Goal: Task Accomplishment & Management: Manage account settings

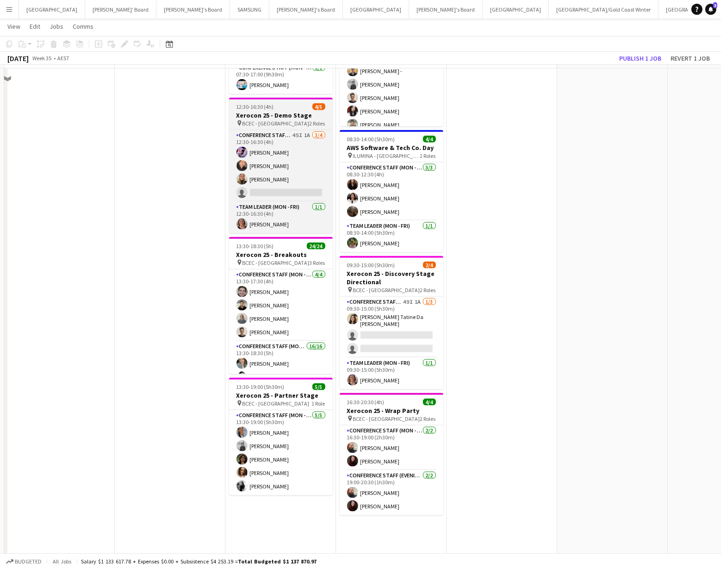
scroll to position [1262, 0]
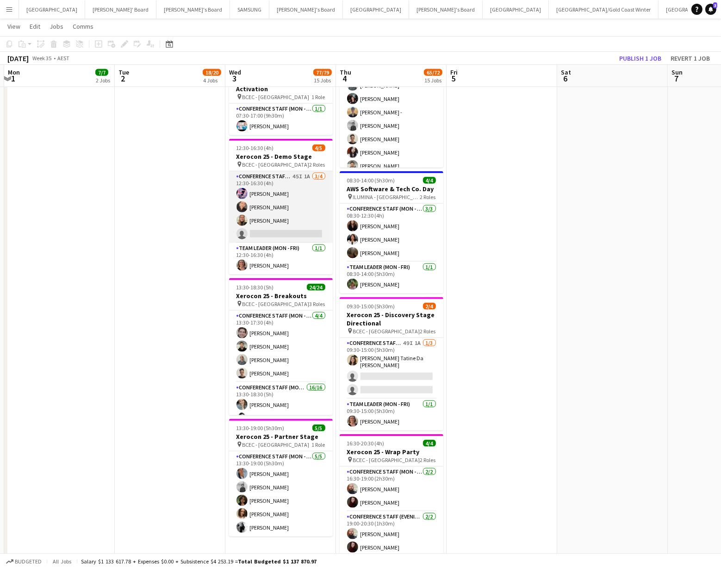
click at [288, 224] on app-card-role "Conference Staff (Mon - Fri) 45I 1A [DATE] 12:30-16:30 (4h) [PERSON_NAME] Chaew…" at bounding box center [281, 207] width 104 height 72
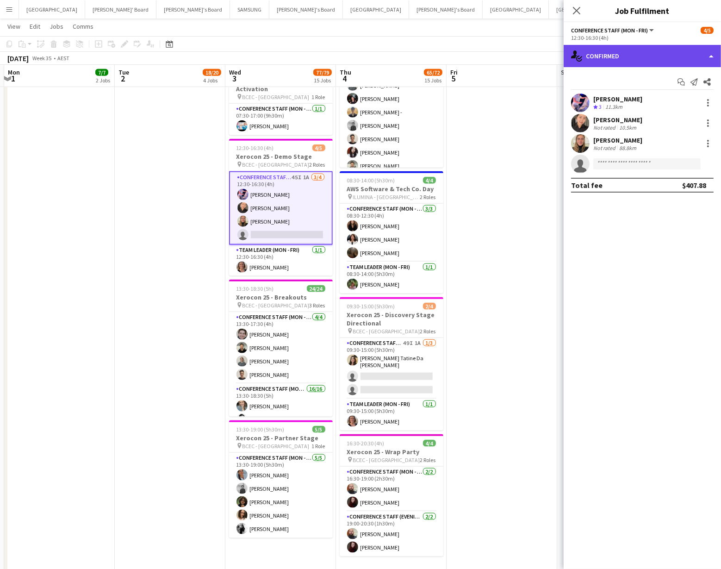
click at [658, 55] on div "single-neutral-actions-check-2 Confirmed" at bounding box center [642, 56] width 157 height 22
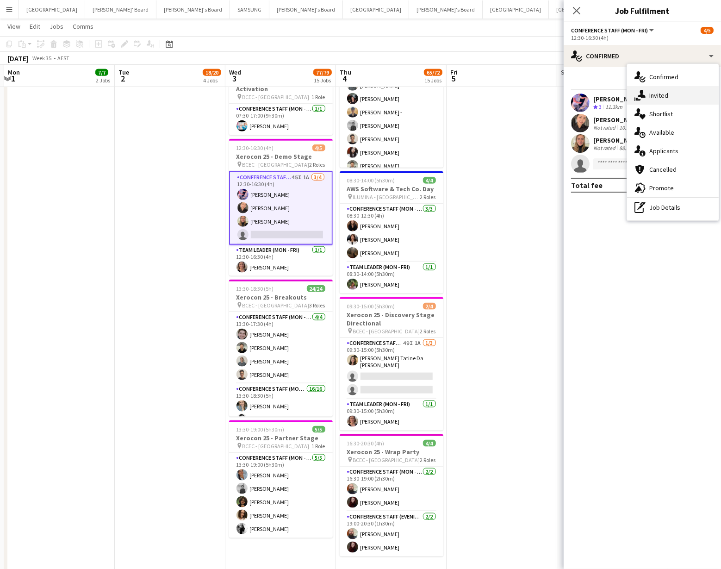
click at [659, 94] on div "single-neutral-actions-share-1 Invited" at bounding box center [673, 95] width 92 height 19
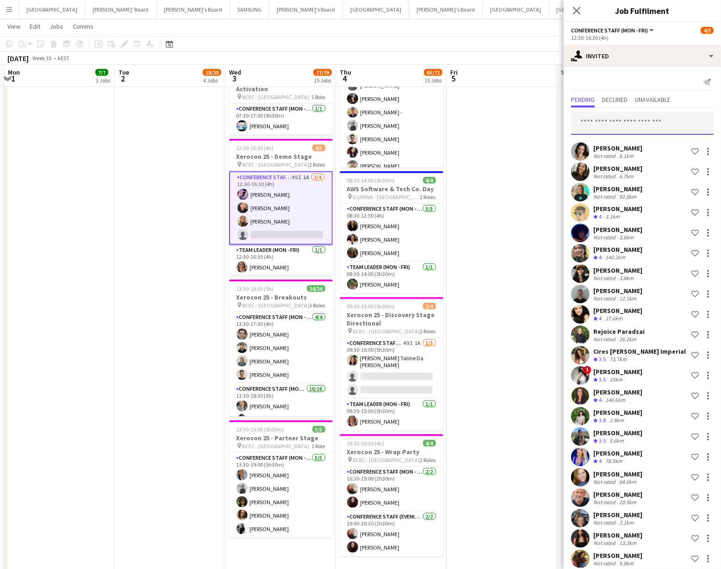
click at [600, 125] on input "text" at bounding box center [642, 123] width 143 height 23
type input "******"
click at [619, 155] on span "[EMAIL_ADDRESS][DOMAIN_NAME]" at bounding box center [642, 152] width 128 height 7
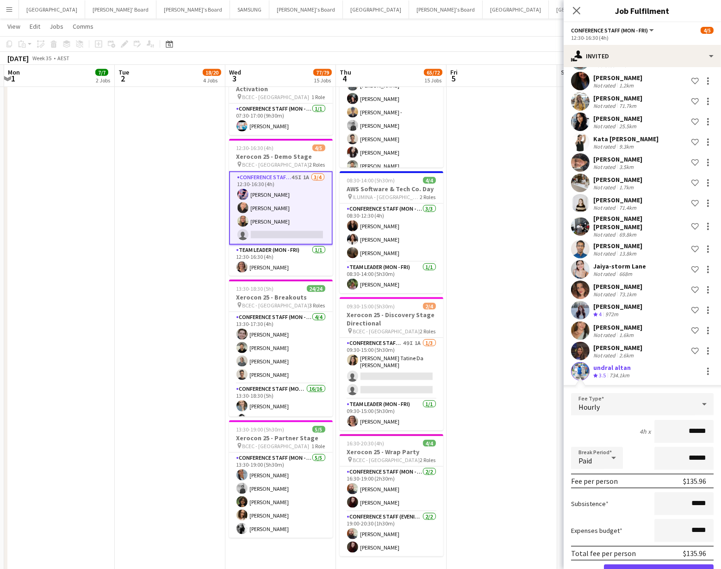
scroll to position [731, 0]
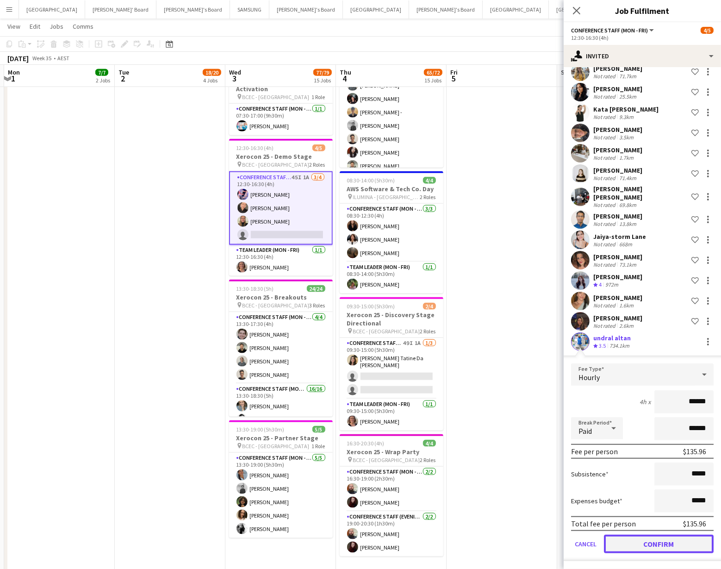
click at [639, 544] on button "Confirm" at bounding box center [659, 543] width 110 height 19
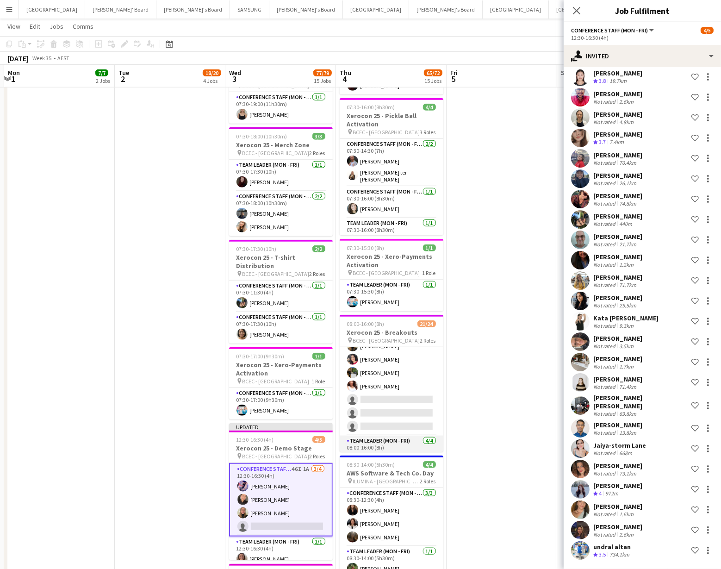
scroll to position [253, 0]
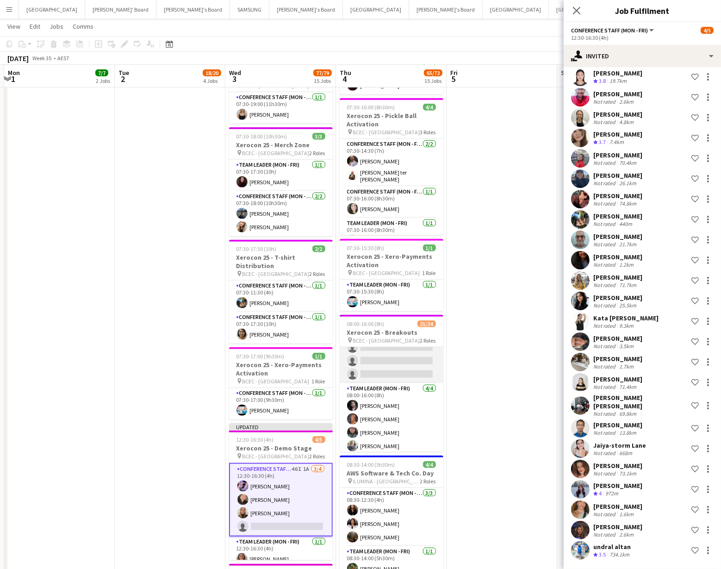
click at [392, 371] on app-card-role "Conference Staff (Mon - Fri) 50I 4A 17/20 08:00-16:00 (8h) Tyr Cobb Gabriella K…" at bounding box center [392, 238] width 104 height 289
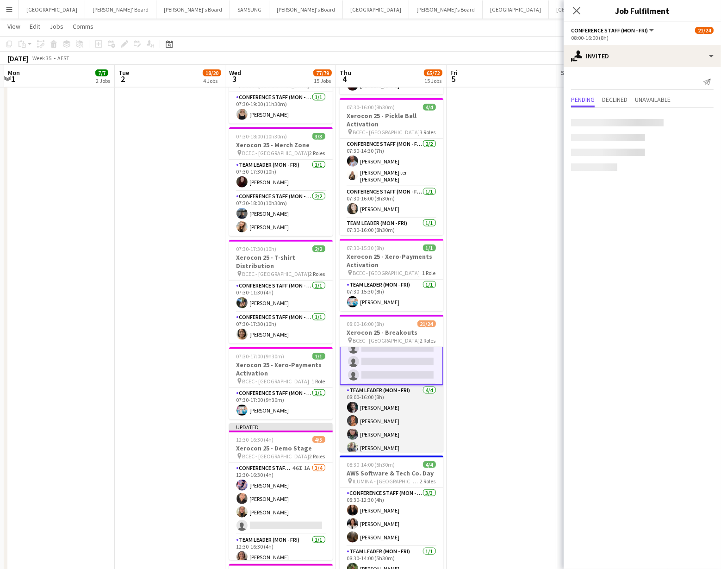
scroll to position [254, 0]
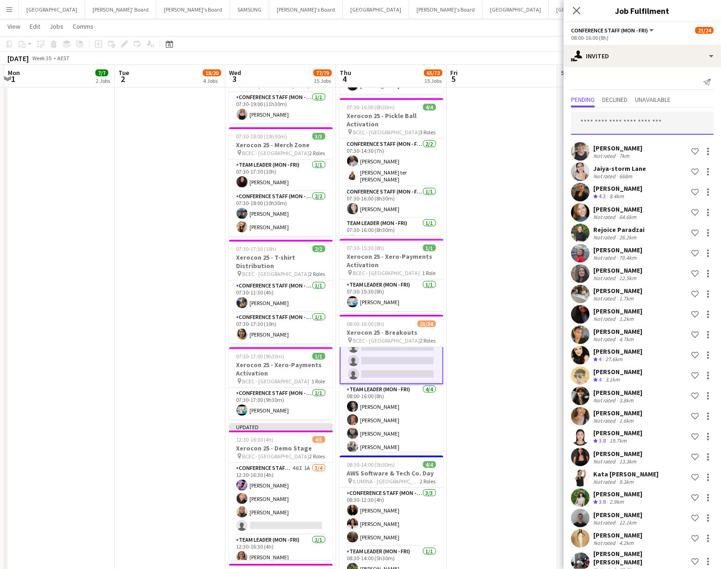
click at [615, 124] on input "text" at bounding box center [642, 123] width 143 height 23
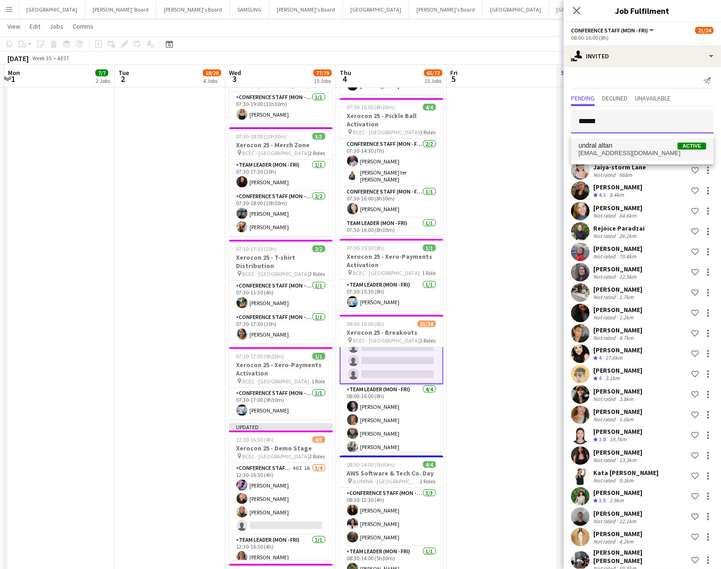
type input "******"
click at [620, 155] on span "undral.altant@gmail.com" at bounding box center [642, 152] width 128 height 7
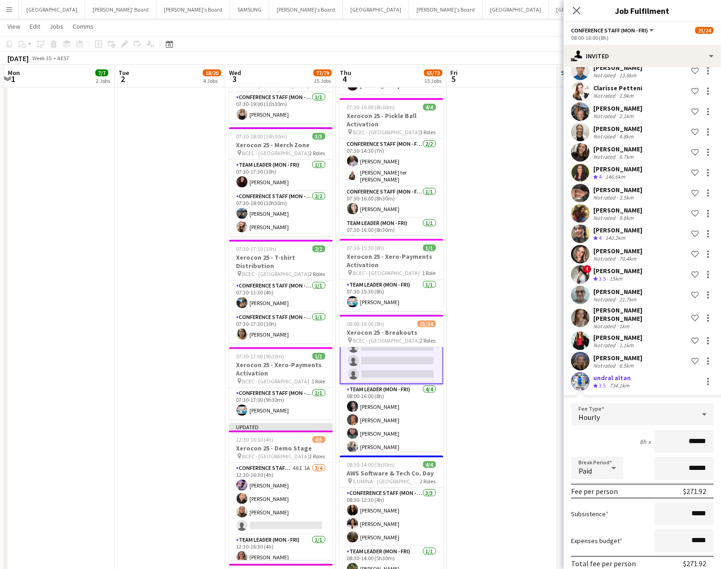
scroll to position [833, 0]
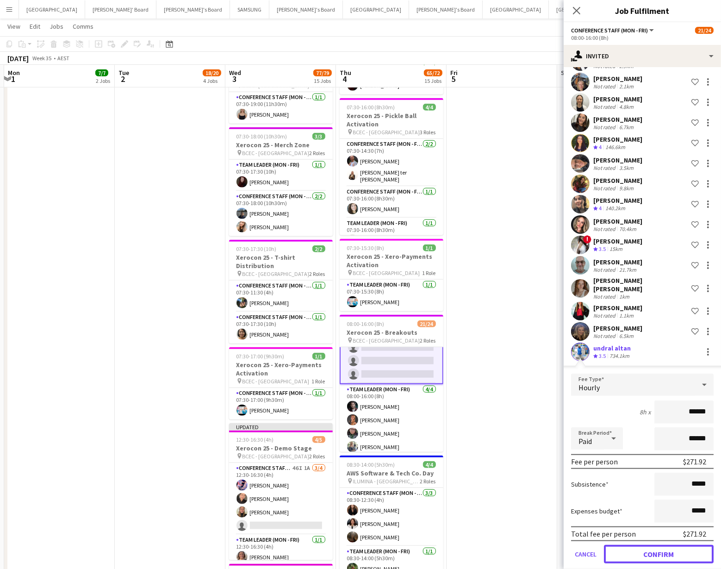
click at [662, 545] on button "Confirm" at bounding box center [659, 554] width 110 height 19
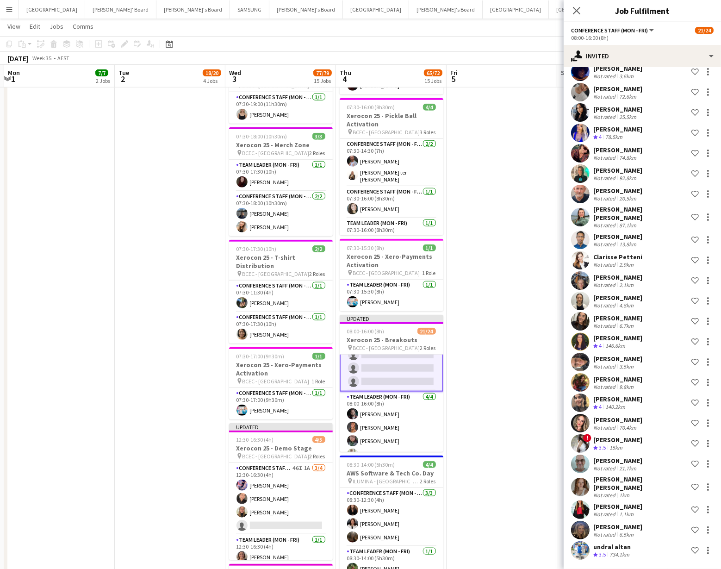
scroll to position [624, 0]
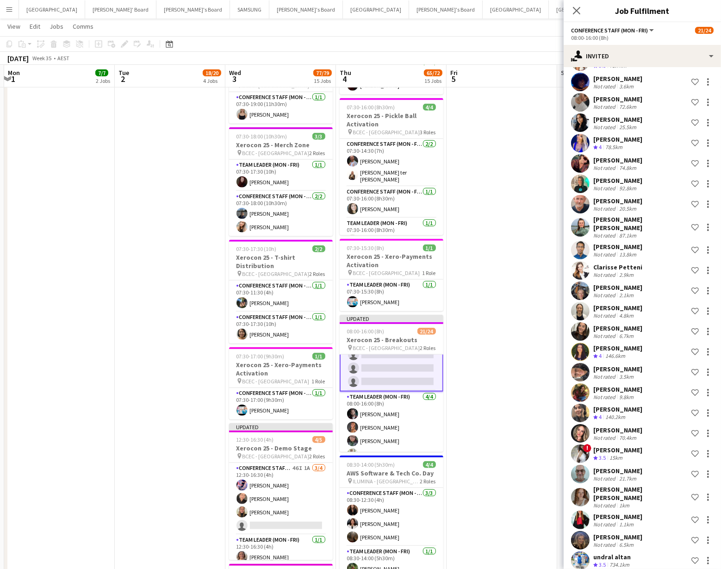
click at [490, 366] on app-date-cell at bounding box center [501, 7] width 111 height 1762
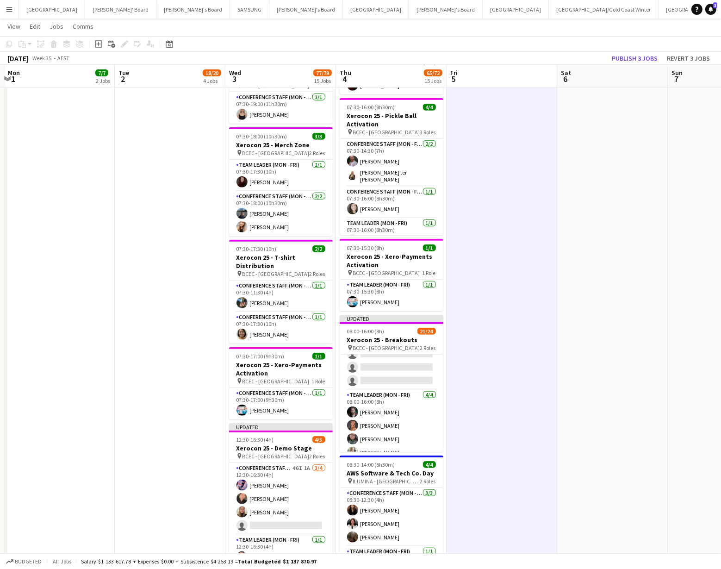
scroll to position [253, 0]
click at [646, 57] on button "Publish 3 jobs" at bounding box center [634, 58] width 53 height 12
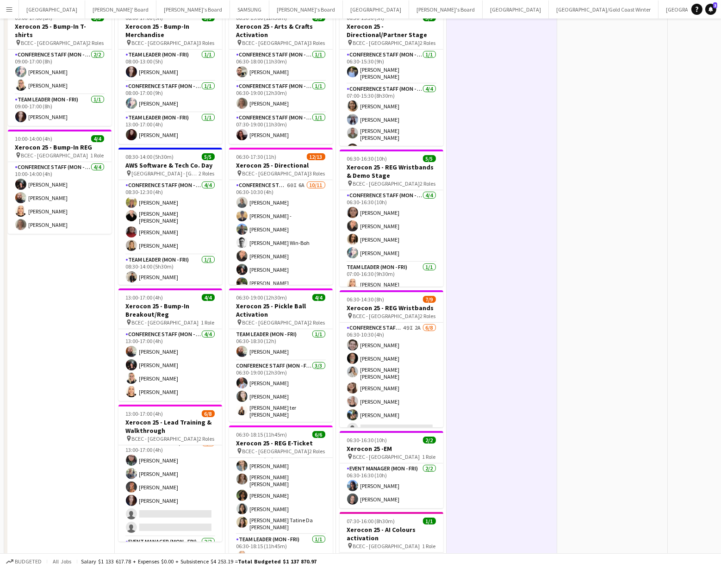
scroll to position [0, 0]
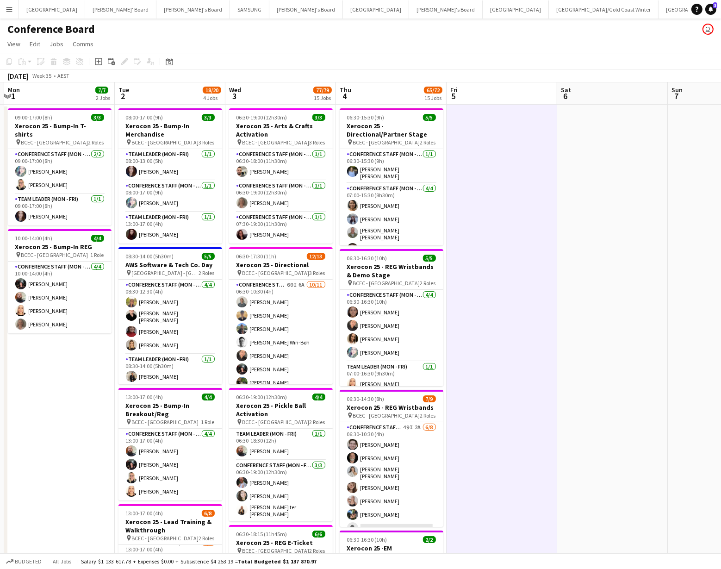
click at [278, 97] on app-board-header-date "Wed 3 77/79 15 Jobs" at bounding box center [280, 93] width 111 height 22
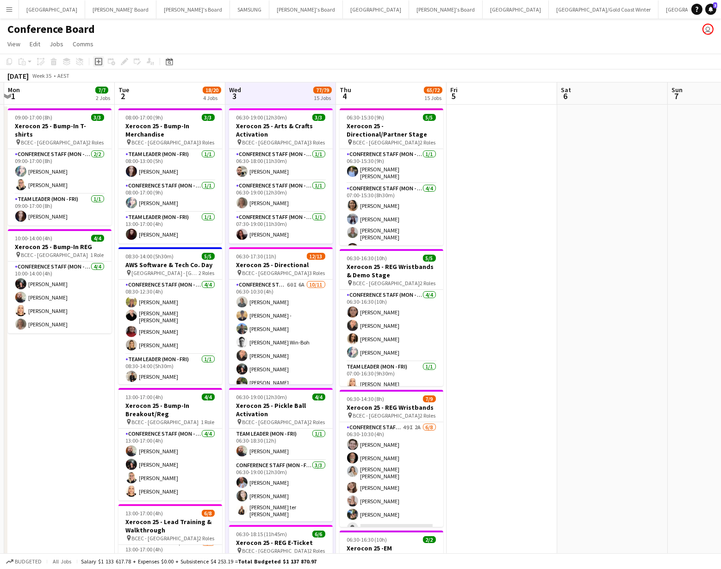
click at [97, 61] on icon "Add job" at bounding box center [98, 61] width 7 height 7
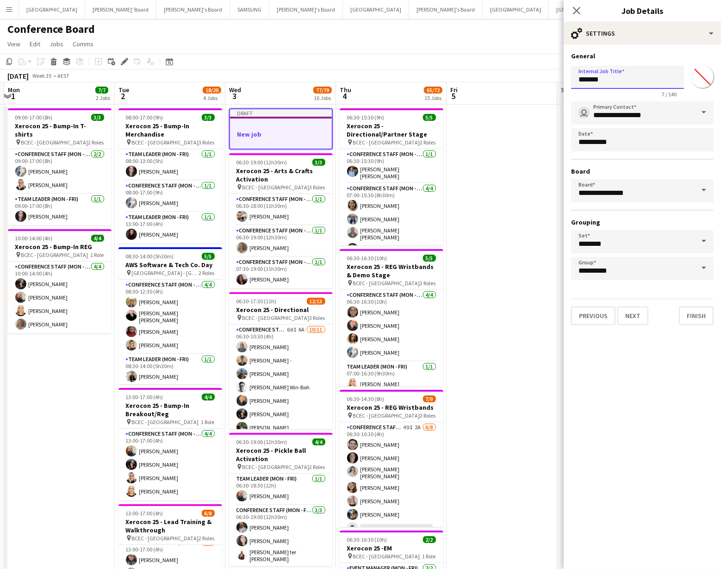
click at [610, 81] on input "*******" at bounding box center [627, 77] width 113 height 23
type input "*"
type input "**********"
click at [702, 78] on input "*******" at bounding box center [702, 76] width 33 height 33
type input "*******"
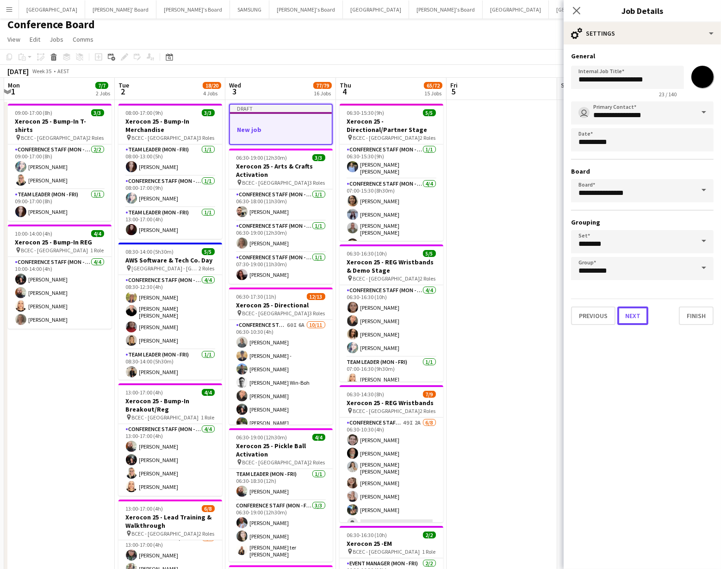
click at [632, 315] on button "Next" at bounding box center [632, 315] width 31 height 19
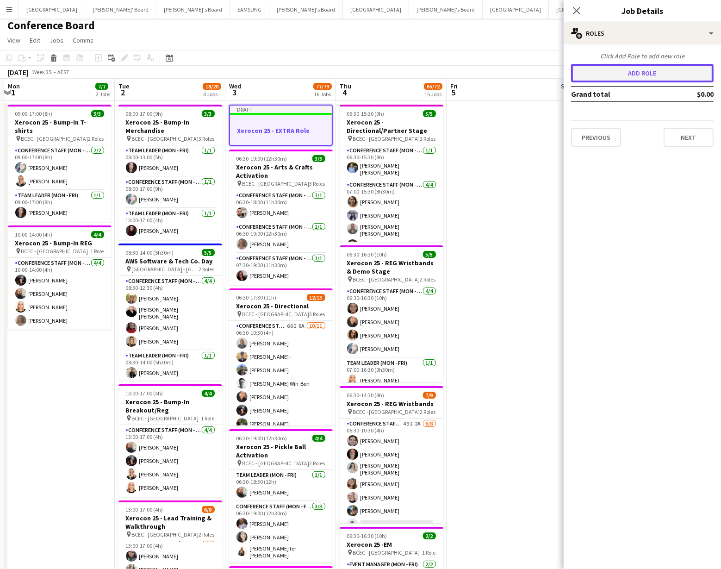
click at [645, 72] on button "Add role" at bounding box center [642, 73] width 143 height 19
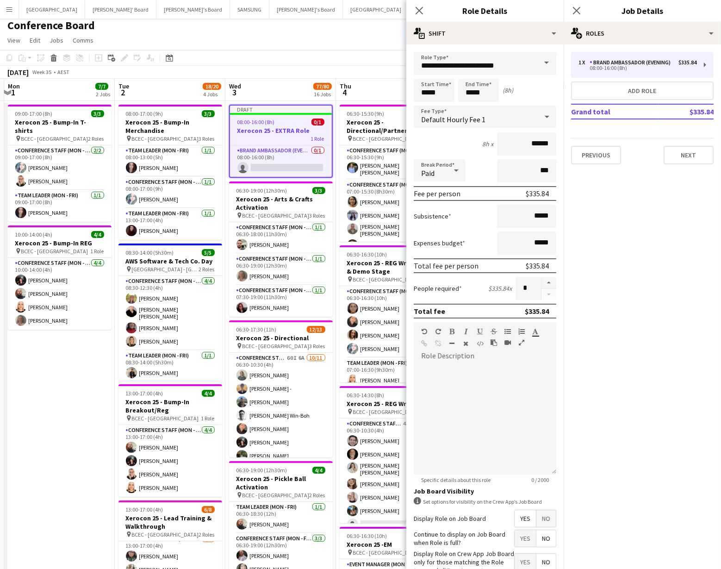
click at [548, 67] on span at bounding box center [546, 63] width 19 height 22
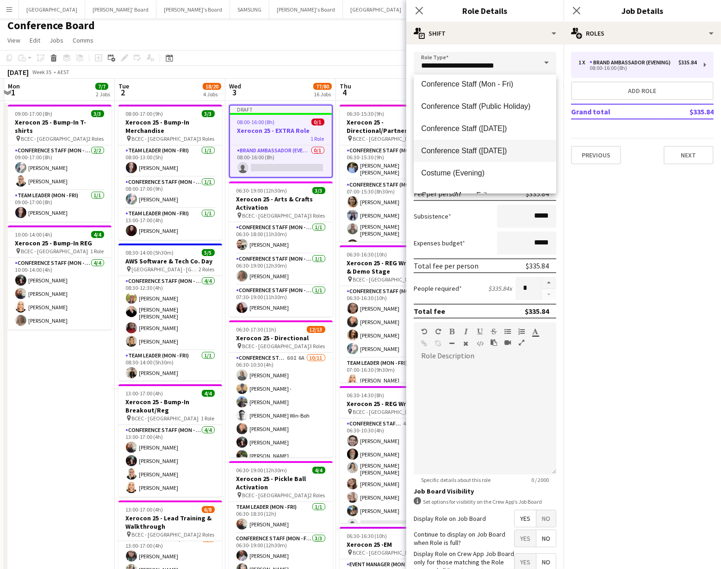
scroll to position [140, 0]
click at [491, 87] on span "Conference Staff (Mon - Fri)" at bounding box center [485, 83] width 128 height 9
type input "**********"
type input "******"
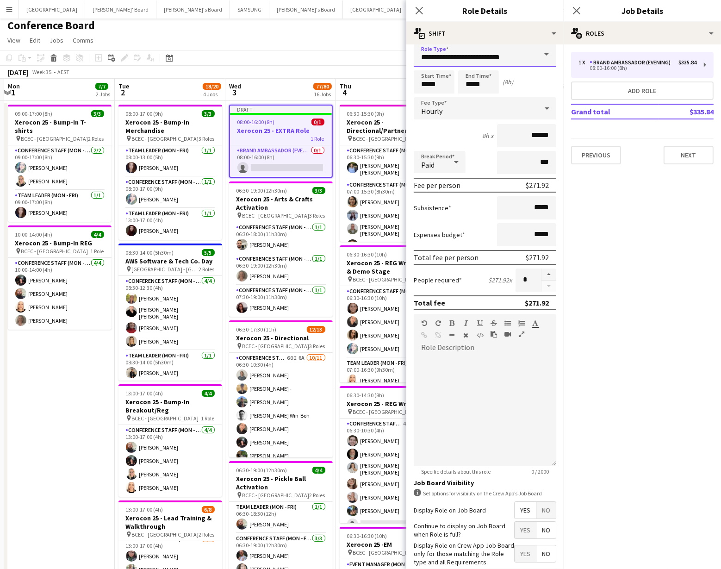
scroll to position [10, 0]
click at [447, 84] on input "*****" at bounding box center [434, 80] width 41 height 23
click at [426, 98] on div at bounding box center [424, 96] width 19 height 9
click at [442, 65] on div at bounding box center [443, 64] width 19 height 9
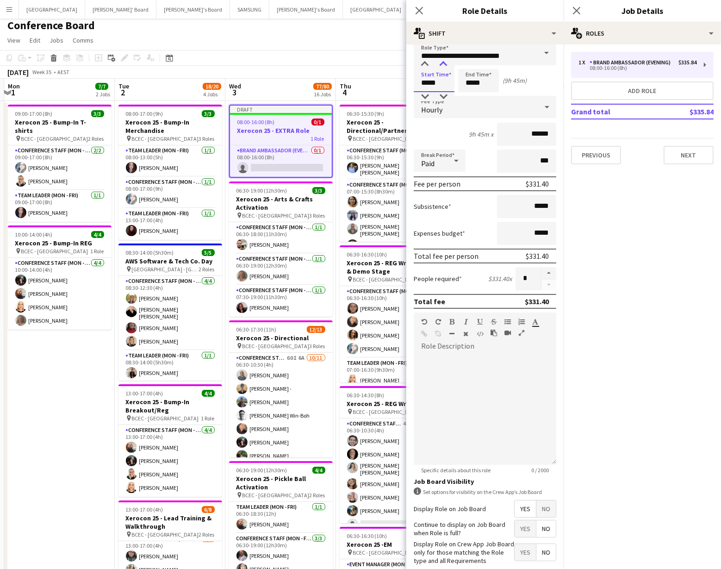
type input "*****"
click at [442, 65] on div at bounding box center [443, 64] width 19 height 9
click at [478, 89] on input "*****" at bounding box center [478, 80] width 41 height 23
click at [472, 93] on div at bounding box center [469, 96] width 19 height 9
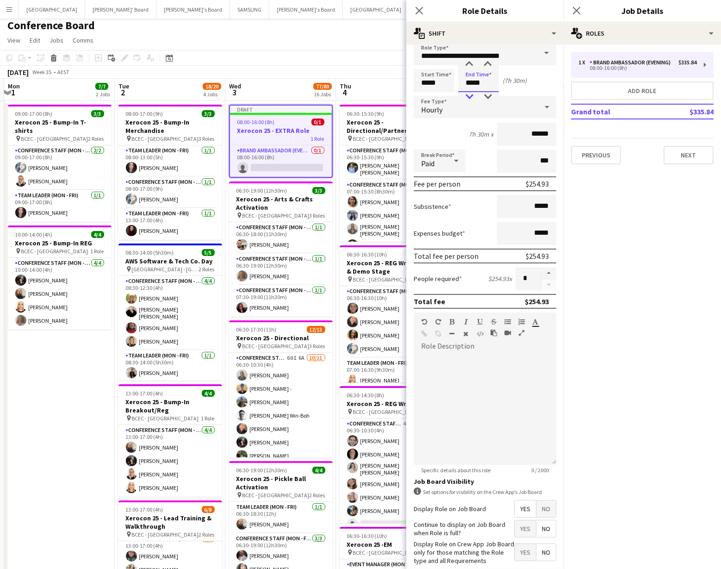
click at [472, 93] on div at bounding box center [469, 96] width 19 height 9
click at [487, 62] on div at bounding box center [487, 64] width 19 height 9
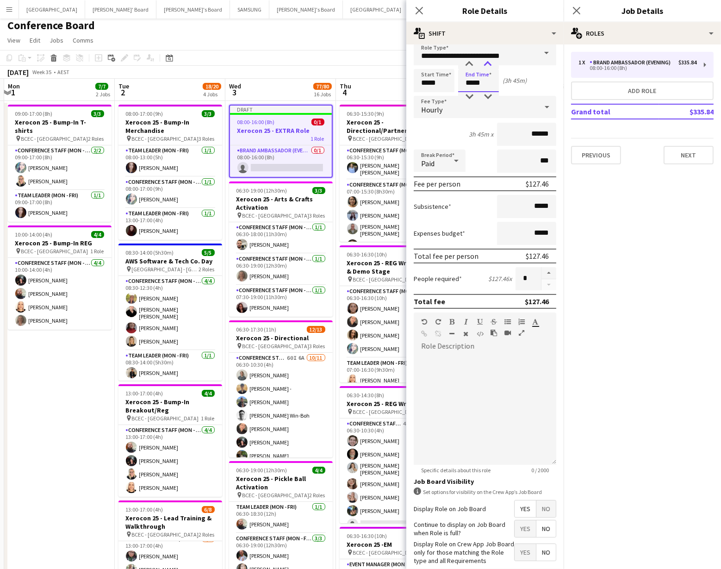
type input "*****"
click at [487, 62] on div at bounding box center [487, 64] width 19 height 9
click at [546, 273] on button "button" at bounding box center [548, 273] width 15 height 12
type input "*"
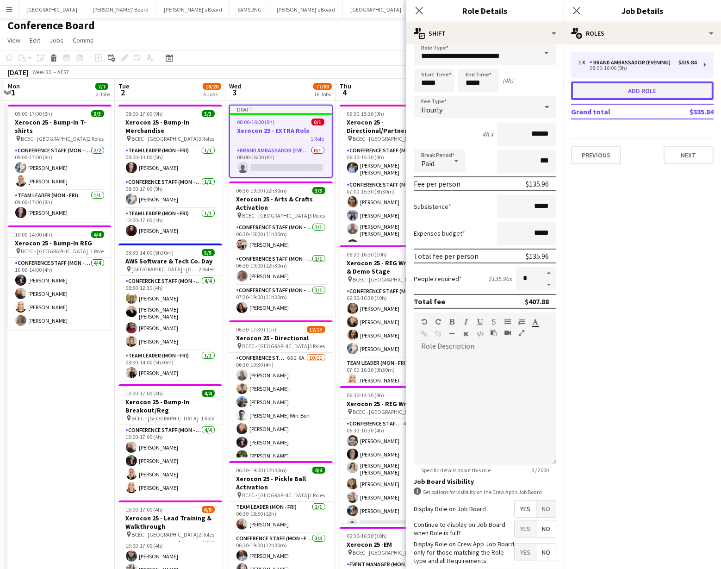
click at [624, 87] on button "Add role" at bounding box center [642, 90] width 143 height 19
type input "**********"
type input "*****"
type input "******"
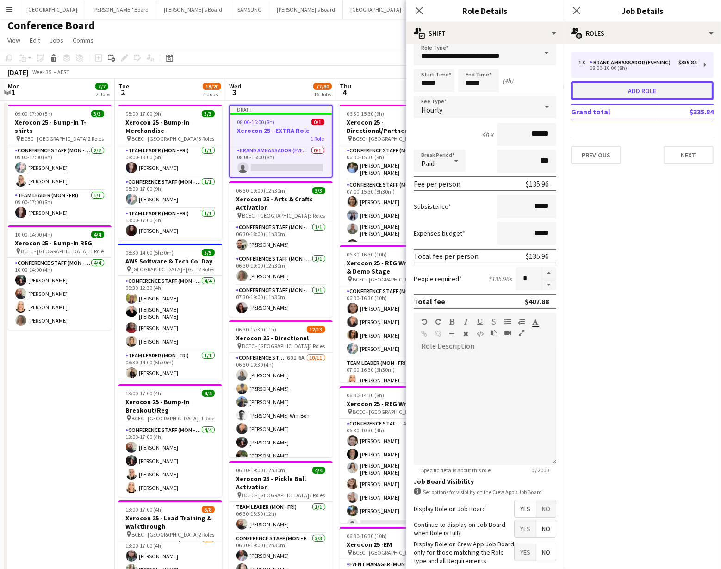
type input "*"
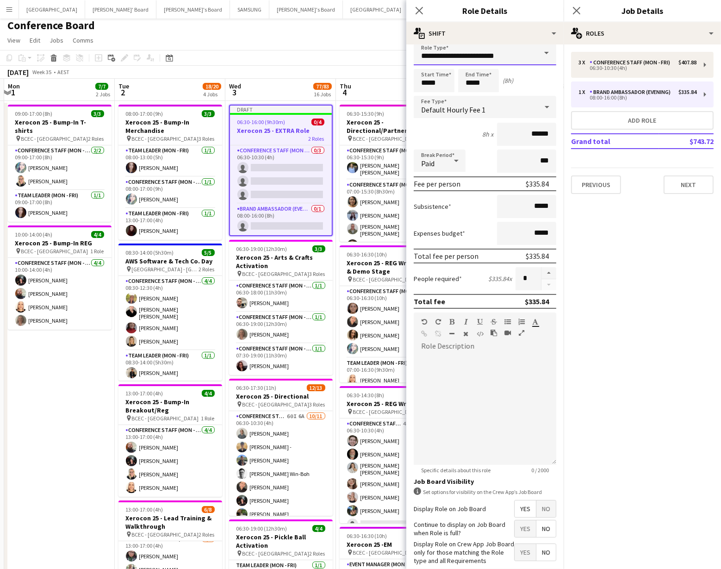
click at [530, 56] on input "**********" at bounding box center [485, 53] width 143 height 23
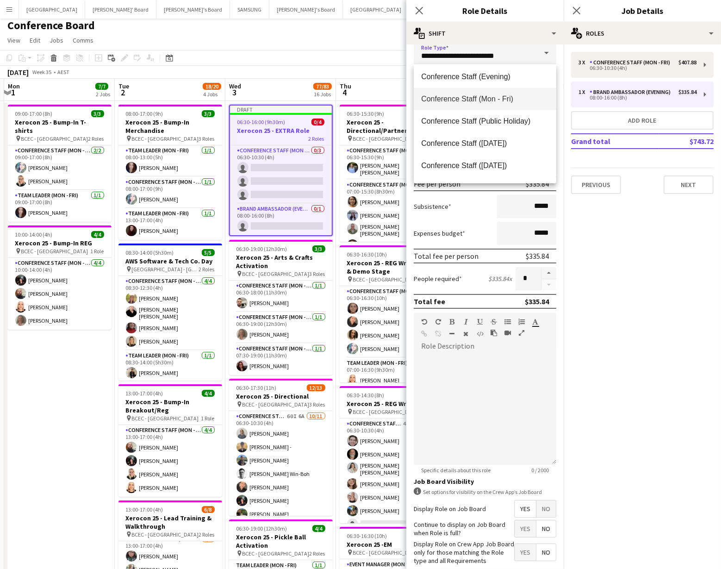
scroll to position [116, 0]
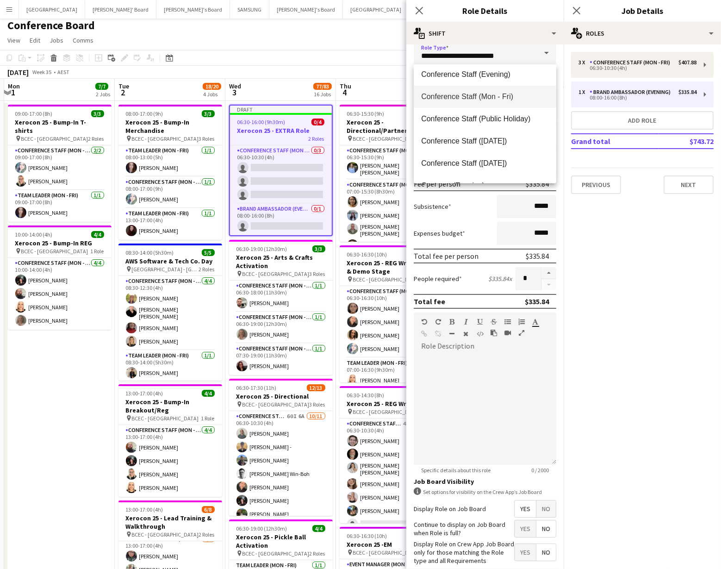
click at [494, 99] on span "Conference Staff (Mon - Fri)" at bounding box center [485, 96] width 128 height 9
type input "**********"
type input "******"
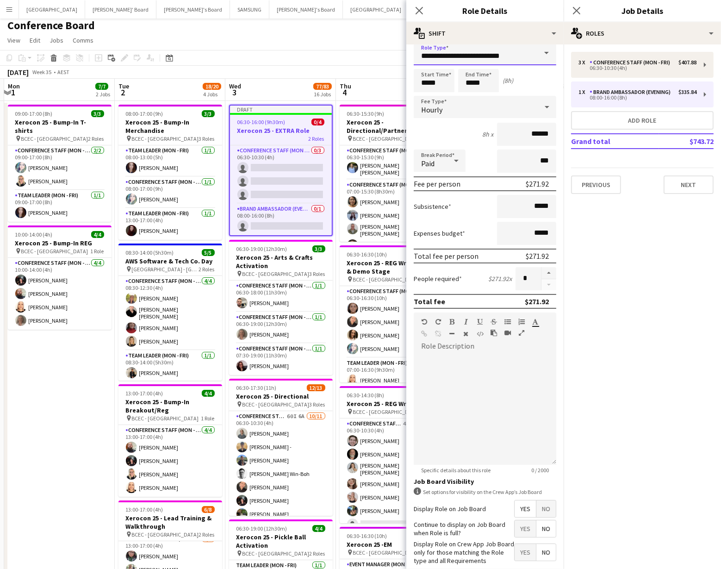
scroll to position [7, 0]
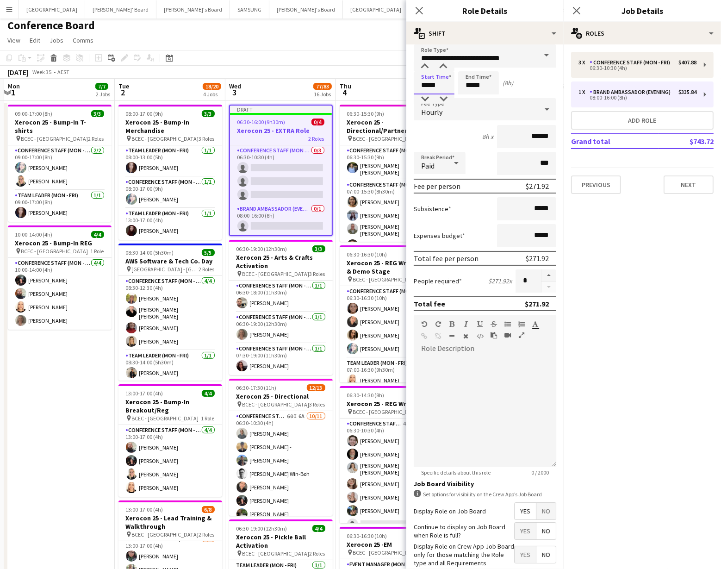
click at [441, 89] on input "*****" at bounding box center [434, 82] width 41 height 23
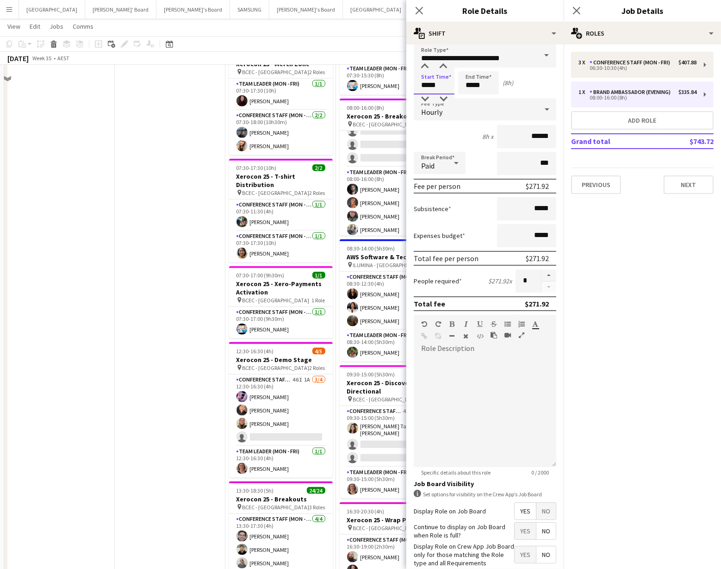
scroll to position [1148, 0]
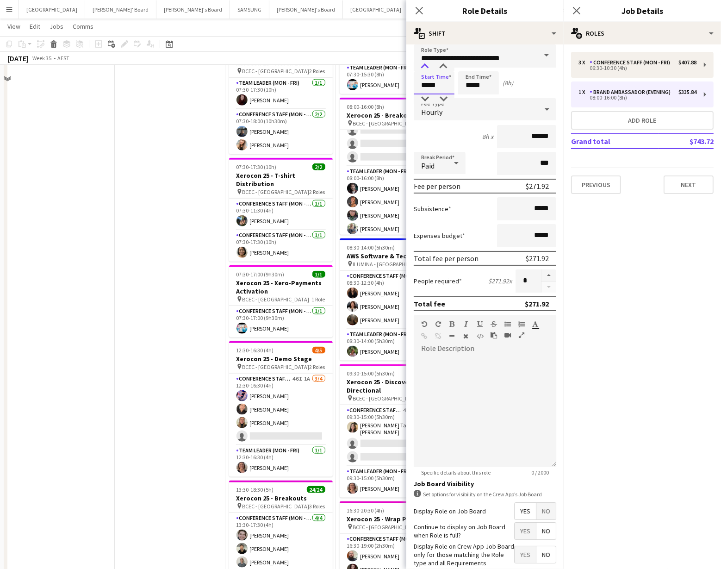
click at [427, 64] on div at bounding box center [424, 66] width 19 height 9
click at [444, 66] on div at bounding box center [443, 66] width 19 height 9
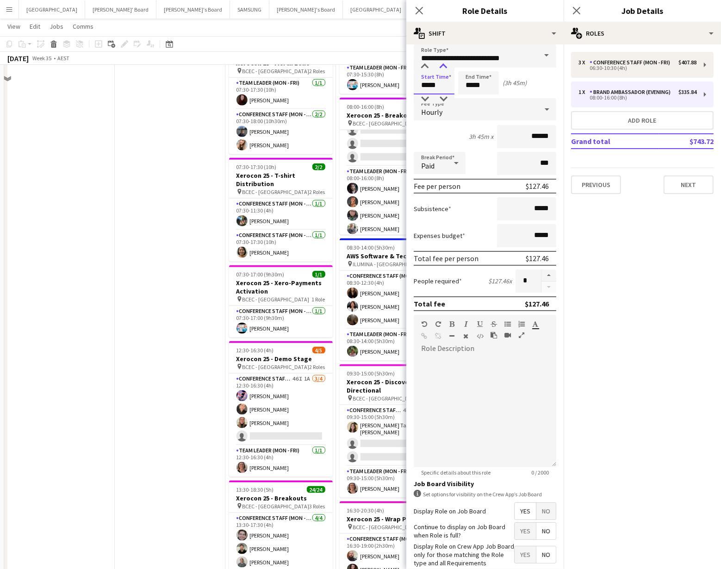
type input "*****"
click at [444, 66] on div at bounding box center [443, 66] width 19 height 9
click at [489, 81] on input "*****" at bounding box center [478, 82] width 41 height 23
click at [470, 66] on div at bounding box center [469, 66] width 19 height 9
click at [490, 66] on div at bounding box center [487, 66] width 19 height 9
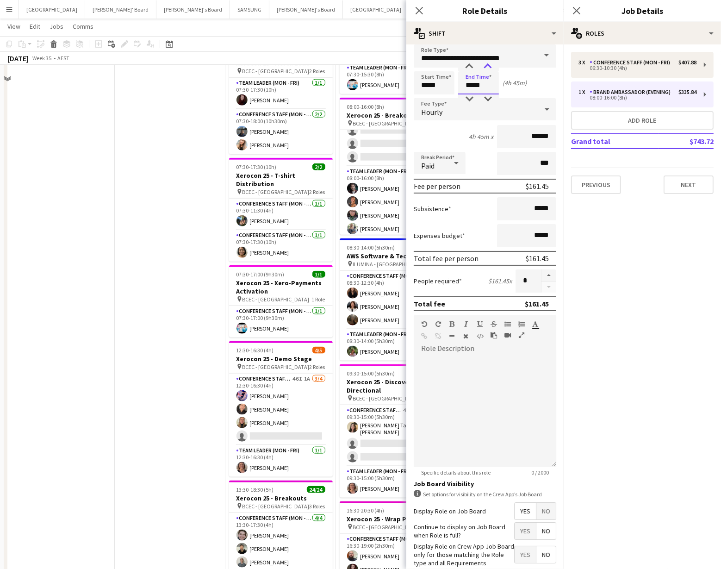
type input "*****"
click at [490, 66] on div at bounding box center [487, 66] width 19 height 9
click at [429, 93] on input "*****" at bounding box center [434, 82] width 41 height 23
click at [425, 94] on div at bounding box center [424, 98] width 19 height 9
click at [427, 66] on div at bounding box center [424, 66] width 19 height 9
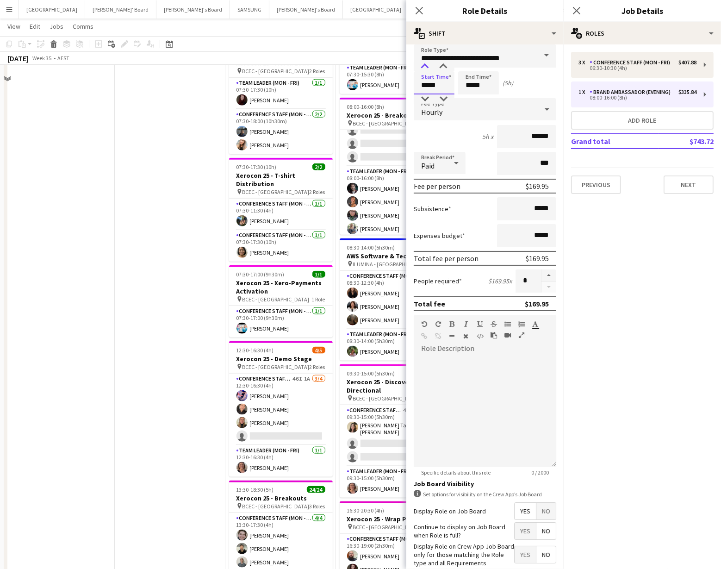
type input "*****"
click at [427, 66] on div at bounding box center [424, 66] width 19 height 9
click at [546, 273] on button "button" at bounding box center [548, 275] width 15 height 12
type input "*"
click at [363, 50] on app-toolbar "Copy Paste Paste Command V Paste with crew Command Shift V Paste linked Job Del…" at bounding box center [360, 44] width 721 height 16
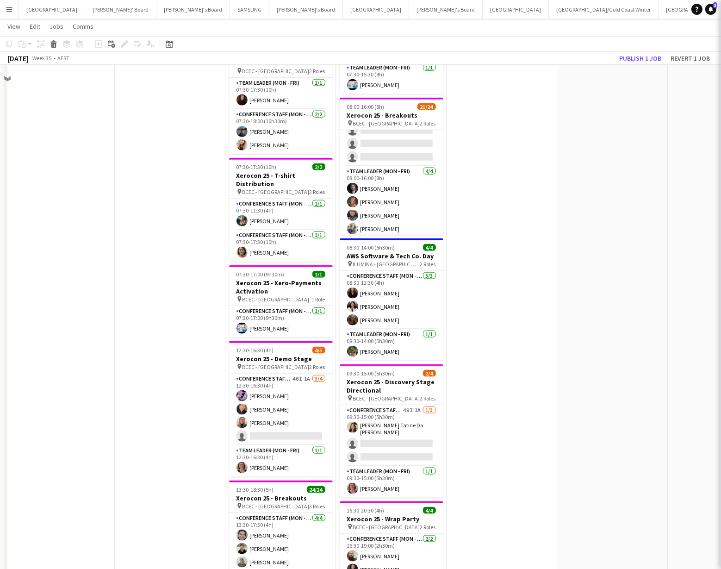
scroll to position [47, 328]
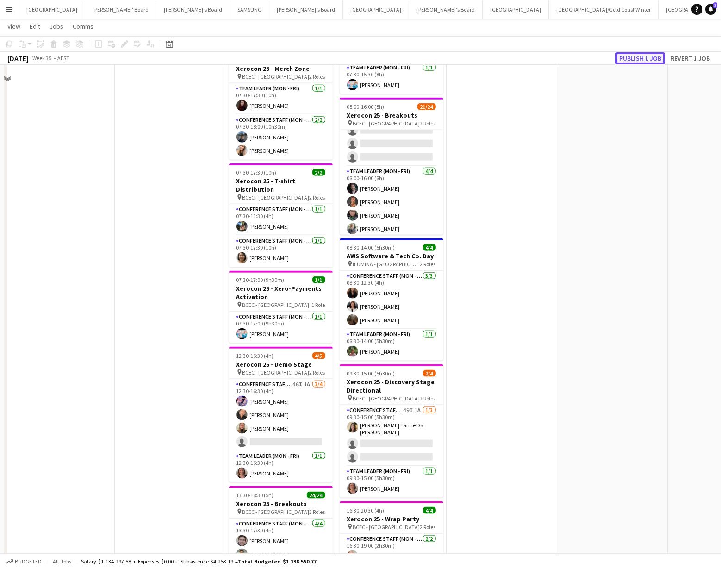
click at [638, 56] on button "Publish 1 job" at bounding box center [640, 58] width 50 height 12
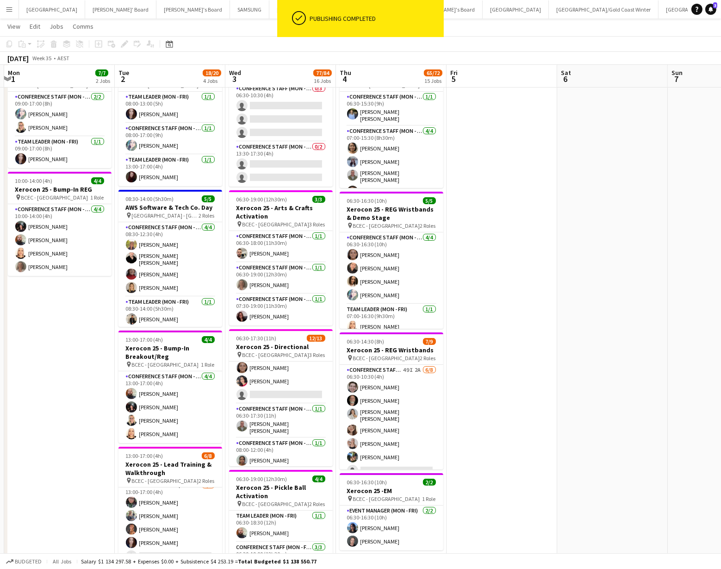
scroll to position [0, 0]
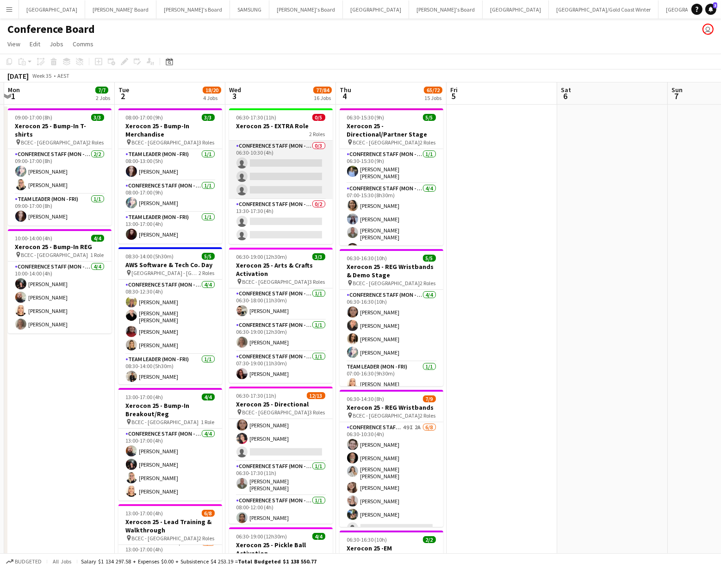
click at [297, 181] on app-card-role "Conference Staff (Mon - Fri) 0/3 06:30-10:30 (4h) single-neutral-actions single…" at bounding box center [281, 170] width 104 height 58
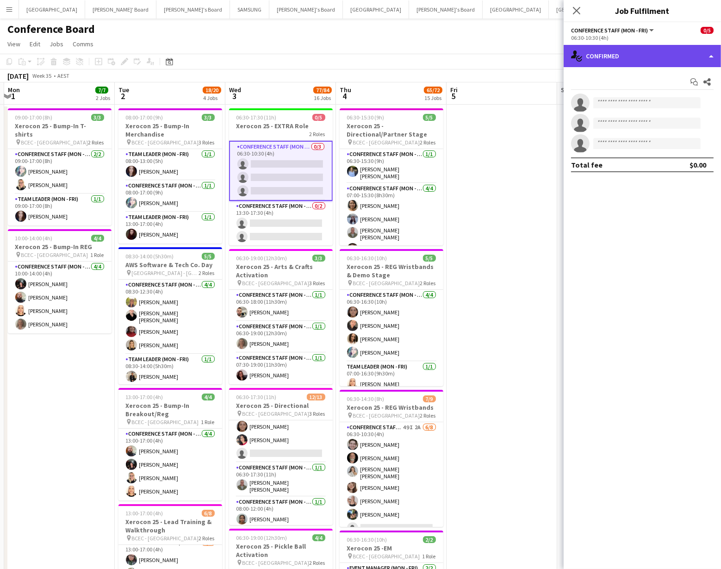
click at [699, 60] on div "single-neutral-actions-check-2 Confirmed" at bounding box center [642, 56] width 157 height 22
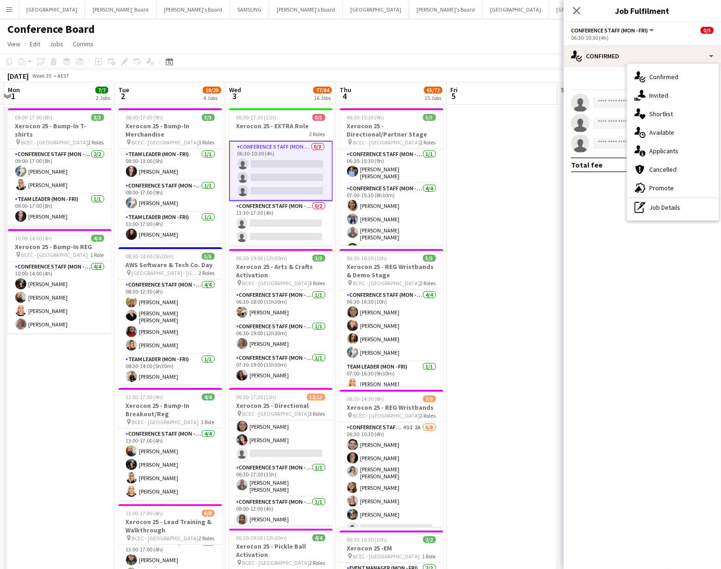
click at [686, 208] on div "pen-write Job Details" at bounding box center [673, 207] width 92 height 19
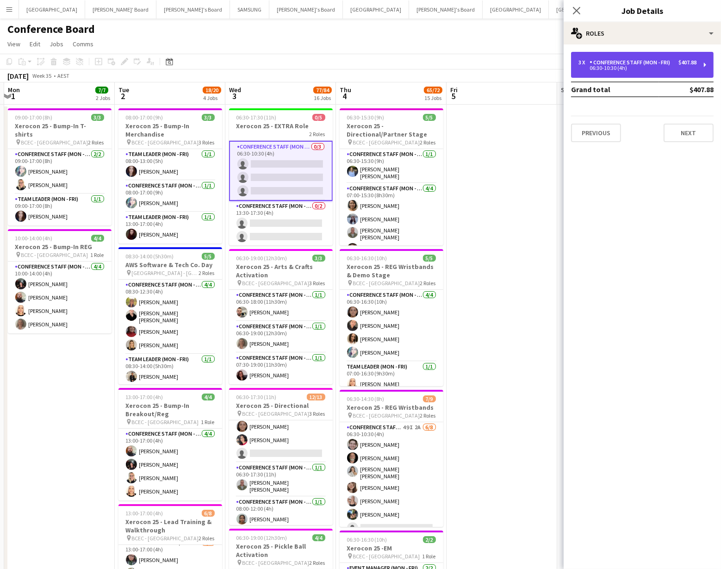
click at [663, 70] on div "3 x Conference Staff (Mon - Fri) $407.88 06:30-10:30 (4h)" at bounding box center [642, 65] width 143 height 26
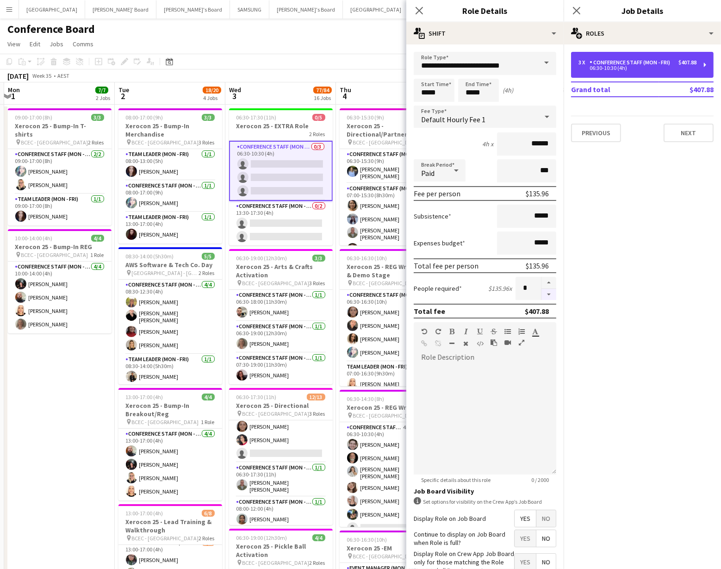
scroll to position [3, 0]
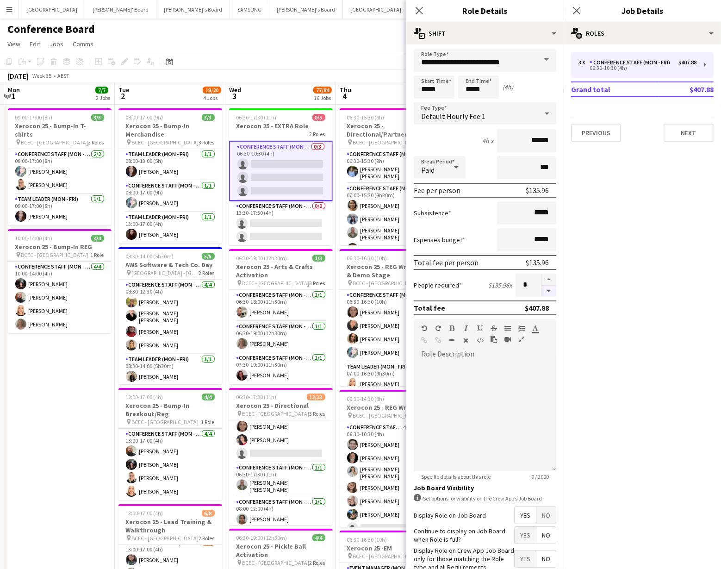
click at [554, 294] on button "button" at bounding box center [548, 291] width 15 height 12
type input "*"
click at [362, 62] on app-toolbar "Copy Paste Paste Command V Paste with crew Command Shift V Paste linked Job Del…" at bounding box center [360, 62] width 721 height 16
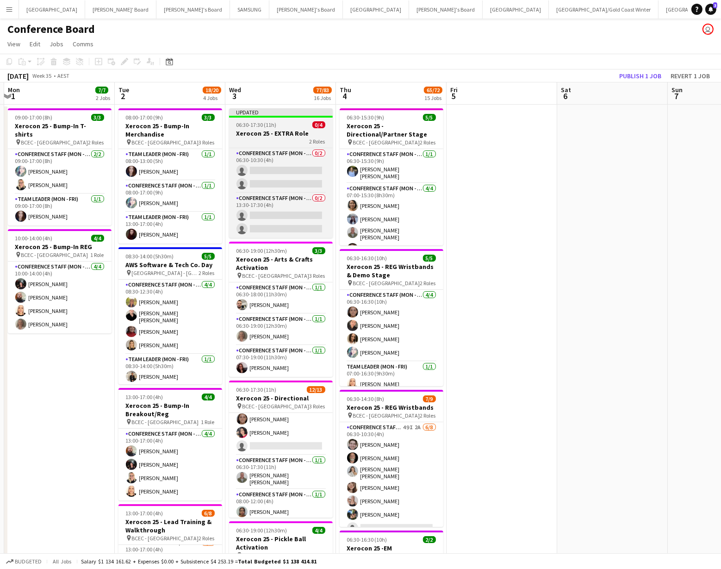
drag, startPoint x: 265, startPoint y: 133, endPoint x: 287, endPoint y: 137, distance: 22.7
click at [265, 133] on h3 "Xerocon 25 - EXTRA Role" at bounding box center [281, 133] width 104 height 8
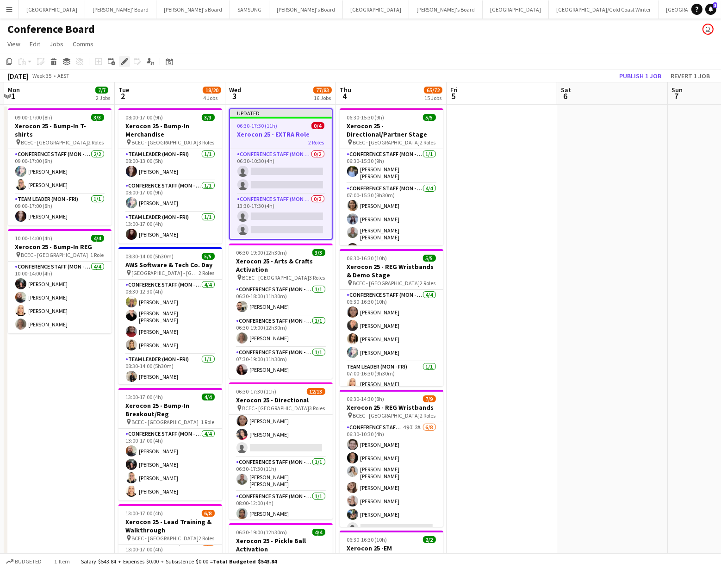
click at [124, 60] on icon at bounding box center [124, 61] width 5 height 5
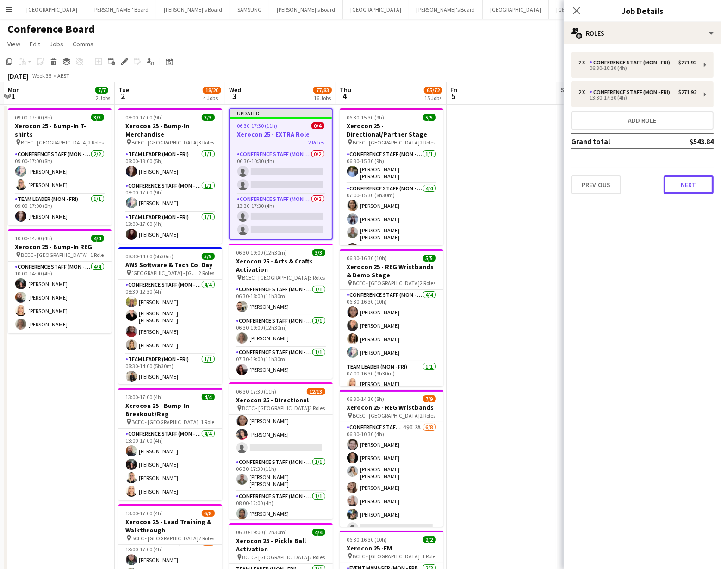
click at [694, 186] on button "Next" at bounding box center [688, 184] width 50 height 19
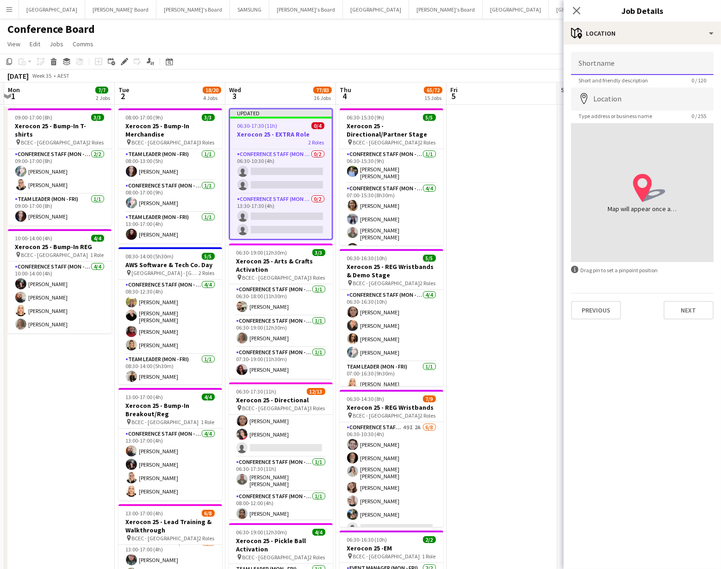
click at [613, 63] on input "Shortname" at bounding box center [642, 63] width 143 height 23
type input "**********"
click at [605, 101] on input "Location" at bounding box center [642, 98] width 143 height 23
type input "**********"
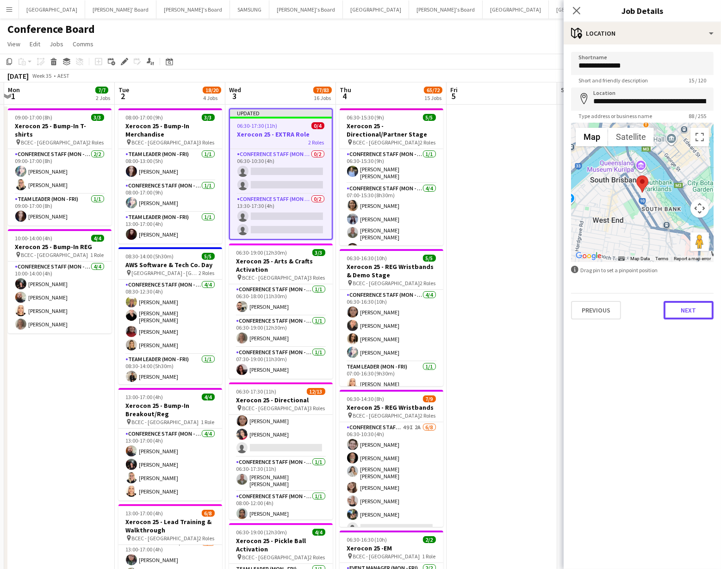
drag, startPoint x: 696, startPoint y: 311, endPoint x: 635, endPoint y: 270, distance: 74.0
click at [696, 311] on button "Next" at bounding box center [688, 310] width 50 height 19
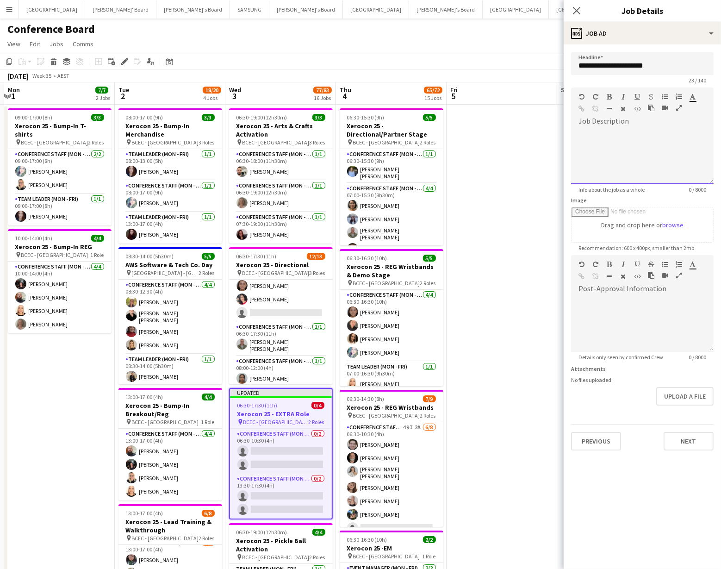
click at [588, 134] on div at bounding box center [642, 157] width 143 height 56
click at [512, 59] on app-toolbar "Copy Paste Paste Command V Paste with crew Command Shift V Paste linked Job Del…" at bounding box center [360, 62] width 721 height 16
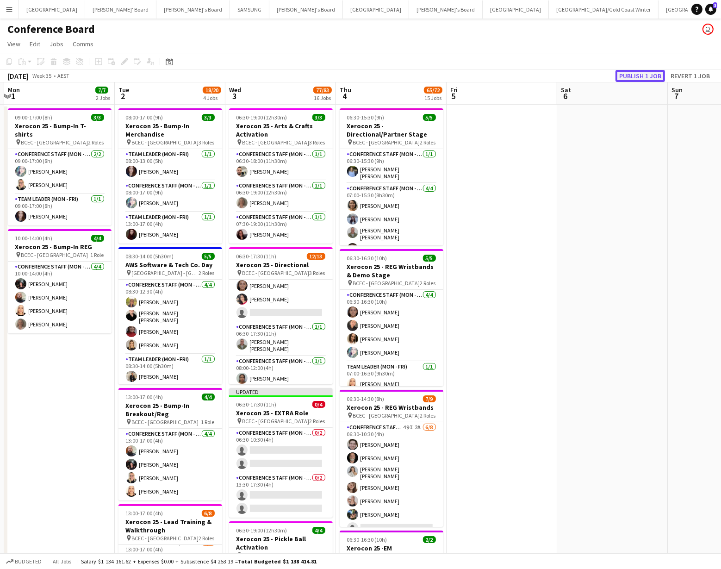
click at [640, 76] on button "Publish 1 job" at bounding box center [640, 76] width 50 height 12
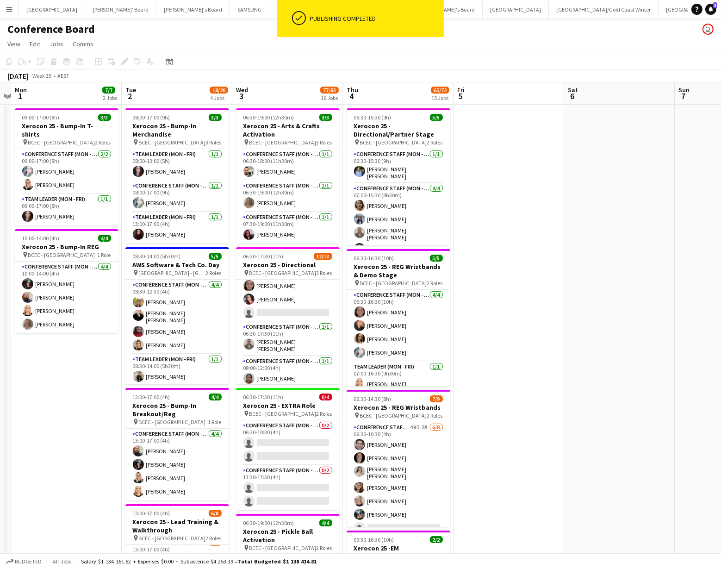
scroll to position [0, 322]
drag, startPoint x: 292, startPoint y: 408, endPoint x: 298, endPoint y: 279, distance: 128.8
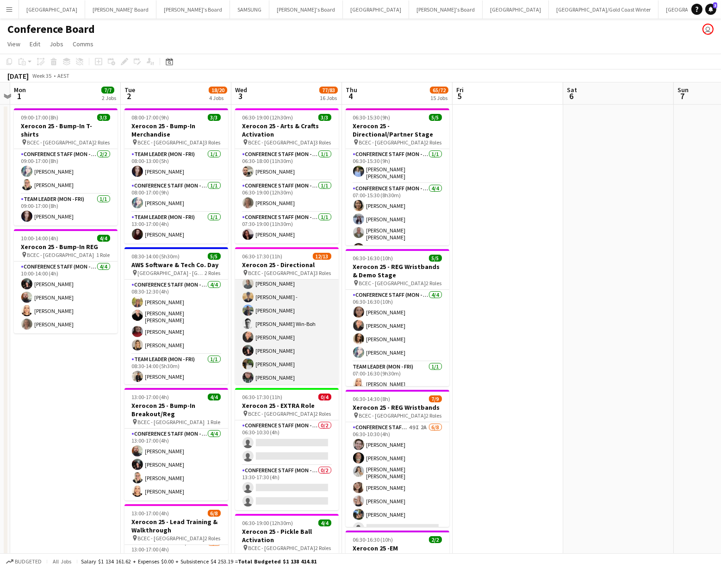
scroll to position [0, 0]
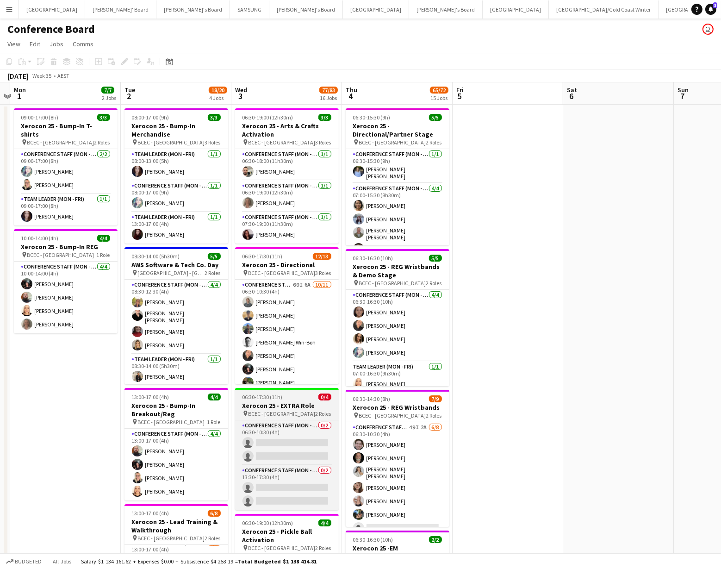
click at [273, 404] on h3 "Xerocon 25 - EXTRA Role" at bounding box center [287, 405] width 104 height 8
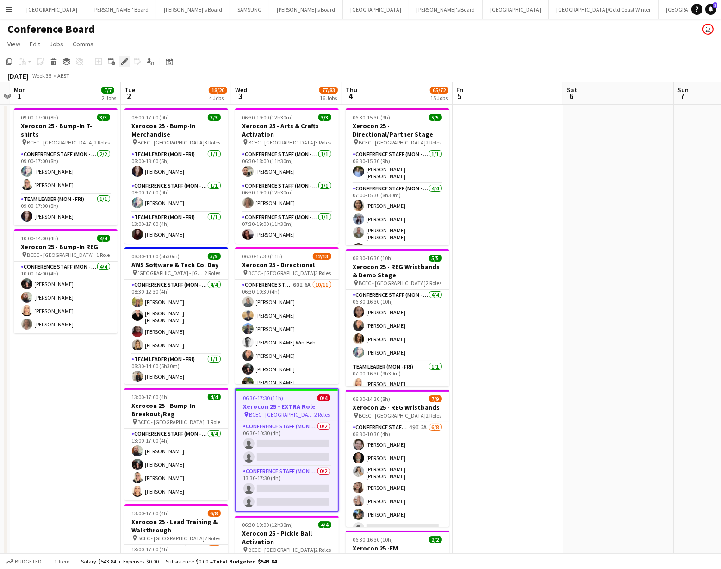
click at [122, 60] on icon "Edit" at bounding box center [124, 61] width 7 height 7
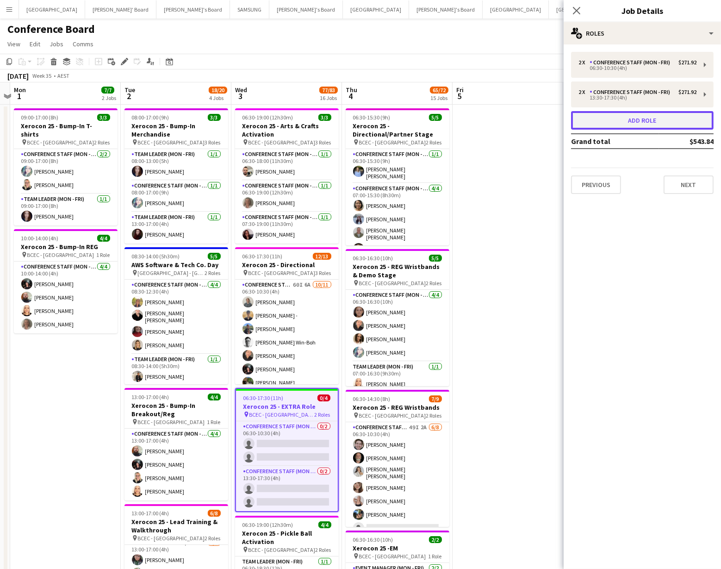
click at [647, 125] on button "Add role" at bounding box center [642, 120] width 143 height 19
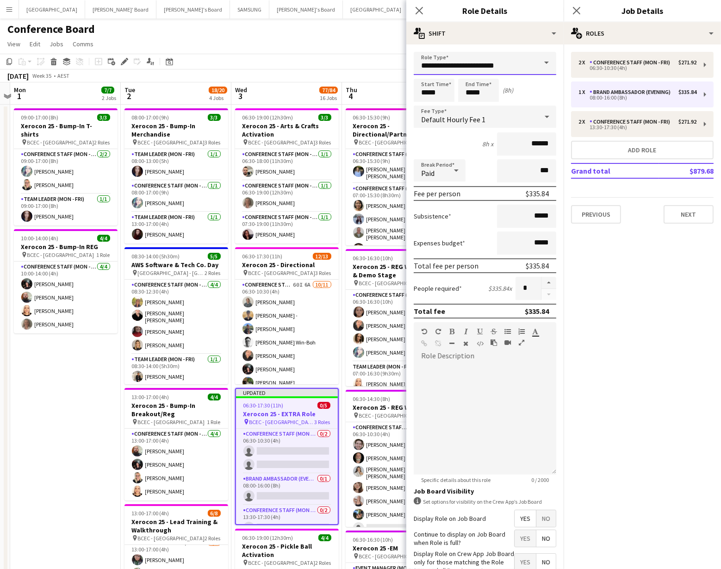
click at [490, 68] on input "**********" at bounding box center [485, 63] width 143 height 23
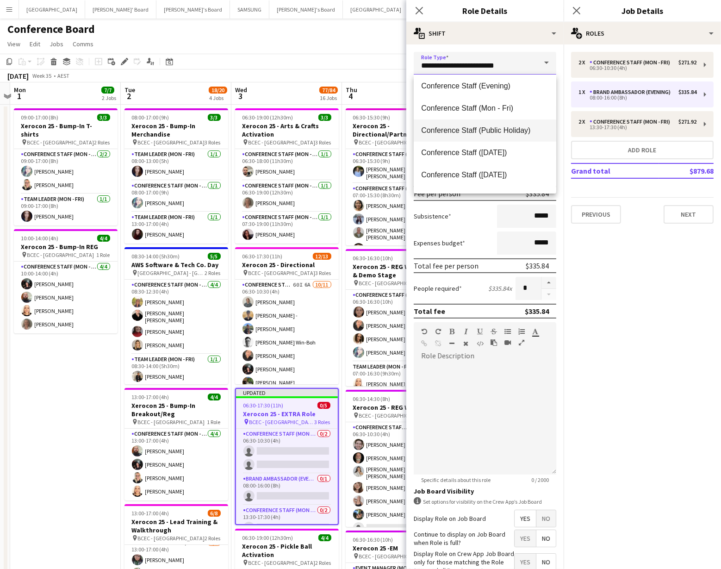
scroll to position [110, 0]
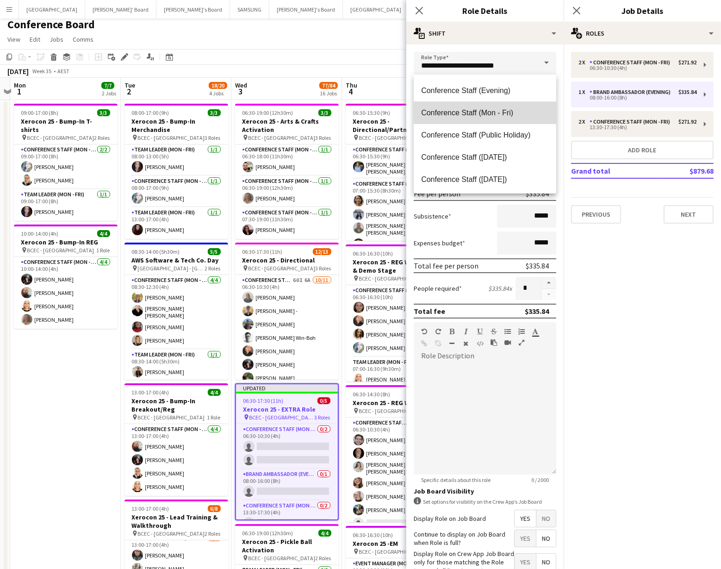
click at [488, 109] on span "Conference Staff (Mon - Fri)" at bounding box center [485, 112] width 128 height 9
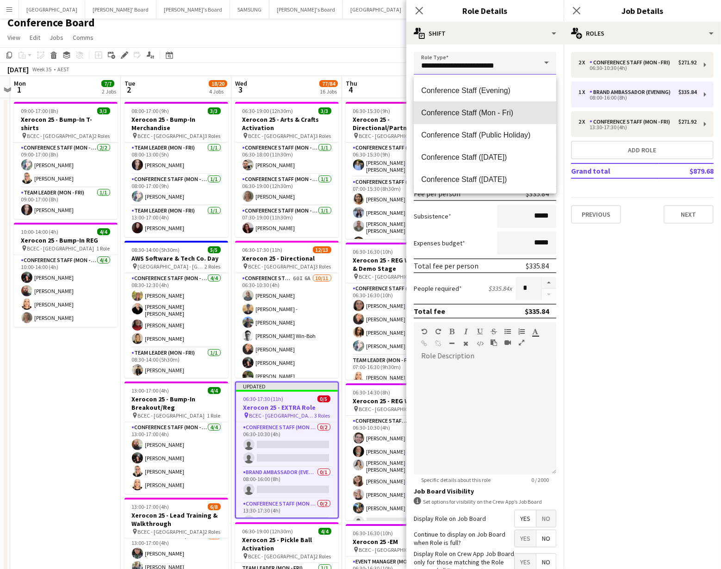
type input "**********"
type input "******"
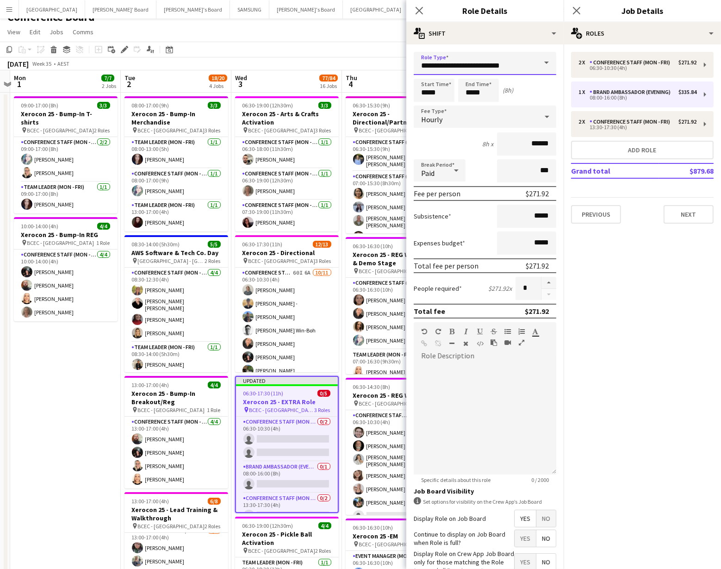
scroll to position [13, 0]
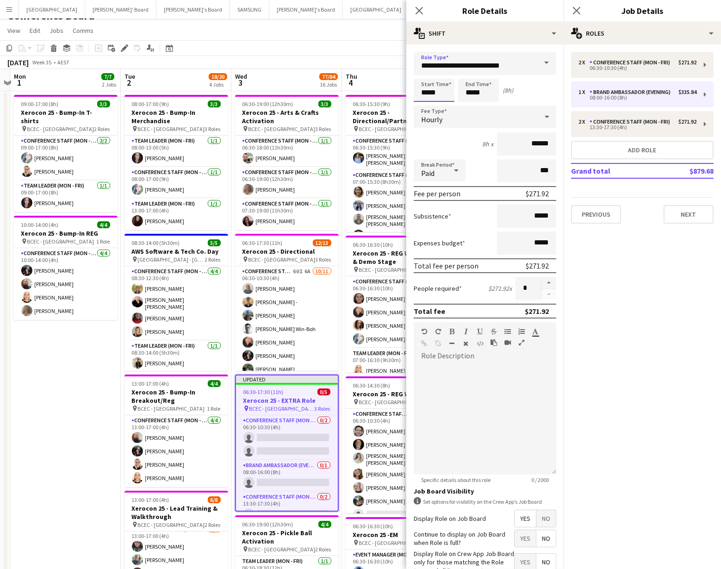
click at [436, 94] on input "*****" at bounding box center [434, 90] width 41 height 23
click at [427, 102] on div at bounding box center [424, 106] width 19 height 9
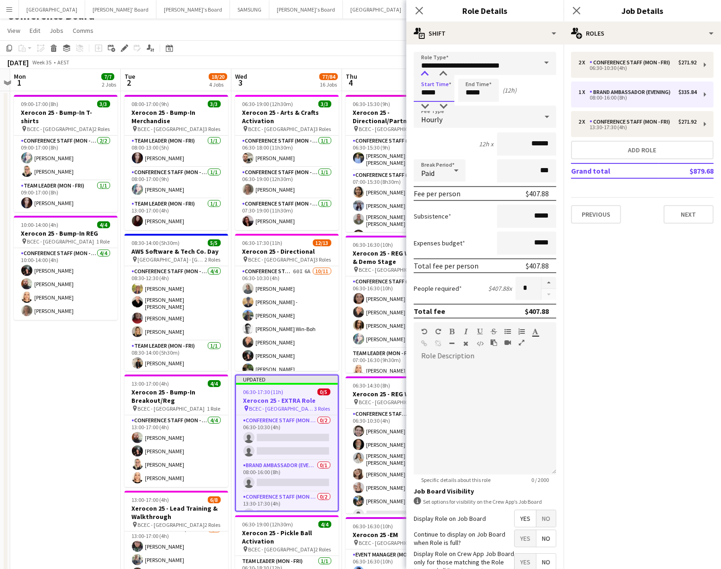
type input "*****"
click at [426, 72] on div at bounding box center [424, 73] width 19 height 9
click at [471, 99] on input "*****" at bounding box center [478, 90] width 41 height 23
click at [470, 105] on div at bounding box center [469, 106] width 19 height 9
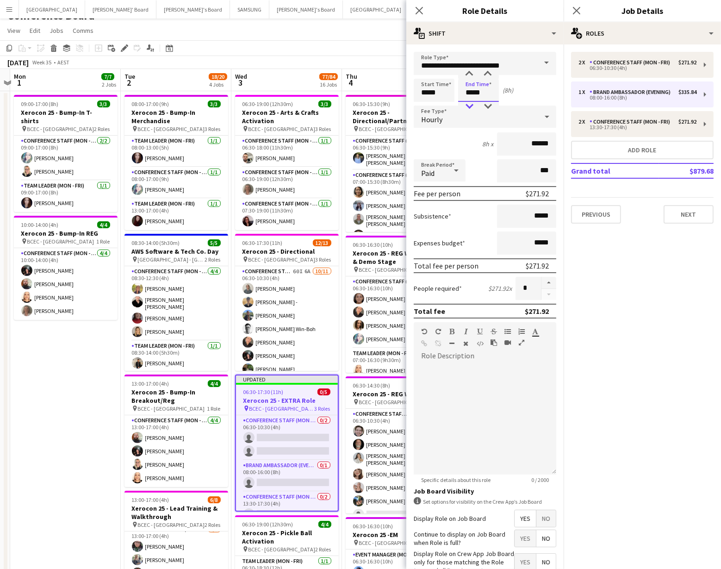
click at [470, 105] on div at bounding box center [469, 106] width 19 height 9
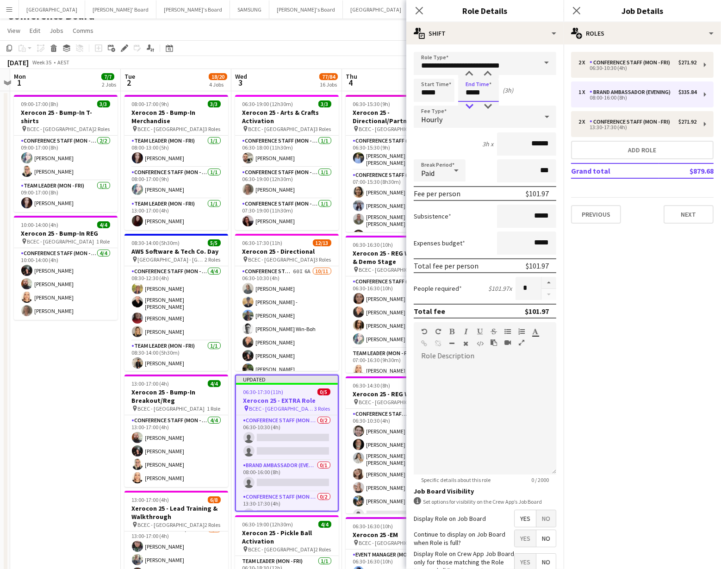
click at [470, 105] on div at bounding box center [469, 106] width 19 height 9
type input "*****"
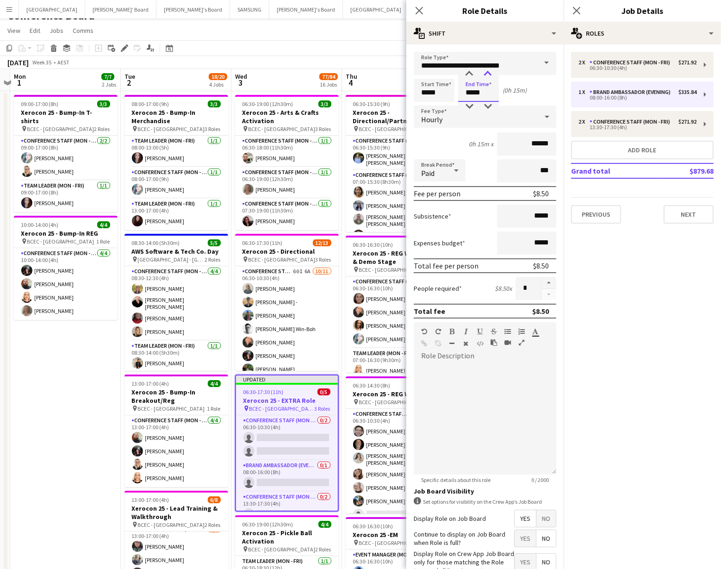
click at [485, 76] on div at bounding box center [487, 73] width 19 height 9
click at [543, 520] on span "No" at bounding box center [545, 518] width 19 height 17
click at [376, 65] on div "September 2025 Week 35 • AEST Publish 1 job Revert 1 job" at bounding box center [360, 62] width 721 height 13
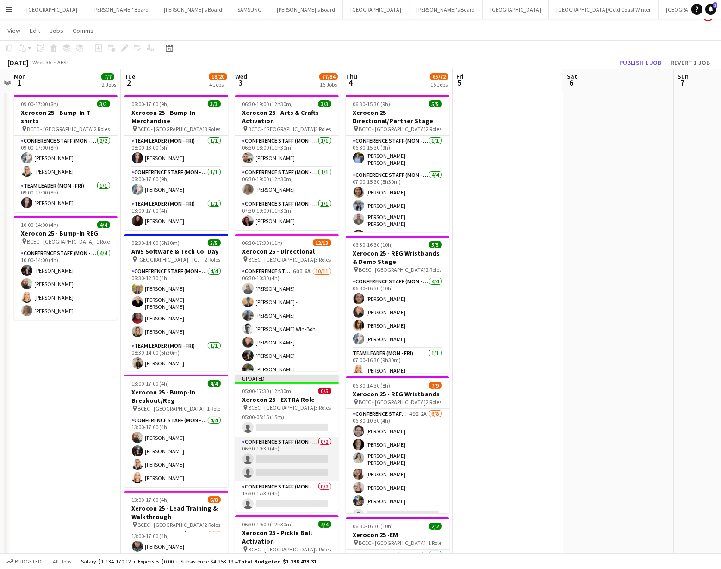
scroll to position [0, 0]
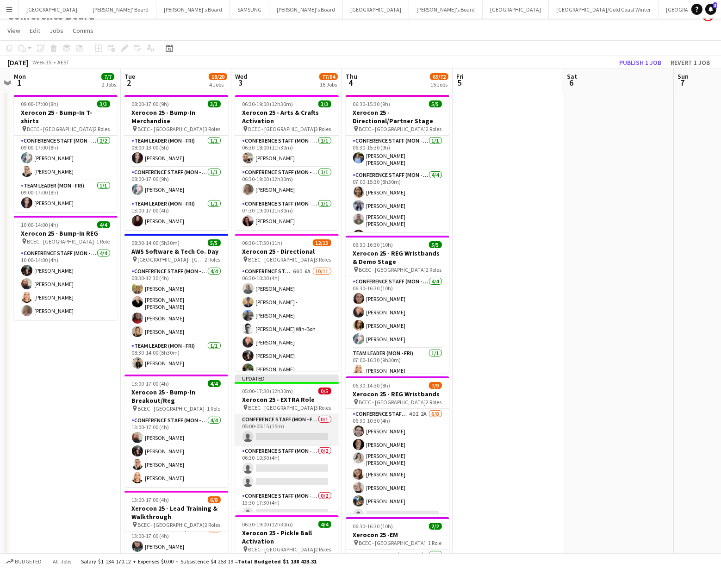
click at [267, 434] on app-card-role "Conference Staff (Mon - Fri) 0/1 05:00-05:15 (15m) single-neutral-actions" at bounding box center [287, 429] width 104 height 31
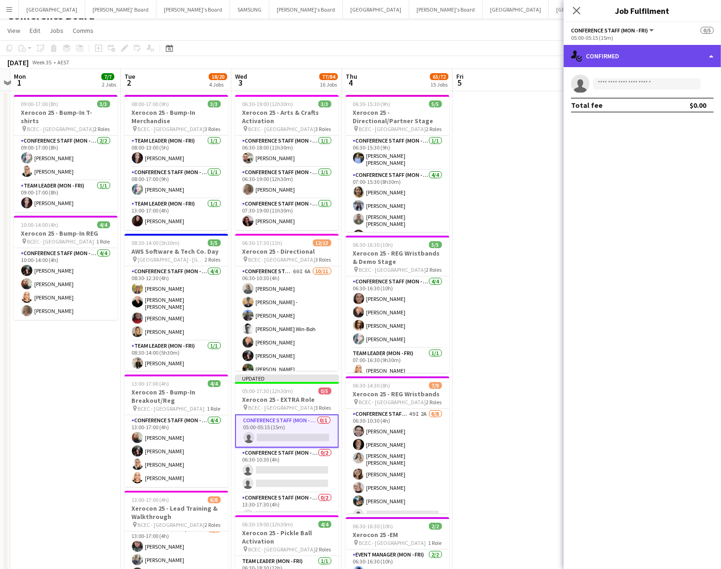
click at [638, 62] on div "single-neutral-actions-check-2 Confirmed" at bounding box center [642, 56] width 157 height 22
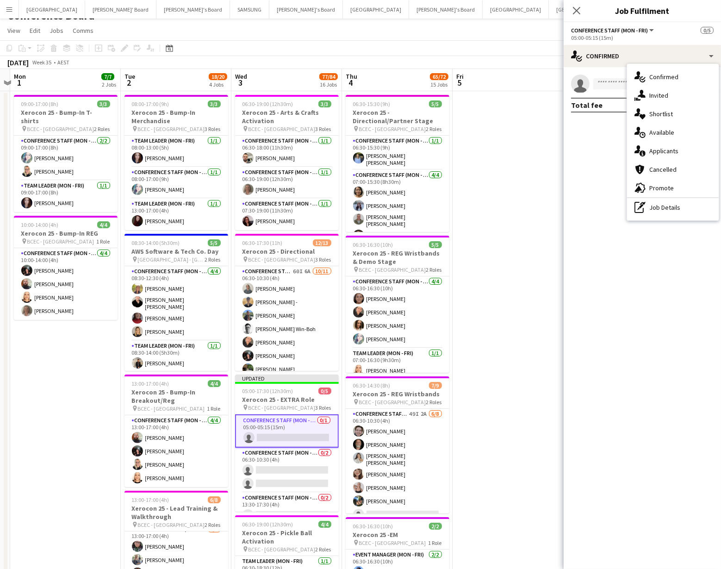
drag, startPoint x: 678, startPoint y: 215, endPoint x: 658, endPoint y: 169, distance: 50.5
click at [678, 215] on div "pen-write Job Details" at bounding box center [673, 207] width 92 height 19
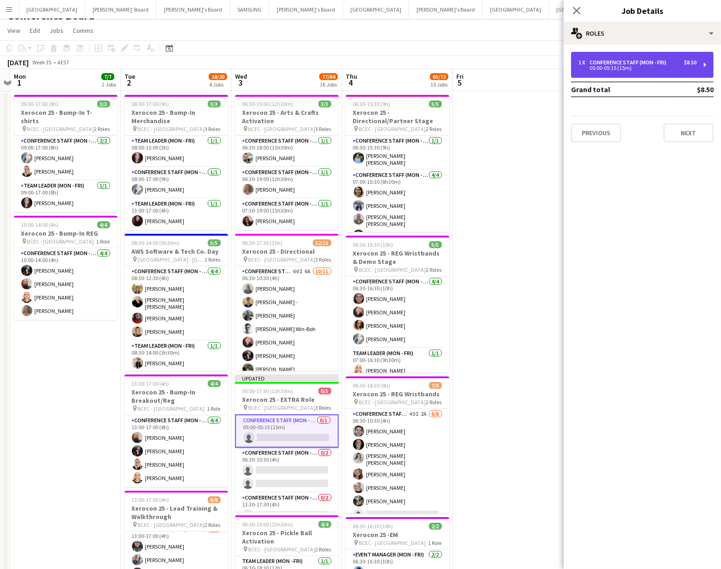
click at [663, 63] on div "Conference Staff (Mon - Fri)" at bounding box center [629, 62] width 81 height 6
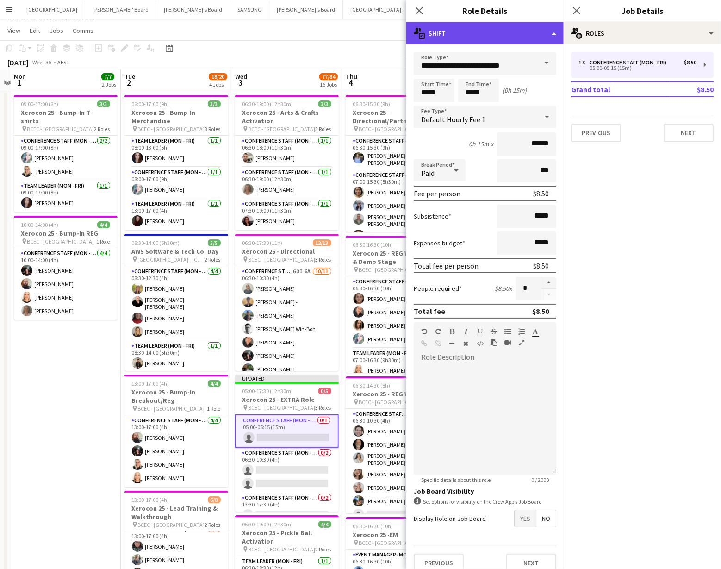
click at [542, 40] on div "multiple-actions-text Shift" at bounding box center [484, 33] width 157 height 22
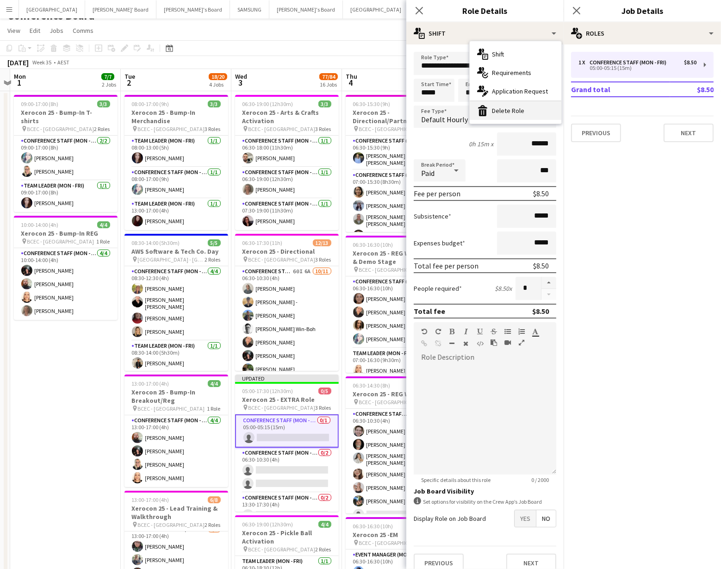
click at [544, 111] on div "bin-2 Delete Role" at bounding box center [516, 110] width 92 height 19
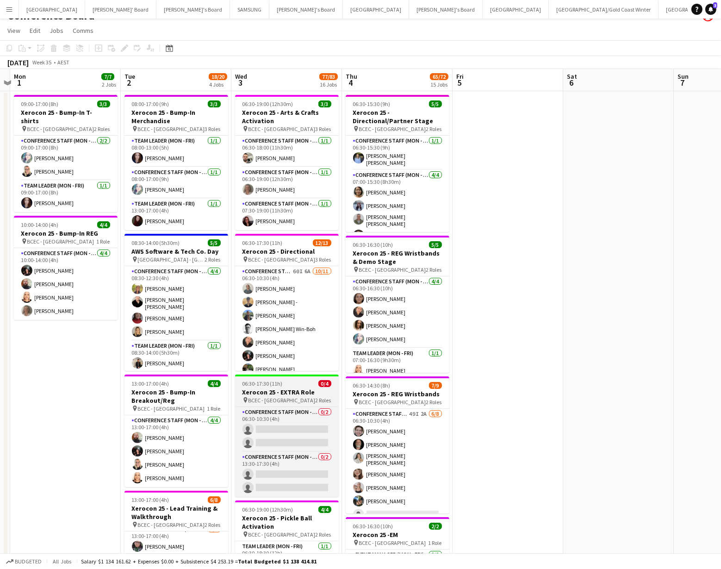
click at [271, 397] on span "BCEC - [GEOGRAPHIC_DATA]" at bounding box center [281, 400] width 67 height 7
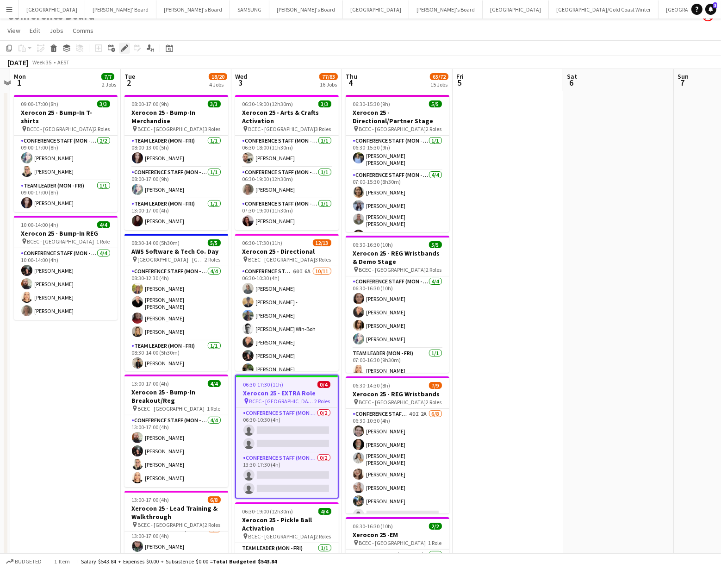
click at [124, 47] on icon "Edit" at bounding box center [124, 47] width 7 height 7
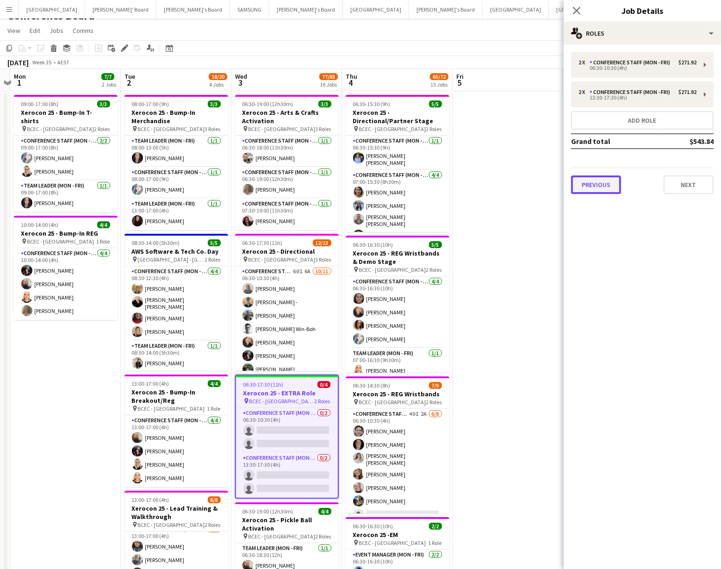
click at [599, 183] on button "Previous" at bounding box center [596, 184] width 50 height 19
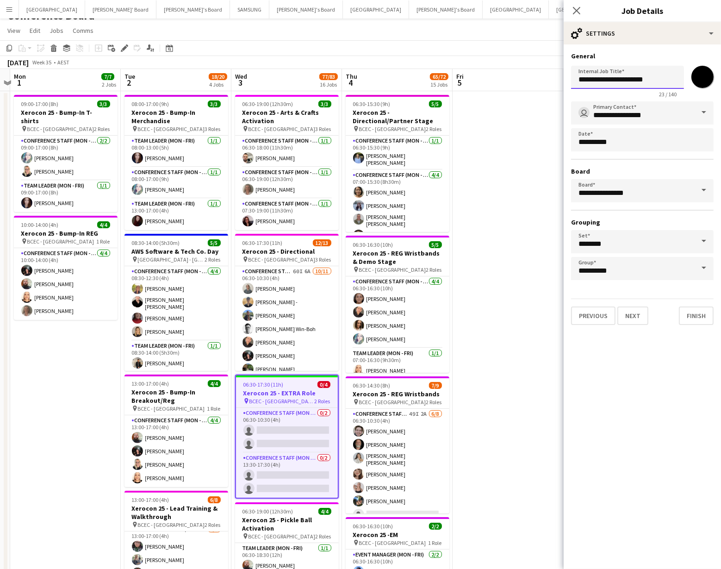
click at [619, 79] on input "**********" at bounding box center [627, 77] width 113 height 23
type input "**********"
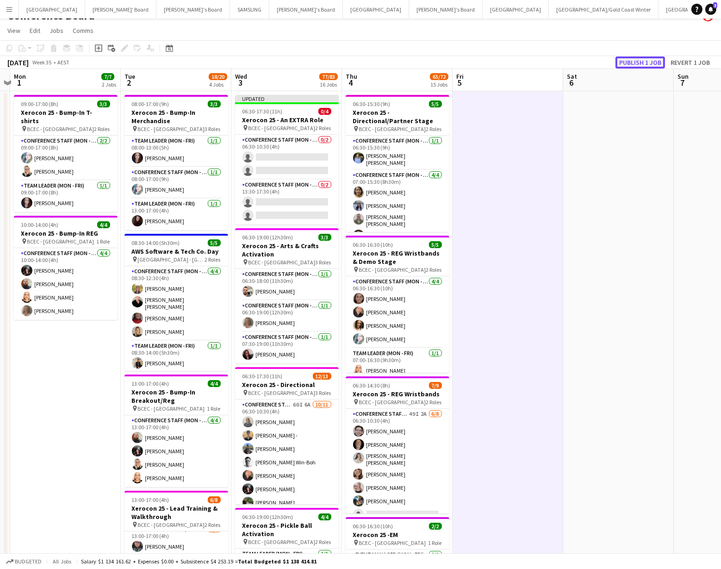
click at [633, 63] on button "Publish 1 job" at bounding box center [640, 62] width 50 height 12
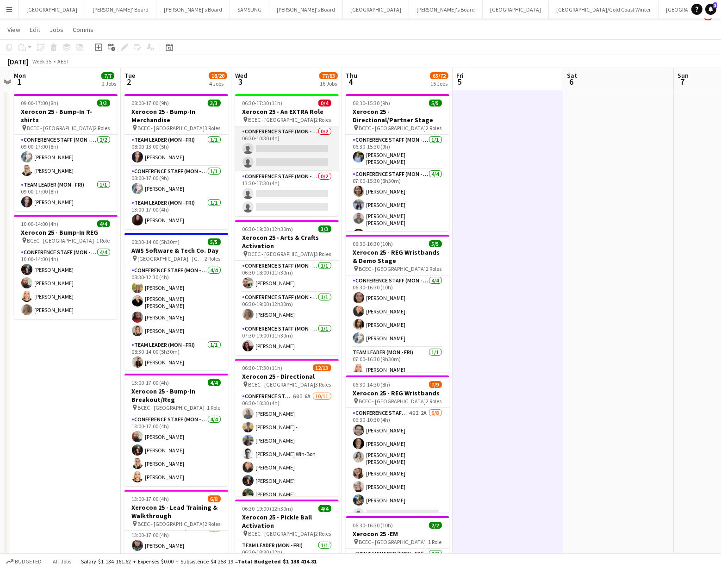
scroll to position [15, 0]
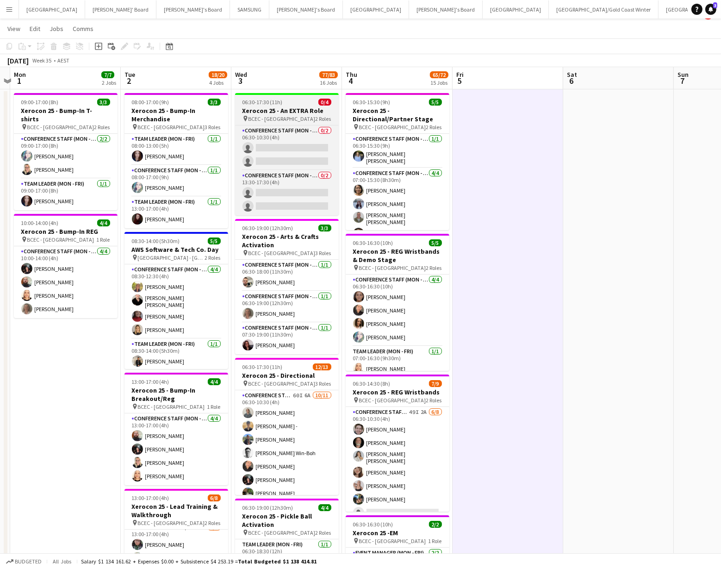
click at [288, 115] on div "pin BCEC - Brisbane 2 Roles" at bounding box center [287, 118] width 104 height 7
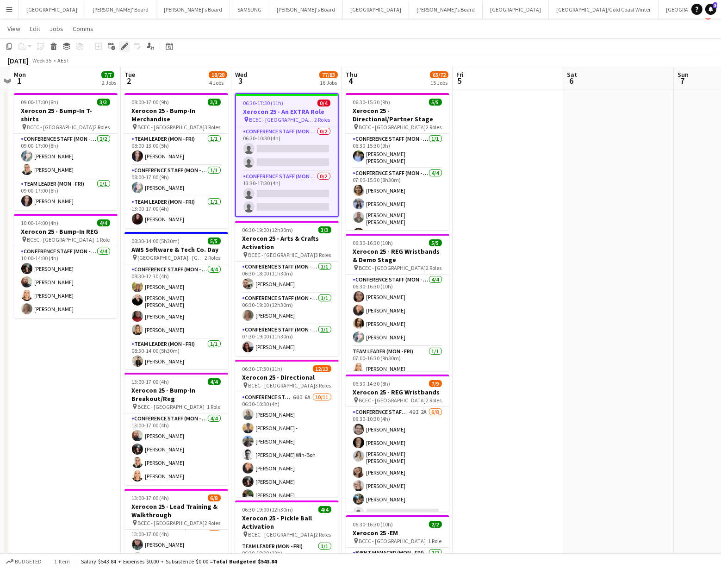
click at [125, 46] on icon "Edit" at bounding box center [124, 46] width 7 height 7
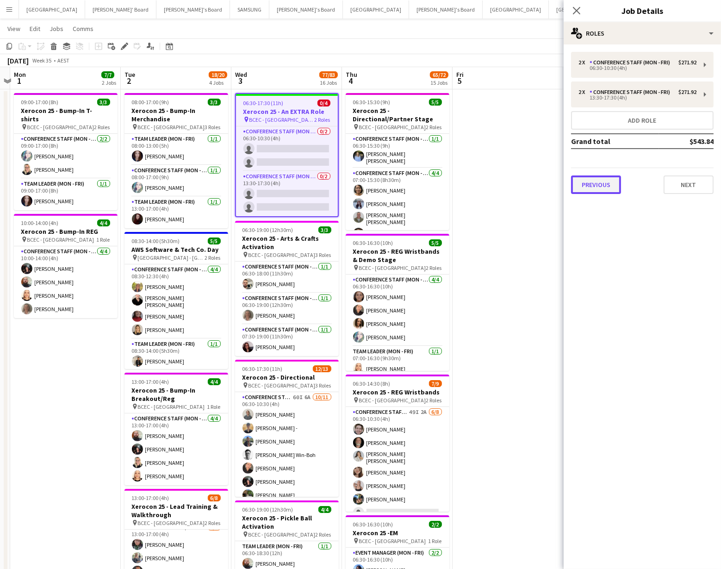
click at [610, 185] on button "Previous" at bounding box center [596, 184] width 50 height 19
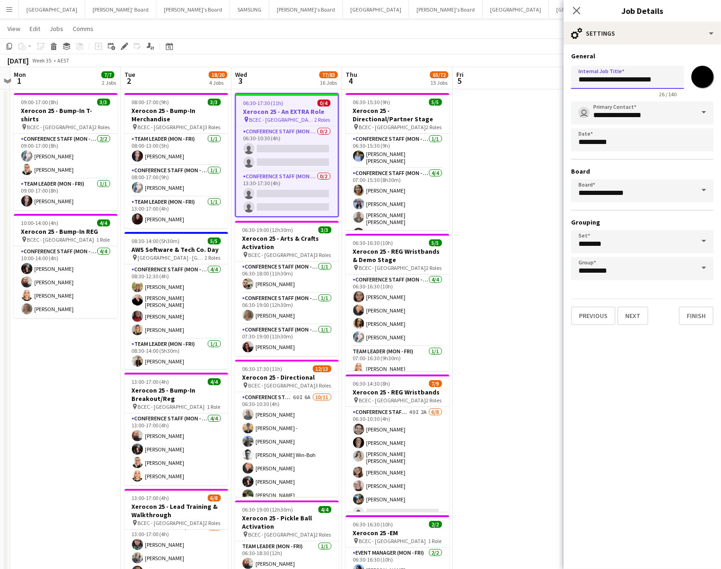
click at [647, 80] on input "**********" at bounding box center [627, 77] width 113 height 23
type input "**********"
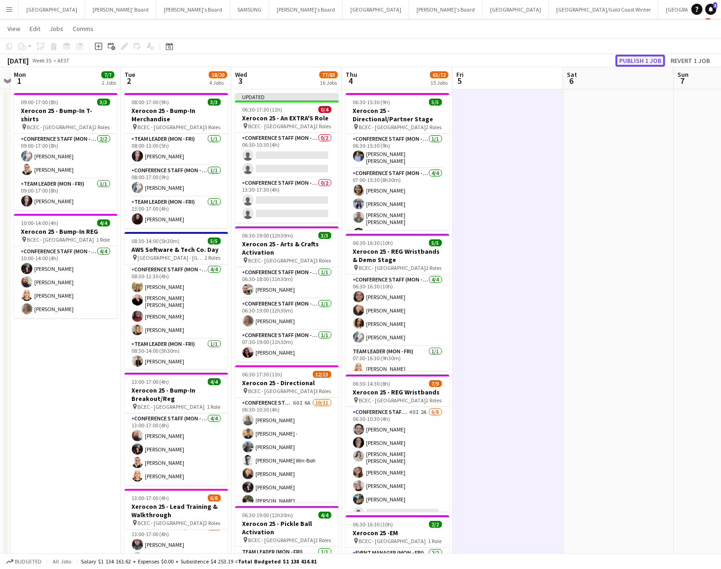
click at [645, 59] on button "Publish 1 job" at bounding box center [640, 61] width 50 height 12
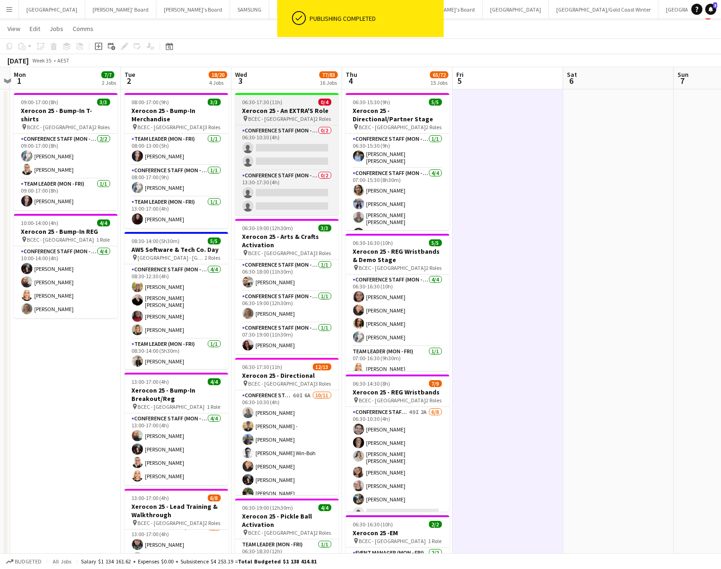
click at [282, 113] on h3 "Xerocon 25 - An EXTRA'S Role" at bounding box center [287, 110] width 104 height 8
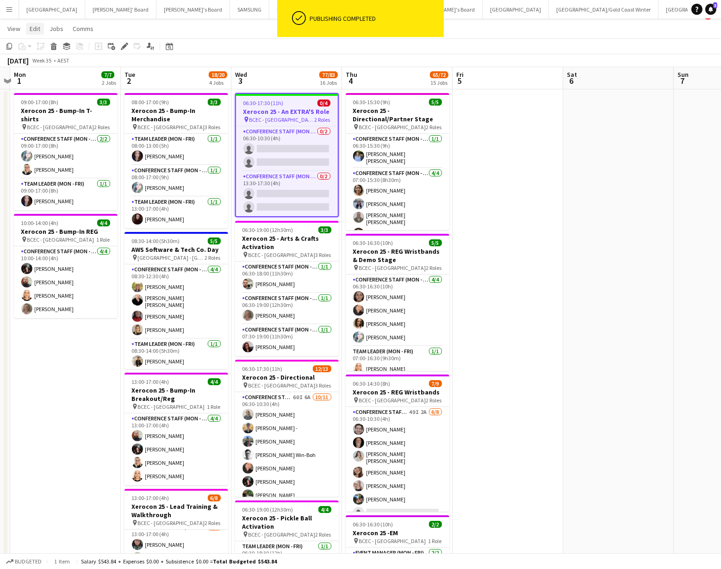
click at [30, 23] on link "Edit" at bounding box center [35, 29] width 18 height 12
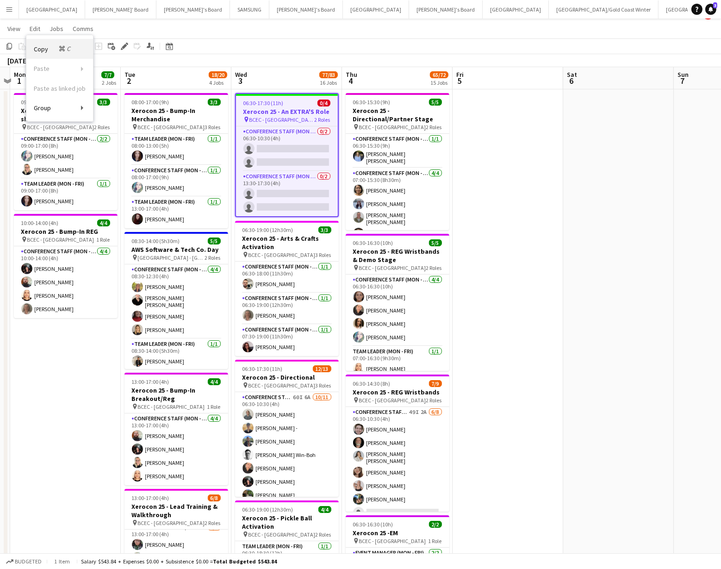
click at [40, 48] on span "Copy Command C" at bounding box center [53, 48] width 38 height 9
click at [382, 84] on app-board-header-date "Thu 4 65/72 15 Jobs" at bounding box center [397, 78] width 111 height 22
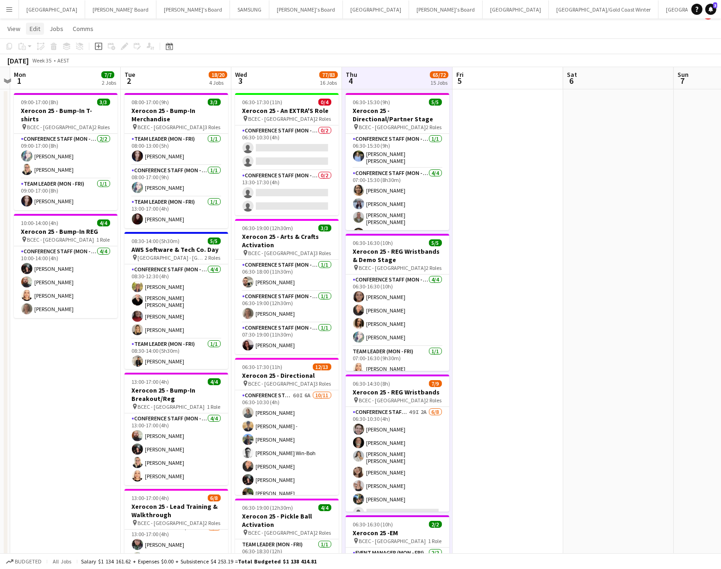
click at [36, 29] on span "Edit" at bounding box center [35, 29] width 11 height 8
click at [370, 84] on app-board-header-date "Thu 4 65/72 15 Jobs" at bounding box center [397, 78] width 111 height 22
click at [39, 29] on span "Edit" at bounding box center [35, 29] width 11 height 8
click at [413, 84] on app-board-header-date "Thu 4 65/72 15 Jobs" at bounding box center [397, 78] width 111 height 22
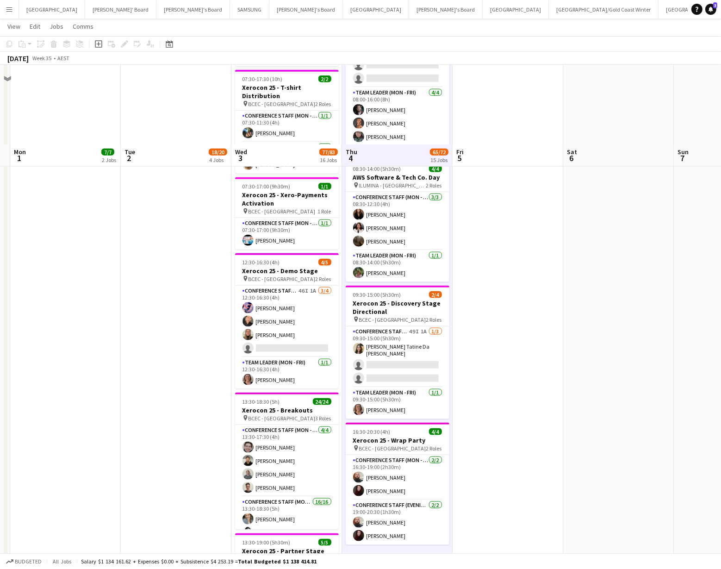
scroll to position [1426, 0]
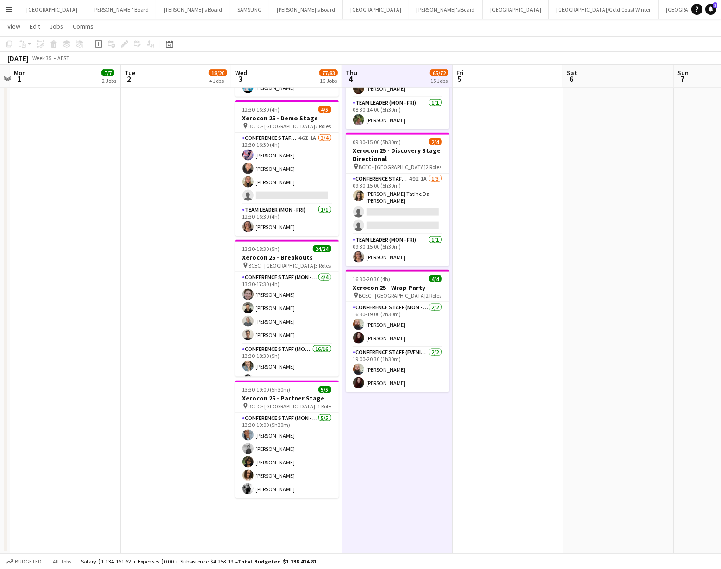
click at [34, 24] on span "Edit" at bounding box center [35, 26] width 11 height 8
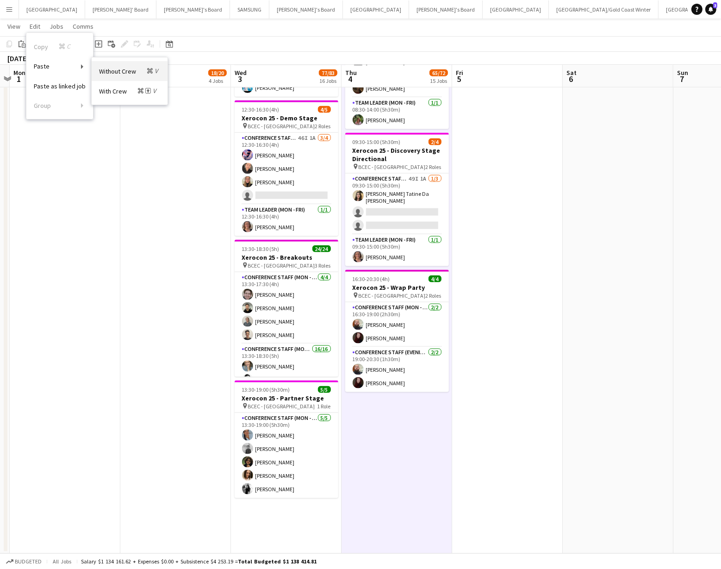
click at [129, 68] on span "Without Crew Command V" at bounding box center [129, 71] width 61 height 9
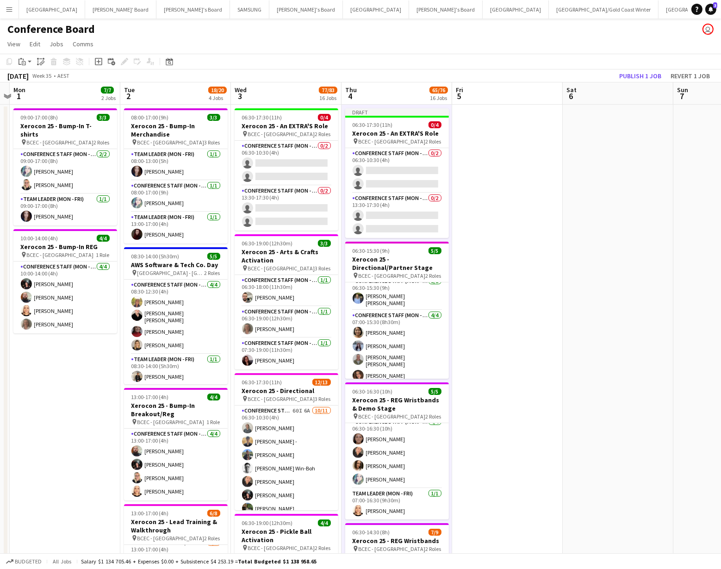
scroll to position [0, 0]
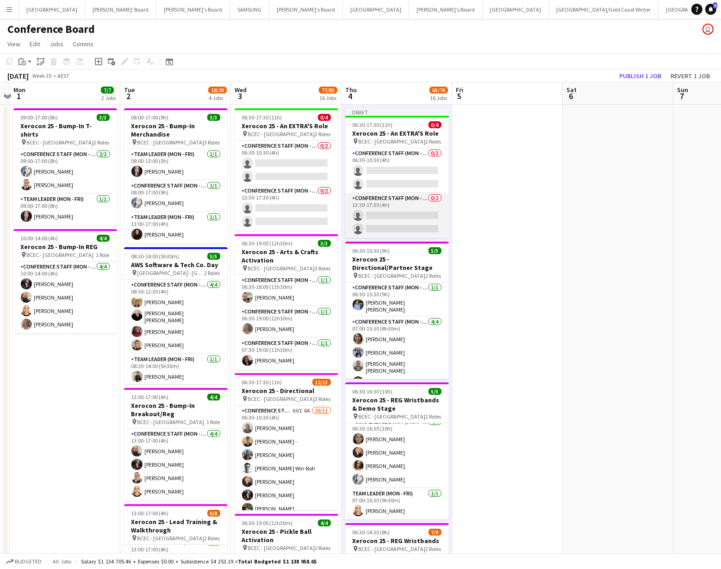
click at [377, 222] on app-card-role "Conference Staff (Mon - Fri) 0/2 13:30-17:30 (4h) single-neutral-actions single…" at bounding box center [397, 215] width 104 height 45
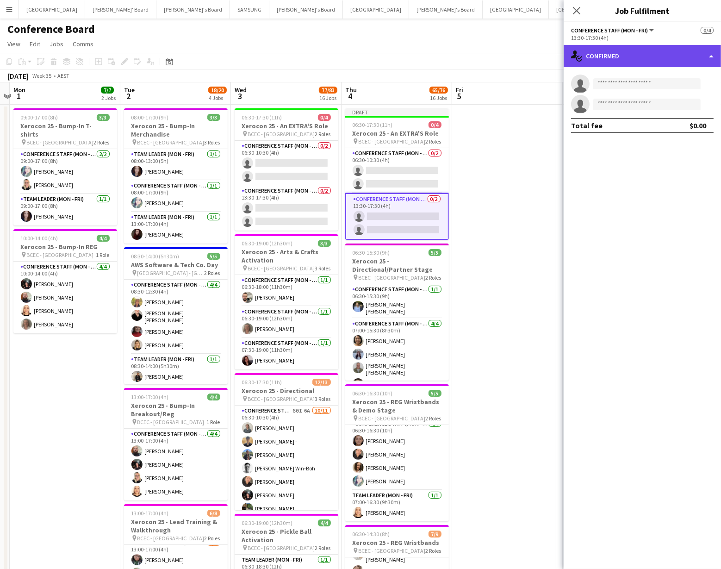
click at [687, 60] on div "single-neutral-actions-check-2 Confirmed" at bounding box center [642, 56] width 157 height 22
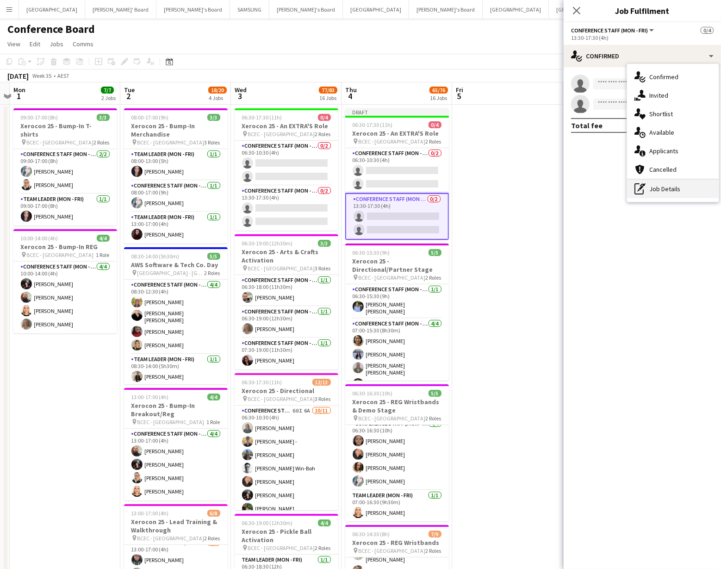
click at [688, 185] on div "pen-write Job Details" at bounding box center [673, 189] width 92 height 19
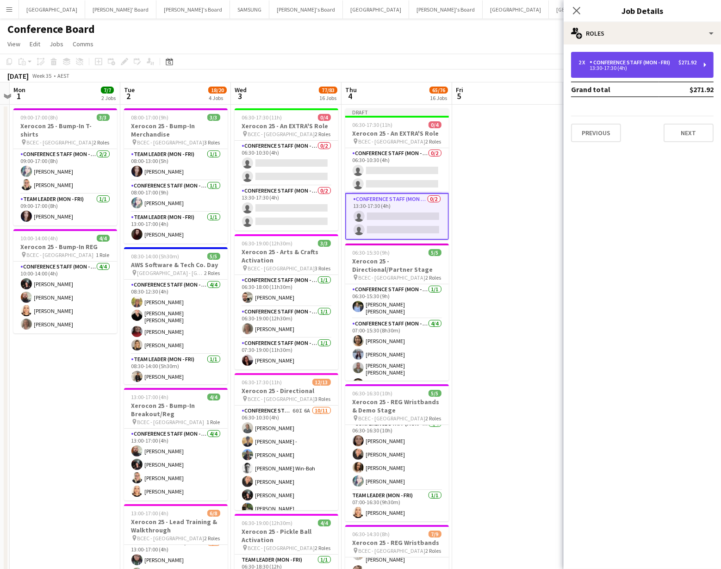
click at [619, 59] on div "Conference Staff (Mon - Fri)" at bounding box center [631, 62] width 84 height 6
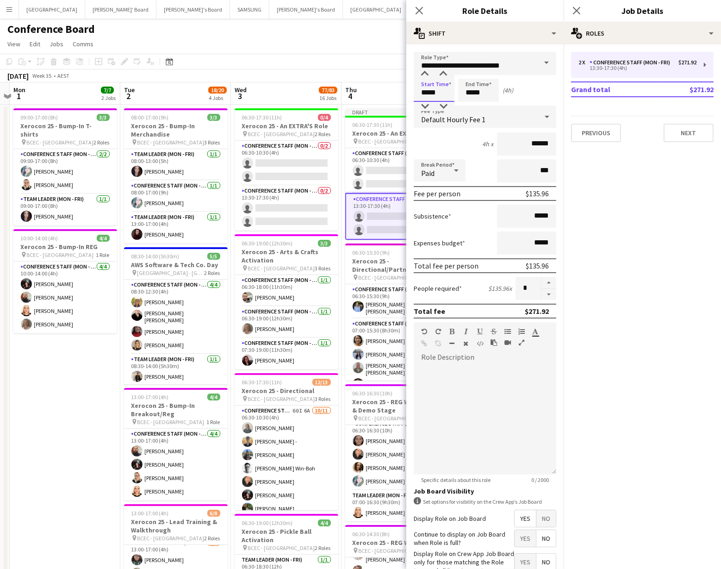
click at [445, 99] on input "*****" at bounding box center [434, 90] width 41 height 23
click at [426, 102] on div at bounding box center [424, 106] width 19 height 9
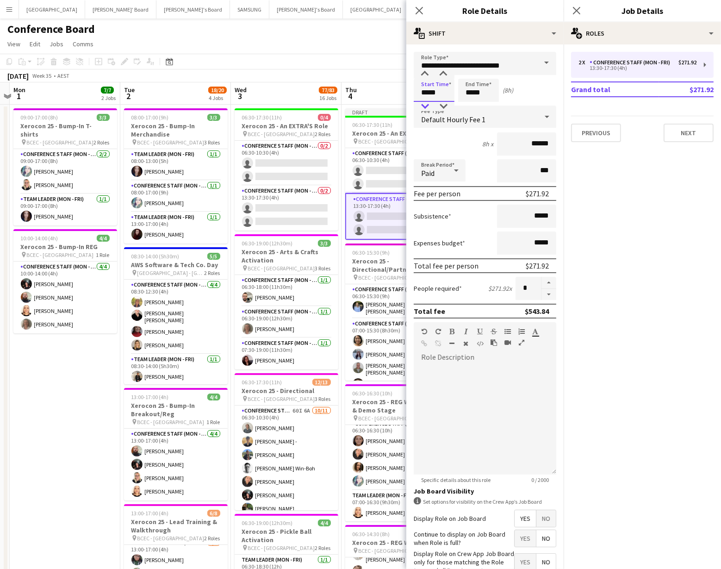
click at [426, 102] on div at bounding box center [424, 106] width 19 height 9
click at [443, 104] on div at bounding box center [443, 106] width 19 height 9
type input "*****"
click at [443, 104] on div at bounding box center [443, 106] width 19 height 9
click at [476, 99] on input "*****" at bounding box center [478, 90] width 41 height 23
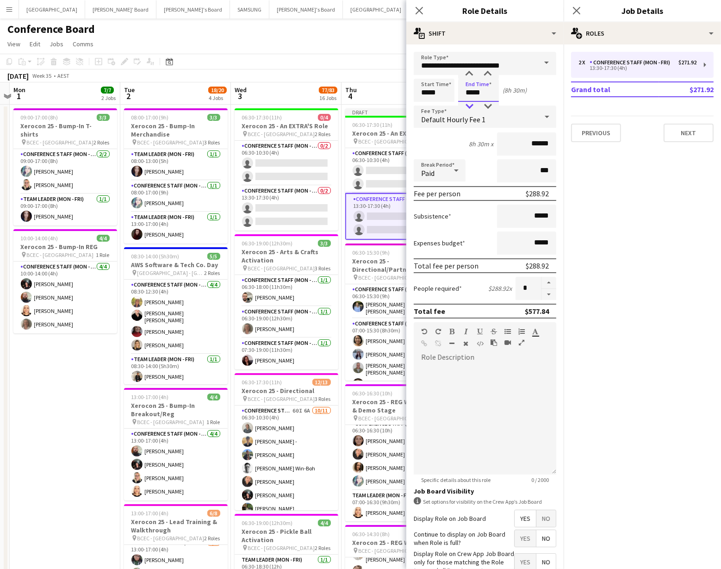
click at [465, 106] on div at bounding box center [469, 106] width 19 height 9
click at [466, 106] on div at bounding box center [469, 106] width 19 height 9
drag, startPoint x: 469, startPoint y: 73, endPoint x: 486, endPoint y: 110, distance: 41.2
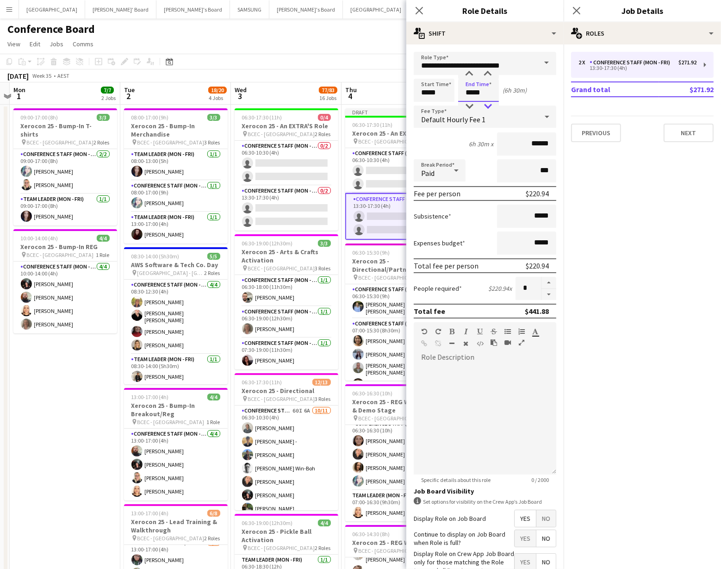
click at [469, 73] on div at bounding box center [469, 73] width 19 height 9
click at [486, 106] on div at bounding box center [487, 106] width 19 height 9
type input "*****"
click at [486, 106] on div at bounding box center [487, 106] width 19 height 9
click at [371, 59] on app-toolbar "Copy Paste Paste Command V Paste with crew Command Shift V Paste linked Job Del…" at bounding box center [360, 62] width 721 height 16
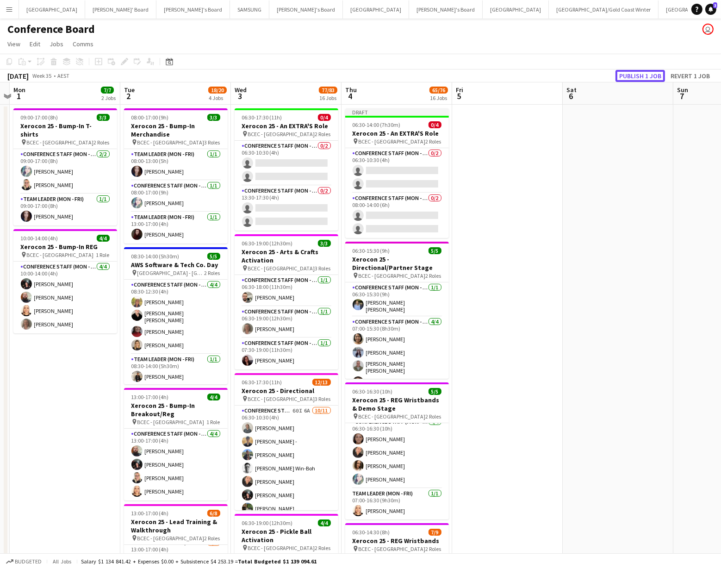
click at [637, 75] on button "Publish 1 job" at bounding box center [640, 76] width 50 height 12
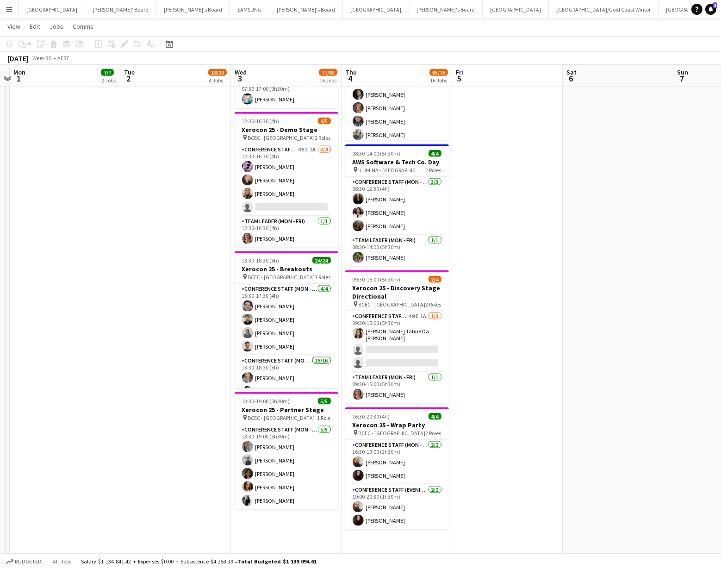
scroll to position [1448, 0]
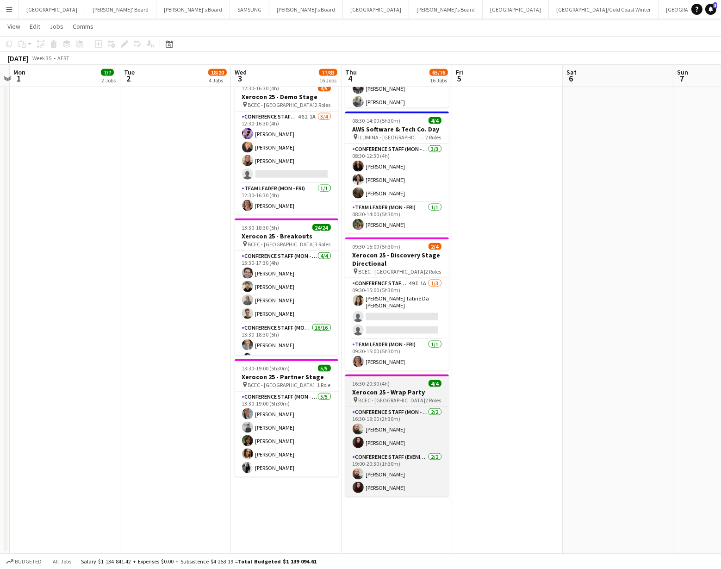
click at [384, 397] on span "BCEC - [GEOGRAPHIC_DATA]" at bounding box center [392, 400] width 67 height 7
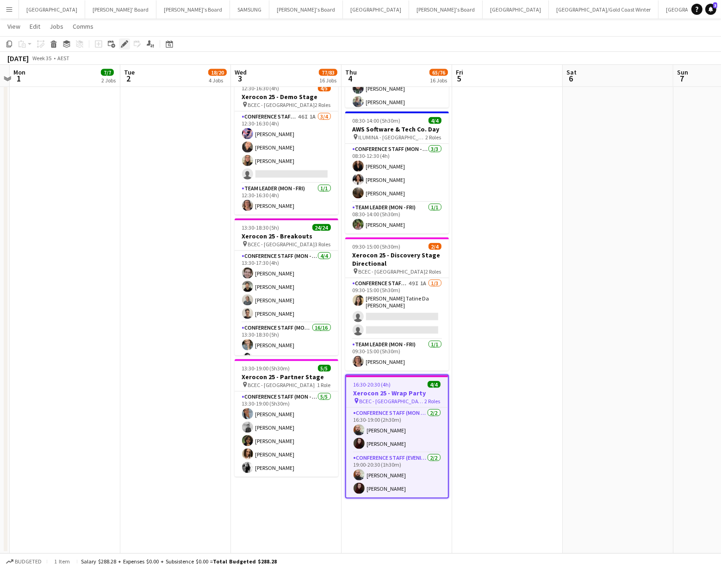
click at [125, 45] on icon "Edit" at bounding box center [124, 43] width 7 height 7
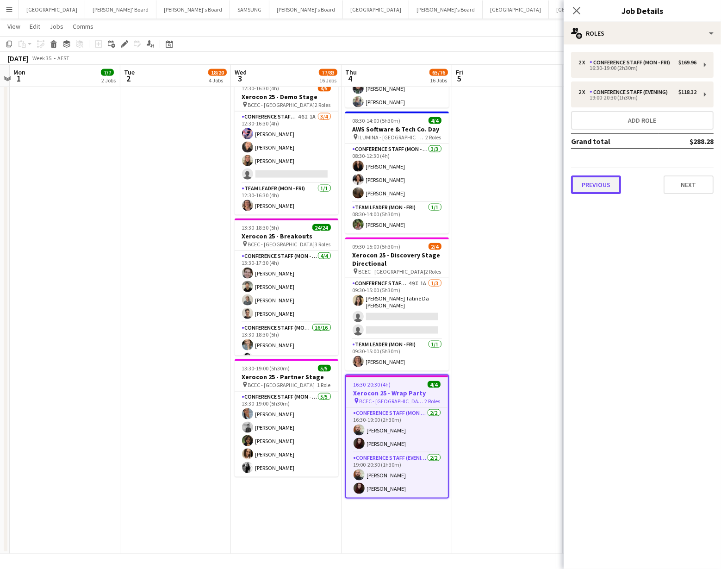
click at [605, 184] on button "Previous" at bounding box center [596, 184] width 50 height 19
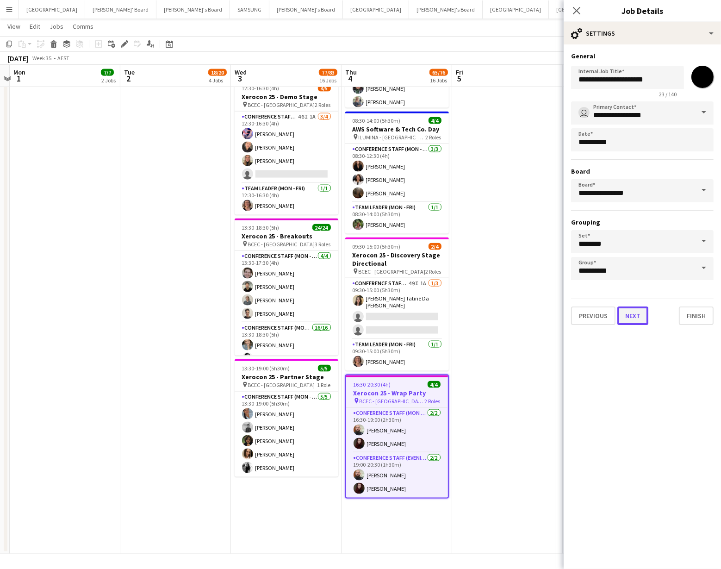
click at [637, 316] on button "Next" at bounding box center [632, 315] width 31 height 19
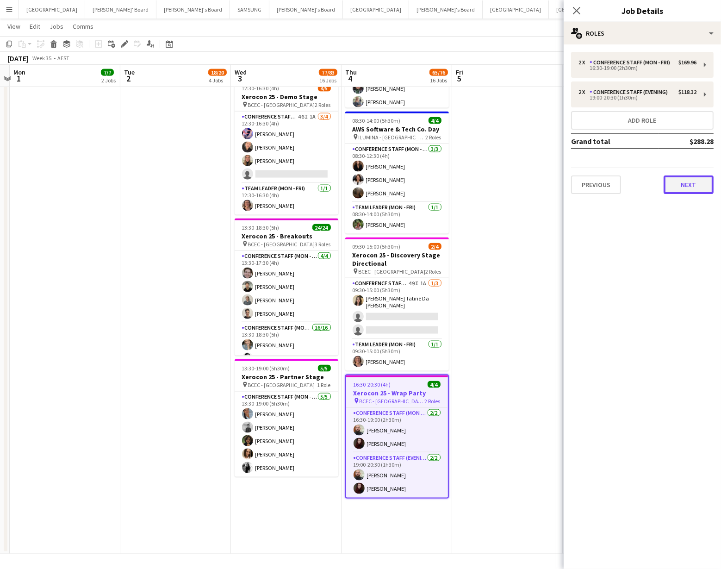
click at [680, 183] on button "Next" at bounding box center [688, 184] width 50 height 19
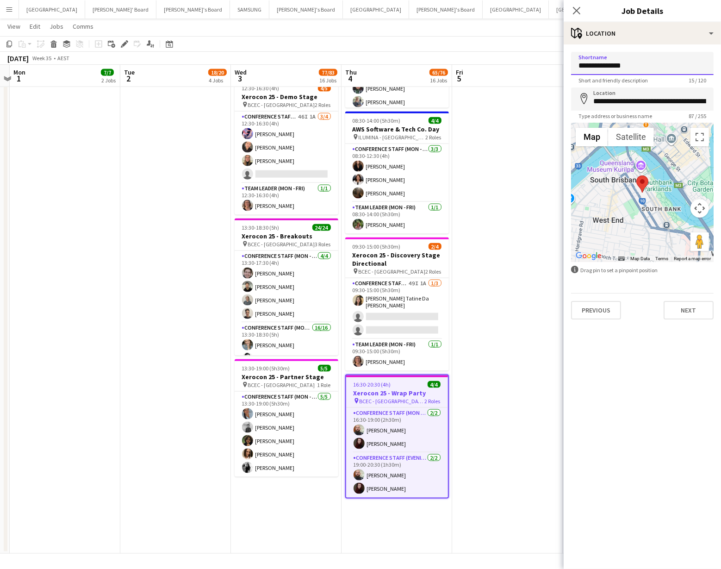
drag, startPoint x: 637, startPoint y: 68, endPoint x: 577, endPoint y: 67, distance: 60.6
click at [577, 67] on input "**********" at bounding box center [642, 63] width 143 height 23
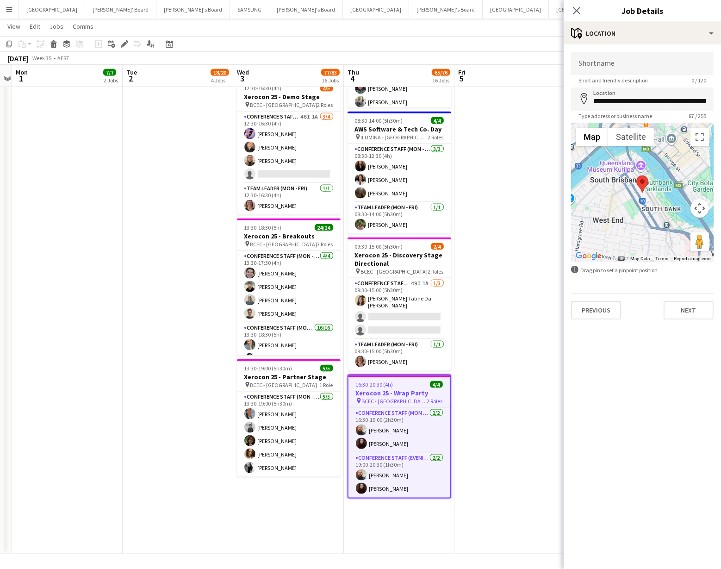
scroll to position [0, 319]
type input "*********"
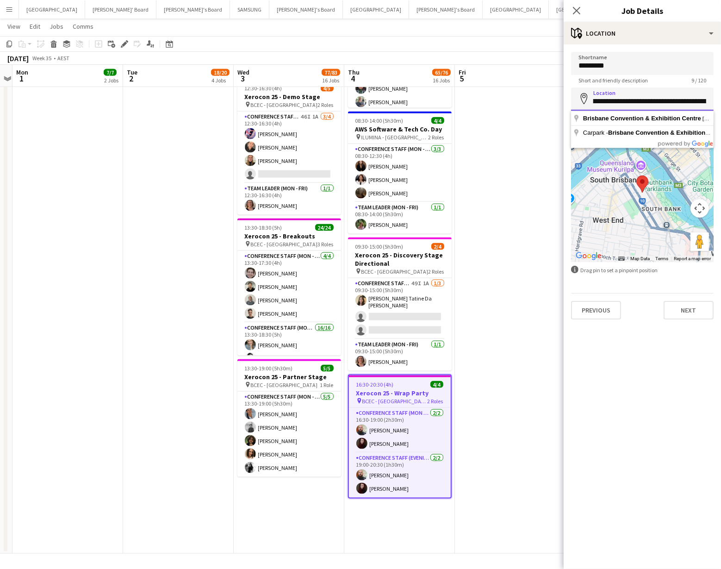
scroll to position [0, 157]
drag, startPoint x: 593, startPoint y: 102, endPoint x: 721, endPoint y: 102, distance: 127.7
click at [720, 102] on form "**********" at bounding box center [642, 185] width 157 height 267
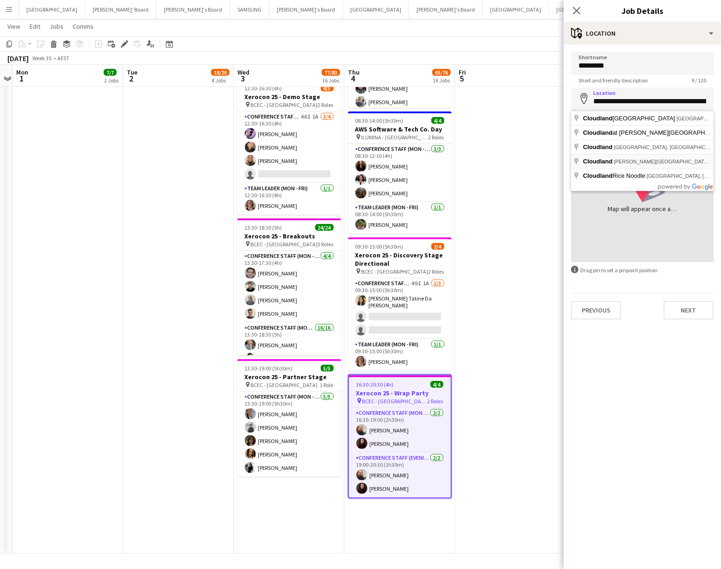
type input "**********"
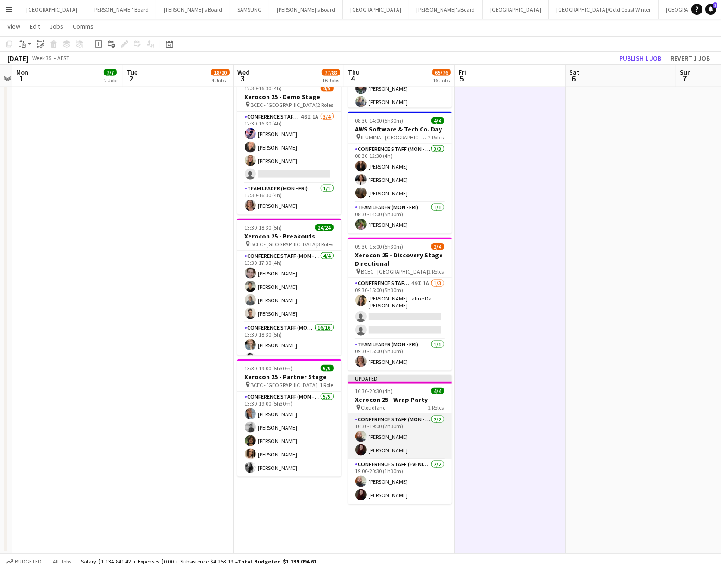
click at [414, 434] on app-card-role "Conference Staff (Mon - Fri) 2/2 16:30-19:00 (2h30m) Ricky Chaplin Alicia Miller" at bounding box center [400, 436] width 104 height 45
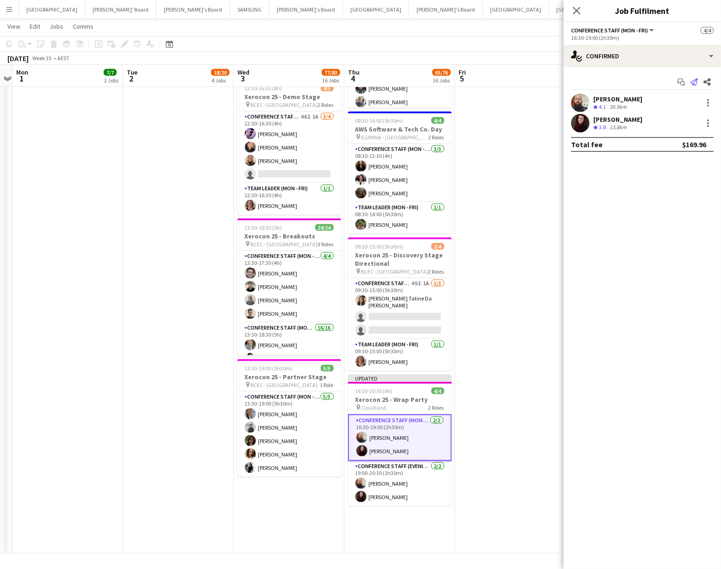
click at [694, 81] on icon at bounding box center [693, 81] width 7 height 7
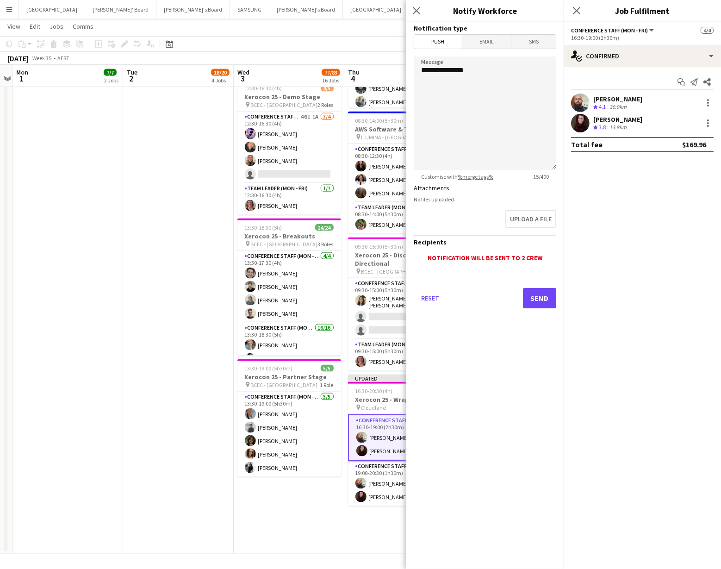
click at [485, 43] on span "Email" at bounding box center [486, 42] width 49 height 14
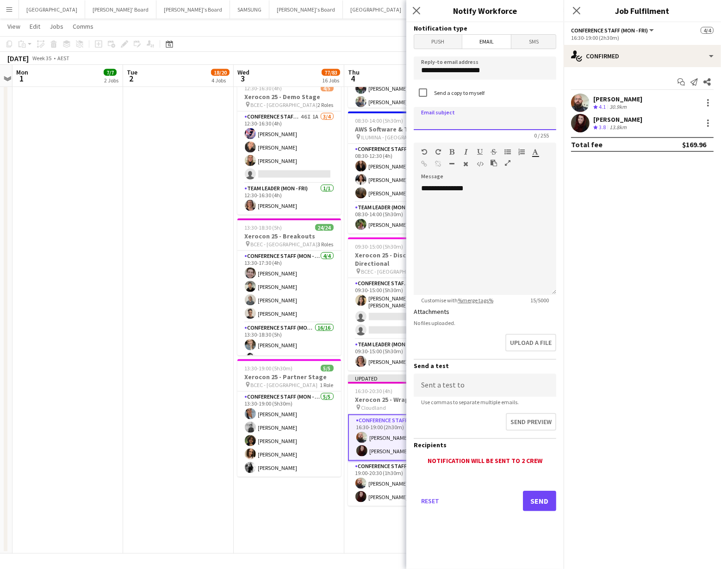
click at [423, 118] on input at bounding box center [485, 118] width 143 height 23
type input "**********"
click at [483, 191] on div "**********" at bounding box center [485, 239] width 143 height 111
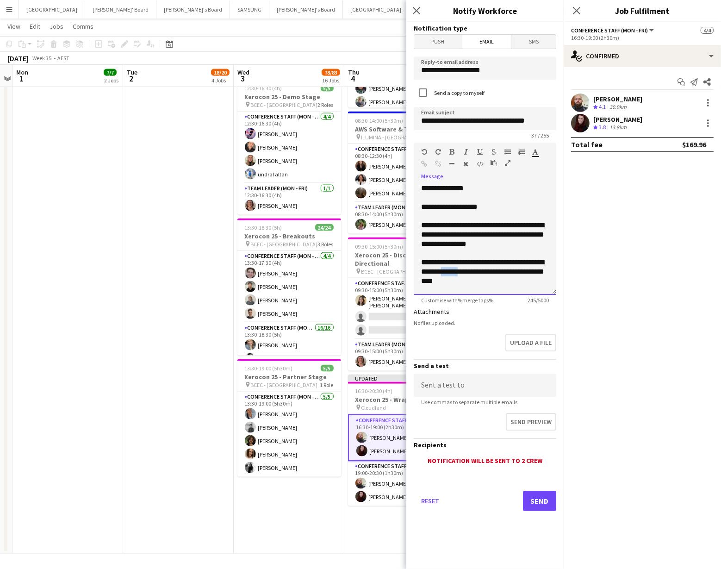
drag, startPoint x: 471, startPoint y: 272, endPoint x: 452, endPoint y: 273, distance: 19.5
click at [452, 273] on div "**********" at bounding box center [485, 272] width 128 height 28
click at [478, 273] on div "**********" at bounding box center [485, 272] width 128 height 28
click at [461, 282] on div "**********" at bounding box center [485, 272] width 128 height 28
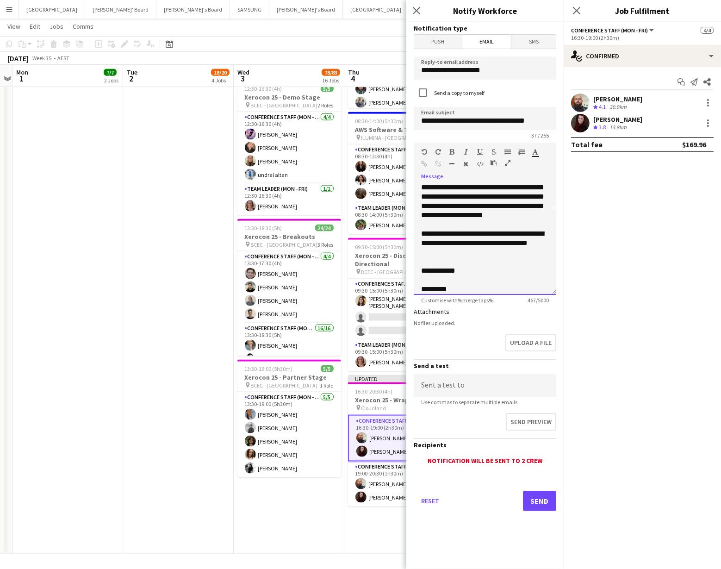
scroll to position [0, 0]
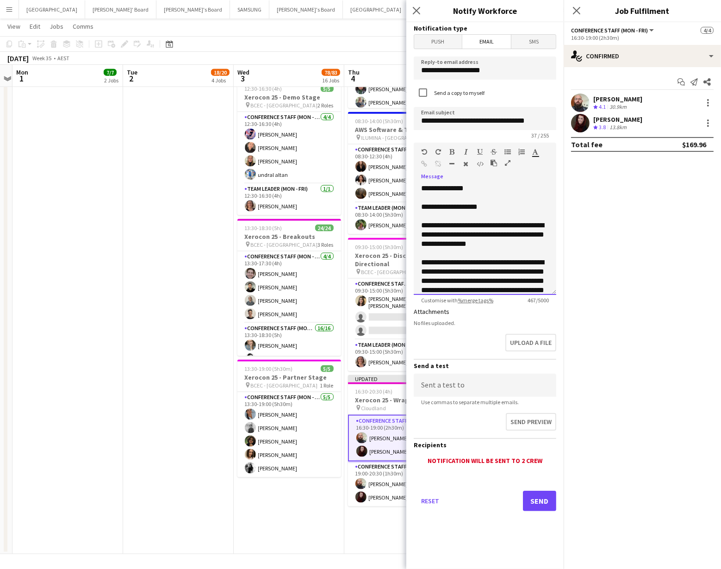
click at [485, 226] on div "**********" at bounding box center [485, 235] width 128 height 28
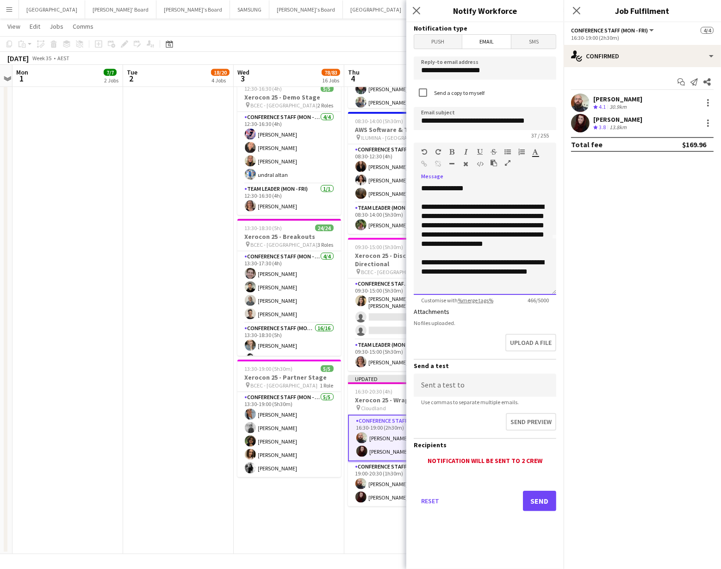
scroll to position [56, 0]
click at [494, 208] on div "**********" at bounding box center [485, 225] width 128 height 46
click at [486, 225] on div "**********" at bounding box center [485, 225] width 128 height 46
click at [491, 225] on div "**********" at bounding box center [485, 225] width 128 height 46
click at [542, 255] on div "**********" at bounding box center [485, 230] width 128 height 56
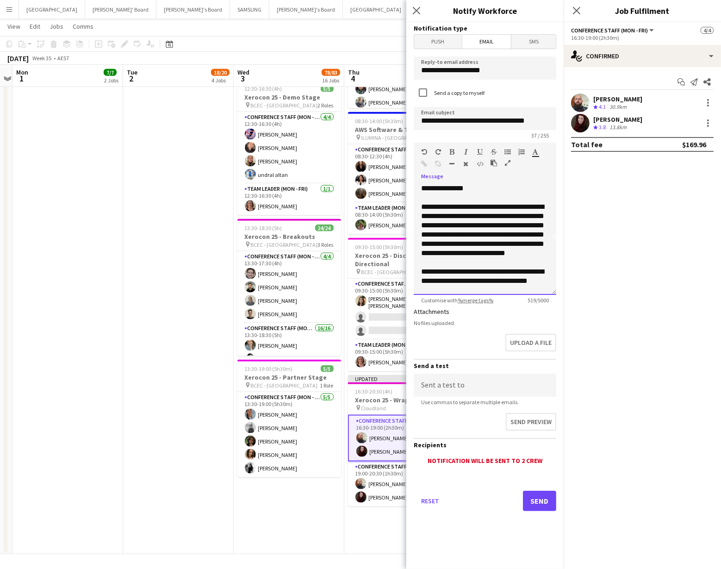
click at [533, 271] on div "**********" at bounding box center [485, 281] width 128 height 28
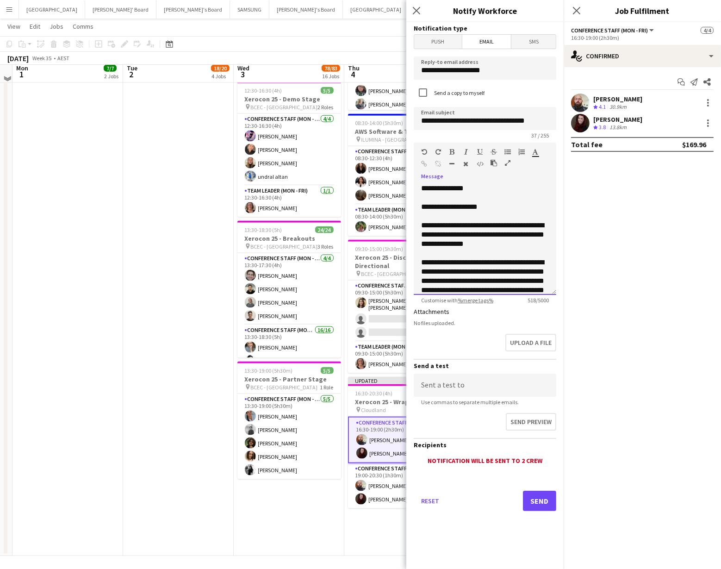
scroll to position [1448, 0]
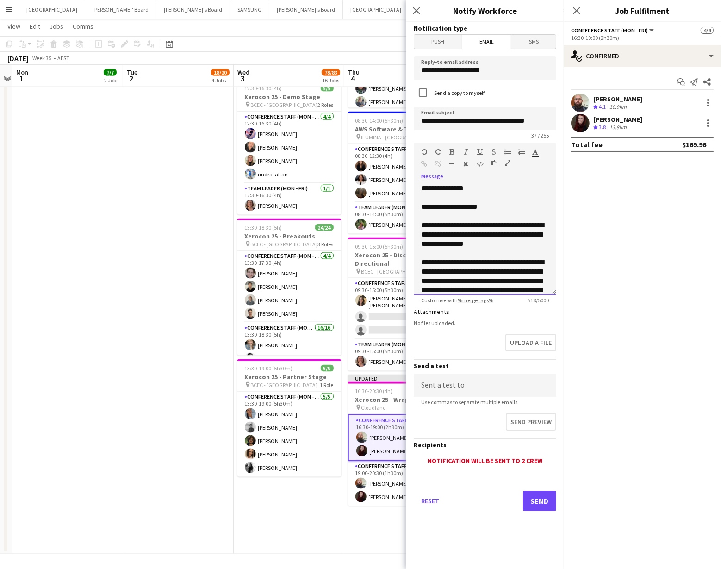
click at [509, 224] on div "**********" at bounding box center [485, 235] width 128 height 28
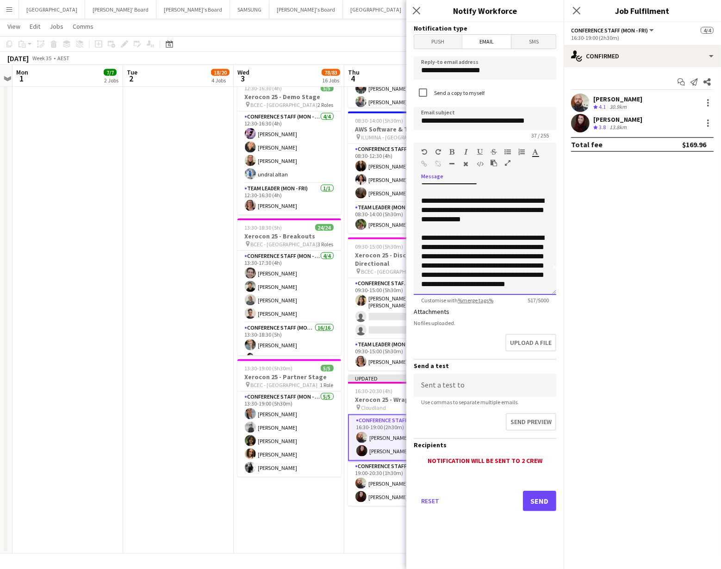
scroll to position [22, 0]
click at [510, 213] on div "**********" at bounding box center [485, 213] width 128 height 28
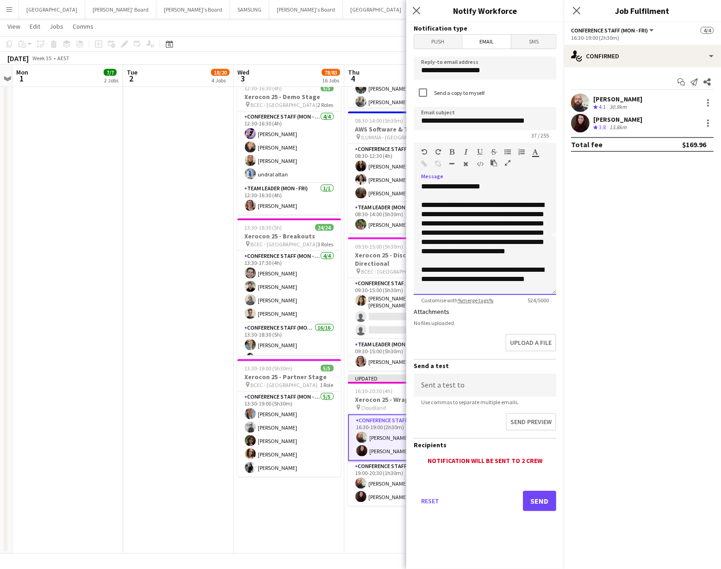
scroll to position [60, 0]
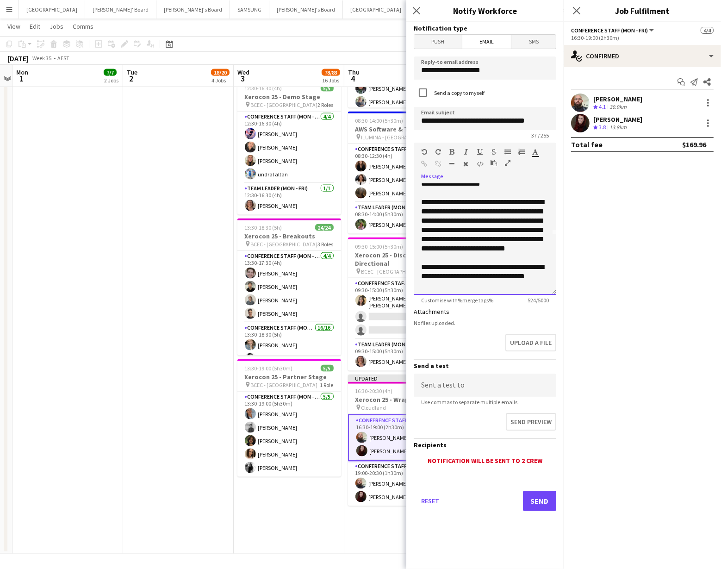
click at [490, 222] on div "**********" at bounding box center [485, 226] width 128 height 56
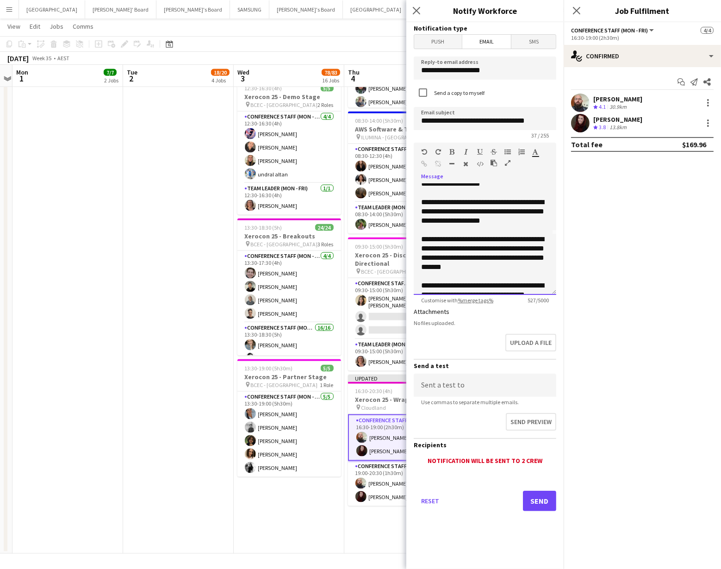
click at [443, 239] on div "**********" at bounding box center [485, 253] width 128 height 37
drag, startPoint x: 494, startPoint y: 249, endPoint x: 420, endPoint y: 248, distance: 74.1
click at [420, 248] on div "**********" at bounding box center [485, 239] width 143 height 111
click at [548, 249] on div "**********" at bounding box center [485, 253] width 128 height 37
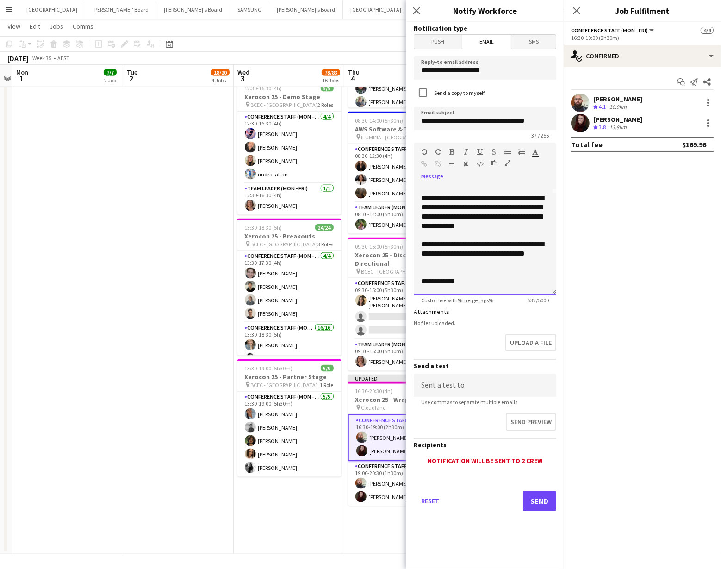
scroll to position [103, 0]
click at [498, 226] on div "**********" at bounding box center [485, 210] width 128 height 37
click at [460, 265] on div "**********" at bounding box center [485, 254] width 128 height 28
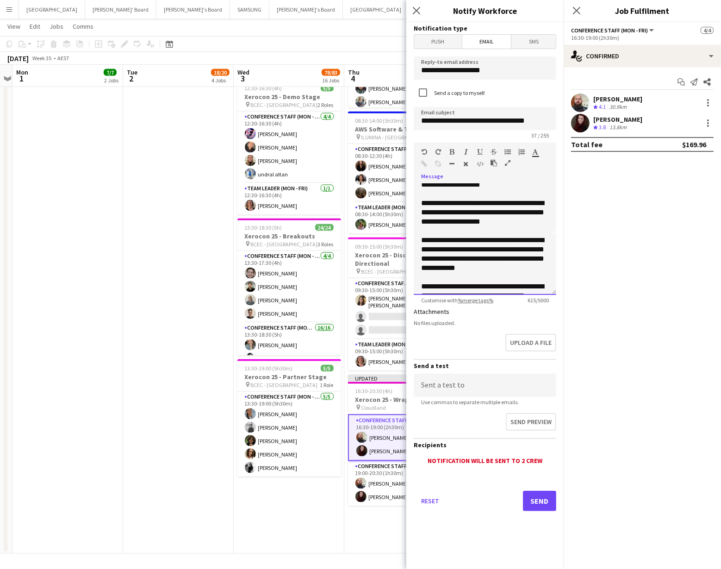
scroll to position [60, 0]
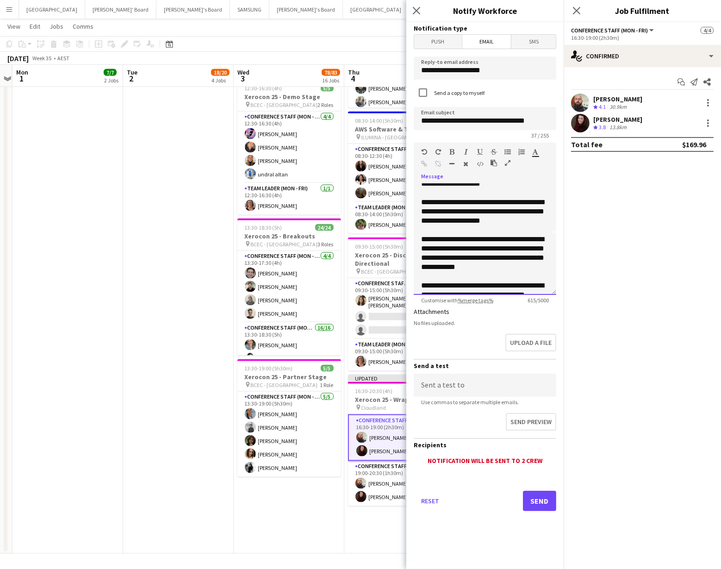
click at [469, 203] on div "**********" at bounding box center [485, 212] width 128 height 28
drag, startPoint x: 537, startPoint y: 201, endPoint x: 511, endPoint y: 204, distance: 26.6
click at [511, 204] on div "**********" at bounding box center [485, 212] width 128 height 28
click at [438, 212] on div "**********" at bounding box center [485, 212] width 128 height 28
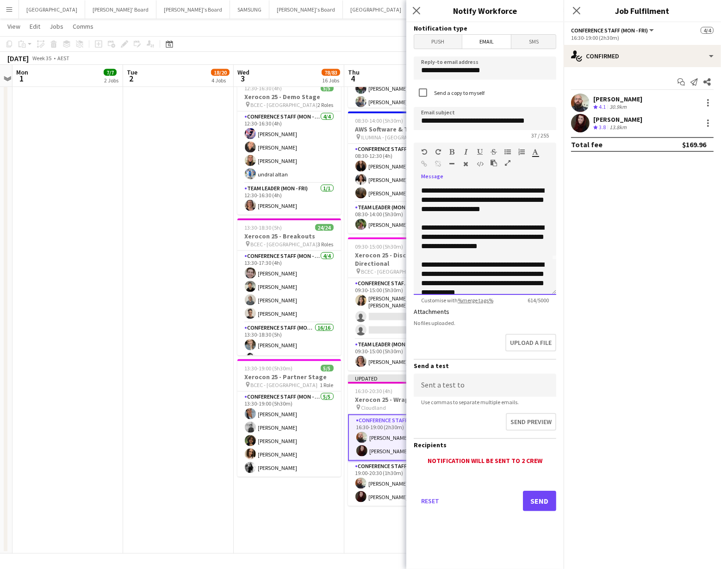
scroll to position [34, 0]
click at [515, 215] on div at bounding box center [485, 218] width 128 height 9
click at [515, 211] on div "**********" at bounding box center [485, 200] width 128 height 28
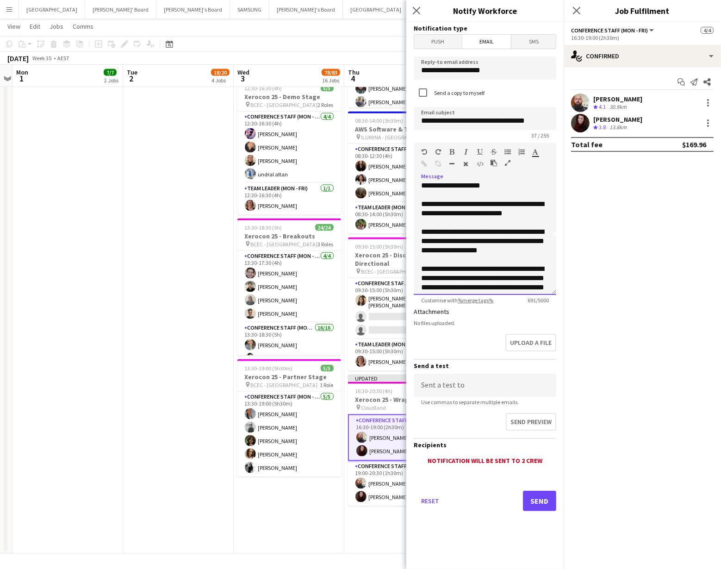
scroll to position [59, 0]
click at [424, 212] on div "**********" at bounding box center [485, 208] width 128 height 19
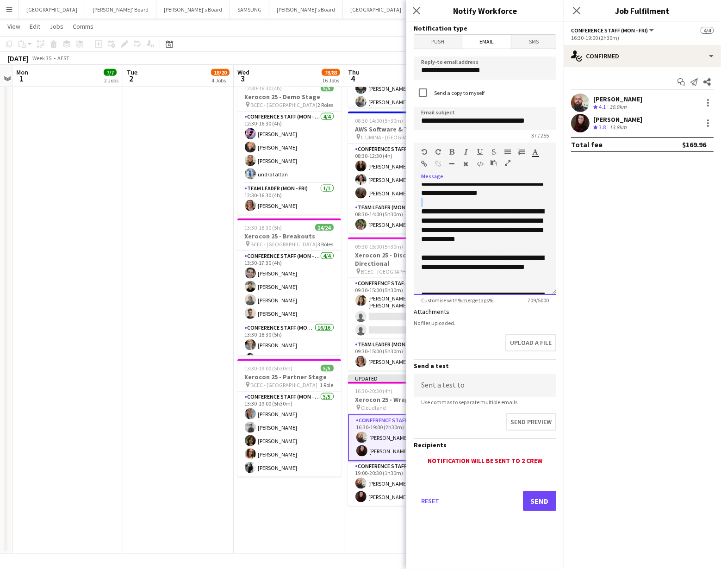
scroll to position [118, 0]
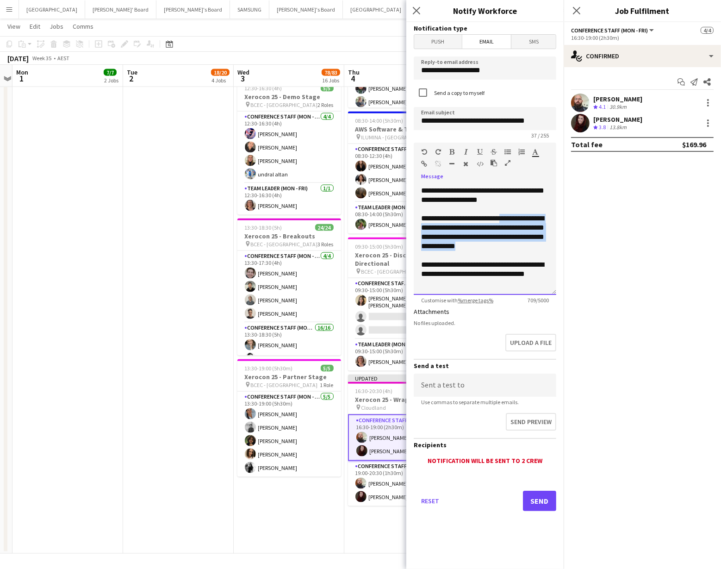
drag, startPoint x: 421, startPoint y: 263, endPoint x: 500, endPoint y: 249, distance: 80.8
click at [500, 249] on div "**********" at bounding box center [485, 239] width 143 height 111
drag, startPoint x: 522, startPoint y: 253, endPoint x: 516, endPoint y: 253, distance: 6.0
click at [522, 253] on div at bounding box center [485, 255] width 128 height 9
drag, startPoint x: 420, startPoint y: 219, endPoint x: 500, endPoint y: 245, distance: 84.1
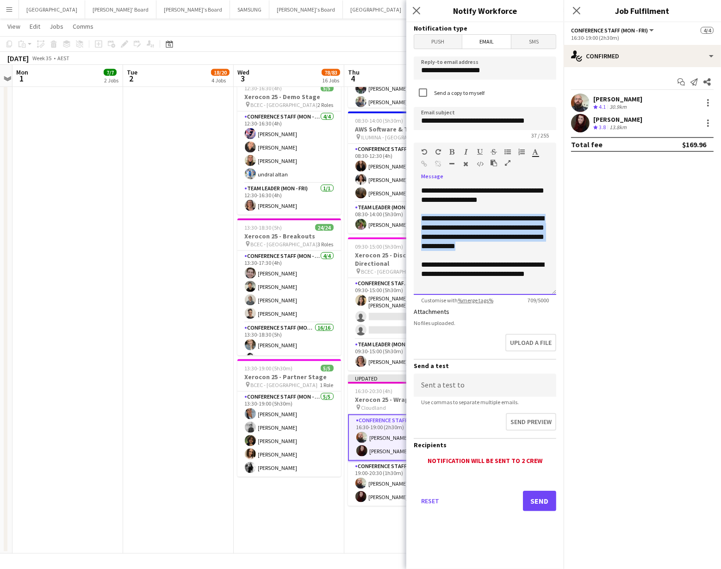
click at [500, 245] on div "**********" at bounding box center [485, 239] width 143 height 111
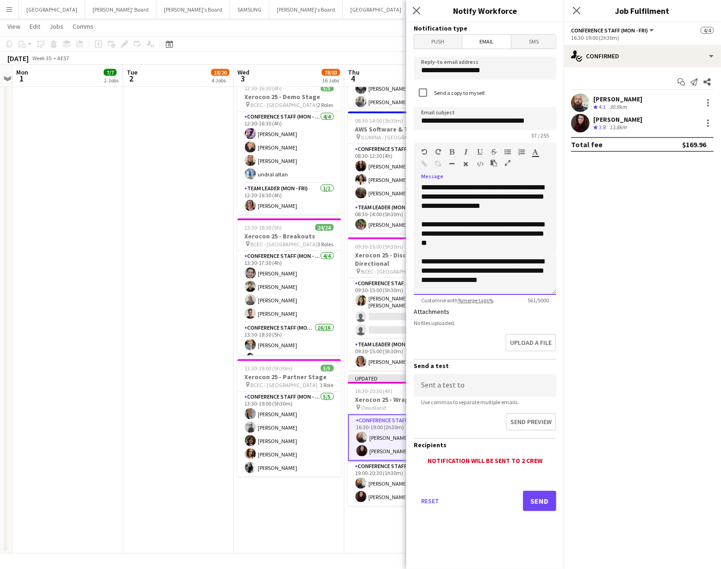
scroll to position [39, 0]
click at [464, 242] on div "**********" at bounding box center [485, 232] width 128 height 28
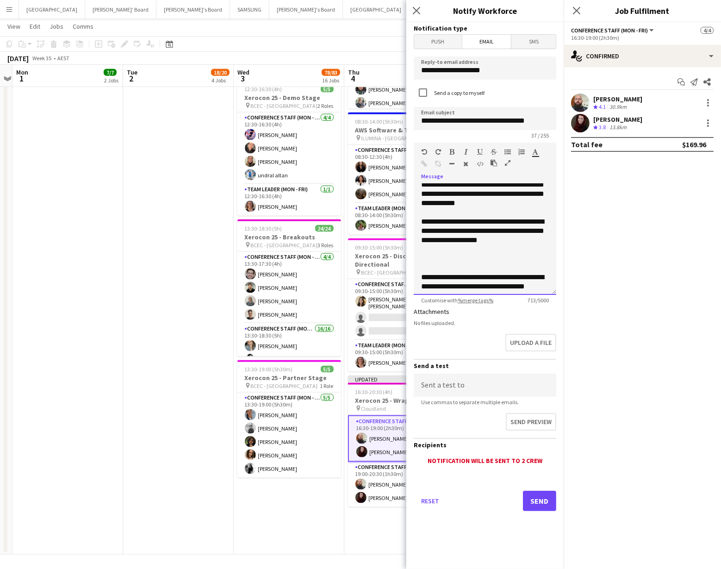
scroll to position [123, 0]
click at [424, 262] on div at bounding box center [485, 259] width 128 height 9
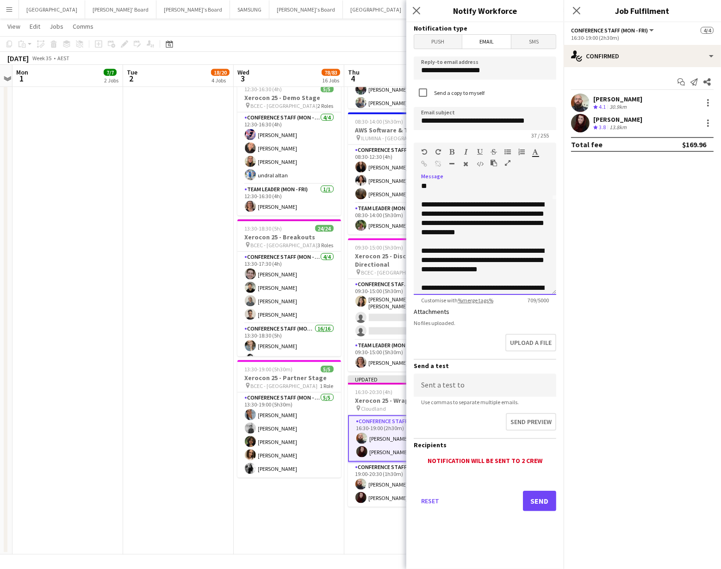
scroll to position [93, 0]
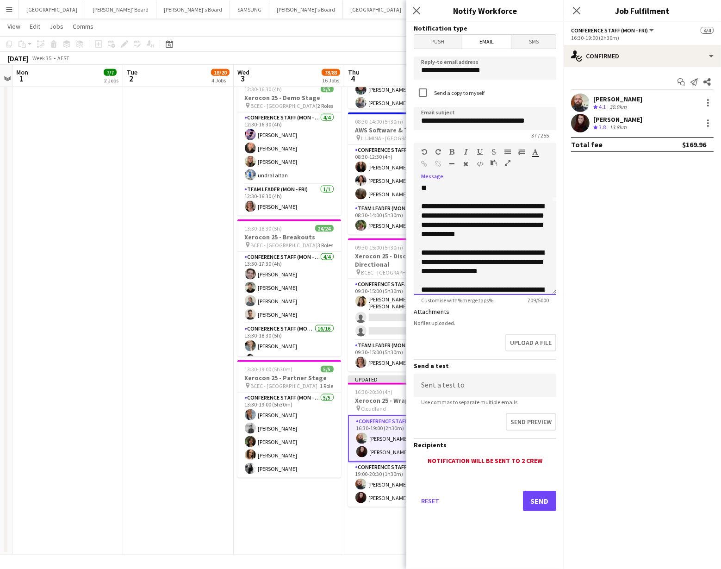
click at [427, 216] on span "**********" at bounding box center [482, 220] width 123 height 35
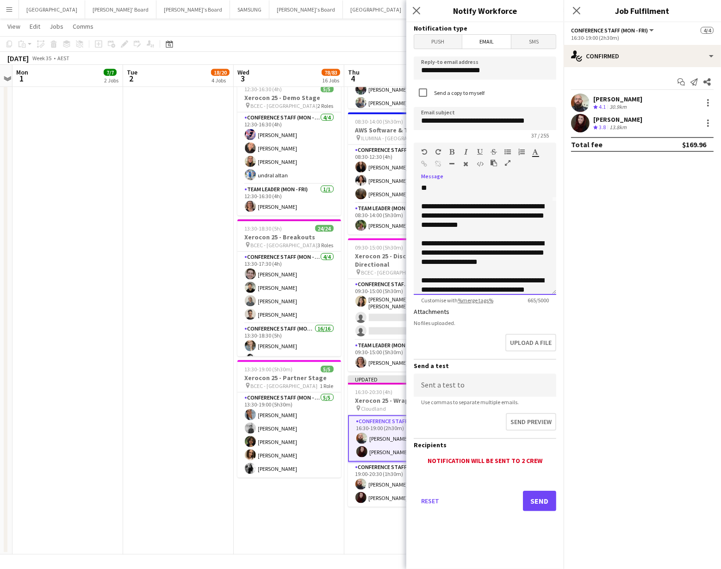
click at [492, 227] on div "**********" at bounding box center [485, 216] width 128 height 28
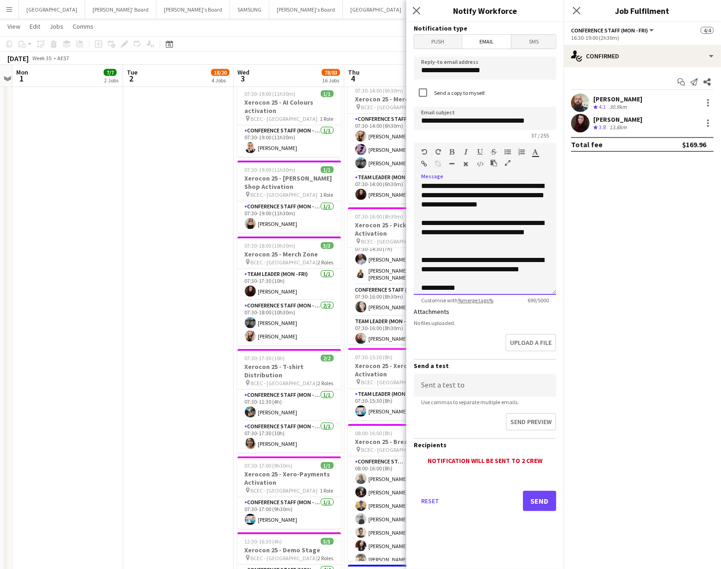
scroll to position [131, 0]
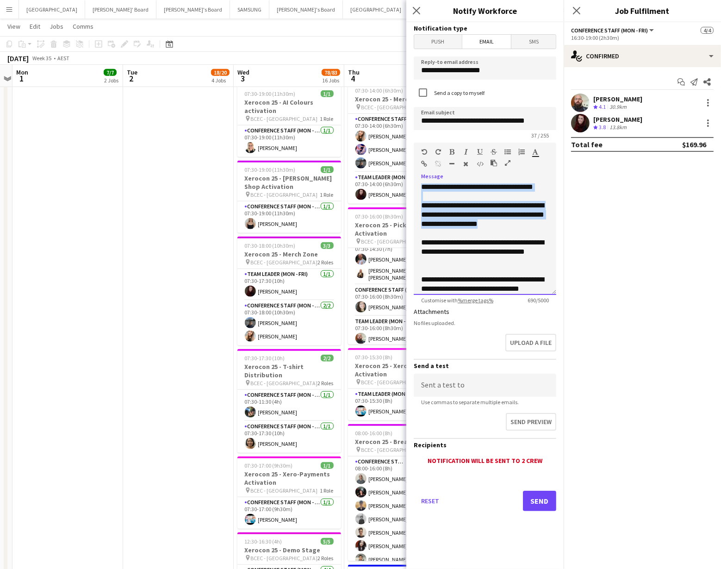
drag, startPoint x: 532, startPoint y: 193, endPoint x: 511, endPoint y: 236, distance: 47.8
click at [511, 236] on div "**********" at bounding box center [485, 239] width 143 height 111
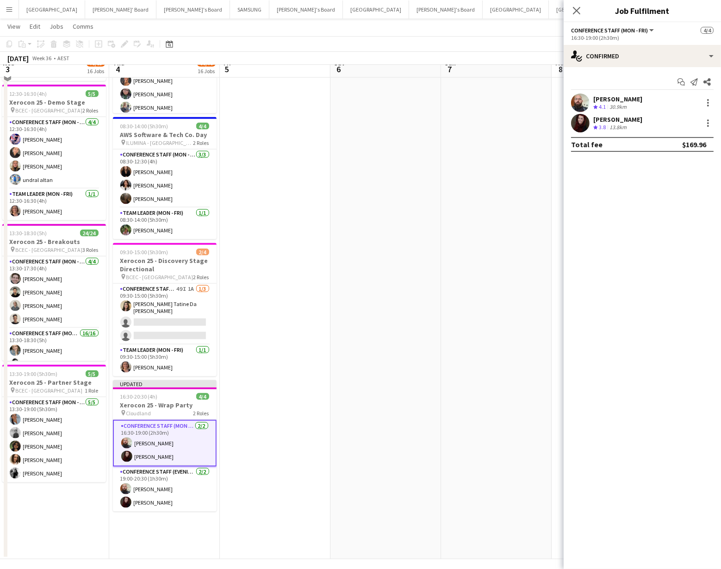
scroll to position [1448, 0]
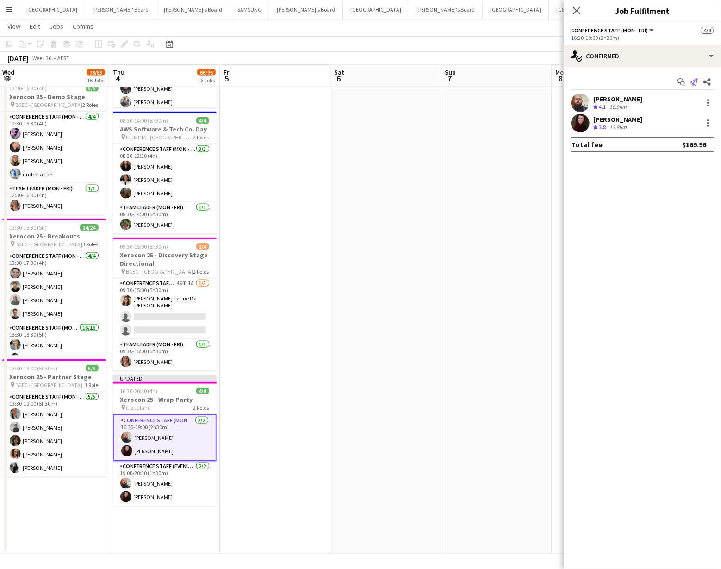
click at [696, 82] on icon "Send notification" at bounding box center [693, 81] width 7 height 7
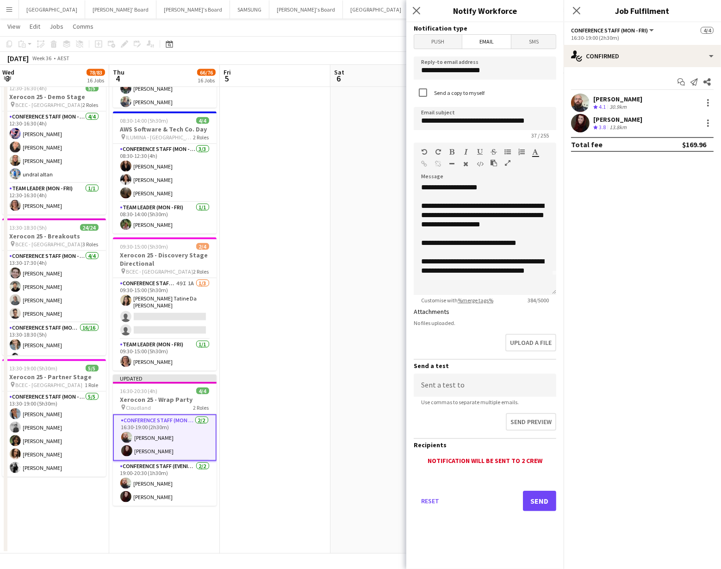
scroll to position [11, 0]
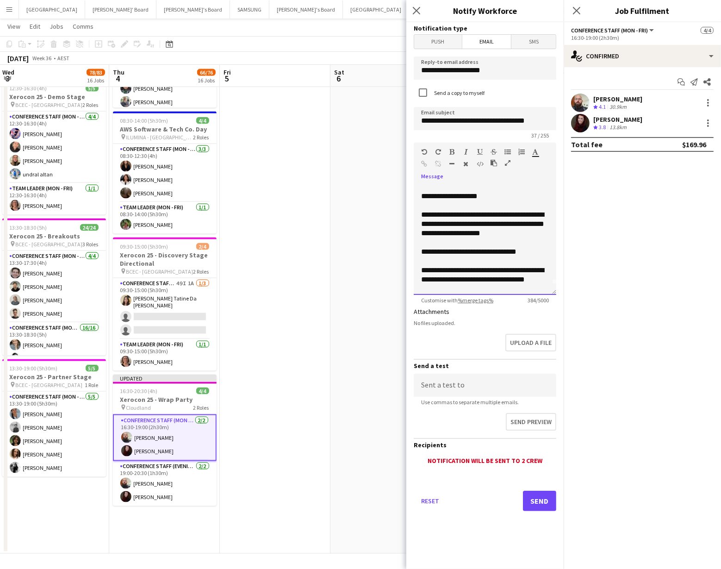
click at [548, 223] on div "**********" at bounding box center [485, 224] width 128 height 28
click at [530, 252] on div "**********" at bounding box center [485, 252] width 128 height 9
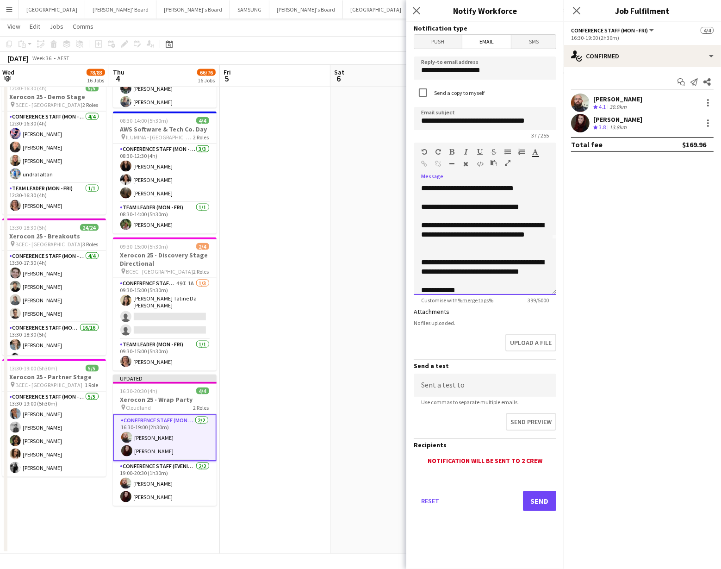
scroll to position [81, 0]
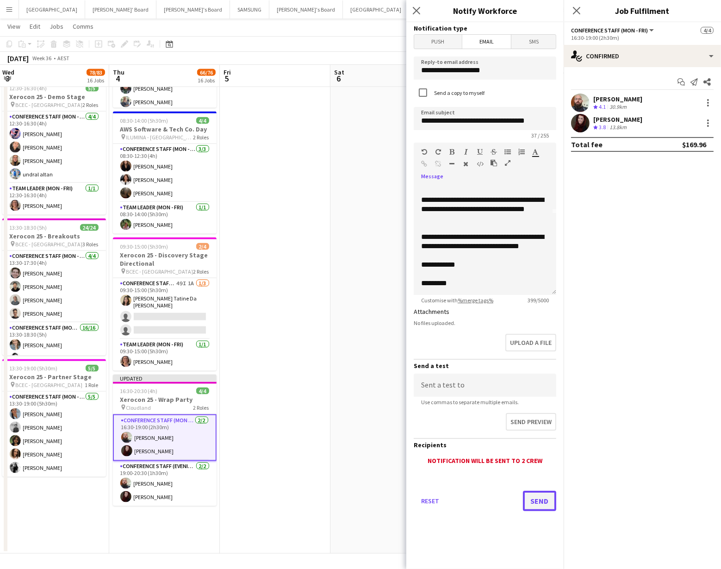
click at [542, 502] on button "Send" at bounding box center [539, 500] width 33 height 20
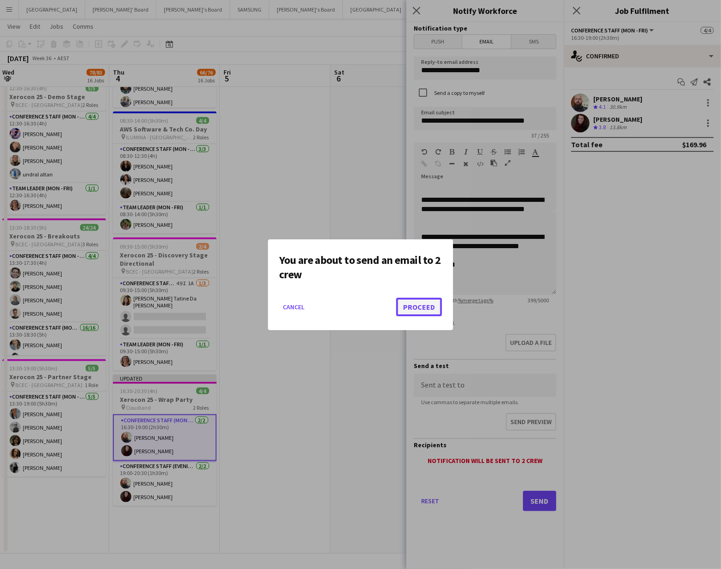
click at [420, 302] on button "Proceed" at bounding box center [419, 307] width 46 height 19
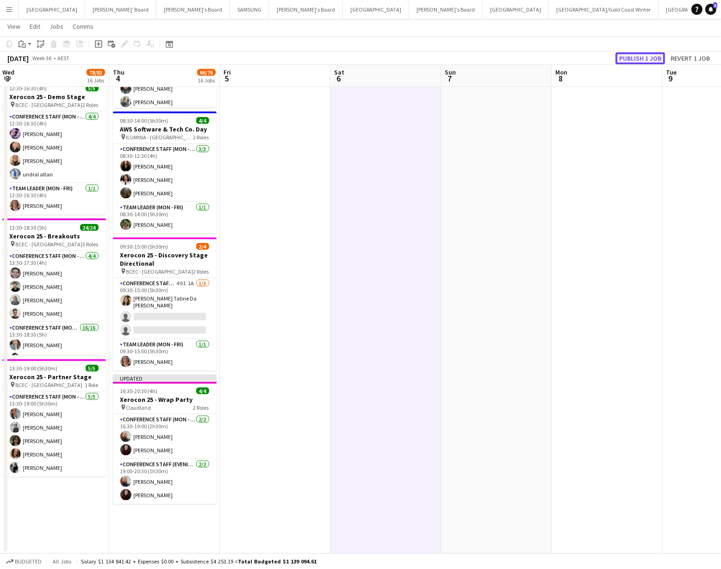
click at [644, 57] on button "Publish 1 job" at bounding box center [640, 58] width 50 height 12
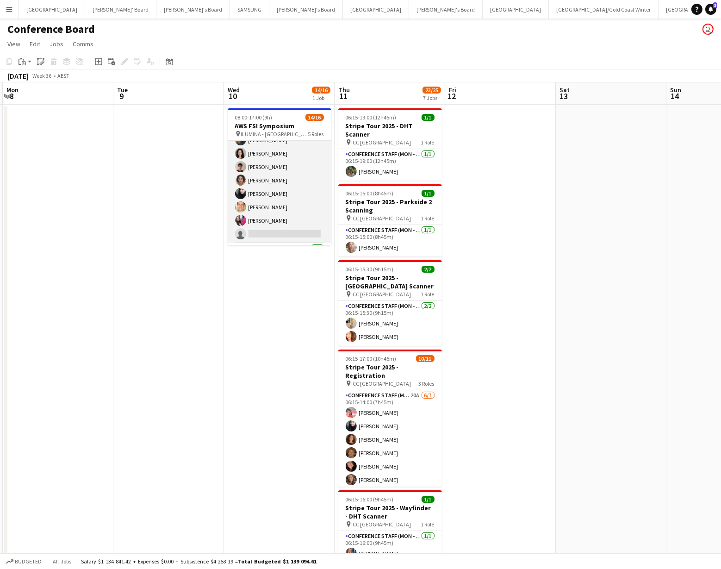
scroll to position [171, 0]
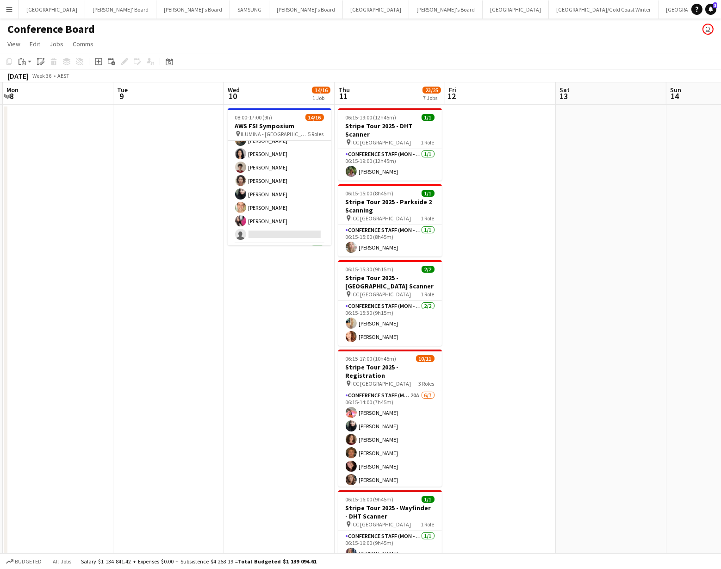
click at [12, 12] on app-icon "Menu" at bounding box center [9, 9] width 7 height 7
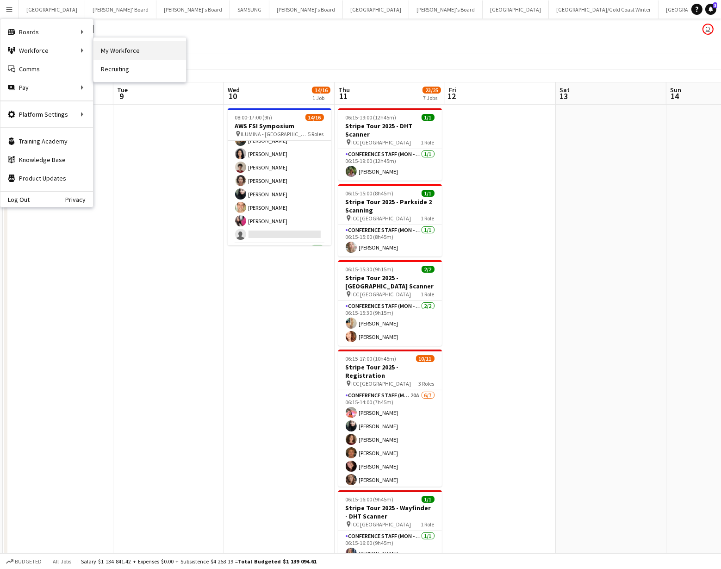
click at [131, 51] on link "My Workforce" at bounding box center [139, 50] width 93 height 19
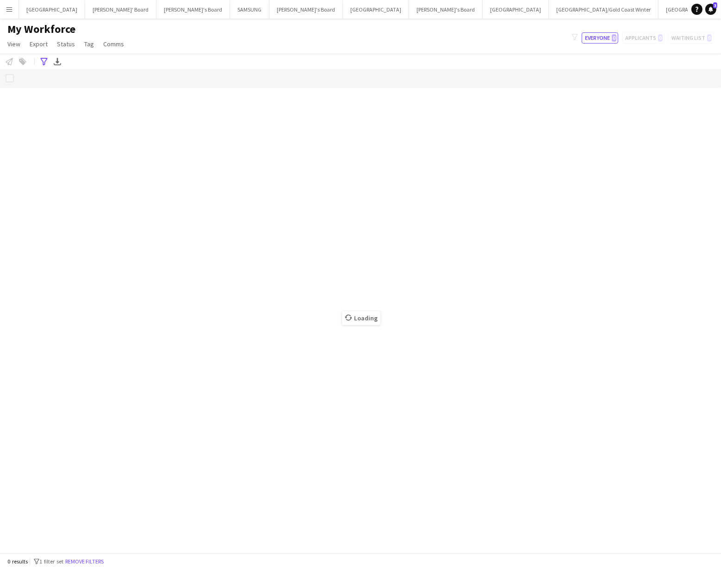
click at [10, 9] on app-icon "Menu" at bounding box center [9, 9] width 7 height 7
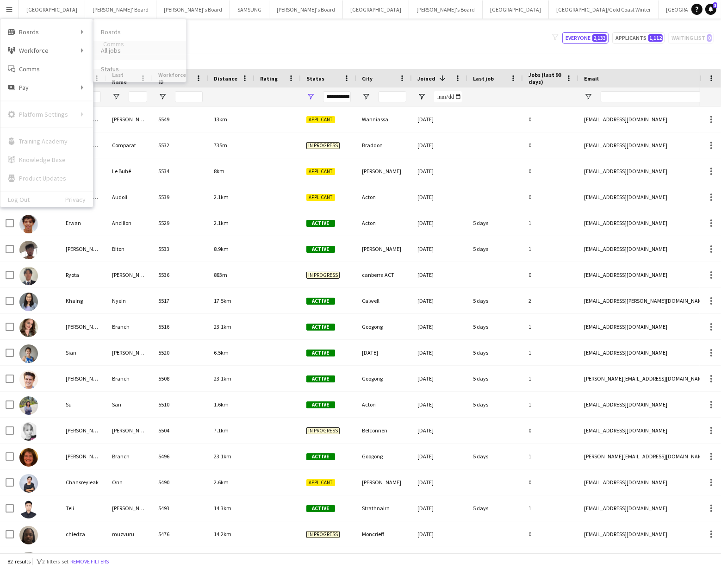
click at [105, 53] on link "All jobs" at bounding box center [139, 50] width 93 height 19
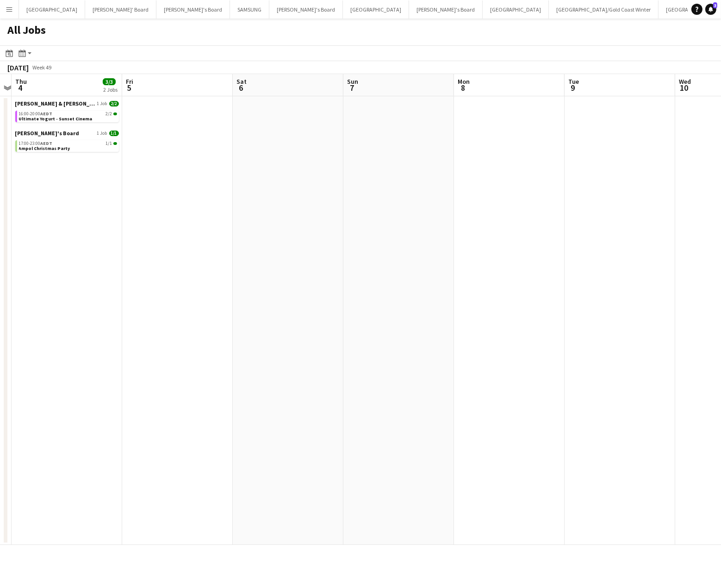
scroll to position [0, 320]
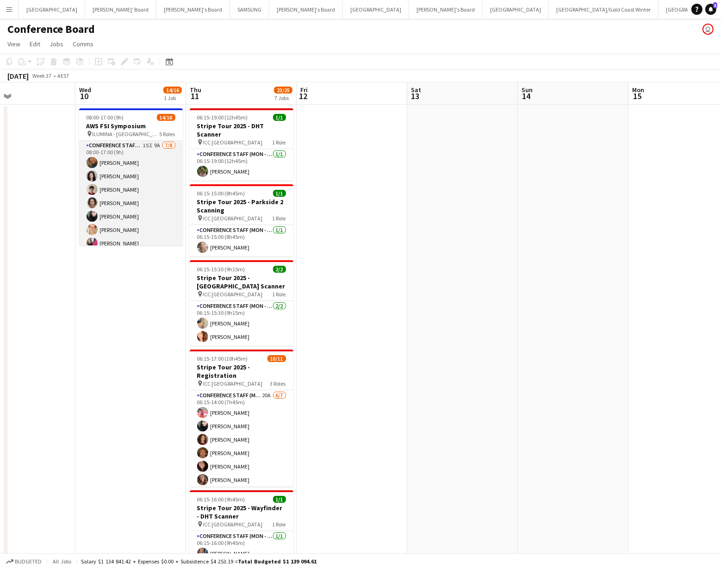
scroll to position [145, 0]
click at [141, 211] on app-card-role "Conference Staff (Mon - Fri) 15I 9A 7/8 08:00-17:00 (9h) Roberta Rodrigues Meir…" at bounding box center [131, 206] width 104 height 125
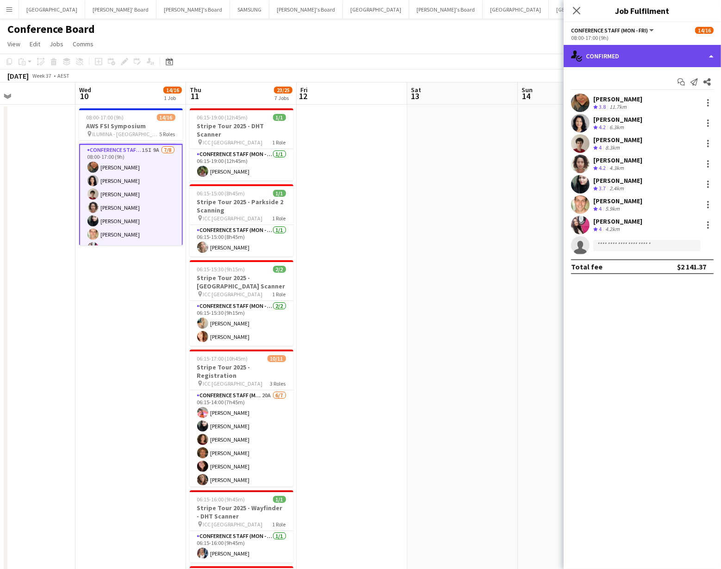
click at [624, 64] on div "single-neutral-actions-check-2 Confirmed" at bounding box center [642, 56] width 157 height 22
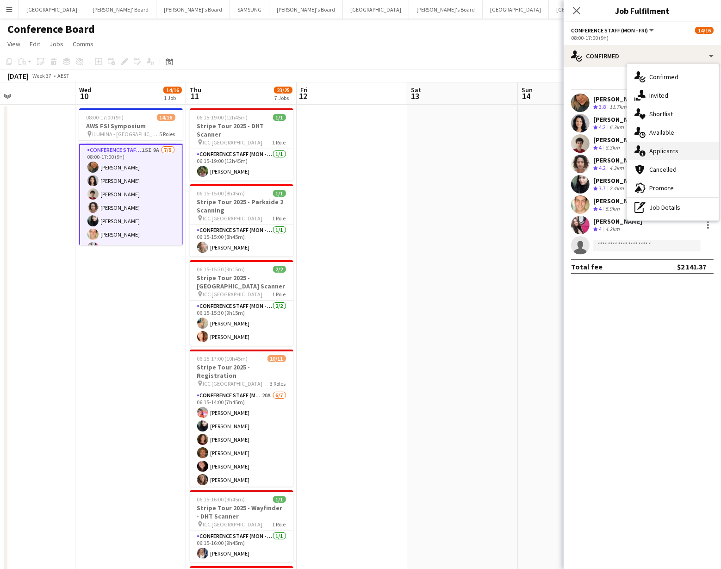
click at [663, 151] on div "single-neutral-actions-information Applicants" at bounding box center [673, 151] width 92 height 19
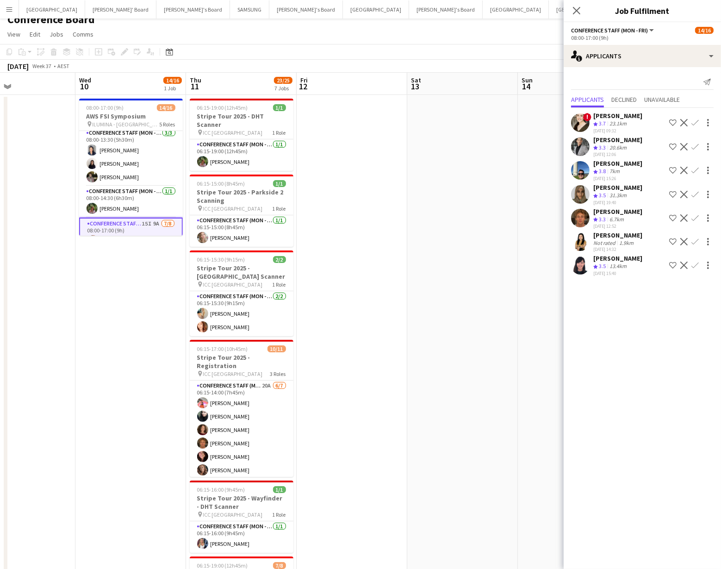
scroll to position [0, 0]
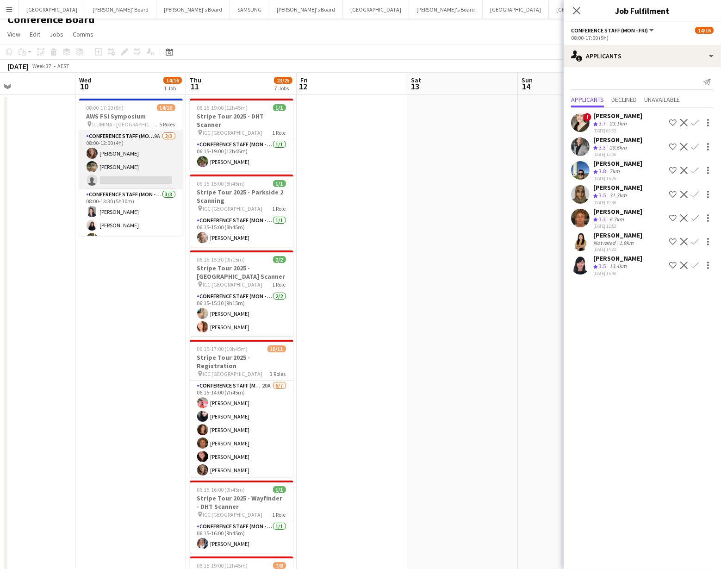
click at [144, 181] on app-card-role "Conference Staff (Mon - Fri) 9A 2/3 08:00-12:00 (4h) Rachel Zappia Tom Early si…" at bounding box center [131, 160] width 104 height 58
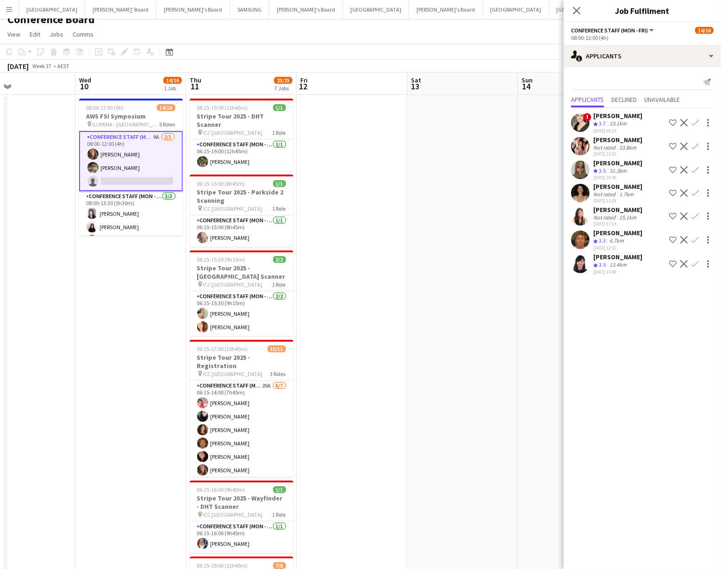
click at [692, 236] on app-icon "Confirm" at bounding box center [694, 239] width 7 height 7
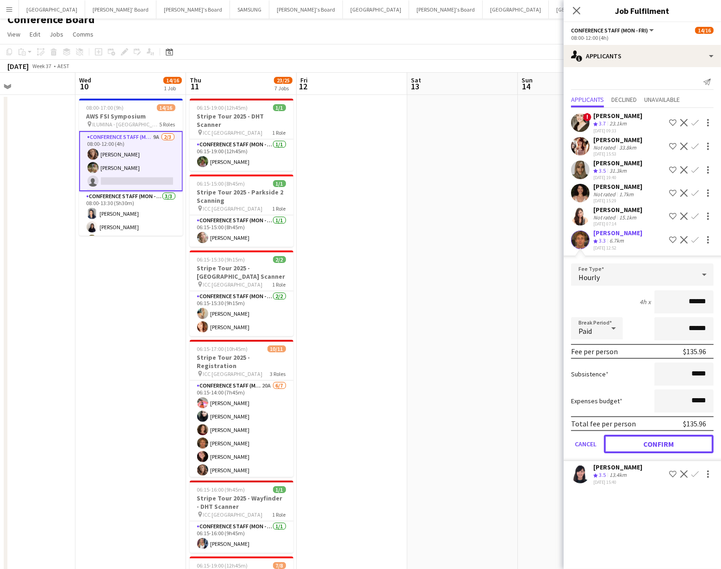
click at [668, 441] on button "Confirm" at bounding box center [659, 443] width 110 height 19
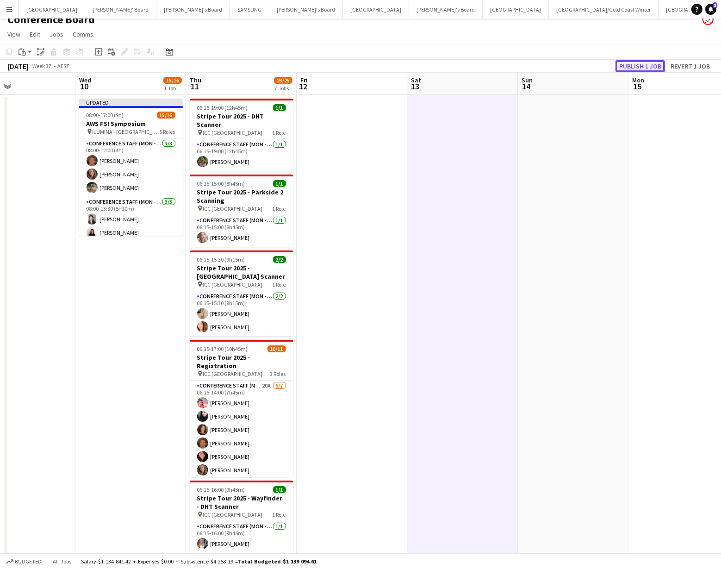
click at [641, 62] on button "Publish 1 job" at bounding box center [640, 66] width 50 height 12
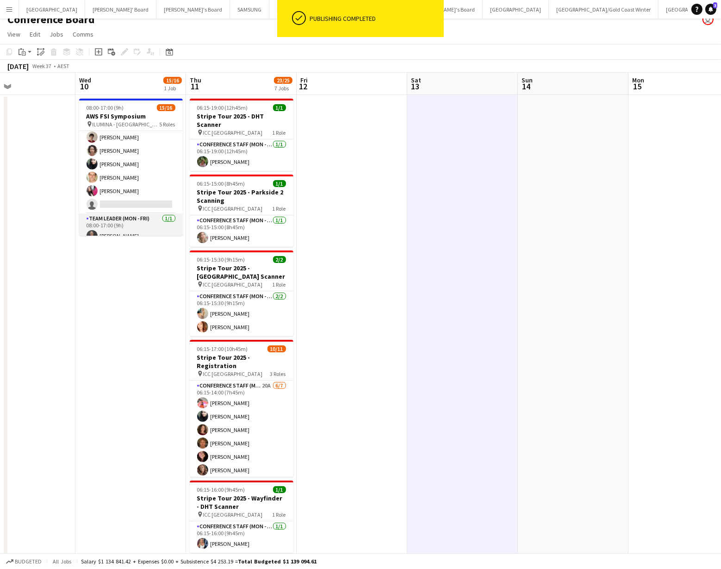
scroll to position [200, 0]
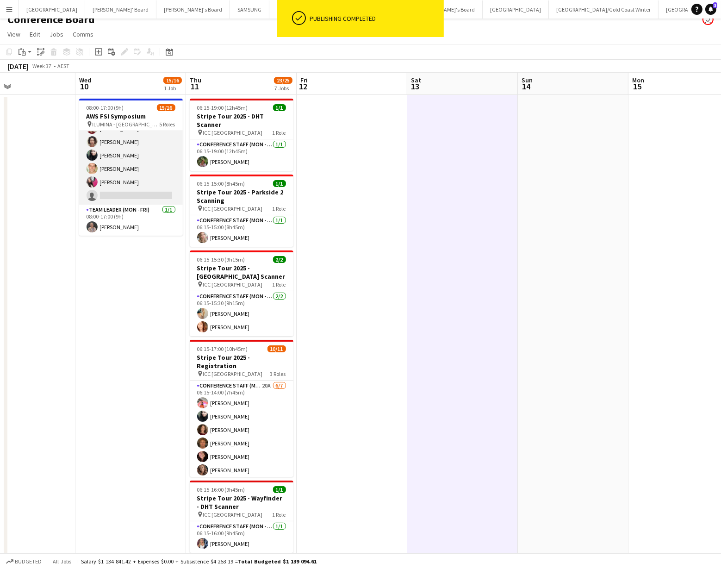
click at [137, 195] on app-card-role "Conference Staff (Mon - Fri) 15I 9A 7/8 08:00-17:00 (9h) Roberta Rodrigues Meir…" at bounding box center [131, 141] width 104 height 125
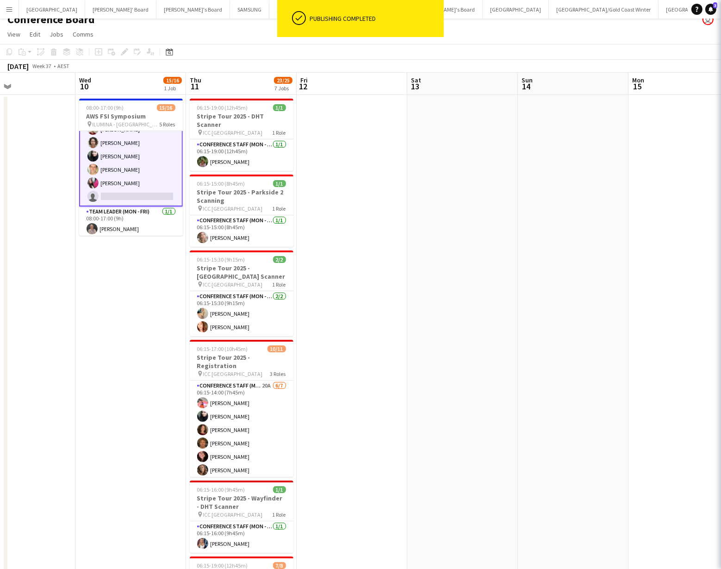
scroll to position [201, 0]
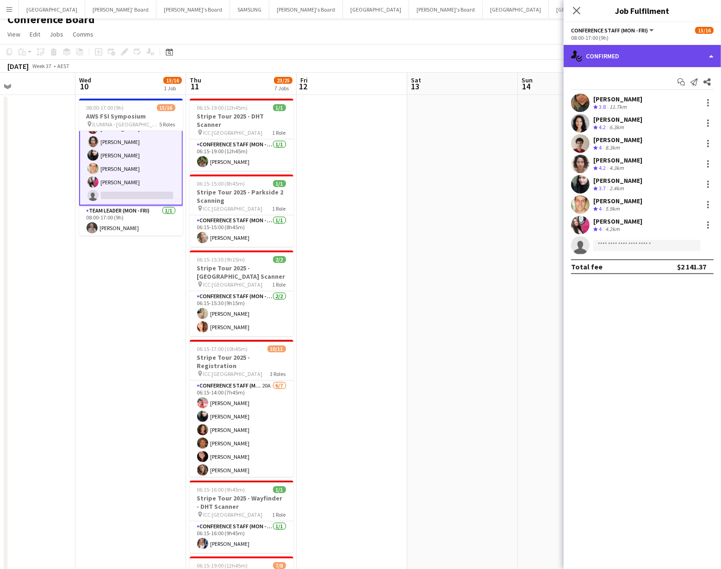
click at [682, 54] on div "single-neutral-actions-check-2 Confirmed" at bounding box center [642, 56] width 157 height 22
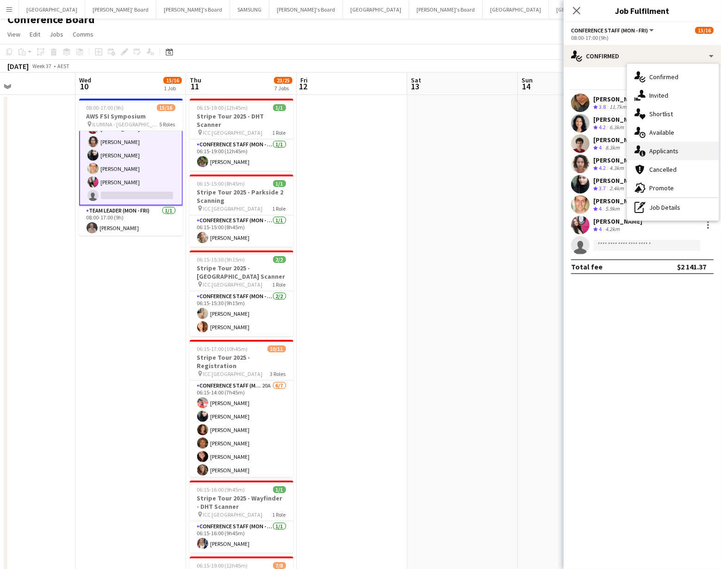
click at [685, 155] on div "single-neutral-actions-information Applicants" at bounding box center [673, 151] width 92 height 19
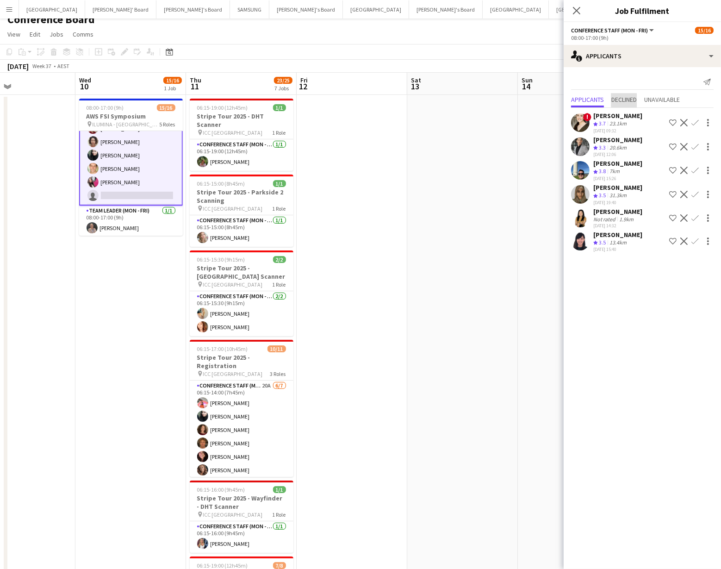
click at [626, 94] on span "Declined" at bounding box center [623, 100] width 25 height 14
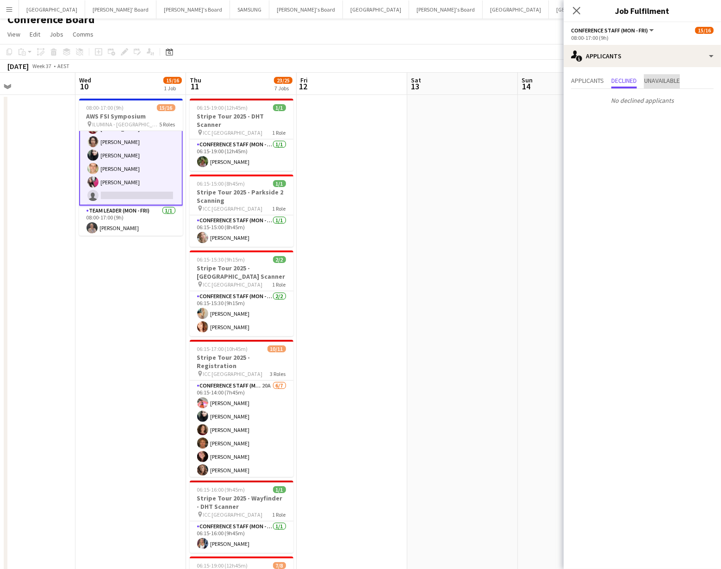
click at [657, 83] on span "Unavailable" at bounding box center [662, 80] width 36 height 6
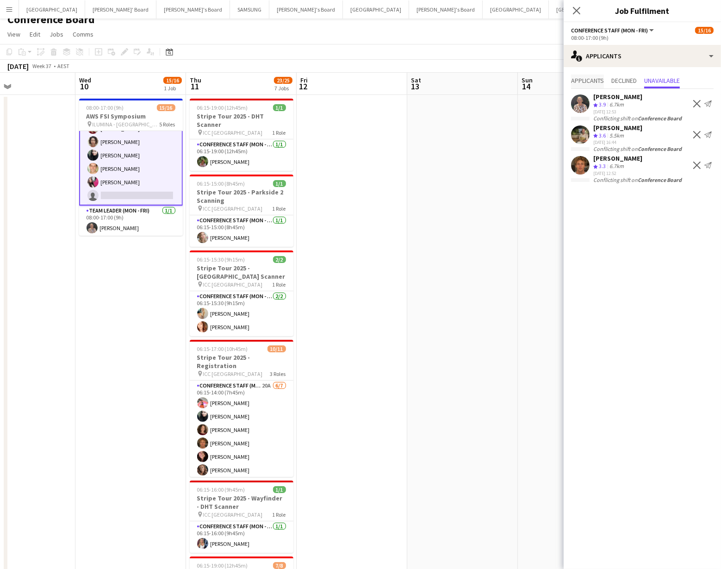
click at [573, 81] on span "Applicants" at bounding box center [587, 80] width 33 height 6
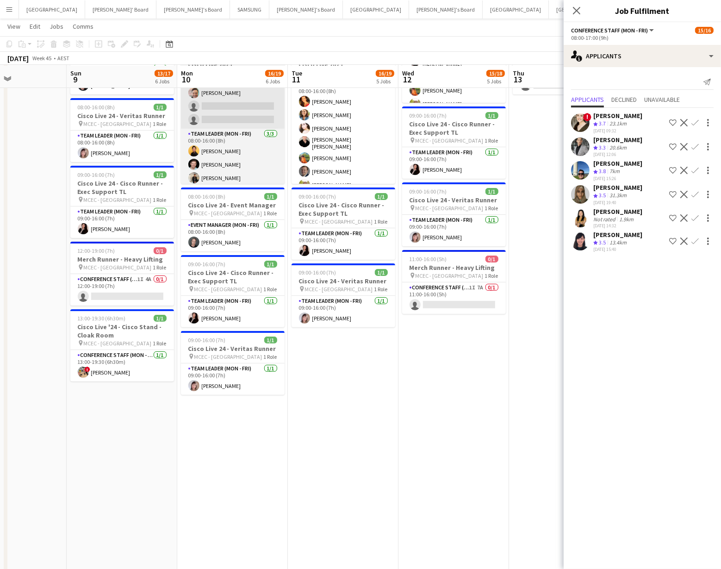
scroll to position [218, 0]
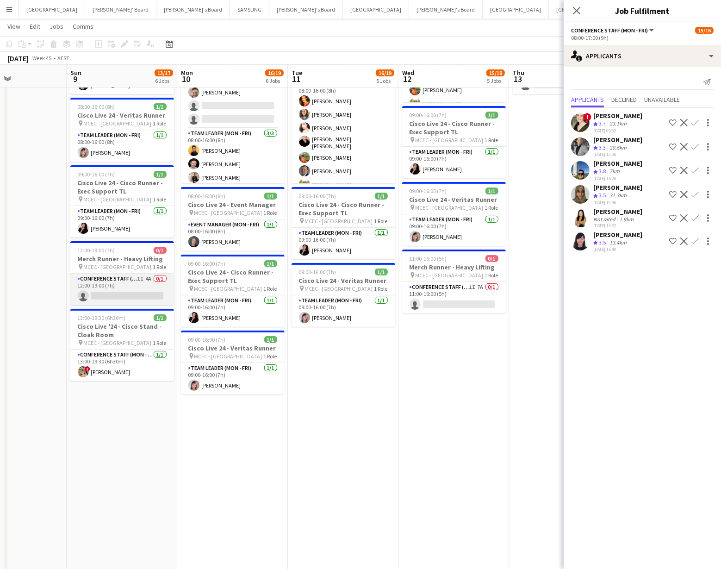
click at [150, 285] on app-card-role "Conference Staff (Mon - Fri) 1I 4A 0/1 12:00-19:00 (7h) single-neutral-actions" at bounding box center [122, 288] width 104 height 31
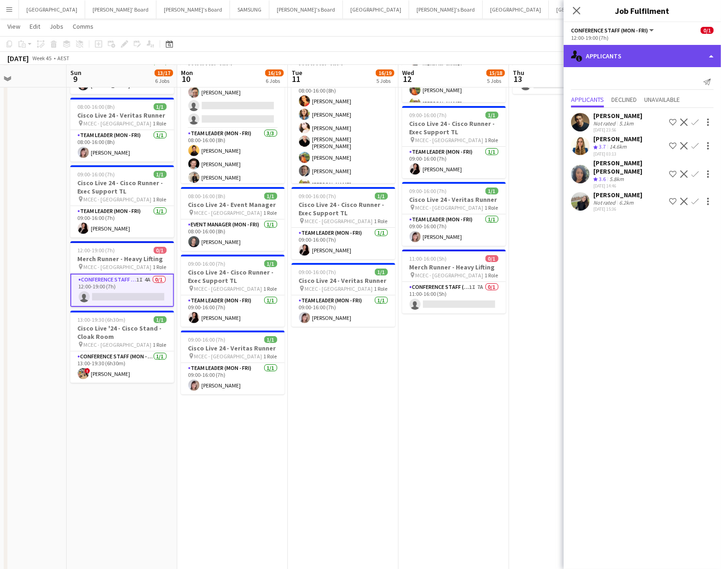
click at [640, 51] on div "single-neutral-actions-information Applicants" at bounding box center [642, 56] width 157 height 22
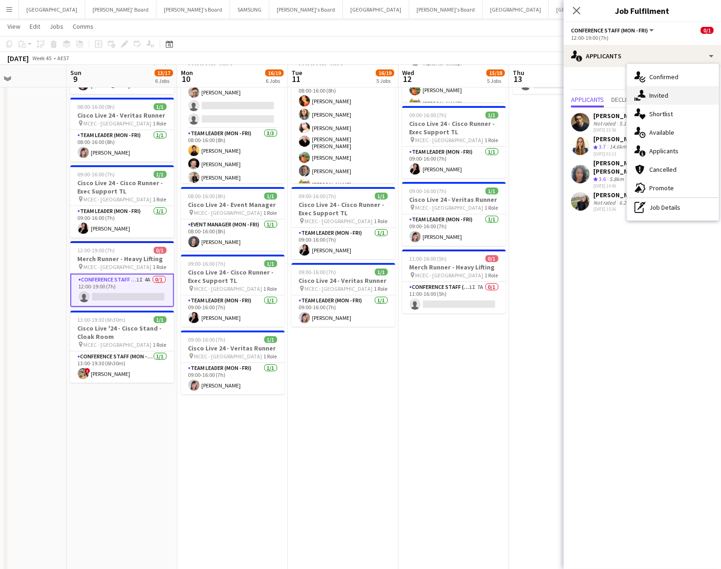
click at [664, 92] on div "single-neutral-actions-share-1 Invited" at bounding box center [673, 95] width 92 height 19
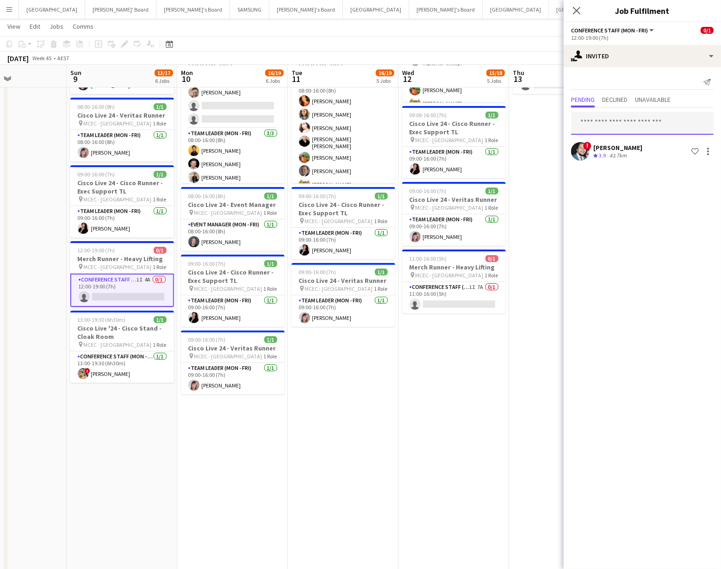
click at [598, 121] on input "text" at bounding box center [642, 123] width 143 height 23
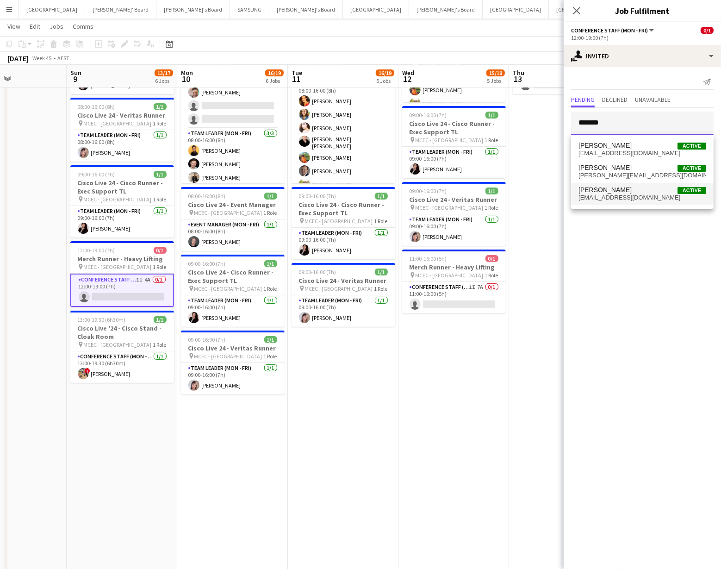
type input "*******"
click at [605, 195] on span "cameronsteens@icloud.com" at bounding box center [642, 197] width 128 height 7
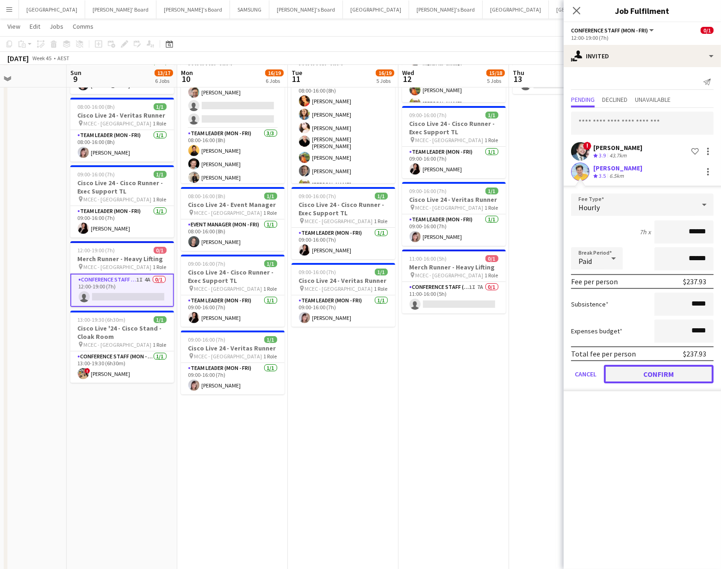
click at [665, 378] on button "Confirm" at bounding box center [659, 374] width 110 height 19
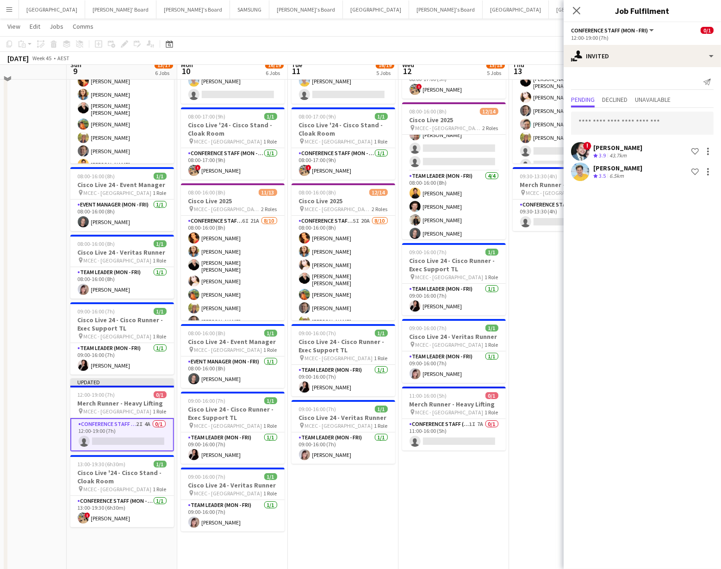
scroll to position [83, 0]
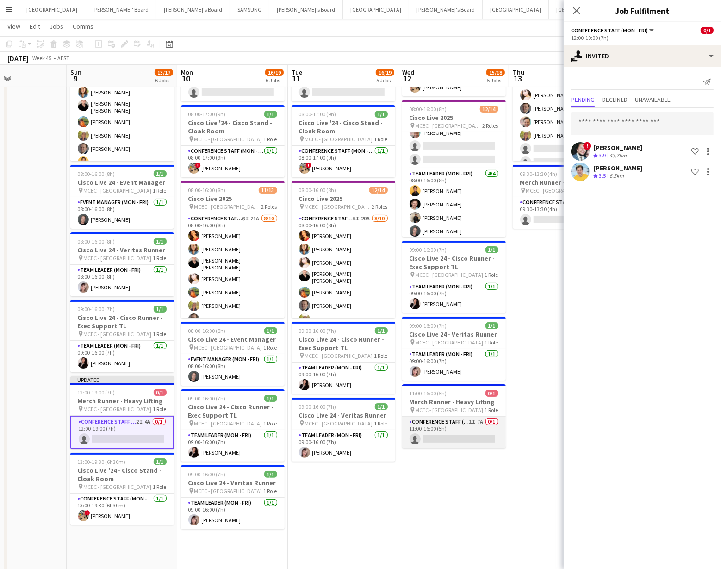
click at [464, 428] on app-card-role "Conference Staff (Mon - Fri) 1I 7A 0/1 11:00-16:00 (5h) single-neutral-actions" at bounding box center [454, 431] width 104 height 31
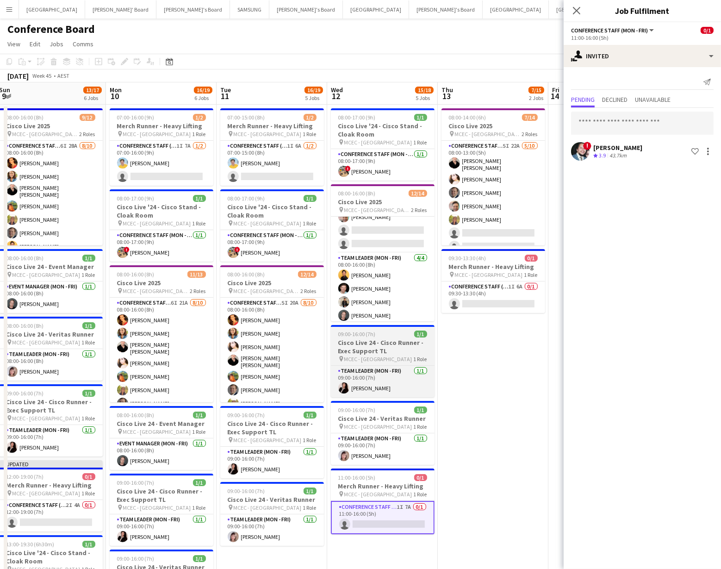
scroll to position [0, 336]
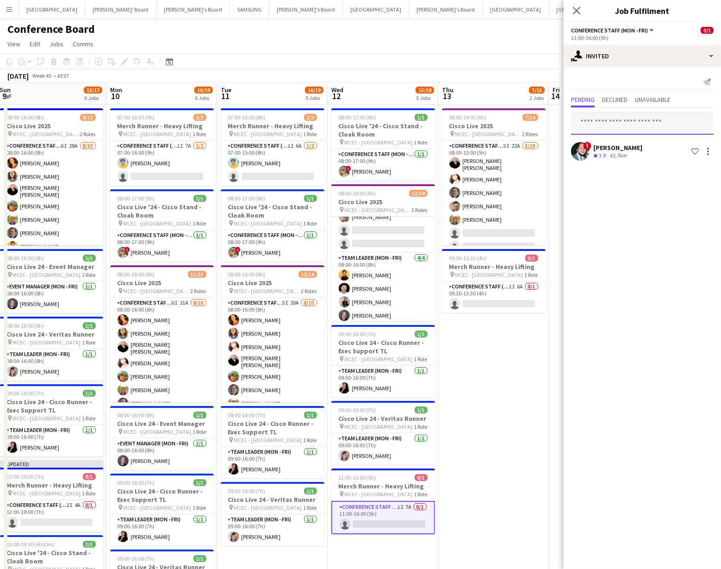
click at [588, 126] on input "text" at bounding box center [642, 123] width 143 height 23
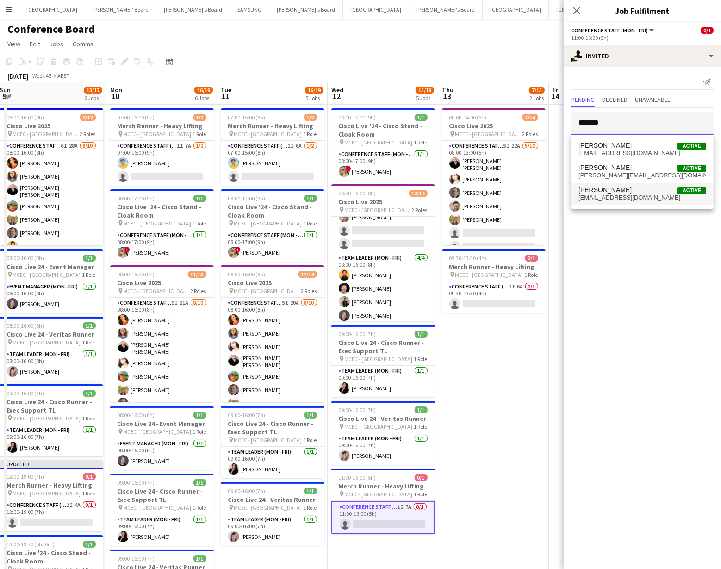
type input "*******"
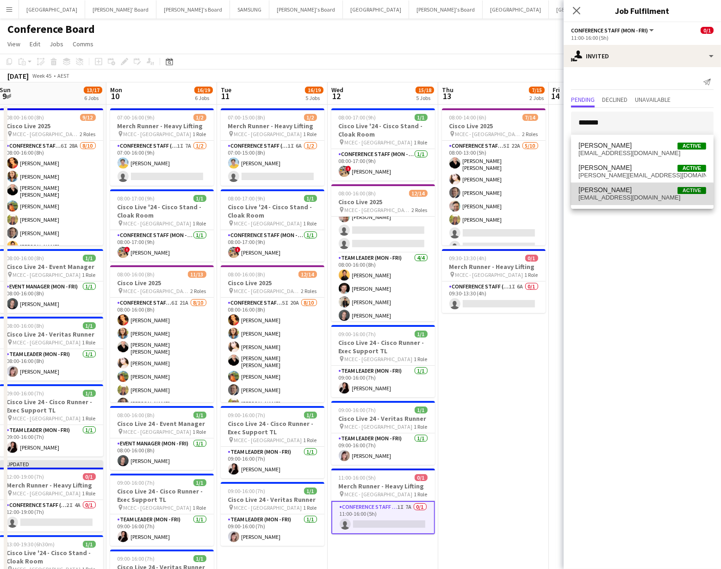
click at [616, 197] on span "cameronsteens@icloud.com" at bounding box center [642, 197] width 128 height 7
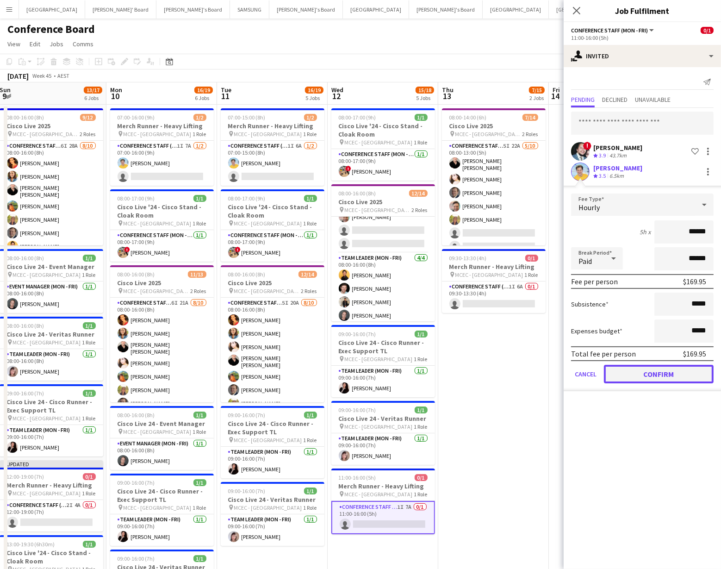
click at [663, 373] on button "Confirm" at bounding box center [659, 374] width 110 height 19
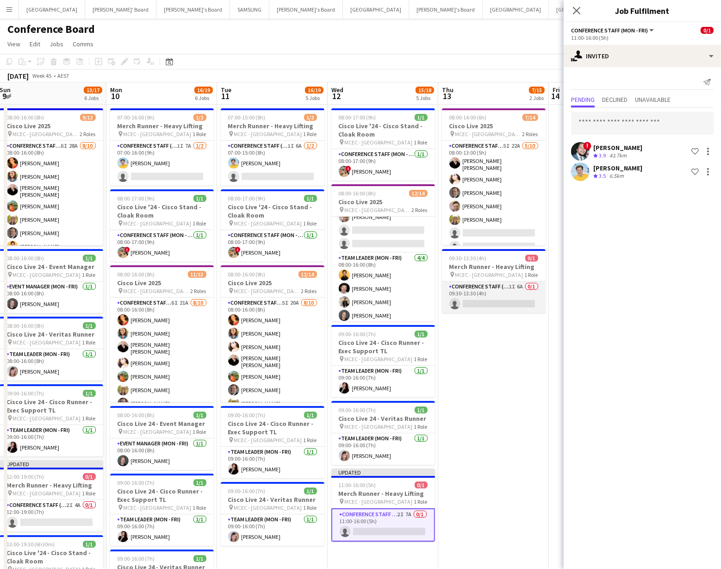
click at [482, 304] on app-card-role "Conference Staff (Mon - Fri) 1I 6A 0/1 09:30-13:30 (4h) single-neutral-actions" at bounding box center [494, 296] width 104 height 31
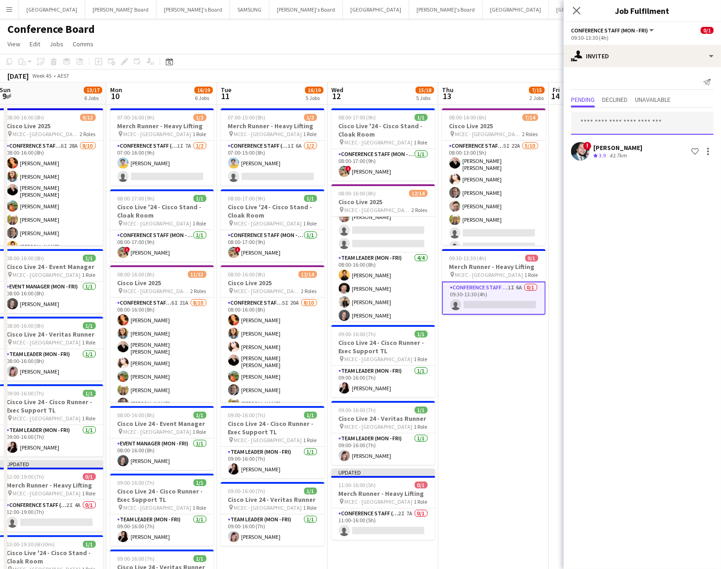
click at [587, 121] on input "text" at bounding box center [642, 123] width 143 height 23
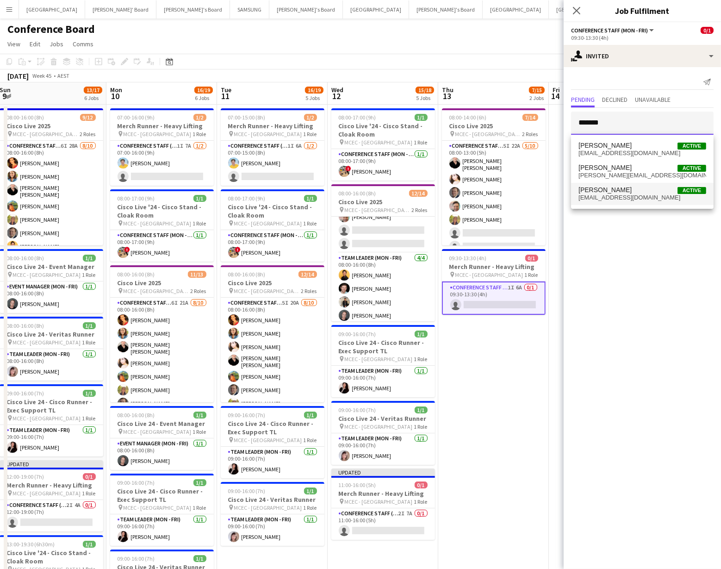
type input "*******"
click at [606, 191] on span "Cameron Steens" at bounding box center [604, 190] width 53 height 8
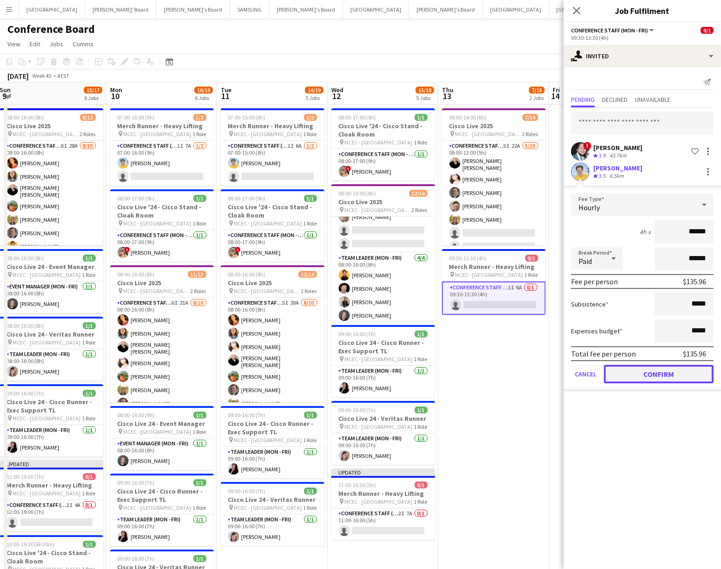
click at [679, 369] on button "Confirm" at bounding box center [659, 374] width 110 height 19
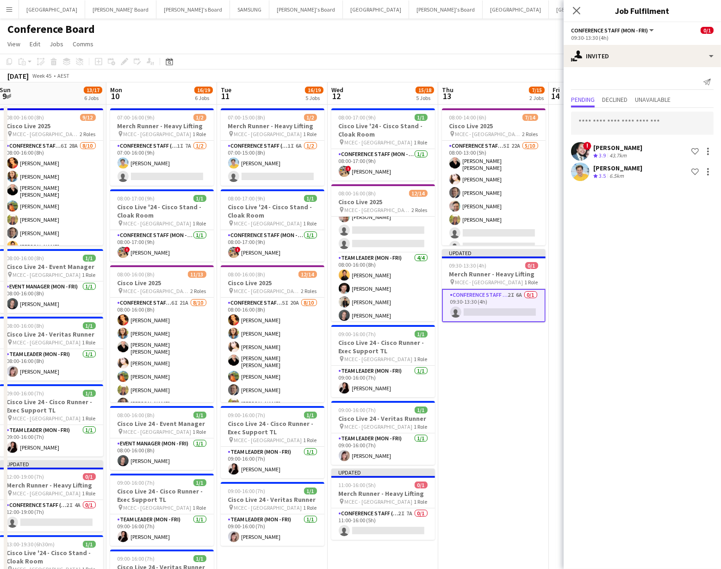
click at [490, 64] on app-toolbar "Copy Paste Paste Command V Paste with crew Command Shift V Paste linked Job Del…" at bounding box center [360, 62] width 721 height 16
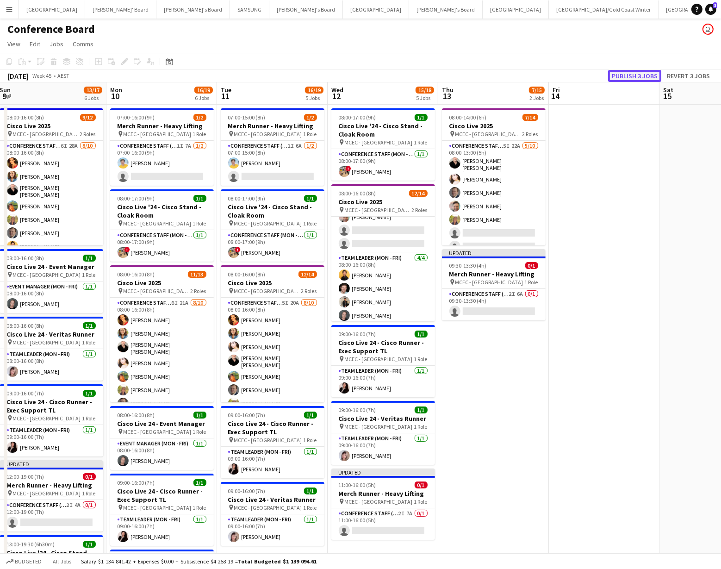
click at [639, 74] on button "Publish 3 jobs" at bounding box center [634, 76] width 53 height 12
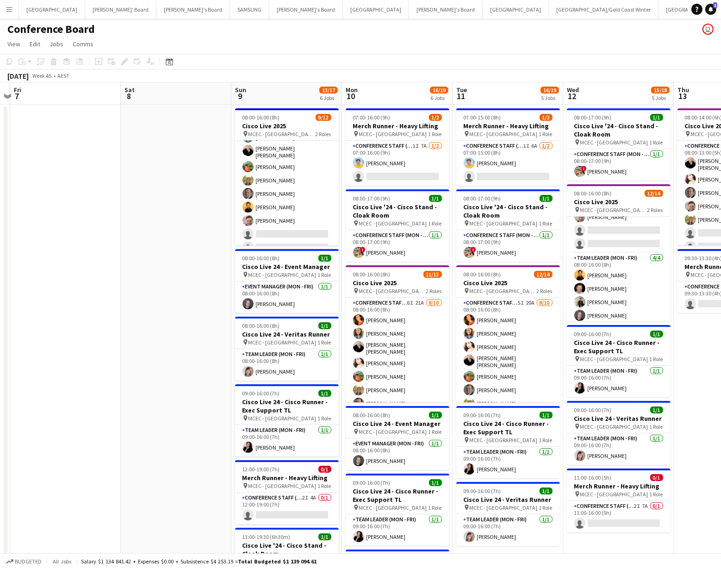
scroll to position [92, 0]
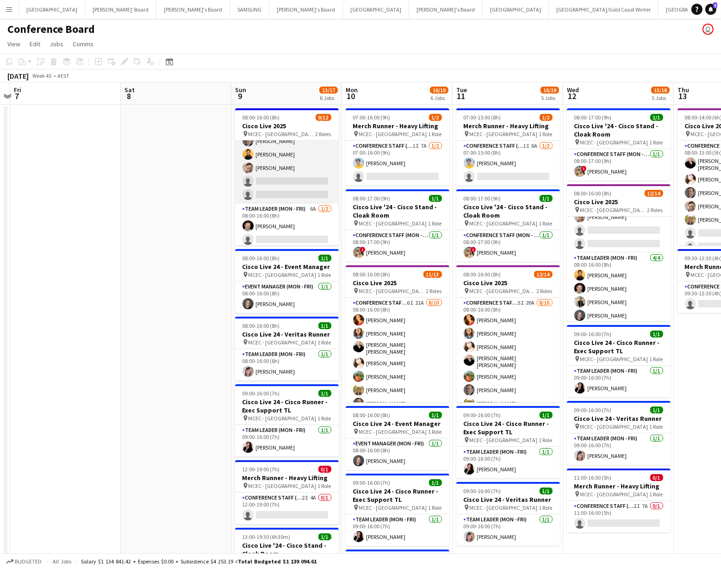
click at [280, 183] on app-card-role "Conference Staff (Mon - Fri) 6I 28A 8/10 08:00-16:00 (8h) Chrissie Leigh Chloe …" at bounding box center [287, 126] width 104 height 155
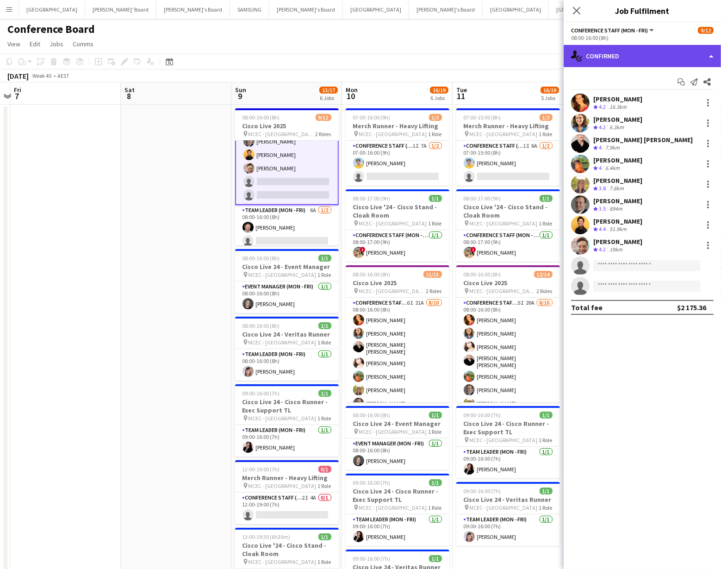
click at [695, 54] on div "single-neutral-actions-check-2 Confirmed" at bounding box center [642, 56] width 157 height 22
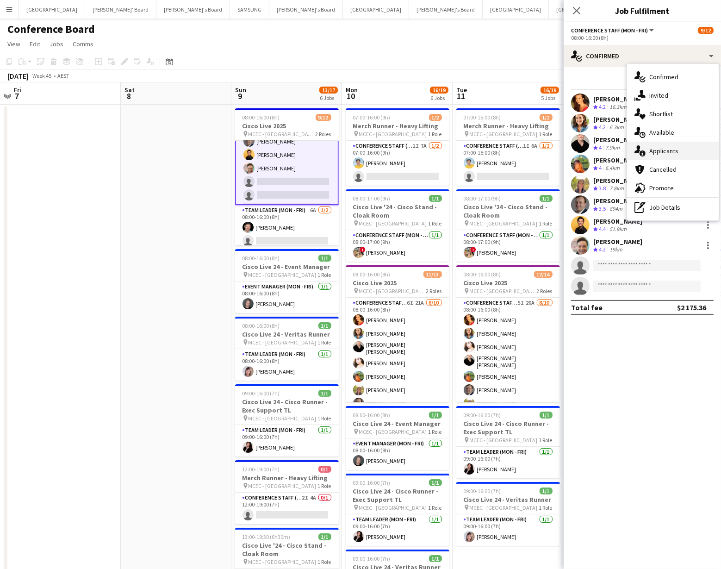
click at [660, 153] on div "single-neutral-actions-information Applicants" at bounding box center [673, 151] width 92 height 19
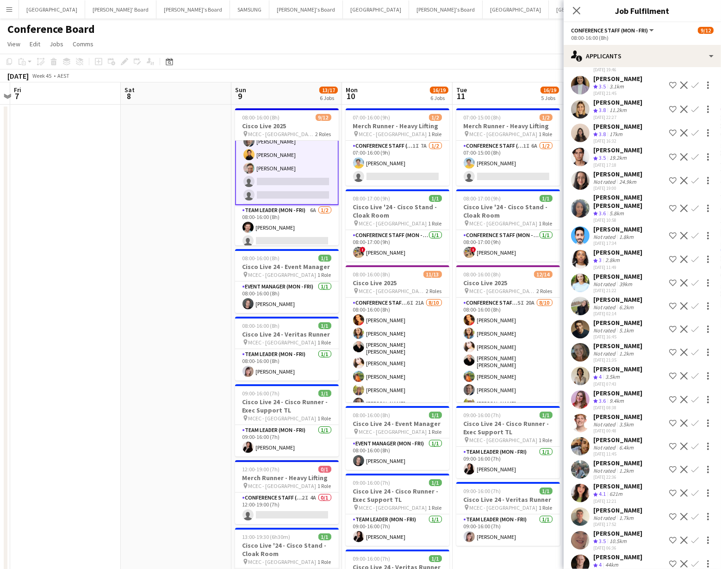
scroll to position [178, 0]
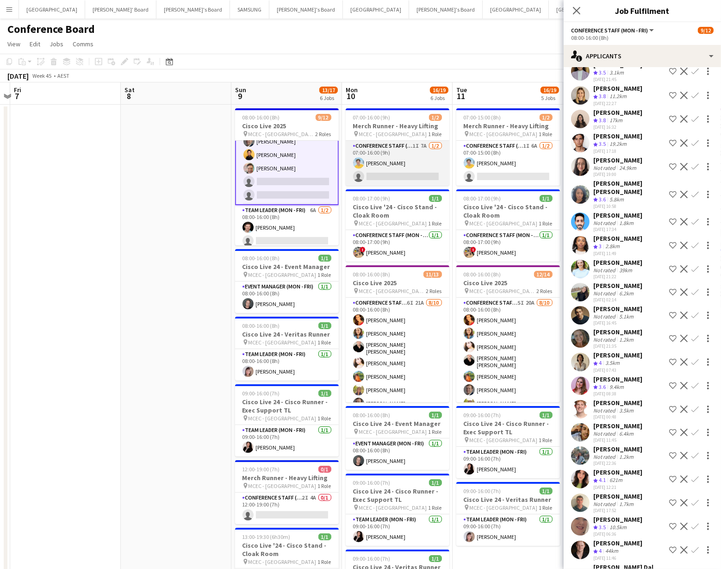
click at [404, 173] on app-card-role "Conference Staff (Mon - Fri) 1I 7A 1/2 07:00-16:00 (9h) Cameron Steens single-n…" at bounding box center [398, 163] width 104 height 45
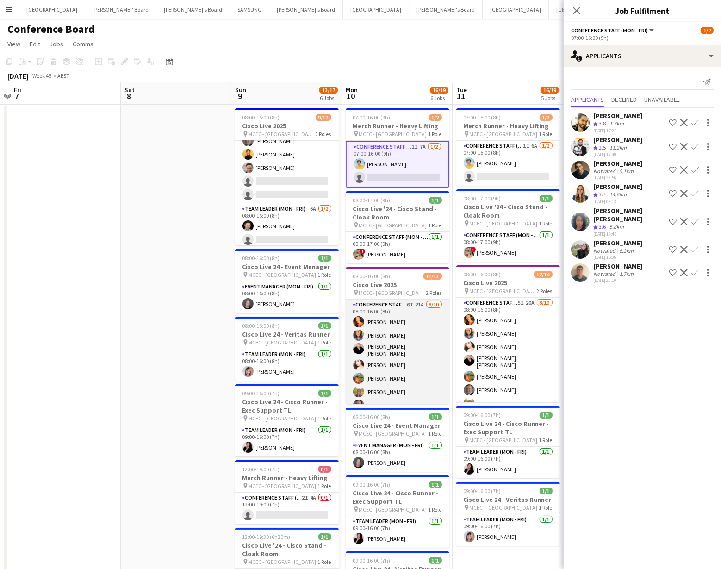
scroll to position [105, 0]
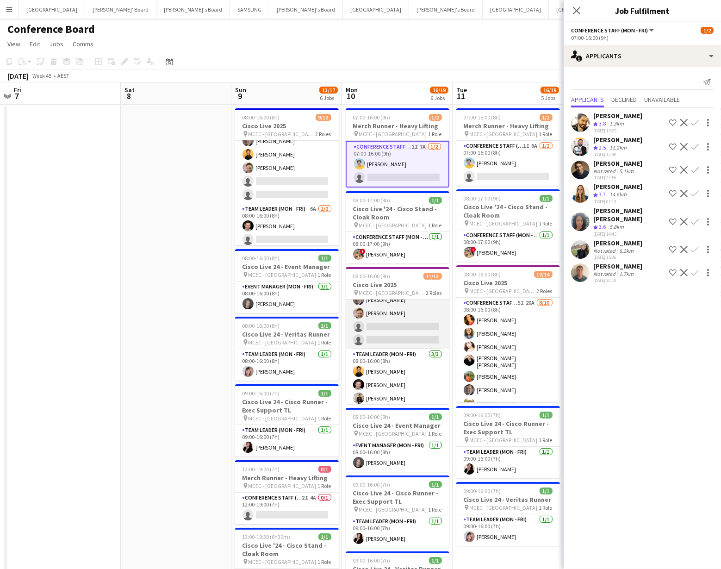
click at [398, 331] on app-card-role "Conference Staff (Mon - Fri) 6I 21A 8/10 08:00-16:00 (8h) Chrissie Leigh Chloe …" at bounding box center [398, 271] width 104 height 155
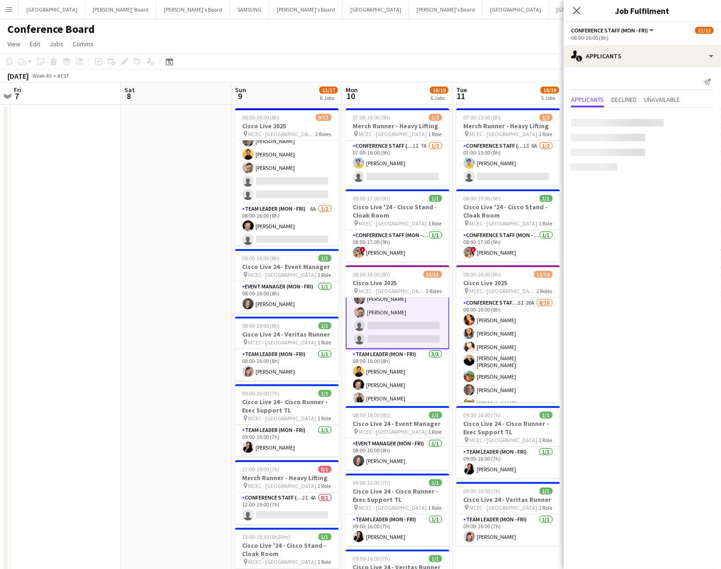
scroll to position [106, 0]
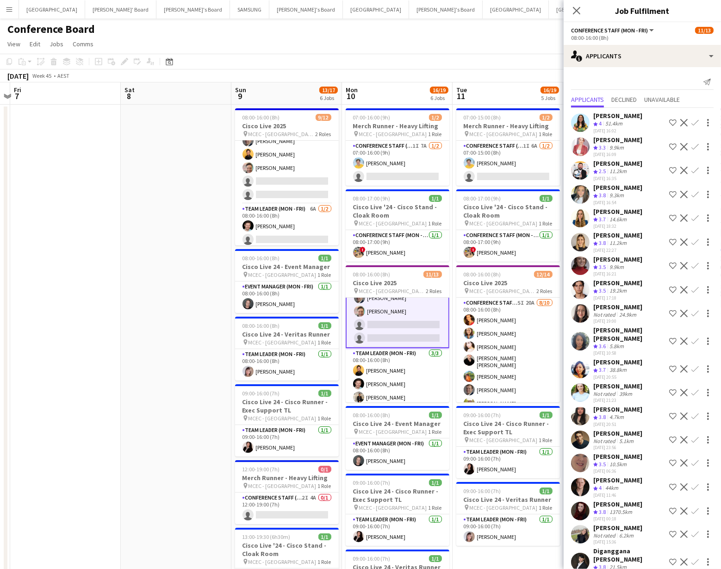
click at [577, 477] on app-user-avatar at bounding box center [580, 486] width 19 height 19
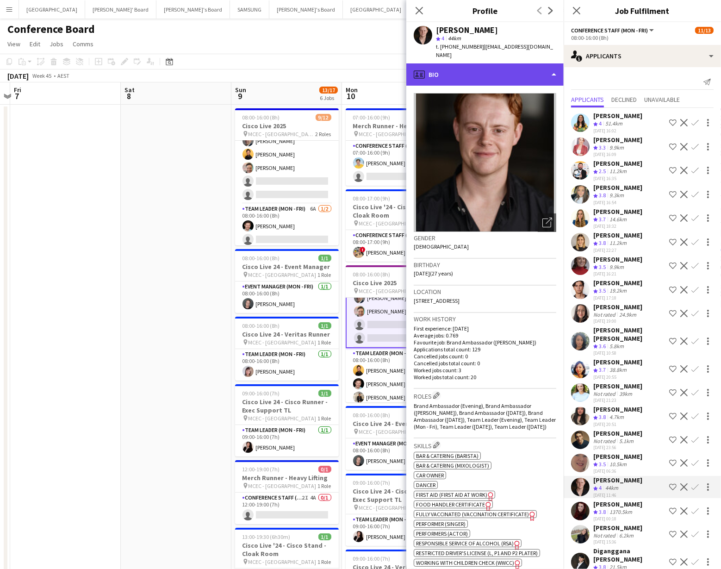
click at [513, 70] on div "profile Bio" at bounding box center [484, 74] width 157 height 22
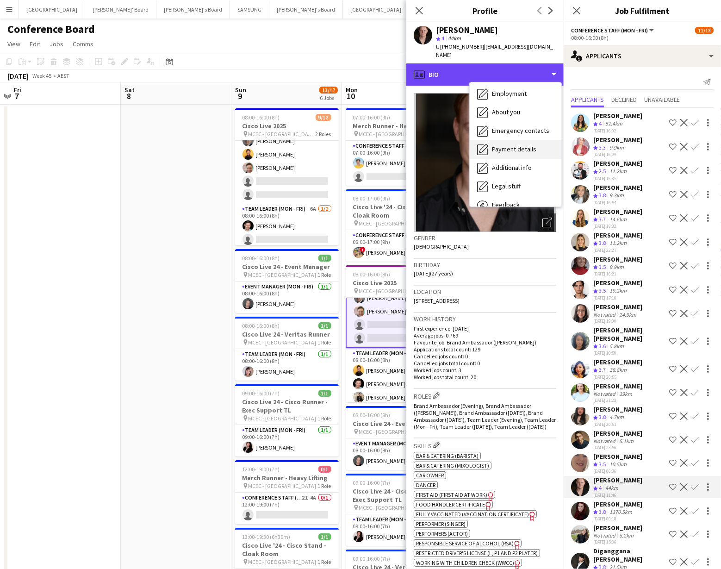
scroll to position [68, 0]
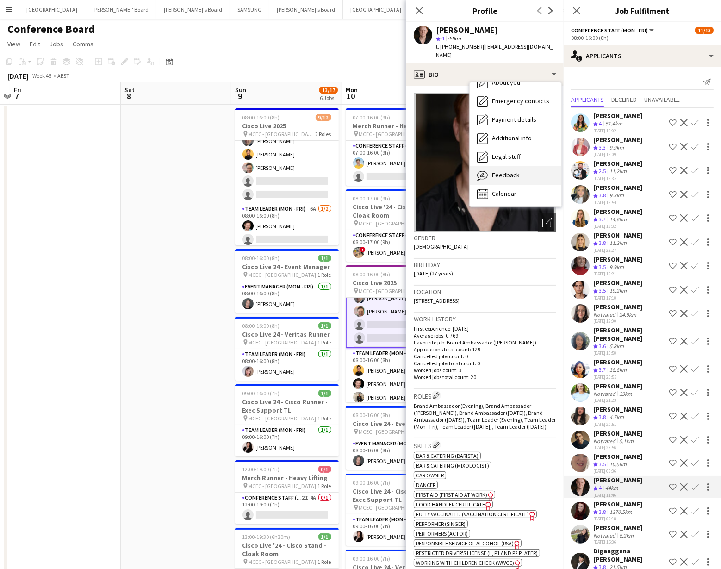
click at [506, 171] on span "Feedback" at bounding box center [506, 175] width 28 height 8
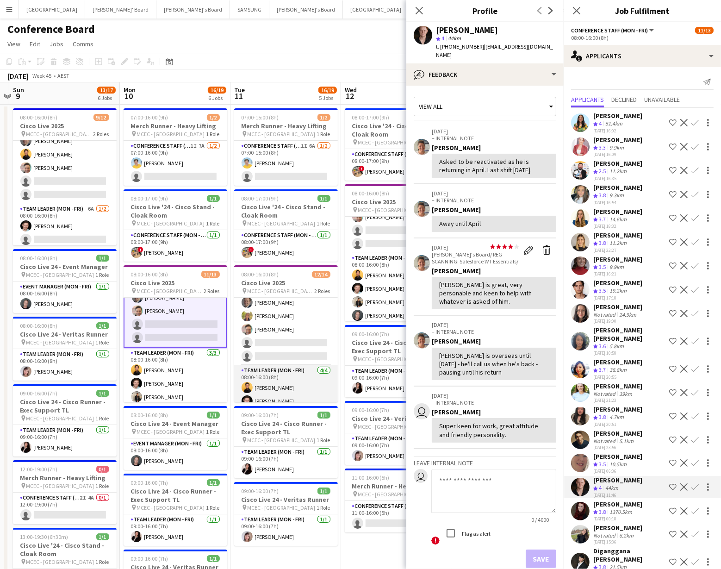
scroll to position [119, 0]
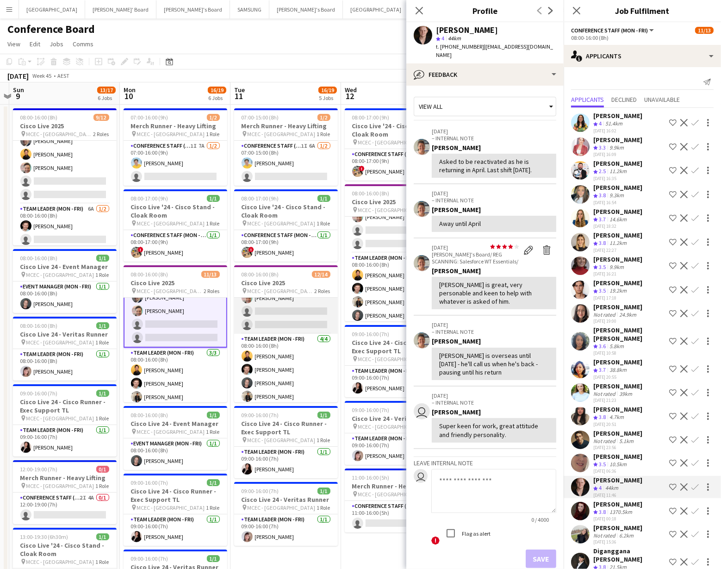
click at [292, 312] on app-card-role "Conference Staff (Mon - Fri) 5I 20A 8/10 08:00-16:00 (8h) Chrissie Leigh Chloe …" at bounding box center [286, 256] width 104 height 155
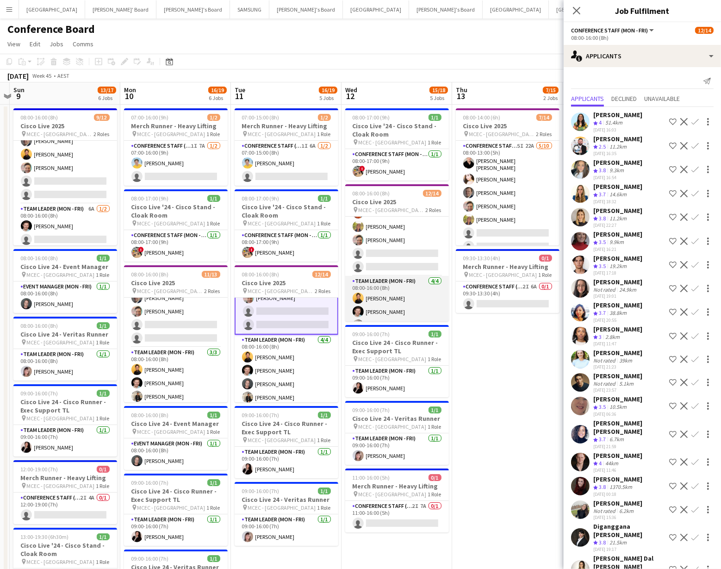
scroll to position [93, 0]
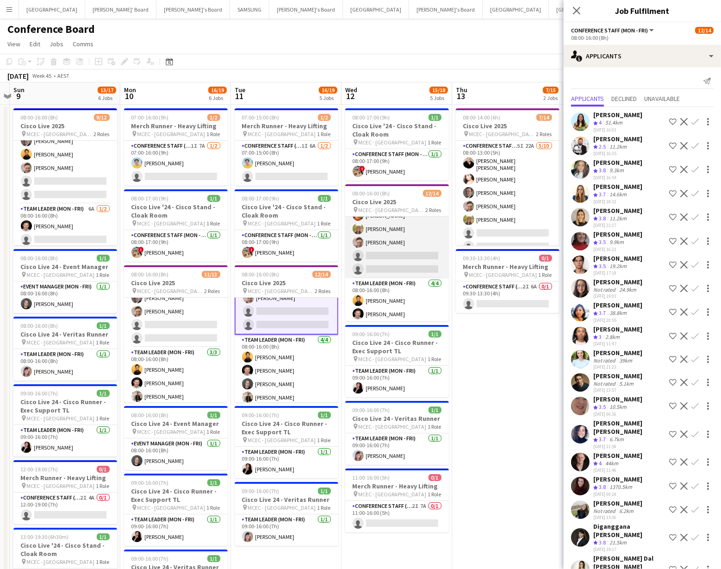
click at [390, 257] on app-card-role "Conference Staff (Mon - Fri) 5I 19A 8/10 08:00-16:00 (8h) Chrissie Leigh Chloe …" at bounding box center [397, 200] width 104 height 155
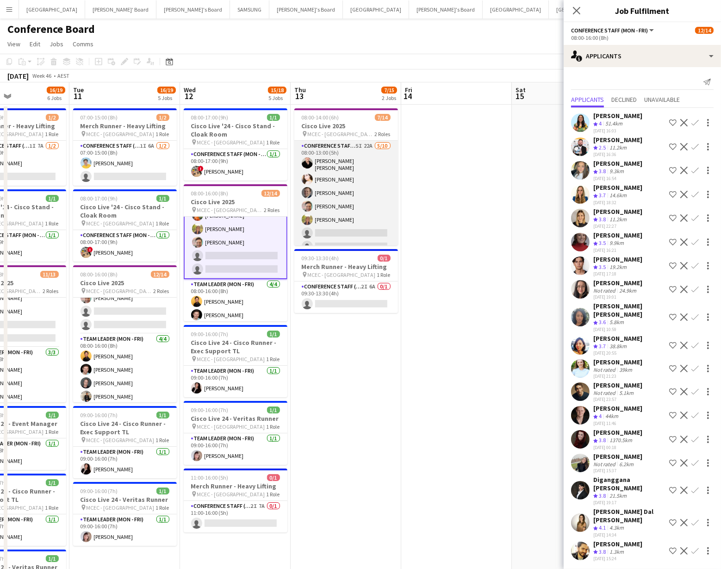
scroll to position [0, 373]
click at [353, 234] on app-card-role "Conference Staff (Mon - Fri) 5I 22A 5/10 08:00-13:00 (5h) Campbell Braithwaite …" at bounding box center [346, 218] width 104 height 155
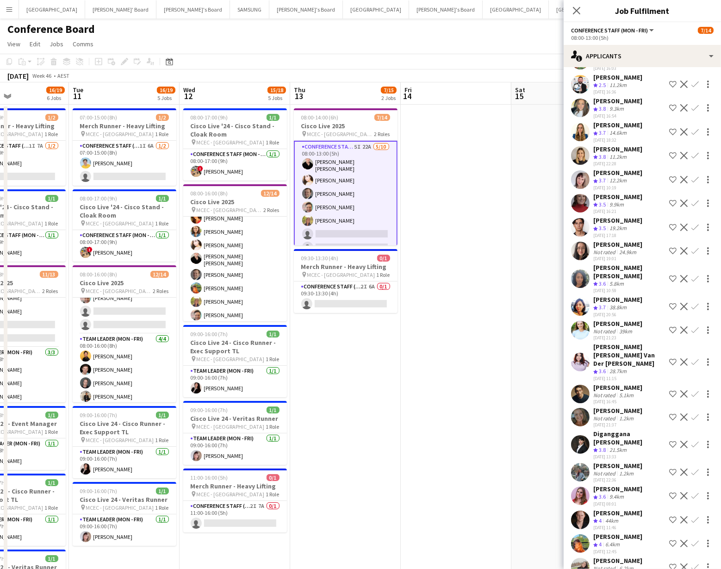
scroll to position [23, 0]
click at [693, 539] on app-icon "Confirm" at bounding box center [694, 542] width 7 height 7
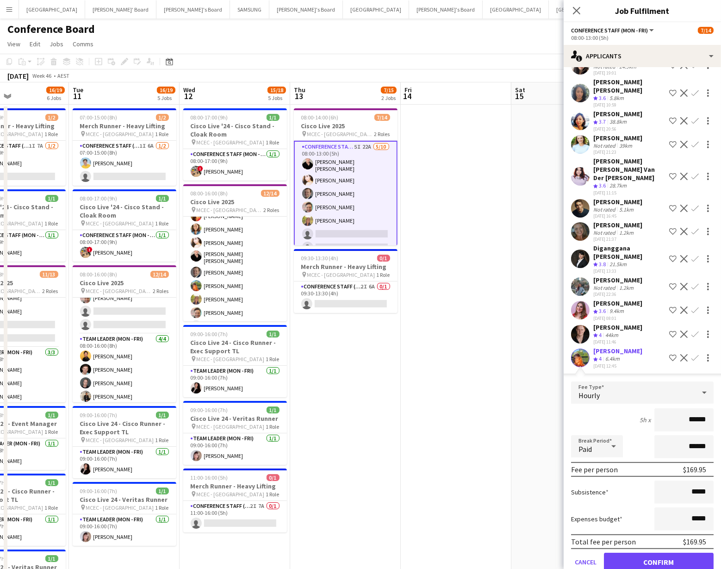
scroll to position [272, 0]
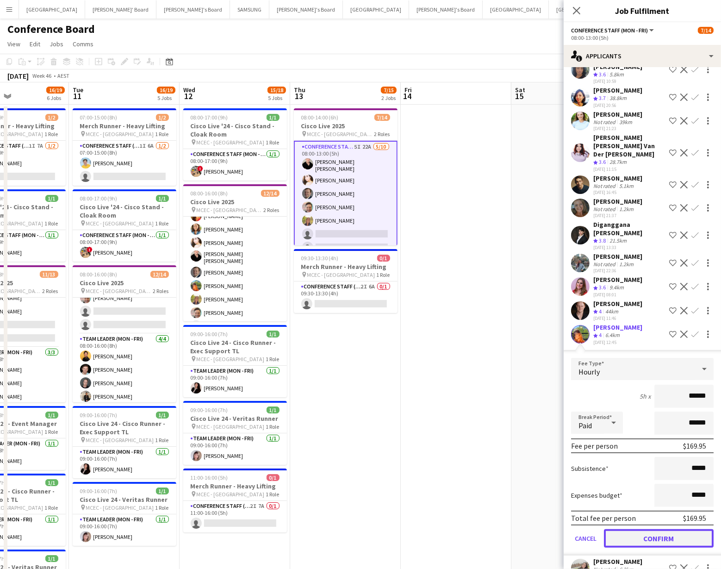
click at [643, 529] on button "Confirm" at bounding box center [659, 538] width 110 height 19
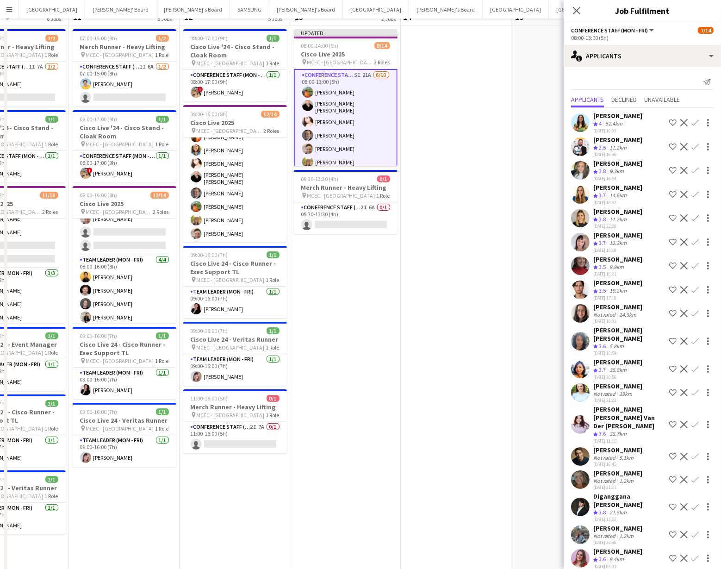
scroll to position [0, 0]
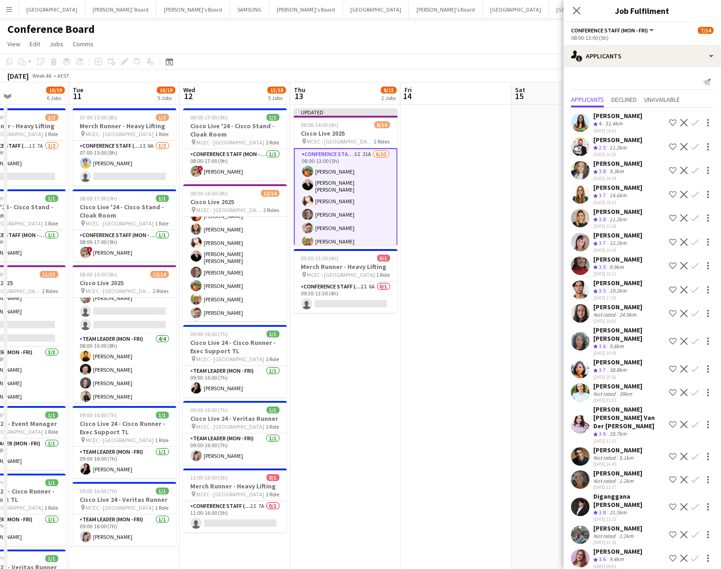
click at [361, 232] on app-card-role "Conference Staff (Mon - Fri) 5I 21A 6/10 08:00-13:00 (5h) Lauren Freeman Campbe…" at bounding box center [346, 226] width 104 height 157
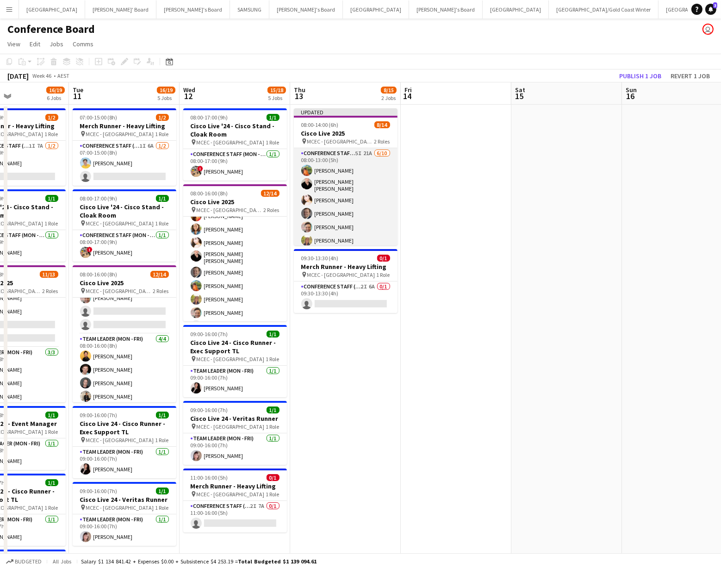
click at [343, 238] on app-card-role "Conference Staff (Mon - Fri) 5I 21A 6/10 08:00-13:00 (5h) Lauren Freeman Campbe…" at bounding box center [346, 225] width 104 height 155
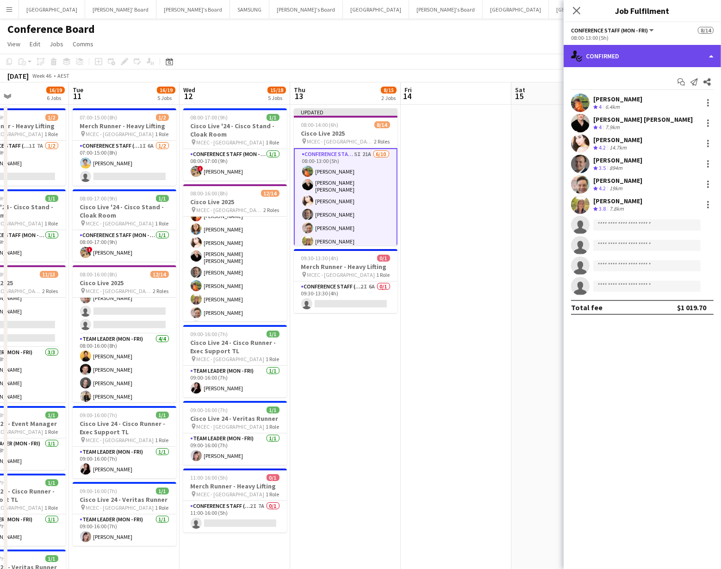
drag, startPoint x: 666, startPoint y: 50, endPoint x: 670, endPoint y: 56, distance: 6.8
click at [666, 50] on div "single-neutral-actions-check-2 Confirmed" at bounding box center [642, 56] width 157 height 22
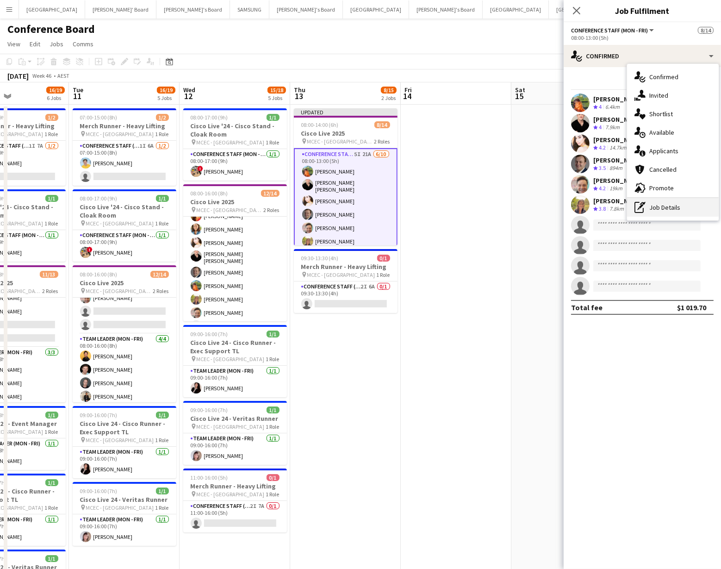
click at [654, 208] on div "pen-write Job Details" at bounding box center [673, 207] width 92 height 19
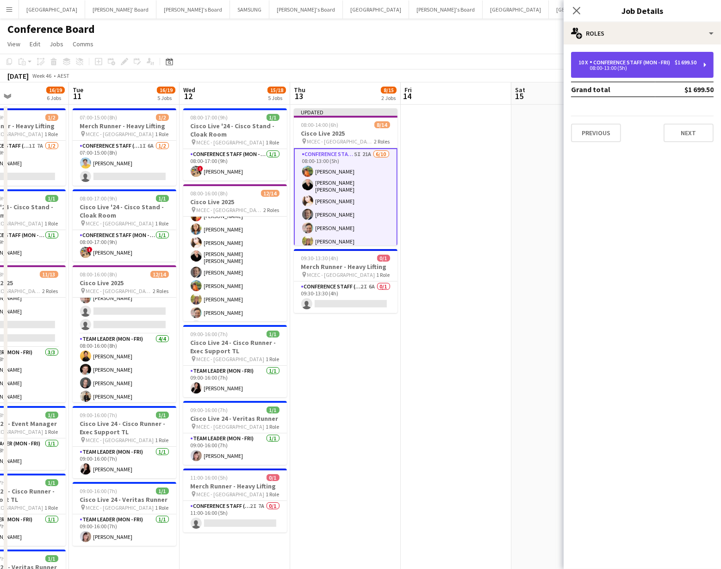
click at [644, 62] on div "Conference Staff (Mon - Fri)" at bounding box center [631, 62] width 84 height 6
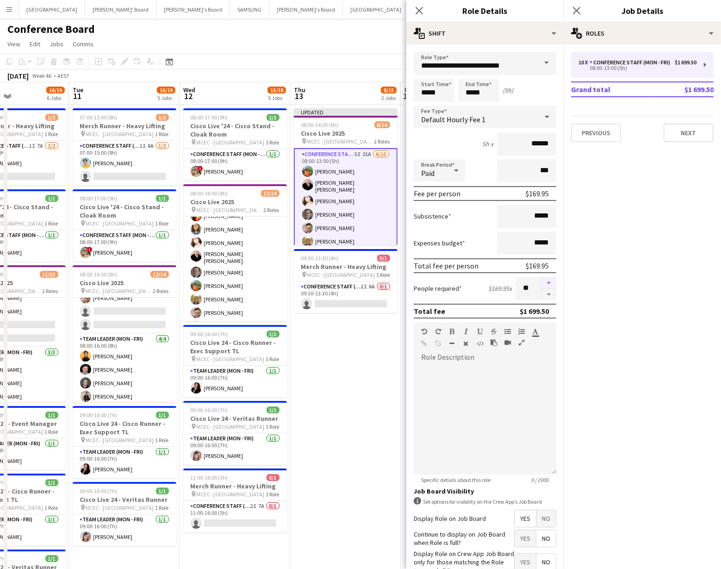
click at [548, 282] on button "button" at bounding box center [548, 283] width 15 height 12
type input "**"
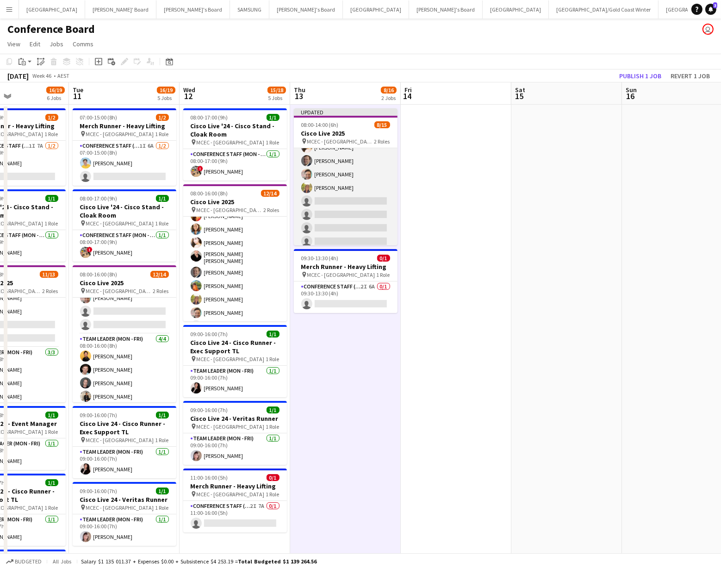
click at [361, 216] on app-card-role "Conference Staff (Mon - Fri) 5I 21A 6/11 08:00-13:00 (5h) Lauren Freeman Campbe…" at bounding box center [346, 179] width 104 height 168
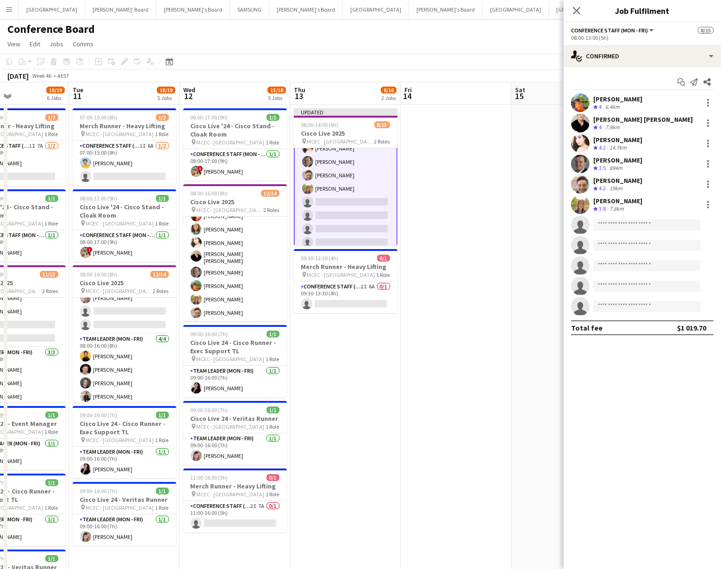
scroll to position [54, 0]
drag, startPoint x: 690, startPoint y: 56, endPoint x: 690, endPoint y: 64, distance: 8.3
click at [690, 56] on div "single-neutral-actions-check-2 Confirmed" at bounding box center [642, 56] width 157 height 22
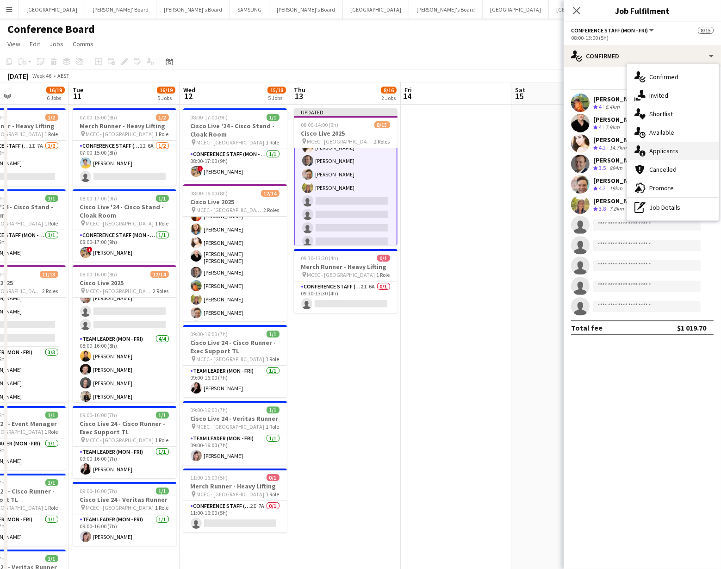
click at [684, 155] on div "single-neutral-actions-information Applicants" at bounding box center [673, 151] width 92 height 19
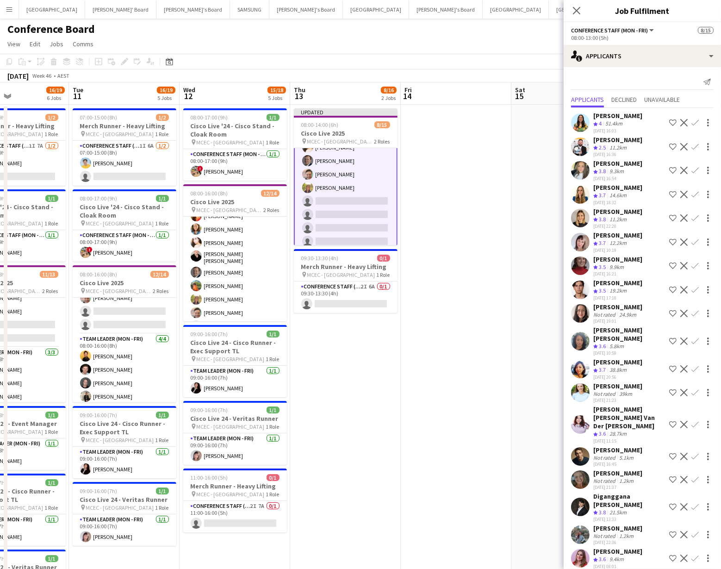
scroll to position [39, 0]
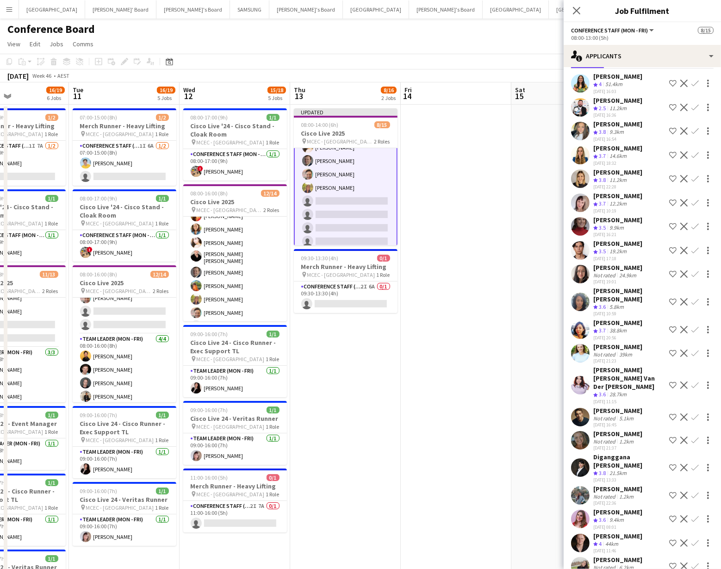
click at [695, 539] on app-icon "Confirm" at bounding box center [694, 542] width 7 height 7
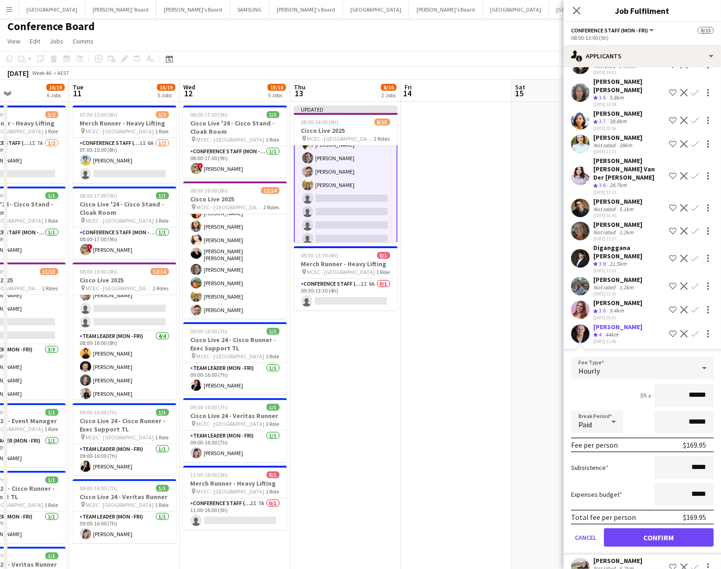
scroll to position [3, 0]
click at [627, 528] on button "Confirm" at bounding box center [659, 537] width 110 height 19
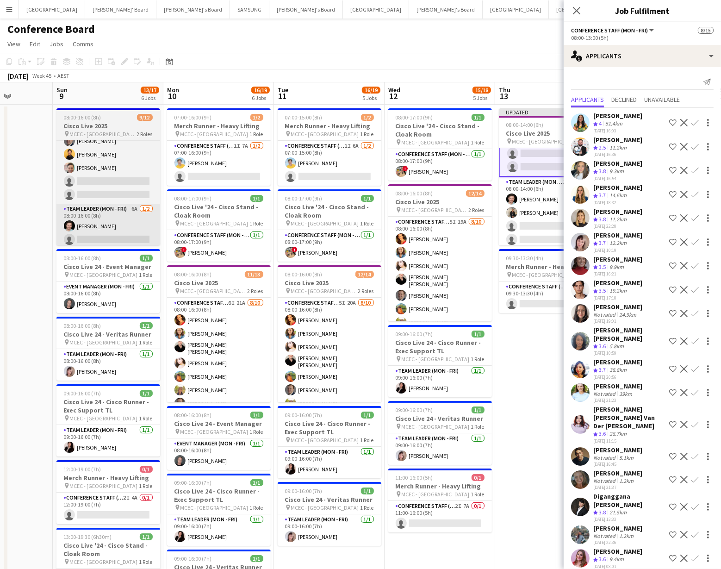
scroll to position [0, 391]
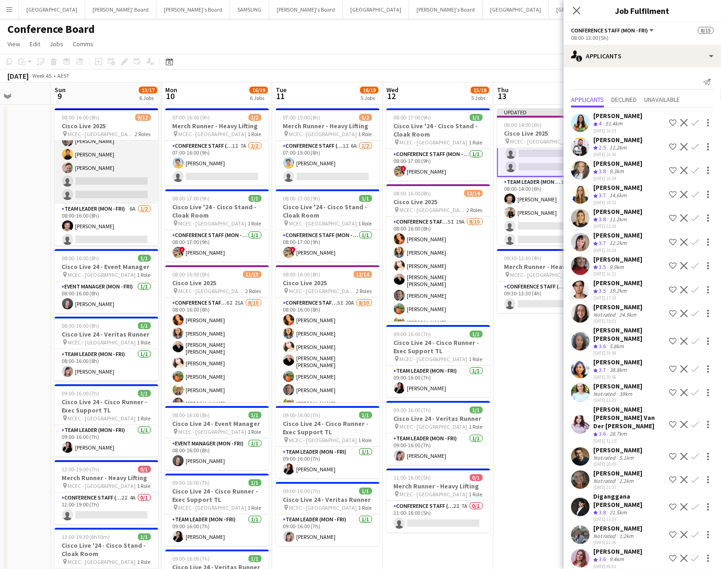
click at [108, 181] on app-card-role "Conference Staff (Mon - Fri) 6I 28A 8/10 08:00-16:00 (8h) Chrissie Leigh Chloe …" at bounding box center [107, 126] width 104 height 155
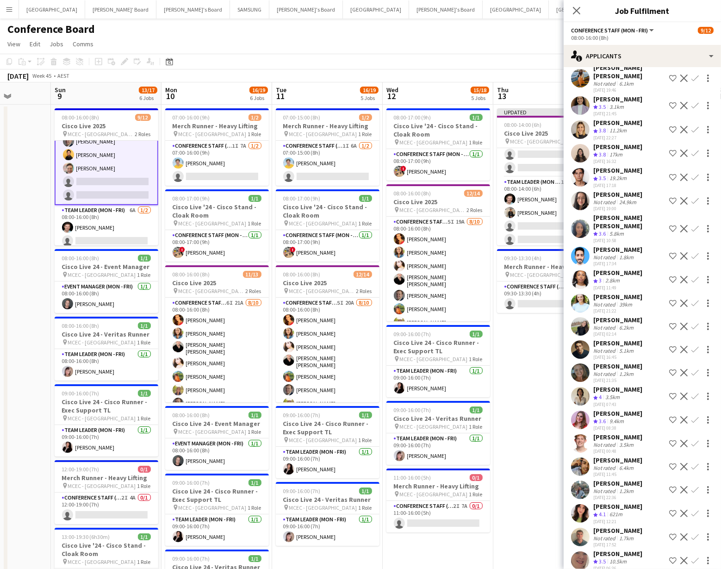
scroll to position [178, 0]
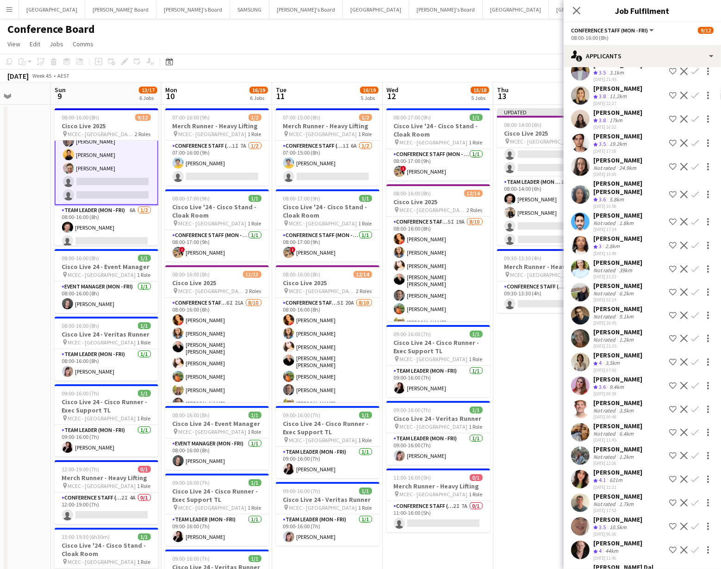
click at [694, 546] on app-icon "Confirm" at bounding box center [694, 549] width 7 height 7
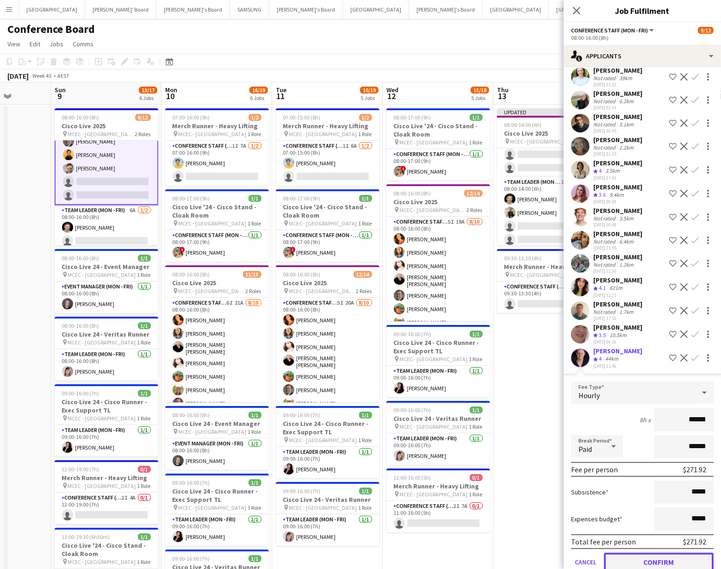
click at [668, 552] on button "Confirm" at bounding box center [659, 561] width 110 height 19
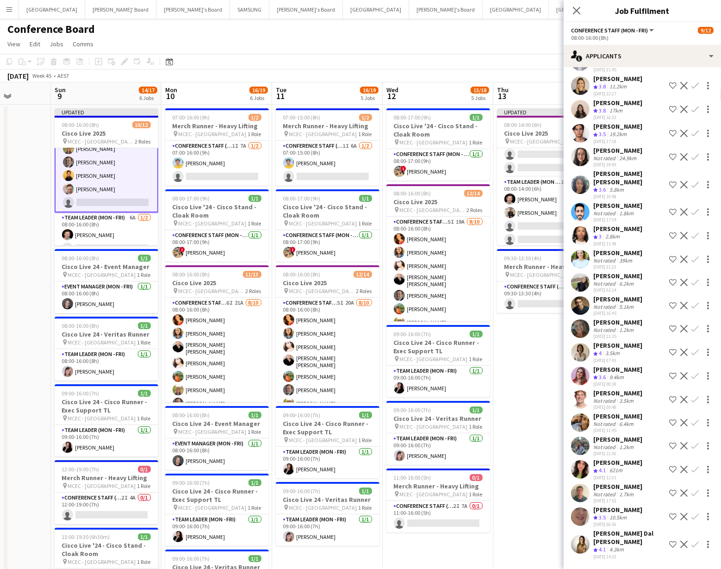
scroll to position [155, 0]
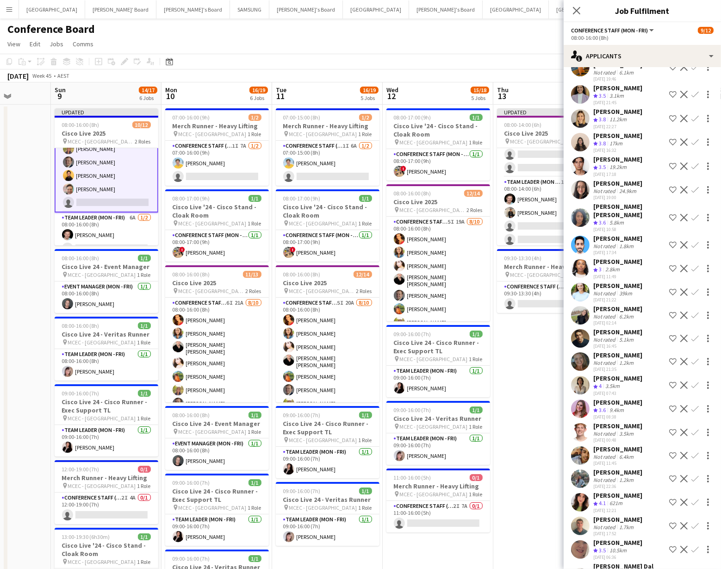
click at [694, 568] on app-icon "Confirm" at bounding box center [694, 576] width 7 height 7
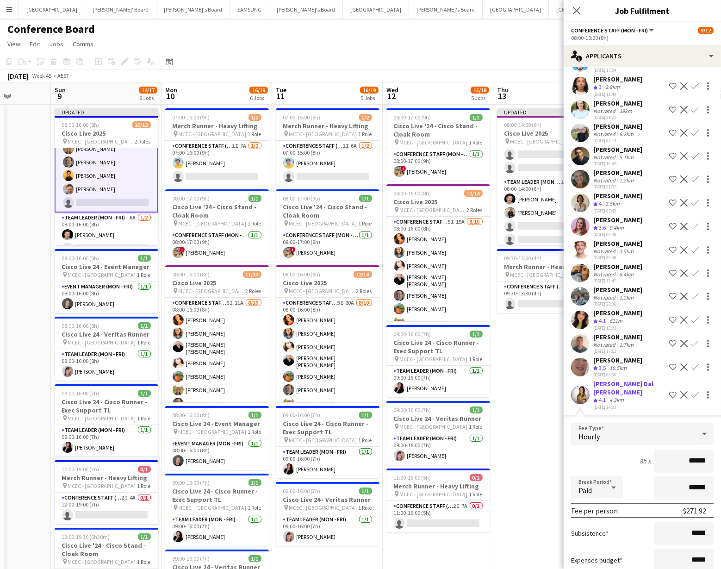
scroll to position [364, 0]
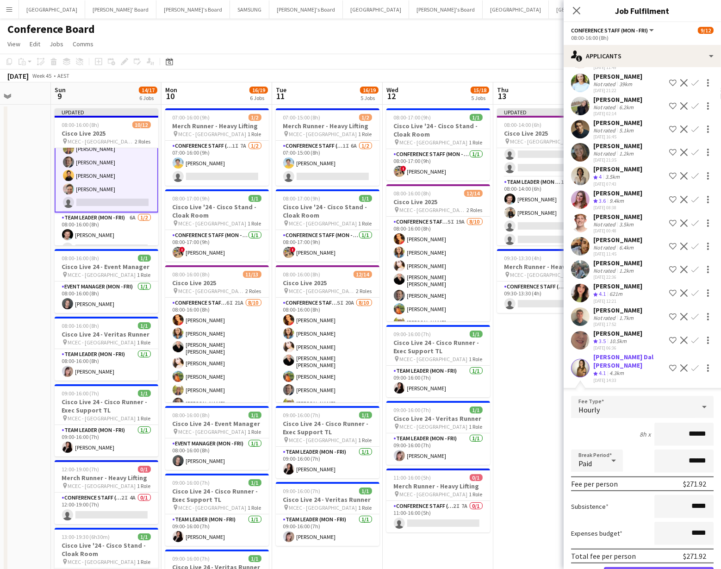
click at [645, 567] on button "Confirm" at bounding box center [659, 576] width 110 height 19
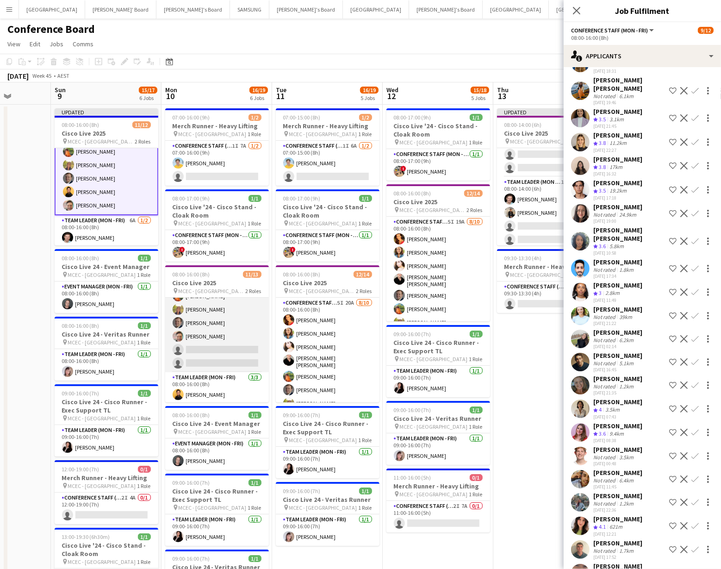
scroll to position [105, 0]
click at [210, 329] on app-card-role "Conference Staff (Mon - Fri) 6I 21A 8/10 08:00-16:00 (8h) Chrissie Leigh Chloe …" at bounding box center [217, 269] width 104 height 155
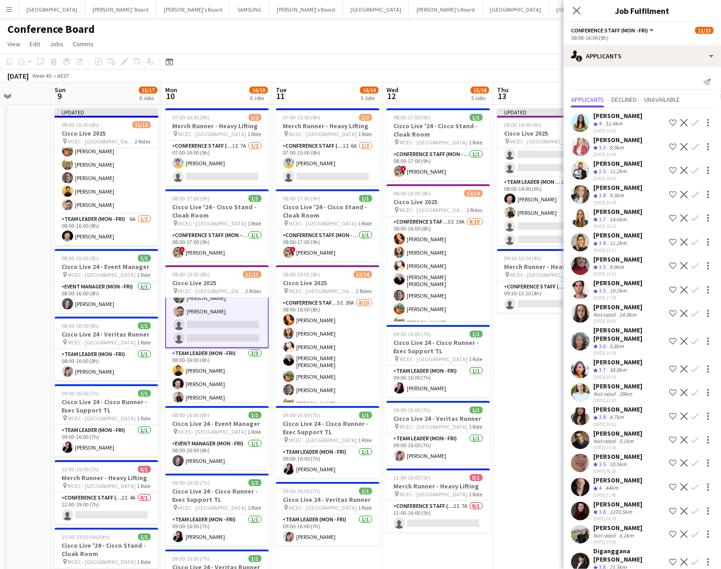
scroll to position [16, 0]
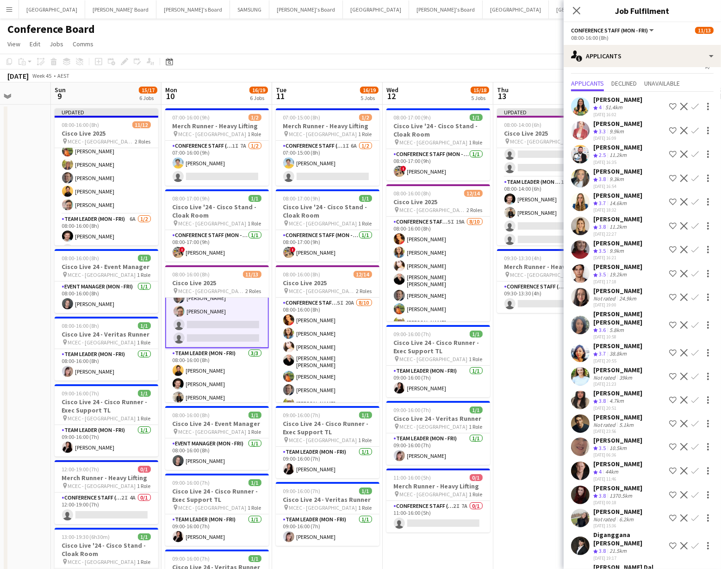
click at [695, 467] on app-icon "Confirm" at bounding box center [694, 470] width 7 height 7
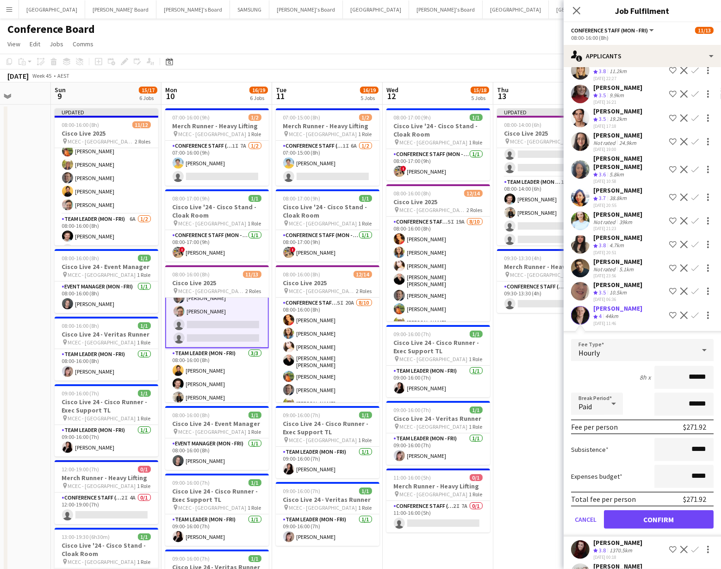
scroll to position [225, 0]
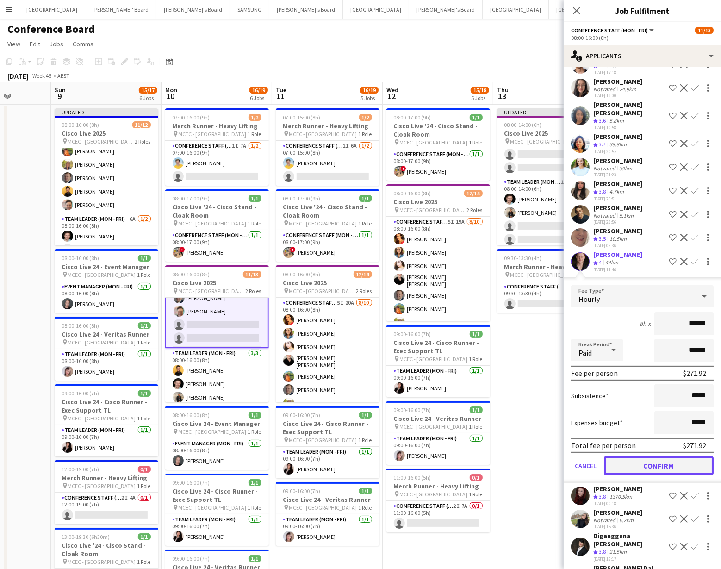
click at [639, 456] on button "Confirm" at bounding box center [659, 465] width 110 height 19
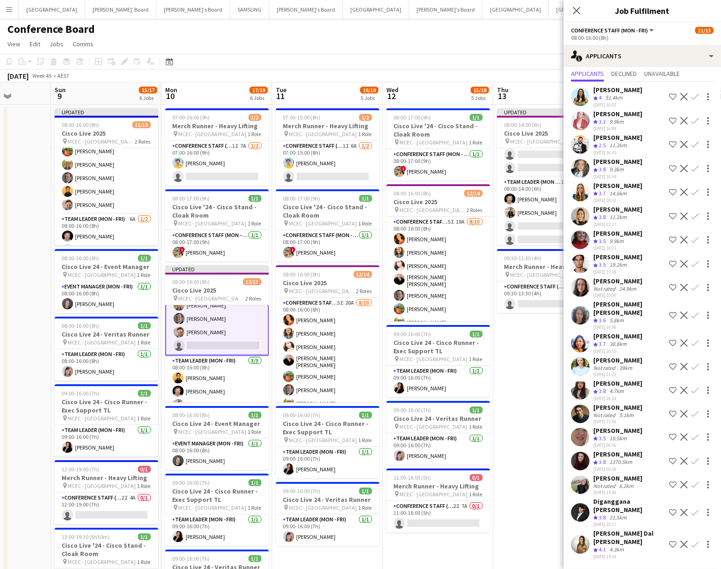
scroll to position [0, 0]
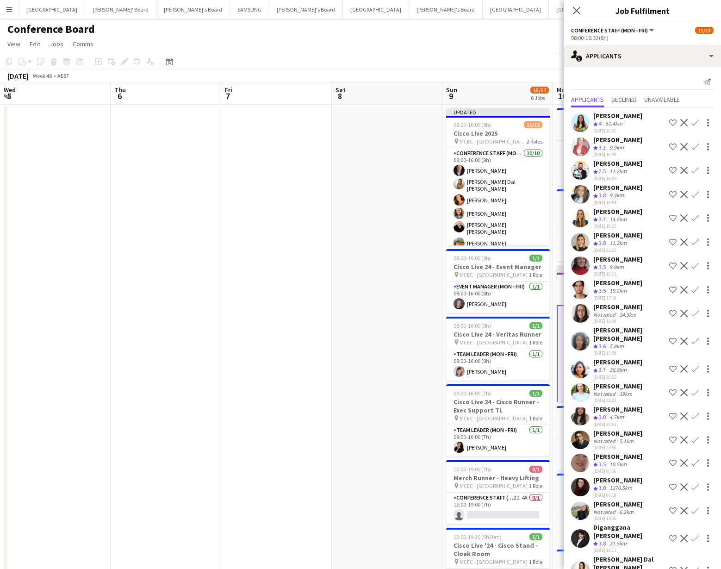
click at [695, 566] on app-icon "Confirm" at bounding box center [694, 569] width 7 height 7
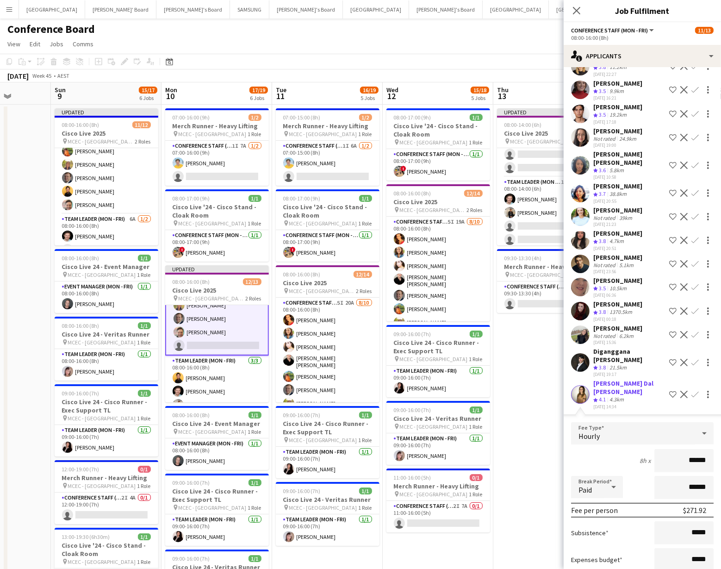
scroll to position [202, 0]
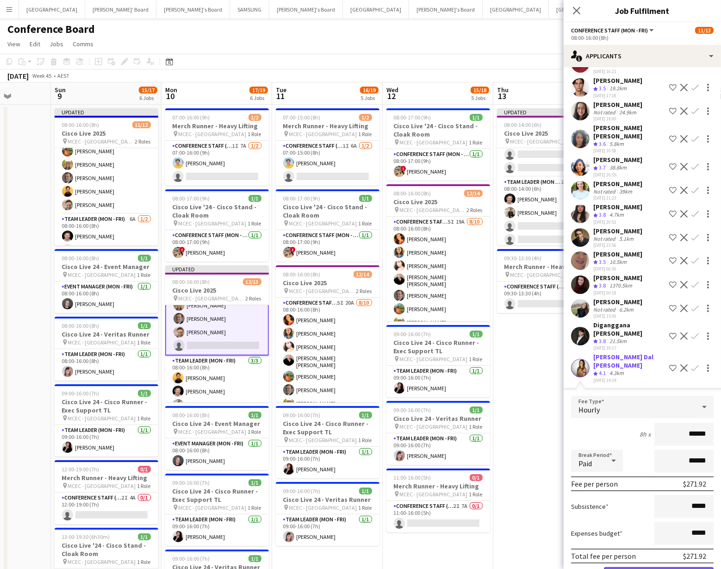
click at [634, 567] on button "Confirm" at bounding box center [659, 576] width 110 height 19
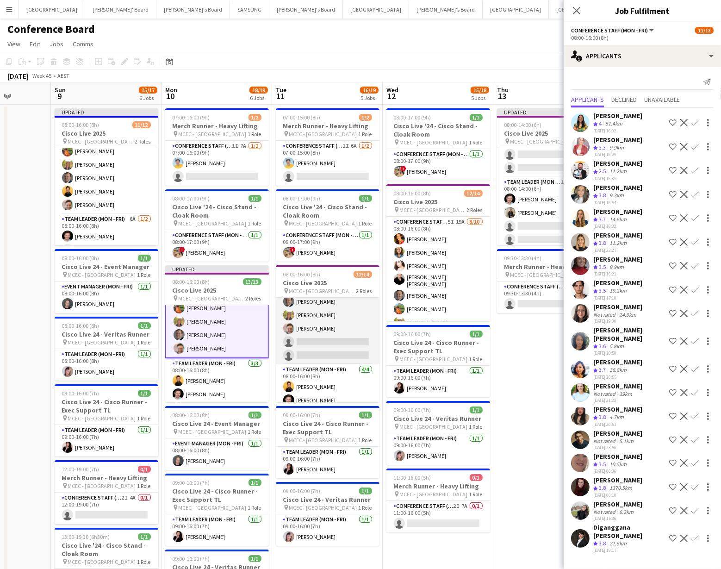
scroll to position [85, 0]
click at [331, 348] on app-card-role "Conference Staff (Mon - Fri) 5I 20A [DATE] 08:00-16:00 (8h) [PERSON_NAME] [PERS…" at bounding box center [328, 289] width 104 height 155
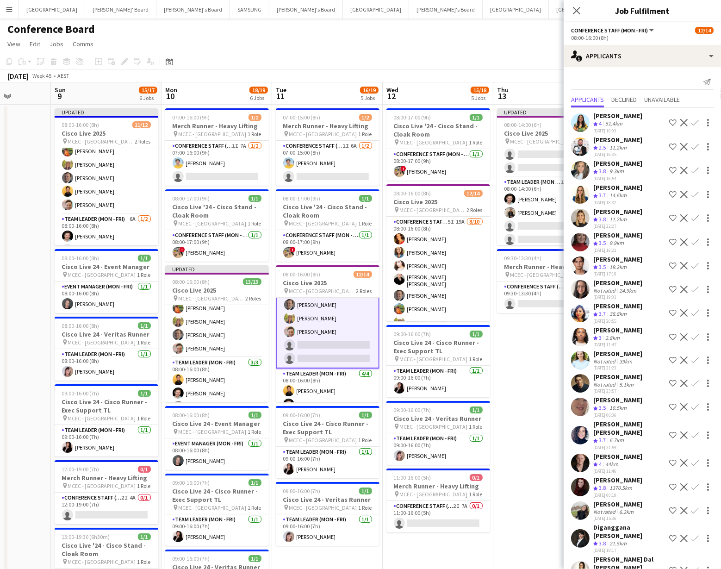
scroll to position [1, 0]
click at [694, 565] on app-icon "Confirm" at bounding box center [694, 568] width 7 height 7
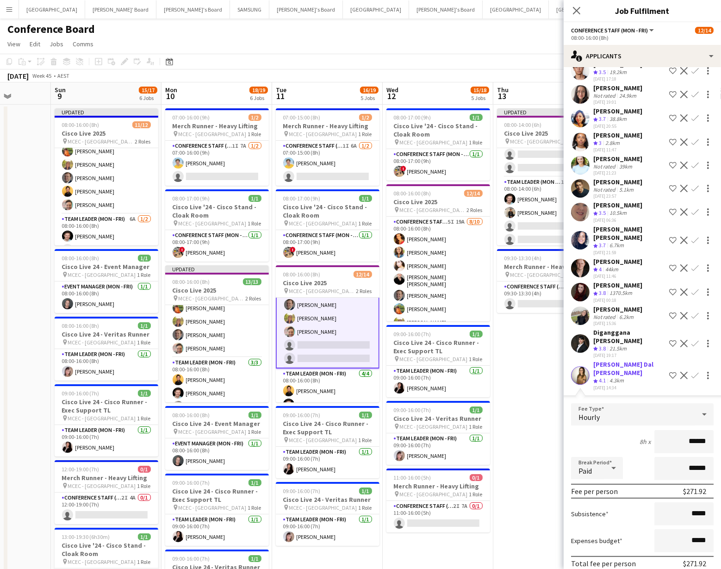
scroll to position [211, 0]
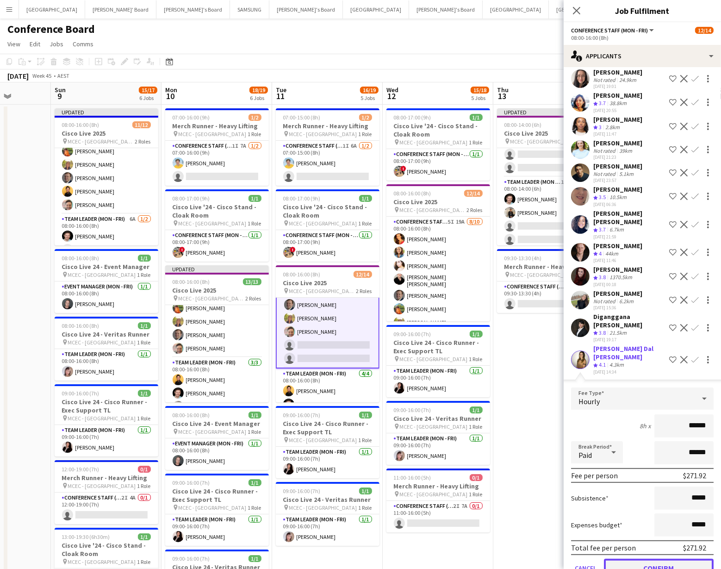
click at [655, 558] on button "Confirm" at bounding box center [659, 567] width 110 height 19
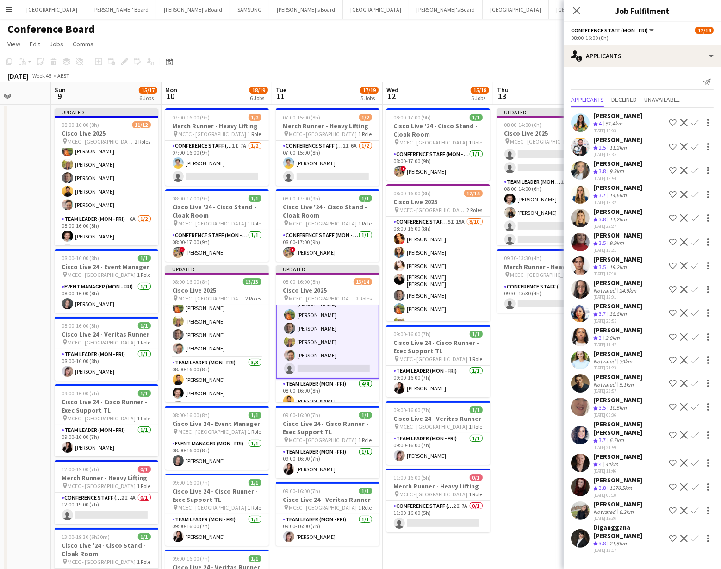
scroll to position [0, 0]
click at [692, 459] on app-icon "Confirm" at bounding box center [694, 462] width 7 height 7
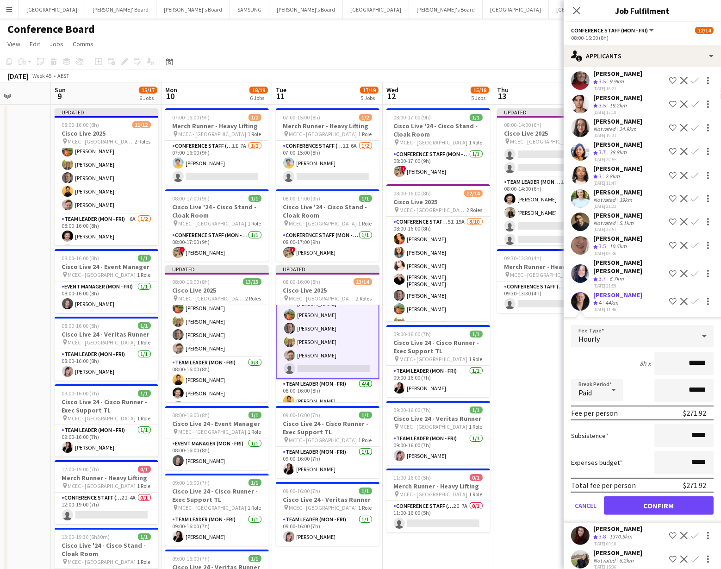
scroll to position [165, 0]
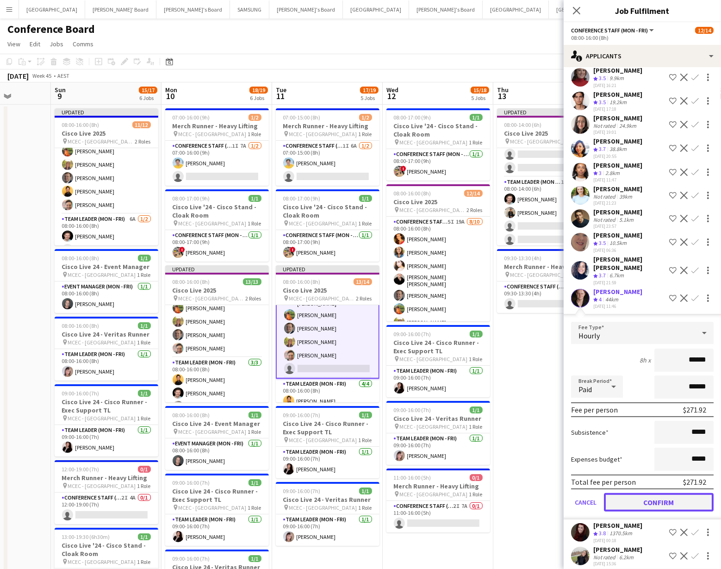
click at [676, 494] on button "Confirm" at bounding box center [659, 502] width 110 height 19
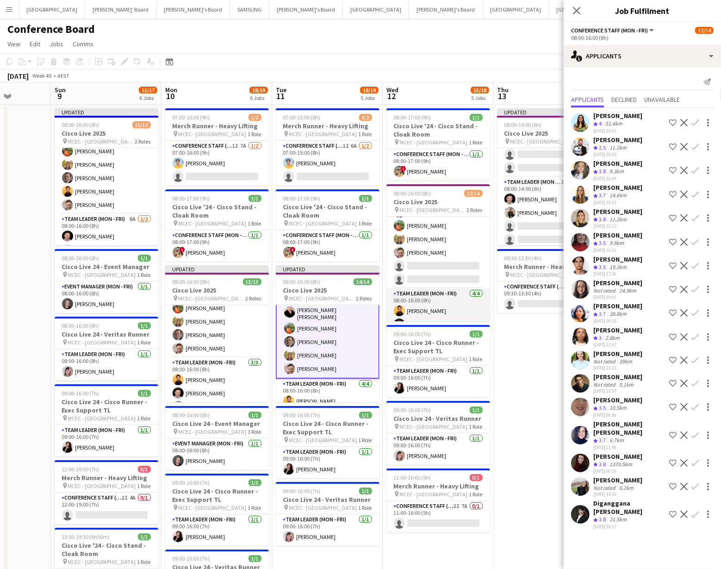
scroll to position [81, 0]
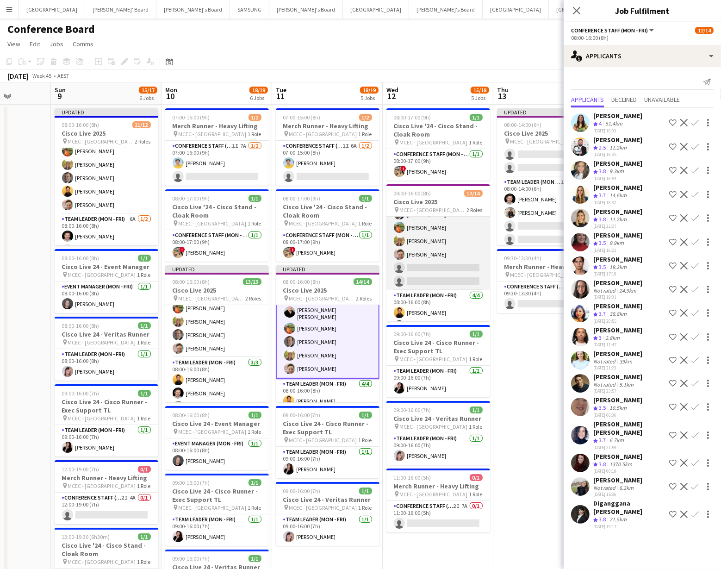
click at [452, 275] on app-card-role "Conference Staff ([PERSON_NAME]) 5I 19A [DATE] 08:00-16:00 (8h) [PERSON_NAME] […" at bounding box center [438, 212] width 104 height 155
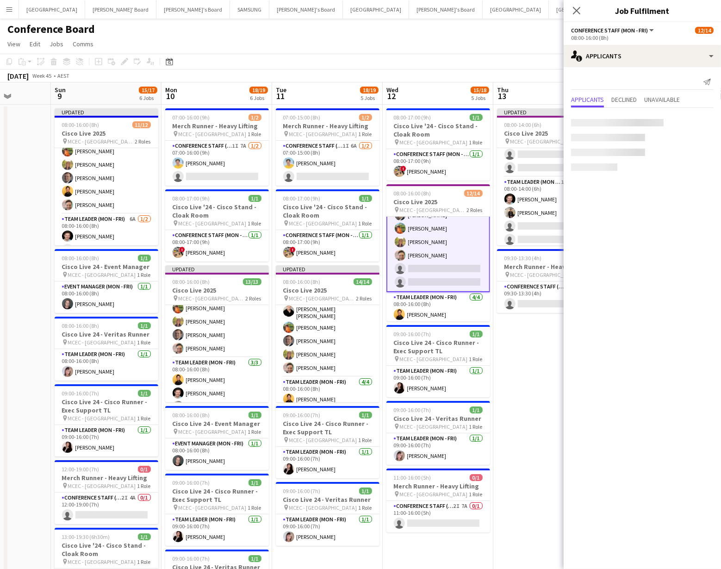
scroll to position [82, 0]
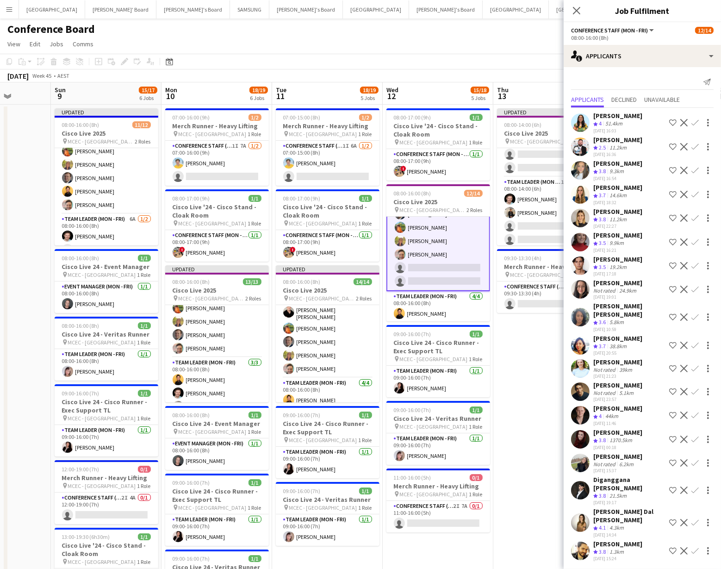
click at [694, 411] on app-icon "Confirm" at bounding box center [694, 414] width 7 height 7
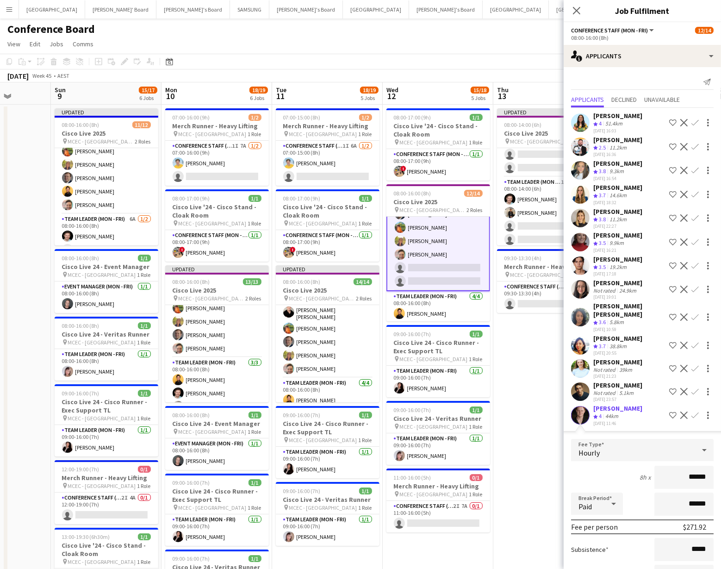
scroll to position [179, 0]
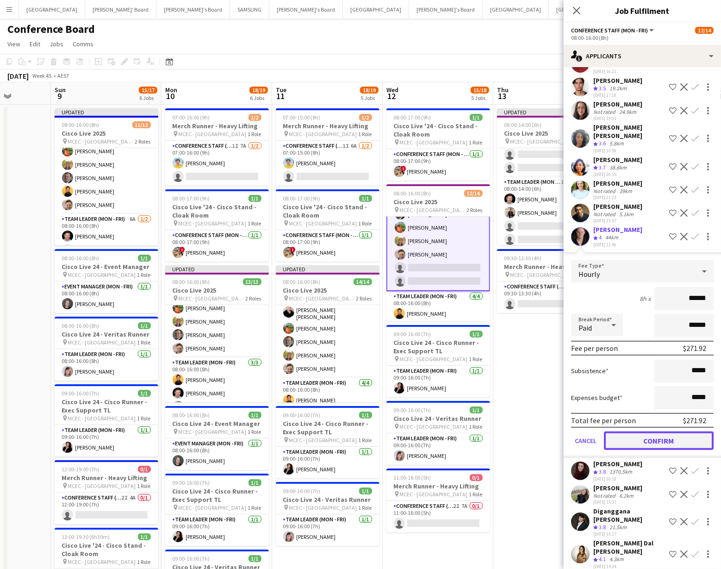
click at [640, 431] on button "Confirm" at bounding box center [659, 440] width 110 height 19
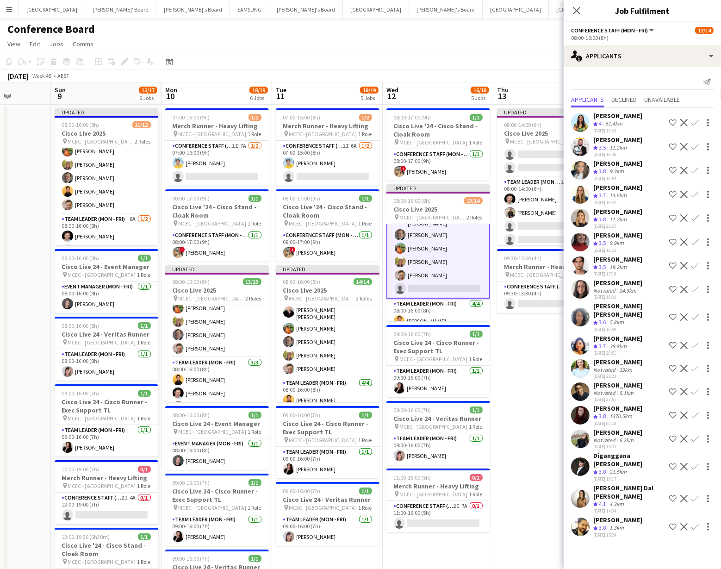
scroll to position [0, 0]
click at [694, 495] on app-icon "Confirm" at bounding box center [694, 498] width 7 height 7
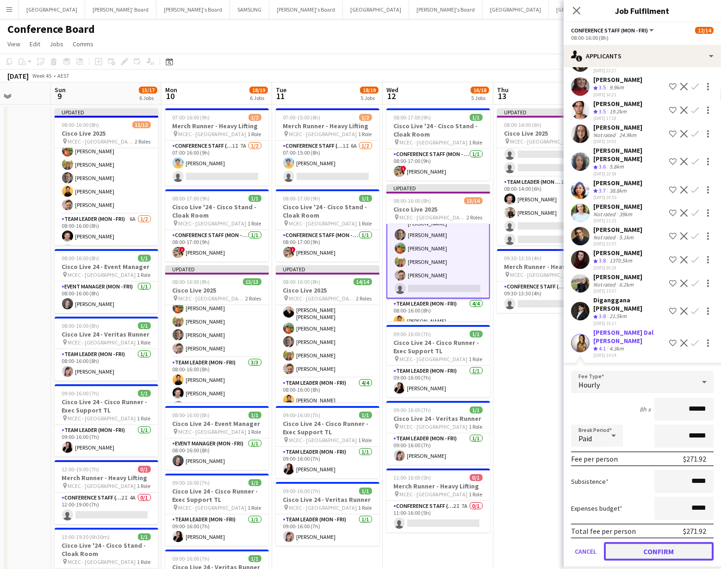
click at [630, 542] on button "Confirm" at bounding box center [659, 551] width 110 height 19
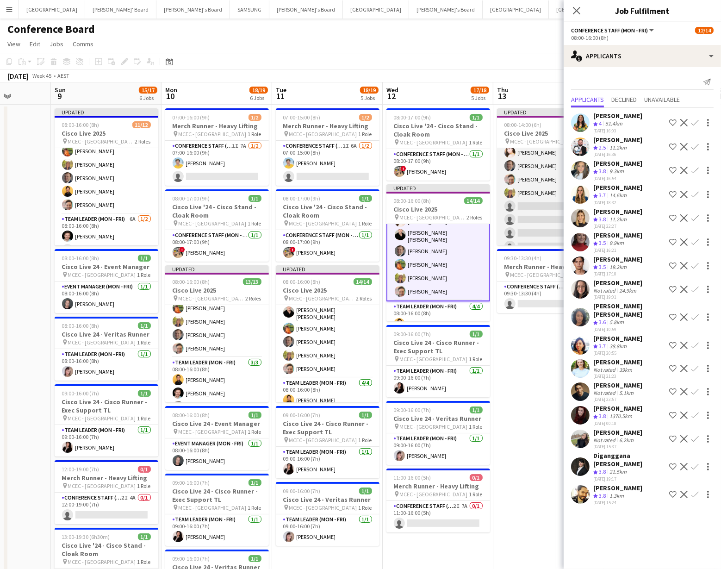
scroll to position [49, 0]
click at [537, 233] on app-card-role "Conference Staff (Mon - Fri) 5I 20A 7/11 08:00-13:00 (5h) Darcy Ward Lauren Fre…" at bounding box center [549, 183] width 104 height 168
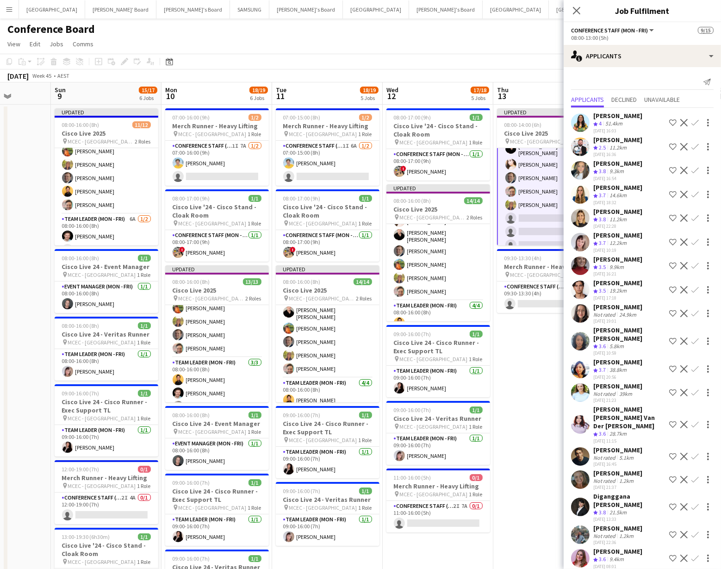
scroll to position [16, 0]
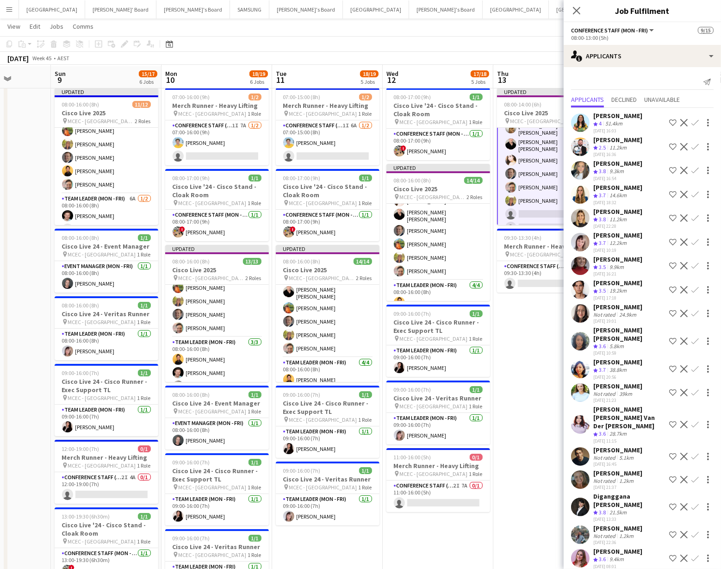
scroll to position [0, 0]
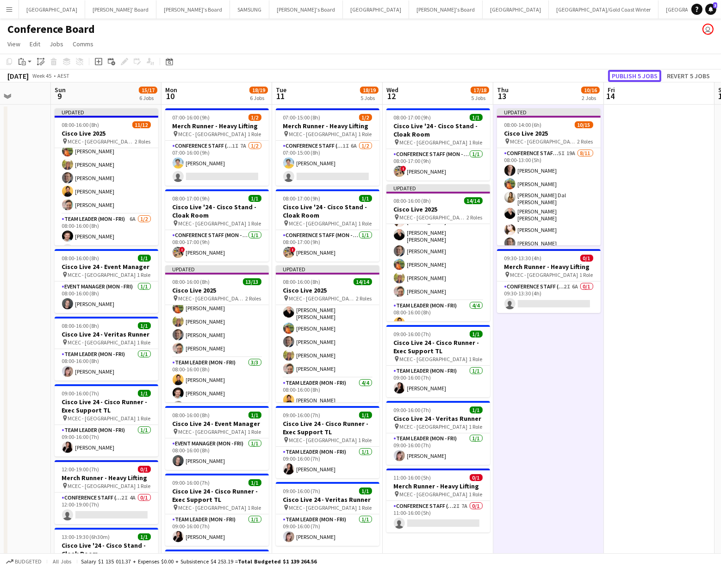
click at [613, 73] on button "Publish 5 jobs" at bounding box center [634, 76] width 53 height 12
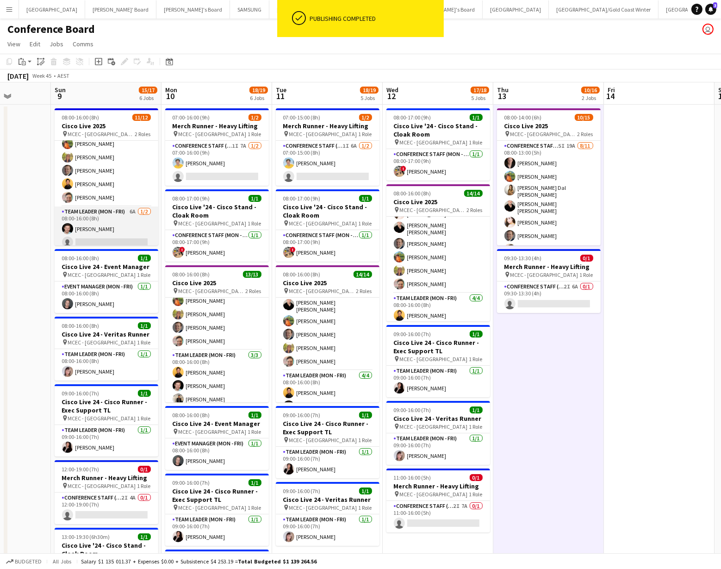
click at [122, 230] on app-card-role "Team Leader (Mon - Fri) 6A 1/2 08:00-16:00 (8h) Jack Van Staveren single-neutra…" at bounding box center [107, 228] width 104 height 45
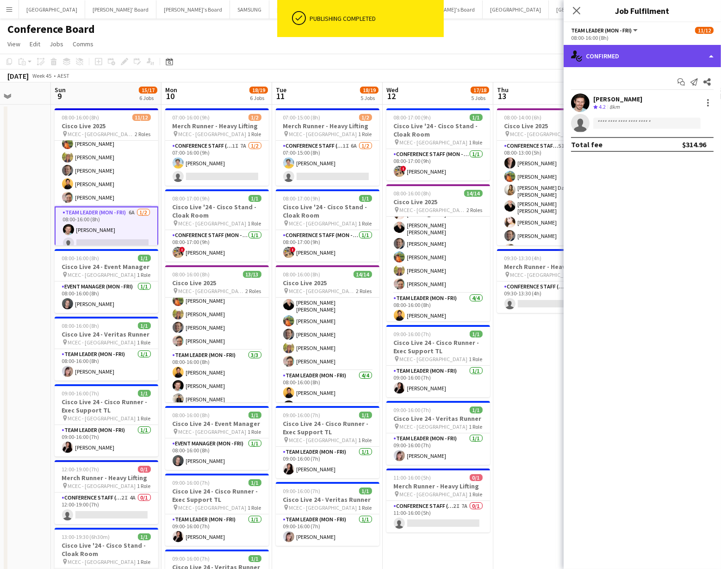
click at [683, 62] on div "single-neutral-actions-check-2 Confirmed" at bounding box center [642, 56] width 157 height 22
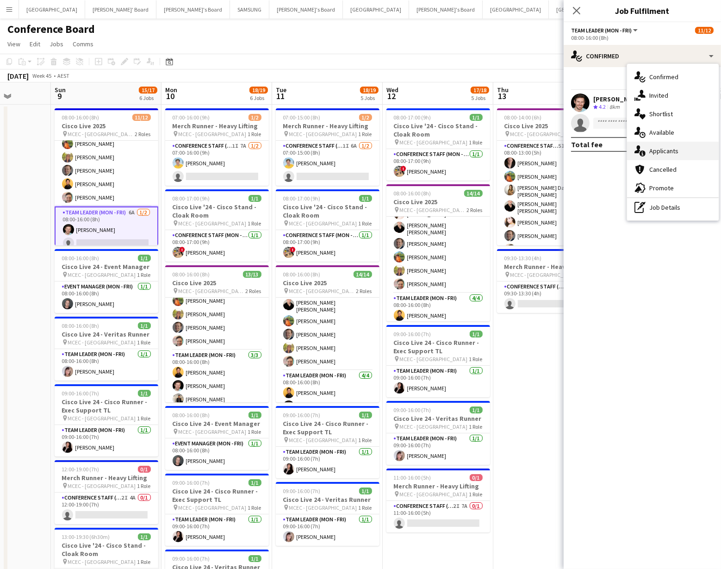
click at [679, 150] on div "single-neutral-actions-information Applicants" at bounding box center [673, 151] width 92 height 19
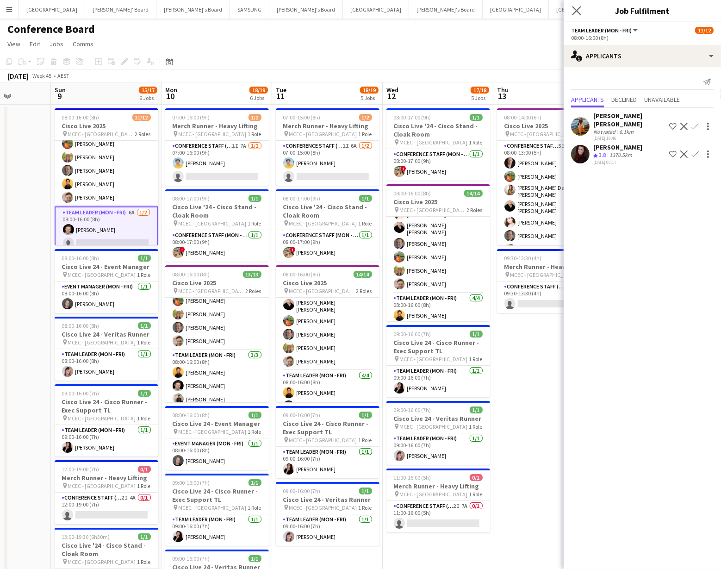
click at [571, 10] on app-icon "Close pop-in" at bounding box center [576, 10] width 13 height 13
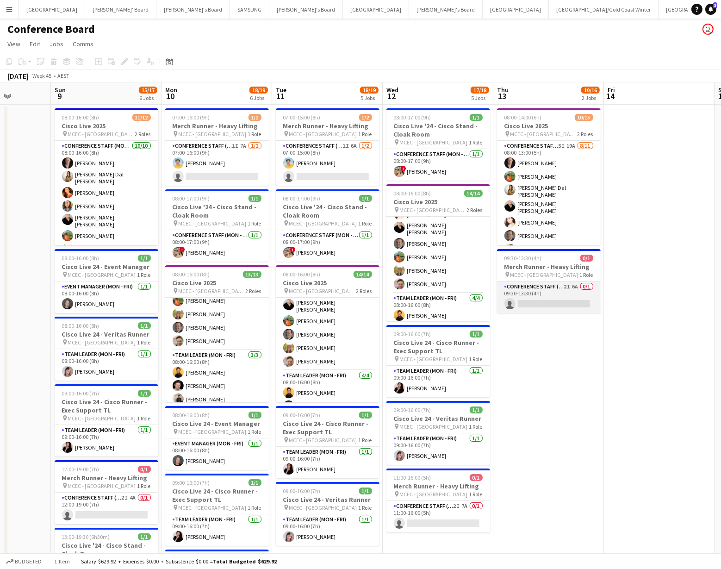
click at [564, 301] on app-card-role "Conference Staff (Mon - Fri) 2I 6A 0/1 09:30-13:30 (4h) single-neutral-actions" at bounding box center [549, 296] width 104 height 31
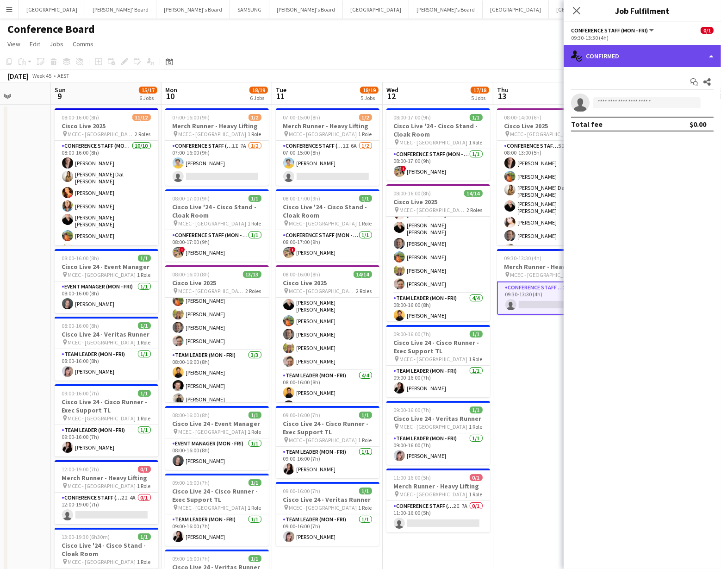
click at [671, 64] on div "single-neutral-actions-check-2 Confirmed" at bounding box center [642, 56] width 157 height 22
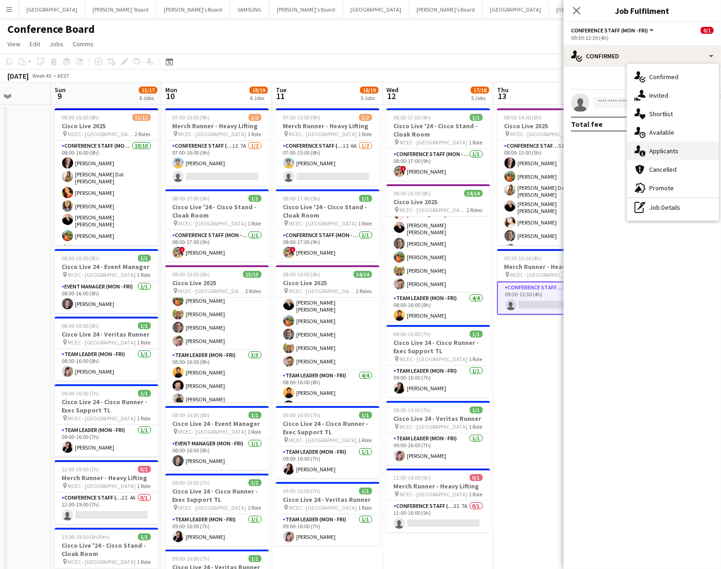
click at [684, 148] on div "single-neutral-actions-information Applicants" at bounding box center [673, 151] width 92 height 19
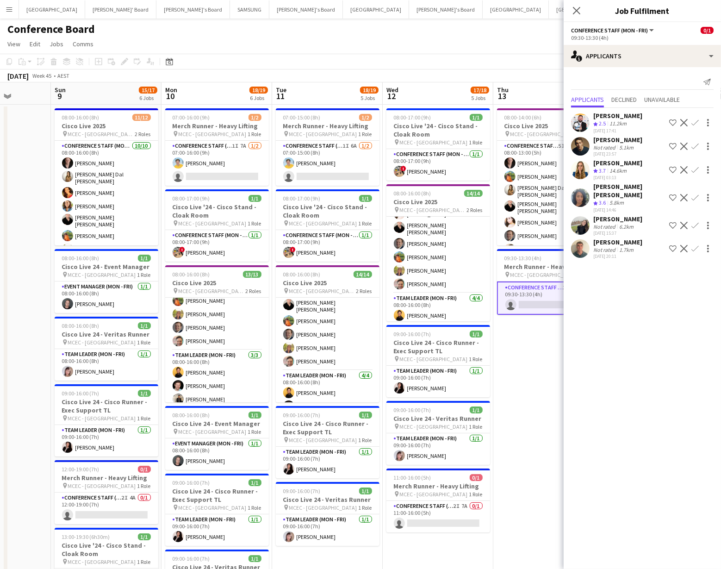
click at [582, 240] on app-user-avatar at bounding box center [580, 248] width 19 height 19
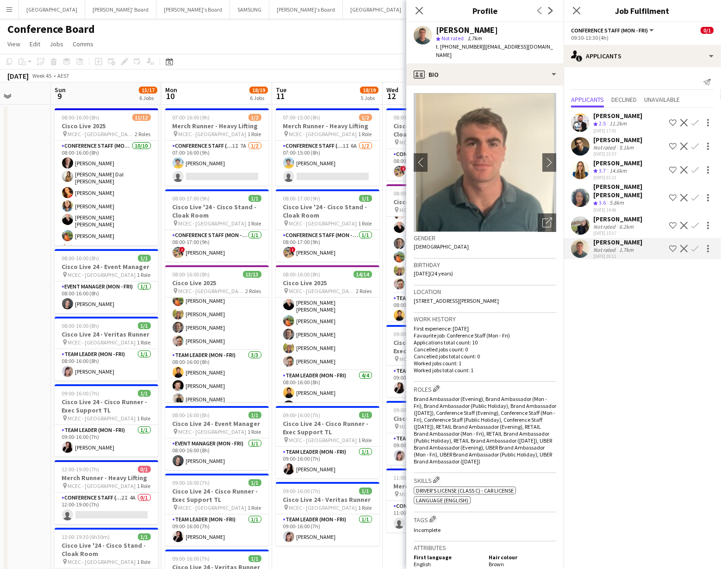
click at [580, 142] on app-user-avatar at bounding box center [580, 146] width 19 height 19
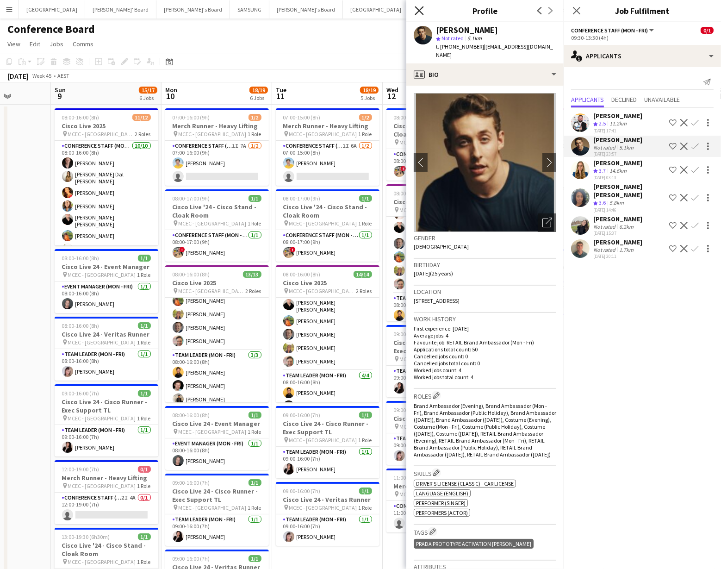
click at [415, 12] on icon "Close pop-in" at bounding box center [419, 10] width 9 height 9
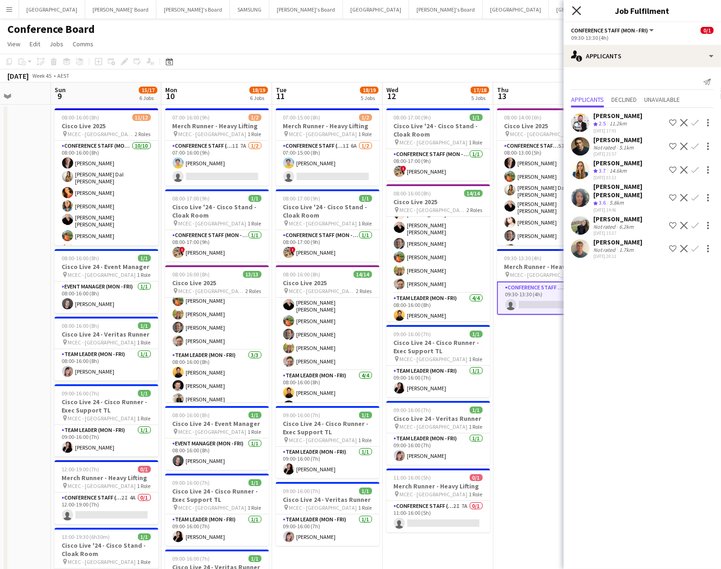
click at [578, 13] on icon "Close pop-in" at bounding box center [576, 10] width 9 height 9
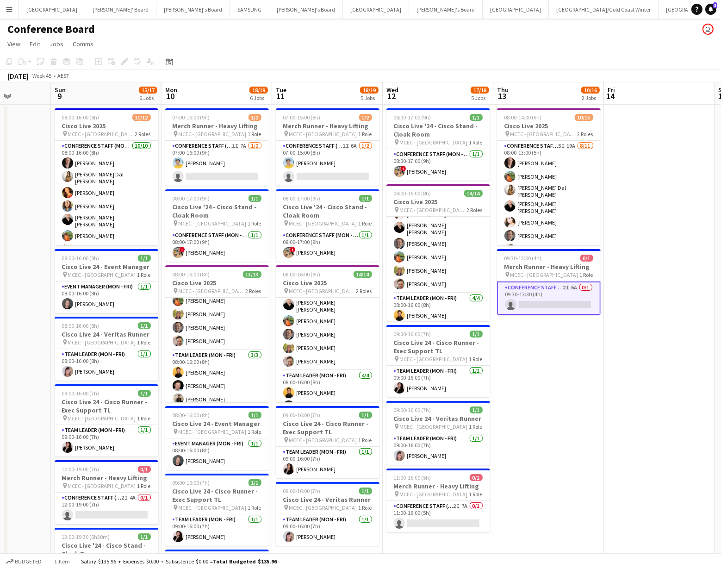
click at [314, 56] on app-toolbar "Copy Paste Paste Command V Paste with crew Command Shift V Paste linked Job Del…" at bounding box center [360, 62] width 721 height 16
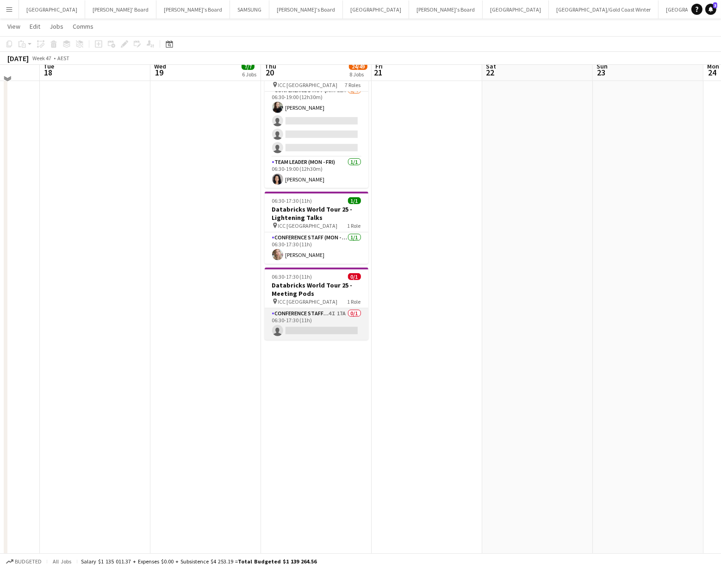
scroll to position [550, 0]
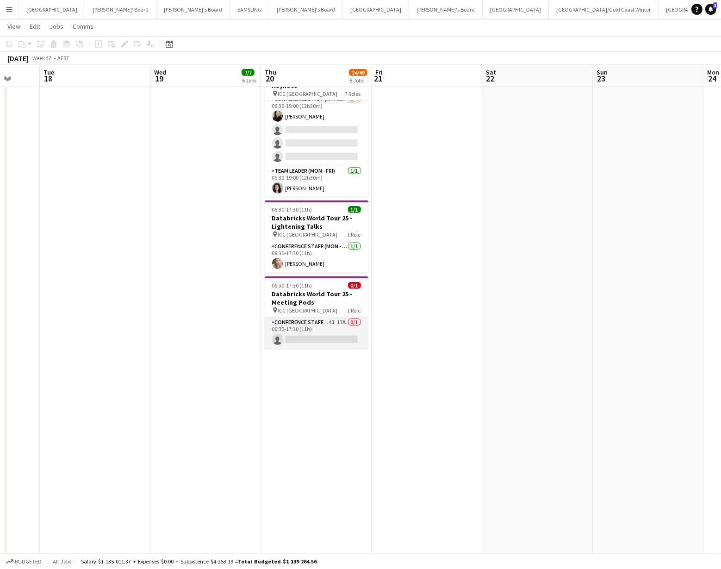
click at [344, 320] on app-card-role "Conference Staff (Mon - Fri) 4I 17A 0/1 06:30-17:30 (11h) single-neutral-actions" at bounding box center [317, 332] width 104 height 31
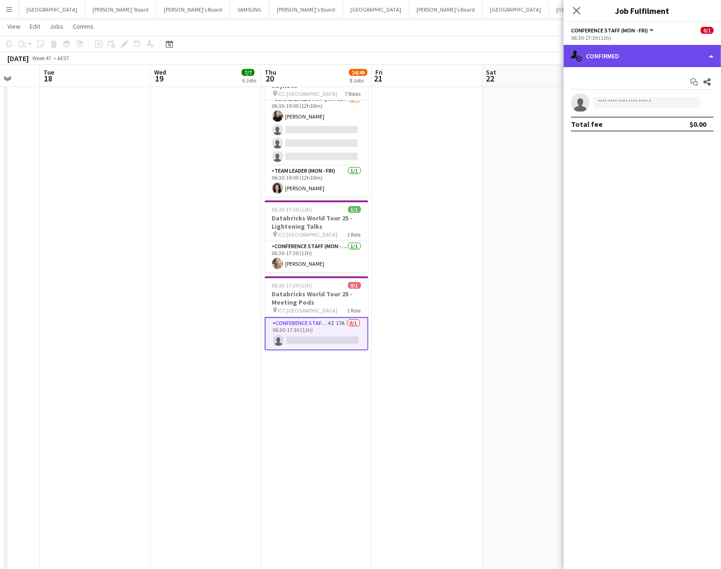
click at [677, 64] on div "single-neutral-actions-check-2 Confirmed" at bounding box center [642, 56] width 157 height 22
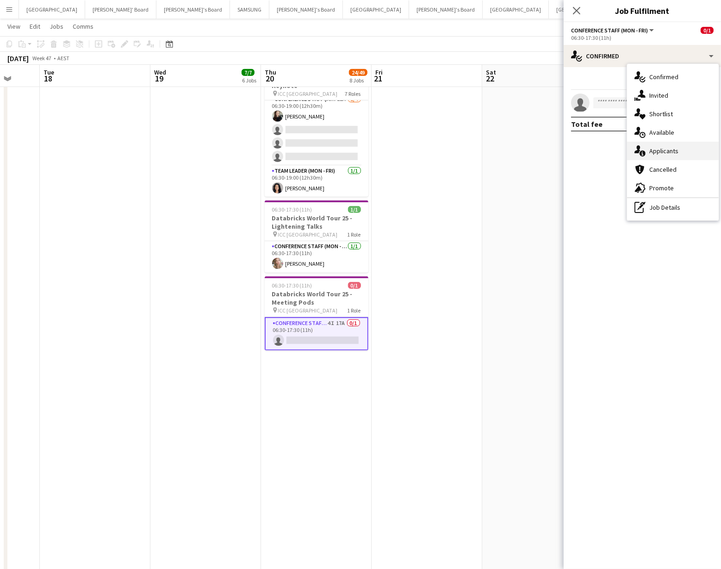
click at [674, 153] on div "single-neutral-actions-information Applicants" at bounding box center [673, 151] width 92 height 19
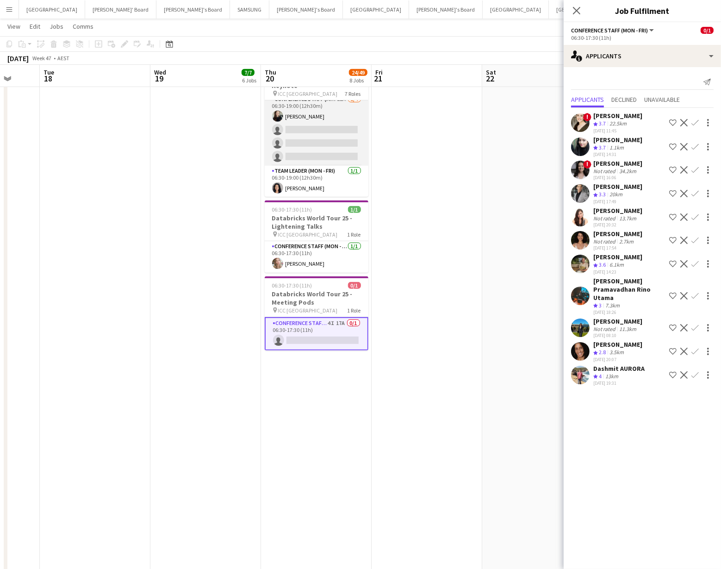
click at [322, 135] on app-card-role "Conference Staff (Mon - Fri) 22A 1/4 06:30-19:00 (12h30m) Sharna O’Toole single…" at bounding box center [317, 130] width 104 height 72
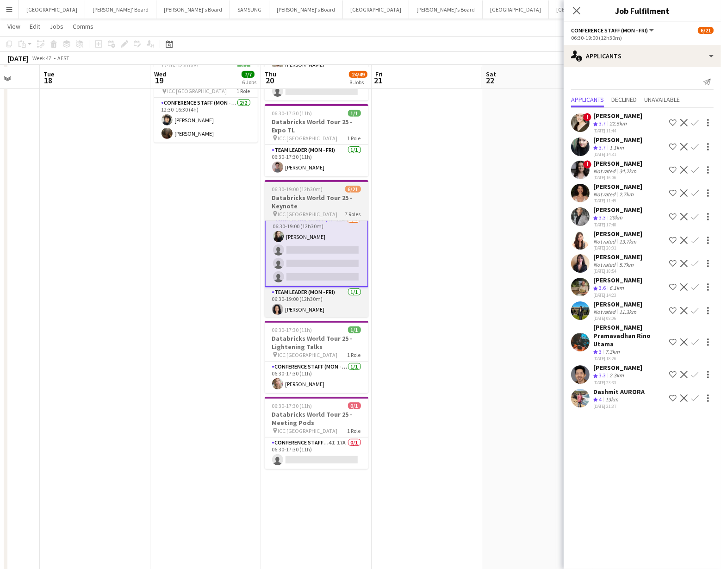
scroll to position [432, 0]
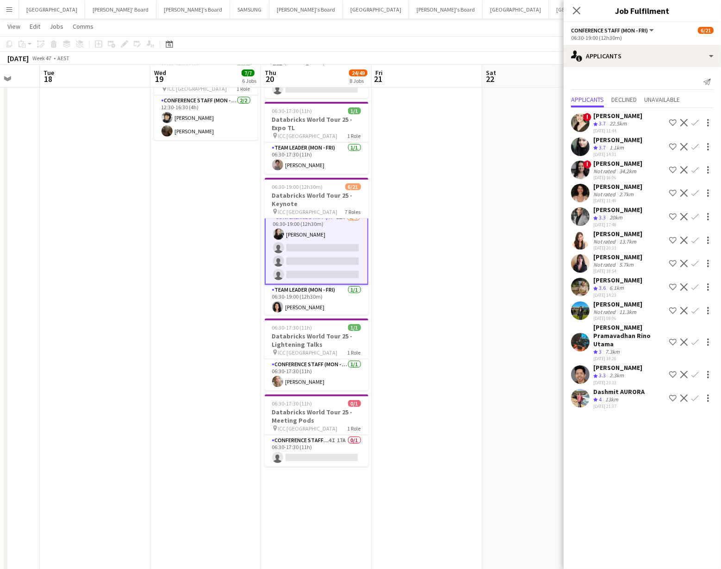
click at [693, 394] on app-icon "Confirm" at bounding box center [694, 397] width 7 height 7
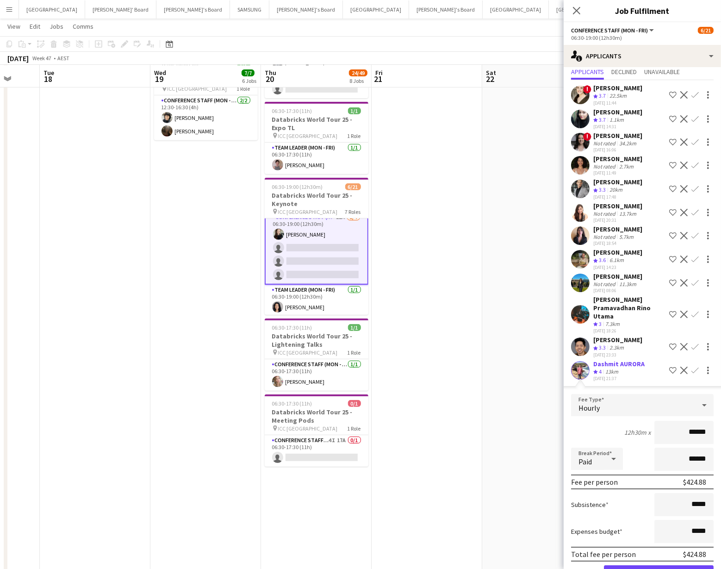
scroll to position [55, 0]
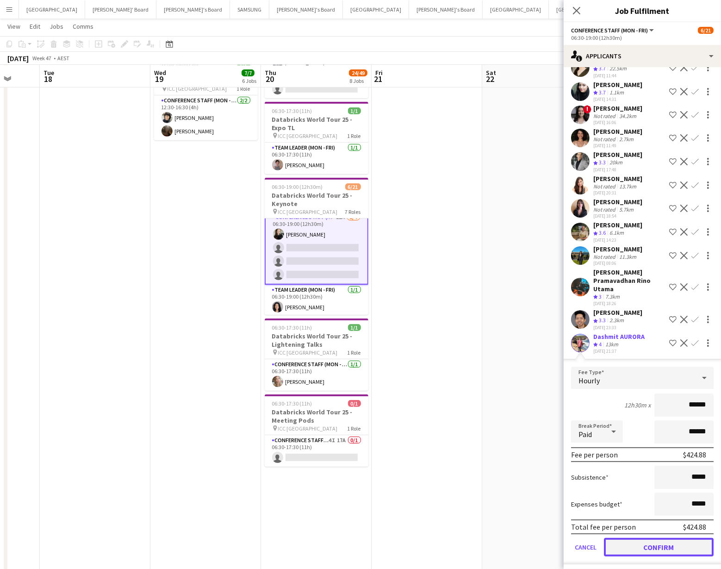
click at [646, 539] on button "Confirm" at bounding box center [659, 547] width 110 height 19
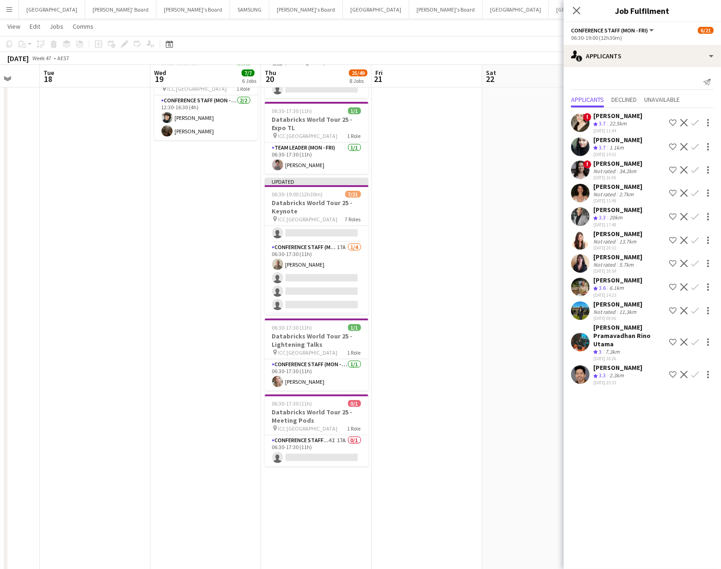
scroll to position [183, 0]
click at [329, 273] on app-card-role "Conference Staff (Mon - Fri) 17A 1/4 06:30-17:30 (11h) Michael Katz single-neut…" at bounding box center [317, 280] width 104 height 72
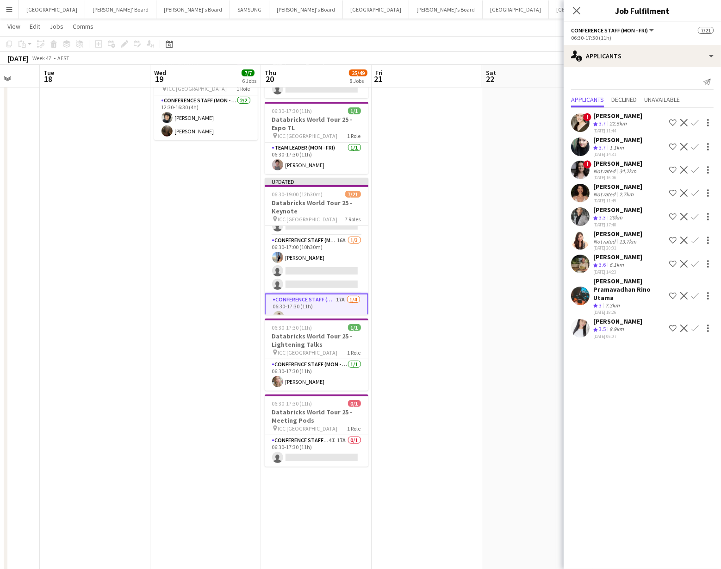
scroll to position [131, 0]
click at [329, 273] on app-card-role "Conference Staff (Mon - Fri) 16A 1/3 06:30-17:00 (10h30m) Sneha agarwal single-…" at bounding box center [317, 267] width 104 height 58
click at [329, 273] on app-card-role "Conference Staff (Mon - Fri) 5I 18A 1/6 06:30-17:00 (10h30m) Rachel Zappia sing…" at bounding box center [317, 284] width 104 height 99
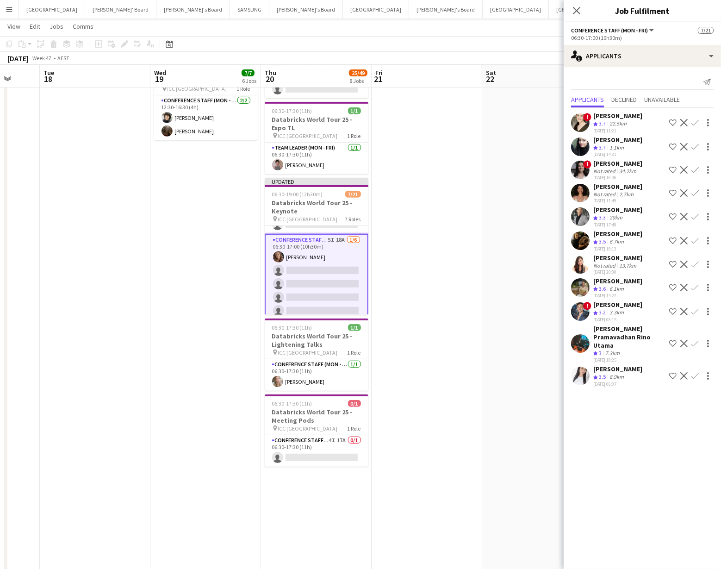
scroll to position [0, 404]
click at [693, 237] on app-icon "Confirm" at bounding box center [694, 240] width 7 height 7
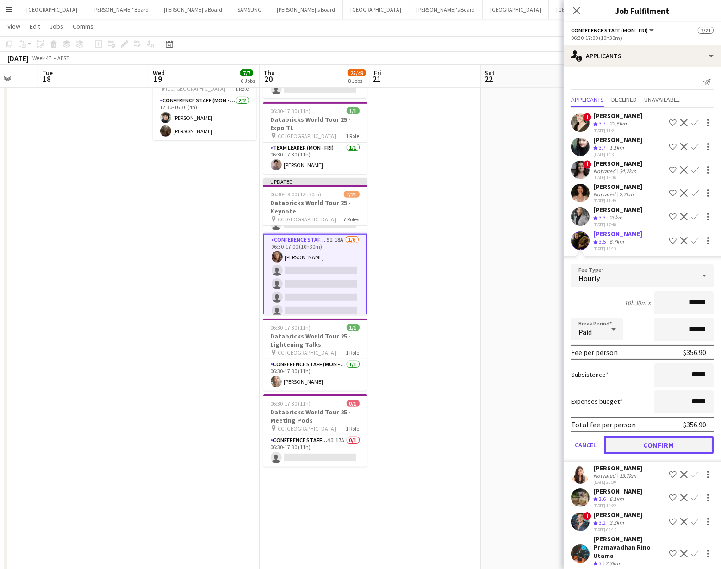
click at [641, 440] on button "Confirm" at bounding box center [659, 444] width 110 height 19
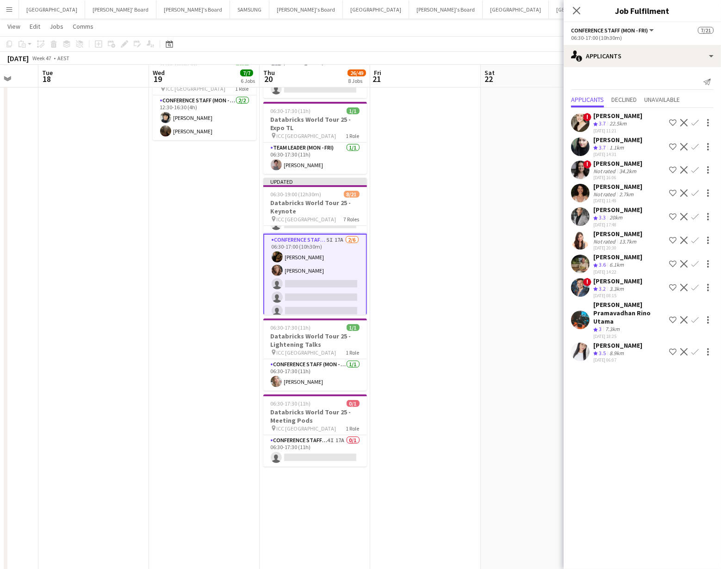
click at [692, 143] on app-icon "Confirm" at bounding box center [694, 146] width 7 height 7
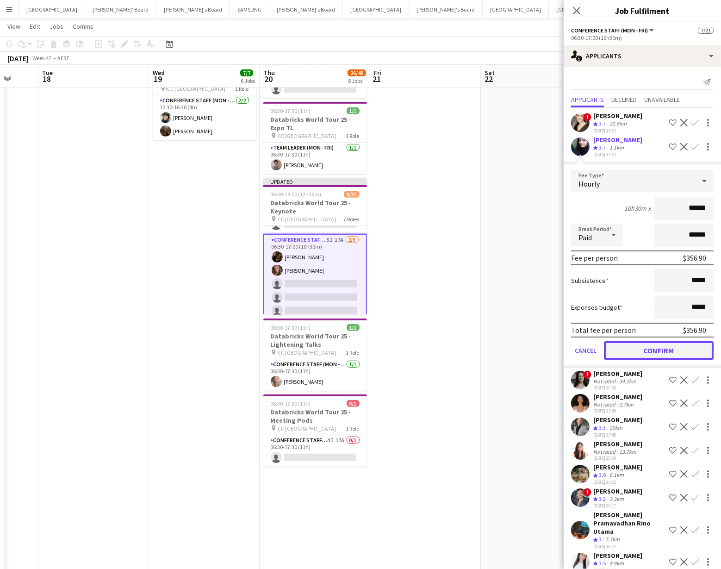
click at [629, 350] on button "Confirm" at bounding box center [659, 350] width 110 height 19
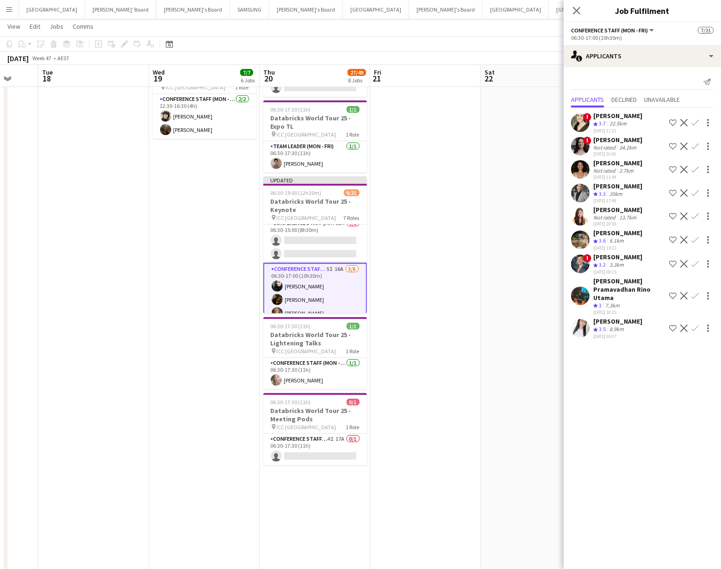
scroll to position [0, 0]
click at [341, 249] on app-card-role "Conference Staff (Mon - Fri) 11A 0/2 06:30-15:00 (8h30m) single-neutral-actions…" at bounding box center [315, 246] width 104 height 45
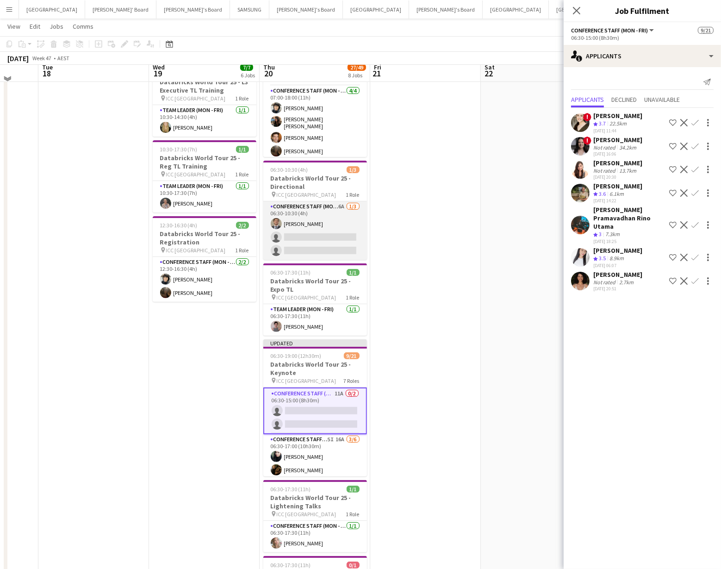
scroll to position [261, 0]
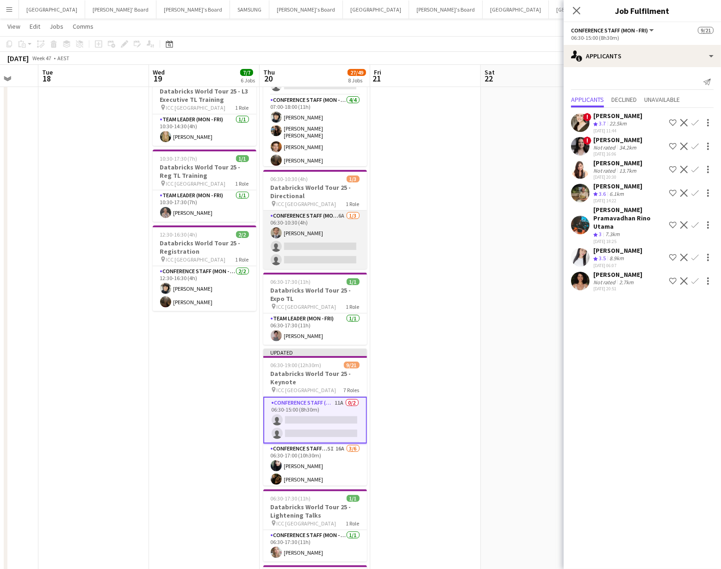
click at [345, 241] on app-card-role "Conference Staff (Mon - Fri) 6A 1/3 06:30-10:30 (4h) EMILIO BRUN single-neutral…" at bounding box center [315, 240] width 104 height 58
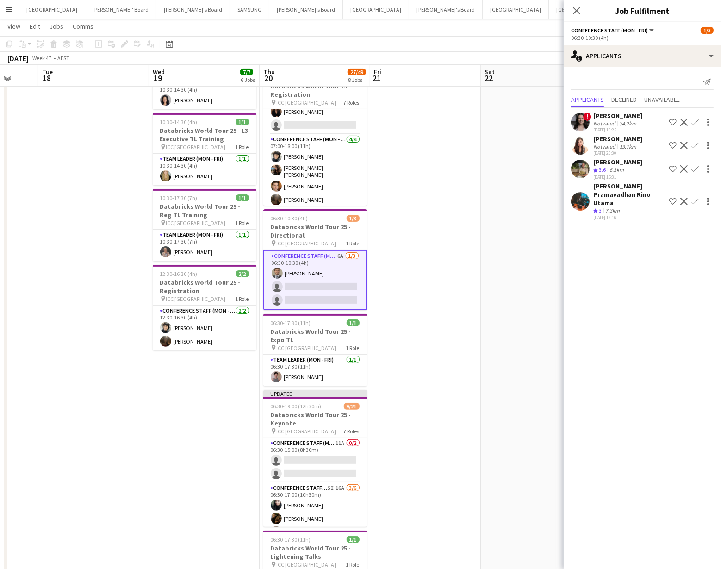
scroll to position [217, 0]
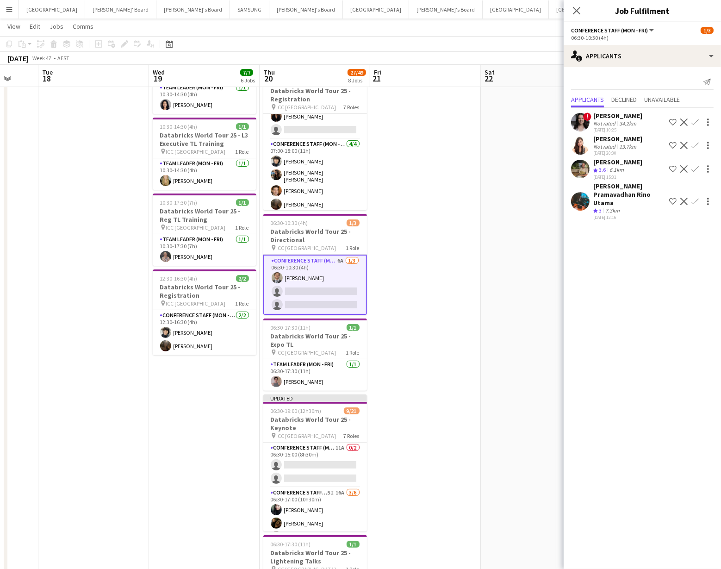
click at [696, 145] on app-icon "Confirm" at bounding box center [694, 145] width 7 height 7
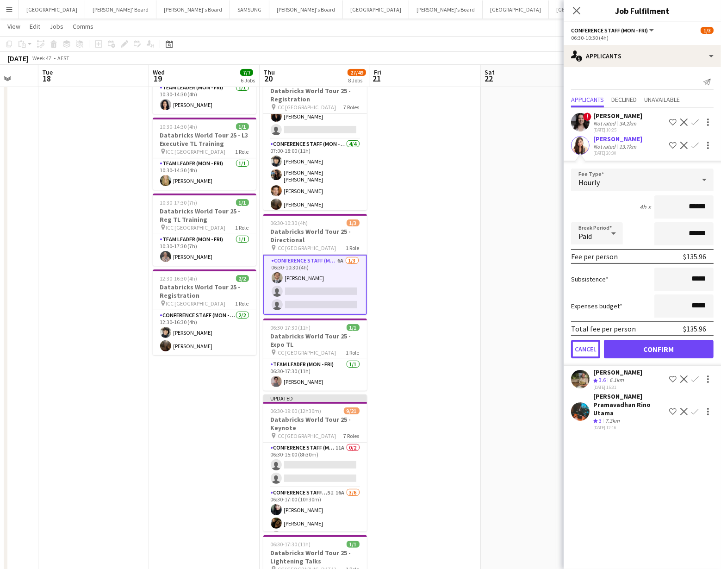
click at [586, 350] on button "Cancel" at bounding box center [585, 349] width 29 height 19
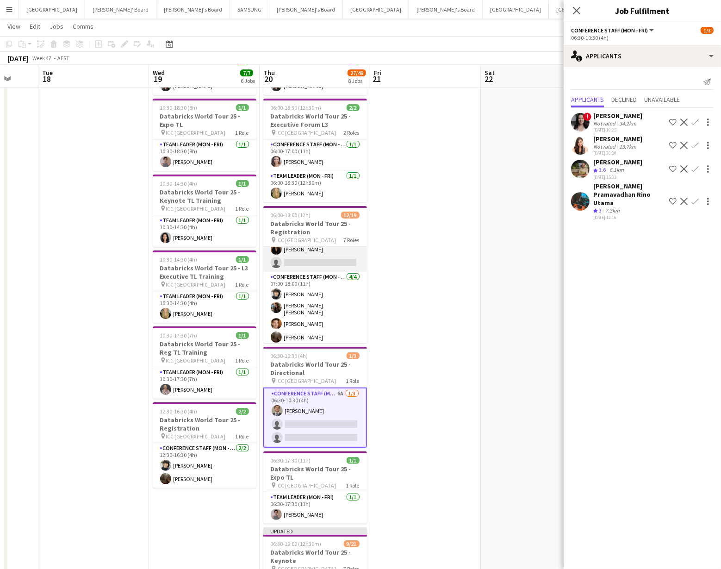
scroll to position [80, 0]
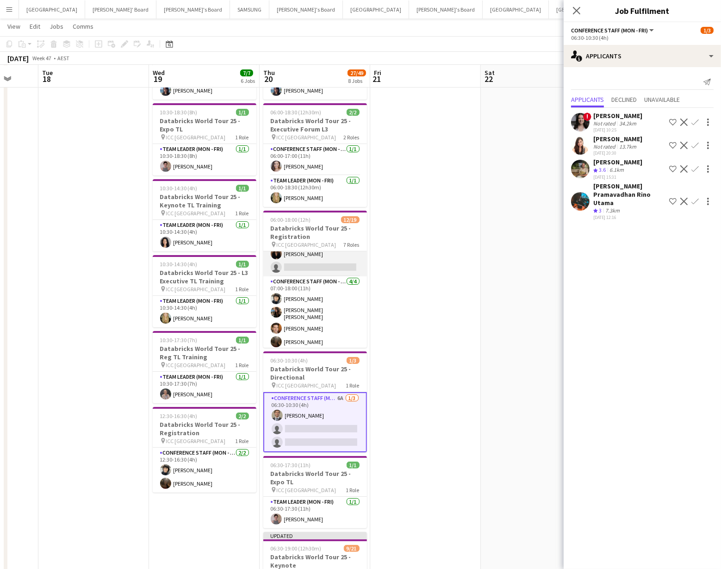
click at [332, 248] on app-card-role "Conference Staff (Mon - Fri) 1I 22A 1/2 07:00-17:00 (10h) Kim Clifton single-ne…" at bounding box center [315, 253] width 104 height 45
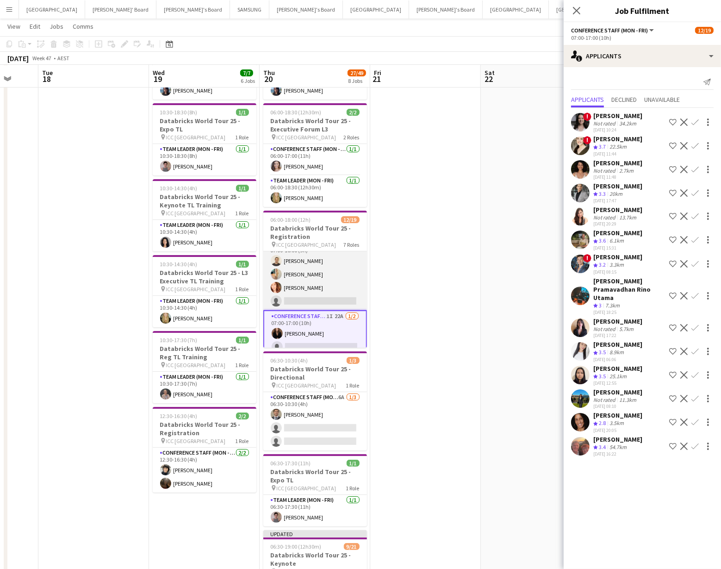
scroll to position [206, 0]
click at [339, 272] on app-card-role "Conference Staff (Mon - Fri) 4I 15A 3/4 07:00-16:00 (9h) Alexander Tehrani Alic…" at bounding box center [315, 274] width 104 height 72
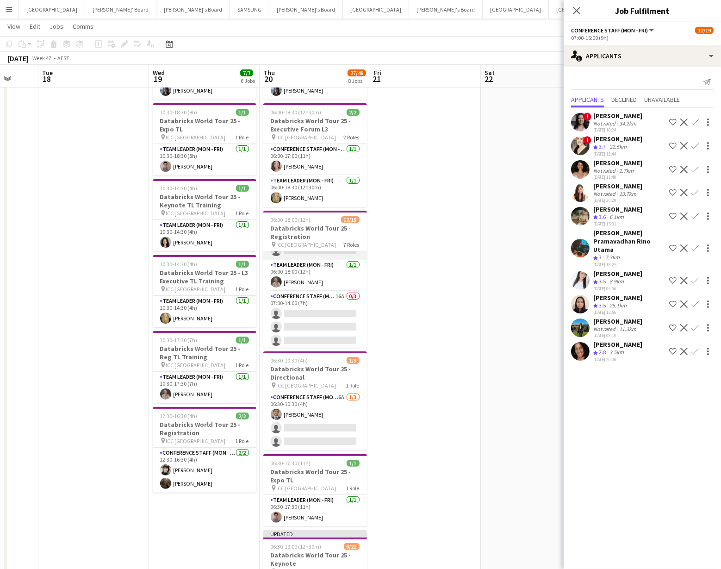
scroll to position [100, 0]
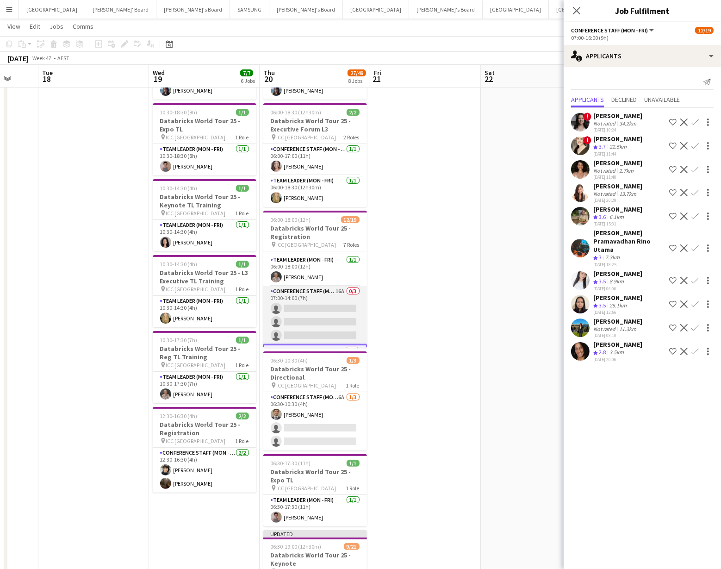
click at [327, 312] on app-card-role "Conference Staff (Mon - Fri) 16A 0/3 07:00-14:00 (7h) single-neutral-actions si…" at bounding box center [315, 315] width 104 height 58
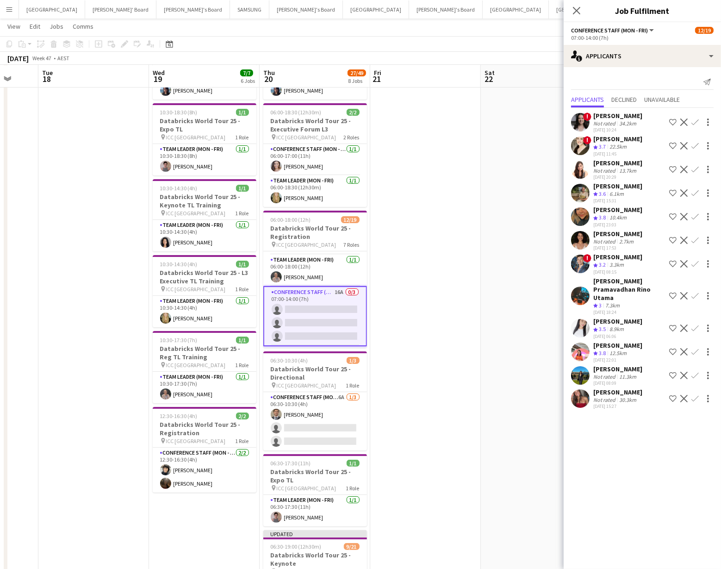
click at [696, 348] on app-icon "Confirm" at bounding box center [694, 351] width 7 height 7
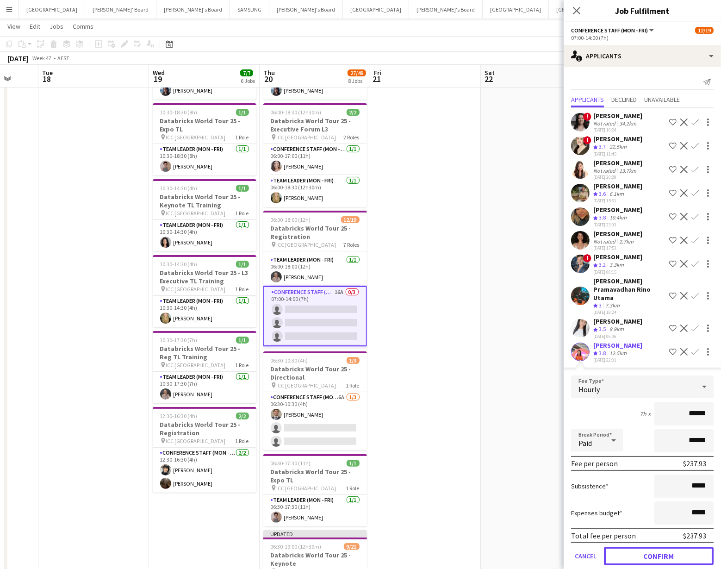
click at [641, 550] on button "Confirm" at bounding box center [659, 555] width 110 height 19
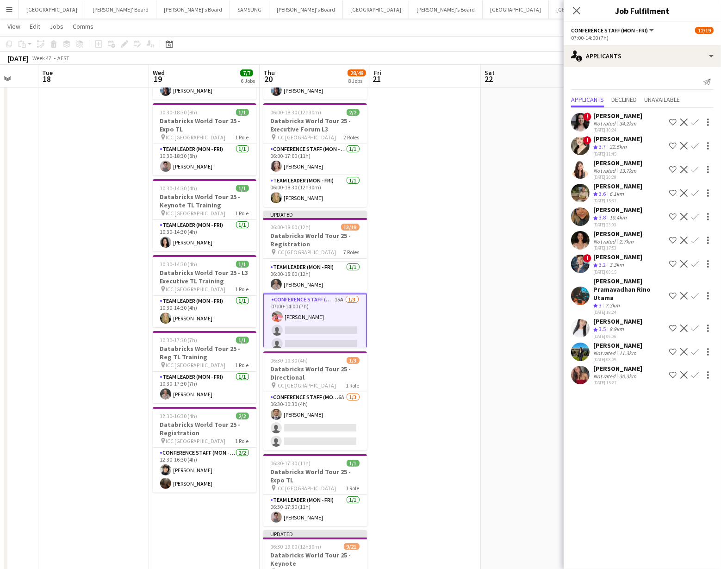
click at [693, 372] on app-icon "Confirm" at bounding box center [694, 374] width 7 height 7
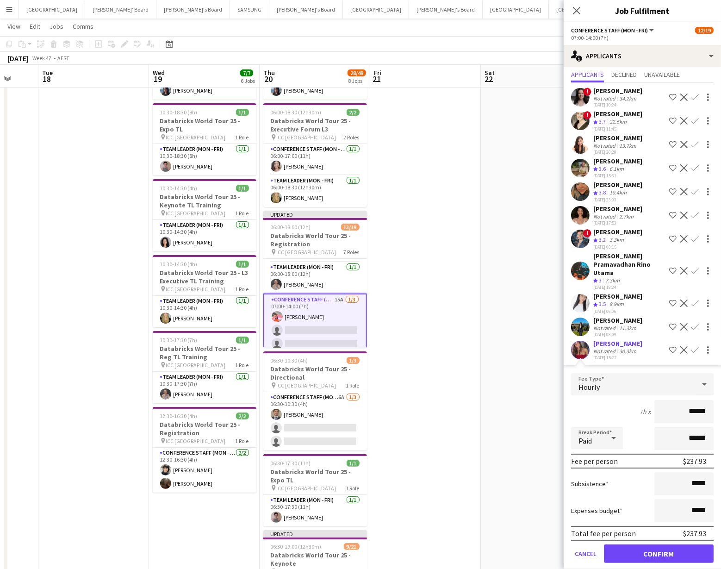
scroll to position [32, 0]
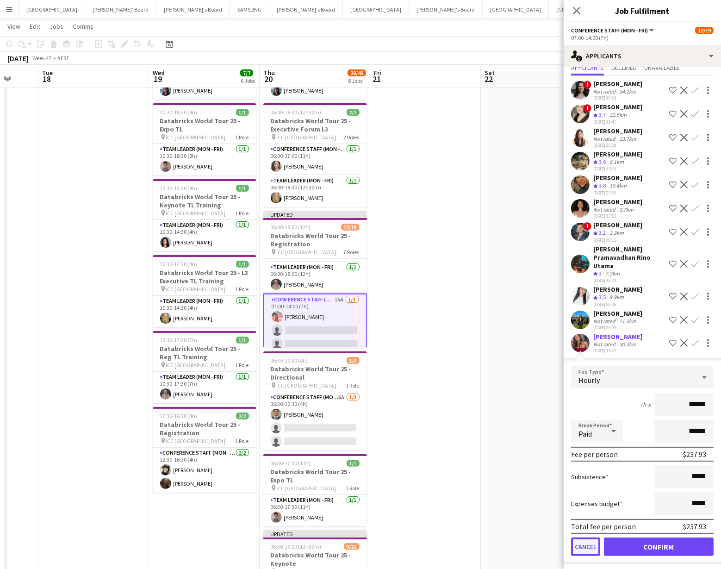
click at [578, 544] on button "Cancel" at bounding box center [585, 546] width 29 height 19
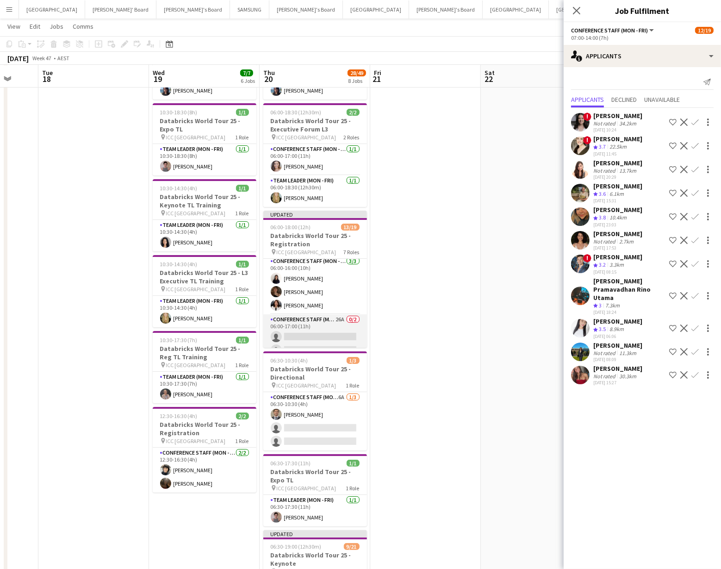
scroll to position [1, 0]
click at [332, 329] on app-card-role "Conference Staff (Mon - Fri) 26A 0/2 06:00-17:00 (11h) single-neutral-actions s…" at bounding box center [315, 338] width 104 height 45
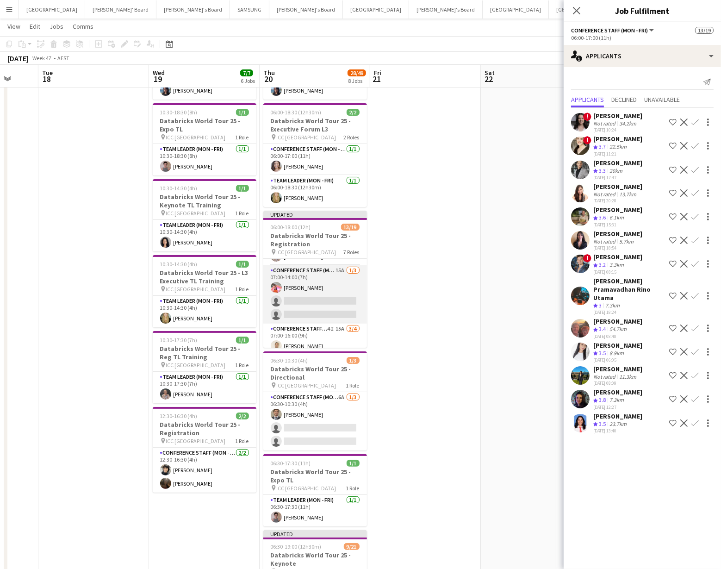
click at [323, 298] on app-card-role "Conference Staff (Mon - Fri) 15A 1/3 07:00-14:00 (7h) Michelle Cefai single-neu…" at bounding box center [315, 294] width 104 height 58
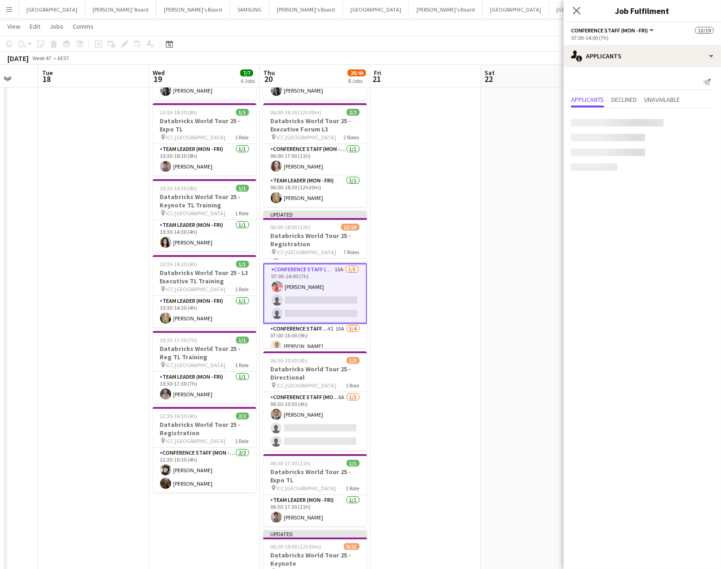
scroll to position [129, 0]
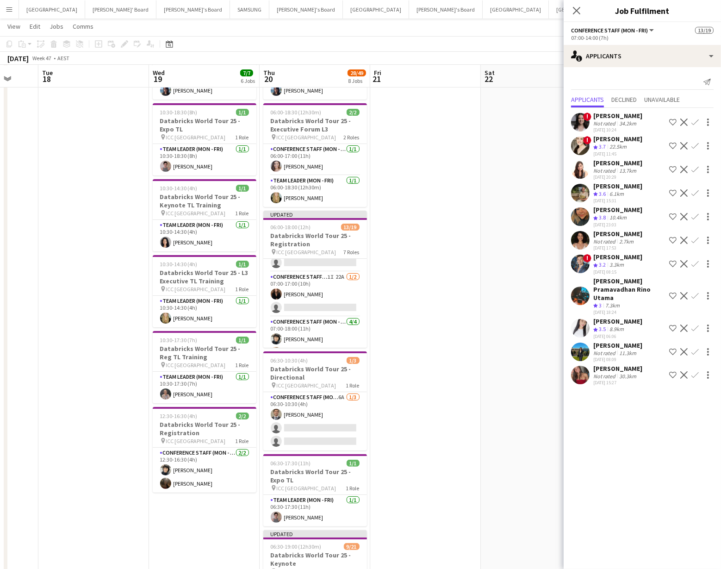
click at [323, 298] on app-card-role "Conference Staff (Mon - Fri) 1I 22A 1/2 07:00-17:00 (10h) Kim Clifton single-ne…" at bounding box center [315, 294] width 104 height 45
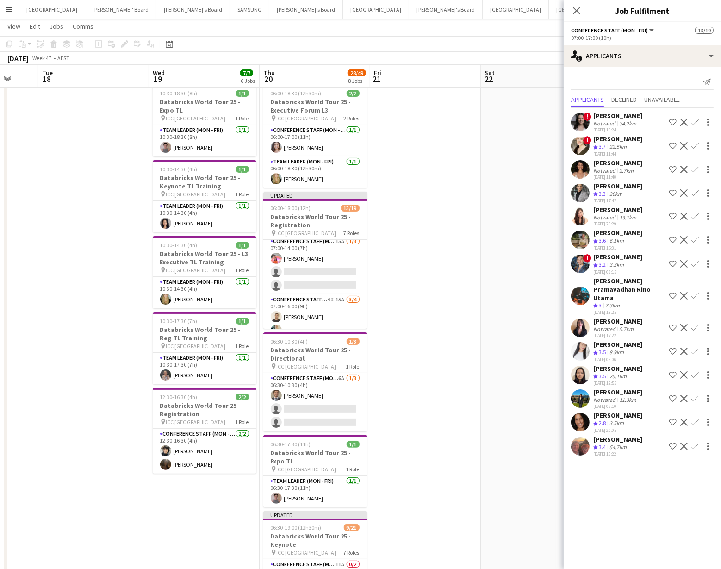
scroll to position [141, 0]
click at [335, 260] on app-card-role "Conference Staff (Mon - Fri) 15A 1/3 07:00-14:00 (7h) Michelle Cefai single-neu…" at bounding box center [315, 262] width 104 height 58
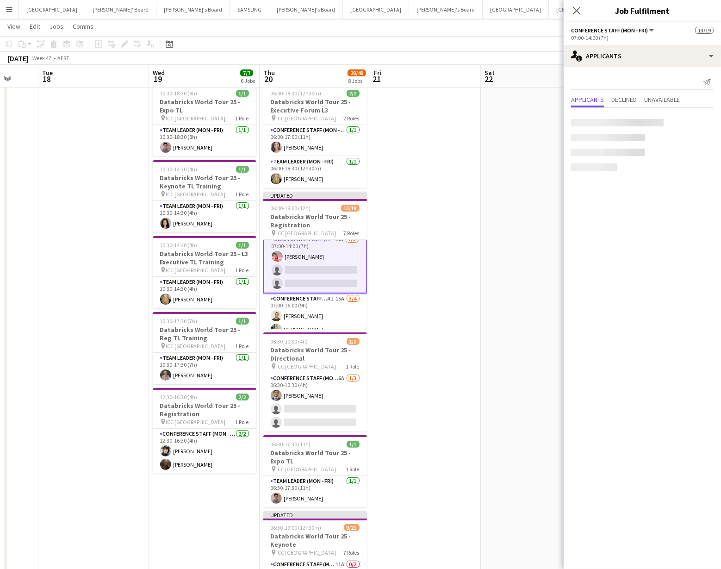
scroll to position [142, 0]
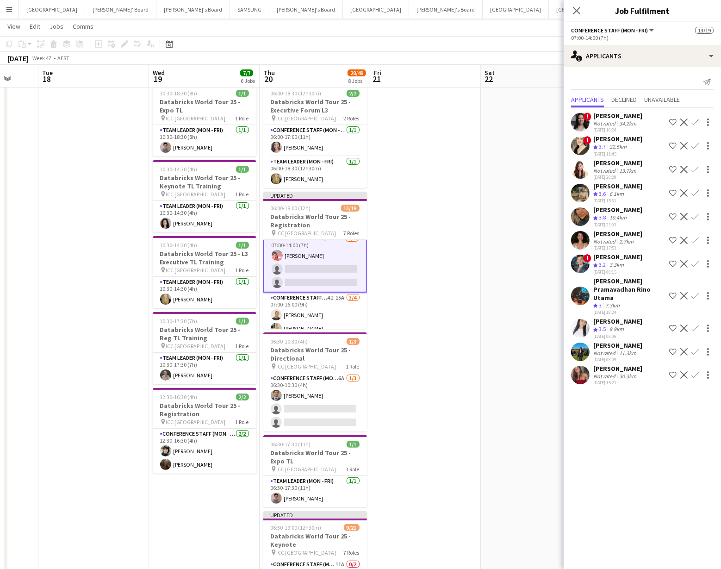
click at [695, 372] on app-icon "Confirm" at bounding box center [694, 374] width 7 height 7
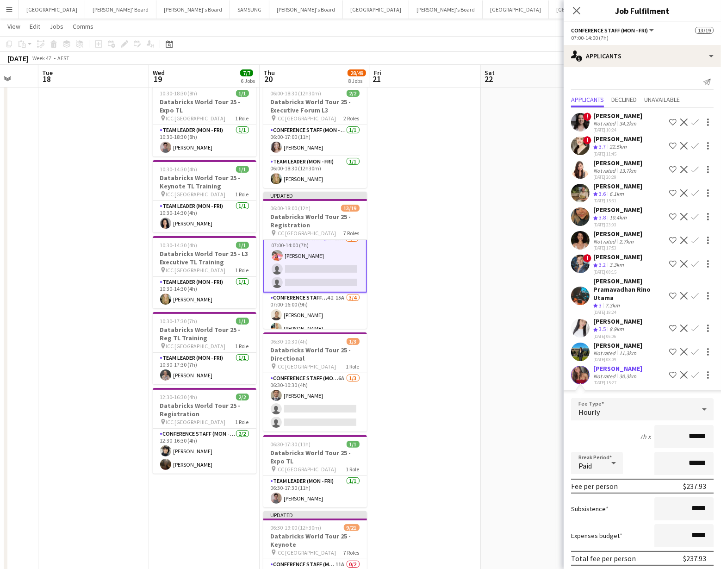
scroll to position [32, 0]
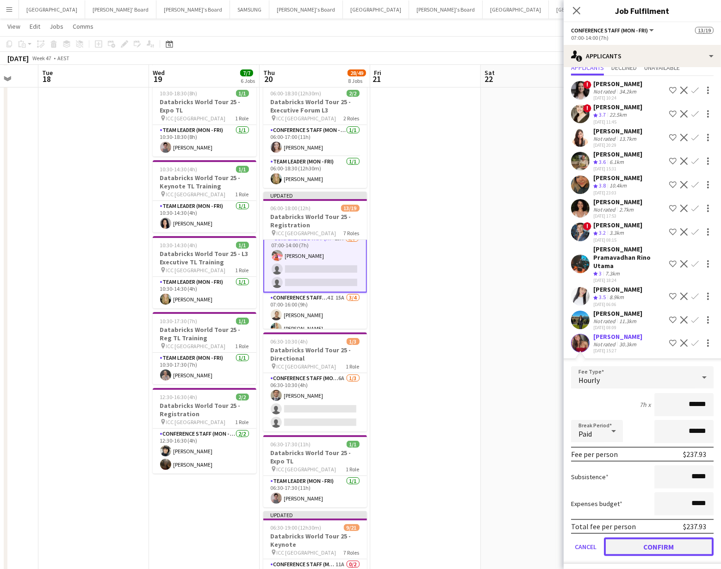
click at [673, 541] on button "Confirm" at bounding box center [659, 546] width 110 height 19
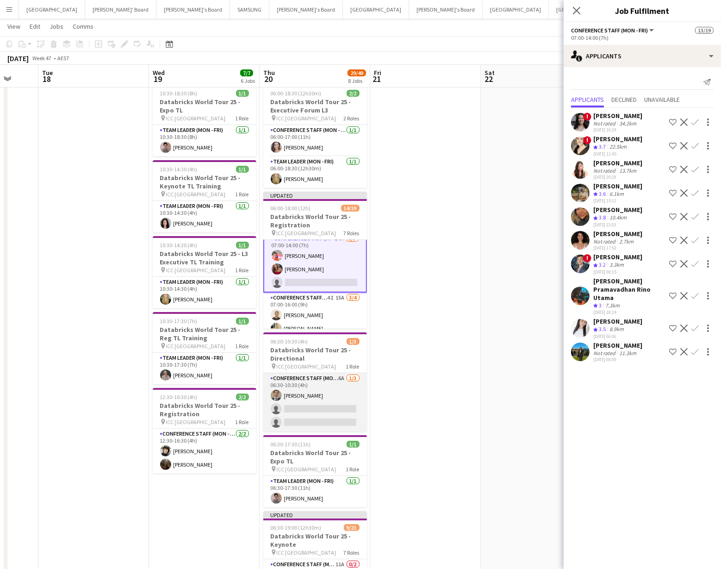
click at [301, 404] on app-card-role "Conference Staff (Mon - Fri) 6A 1/3 06:30-10:30 (4h) EMILIO BRUN single-neutral…" at bounding box center [315, 402] width 104 height 58
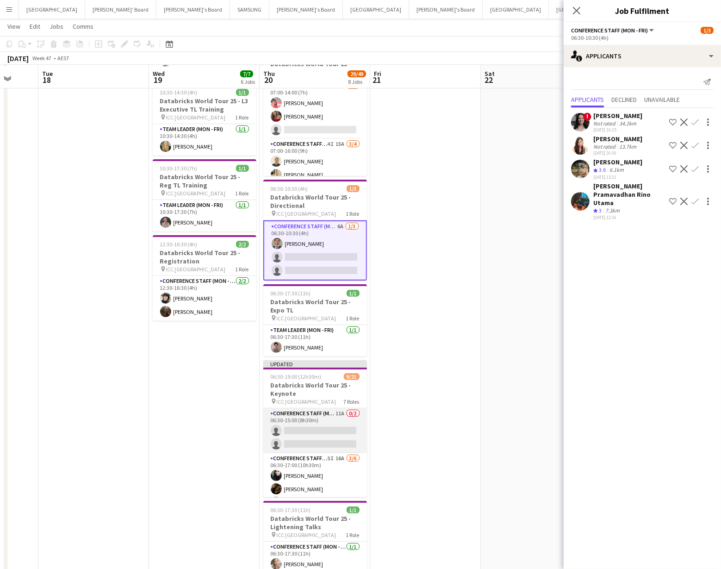
scroll to position [253, 0]
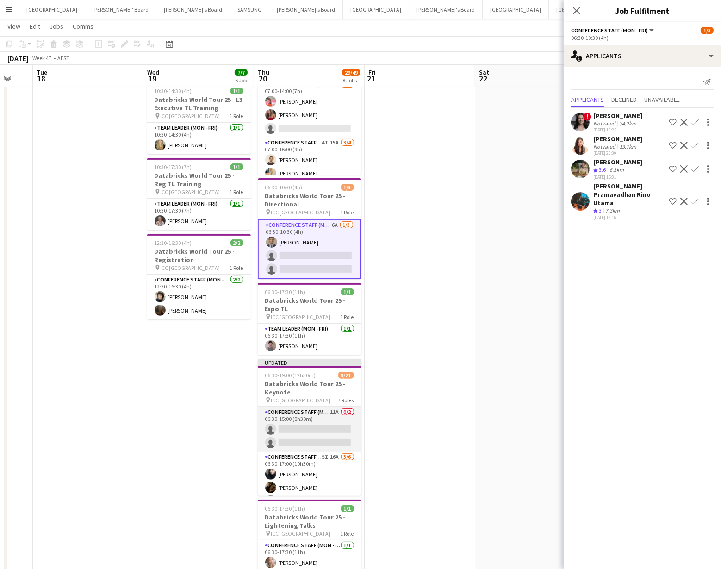
click at [308, 423] on app-card-role "Conference Staff (Mon - Fri) 11A 0/2 06:30-15:00 (8h30m) single-neutral-actions…" at bounding box center [310, 429] width 104 height 45
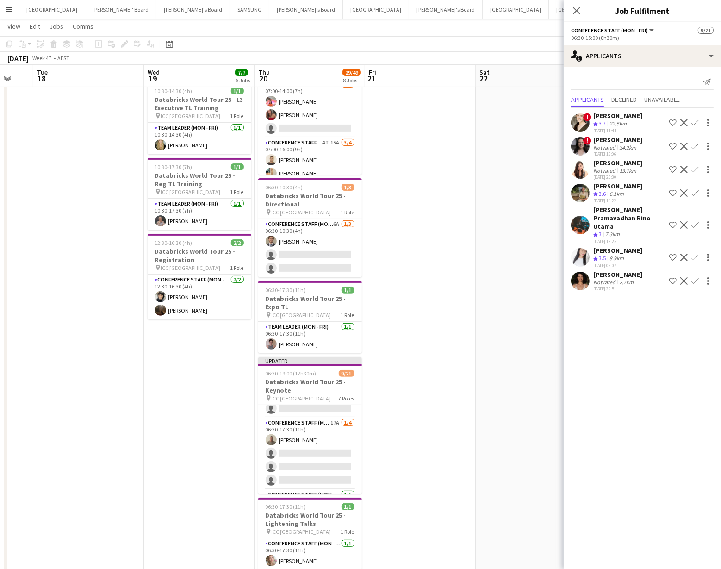
scroll to position [192, 0]
click at [304, 452] on app-card-role "Conference Staff (Mon - Fri) 17A 1/4 06:30-17:30 (11h) Michael Katz single-neut…" at bounding box center [310, 452] width 104 height 72
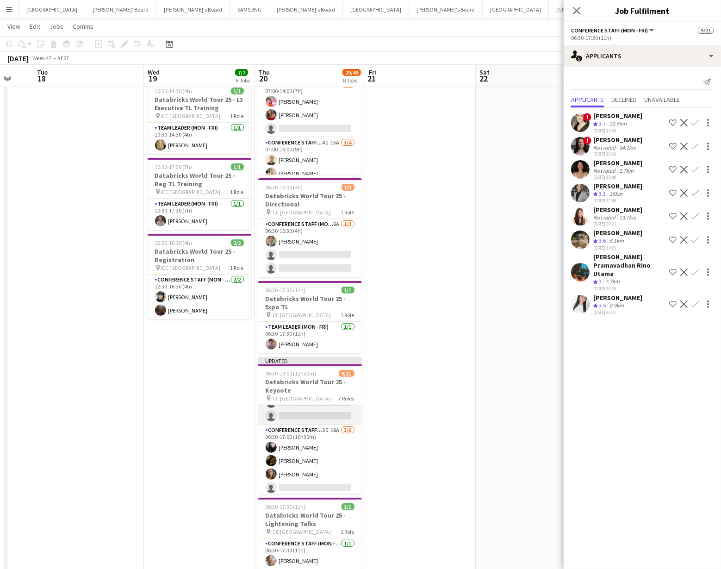
scroll to position [0, 0]
click at [304, 430] on app-card-role "Conference Staff (Mon - Fri) 11A 0/2 06:30-15:00 (8h30m) single-neutral-actions…" at bounding box center [310, 427] width 104 height 45
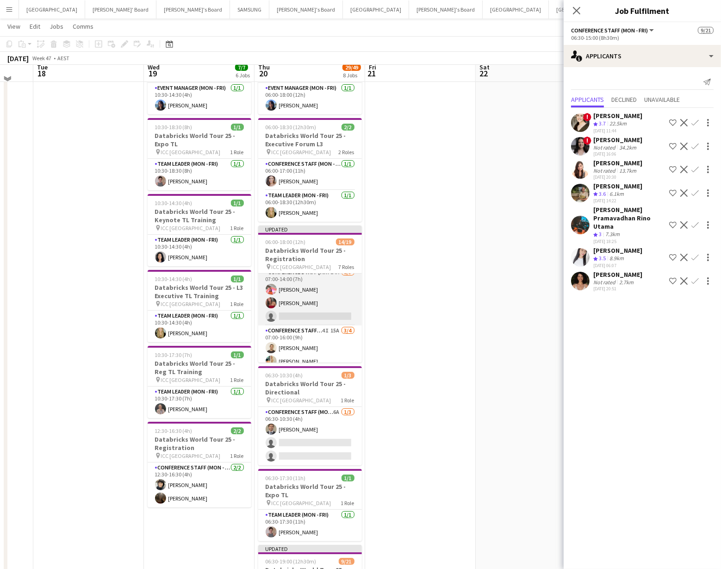
scroll to position [60, 0]
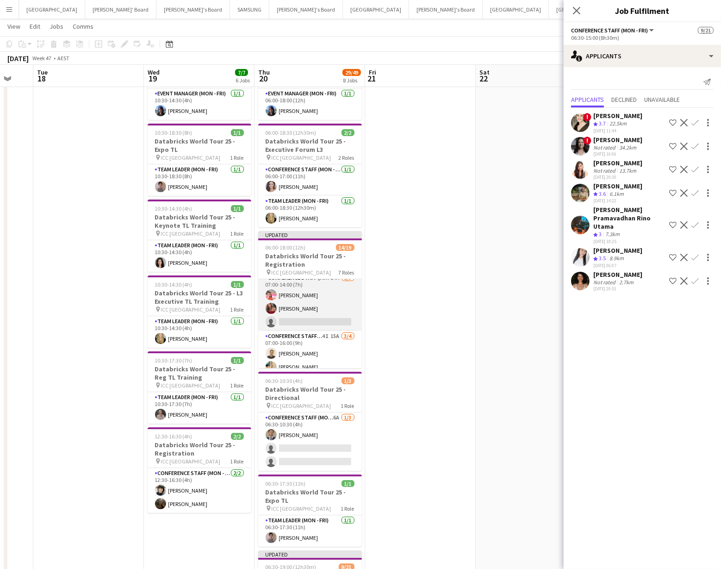
click at [325, 305] on app-card-role "Conference Staff (Mon - Fri) 14A 2/3 07:00-14:00 (7h) Michelle Cefai Laura Fair…" at bounding box center [310, 302] width 104 height 58
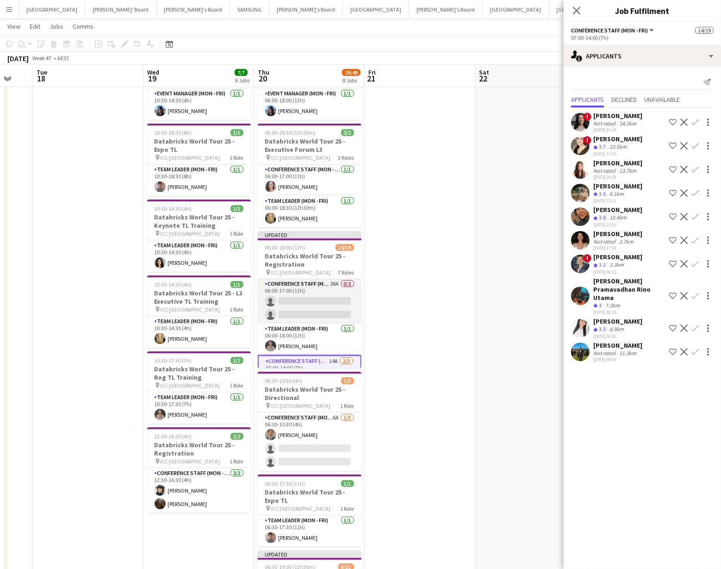
scroll to position [58, 0]
click at [326, 305] on app-card-role "Conference Staff (Mon - Fri) 26A 0/2 06:00-17:00 (11h) single-neutral-actions s…" at bounding box center [310, 301] width 104 height 45
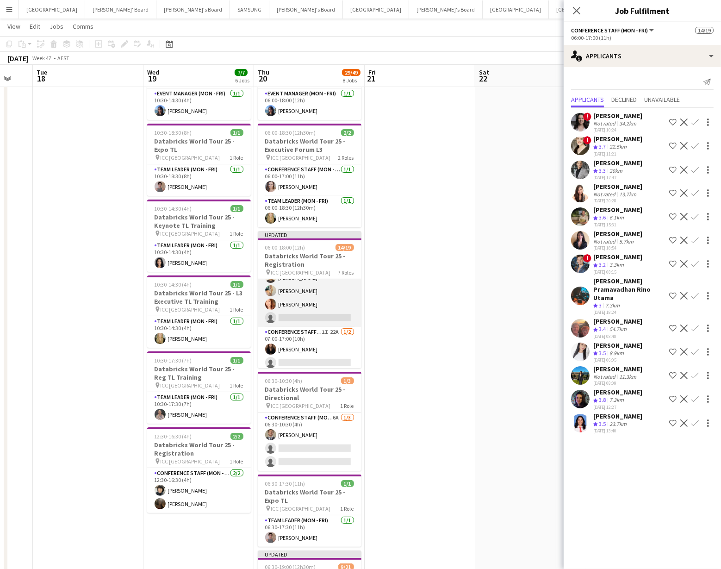
click at [322, 306] on app-card-role "Conference Staff (Mon - Fri) 4I 15A 3/4 07:00-16:00 (9h) Alexander Tehrani Alic…" at bounding box center [310, 291] width 104 height 72
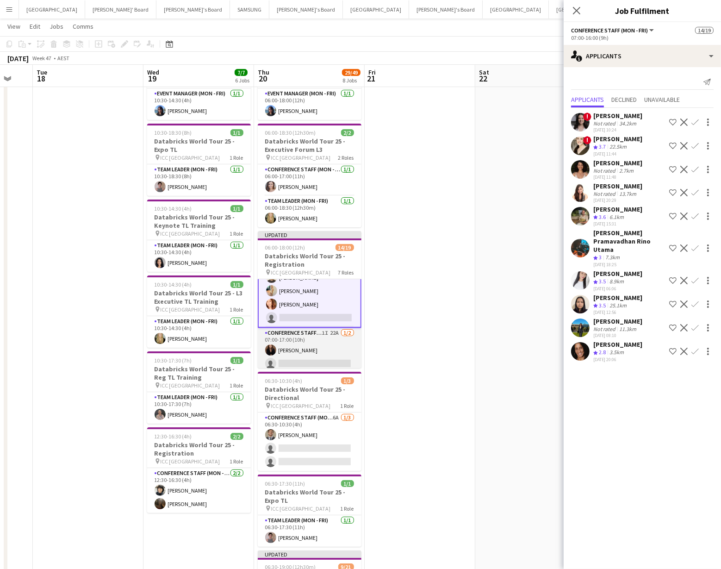
click at [316, 352] on app-card-role "Conference Staff (Mon - Fri) 1I 22A 1/2 07:00-17:00 (10h) Kim Clifton single-ne…" at bounding box center [310, 350] width 104 height 45
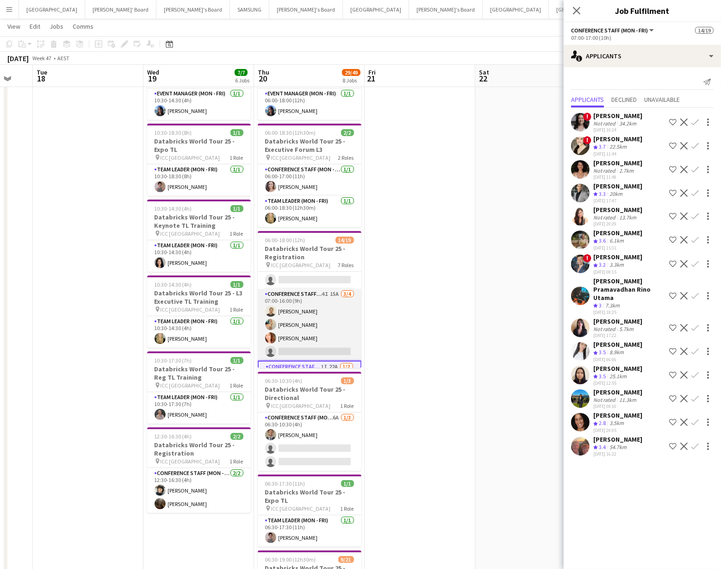
scroll to position [179, 0]
click at [331, 331] on app-card-role "Conference Staff (Mon - Fri) 4I 15A 3/4 07:00-16:00 (9h) Alexander Tehrani Alic…" at bounding box center [310, 321] width 104 height 72
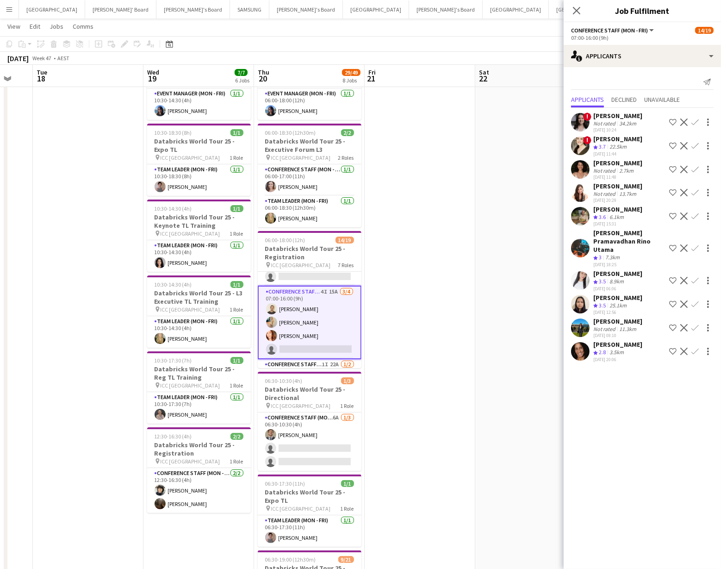
click at [694, 300] on app-icon "Confirm" at bounding box center [694, 303] width 7 height 7
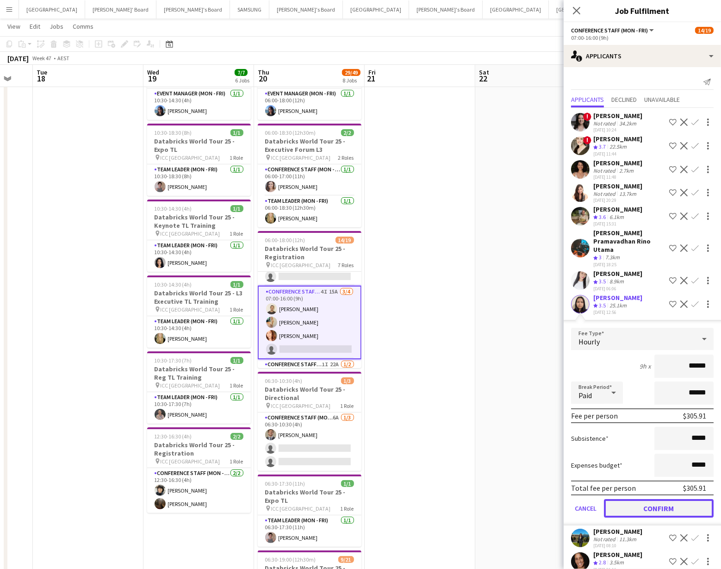
click at [648, 499] on button "Confirm" at bounding box center [659, 508] width 110 height 19
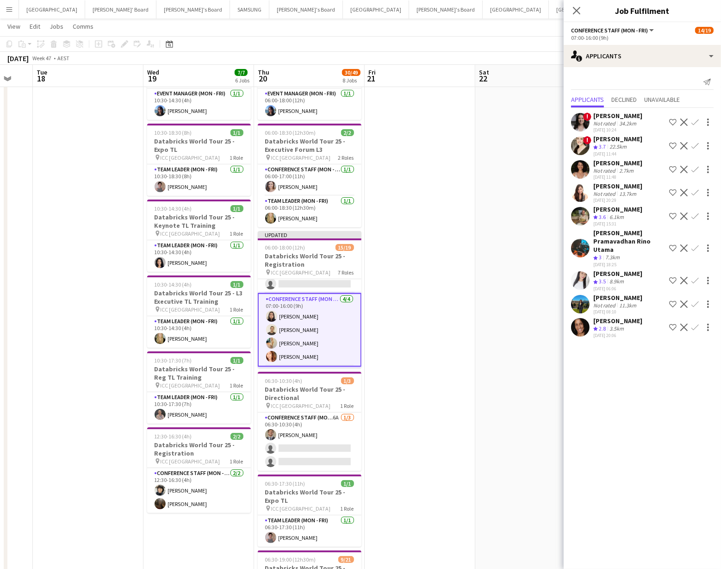
drag, startPoint x: 488, startPoint y: 400, endPoint x: 482, endPoint y: 349, distance: 50.8
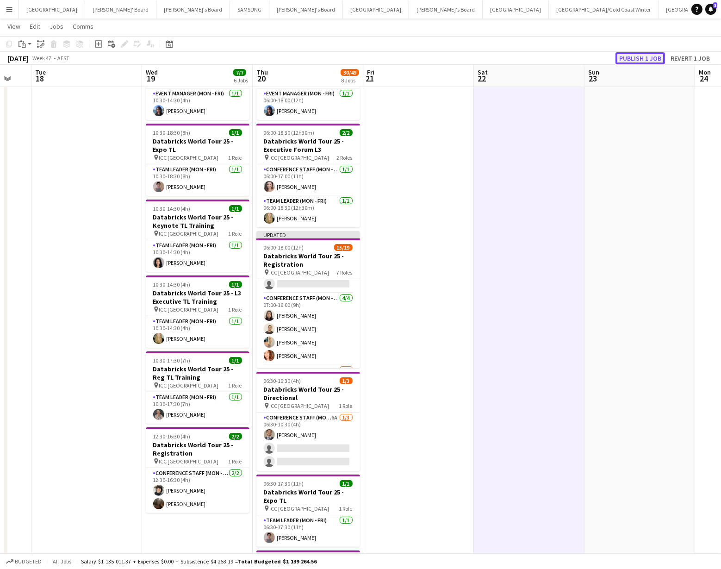
click at [641, 57] on button "Publish 1 job" at bounding box center [640, 58] width 50 height 12
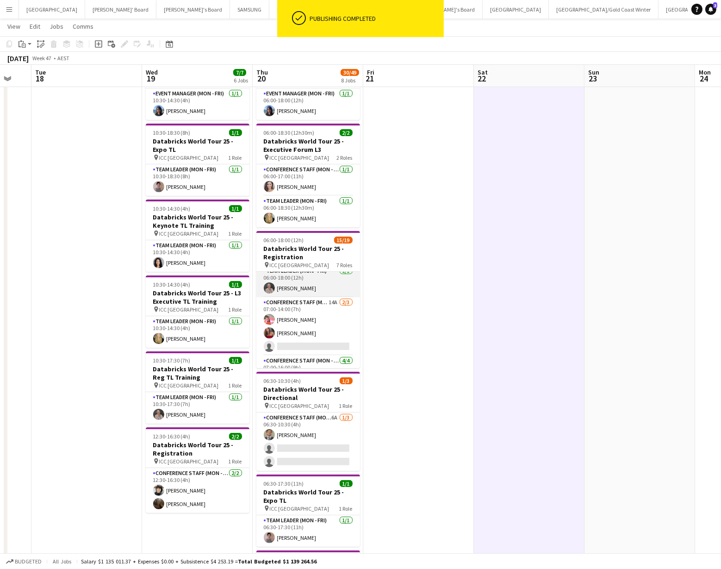
scroll to position [112, 0]
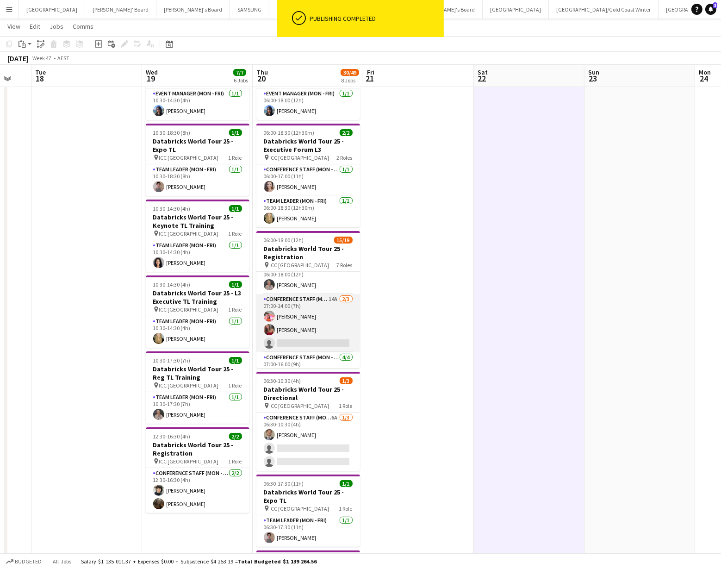
click at [324, 330] on app-card-role "Conference Staff (Mon - Fri) 14A 2/3 07:00-14:00 (7h) Michelle Cefai Laura Fair…" at bounding box center [308, 323] width 104 height 58
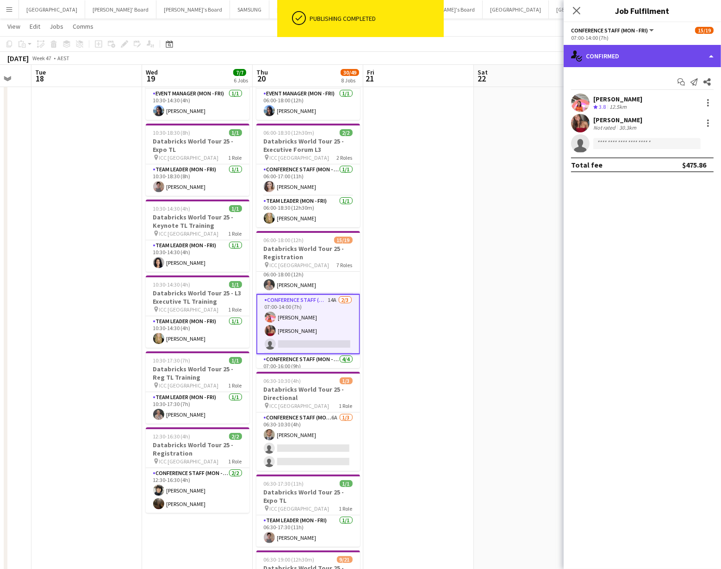
click at [695, 53] on div "single-neutral-actions-check-2 Confirmed" at bounding box center [642, 56] width 157 height 22
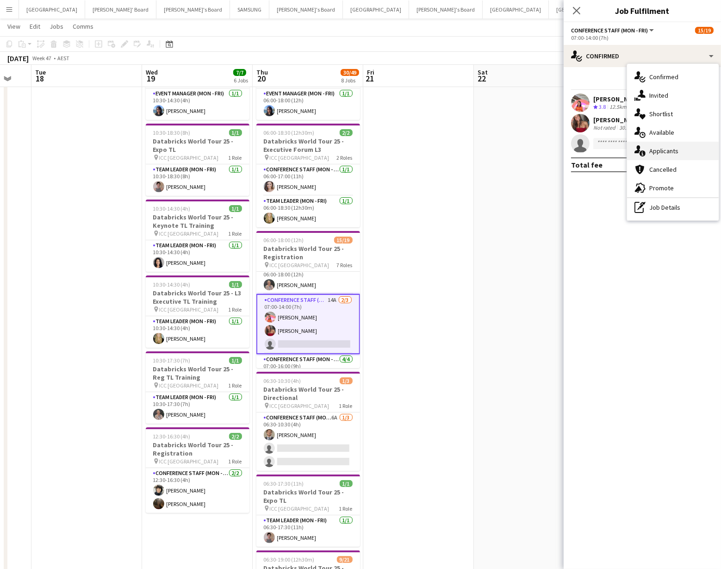
click at [679, 150] on div "single-neutral-actions-information Applicants" at bounding box center [673, 151] width 92 height 19
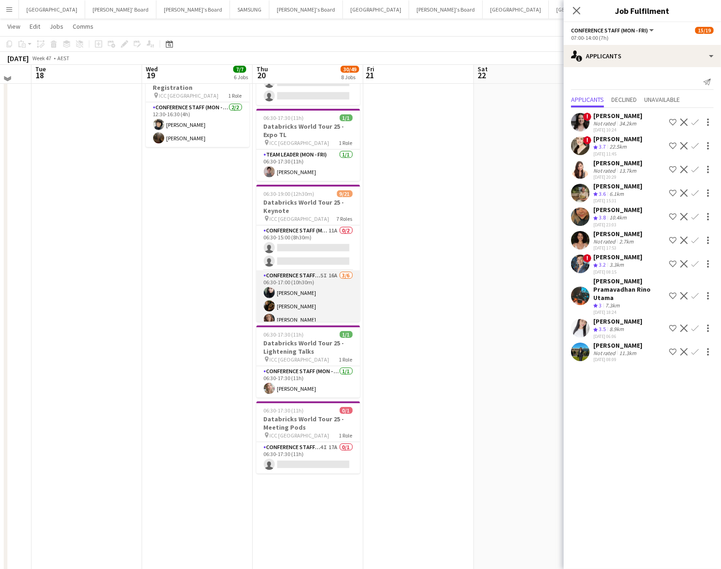
scroll to position [420, 0]
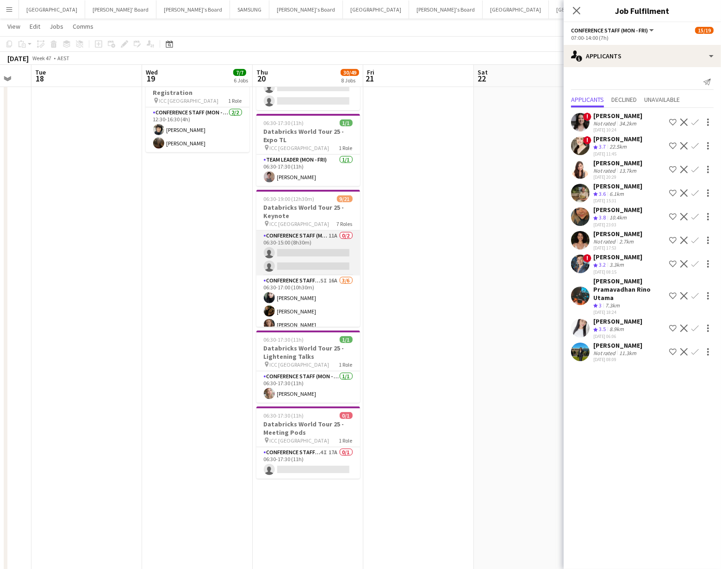
click at [322, 258] on app-card-role "Conference Staff (Mon - Fri) 11A 0/2 06:30-15:00 (8h30m) single-neutral-actions…" at bounding box center [308, 252] width 104 height 45
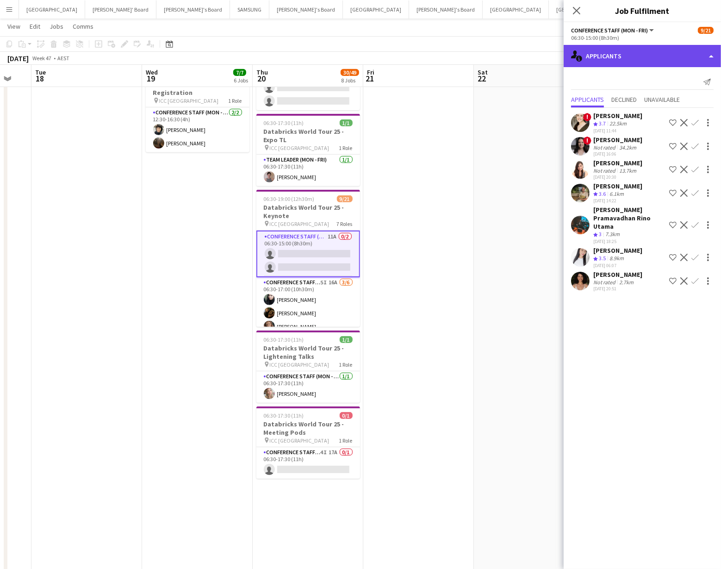
click at [661, 59] on div "single-neutral-actions-information Applicants" at bounding box center [642, 56] width 157 height 22
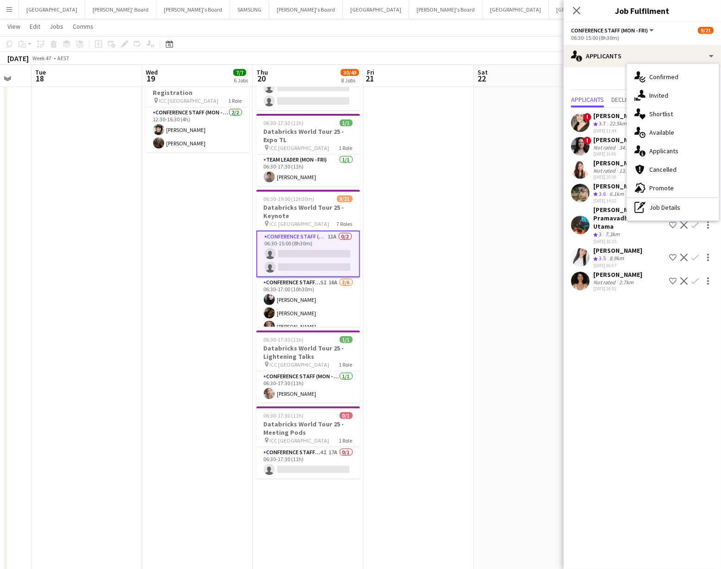
click at [664, 97] on div "single-neutral-actions-share-1 Invited" at bounding box center [673, 95] width 92 height 19
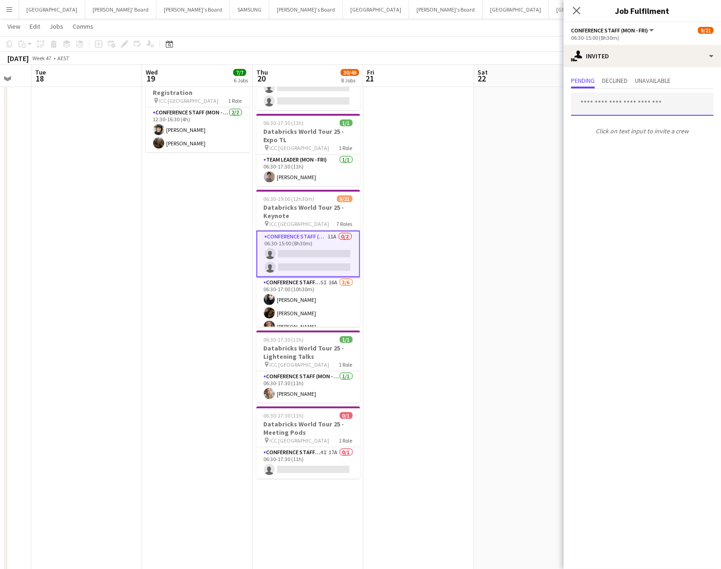
click at [598, 106] on input "text" at bounding box center [642, 104] width 143 height 23
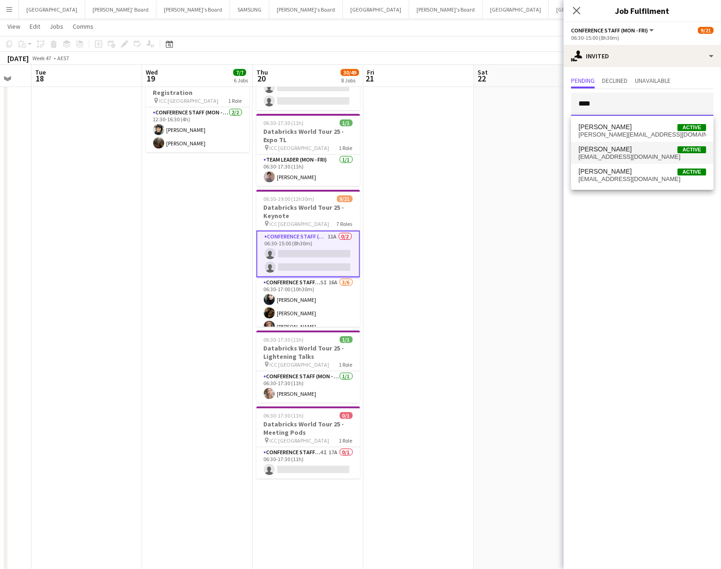
type input "****"
click at [614, 153] on span "adamkatz07@gmail.com" at bounding box center [642, 156] width 128 height 7
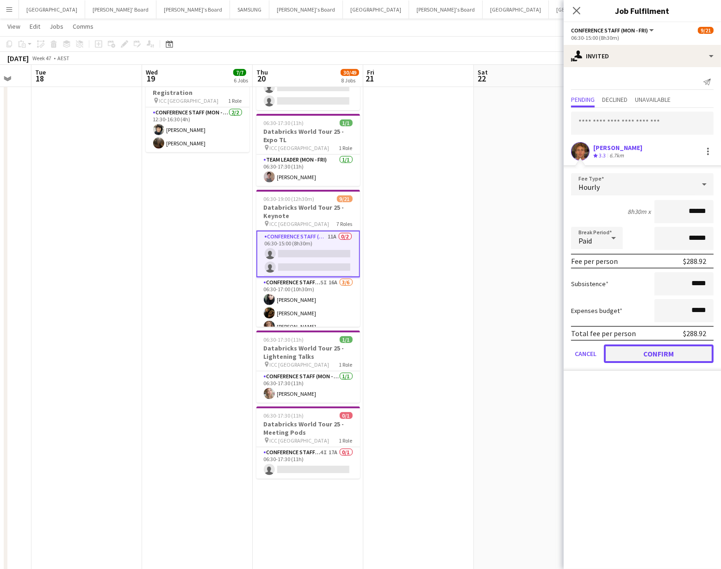
click at [638, 350] on button "Confirm" at bounding box center [659, 353] width 110 height 19
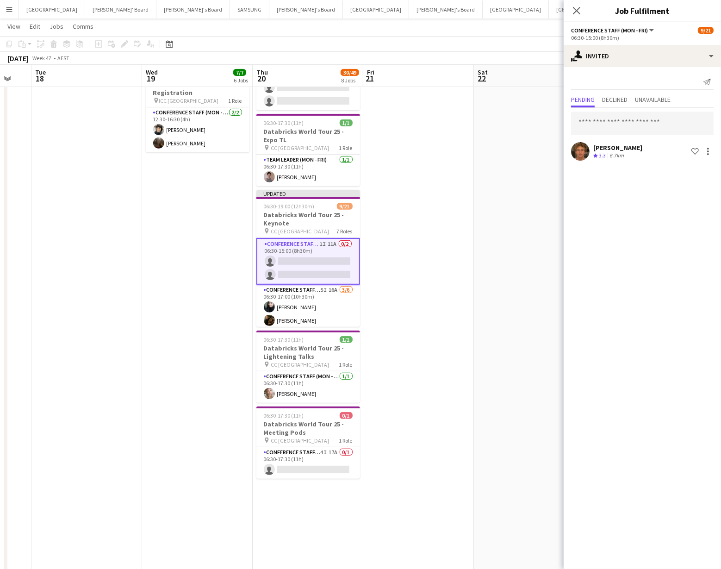
drag, startPoint x: 488, startPoint y: 255, endPoint x: 491, endPoint y: 244, distance: 11.0
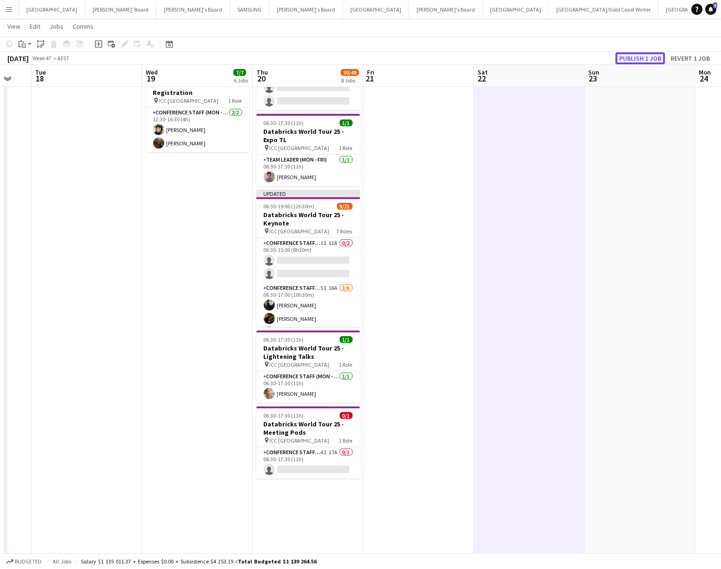
click at [642, 58] on button "Publish 1 job" at bounding box center [640, 58] width 50 height 12
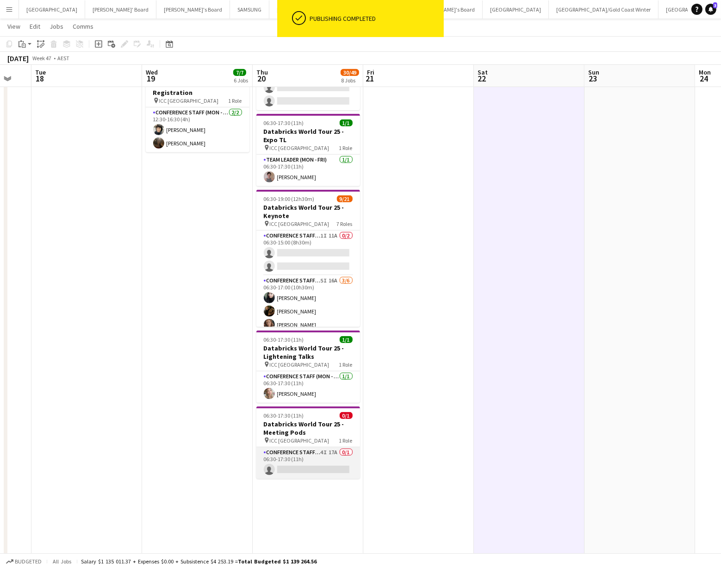
click at [333, 460] on app-card-role "Conference Staff (Mon - Fri) 4I 17A 0/1 06:30-17:30 (11h) single-neutral-actions" at bounding box center [308, 462] width 104 height 31
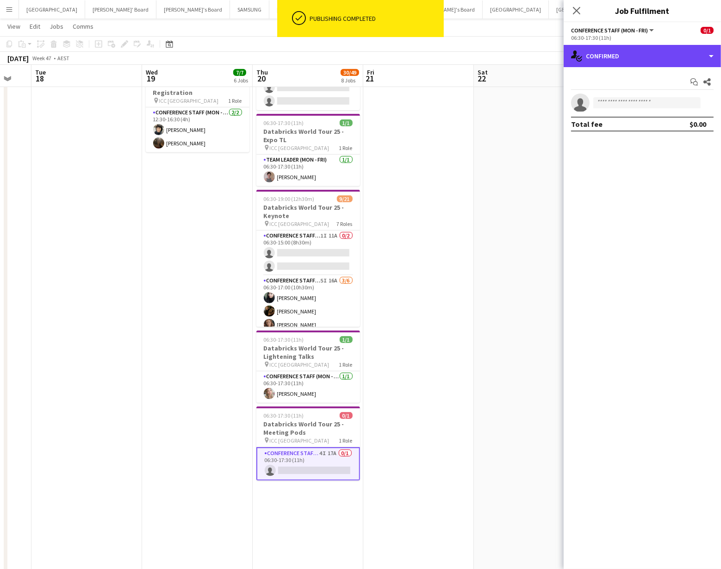
drag, startPoint x: 688, startPoint y: 59, endPoint x: 684, endPoint y: 77, distance: 18.5
click at [688, 59] on div "single-neutral-actions-check-2 Confirmed" at bounding box center [642, 56] width 157 height 22
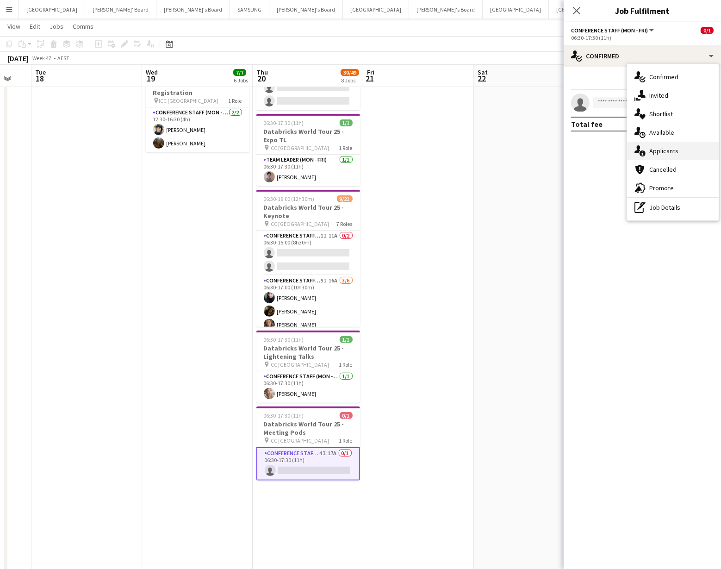
click at [680, 143] on div "single-neutral-actions-information Applicants" at bounding box center [673, 151] width 92 height 19
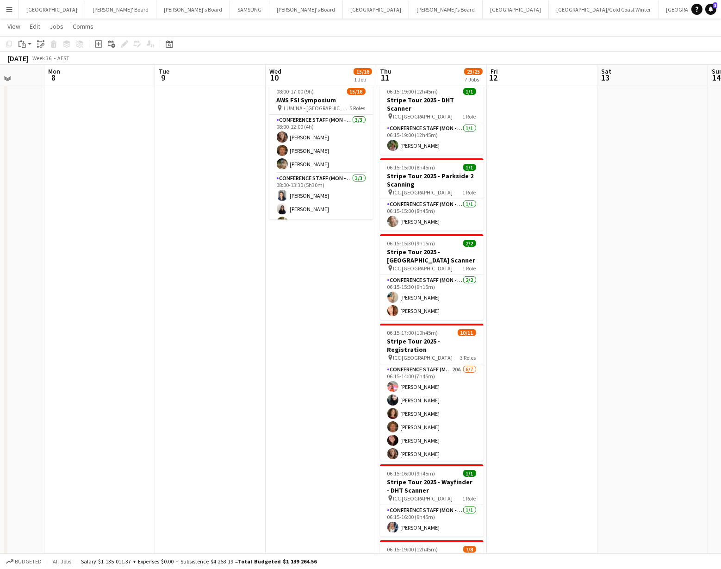
scroll to position [0, 0]
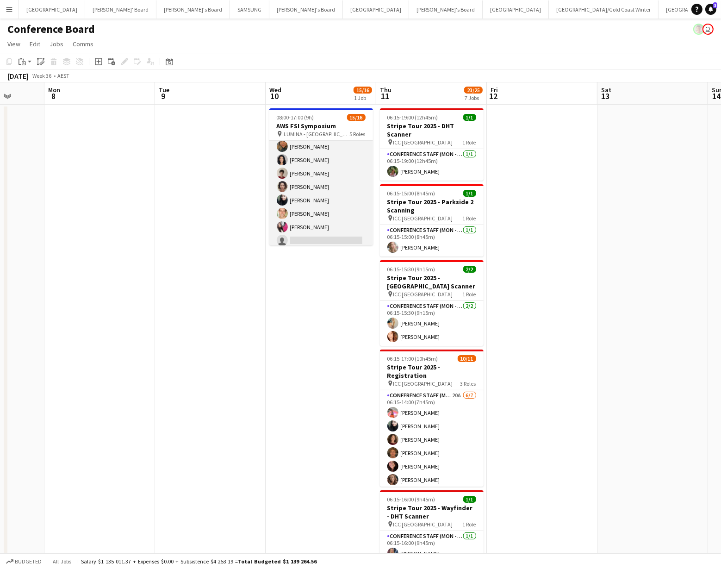
click at [321, 219] on app-card-role "Conference Staff (Mon - Fri) 15I 9A 7/8 08:00-17:00 (9h) Roberta Rodrigues Meir…" at bounding box center [321, 186] width 104 height 125
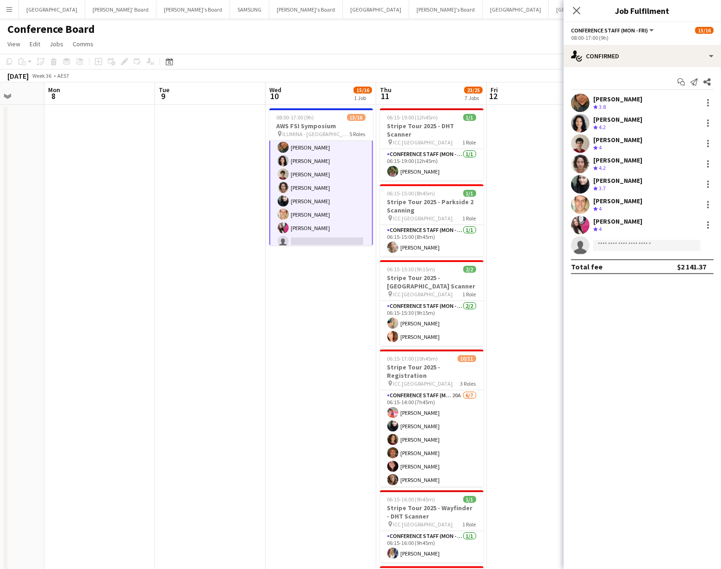
scroll to position [166, 0]
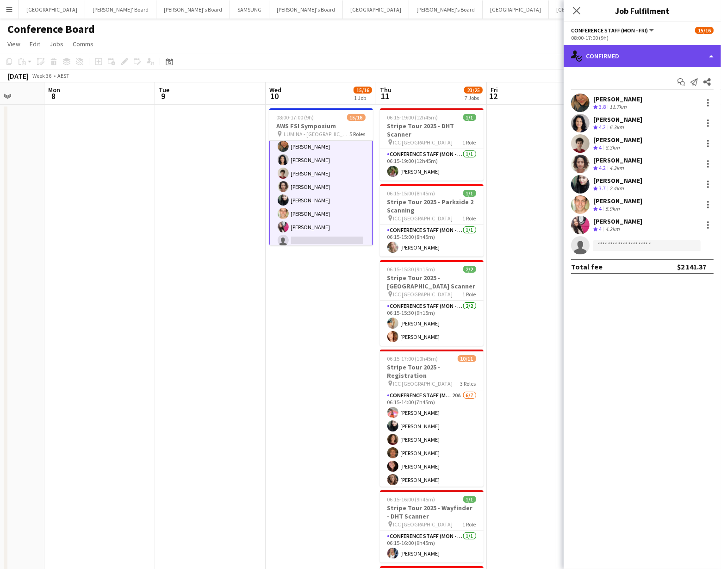
click at [679, 61] on div "single-neutral-actions-check-2 Confirmed" at bounding box center [642, 56] width 157 height 22
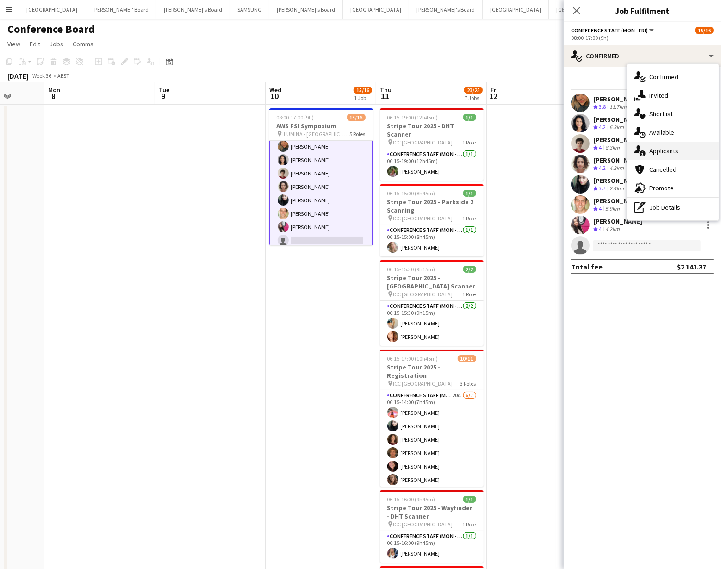
click at [682, 150] on div "single-neutral-actions-information Applicants" at bounding box center [673, 151] width 92 height 19
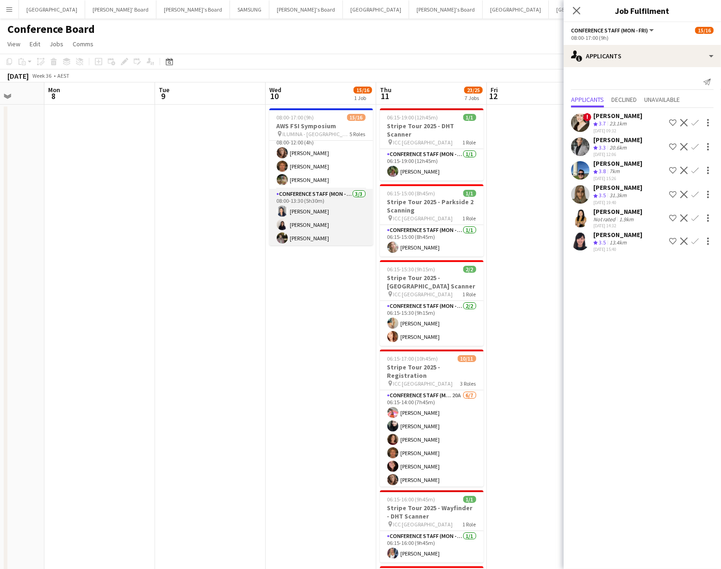
scroll to position [0, 0]
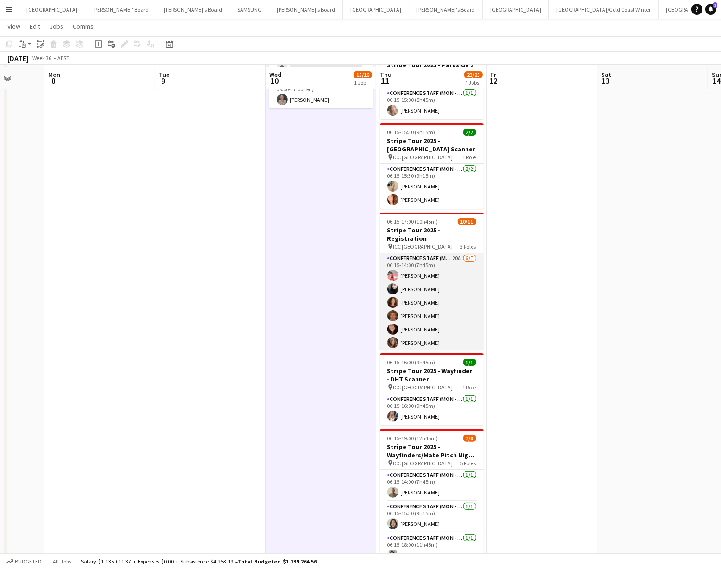
scroll to position [139, 0]
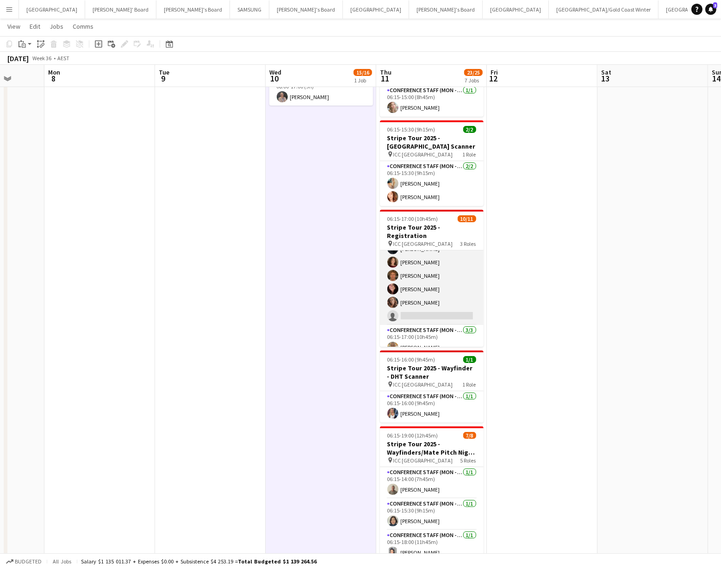
click at [422, 285] on app-card-role "Conference Staff (Mon - Fri) 20A 6/7 06:15-14:00 (7h45m) Michelle Cefai Abhilas…" at bounding box center [432, 269] width 104 height 112
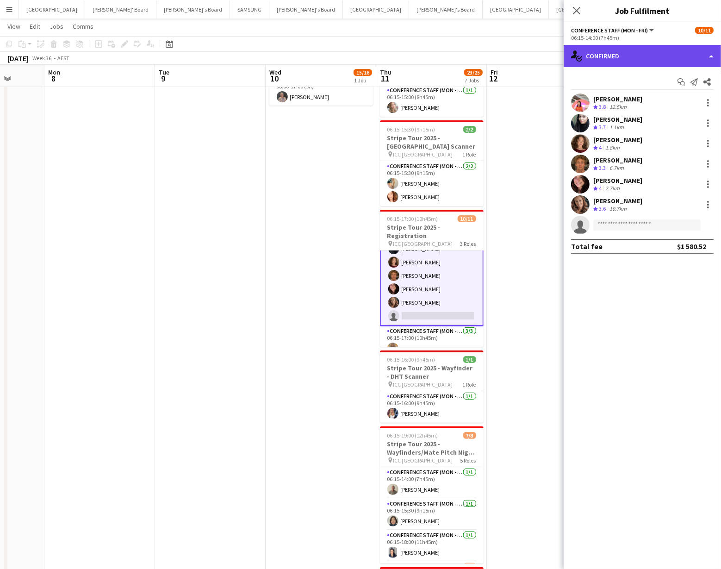
click at [685, 50] on div "single-neutral-actions-check-2 Confirmed" at bounding box center [642, 56] width 157 height 22
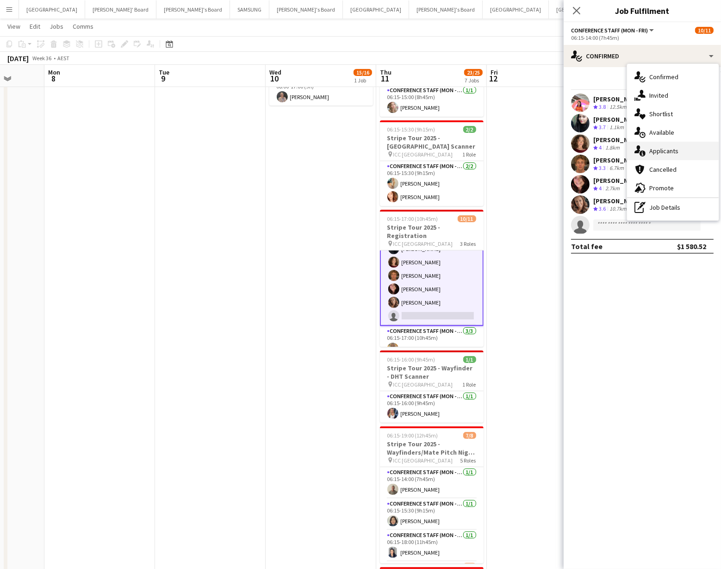
click at [688, 146] on div "single-neutral-actions-information Applicants" at bounding box center [673, 151] width 92 height 19
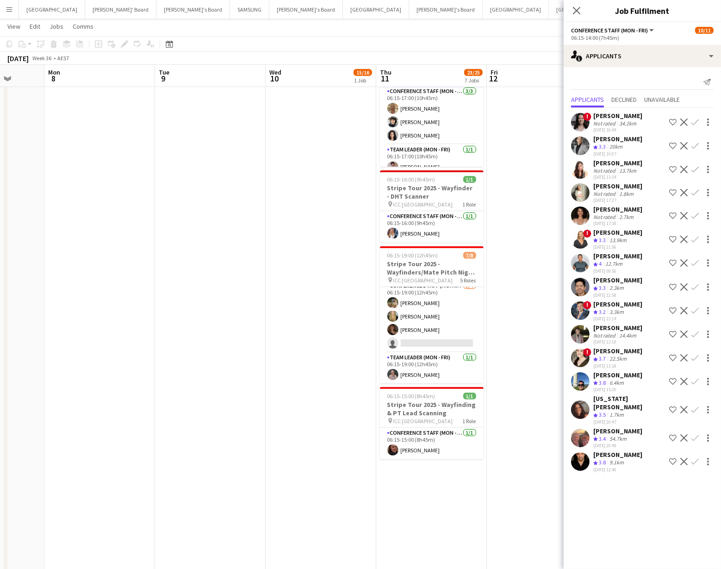
scroll to position [101, 0]
click at [415, 308] on app-card-role "Conference Staff (Mon - Fri) 3A 3/4 06:15-19:00 (12h45m) Tom Early Amber Davis …" at bounding box center [432, 316] width 104 height 72
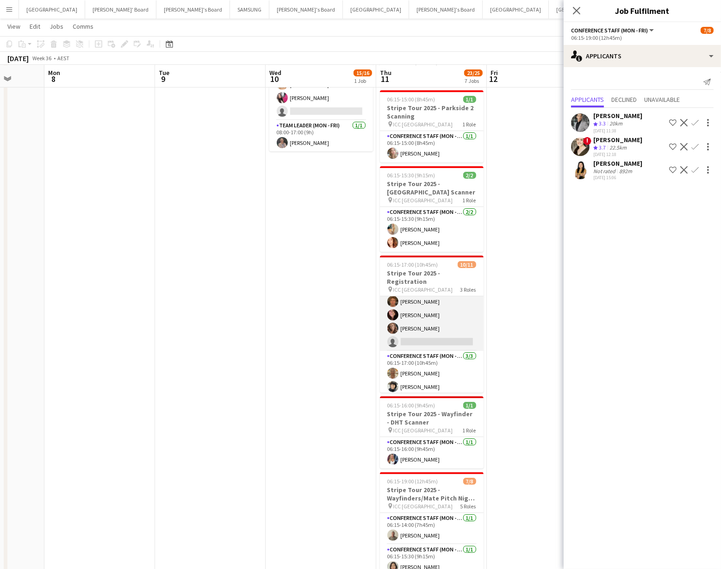
scroll to position [54, 0]
click at [440, 316] on app-card-role "Conference Staff (Mon - Fri) 20A 6/7 06:15-14:00 (7h45m) Michelle Cefai Abhilas…" at bounding box center [432, 298] width 104 height 112
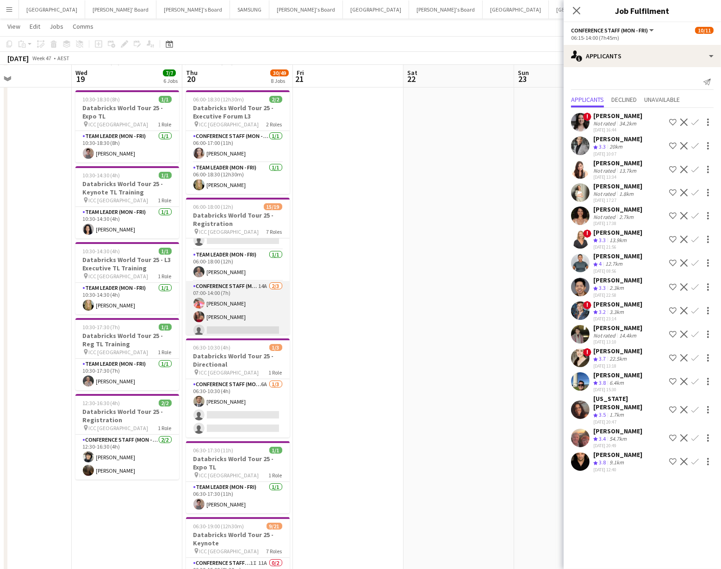
scroll to position [93, 0]
click at [260, 316] on app-card-role "Conference Staff (Mon - Fri) 14A 2/3 07:00-14:00 (7h) Michelle Cefai Laura Fair…" at bounding box center [238, 309] width 104 height 58
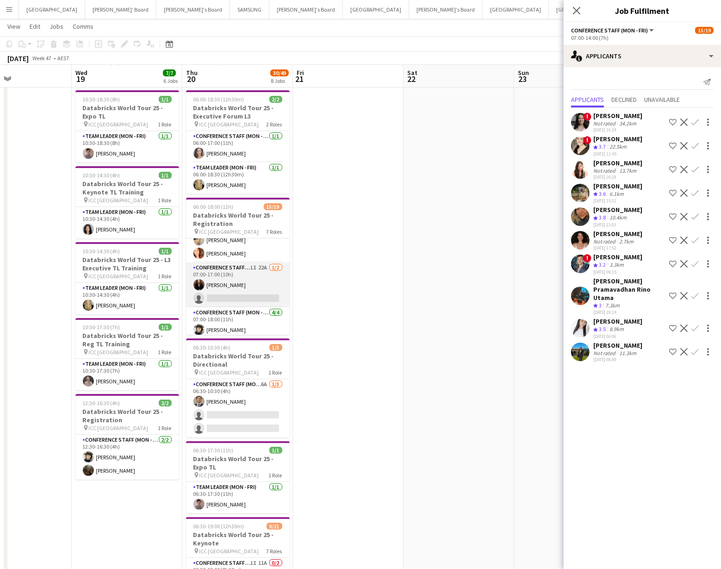
click at [262, 296] on app-card-role "Conference Staff (Mon - Fri) 1I 22A 1/2 07:00-17:00 (10h) Kim Clifton single-ne…" at bounding box center [238, 284] width 104 height 45
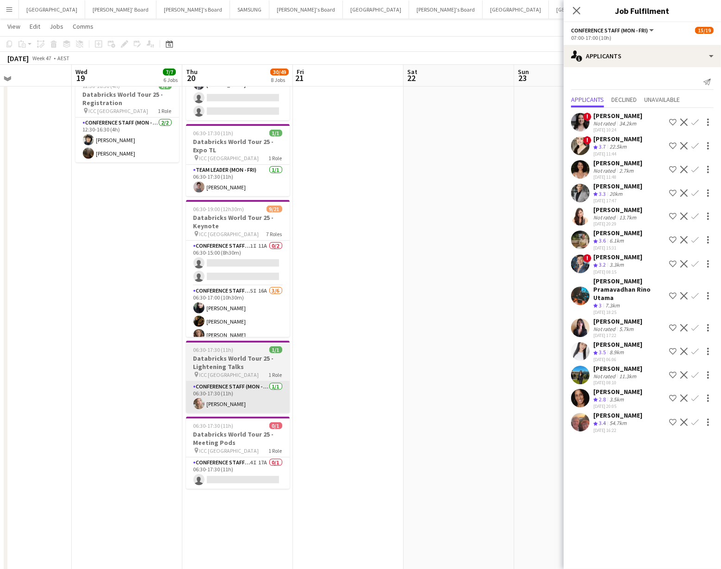
scroll to position [411, 0]
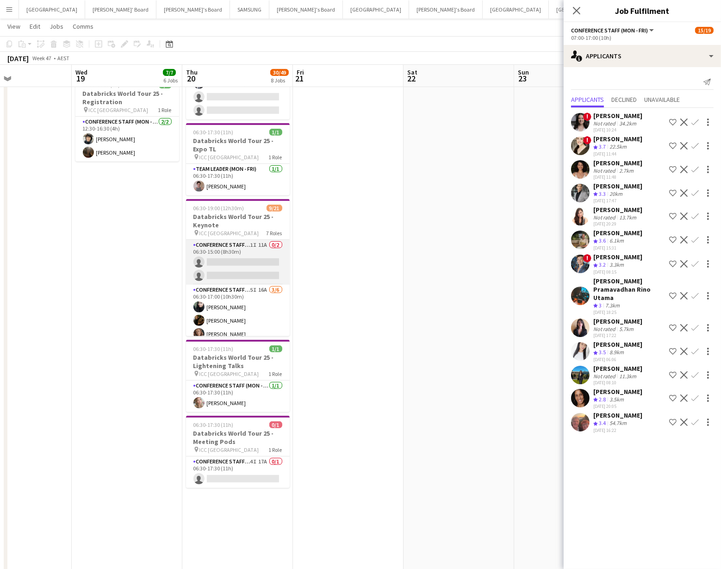
click at [253, 269] on app-card-role "Conference Staff (Mon - Fri) 1I 11A 0/2 06:30-15:00 (8h30m) single-neutral-acti…" at bounding box center [238, 262] width 104 height 45
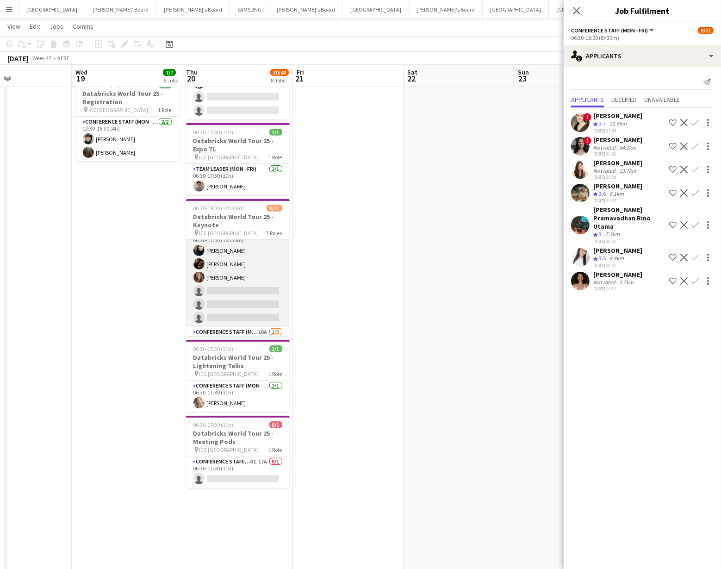
click at [259, 286] on app-card-role "Conference Staff (Mon - Fri) 5I 16A 3/6 06:30-17:00 (10h30m) Abhilasha Rai Kier…" at bounding box center [238, 277] width 104 height 99
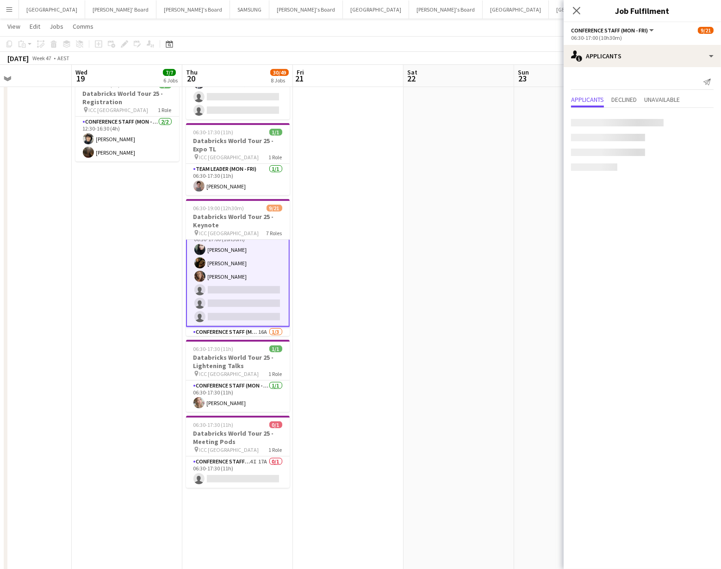
scroll to position [57, 0]
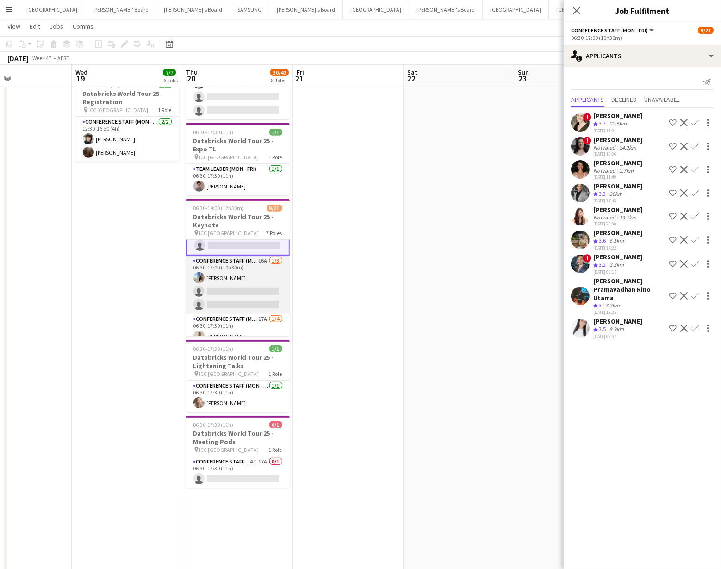
click at [260, 284] on app-card-role "Conference Staff (Mon - Fri) 16A 1/3 06:30-17:00 (10h30m) Sneha agarwal single-…" at bounding box center [238, 284] width 104 height 58
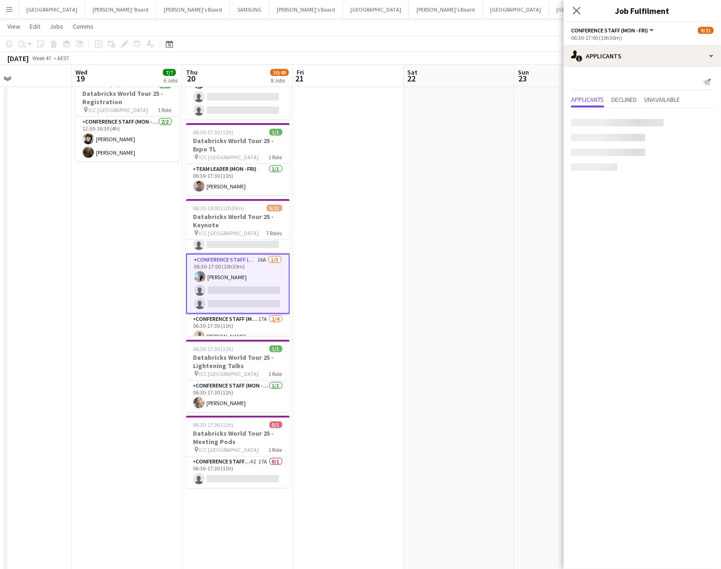
scroll to position [129, 0]
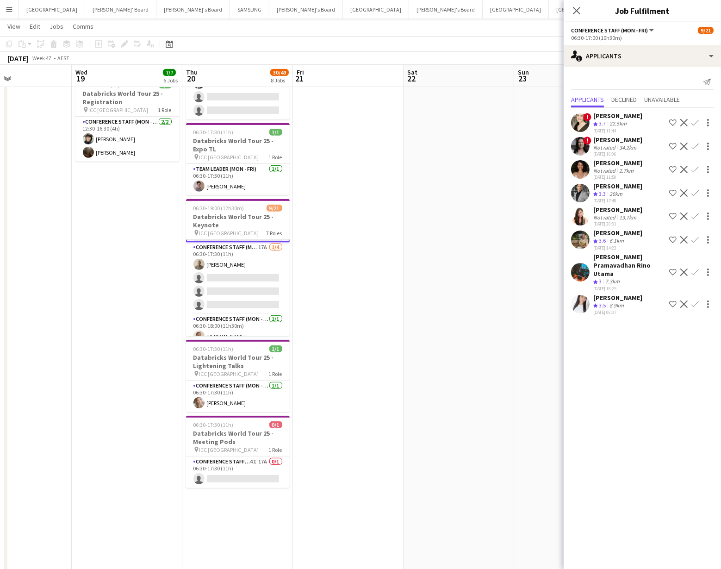
click at [260, 284] on app-card-role "Conference Staff (Mon - Fri) 17A 1/4 06:30-17:30 (11h) Michael Katz single-neut…" at bounding box center [238, 278] width 104 height 72
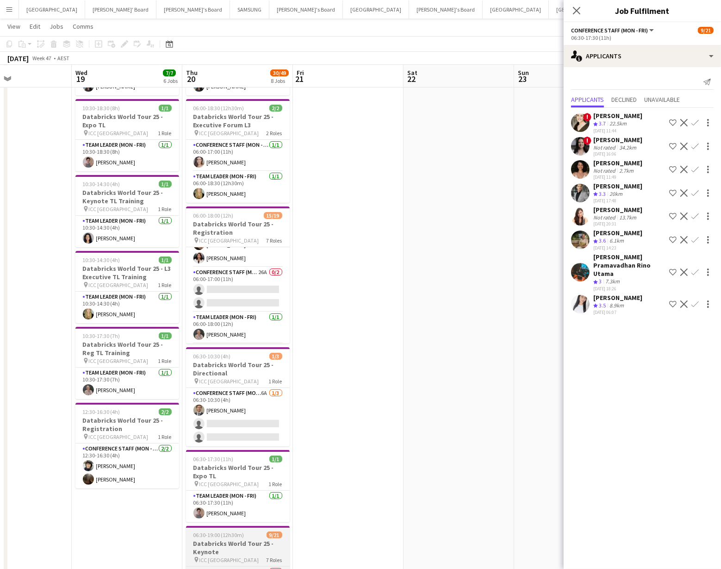
scroll to position [39, 0]
click at [260, 284] on app-card-role "Conference Staff (Mon - Fri) 26A 0/2 06:00-17:00 (11h) single-neutral-actions s…" at bounding box center [238, 288] width 104 height 45
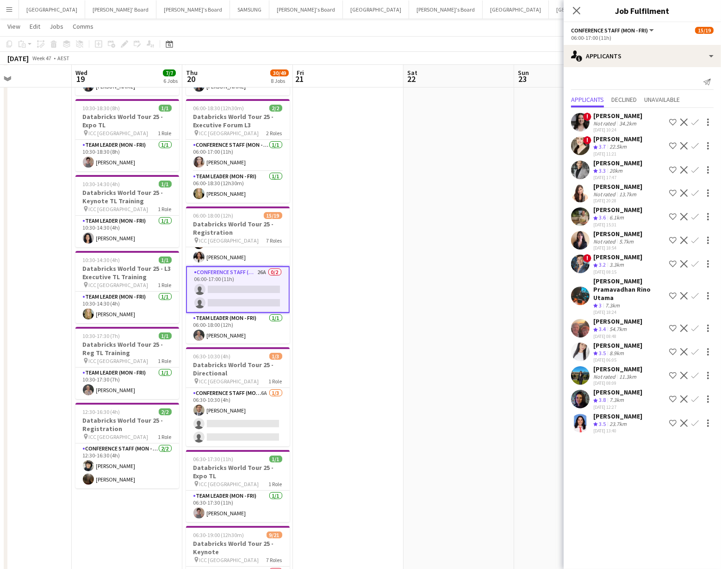
click at [695, 324] on app-icon "Confirm" at bounding box center [694, 327] width 7 height 7
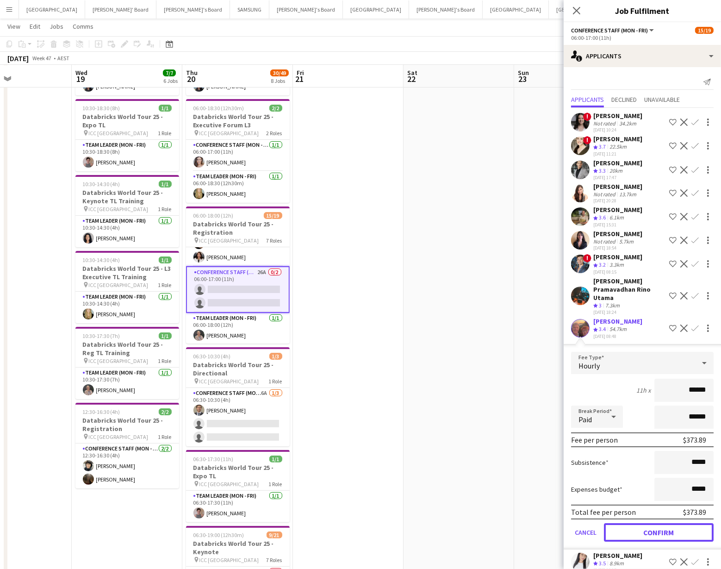
click at [658, 524] on button "Confirm" at bounding box center [659, 532] width 110 height 19
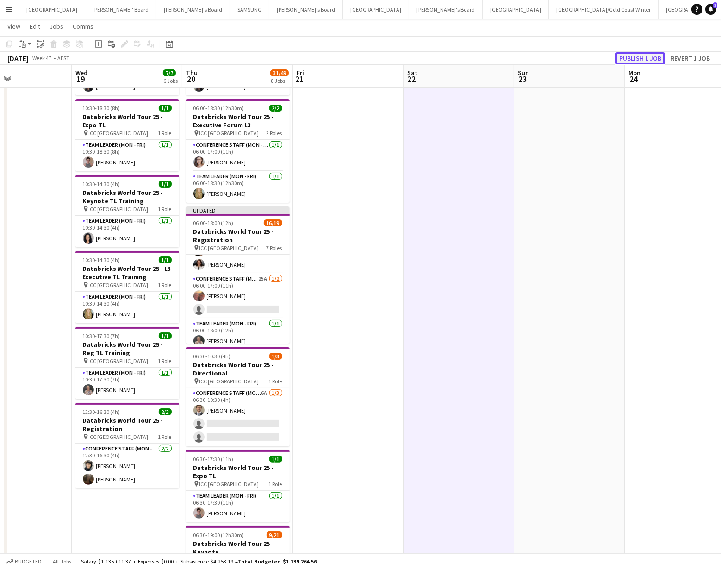
click at [629, 55] on button "Publish 1 job" at bounding box center [640, 58] width 50 height 12
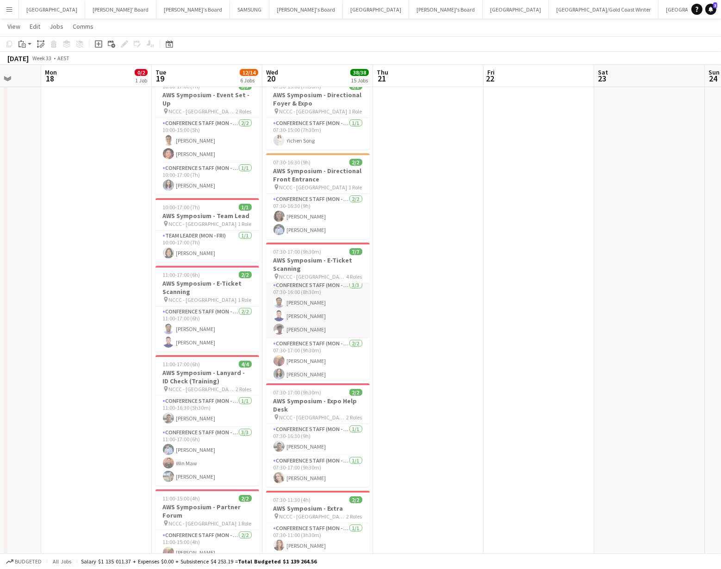
scroll to position [69, 0]
click at [301, 325] on app-card-role "Conference Staff (Mon - Fri) 2/2 07:30-17:00 (9h30m) Leisa Hunter Khaing Nyein" at bounding box center [318, 326] width 104 height 45
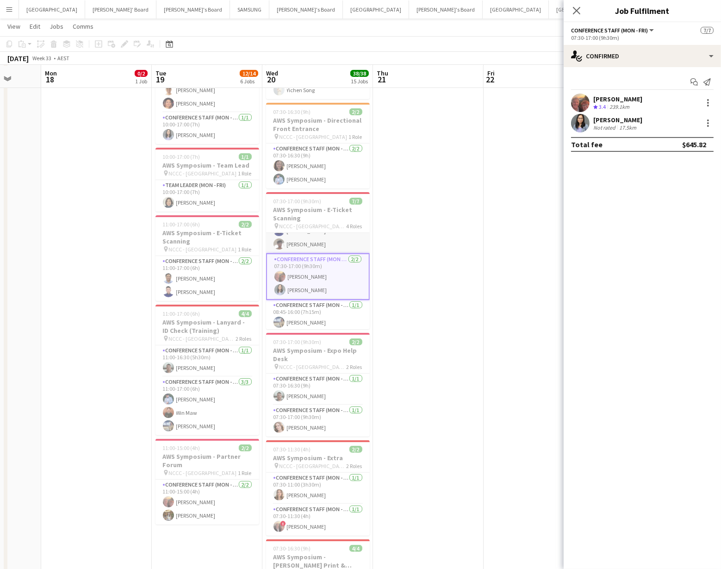
scroll to position [186, 0]
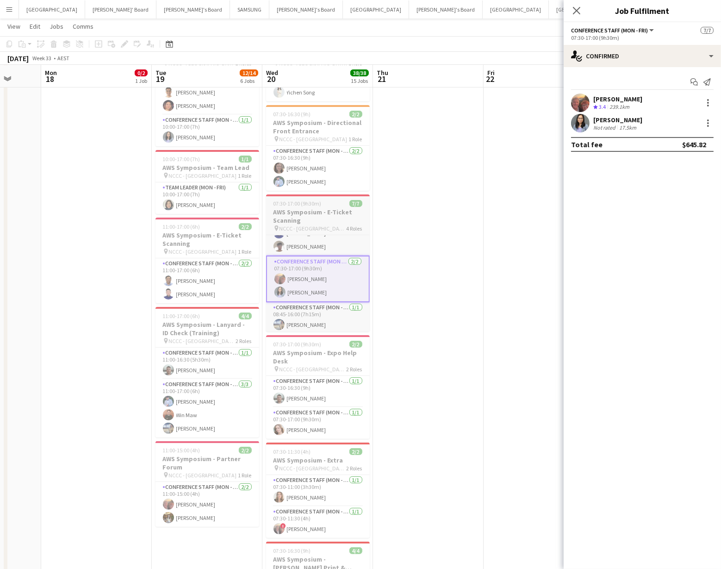
click at [316, 220] on h3 "AWS Symposium - E-Ticket Scanning" at bounding box center [318, 216] width 104 height 17
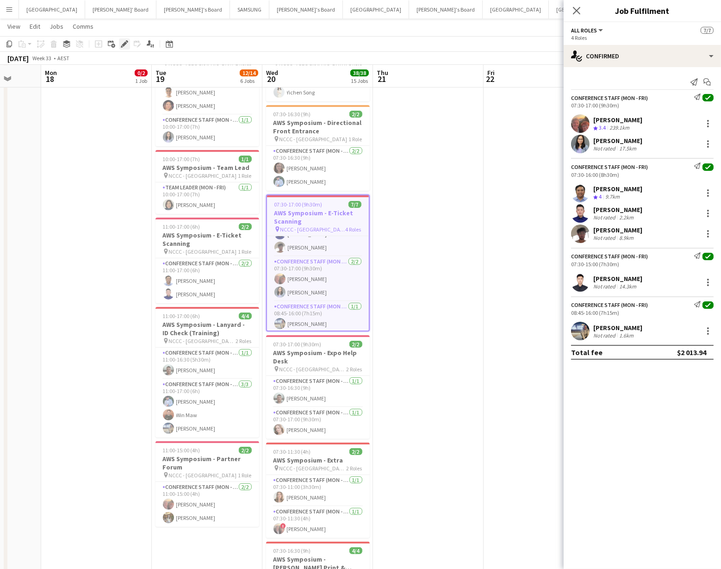
click at [126, 44] on icon "Edit" at bounding box center [124, 43] width 7 height 7
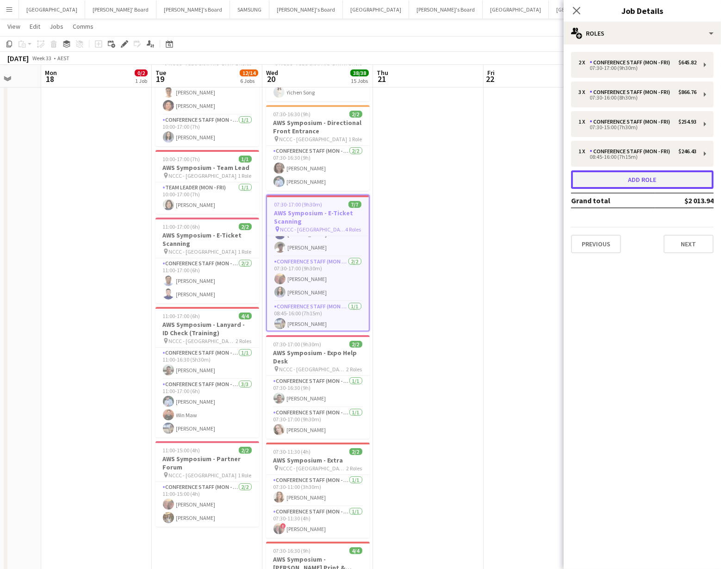
click at [625, 183] on button "Add role" at bounding box center [642, 179] width 143 height 19
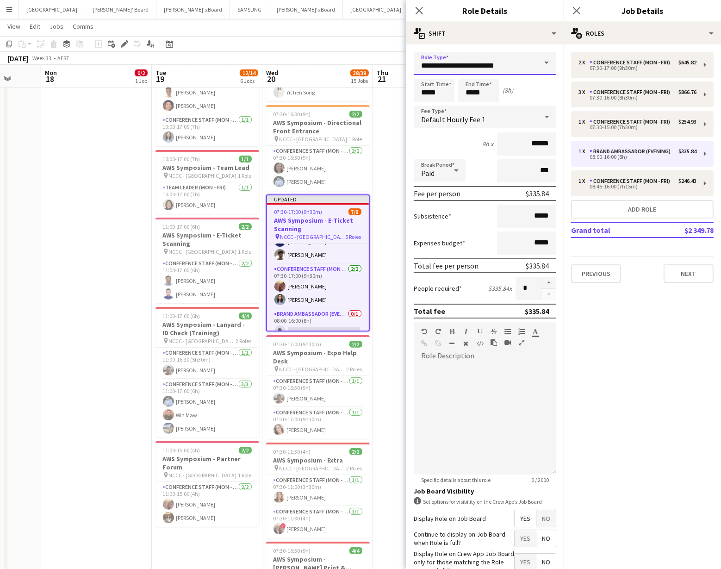
click at [491, 66] on input "**********" at bounding box center [485, 63] width 143 height 23
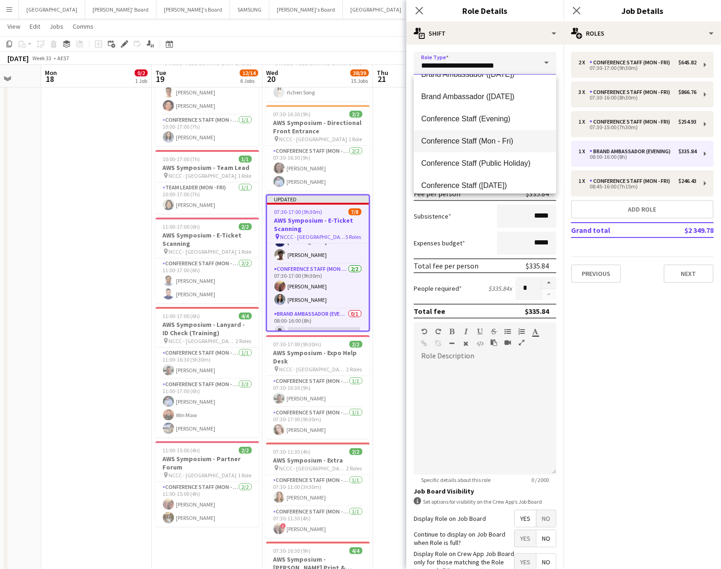
scroll to position [84, 0]
click at [488, 140] on span "Conference Staff (Mon - Fri)" at bounding box center [485, 139] width 128 height 9
type input "**********"
type input "******"
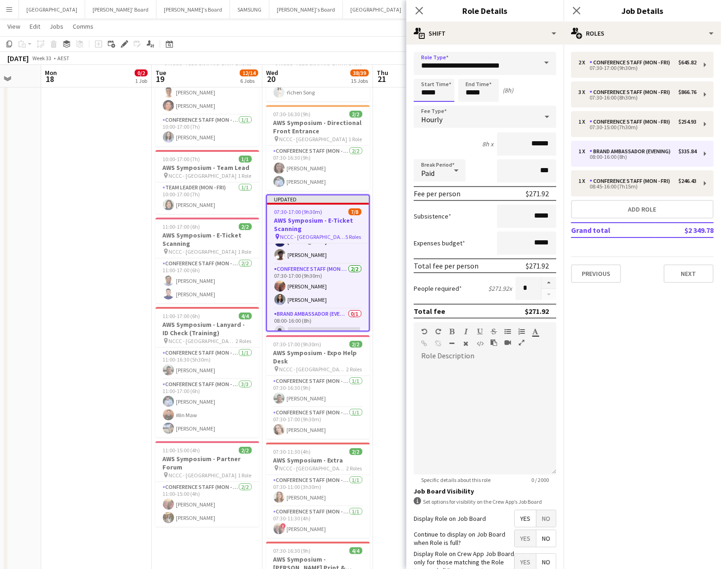
click at [439, 94] on input "*****" at bounding box center [434, 90] width 41 height 23
drag, startPoint x: 428, startPoint y: 107, endPoint x: 434, endPoint y: 100, distance: 9.5
click at [428, 107] on div at bounding box center [424, 106] width 19 height 9
click at [446, 77] on div at bounding box center [443, 73] width 19 height 9
type input "*****"
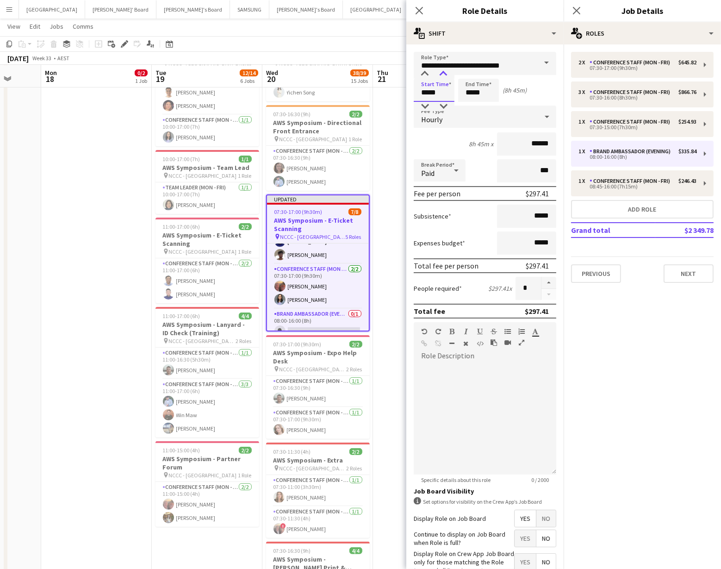
click at [446, 77] on div at bounding box center [443, 73] width 19 height 9
click at [479, 99] on input "*****" at bounding box center [478, 90] width 41 height 23
type input "*****"
click at [471, 74] on div at bounding box center [469, 73] width 19 height 9
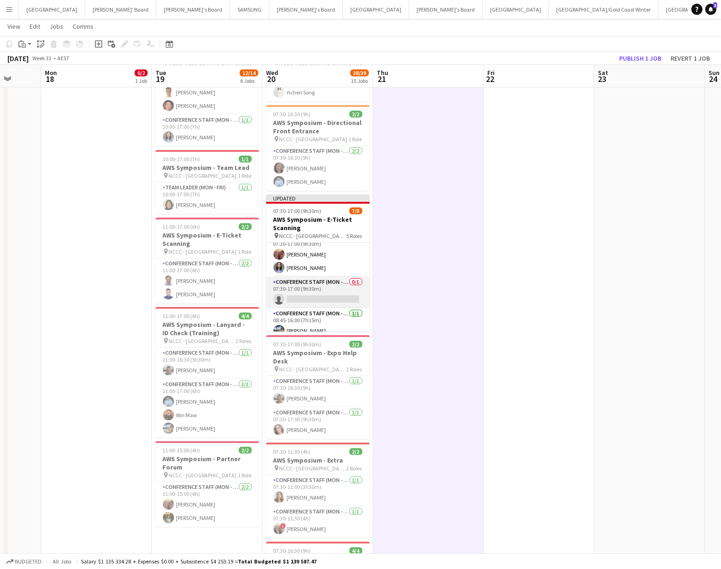
scroll to position [102, 0]
click at [328, 291] on app-card-role "Conference Staff (Mon - Fri) 0/1 07:30-17:00 (9h30m) single-neutral-actions" at bounding box center [318, 290] width 104 height 31
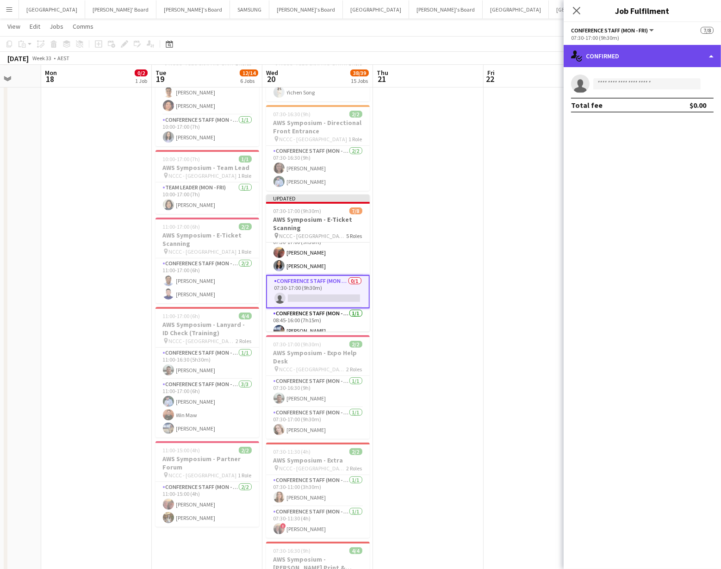
click at [701, 62] on div "single-neutral-actions-check-2 Confirmed" at bounding box center [642, 56] width 157 height 22
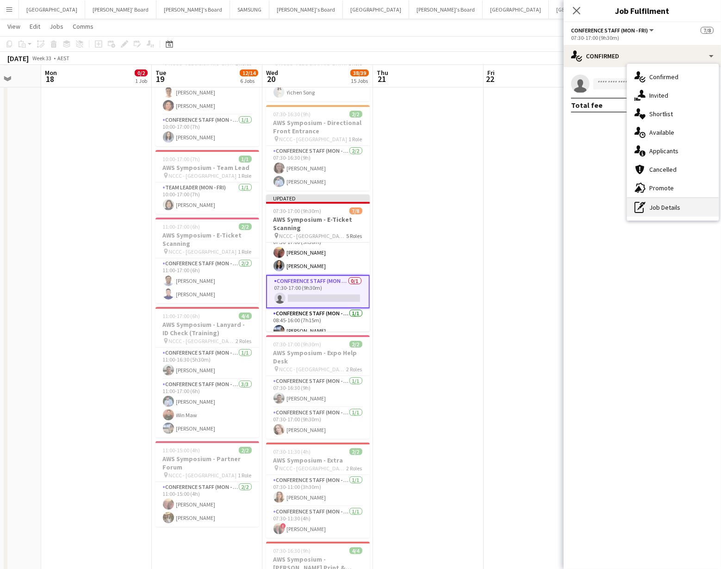
click at [674, 202] on div "pen-write Job Details" at bounding box center [673, 207] width 92 height 19
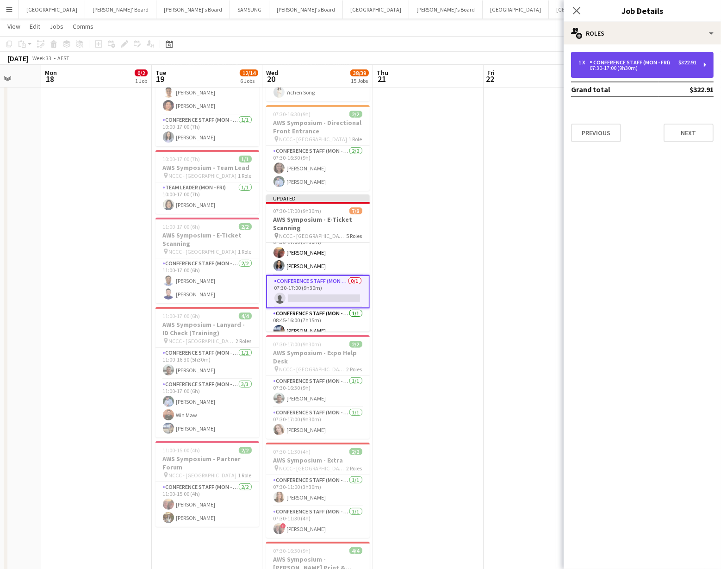
click at [613, 68] on div "07:30-17:00 (9h30m)" at bounding box center [637, 68] width 118 height 5
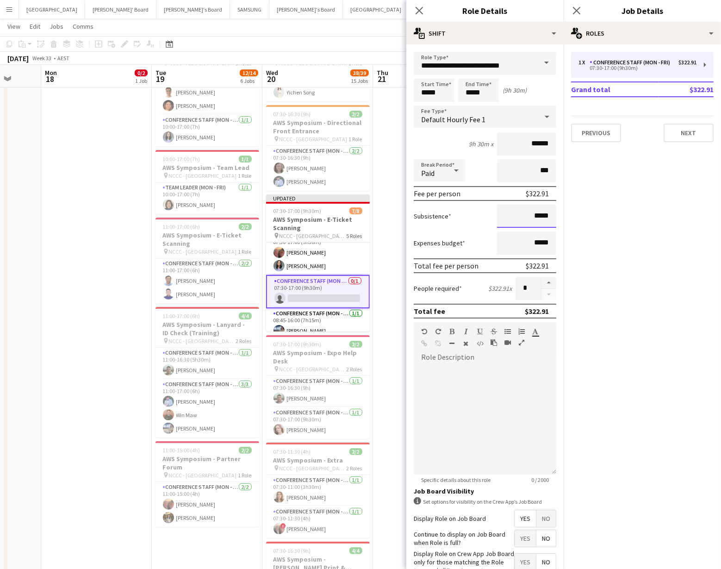
click at [550, 219] on input "*****" at bounding box center [526, 216] width 59 height 23
type input "**"
type input "******"
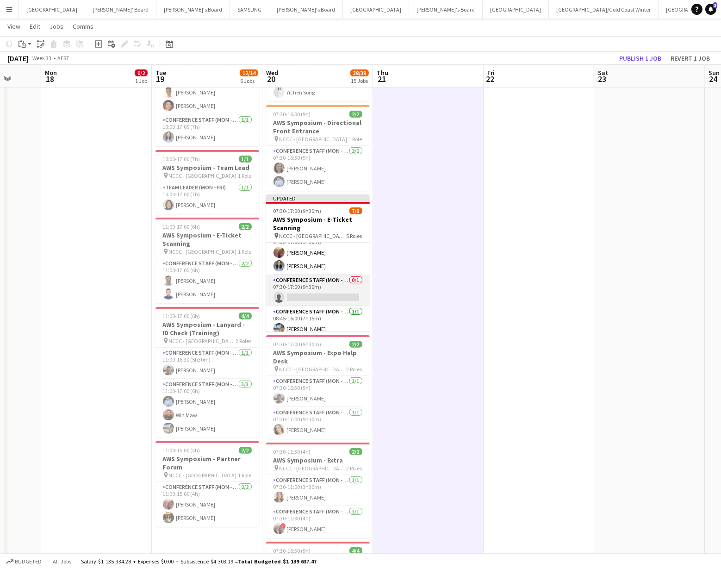
click at [330, 282] on app-card-role "Conference Staff (Mon - Fri) 0/1 07:30-17:00 (9h30m) single-neutral-actions" at bounding box center [318, 290] width 104 height 31
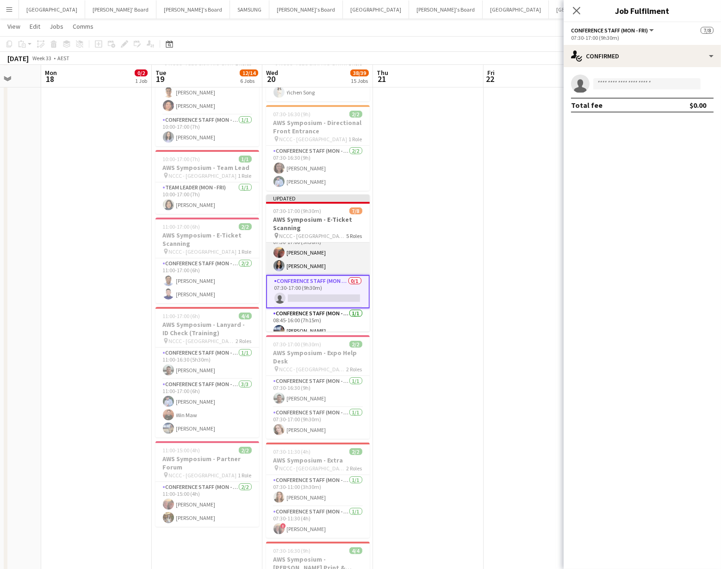
click at [311, 248] on app-card-role "Conference Staff (Mon - Fri) 2/2 07:30-17:00 (9h30m) Leisa Hunter Khaing Nyein" at bounding box center [318, 252] width 104 height 45
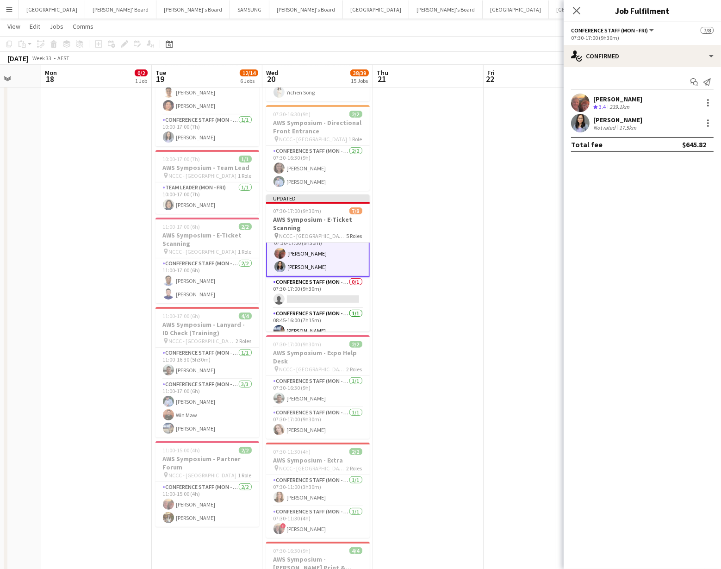
scroll to position [103, 0]
click at [710, 101] on div at bounding box center [707, 102] width 11 height 11
click at [670, 139] on span "Switch crew" at bounding box center [668, 142] width 39 height 8
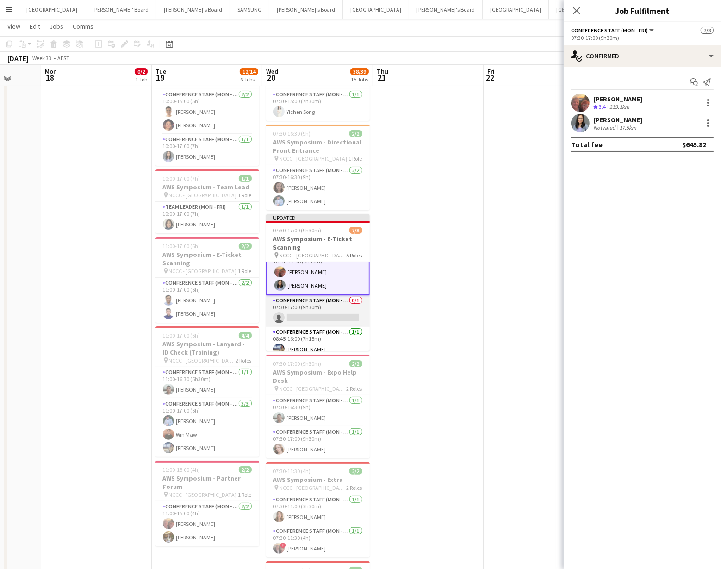
click at [335, 311] on app-card-role "Conference Staff (Mon - Fri) 0/1 07:30-17:00 (9h30m) single-neutral-actions" at bounding box center [318, 310] width 104 height 31
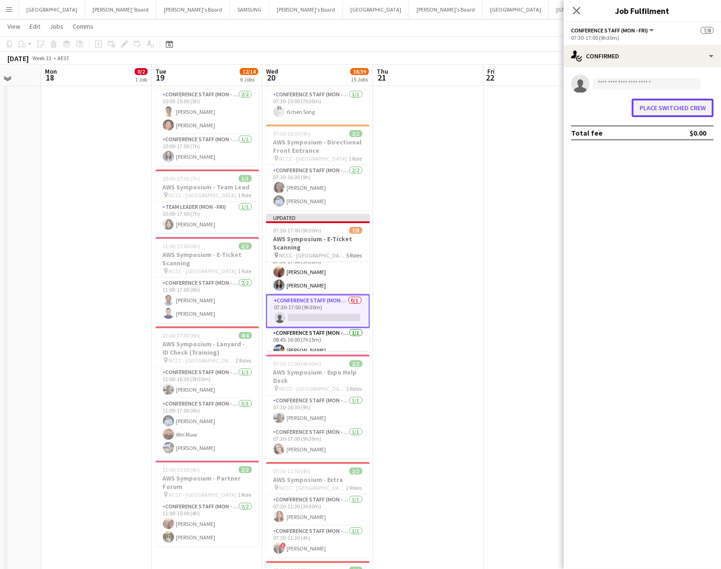
click at [650, 105] on button "Place switched crew" at bounding box center [673, 108] width 82 height 19
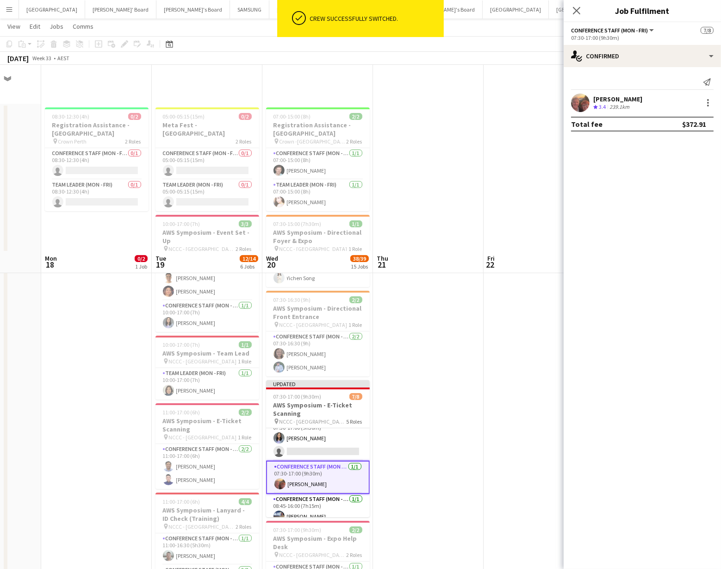
scroll to position [186, 0]
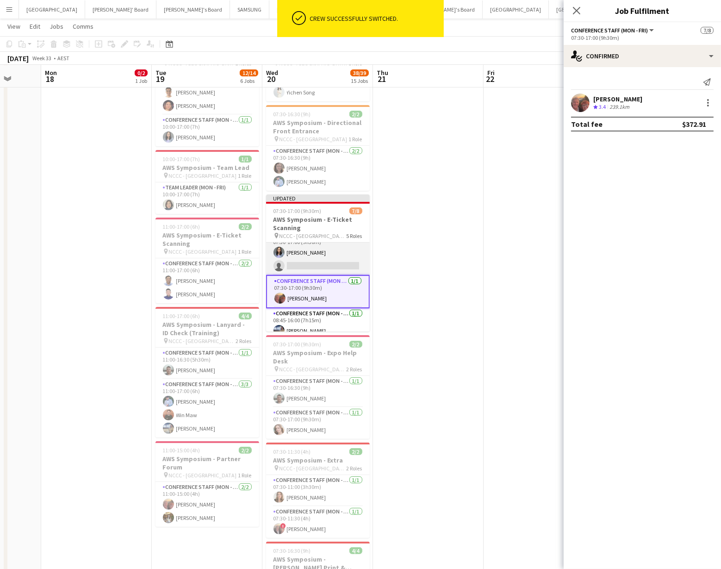
click at [320, 254] on app-card-role "Conference Staff (Mon - Fri) 1A 1/2 07:30-17:00 (9h30m) Khaing Nyein single-neu…" at bounding box center [318, 252] width 104 height 45
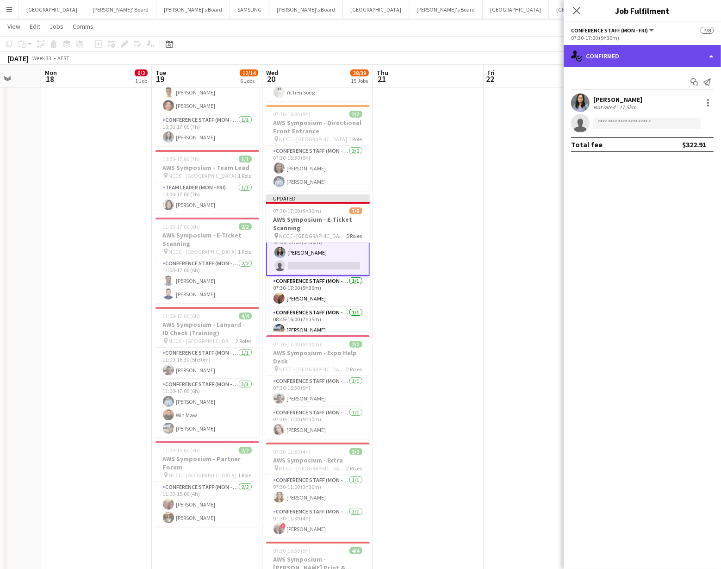
click at [679, 56] on div "single-neutral-actions-check-2 Confirmed" at bounding box center [642, 56] width 157 height 22
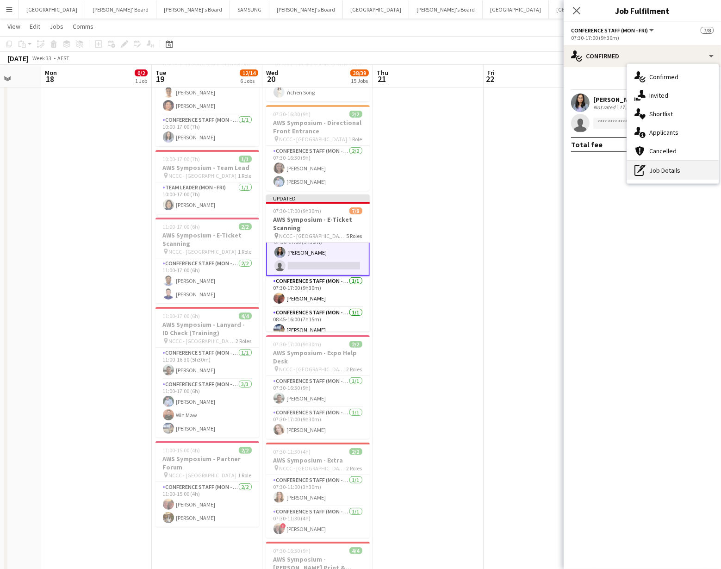
click at [694, 166] on div "pen-write Job Details" at bounding box center [673, 170] width 92 height 19
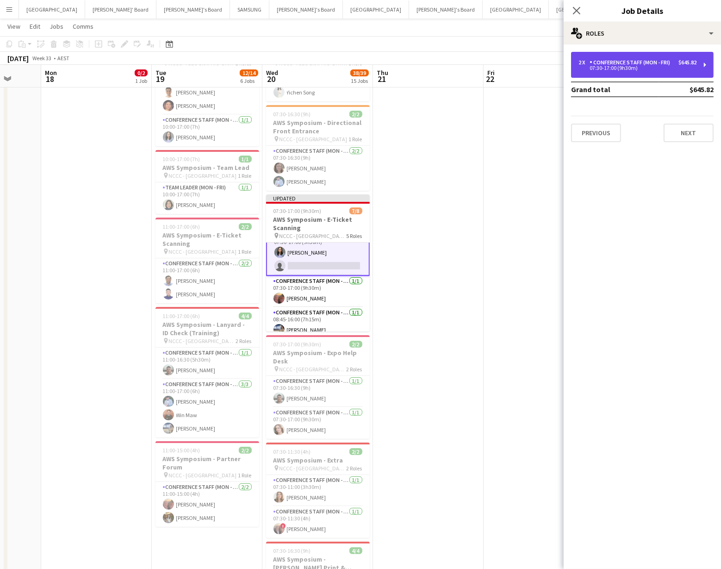
click at [678, 62] on div "$645.82" at bounding box center [687, 62] width 18 height 6
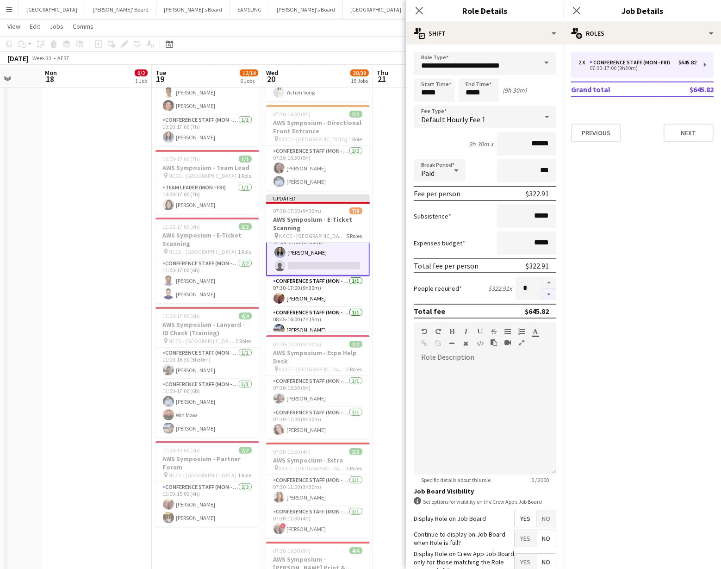
click at [547, 293] on button "button" at bounding box center [548, 295] width 15 height 12
type input "*"
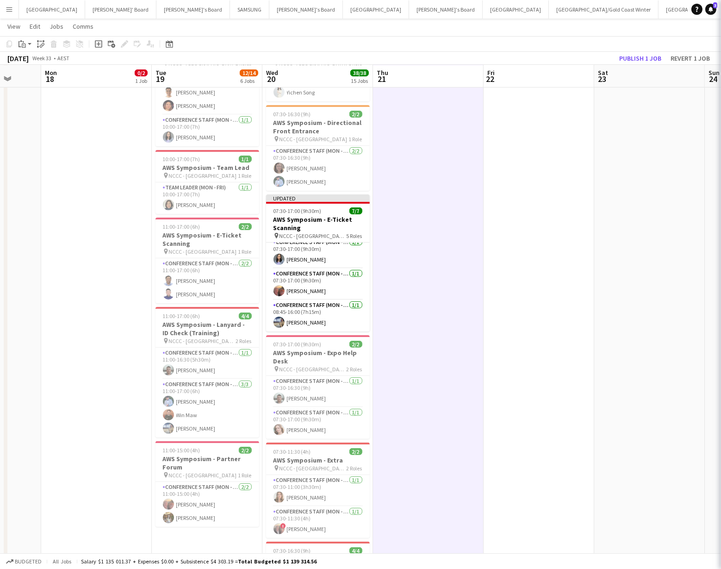
scroll to position [95, 0]
click at [651, 58] on button "Publish 1 job" at bounding box center [640, 58] width 50 height 12
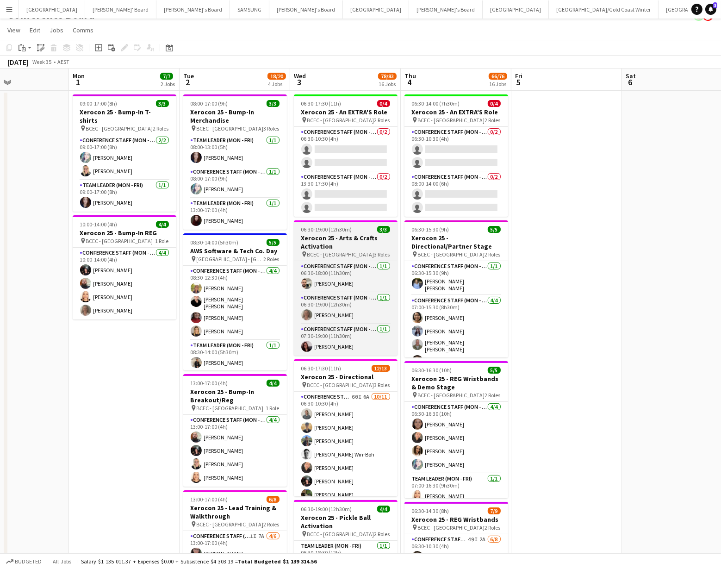
scroll to position [0, 0]
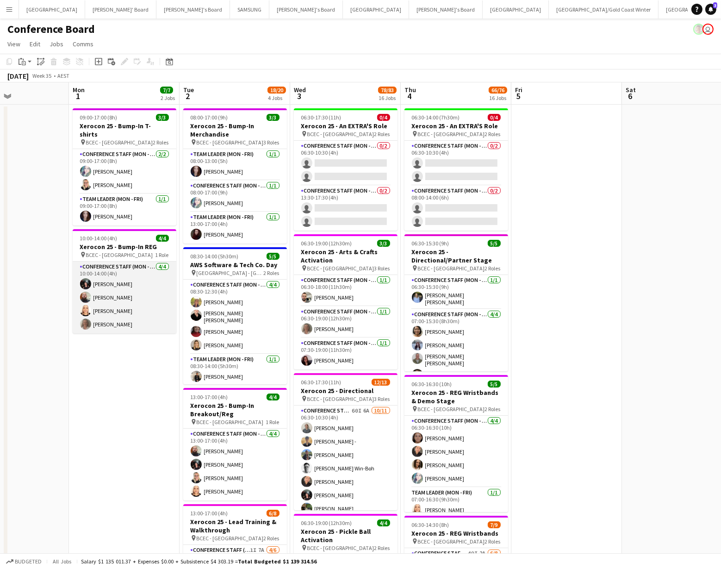
click at [113, 289] on app-card-role "Conference Staff (Mon - Fri) 4/4 10:00-14:00 (4h) Gabriella Kochhann Ricky Chap…" at bounding box center [125, 297] width 104 height 72
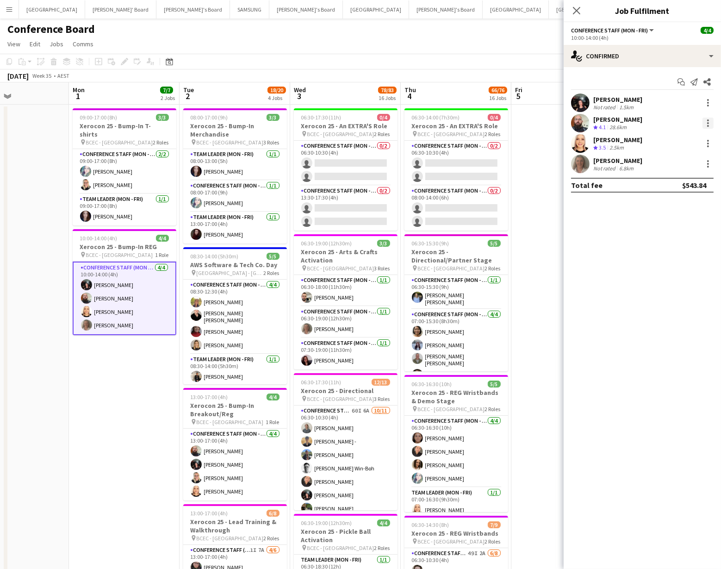
click at [709, 121] on div at bounding box center [707, 123] width 11 height 11
click at [675, 225] on span "Remove" at bounding box center [663, 229] width 28 height 8
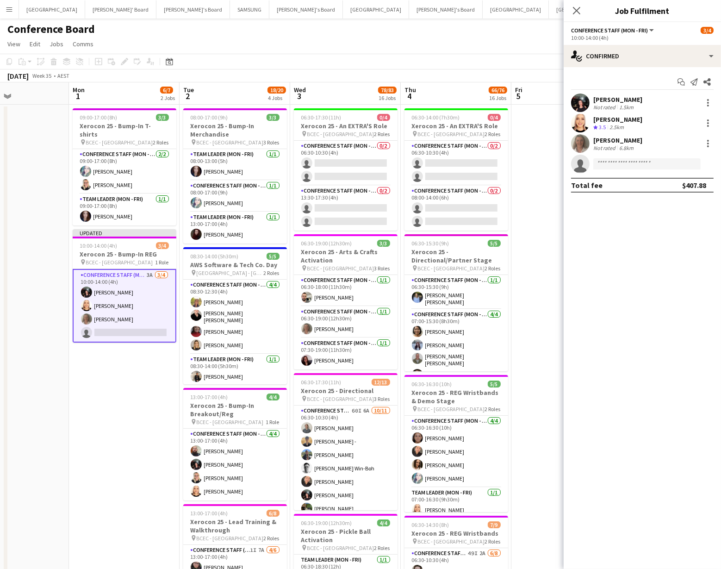
click at [477, 49] on app-page-menu "View Day view expanded Day view collapsed Month view Date picker Jump to today …" at bounding box center [360, 45] width 721 height 18
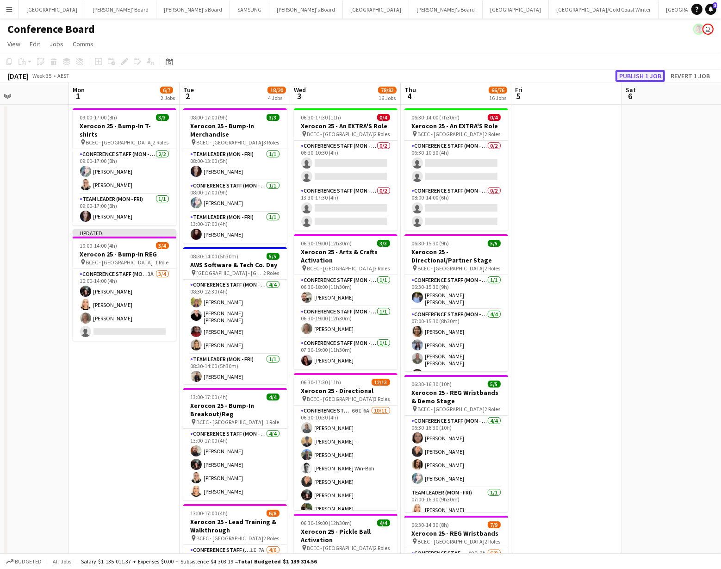
click at [641, 75] on button "Publish 1 job" at bounding box center [640, 76] width 50 height 12
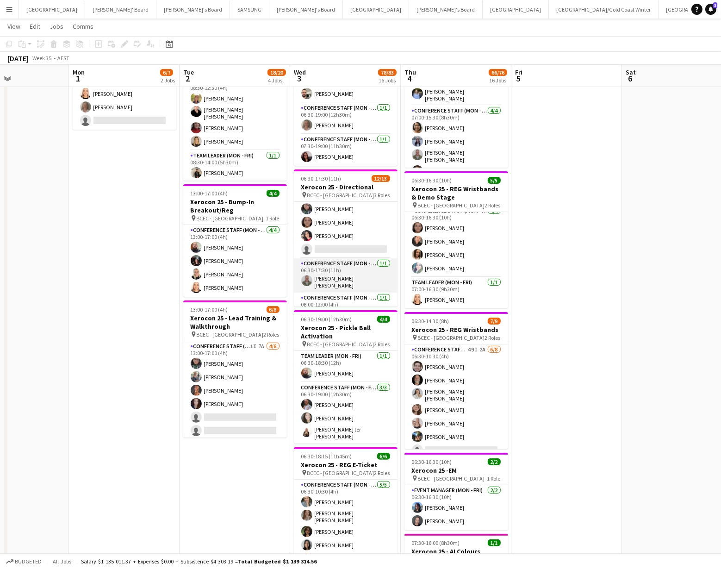
scroll to position [124, 0]
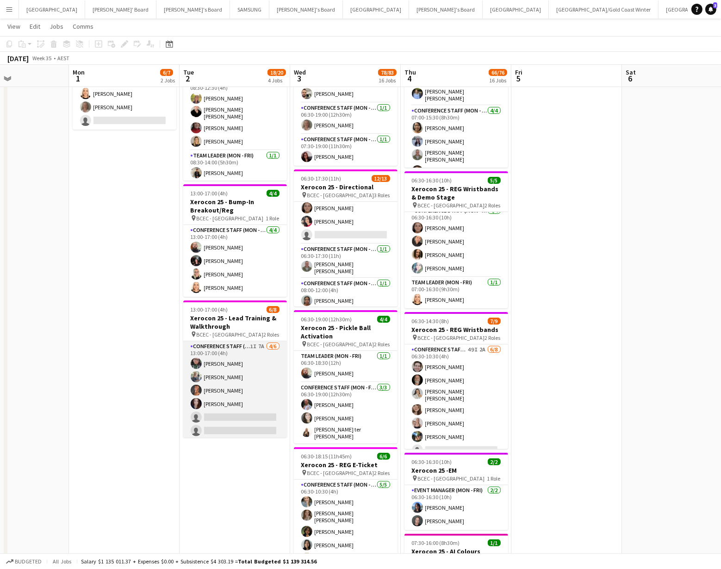
click at [229, 415] on app-card-role "Conference Staff (Mon - Fri) 1I 7A 4/6 13:00-17:00 (4h) Beatriz Barreto Kylie D…" at bounding box center [235, 390] width 104 height 99
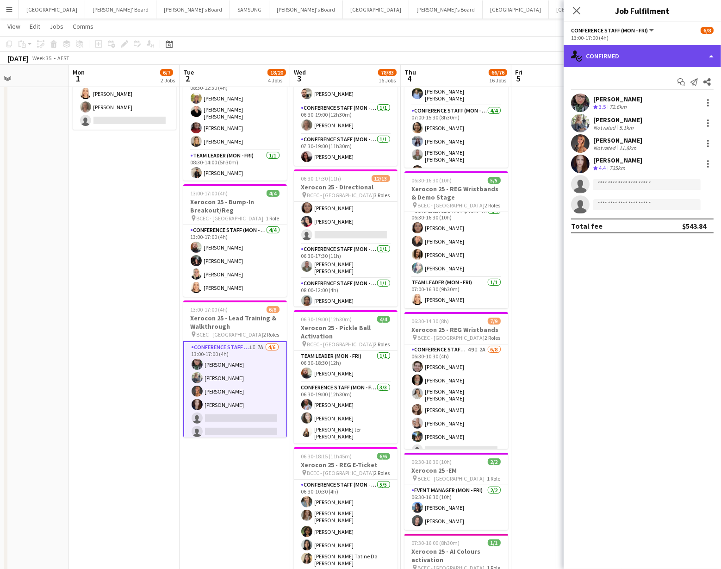
click at [654, 60] on div "single-neutral-actions-check-2 Confirmed" at bounding box center [642, 56] width 157 height 22
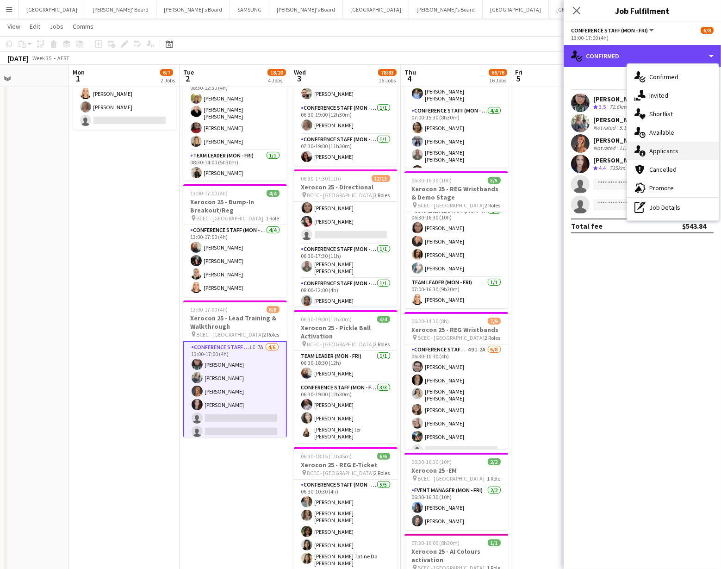
scroll to position [201, 0]
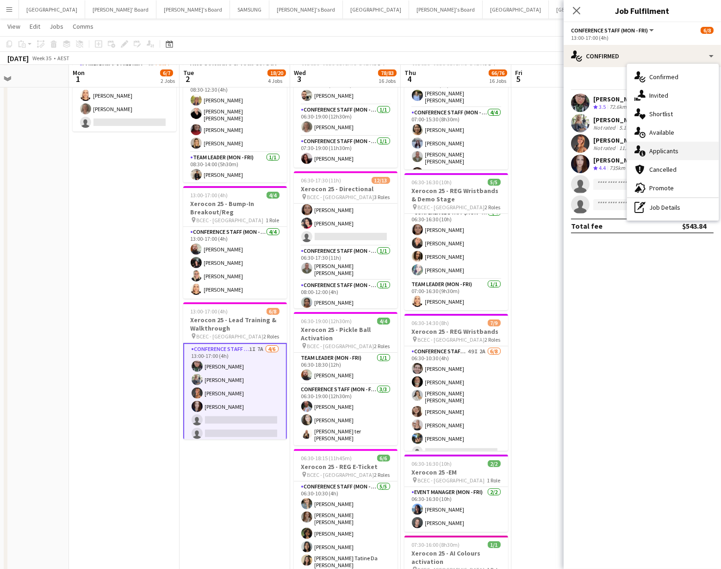
click at [671, 156] on div "single-neutral-actions-information Applicants" at bounding box center [673, 151] width 92 height 19
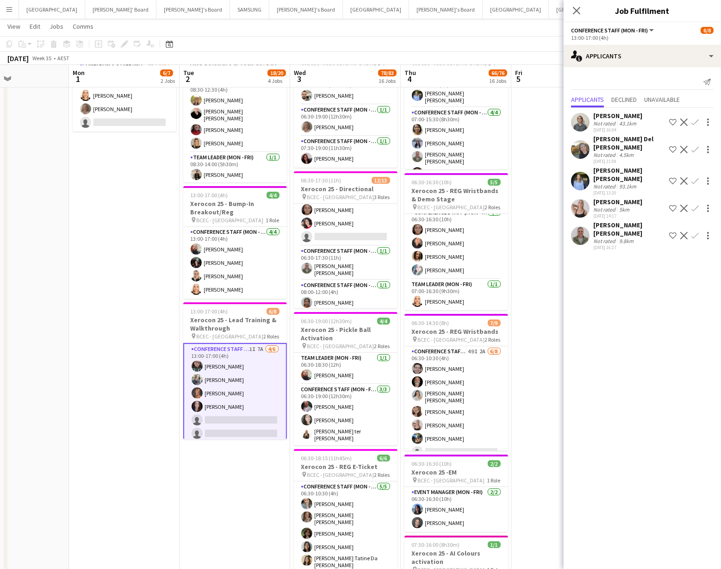
click at [695, 232] on app-icon "Confirm" at bounding box center [694, 235] width 7 height 7
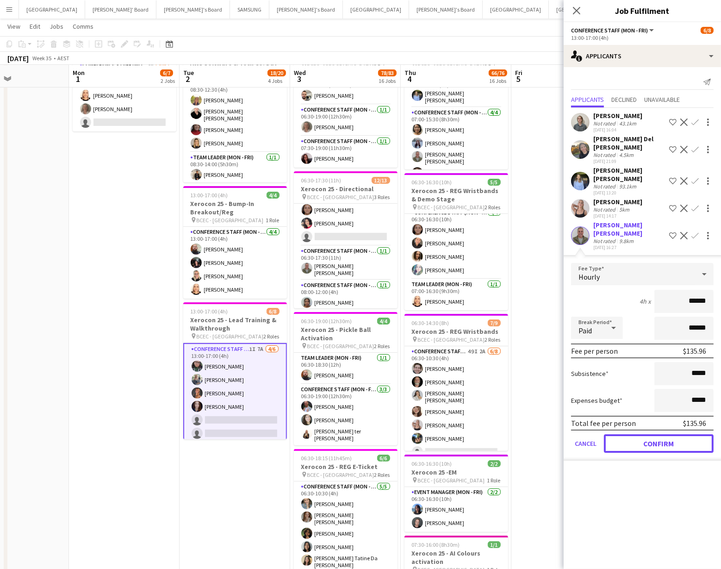
click at [662, 434] on button "Confirm" at bounding box center [659, 443] width 110 height 19
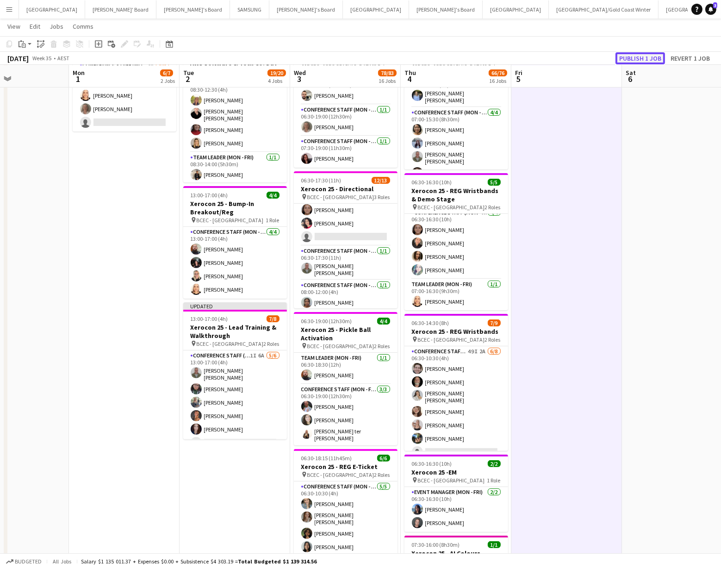
click at [636, 58] on button "Publish 1 job" at bounding box center [640, 58] width 50 height 12
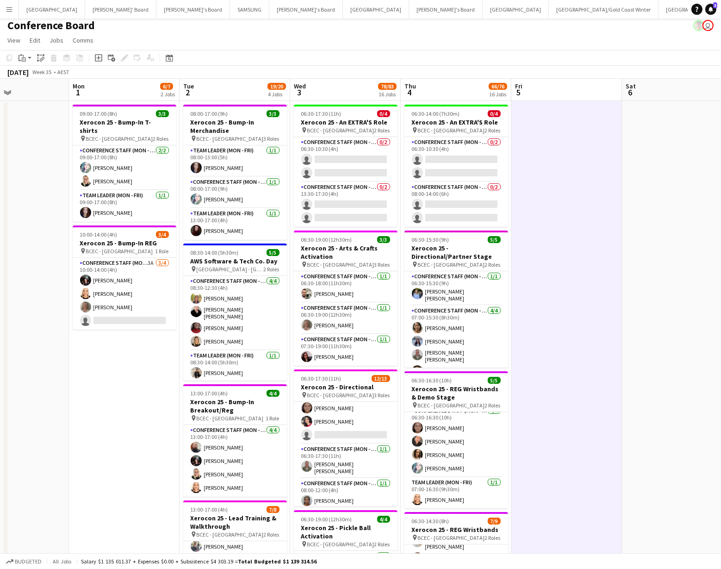
scroll to position [0, 0]
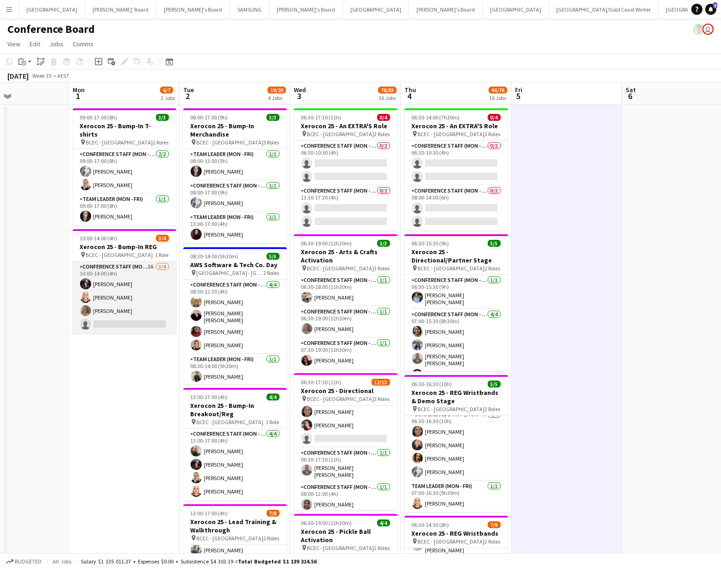
click at [121, 312] on app-card-role "Conference Staff (Mon - Fri) 3A 3/4 10:00-14:00 (4h) Gabriella Kochhann Nicole …" at bounding box center [125, 297] width 104 height 72
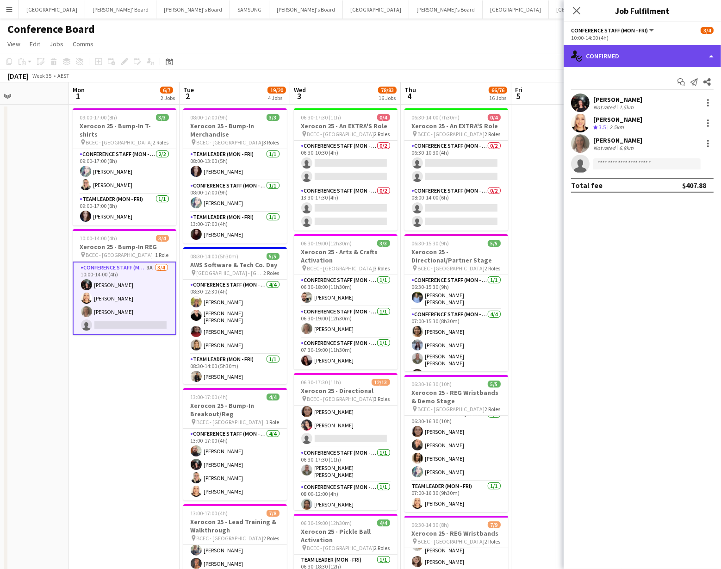
click at [671, 59] on div "single-neutral-actions-check-2 Confirmed" at bounding box center [642, 56] width 157 height 22
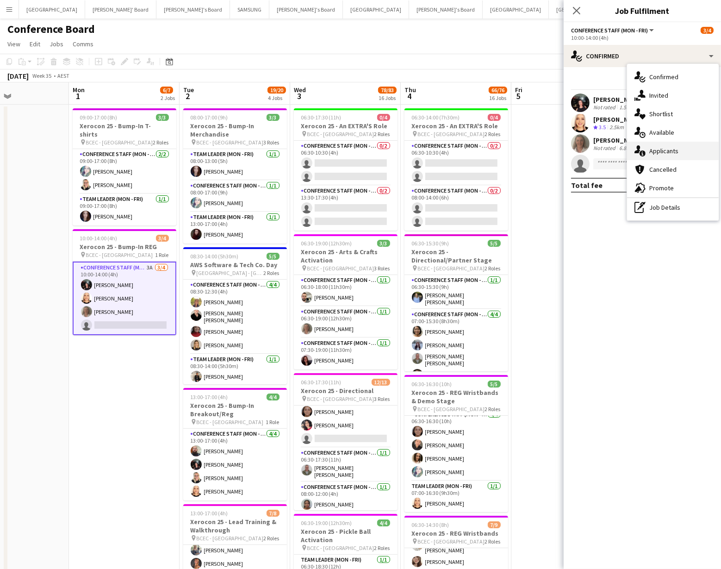
click at [679, 150] on div "single-neutral-actions-information Applicants" at bounding box center [673, 151] width 92 height 19
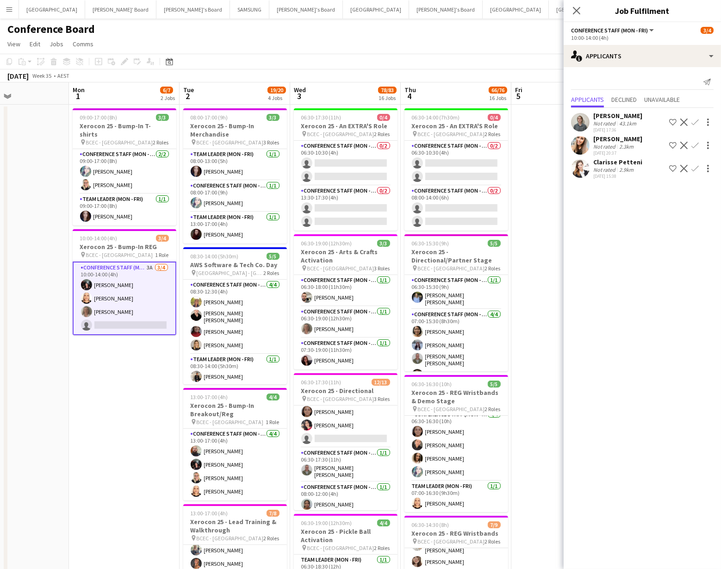
click at [580, 171] on app-user-avatar at bounding box center [580, 168] width 19 height 19
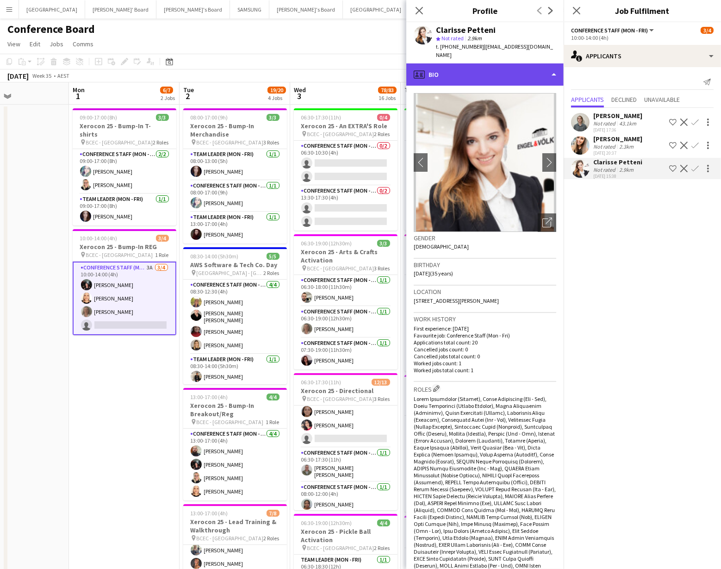
click at [542, 63] on div "profile Bio" at bounding box center [484, 74] width 157 height 22
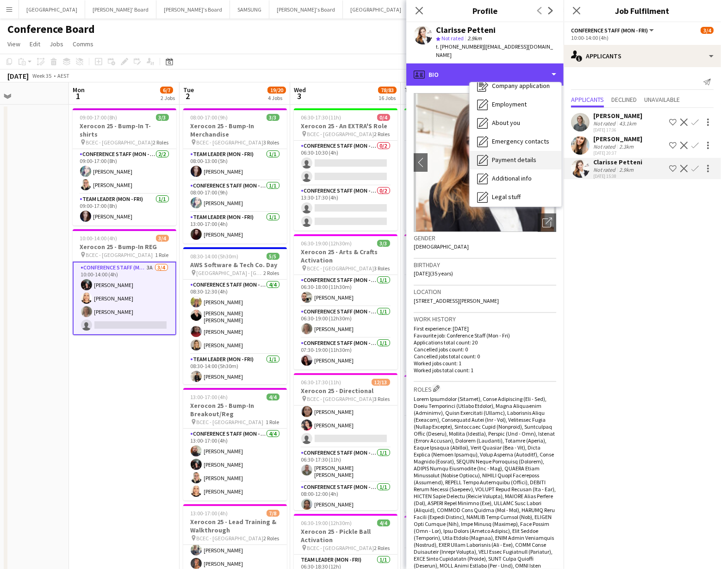
scroll to position [68, 0]
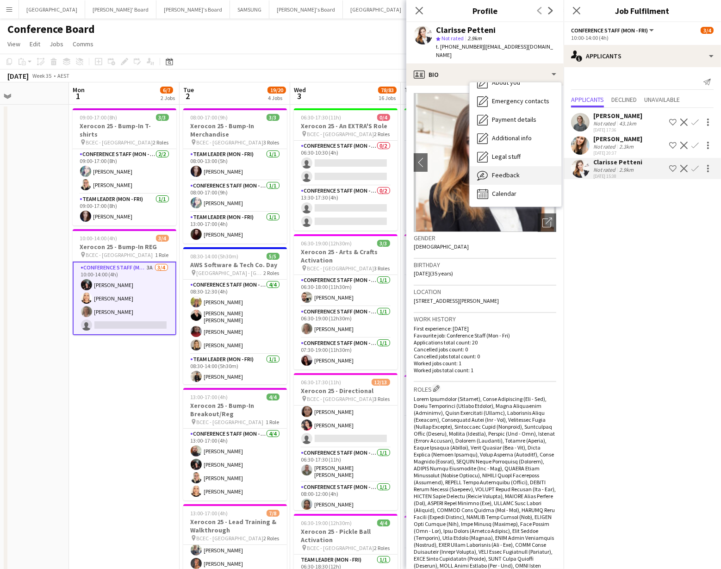
click at [517, 171] on span "Feedback" at bounding box center [506, 175] width 28 height 8
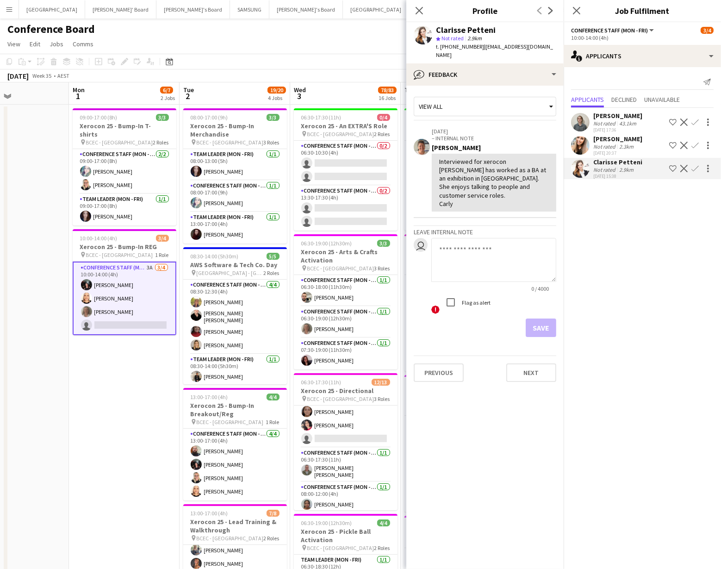
click at [582, 142] on app-user-avatar at bounding box center [580, 145] width 19 height 19
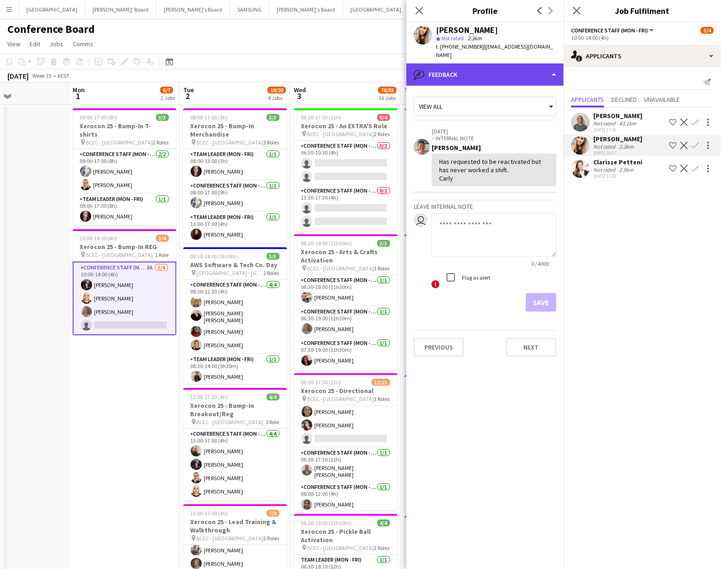
click at [552, 70] on div "bubble-pencil Feedback" at bounding box center [484, 74] width 157 height 22
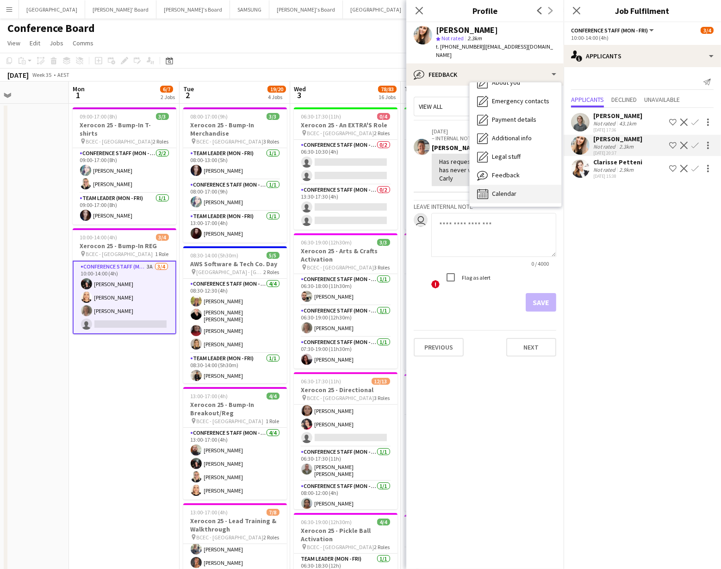
scroll to position [0, 0]
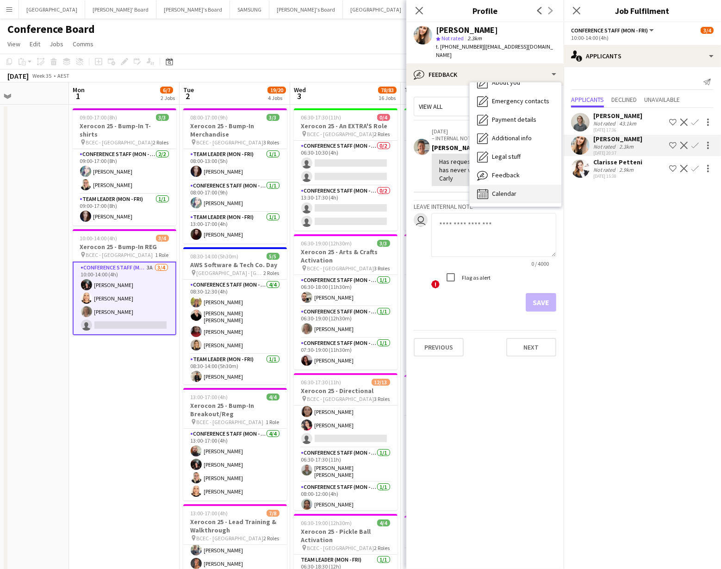
click at [513, 189] on span "Calendar" at bounding box center [504, 193] width 25 height 8
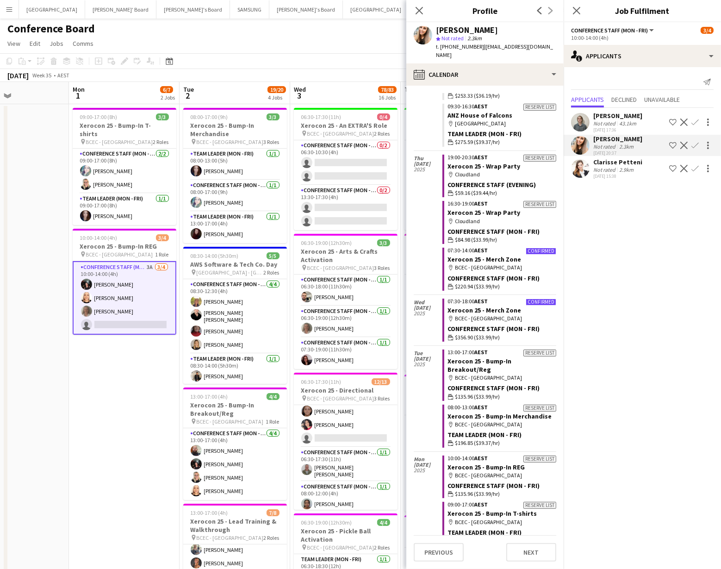
scroll to position [1159, 0]
click at [580, 167] on app-user-avatar at bounding box center [580, 168] width 19 height 19
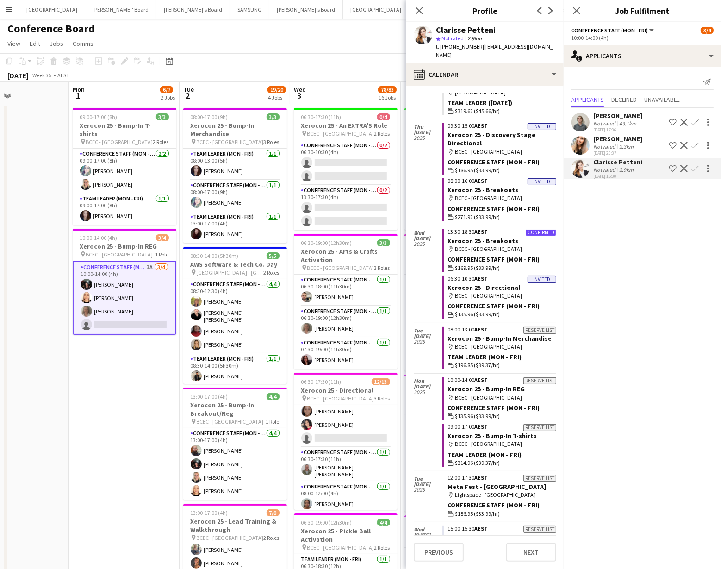
scroll to position [661, 0]
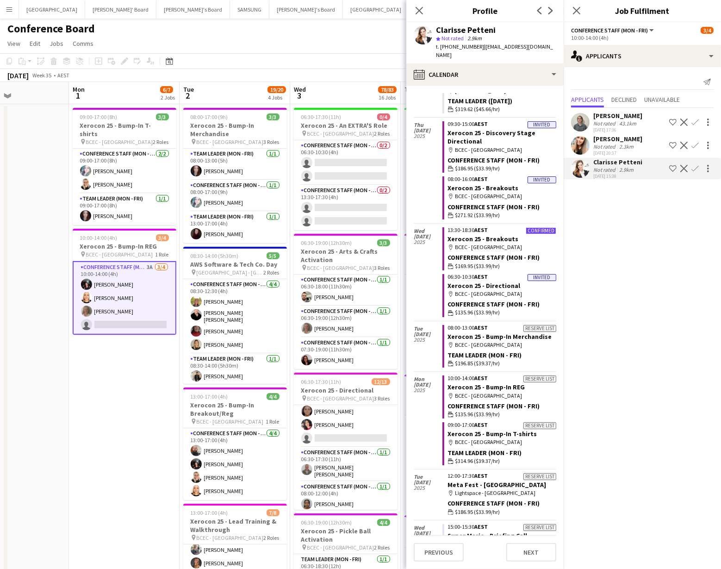
click at [579, 142] on app-user-avatar at bounding box center [580, 145] width 19 height 19
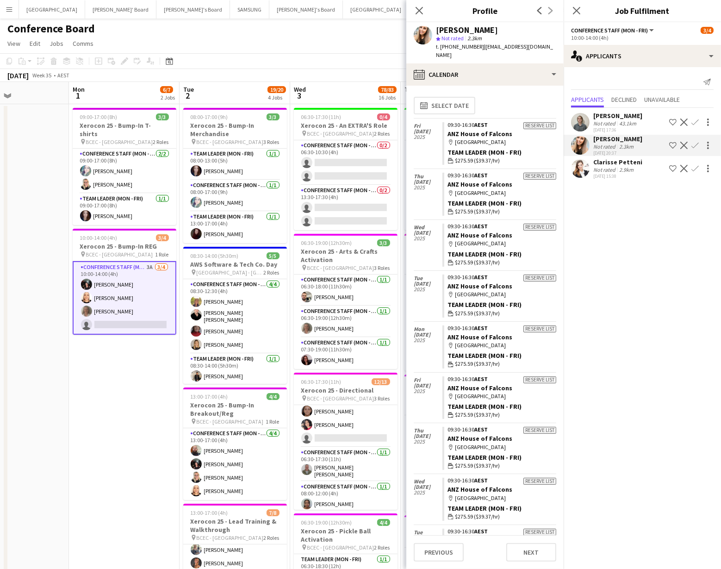
click at [693, 146] on app-icon "Confirm" at bounding box center [694, 145] width 7 height 7
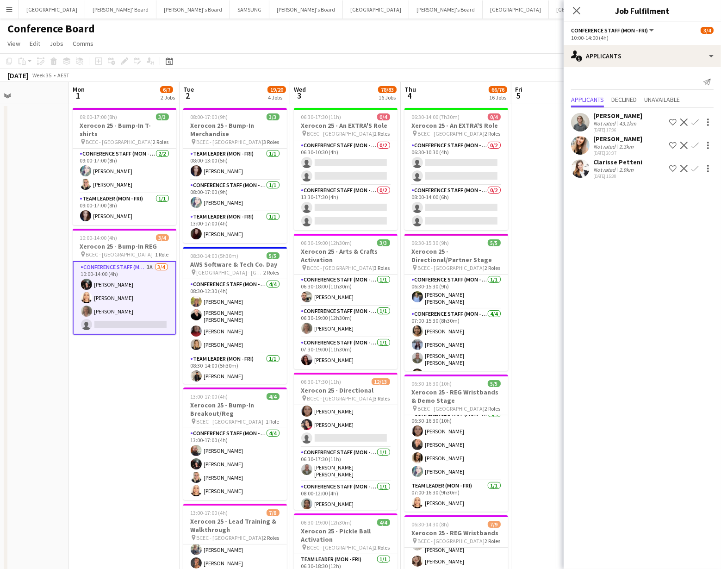
click at [695, 147] on app-icon "Confirm" at bounding box center [694, 145] width 7 height 7
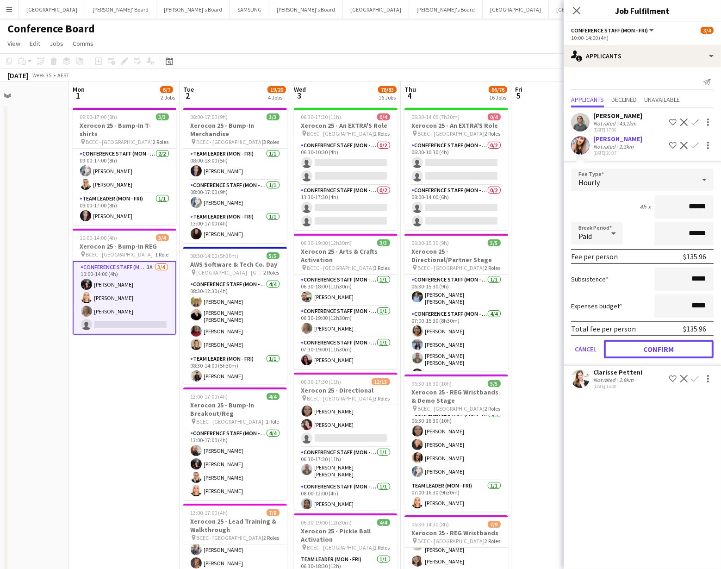
drag, startPoint x: 656, startPoint y: 349, endPoint x: 651, endPoint y: 344, distance: 6.9
click at [656, 348] on button "Confirm" at bounding box center [659, 349] width 110 height 19
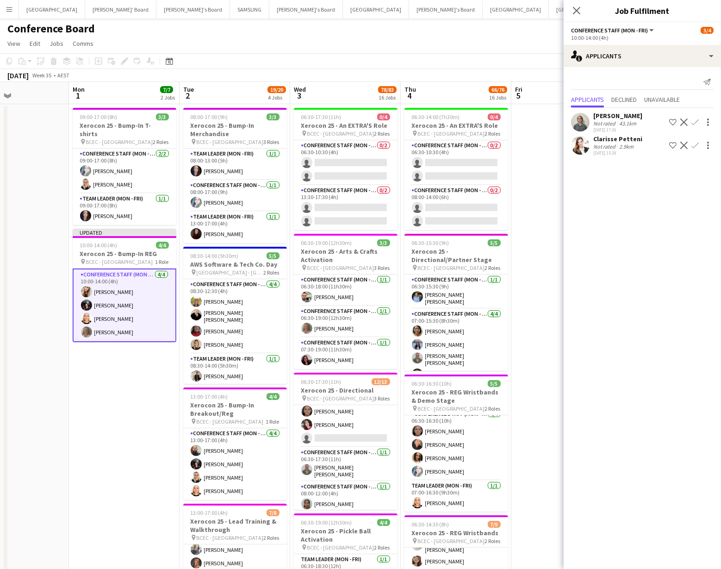
drag, startPoint x: 529, startPoint y: 231, endPoint x: 532, endPoint y: 225, distance: 6.4
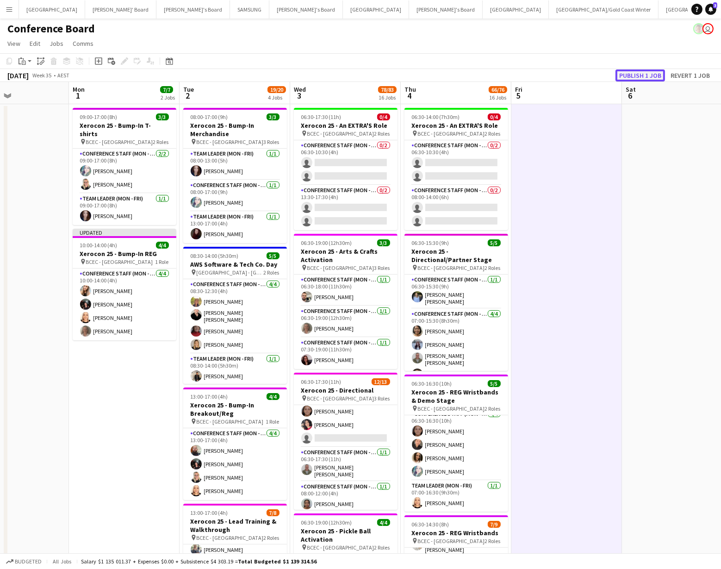
click at [641, 71] on button "Publish 1 job" at bounding box center [640, 75] width 50 height 12
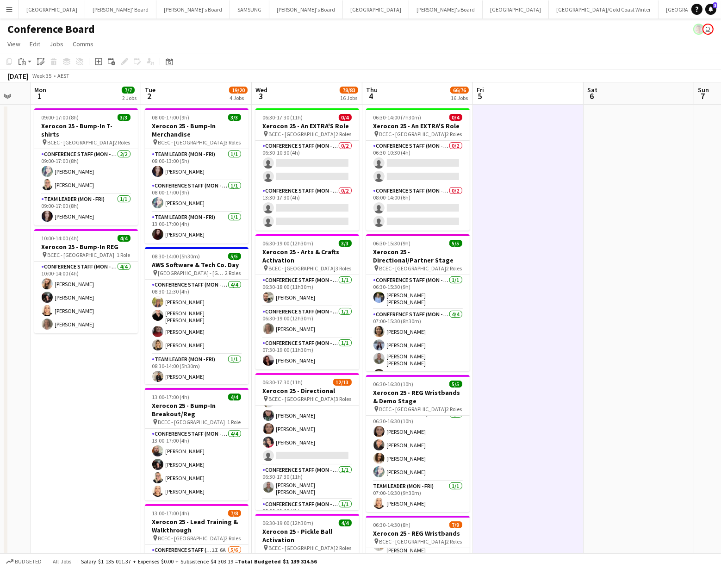
scroll to position [124, 0]
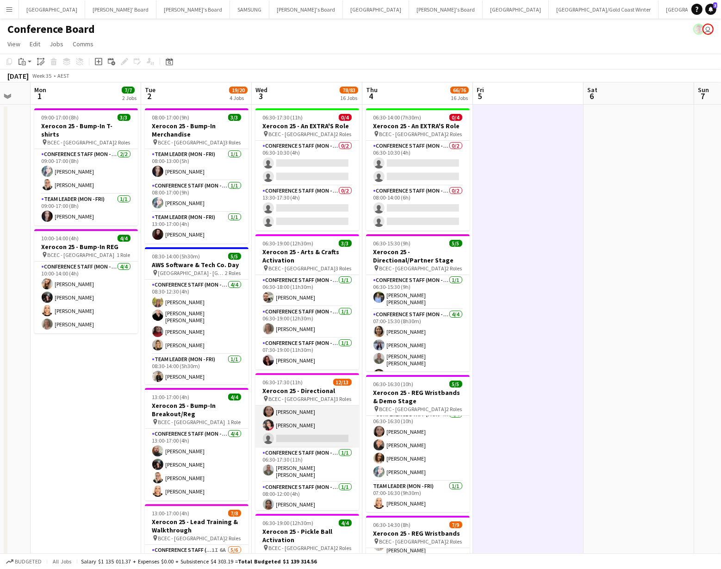
click at [299, 429] on app-card-role "Conference Staff (Mon - Fri) 60I 6A 10/11 06:30-10:30 (4h) Tyr Cobb Frederick -…" at bounding box center [307, 365] width 104 height 166
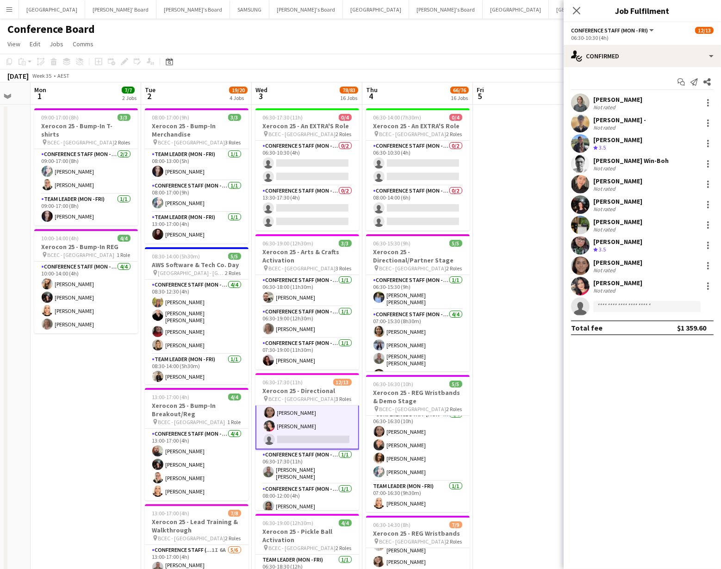
scroll to position [124, 0]
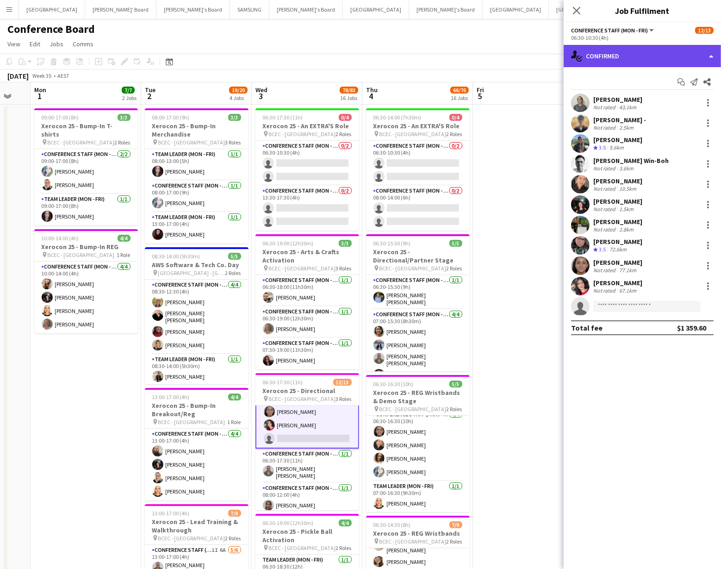
click at [683, 53] on div "single-neutral-actions-check-2 Confirmed" at bounding box center [642, 56] width 157 height 22
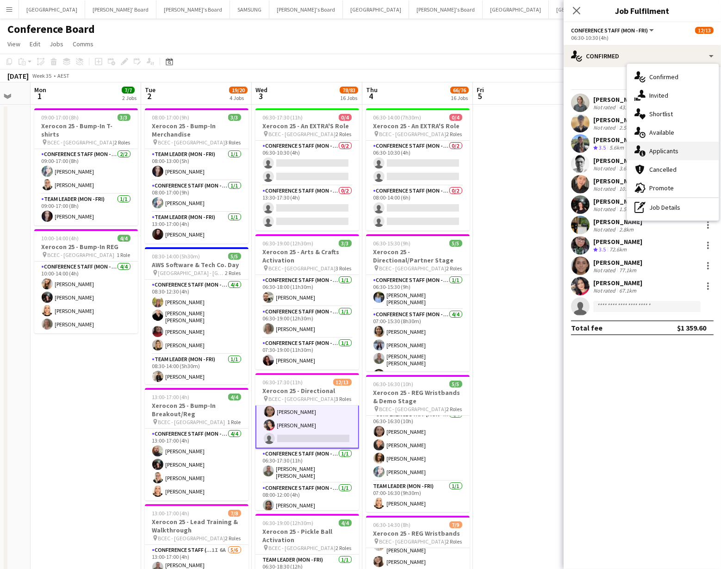
click at [675, 154] on div "single-neutral-actions-information Applicants" at bounding box center [673, 151] width 92 height 19
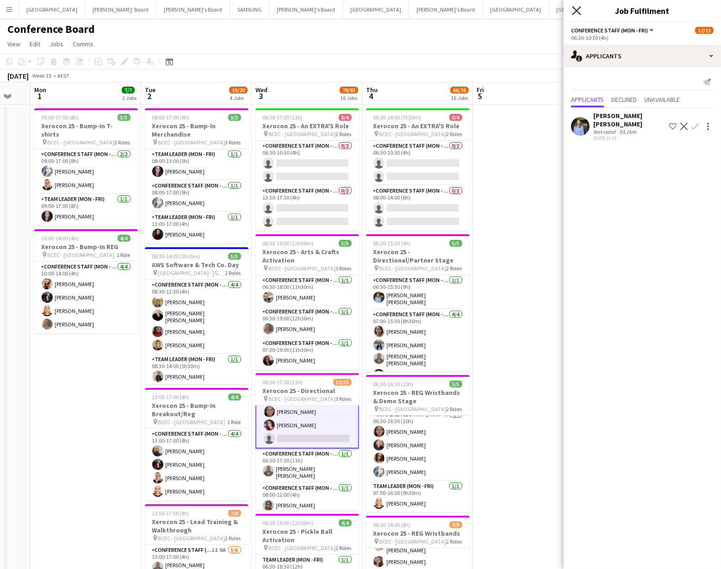
click at [577, 13] on icon "Close pop-in" at bounding box center [576, 10] width 9 height 9
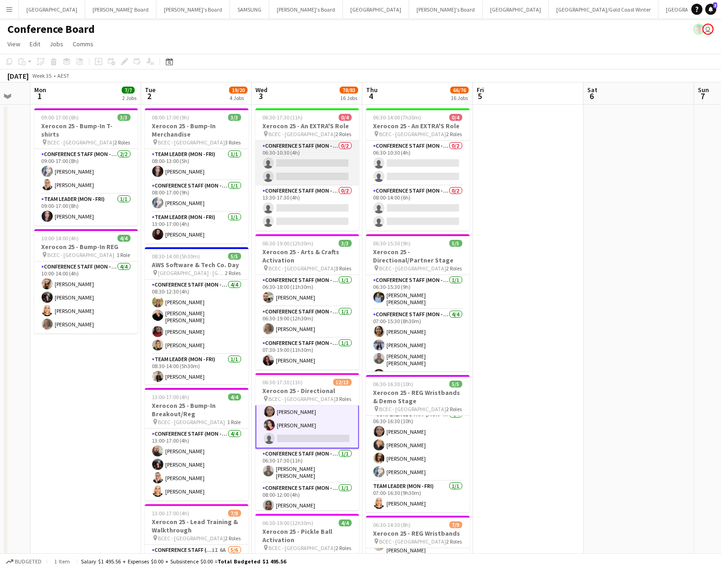
click at [322, 170] on app-card-role "Conference Staff (Mon - Fri) 0/2 06:30-10:30 (4h) single-neutral-actions single…" at bounding box center [307, 163] width 104 height 45
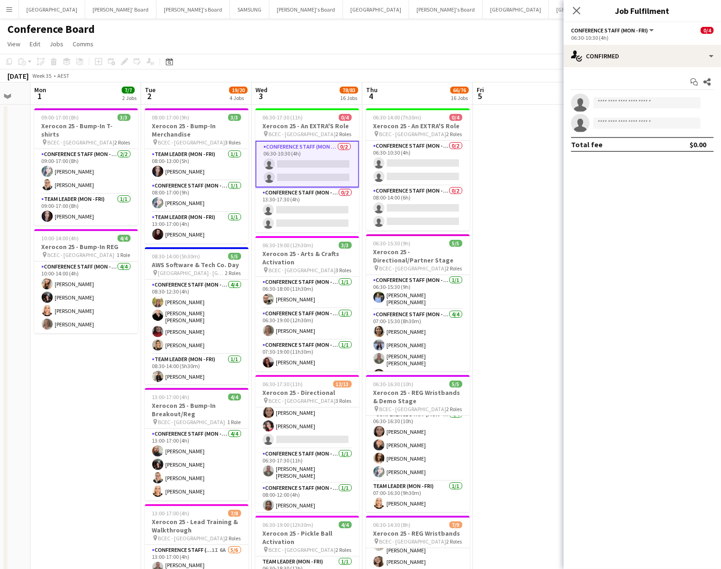
scroll to position [124, 0]
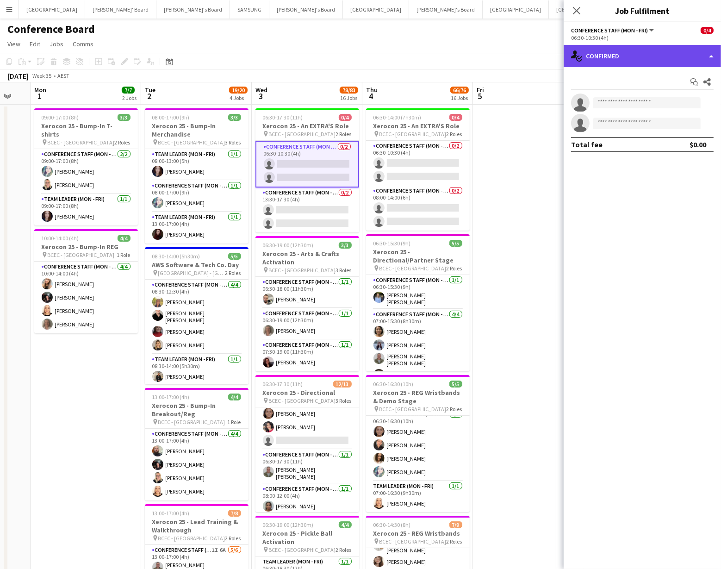
click at [670, 63] on div "single-neutral-actions-check-2 Confirmed" at bounding box center [642, 56] width 157 height 22
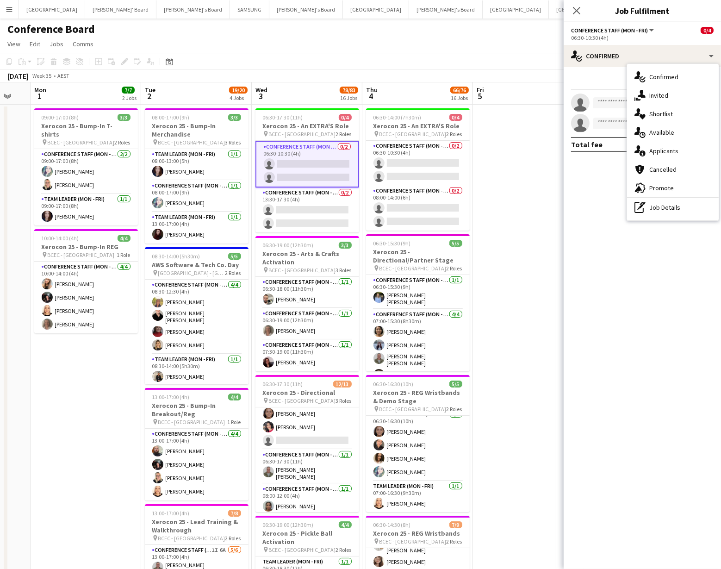
click at [664, 131] on div "single-neutral-actions-upload Available" at bounding box center [673, 132] width 92 height 19
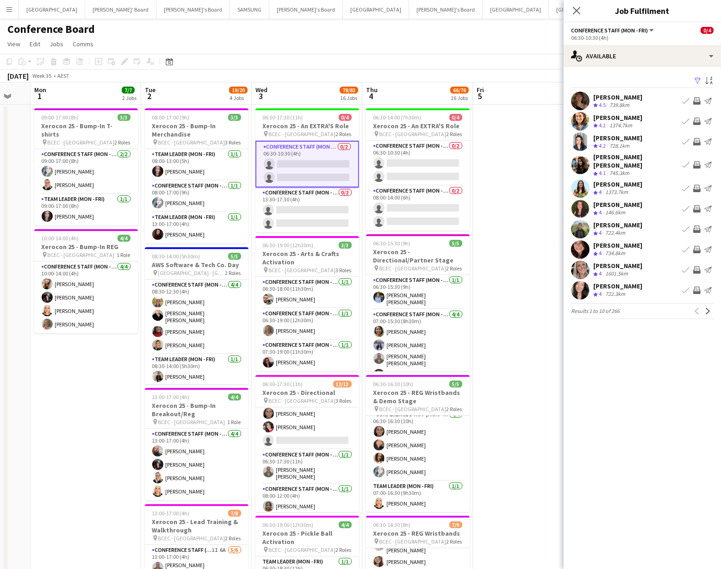
click at [697, 80] on app-icon "Filter" at bounding box center [697, 81] width 7 height 9
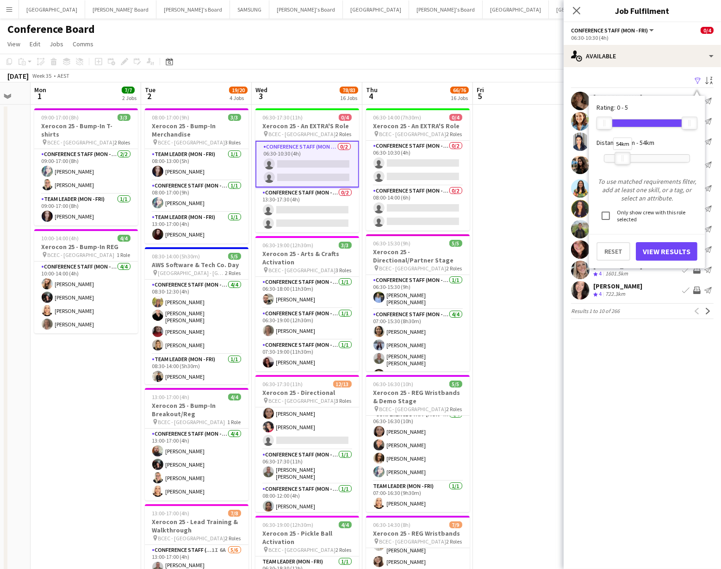
drag, startPoint x: 692, startPoint y: 159, endPoint x: 614, endPoint y: 186, distance: 82.4
click at [625, 161] on div at bounding box center [622, 158] width 15 height 12
drag, startPoint x: 663, startPoint y: 252, endPoint x: 651, endPoint y: 248, distance: 12.6
click at [663, 252] on button "View Results" at bounding box center [667, 251] width 62 height 19
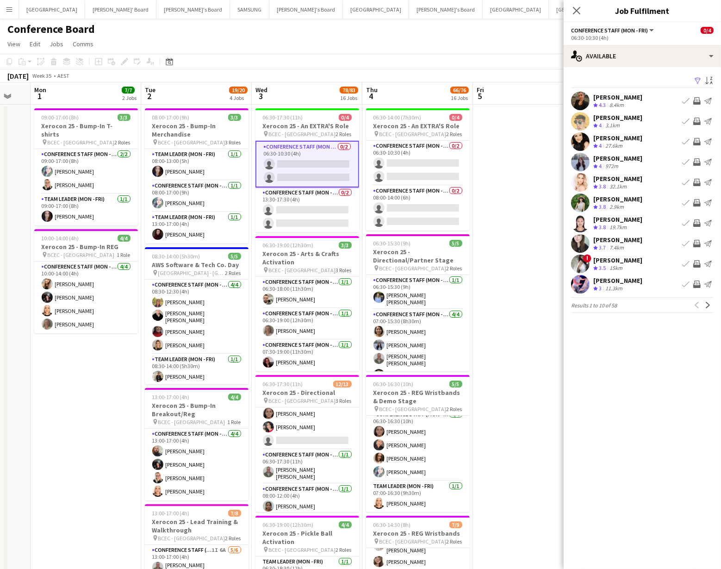
click at [698, 221] on app-icon "Invite crew" at bounding box center [696, 222] width 7 height 7
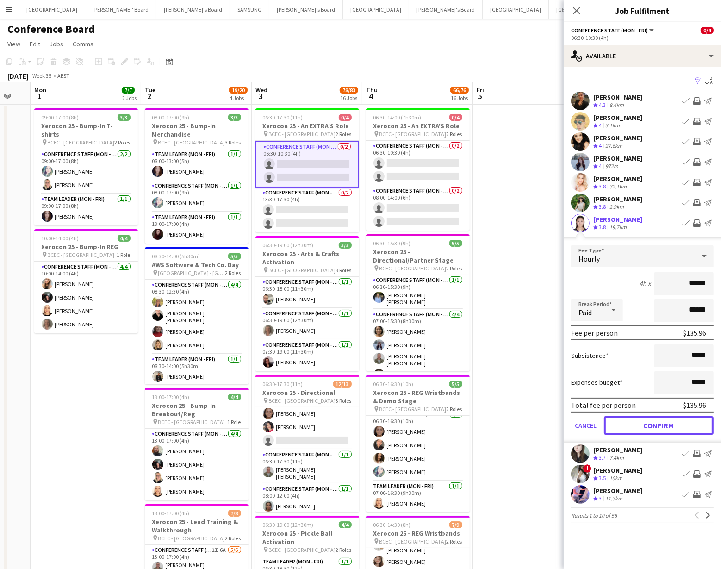
drag, startPoint x: 631, startPoint y: 418, endPoint x: 630, endPoint y: 413, distance: 5.7
click at [631, 418] on button "Confirm" at bounding box center [659, 425] width 110 height 19
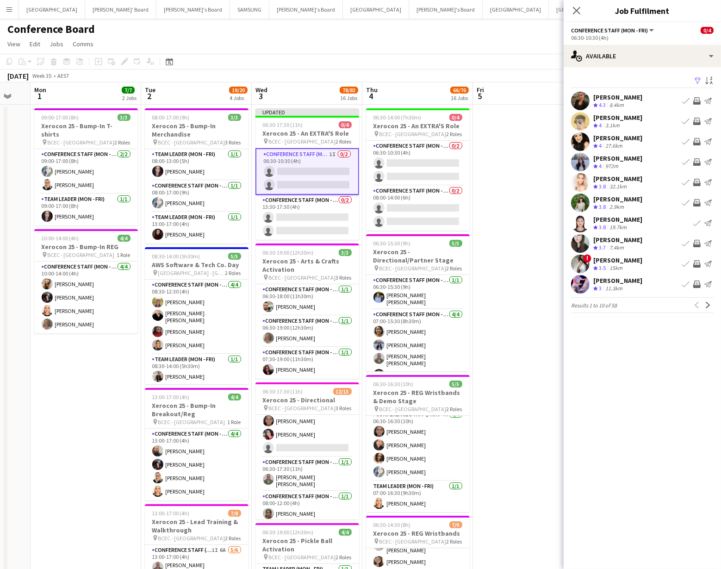
click at [695, 242] on app-icon "Invite crew" at bounding box center [696, 243] width 7 height 7
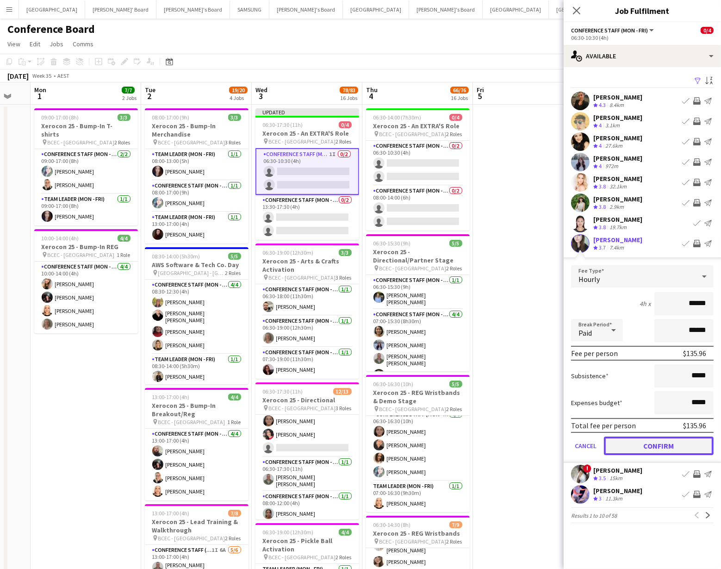
click at [649, 446] on button "Confirm" at bounding box center [659, 445] width 110 height 19
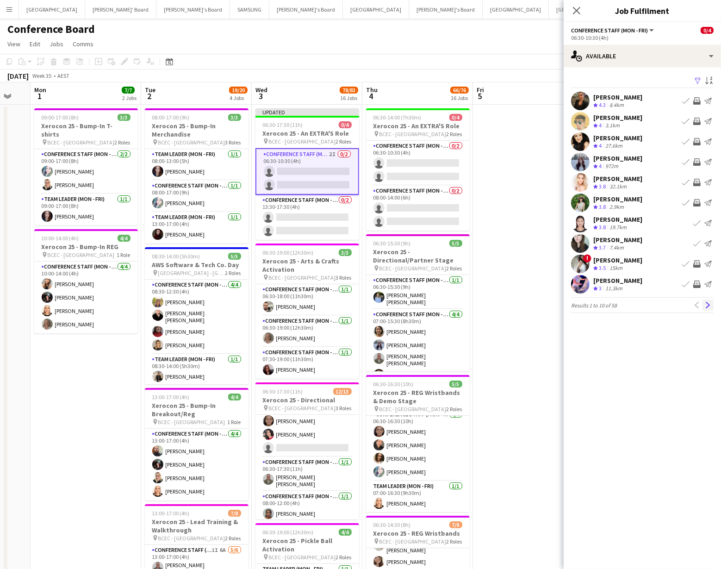
click at [707, 305] on app-icon "Next" at bounding box center [708, 305] width 6 height 6
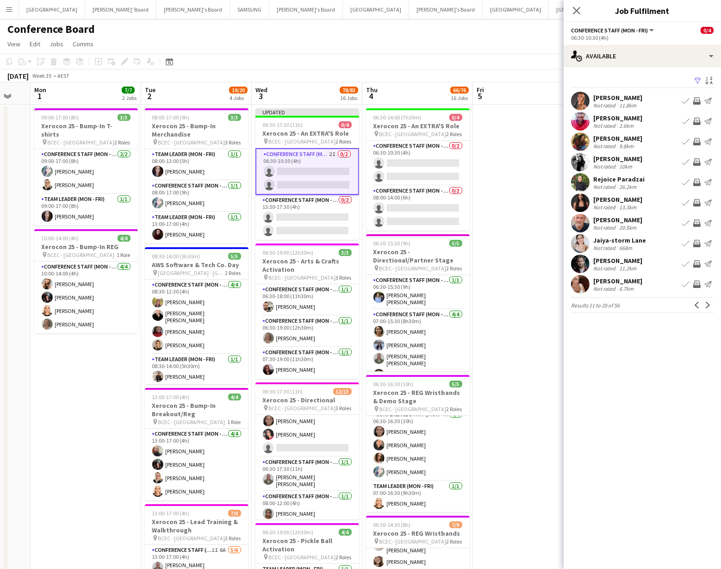
click at [697, 121] on app-icon "Invite crew" at bounding box center [696, 121] width 7 height 7
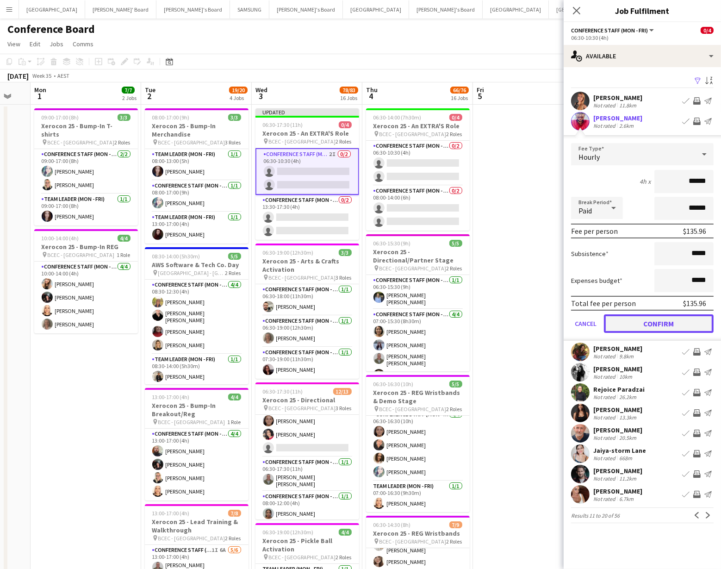
click at [664, 323] on button "Confirm" at bounding box center [659, 323] width 110 height 19
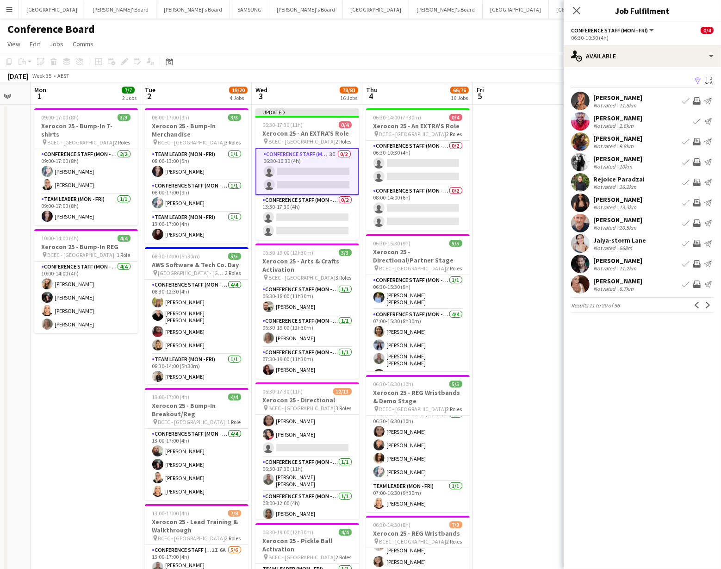
click at [697, 142] on app-icon "Invite crew" at bounding box center [696, 141] width 7 height 7
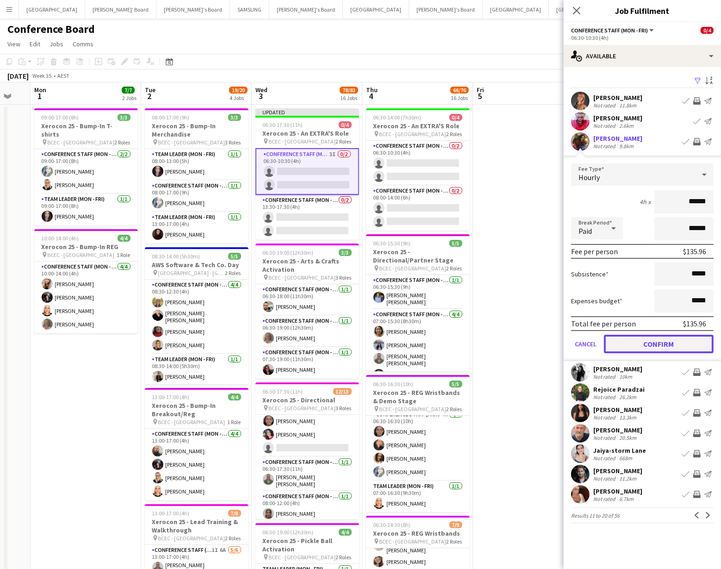
click at [669, 340] on button "Confirm" at bounding box center [659, 344] width 110 height 19
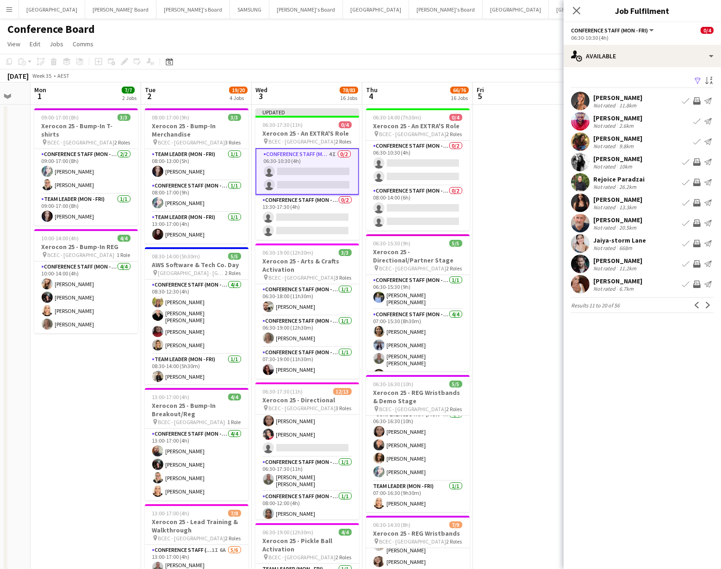
click at [696, 161] on app-icon "Invite crew" at bounding box center [696, 161] width 7 height 7
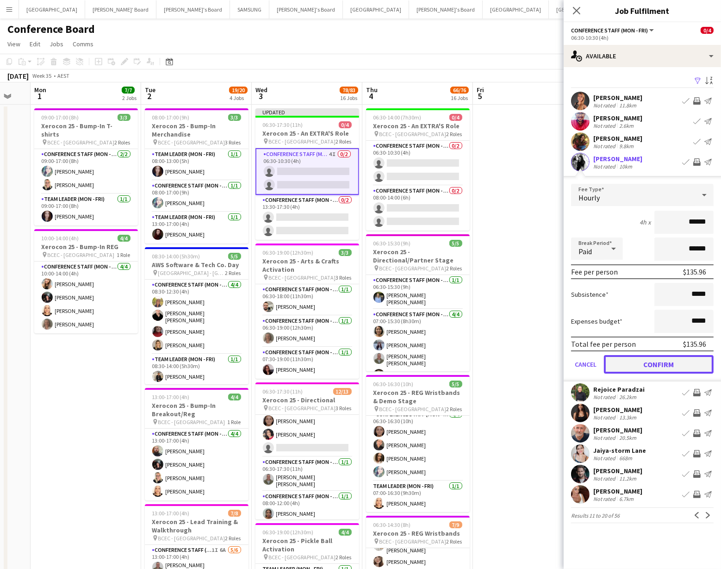
drag, startPoint x: 663, startPoint y: 364, endPoint x: 656, endPoint y: 353, distance: 12.3
click at [663, 364] on button "Confirm" at bounding box center [659, 364] width 110 height 19
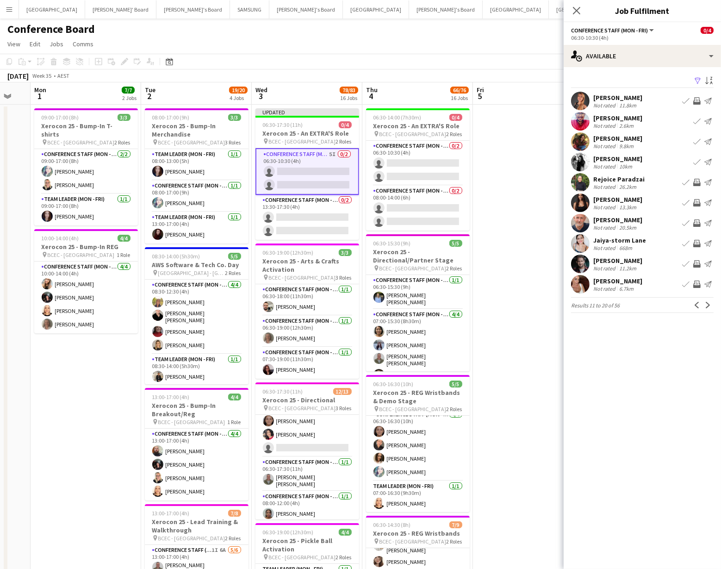
click at [698, 182] on app-icon "Invite crew" at bounding box center [696, 182] width 7 height 7
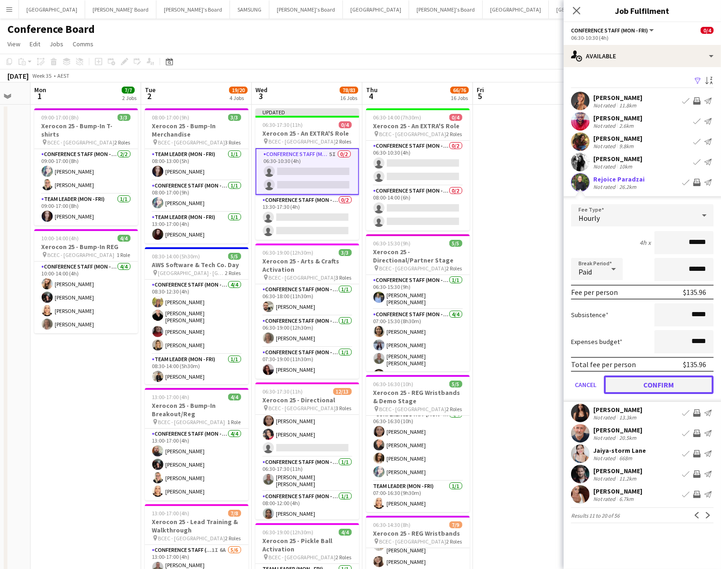
click at [644, 381] on button "Confirm" at bounding box center [659, 384] width 110 height 19
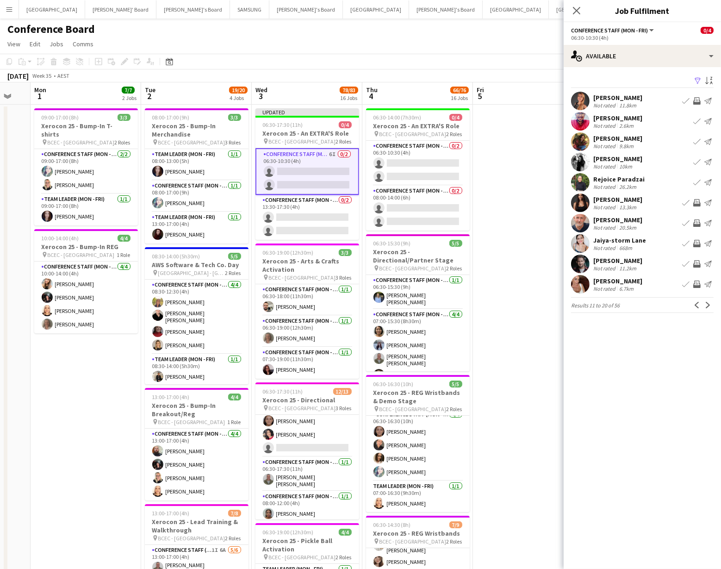
click at [694, 201] on app-icon "Invite crew" at bounding box center [696, 202] width 7 height 7
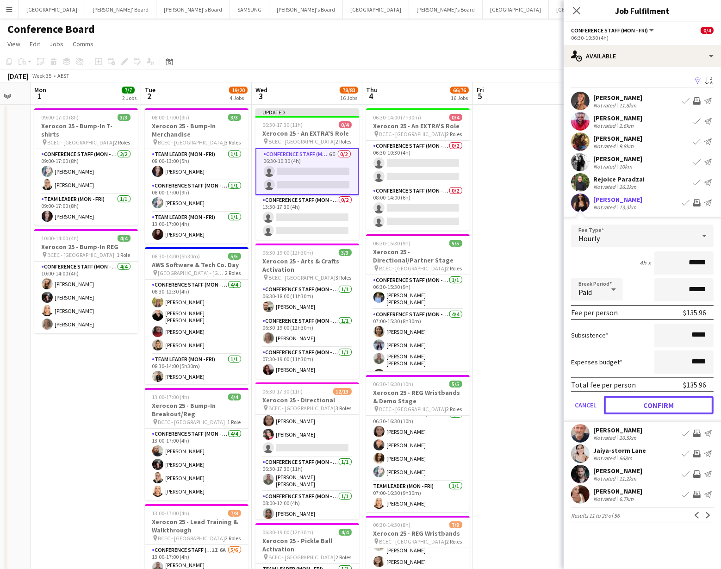
drag, startPoint x: 653, startPoint y: 403, endPoint x: 655, endPoint y: 392, distance: 10.8
click at [654, 403] on button "Confirm" at bounding box center [659, 405] width 110 height 19
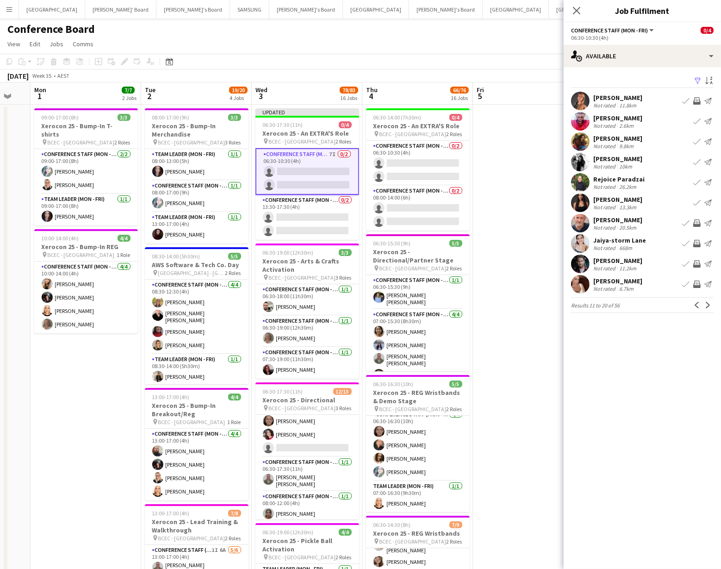
click at [694, 240] on app-icon "Invite crew" at bounding box center [696, 243] width 7 height 7
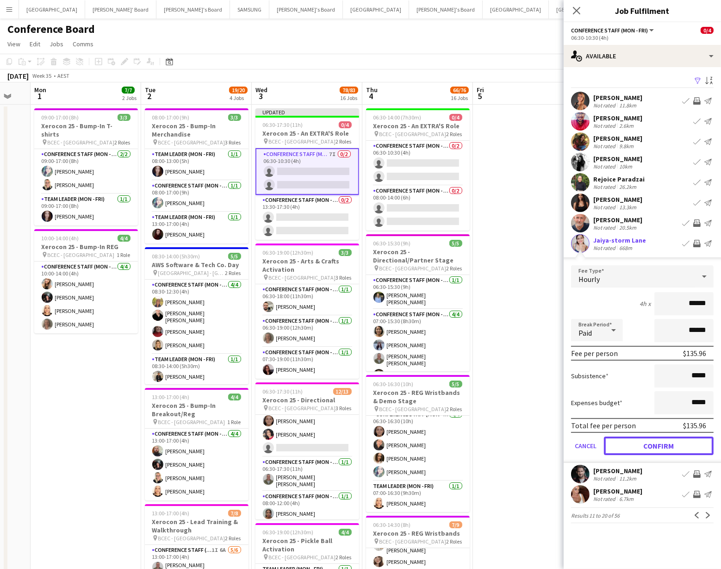
click at [661, 445] on button "Confirm" at bounding box center [659, 445] width 110 height 19
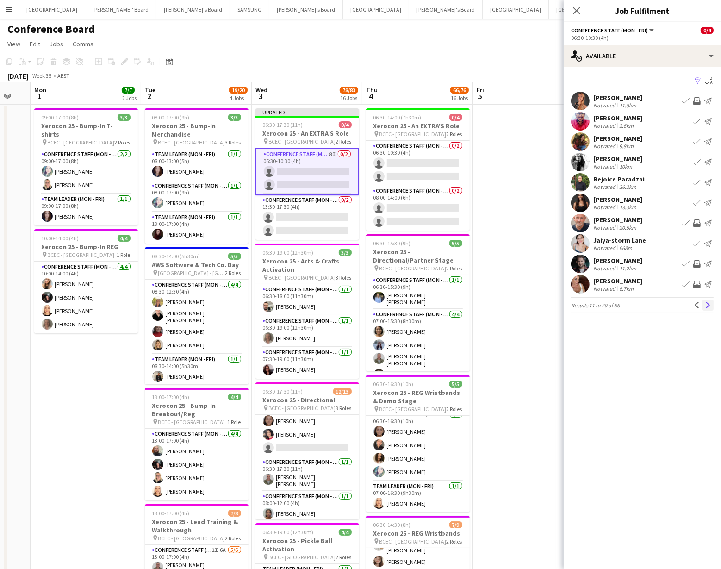
click at [712, 303] on button "Next" at bounding box center [707, 304] width 11 height 11
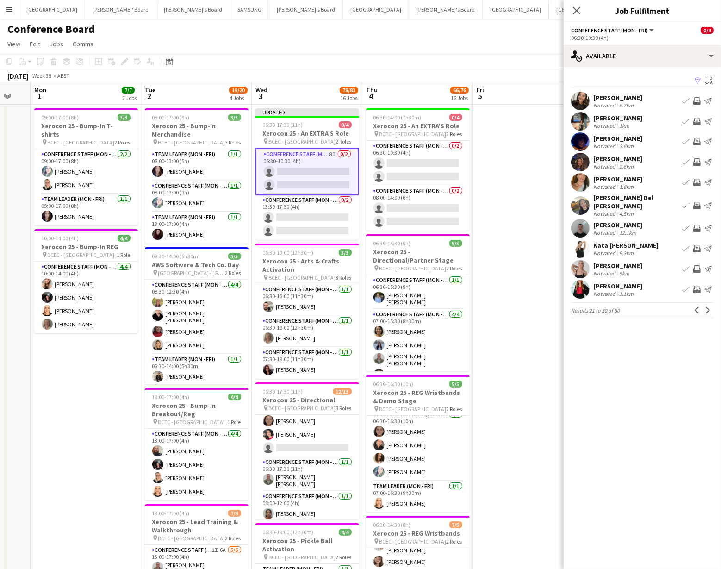
click at [695, 181] on app-icon "Invite crew" at bounding box center [696, 182] width 7 height 7
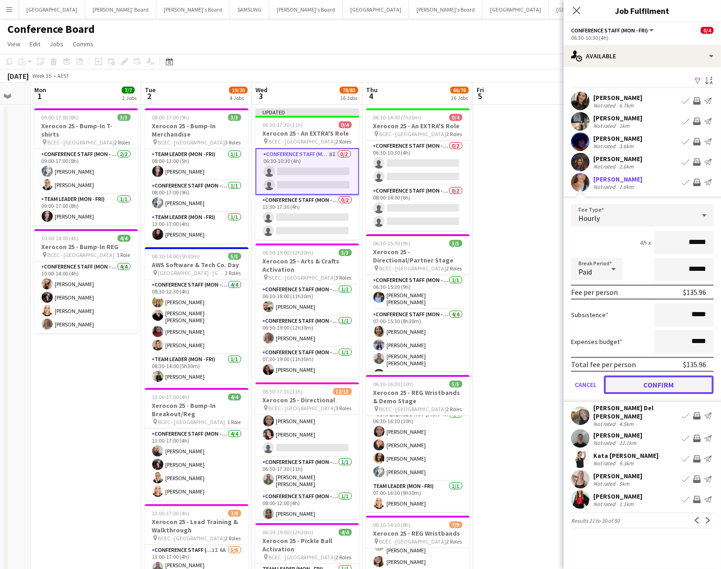
click at [663, 378] on button "Confirm" at bounding box center [659, 384] width 110 height 19
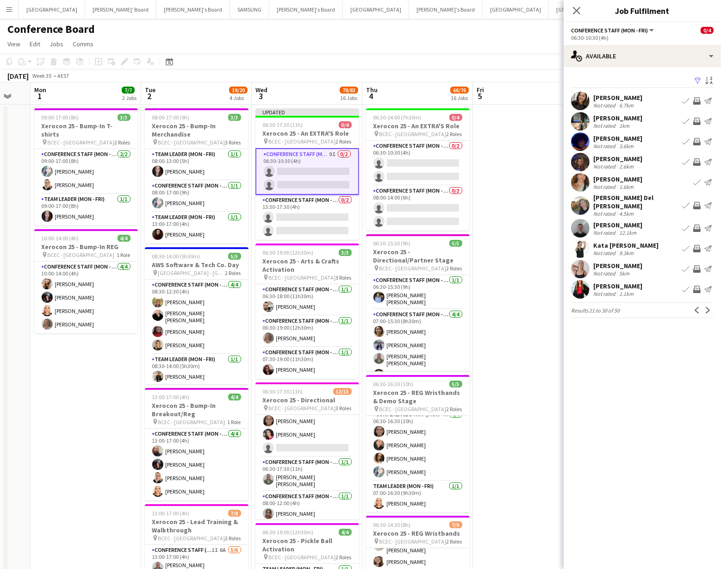
click at [698, 118] on app-icon "Invite crew" at bounding box center [696, 121] width 7 height 7
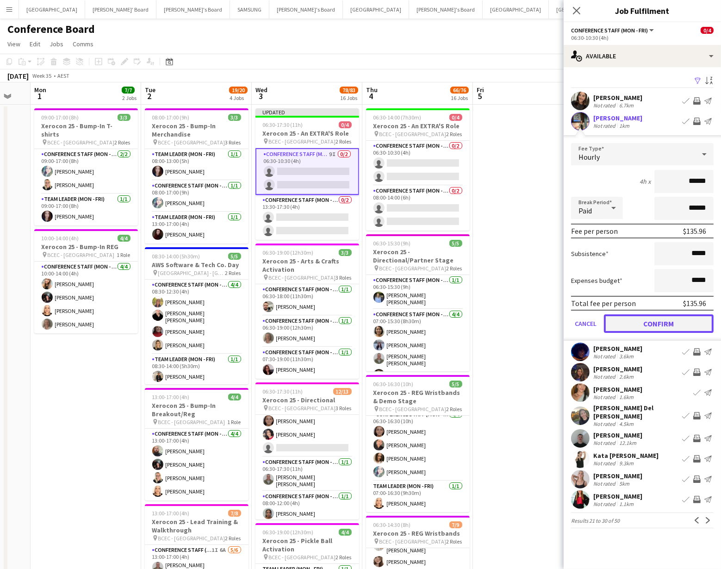
click at [648, 323] on button "Confirm" at bounding box center [659, 323] width 110 height 19
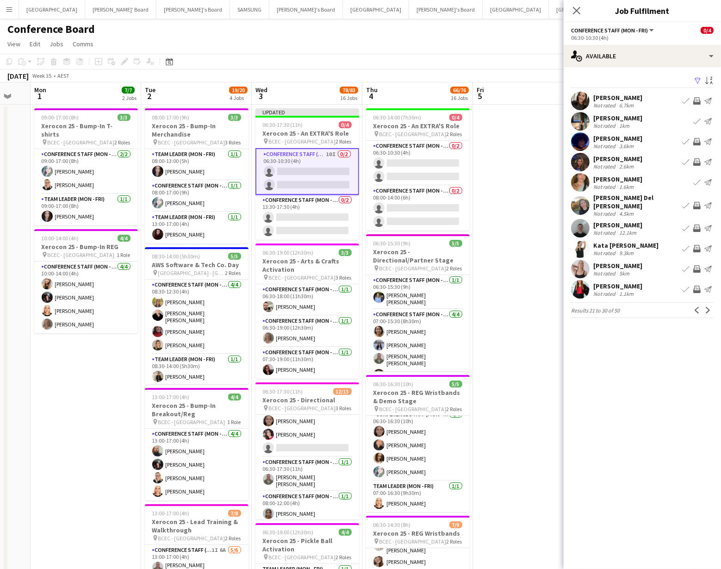
click at [696, 285] on app-icon "Invite crew" at bounding box center [696, 288] width 7 height 7
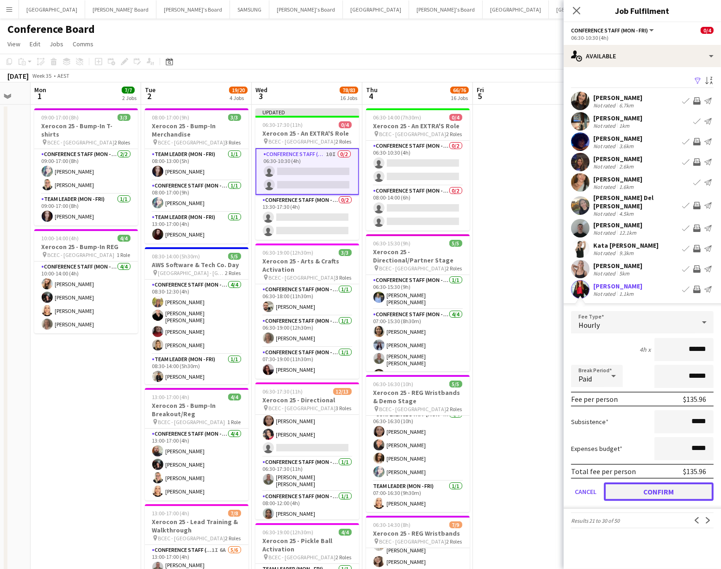
click at [664, 482] on button "Confirm" at bounding box center [659, 491] width 110 height 19
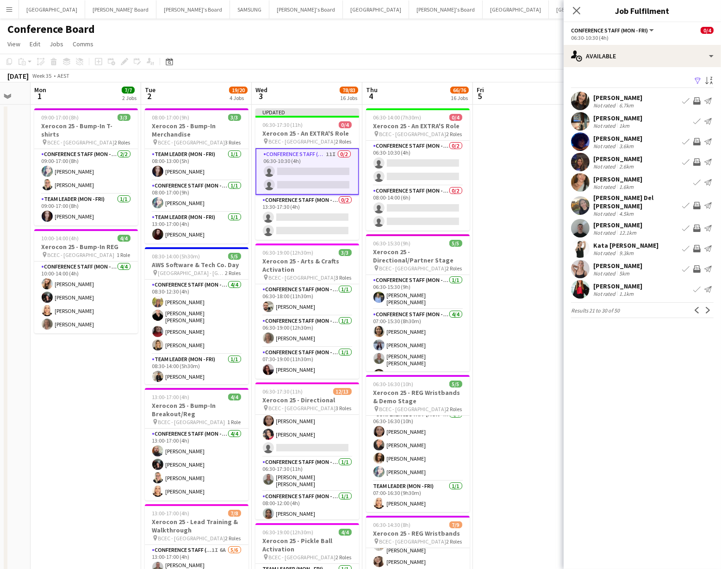
click at [695, 265] on app-icon "Invite crew" at bounding box center [696, 268] width 7 height 7
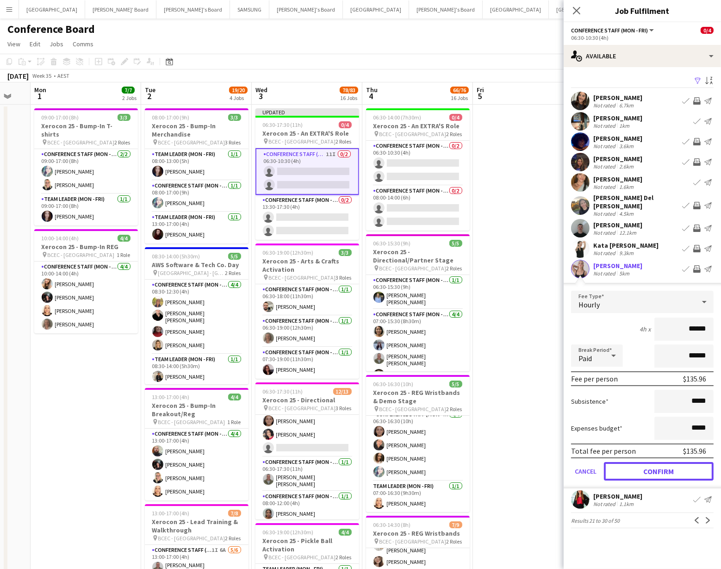
click at [654, 462] on button "Confirm" at bounding box center [659, 471] width 110 height 19
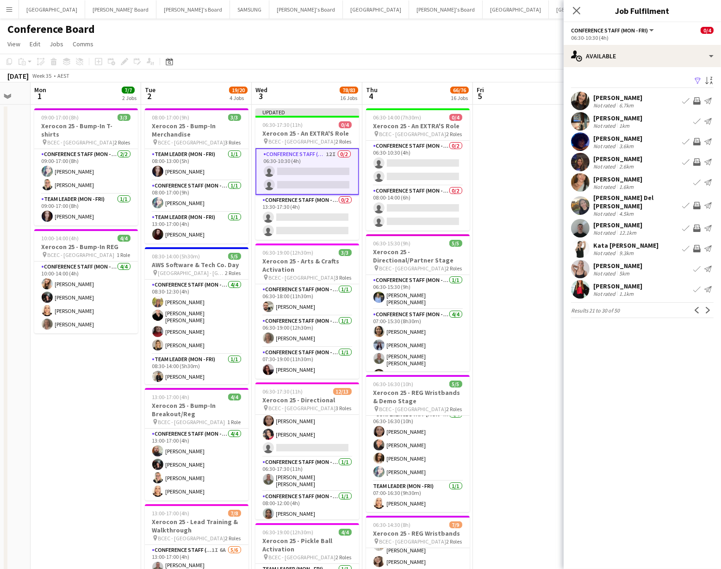
click at [693, 202] on app-icon "Invite crew" at bounding box center [696, 205] width 7 height 7
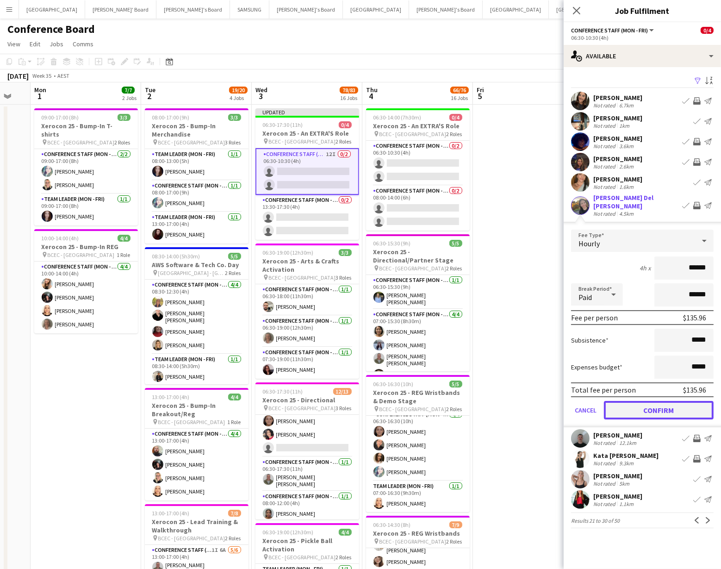
click at [663, 403] on button "Confirm" at bounding box center [659, 410] width 110 height 19
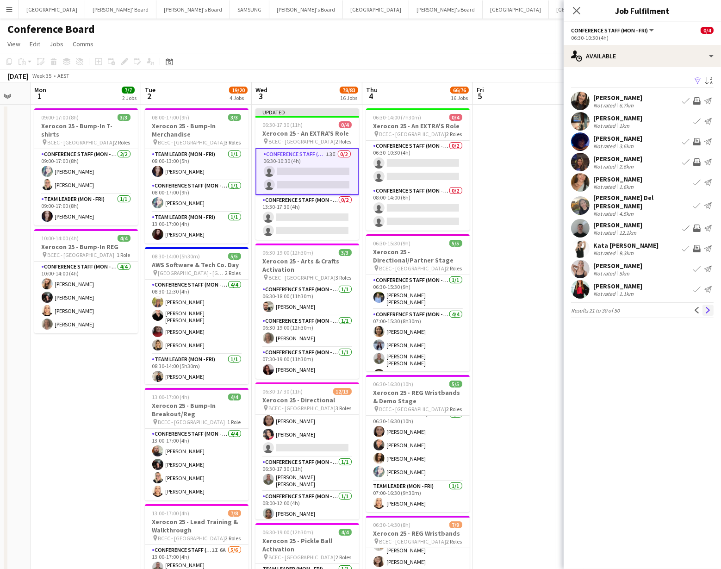
click at [705, 307] on app-icon "Next" at bounding box center [708, 310] width 6 height 6
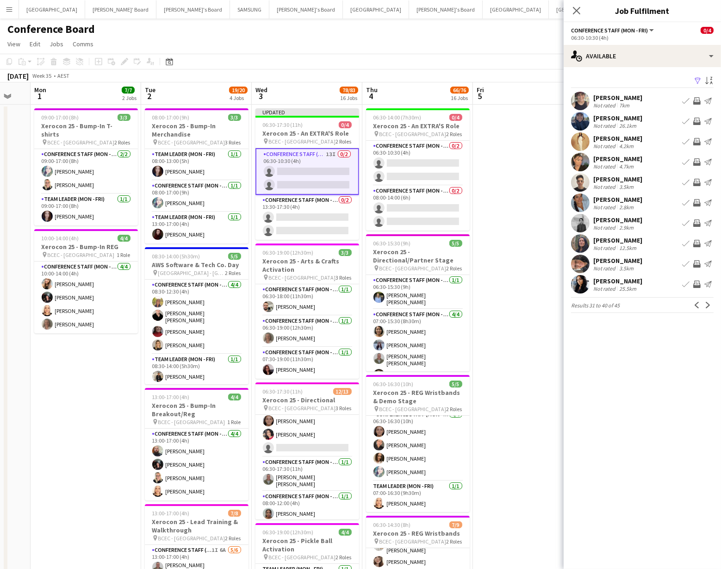
click at [581, 263] on app-user-avatar at bounding box center [580, 263] width 19 height 19
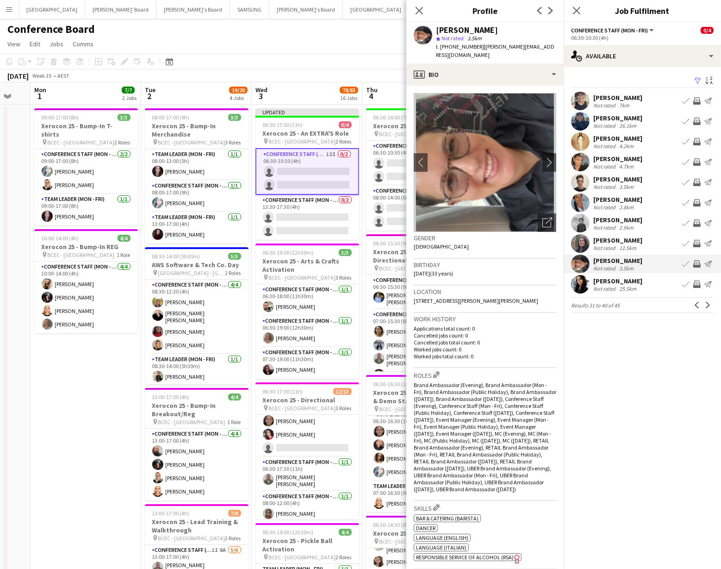
click at [698, 262] on app-icon "Invite crew" at bounding box center [696, 263] width 7 height 7
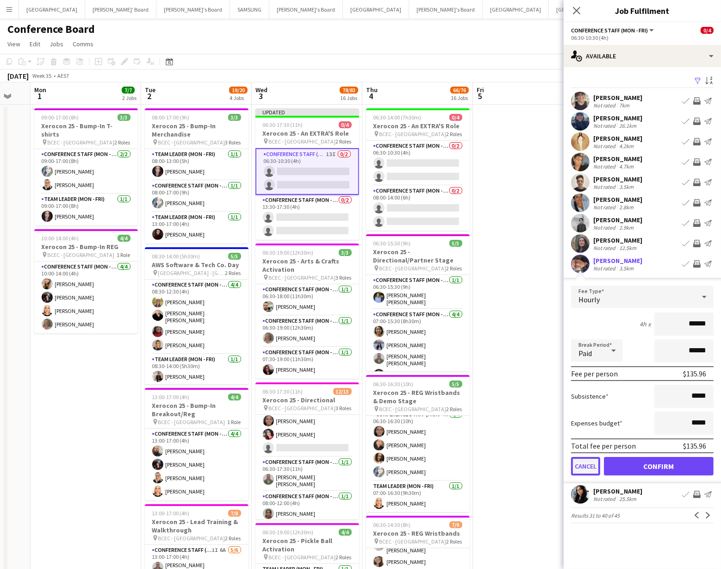
click at [589, 460] on button "Cancel" at bounding box center [585, 466] width 29 height 19
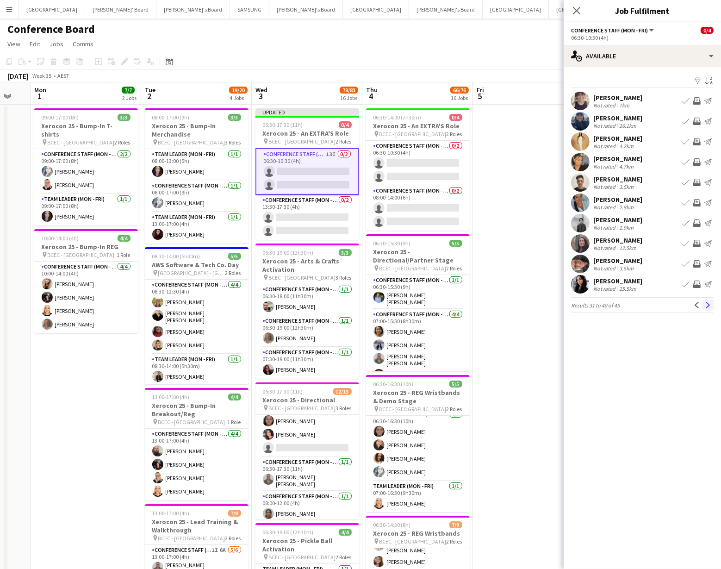
click at [707, 304] on app-icon "Next" at bounding box center [708, 305] width 6 height 6
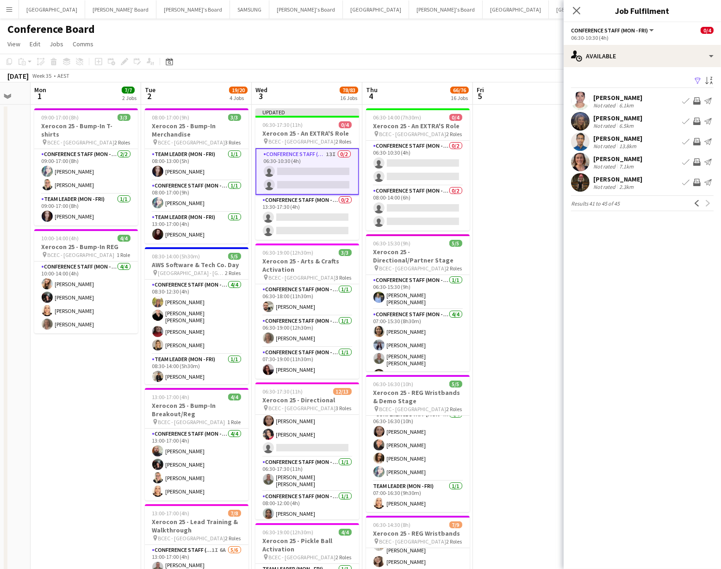
click at [579, 185] on app-user-avatar at bounding box center [580, 182] width 19 height 19
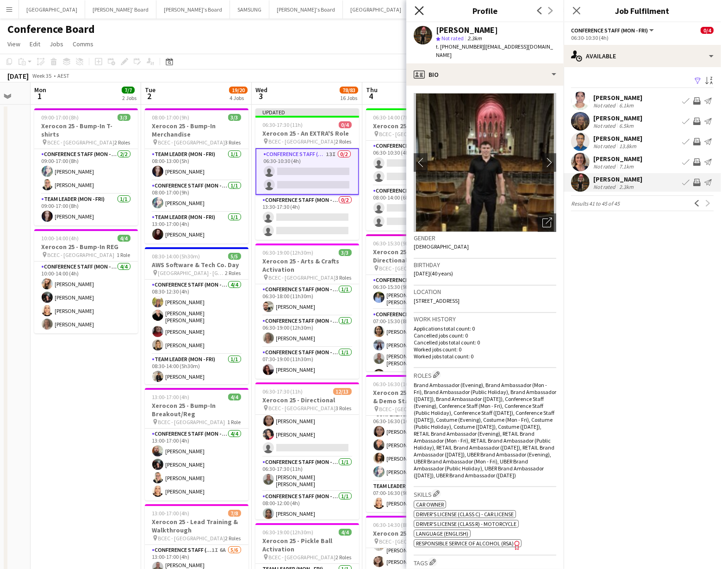
click at [418, 12] on icon at bounding box center [419, 10] width 9 height 9
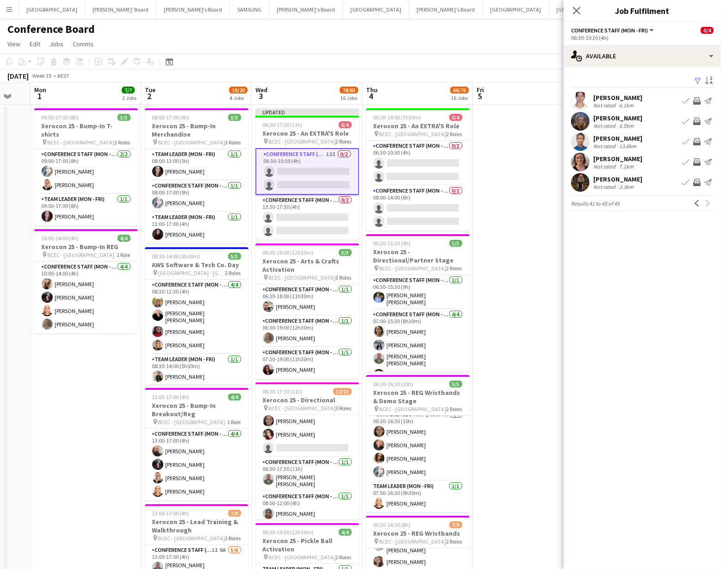
click at [484, 62] on app-toolbar "Copy Paste Paste Command V Paste with crew Command Shift V Paste linked Job Del…" at bounding box center [360, 62] width 721 height 16
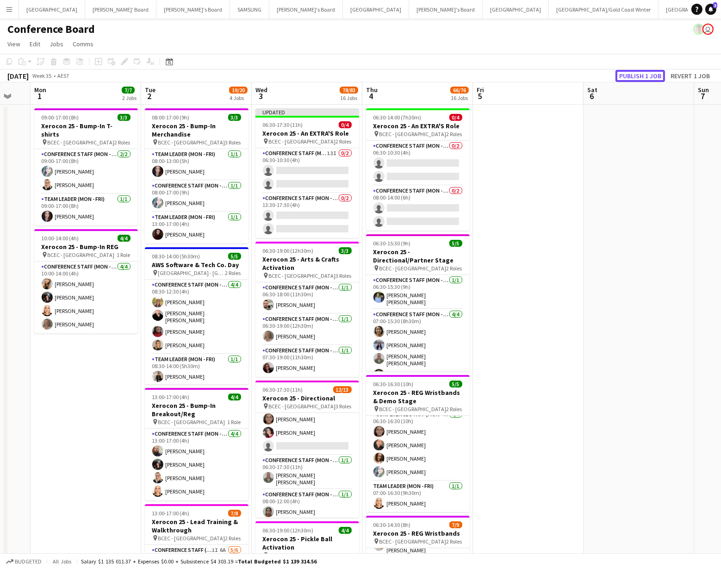
click at [636, 79] on button "Publish 1 job" at bounding box center [640, 76] width 50 height 12
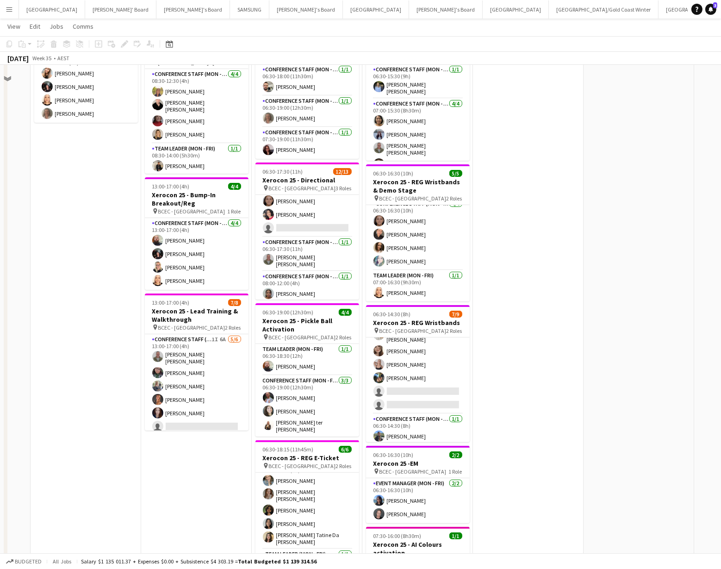
scroll to position [0, 0]
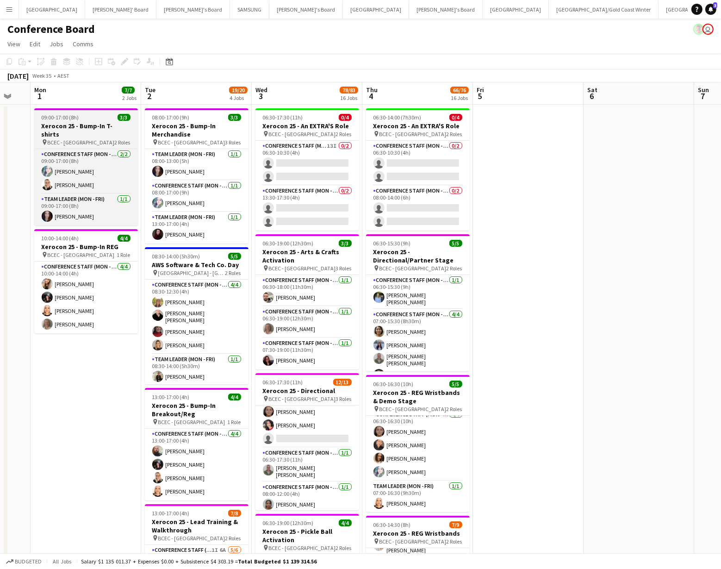
click at [73, 139] on span "BCEC - [GEOGRAPHIC_DATA]" at bounding box center [81, 142] width 67 height 7
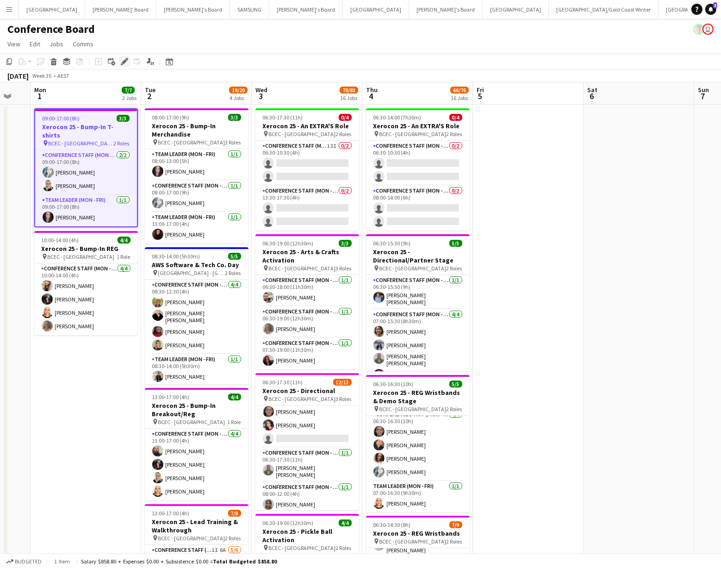
click at [122, 59] on icon "Edit" at bounding box center [124, 61] width 7 height 7
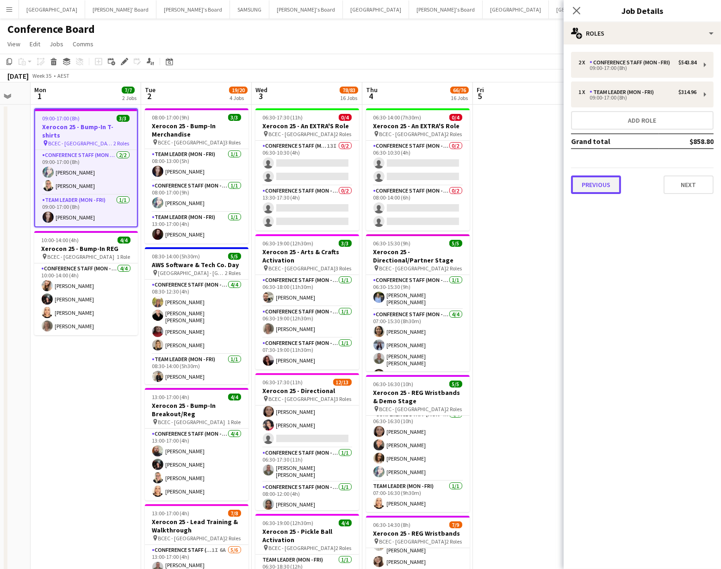
click at [608, 184] on button "Previous" at bounding box center [596, 184] width 50 height 19
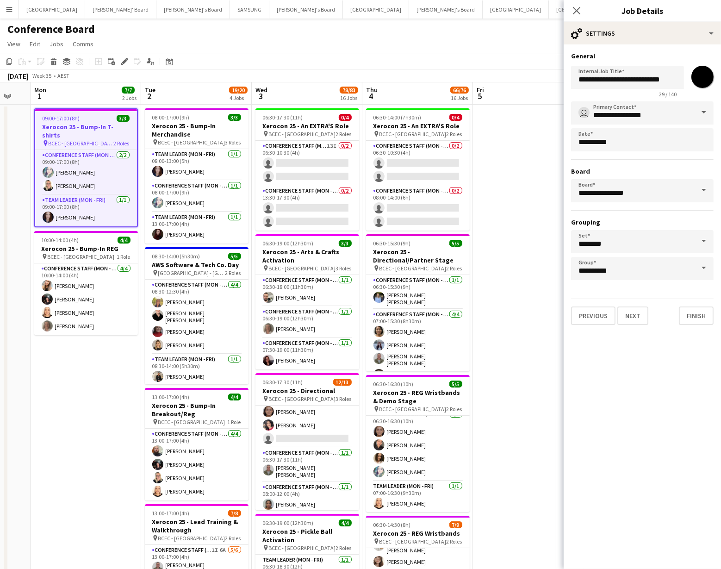
click at [702, 69] on input "*******" at bounding box center [702, 76] width 33 height 33
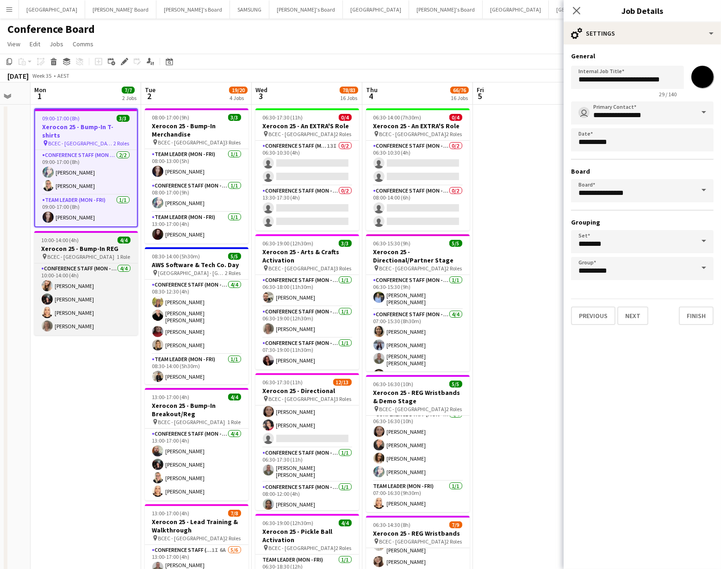
type input "*******"
click at [93, 244] on h3 "Xerocon 25 - Bump-In REG" at bounding box center [86, 248] width 104 height 8
type input "**********"
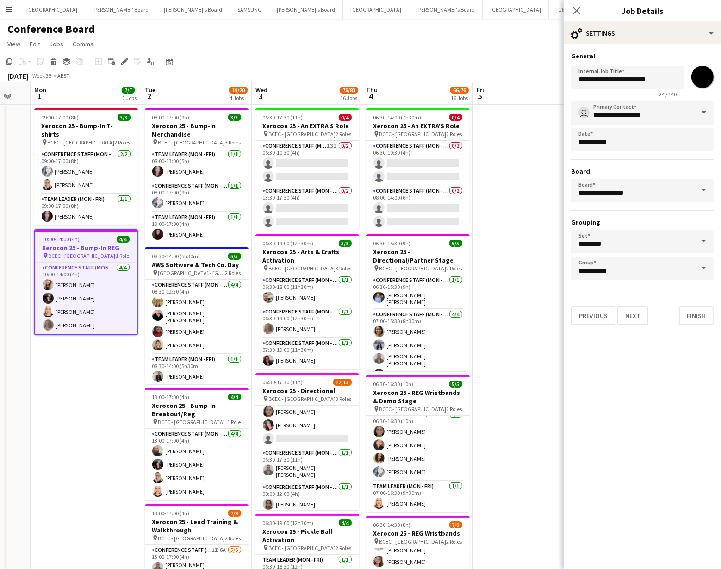
click at [706, 81] on input "*******" at bounding box center [702, 76] width 33 height 33
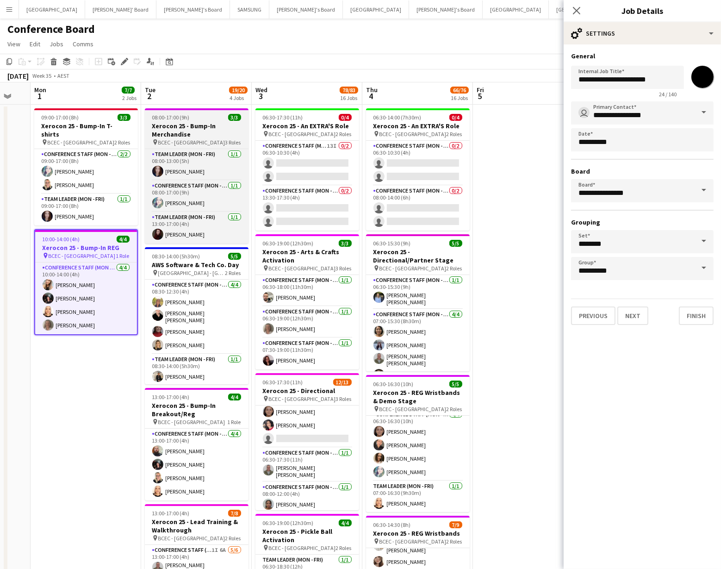
type input "*******"
click at [174, 139] on span "BCEC - [GEOGRAPHIC_DATA]" at bounding box center [191, 142] width 67 height 7
type input "**********"
type input "*******"
type input "**********"
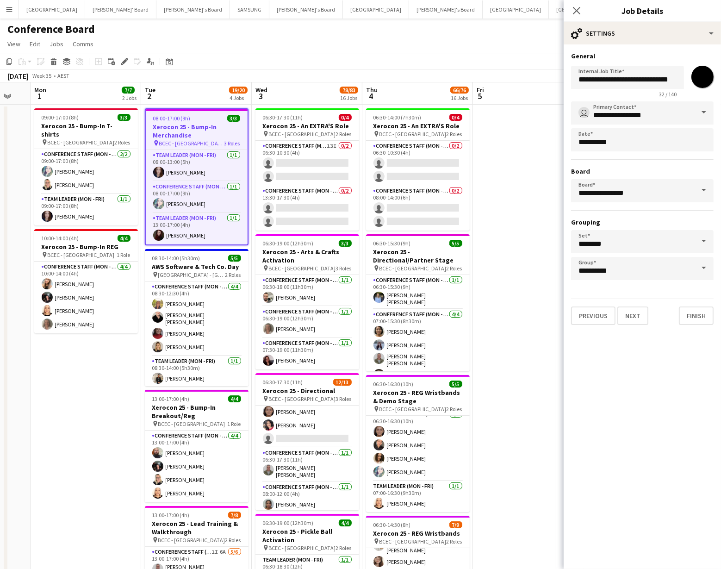
click at [705, 78] on input "*******" at bounding box center [702, 76] width 33 height 33
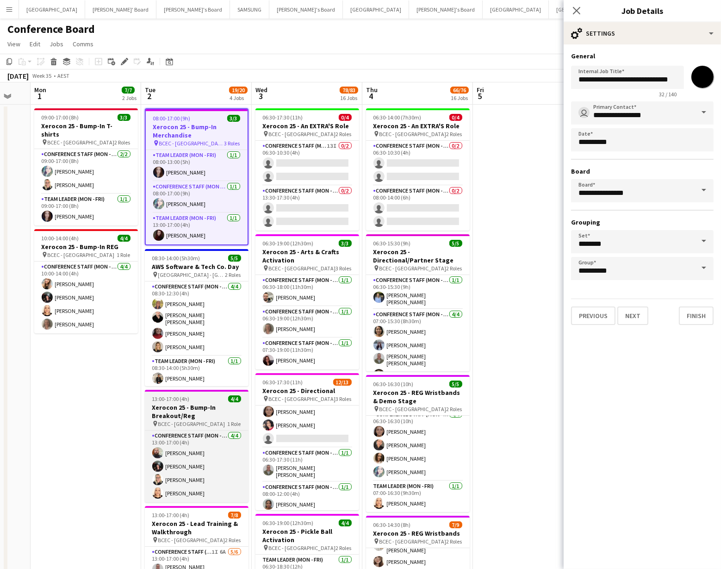
type input "*******"
click at [203, 416] on h3 "Xerocon 25 - Bump-In Breakout/Reg" at bounding box center [197, 411] width 104 height 17
type input "**********"
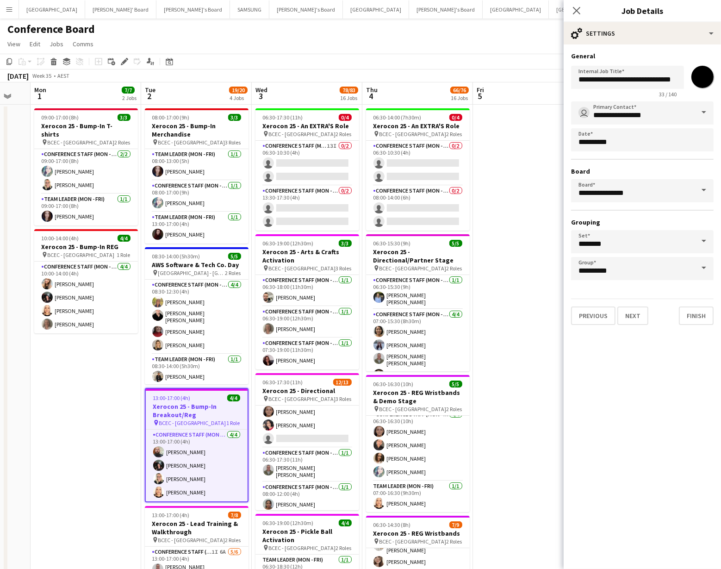
click at [695, 82] on input "*******" at bounding box center [702, 76] width 33 height 33
type input "*******"
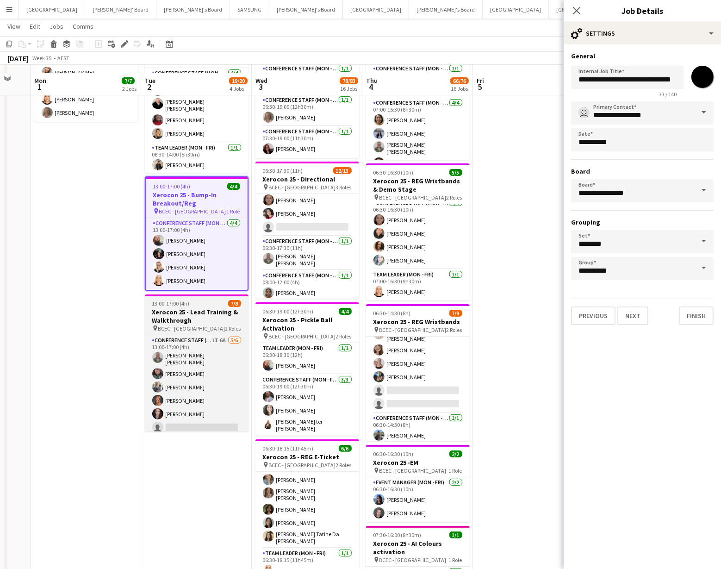
scroll to position [218, 0]
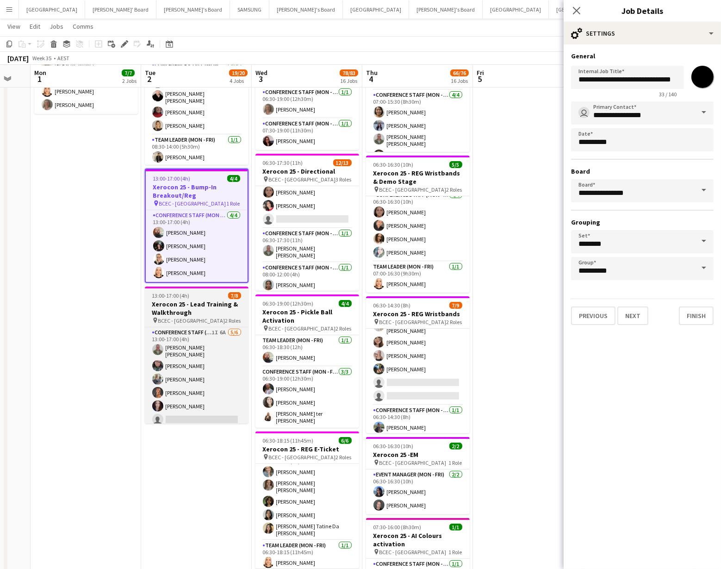
click at [196, 309] on h3 "Xerocon 25 - Lead Training & Walkthrough" at bounding box center [197, 308] width 104 height 17
type input "**********"
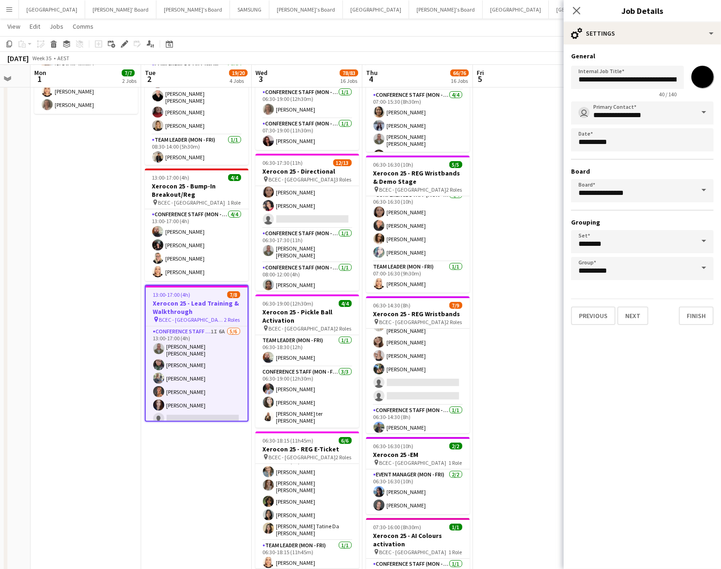
click at [705, 74] on input "*******" at bounding box center [702, 76] width 33 height 33
type input "*******"
click at [402, 52] on div "September 2025 Week 35 • AEST" at bounding box center [360, 58] width 721 height 13
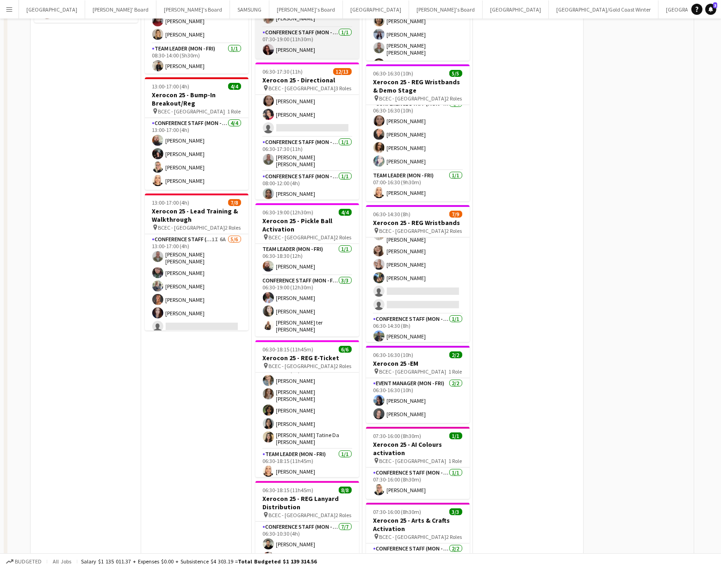
scroll to position [0, 0]
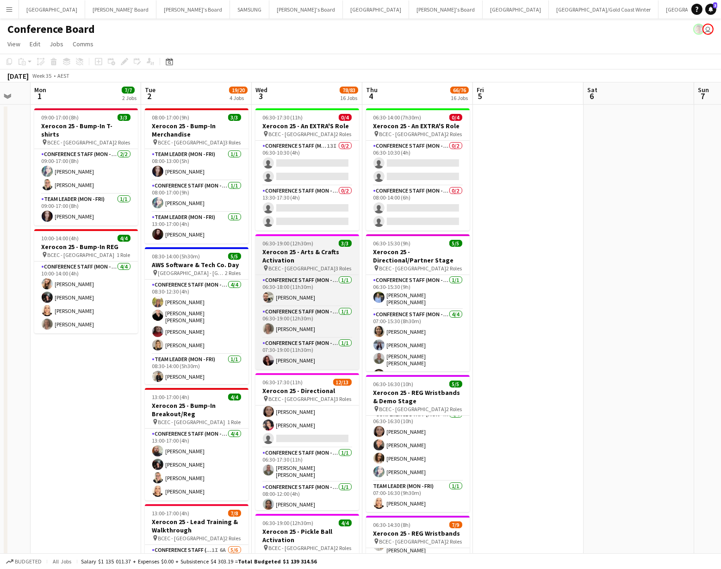
click at [312, 269] on div "pin BCEC - Brisbane 3 Roles" at bounding box center [307, 267] width 104 height 7
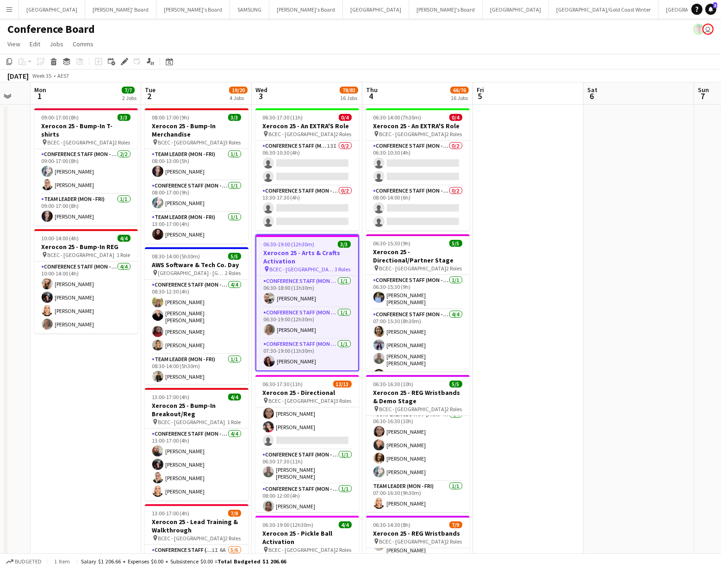
click at [276, 259] on h3 "Xerocon 25 - Arts & Crafts Activation" at bounding box center [307, 256] width 102 height 17
click at [148, 58] on icon at bounding box center [149, 60] width 4 height 5
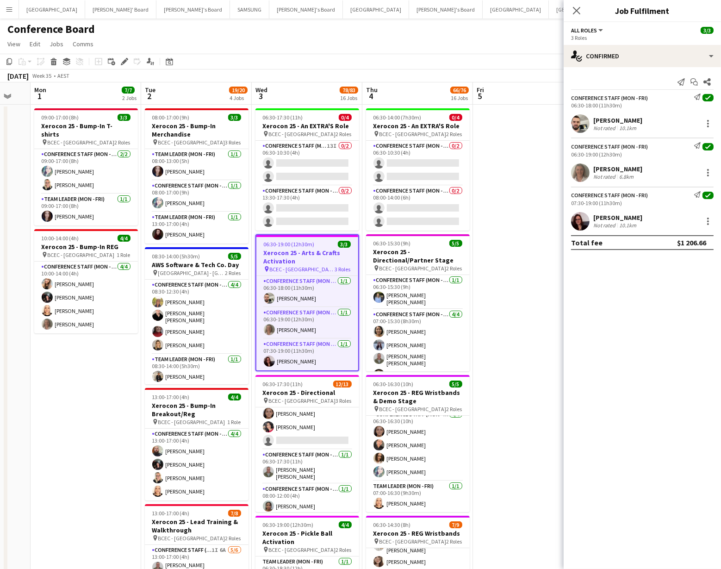
click at [580, 169] on app-user-avatar at bounding box center [580, 172] width 19 height 19
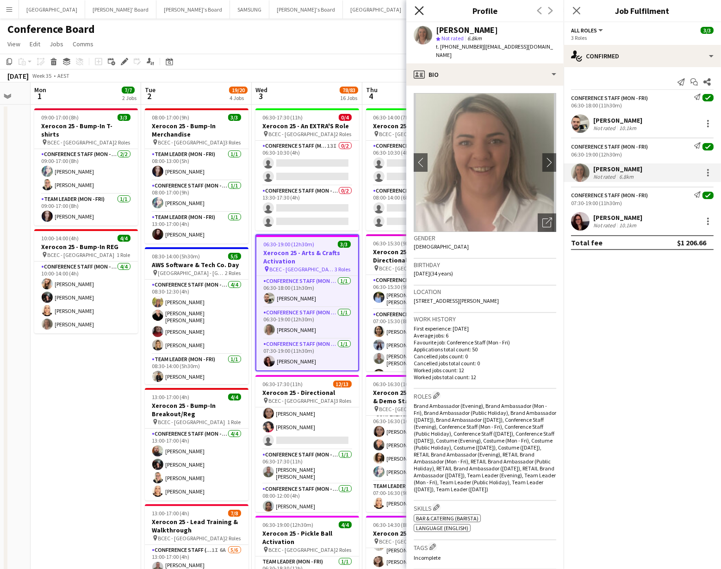
click at [423, 11] on icon "Close pop-in" at bounding box center [419, 10] width 9 height 9
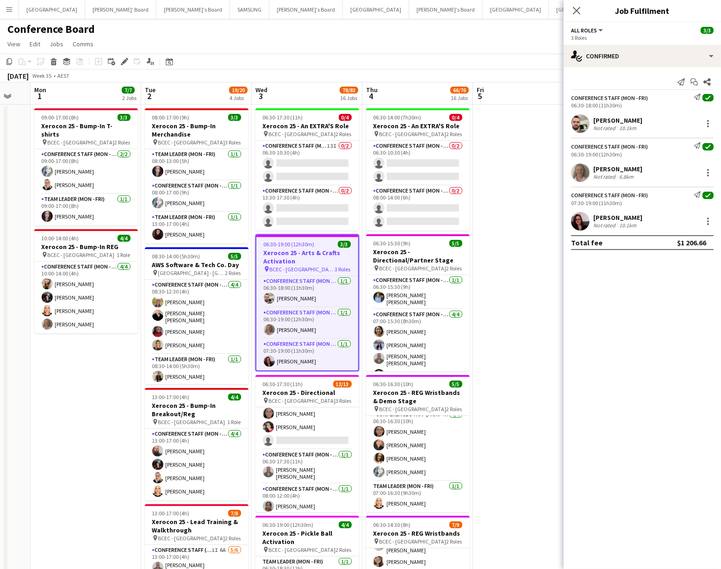
drag, startPoint x: 533, startPoint y: 278, endPoint x: 518, endPoint y: 282, distance: 15.8
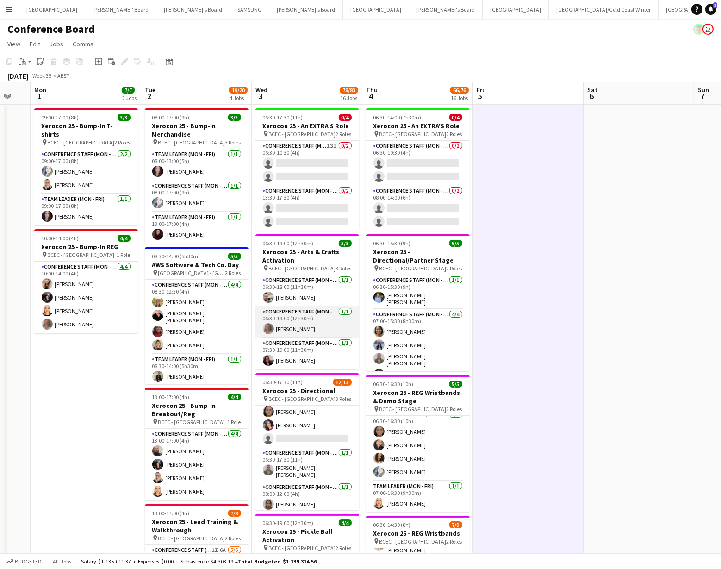
click at [294, 322] on app-card-role "Conference Staff (Mon - Fri) 1/1 06:30-19:00 (12h30m) Lesley Merriman" at bounding box center [307, 321] width 104 height 31
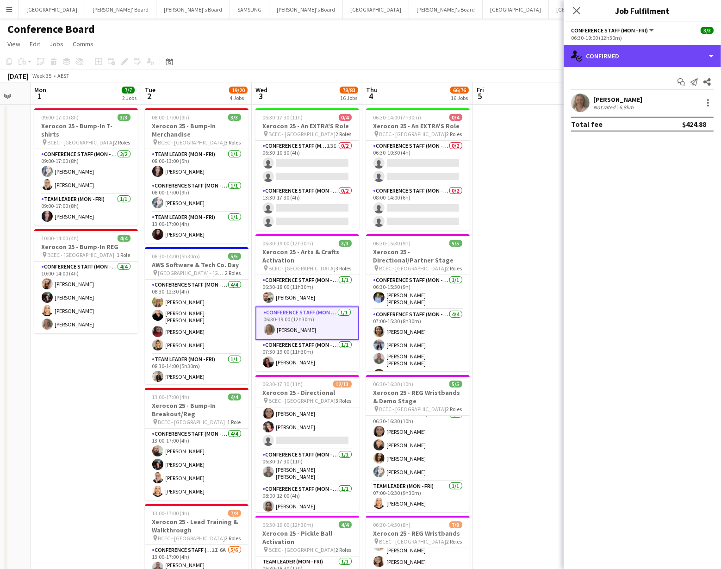
drag, startPoint x: 703, startPoint y: 59, endPoint x: 708, endPoint y: 90, distance: 31.0
click at [703, 59] on div "single-neutral-actions-check-2 Confirmed" at bounding box center [642, 56] width 157 height 22
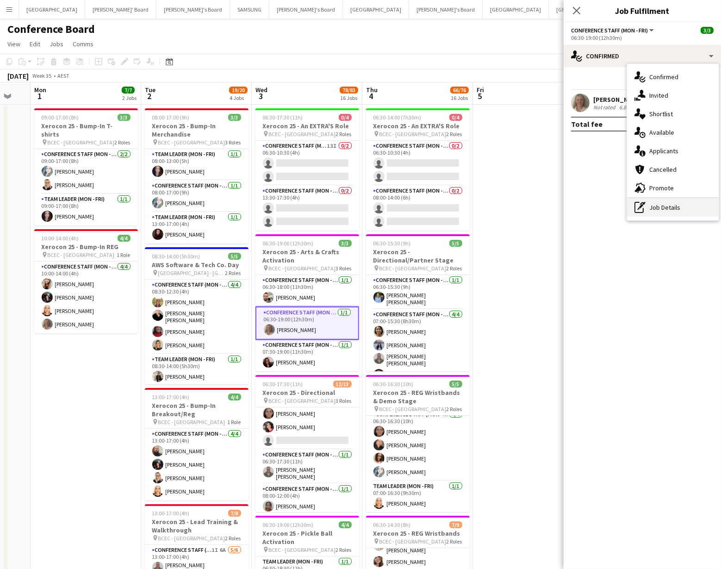
click at [700, 204] on div "pen-write Job Details" at bounding box center [673, 207] width 92 height 19
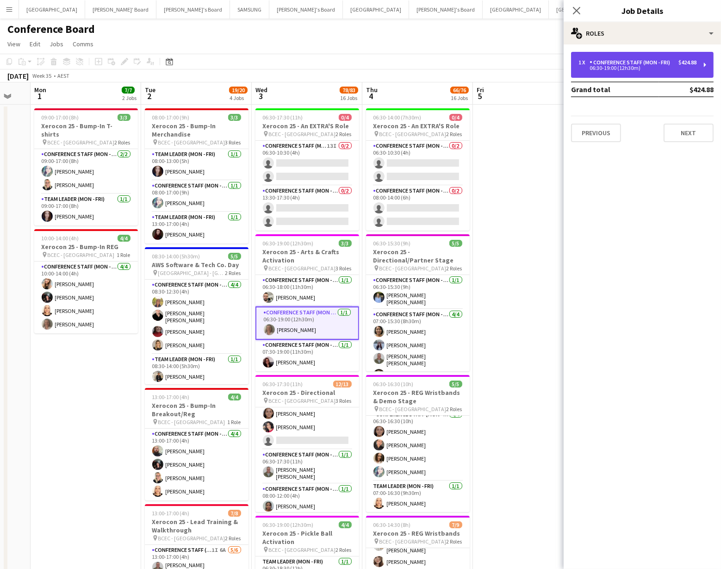
click at [614, 67] on div "06:30-19:00 (12h30m)" at bounding box center [637, 68] width 118 height 5
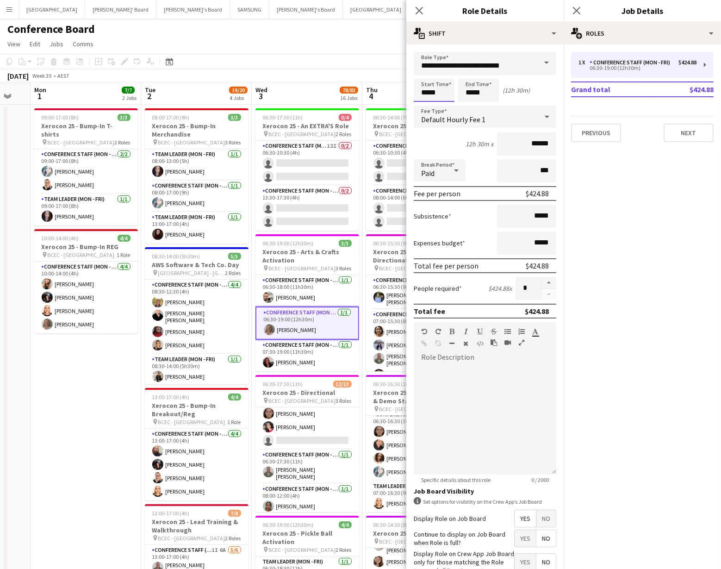
drag, startPoint x: 448, startPoint y: 100, endPoint x: 445, endPoint y: 95, distance: 5.6
click at [447, 97] on input "*****" at bounding box center [434, 90] width 41 height 23
click at [423, 74] on div at bounding box center [424, 73] width 19 height 9
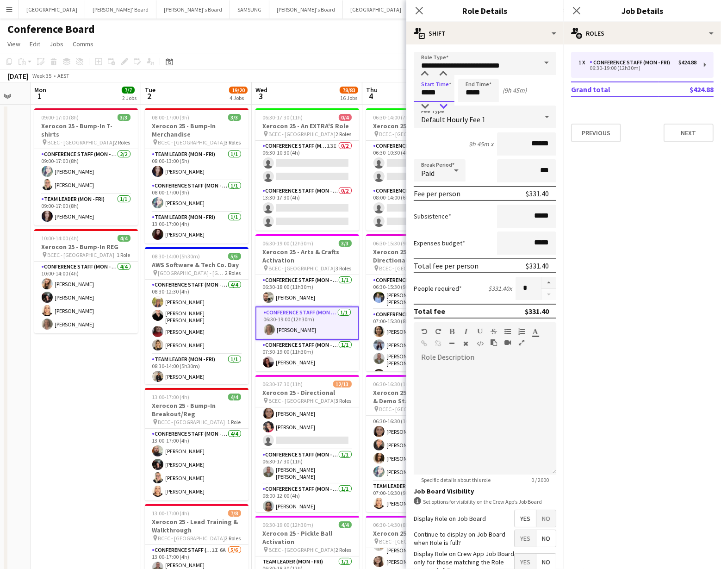
click at [443, 108] on div at bounding box center [443, 106] width 19 height 9
type input "*****"
click at [443, 108] on div at bounding box center [443, 106] width 19 height 9
click at [298, 296] on app-card-role "Conference Staff (Mon - Fri) 1/1 06:30-18:00 (11h30m) Daniel Kiss" at bounding box center [307, 290] width 104 height 31
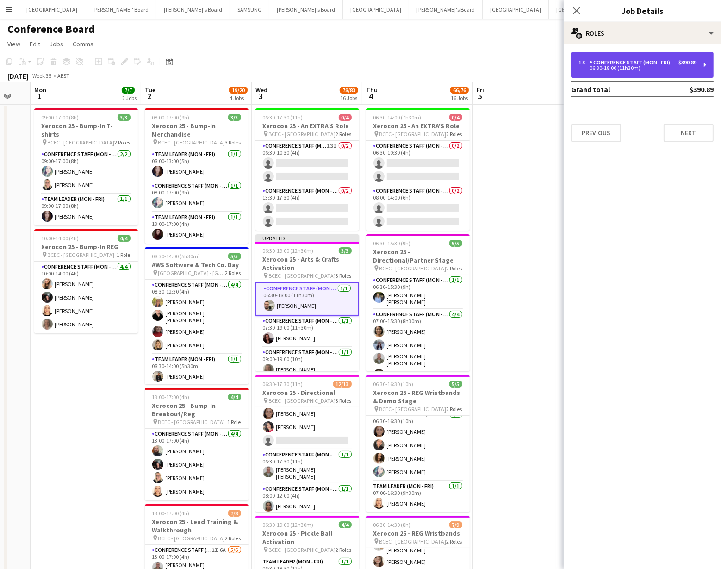
click at [624, 70] on div "06:30-18:00 (11h30m)" at bounding box center [637, 68] width 118 height 5
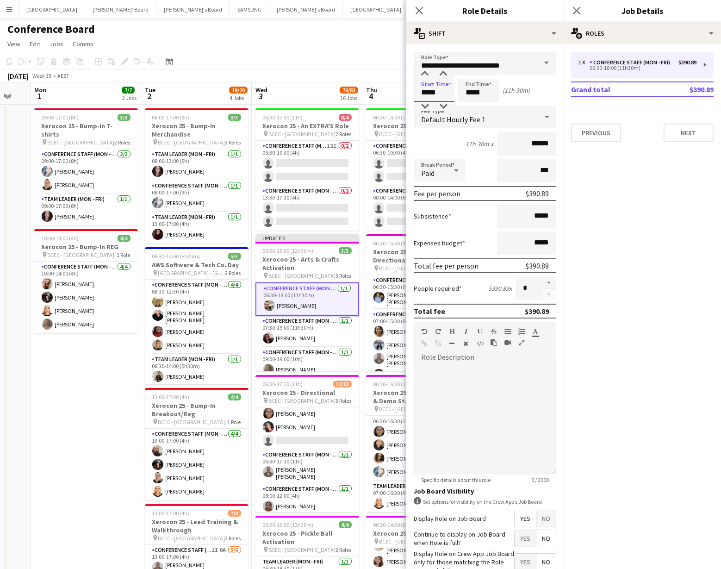
click at [441, 96] on input "*****" at bounding box center [434, 90] width 41 height 23
click at [425, 74] on div at bounding box center [424, 73] width 19 height 9
click at [442, 104] on div at bounding box center [443, 106] width 19 height 9
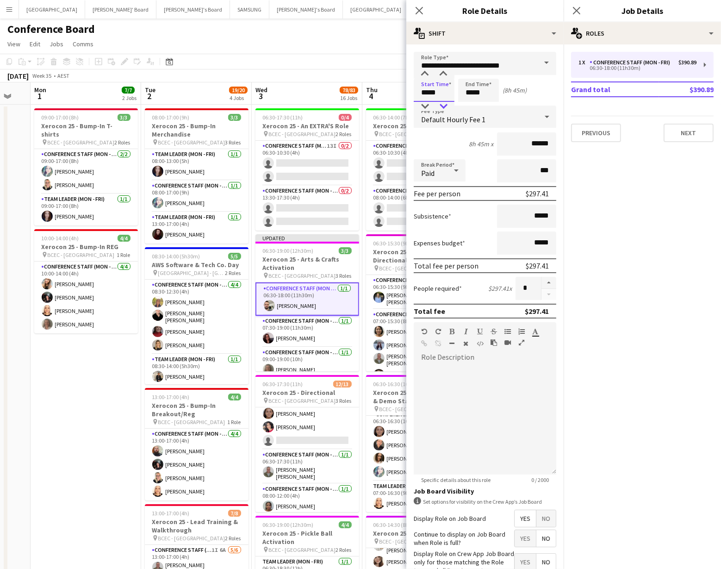
type input "*****"
click at [442, 104] on div at bounding box center [443, 106] width 19 height 9
click at [332, 73] on div "September 2025 Week 35 • AEST Publish 1 job Revert 1 job" at bounding box center [360, 75] width 721 height 13
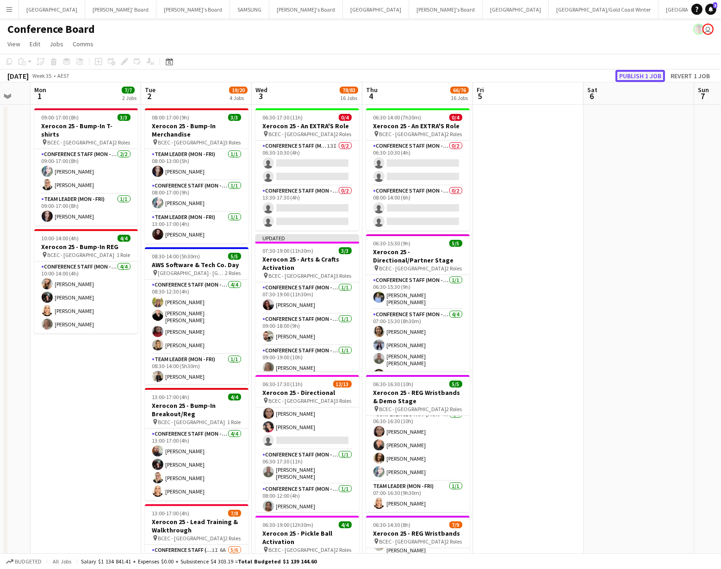
click at [639, 76] on button "Publish 1 job" at bounding box center [640, 76] width 50 height 12
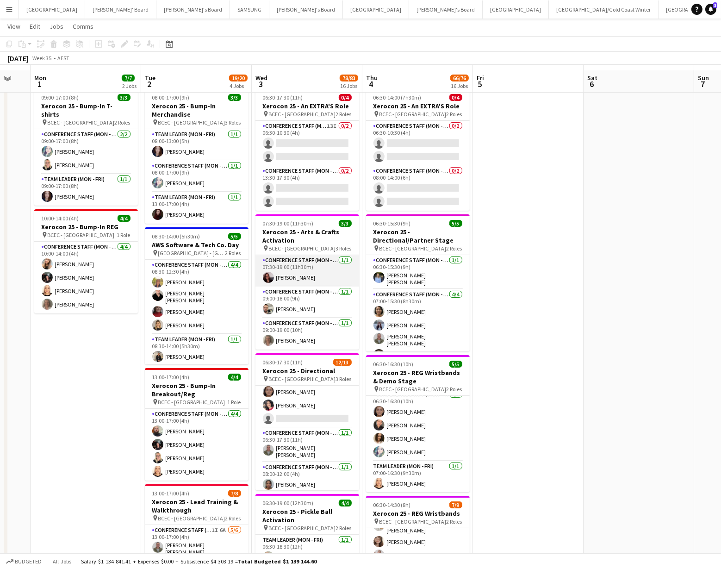
scroll to position [9, 0]
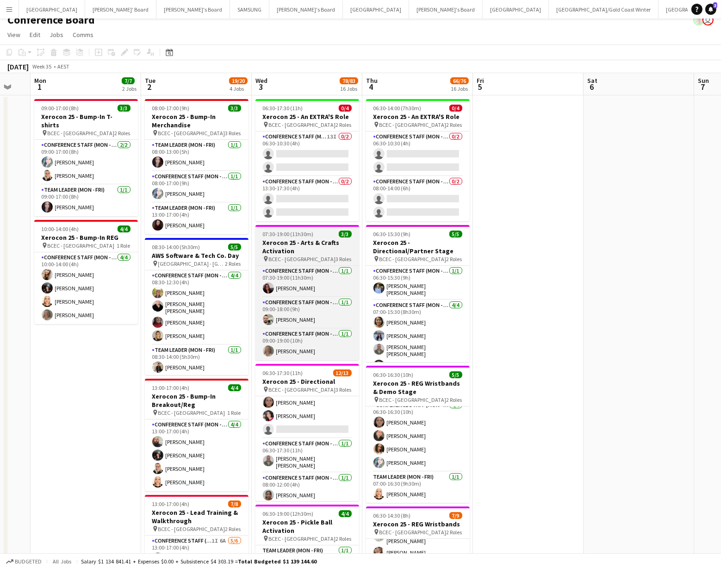
click at [301, 249] on h3 "Xerocon 25 - Arts & Crafts Activation" at bounding box center [307, 246] width 104 height 17
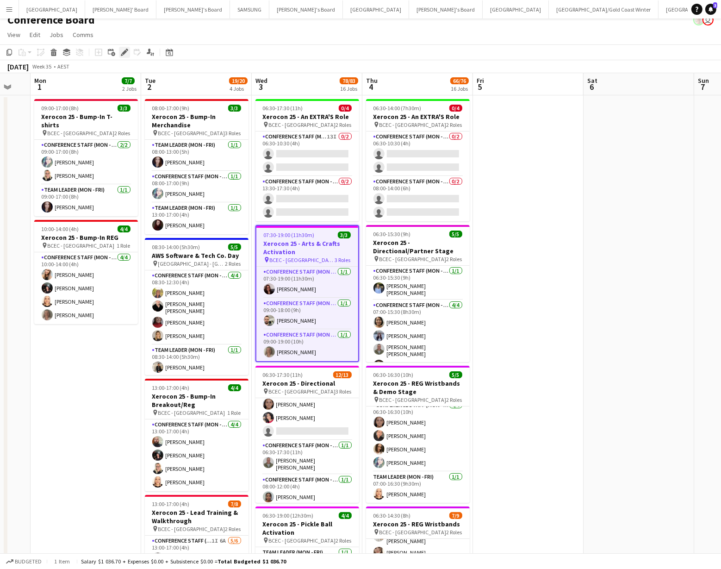
click at [124, 49] on icon "Edit" at bounding box center [124, 52] width 7 height 7
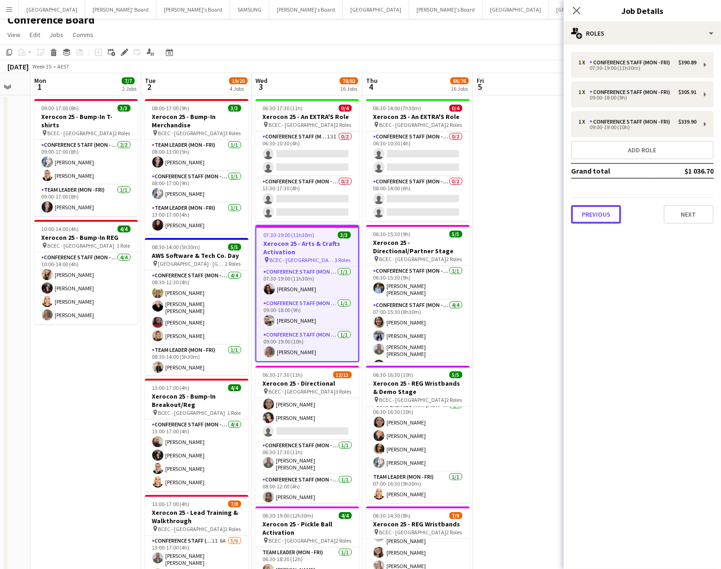
click at [605, 216] on button "Previous" at bounding box center [596, 214] width 50 height 19
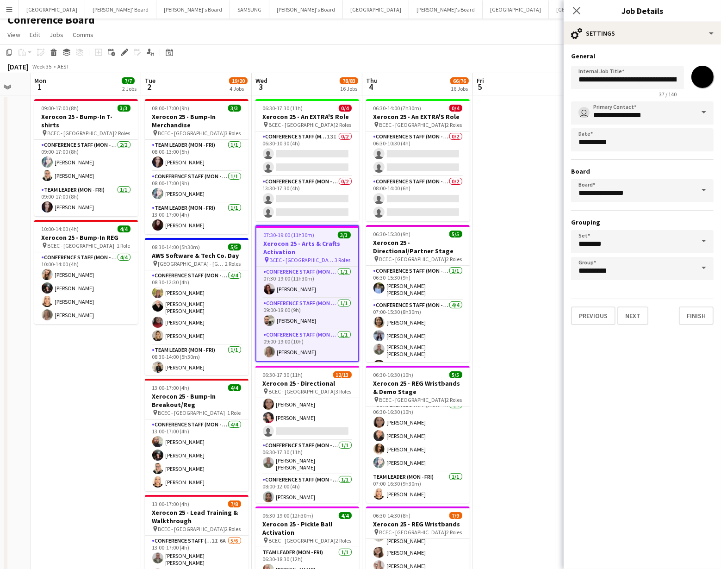
click at [706, 79] on input "*******" at bounding box center [702, 76] width 33 height 33
type input "*******"
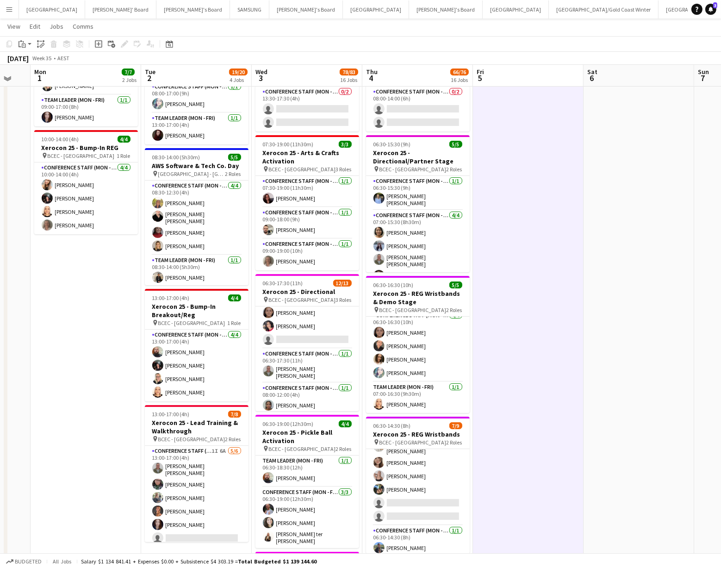
scroll to position [99, 0]
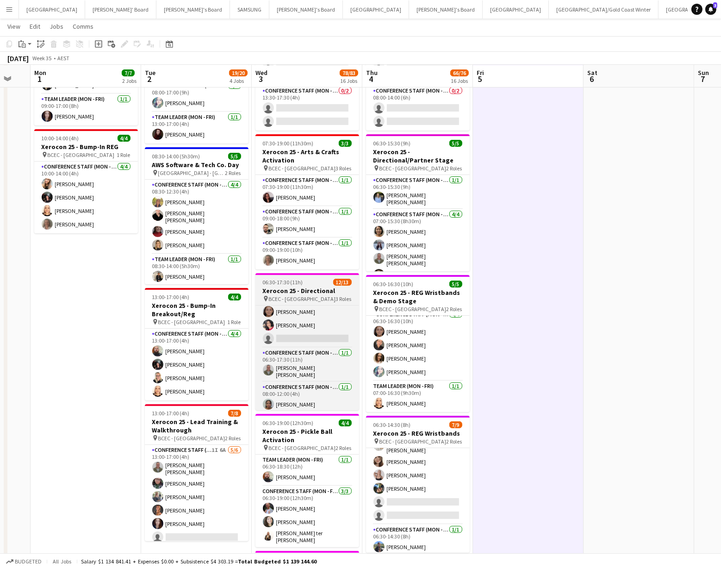
click at [315, 293] on h3 "Xerocon 25 - Directional" at bounding box center [307, 290] width 104 height 8
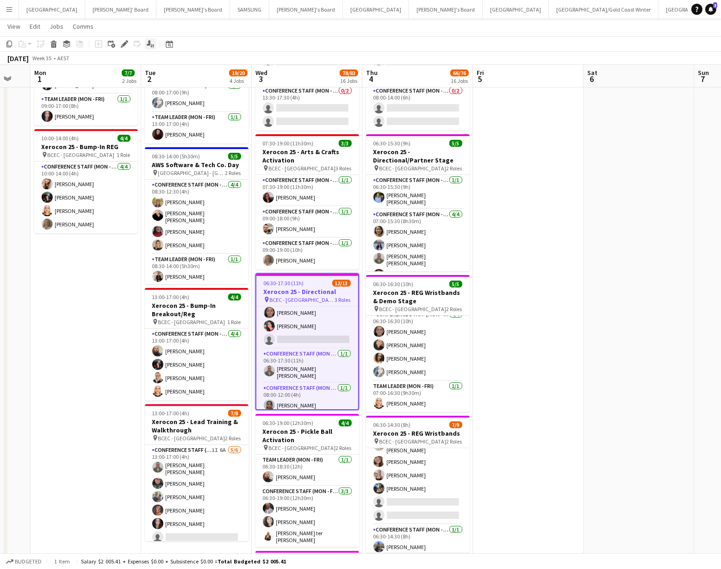
click at [150, 44] on icon "Applicants" at bounding box center [150, 43] width 7 height 7
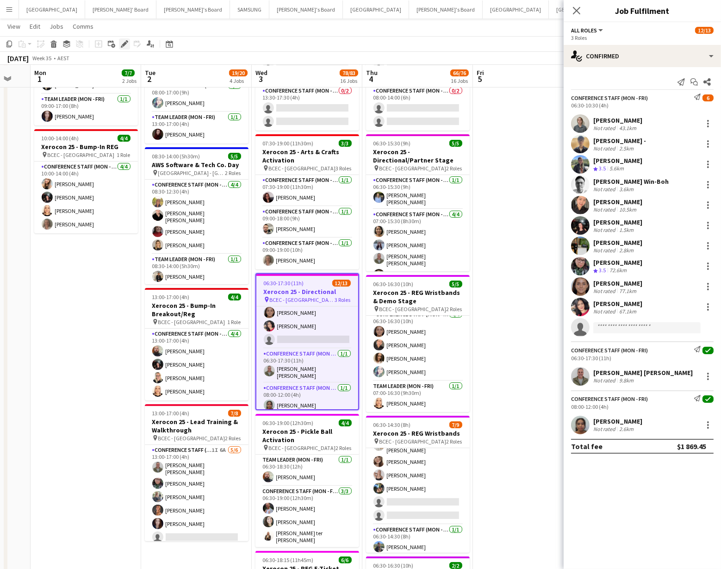
click at [124, 45] on icon at bounding box center [124, 44] width 5 height 5
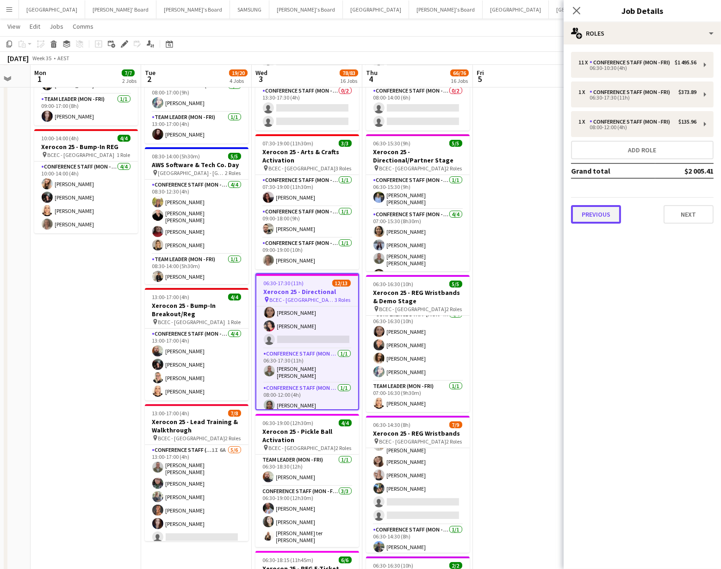
click at [590, 211] on button "Previous" at bounding box center [596, 214] width 50 height 19
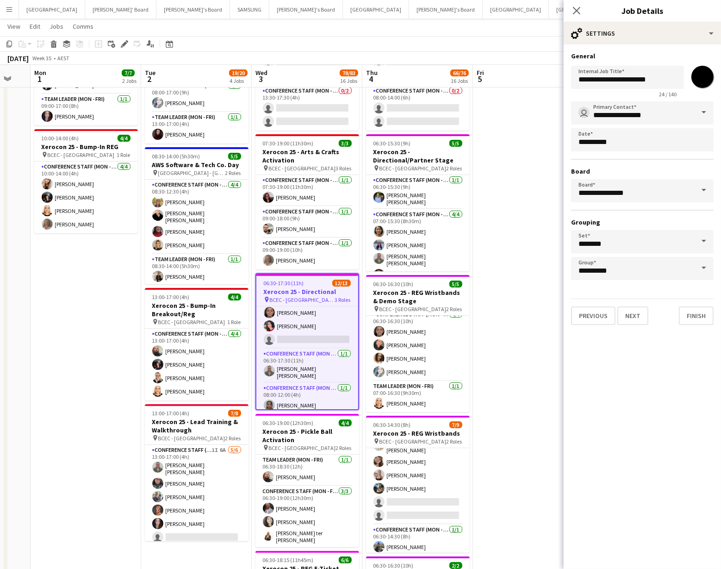
click at [706, 71] on input "*******" at bounding box center [702, 76] width 33 height 33
type input "*******"
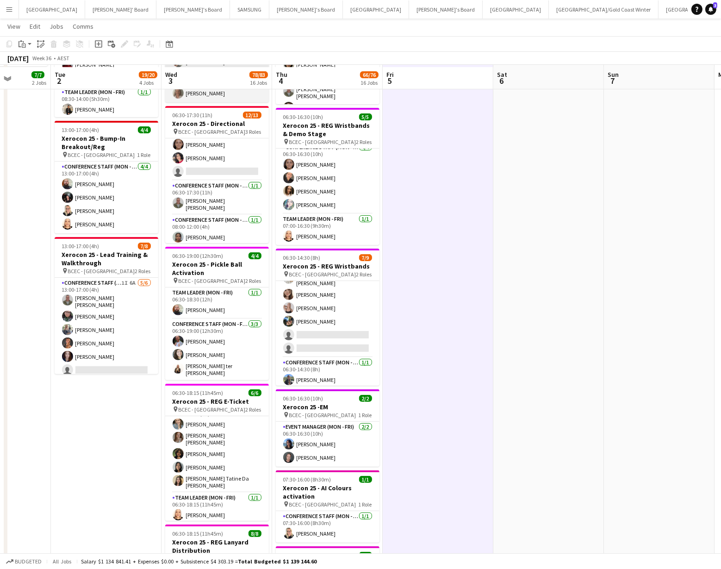
scroll to position [269, 0]
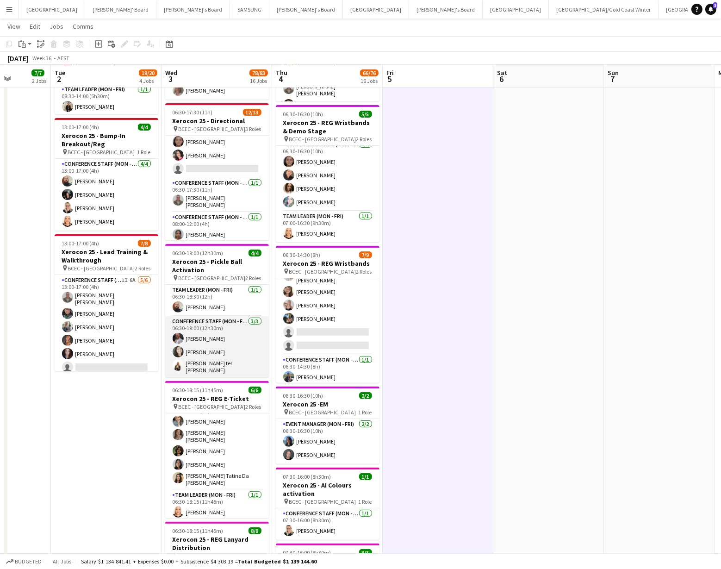
click at [209, 359] on app-card-role "Conference Staff (Mon - Fri) 3/3 06:30-19:00 (12h30m) Michael Anderson Tessa Co…" at bounding box center [217, 346] width 104 height 61
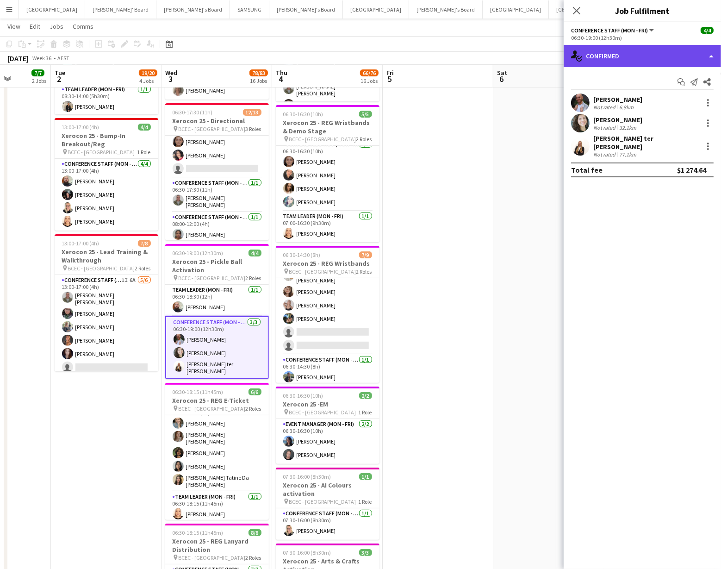
click at [689, 58] on div "single-neutral-actions-check-2 Confirmed" at bounding box center [642, 56] width 157 height 22
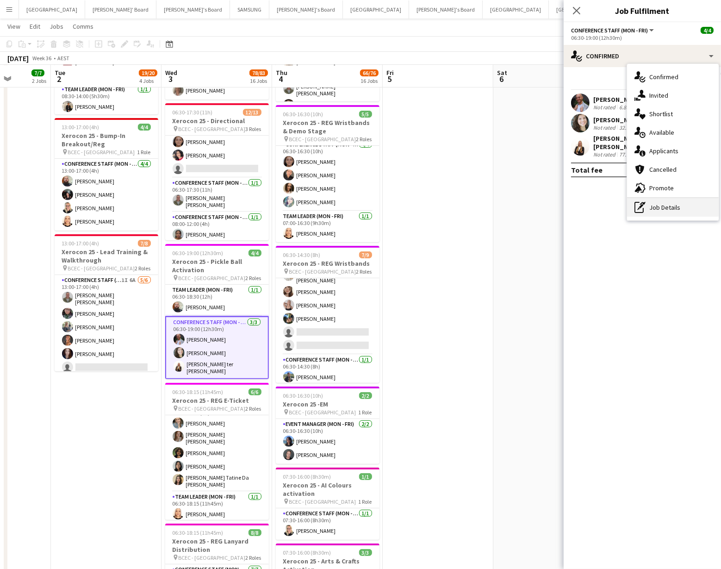
click at [671, 208] on div "pen-write Job Details" at bounding box center [673, 207] width 92 height 19
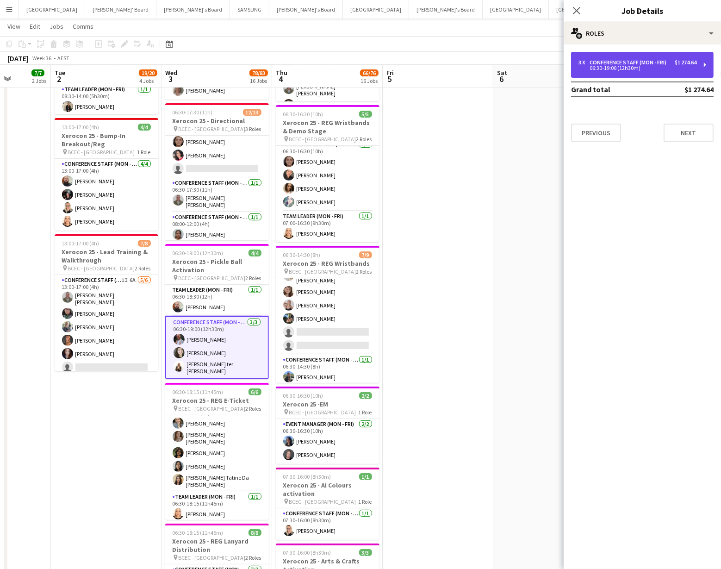
click at [645, 61] on div "Conference Staff (Mon - Fri)" at bounding box center [629, 62] width 81 height 6
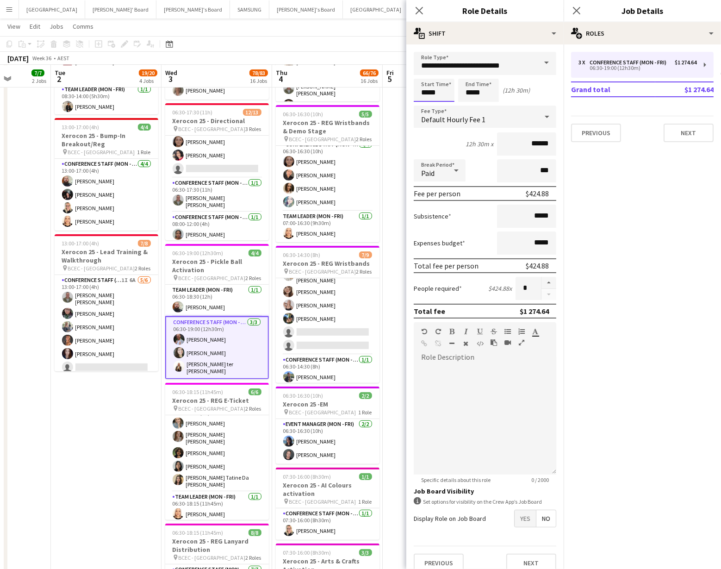
click at [447, 94] on input "*****" at bounding box center [434, 90] width 41 height 23
click at [446, 107] on div at bounding box center [443, 106] width 19 height 9
click at [446, 106] on div at bounding box center [443, 106] width 19 height 9
click at [422, 72] on div at bounding box center [424, 73] width 19 height 9
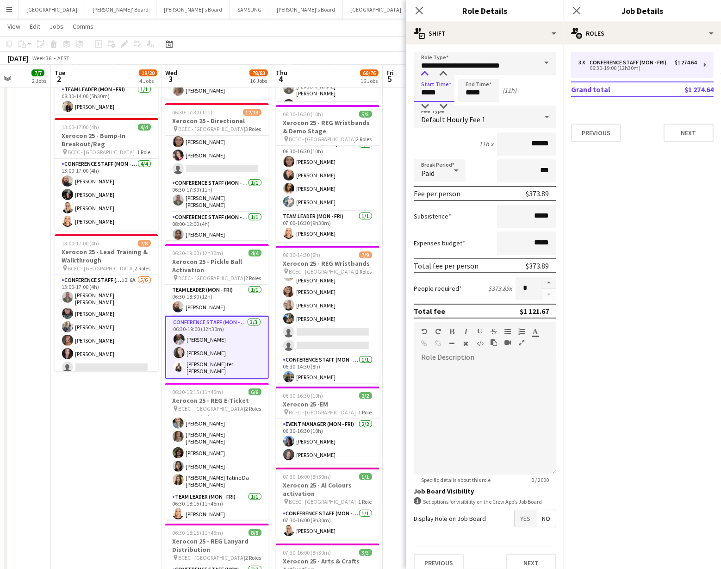
type input "*****"
click at [422, 72] on div at bounding box center [424, 73] width 19 height 9
click at [216, 301] on app-card-role "Team Leader (Mon - Fri) 1/1 06:30-18:30 (12h) Ricky Chaplin" at bounding box center [217, 299] width 104 height 31
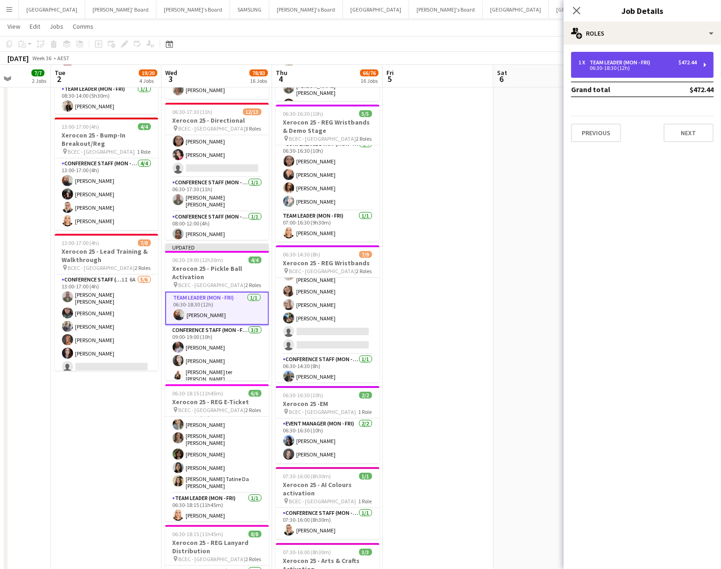
click at [625, 72] on div "1 x Team Leader (Mon - Fri) $472.44 06:30-18:30 (12h)" at bounding box center [642, 65] width 143 height 26
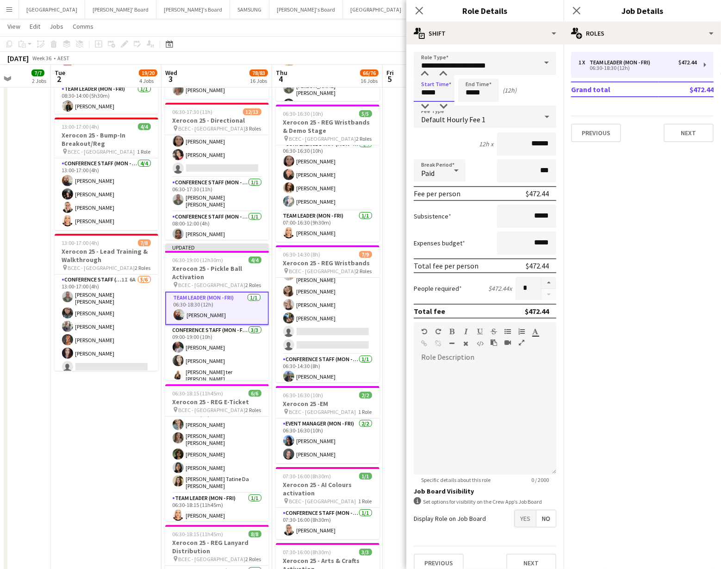
click at [432, 97] on input "*****" at bounding box center [434, 90] width 41 height 23
click at [428, 73] on div at bounding box center [424, 73] width 19 height 9
click at [428, 74] on div at bounding box center [424, 73] width 19 height 9
click at [445, 104] on div at bounding box center [443, 106] width 19 height 9
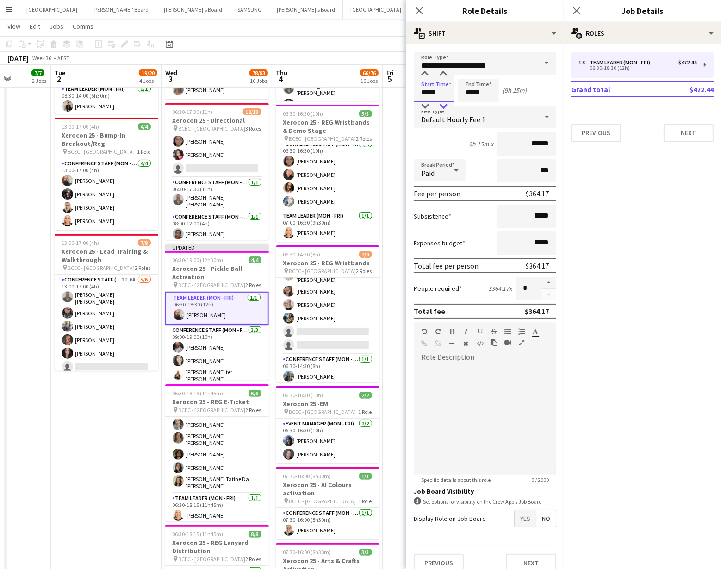
type input "*****"
click at [445, 104] on div at bounding box center [443, 106] width 19 height 9
click at [478, 100] on input "*****" at bounding box center [478, 90] width 41 height 23
click at [488, 105] on div at bounding box center [487, 106] width 19 height 9
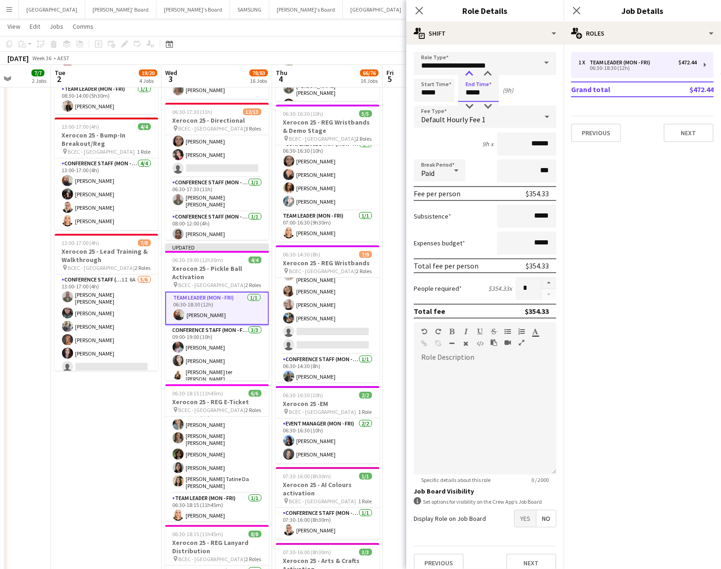
type input "*****"
click at [467, 71] on div at bounding box center [469, 73] width 19 height 9
click at [330, 64] on div "September 2025 Week 36 • AEST Publish 1 job Revert 1 job" at bounding box center [360, 58] width 721 height 13
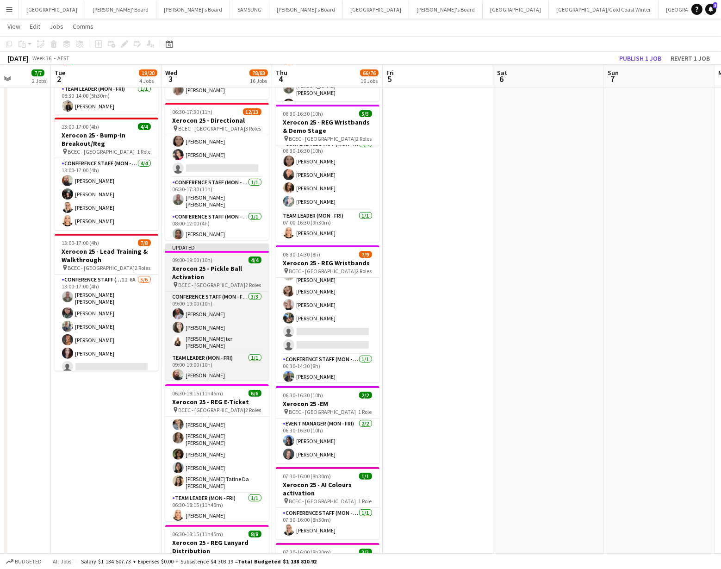
click at [192, 285] on span "BCEC - [GEOGRAPHIC_DATA]" at bounding box center [212, 284] width 67 height 7
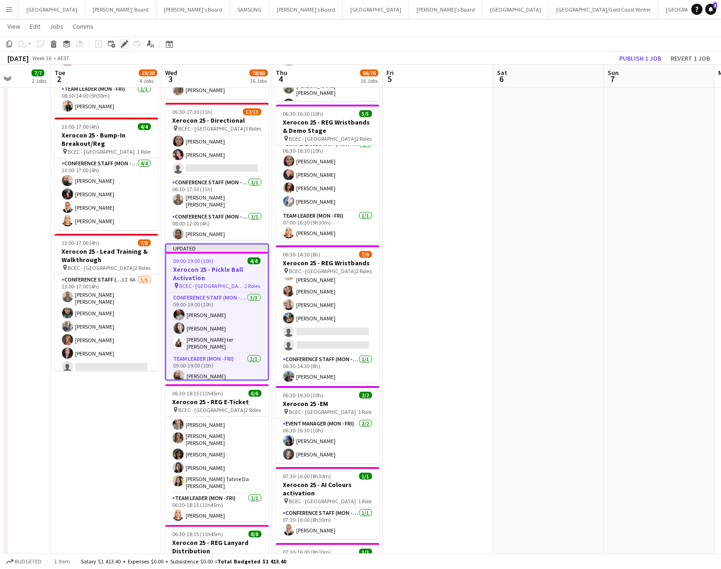
click at [121, 45] on icon "Edit" at bounding box center [124, 43] width 7 height 7
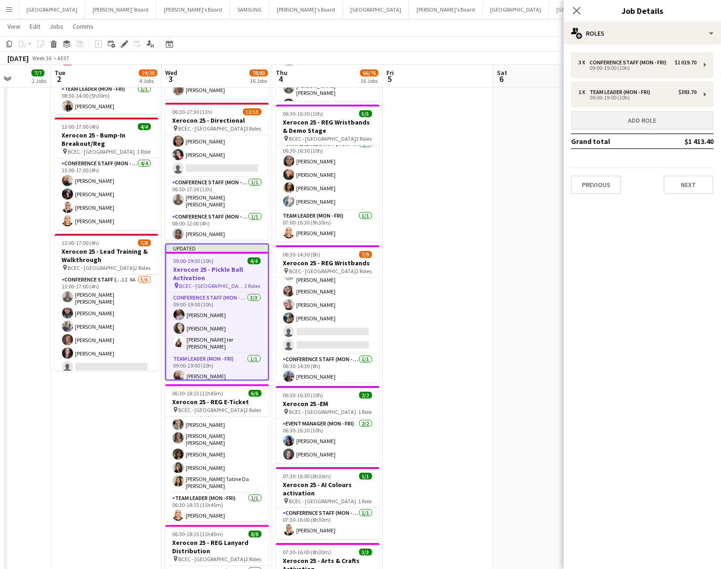
scroll to position [272, 0]
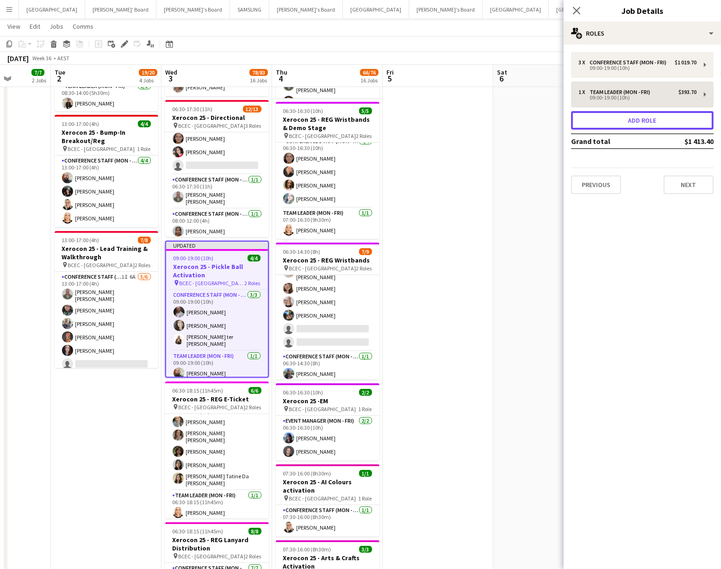
click at [628, 124] on button "Add role" at bounding box center [642, 120] width 143 height 19
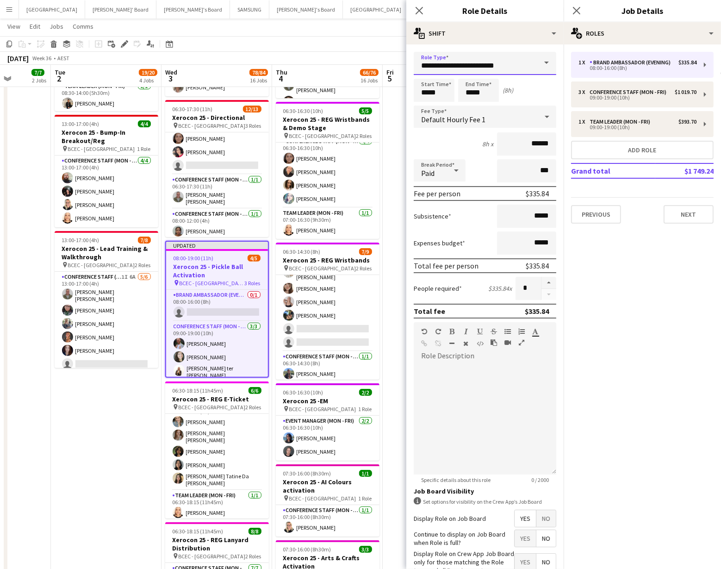
click at [507, 69] on input "**********" at bounding box center [485, 63] width 143 height 23
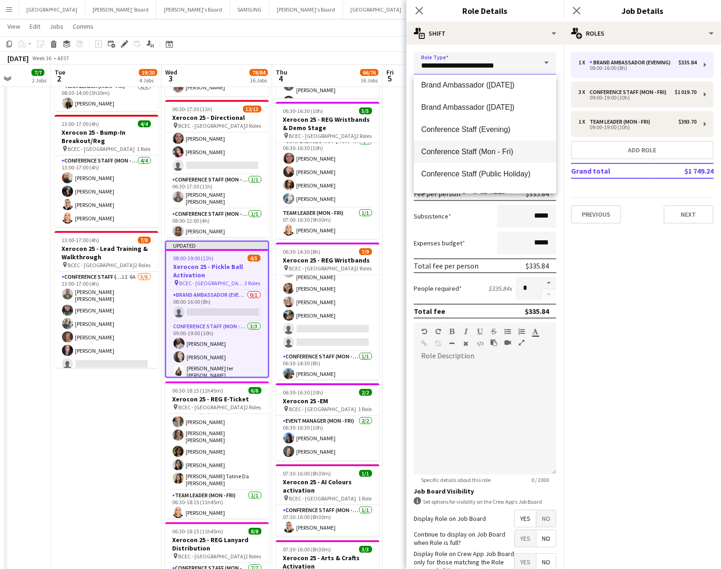
scroll to position [74, 0]
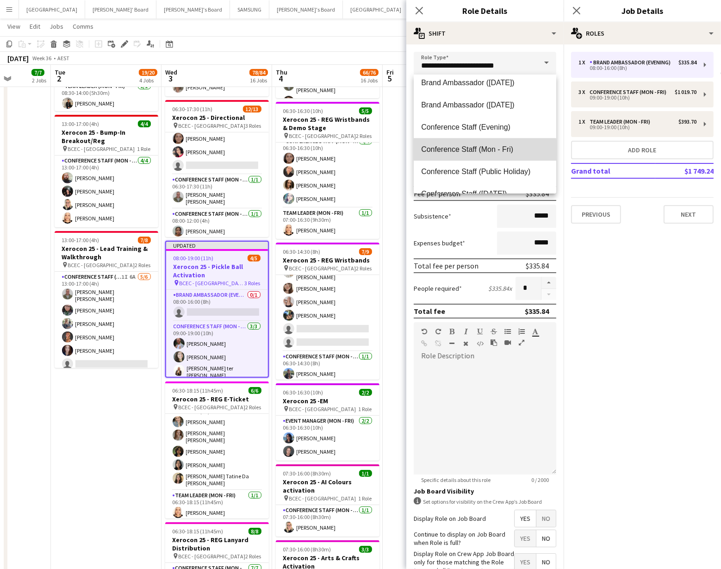
click at [473, 151] on span "Conference Staff (Mon - Fri)" at bounding box center [485, 149] width 128 height 9
type input "**********"
type input "******"
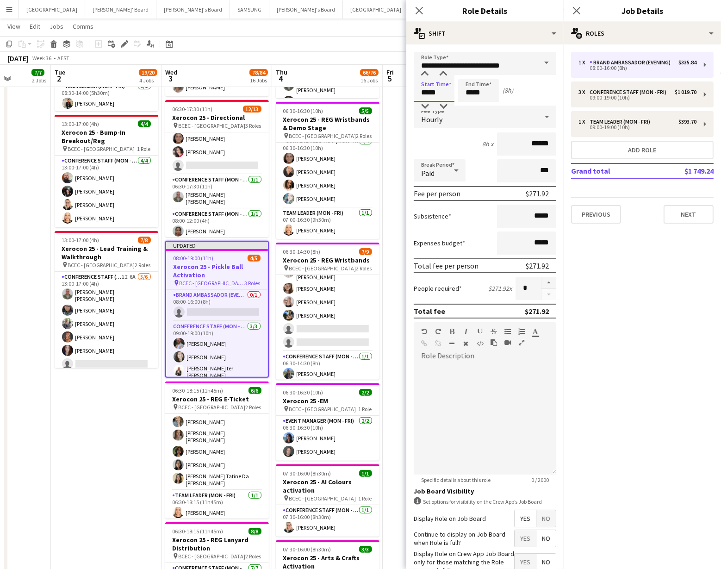
click at [445, 93] on input "*****" at bounding box center [434, 90] width 41 height 23
click at [428, 105] on div at bounding box center [424, 106] width 19 height 9
click at [424, 76] on div at bounding box center [424, 73] width 19 height 9
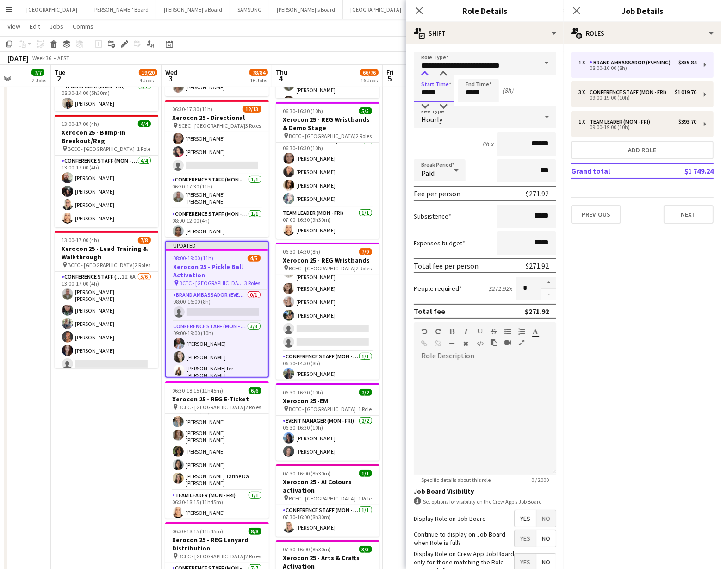
type input "*****"
click at [424, 76] on div at bounding box center [424, 73] width 19 height 9
click at [483, 96] on input "*****" at bounding box center [478, 90] width 41 height 23
click at [468, 73] on div at bounding box center [469, 73] width 19 height 9
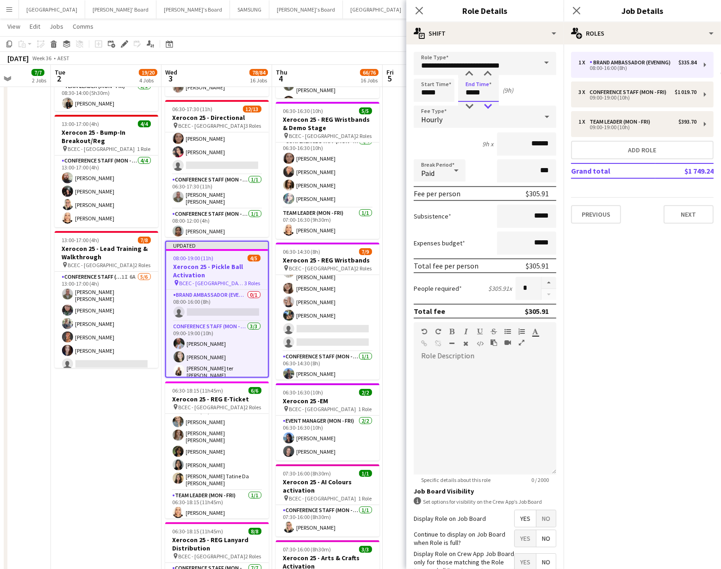
click at [489, 105] on div at bounding box center [487, 106] width 19 height 9
click at [487, 75] on div at bounding box center [487, 73] width 19 height 9
type input "*****"
click at [487, 75] on div at bounding box center [487, 73] width 19 height 9
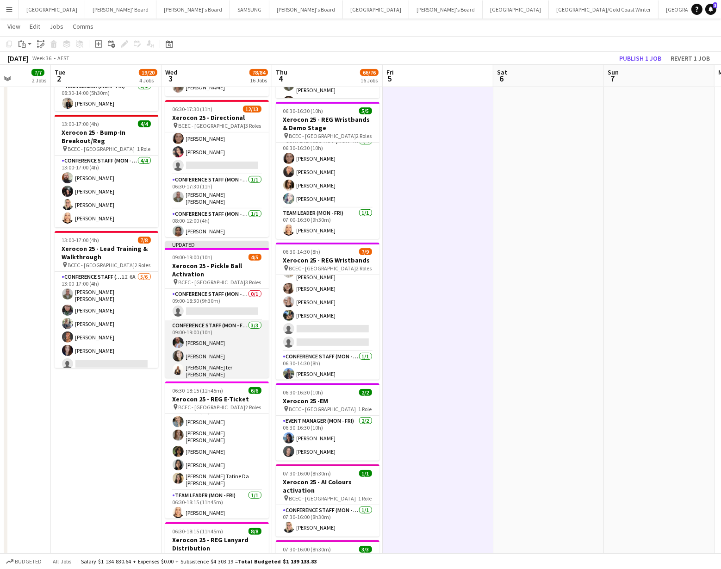
click at [215, 366] on app-card-role "Conference Staff (Mon - Fri) 3/3 09:00-19:00 (10h) Michael Anderson Tessa Cowan…" at bounding box center [217, 350] width 104 height 61
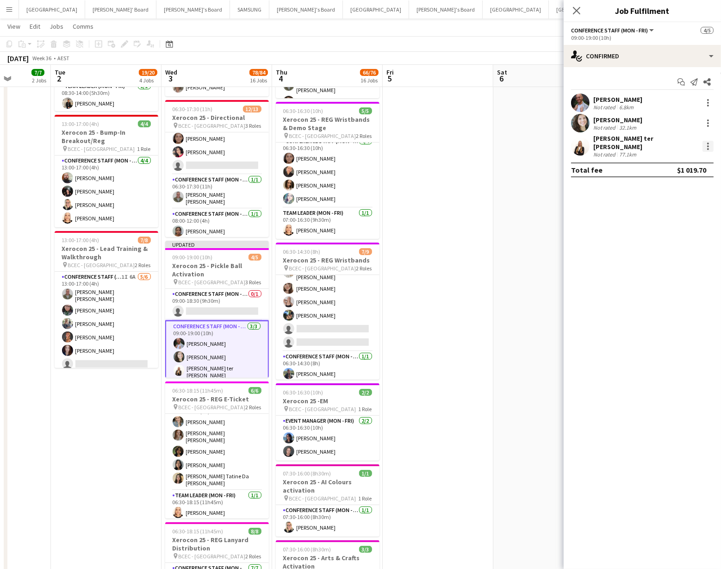
click at [706, 141] on div at bounding box center [707, 146] width 11 height 11
drag, startPoint x: 689, startPoint y: 183, endPoint x: 655, endPoint y: 194, distance: 36.6
click at [689, 183] on span "Switch crew" at bounding box center [677, 183] width 57 height 8
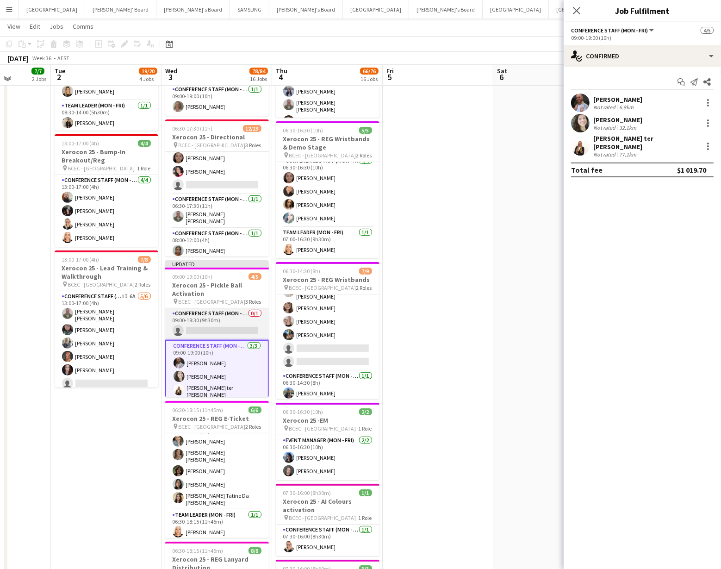
click at [215, 329] on app-card-role "Conference Staff (Mon - Fri) 0/1 09:00-18:30 (9h30m) single-neutral-actions" at bounding box center [217, 323] width 104 height 31
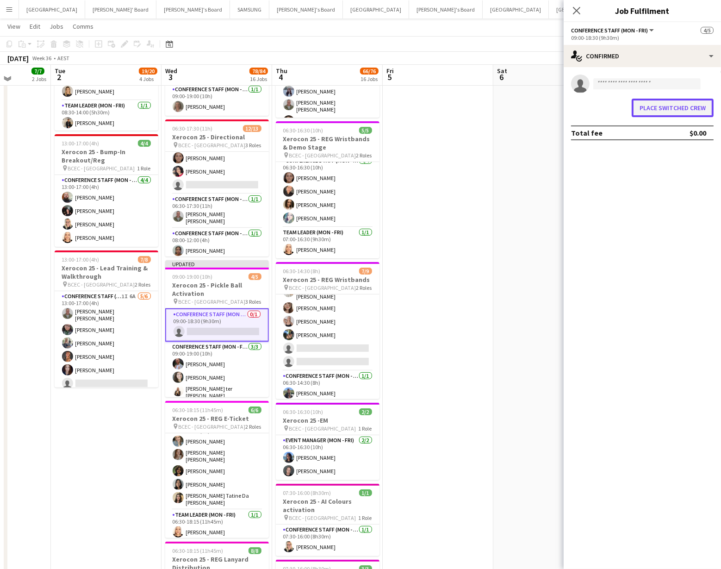
click at [663, 107] on button "Place switched crew" at bounding box center [673, 108] width 82 height 19
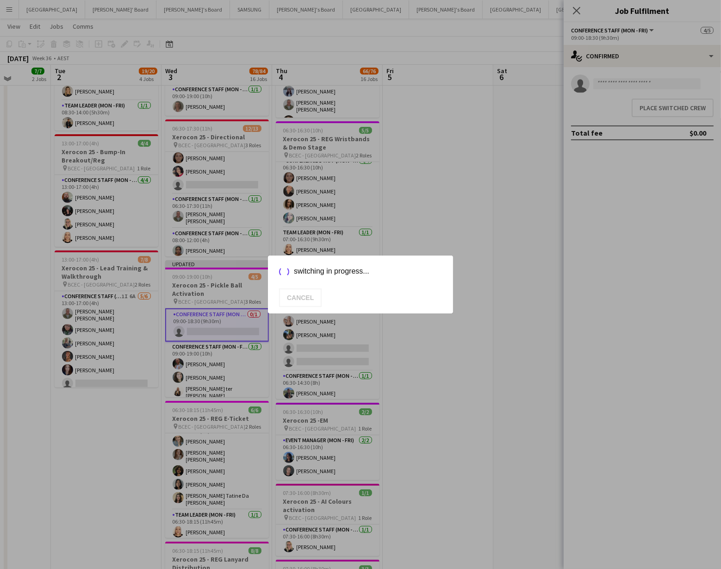
scroll to position [272, 0]
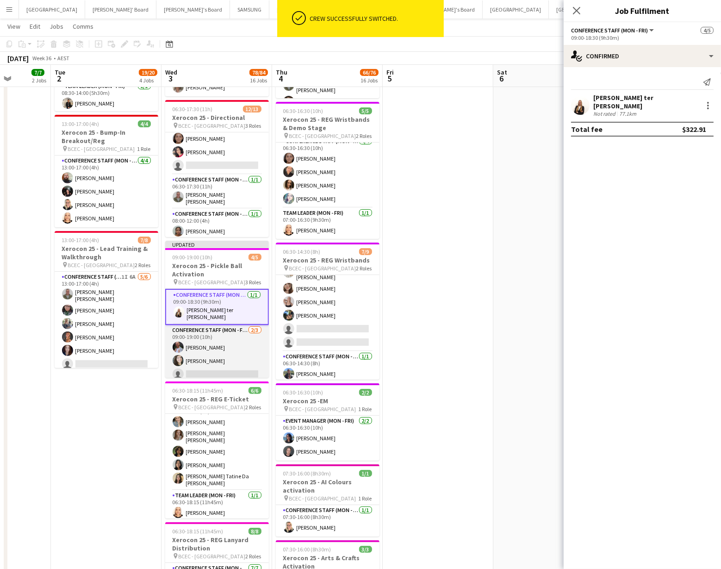
click at [238, 347] on app-card-role "Conference Staff (Mon - Fri) 2/3 09:00-19:00 (10h) Michael Anderson Tessa Cowan…" at bounding box center [217, 354] width 104 height 58
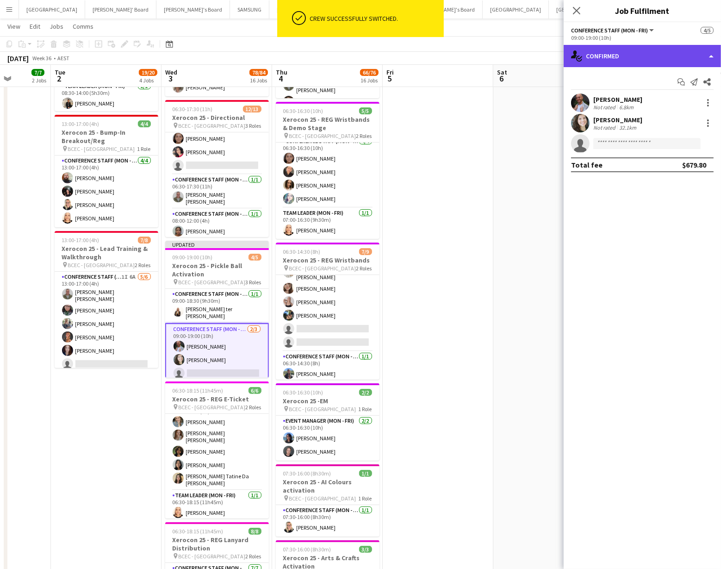
click at [659, 67] on div "single-neutral-actions-check-2 Confirmed" at bounding box center [642, 56] width 157 height 22
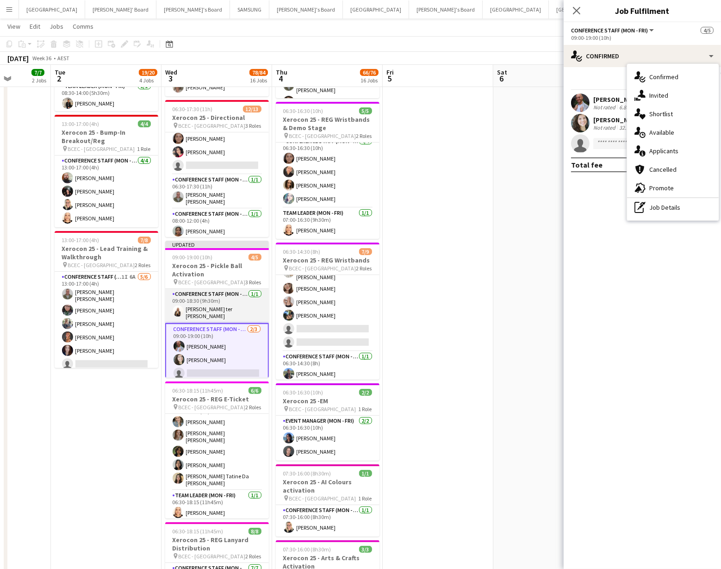
click at [213, 312] on app-card-role "Conference Staff (Mon - Fri) 1/1 09:00-18:30 (9h30m) Raquel ter Haar" at bounding box center [217, 306] width 104 height 34
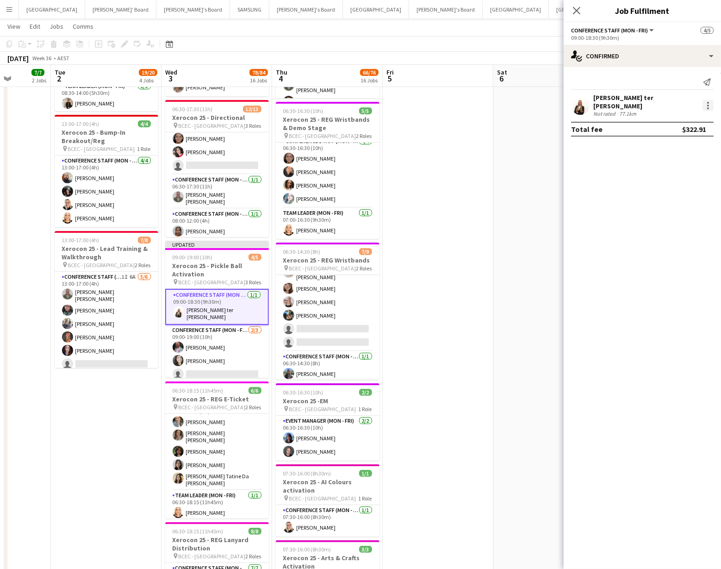
click at [712, 101] on div at bounding box center [707, 105] width 11 height 11
click at [665, 147] on button "Switch crew" at bounding box center [678, 142] width 72 height 22
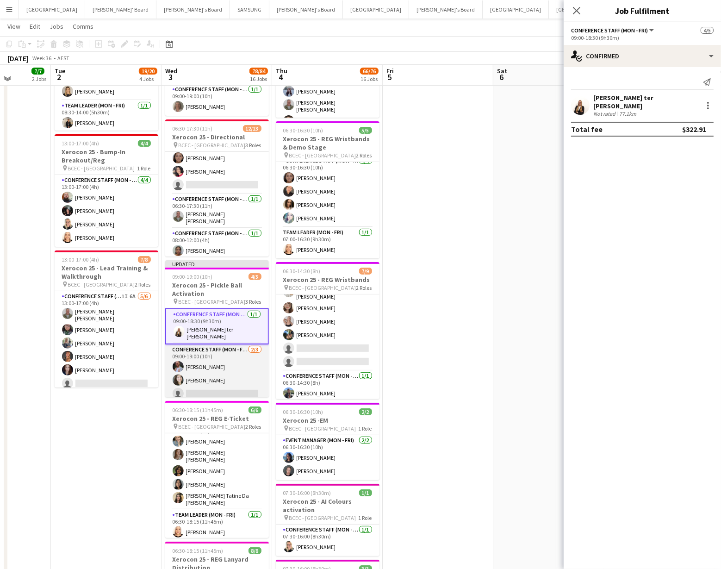
drag, startPoint x: 206, startPoint y: 384, endPoint x: 211, endPoint y: 368, distance: 16.8
click at [206, 384] on app-card-role "Conference Staff (Mon - Fri) 2/3 09:00-19:00 (10h) Michael Anderson Tessa Cowan…" at bounding box center [217, 373] width 104 height 58
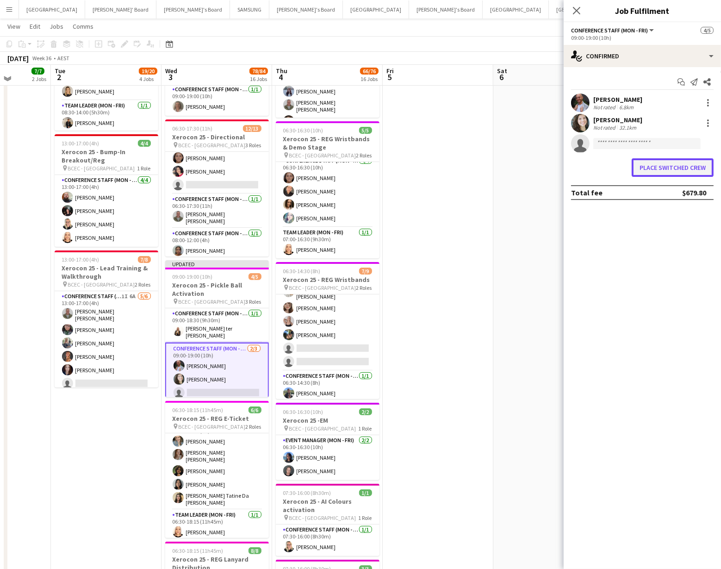
click at [671, 168] on button "Place switched crew" at bounding box center [673, 167] width 82 height 19
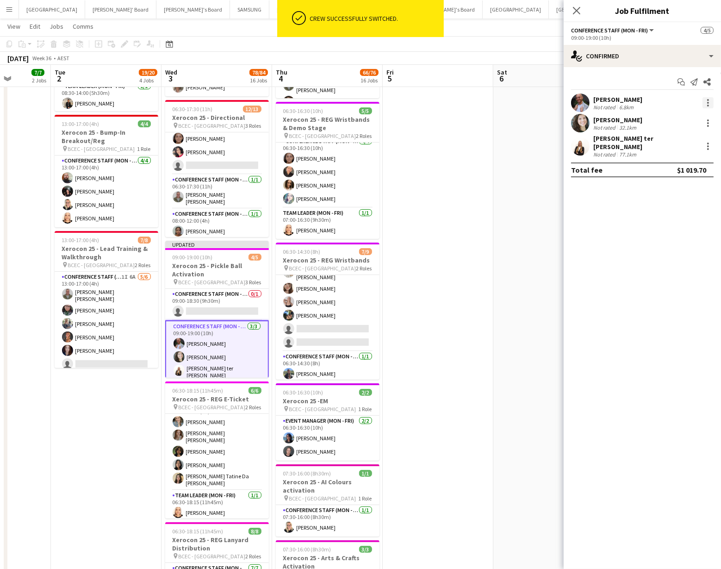
click at [706, 101] on div at bounding box center [707, 102] width 11 height 11
click at [676, 141] on span "Switch crew" at bounding box center [668, 142] width 39 height 8
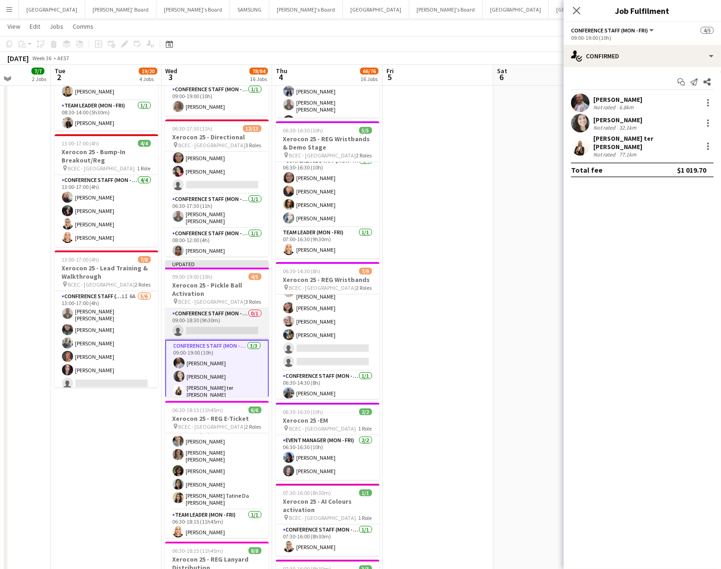
click at [211, 329] on app-card-role "Conference Staff (Mon - Fri) 0/1 09:00-18:30 (9h30m) single-neutral-actions" at bounding box center [217, 323] width 104 height 31
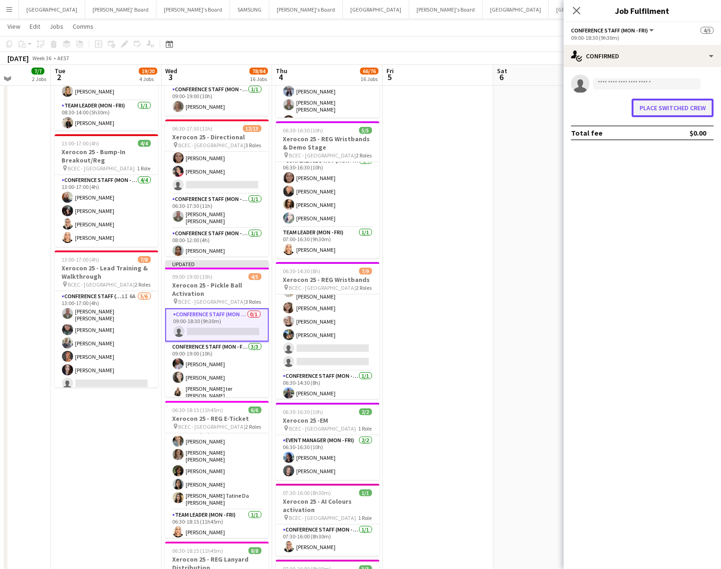
click at [637, 106] on button "Place switched crew" at bounding box center [673, 108] width 82 height 19
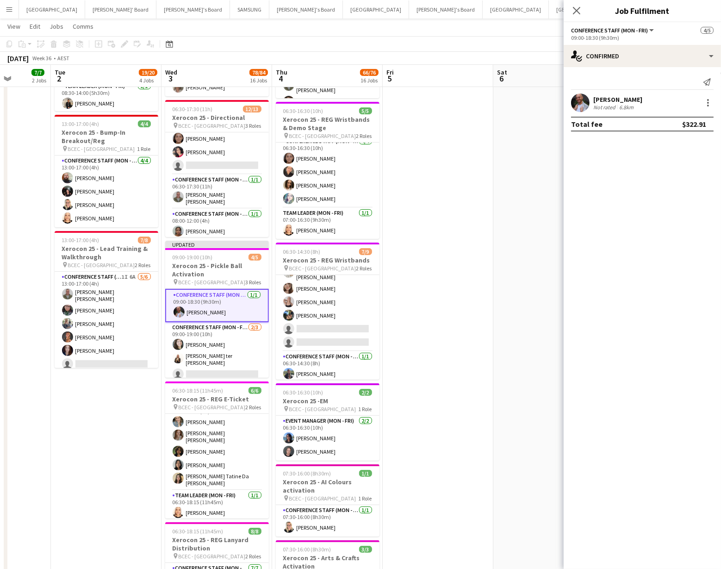
click at [576, 106] on app-user-avatar at bounding box center [580, 102] width 19 height 19
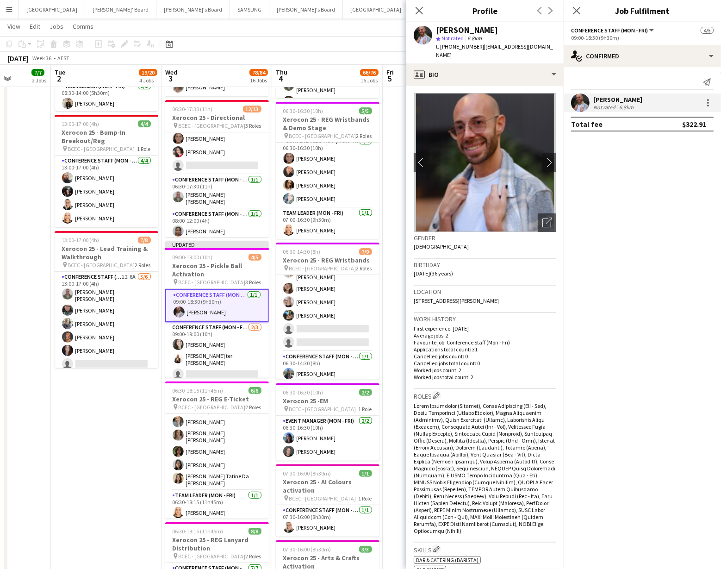
click at [521, 87] on app-crew-profile-bio "chevron-left chevron-right Open photos pop-in Gender Male Birthday 30-08-1988 (…" at bounding box center [484, 327] width 157 height 483
click at [198, 368] on app-card-role "Conference Staff (Mon - Fri) 2/3 09:00-19:00 (10h) Tessa Cowan Raquel ter Haar …" at bounding box center [217, 352] width 104 height 61
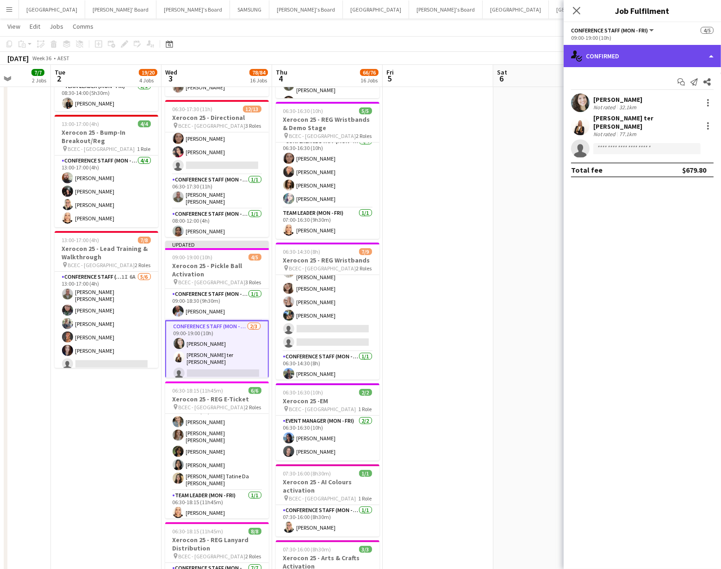
click at [632, 58] on div "single-neutral-actions-check-2 Confirmed" at bounding box center [642, 56] width 157 height 22
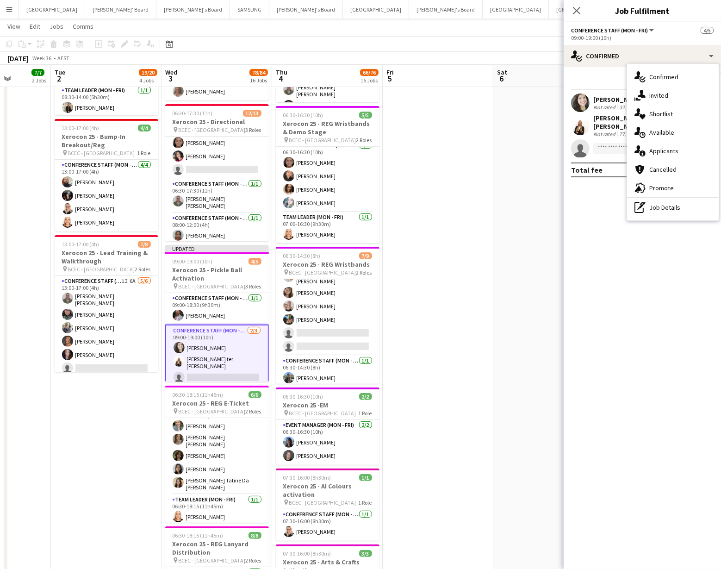
drag, startPoint x: 658, startPoint y: 205, endPoint x: 642, endPoint y: 230, distance: 29.8
click at [658, 206] on div "pen-write Job Details" at bounding box center [673, 207] width 92 height 19
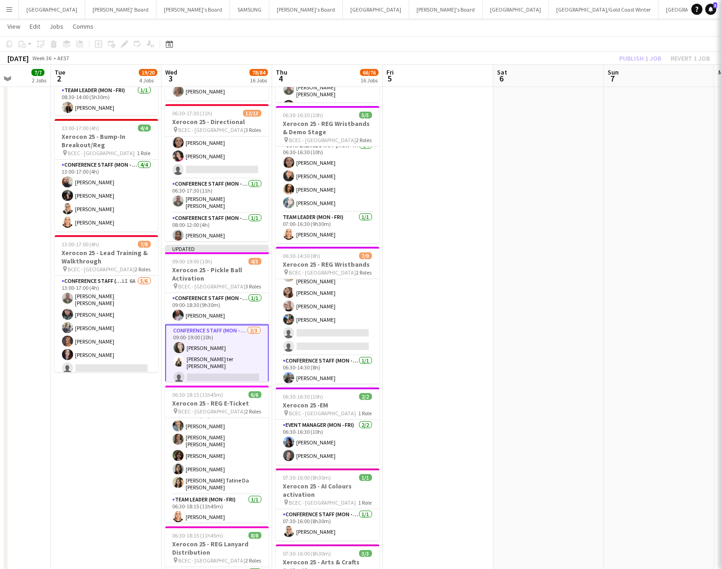
scroll to position [267, 0]
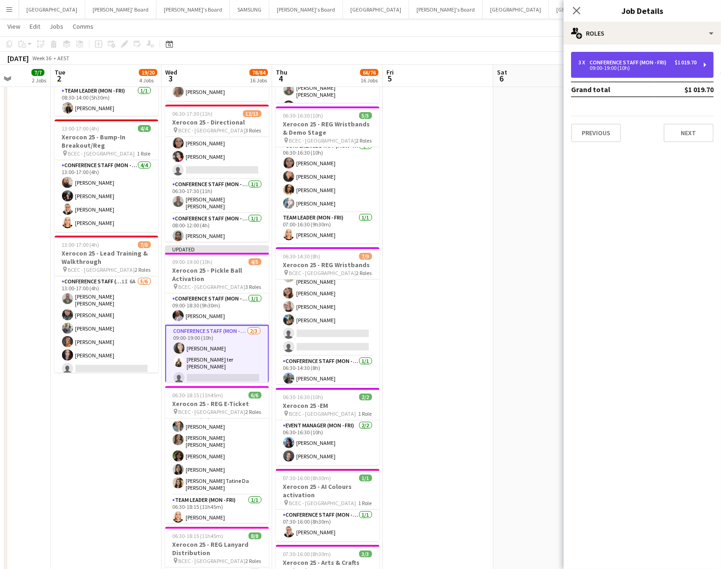
click at [639, 64] on div "Conference Staff (Mon - Fri)" at bounding box center [629, 62] width 81 height 6
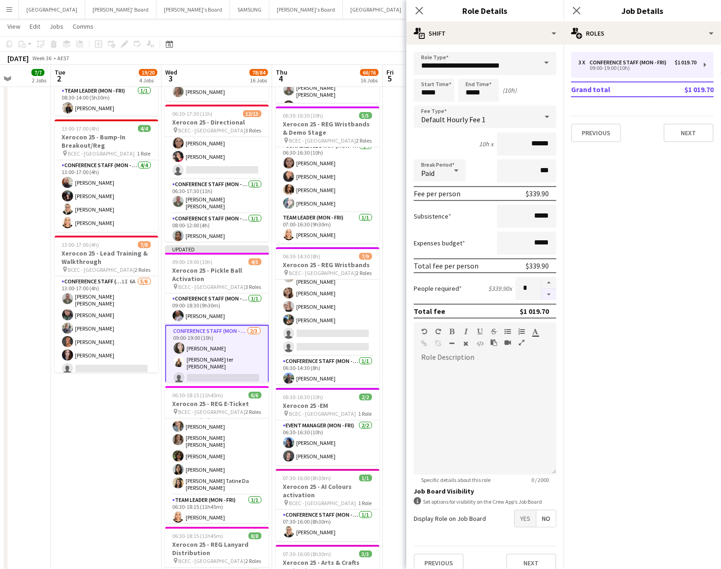
click at [547, 291] on button "button" at bounding box center [548, 295] width 15 height 12
type input "*"
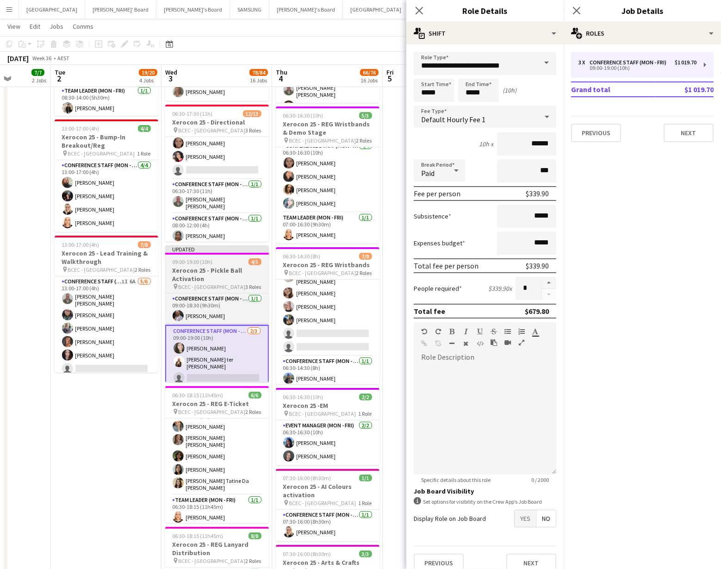
click at [224, 282] on h3 "Xerocon 25 - Pickle Ball Activation" at bounding box center [217, 274] width 104 height 17
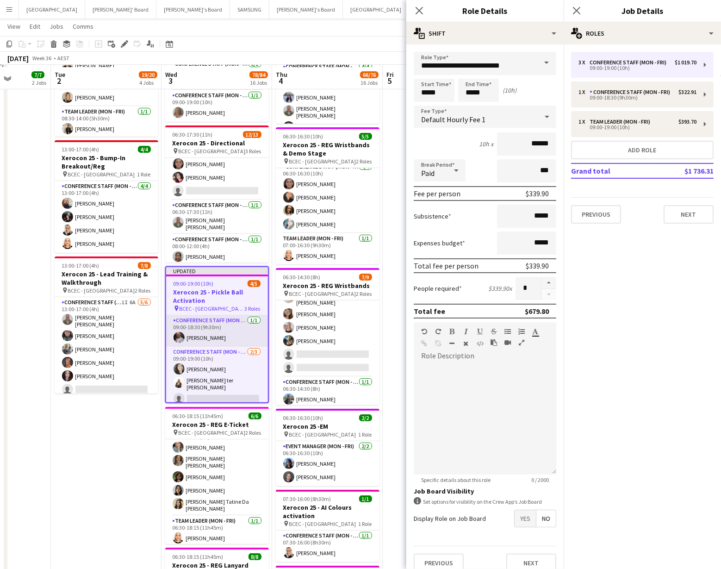
scroll to position [244, 0]
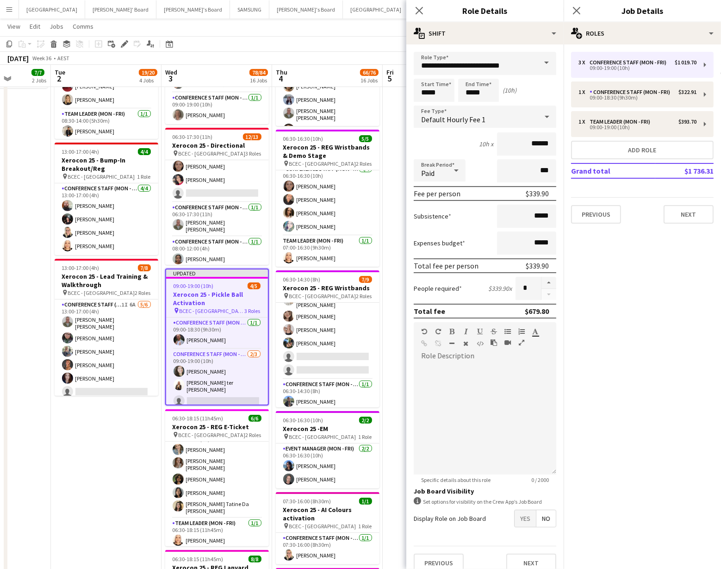
click at [222, 298] on h3 "Xerocon 25 - Pickle Ball Activation" at bounding box center [217, 298] width 102 height 17
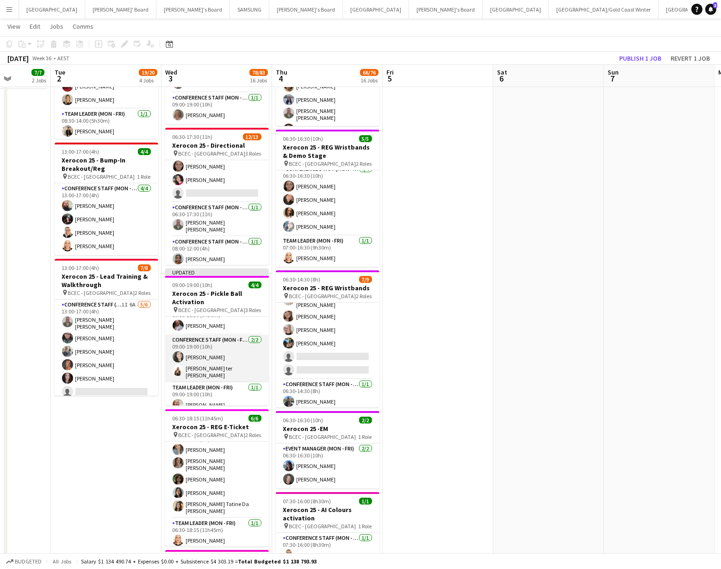
scroll to position [19, 0]
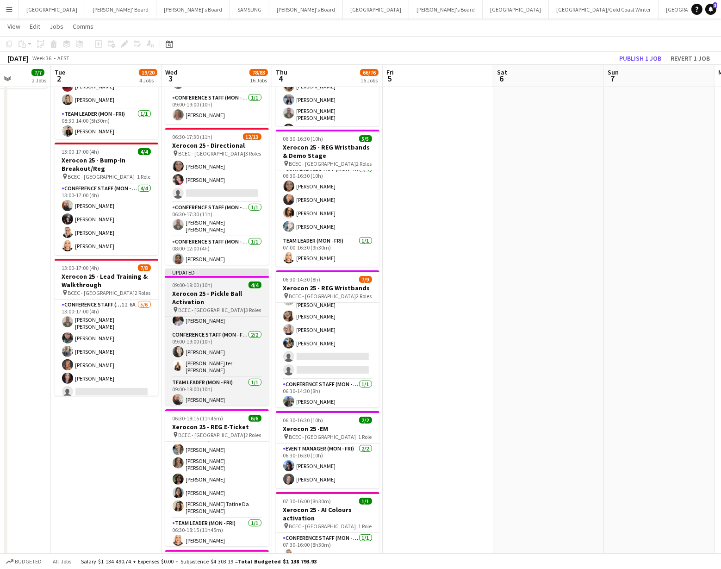
click at [226, 295] on h3 "Xerocon 25 - Pickle Ball Activation" at bounding box center [217, 297] width 104 height 17
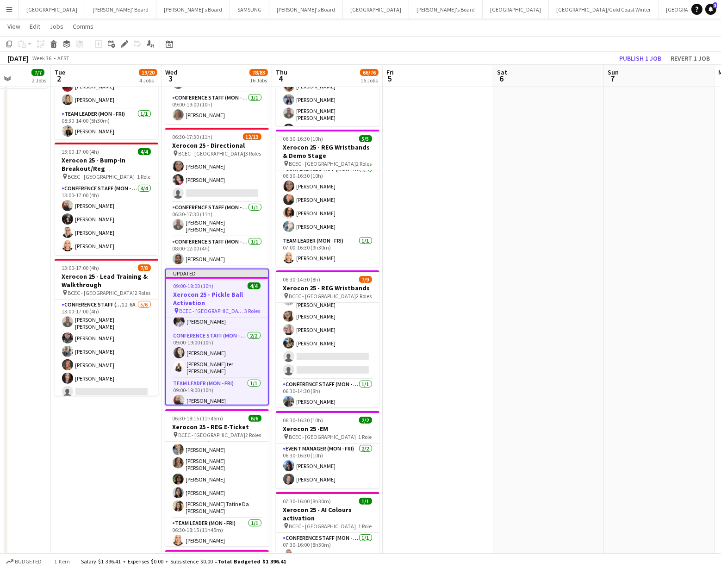
click at [219, 314] on div "pin BCEC - Brisbane 3 Roles" at bounding box center [217, 310] width 102 height 7
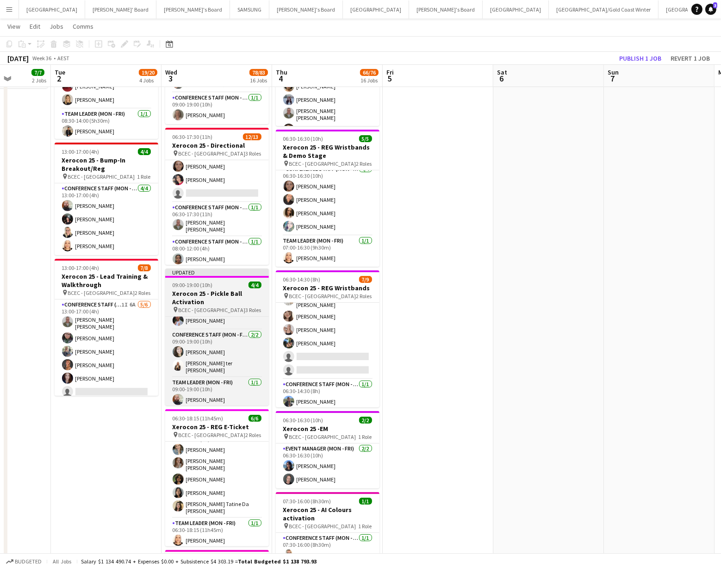
click at [220, 307] on div "pin BCEC - Brisbane 3 Roles" at bounding box center [217, 309] width 104 height 7
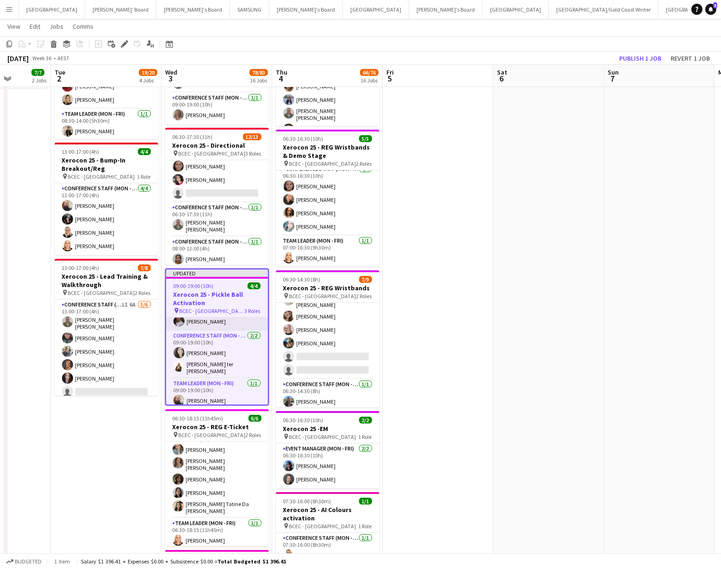
scroll to position [0, 0]
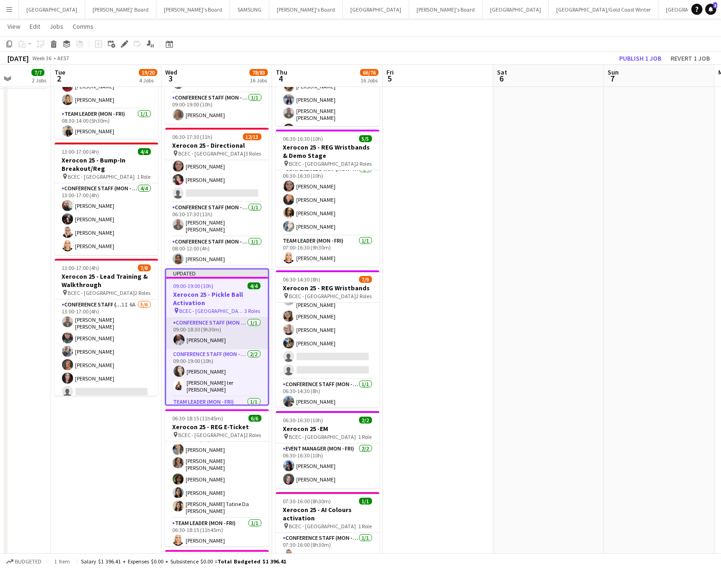
click at [207, 334] on app-card-role "Conference Staff (Mon - Fri) 1/1 09:00-18:30 (9h30m) Michael Anderson" at bounding box center [217, 332] width 102 height 31
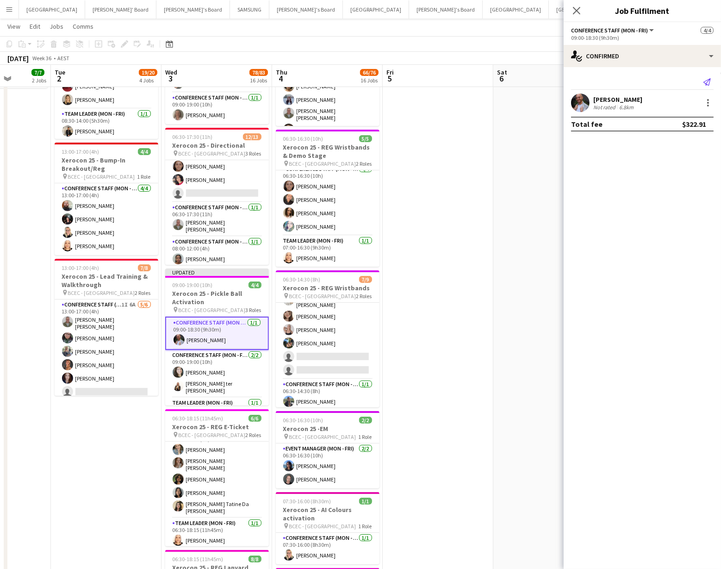
click at [707, 83] on icon at bounding box center [706, 81] width 7 height 7
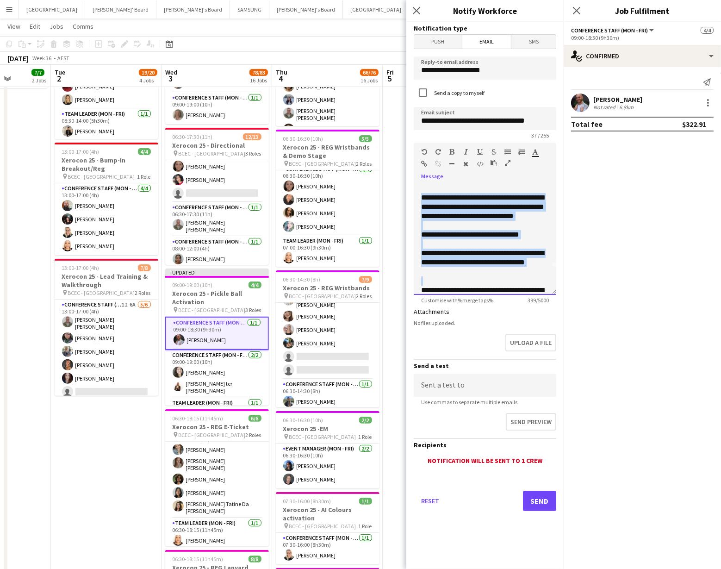
scroll to position [81, 0]
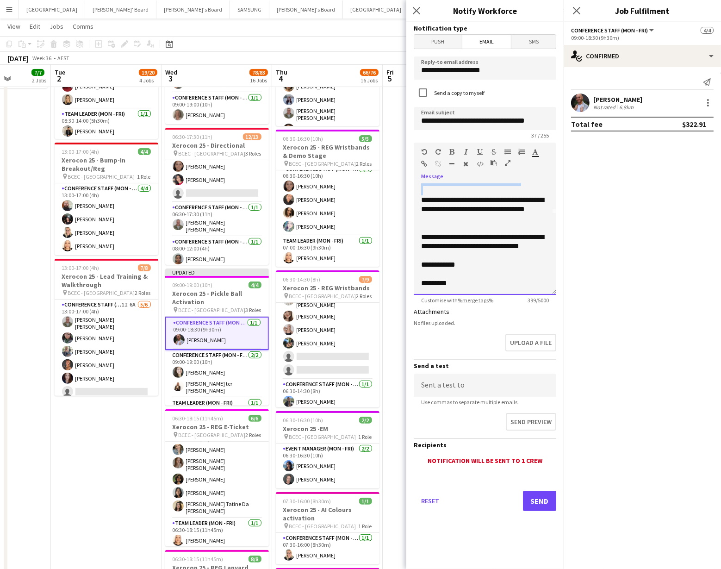
drag, startPoint x: 421, startPoint y: 225, endPoint x: 429, endPoint y: 193, distance: 33.4
click at [429, 193] on div "**********" at bounding box center [485, 239] width 143 height 111
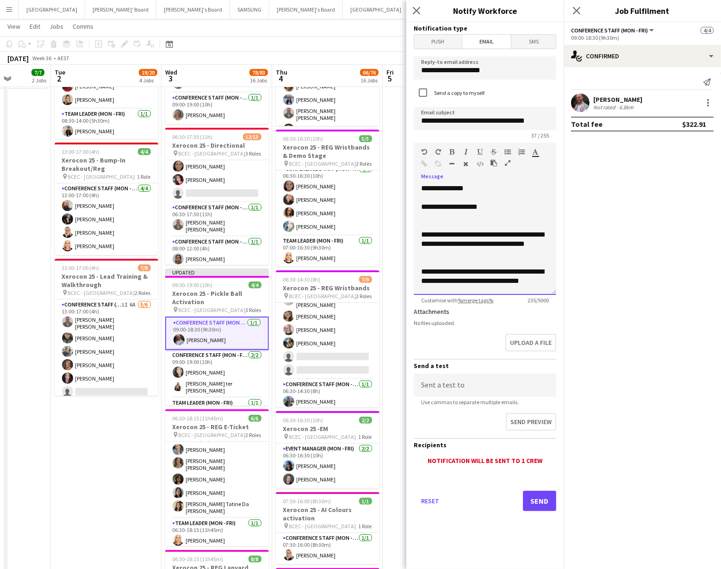
click at [486, 205] on div "**********" at bounding box center [485, 206] width 128 height 9
click at [440, 262] on div at bounding box center [485, 262] width 128 height 9
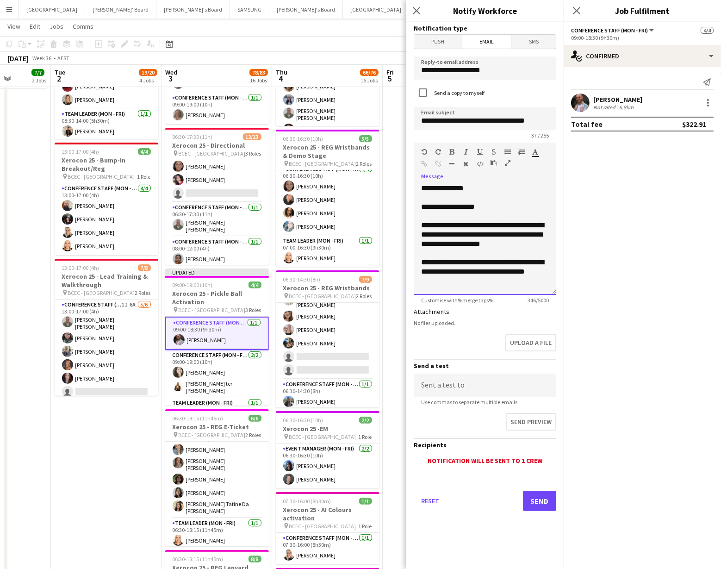
click at [422, 263] on div "**********" at bounding box center [485, 272] width 128 height 28
drag, startPoint x: 487, startPoint y: 273, endPoint x: 534, endPoint y: 271, distance: 47.2
click at [534, 271] on div "**********" at bounding box center [485, 276] width 128 height 37
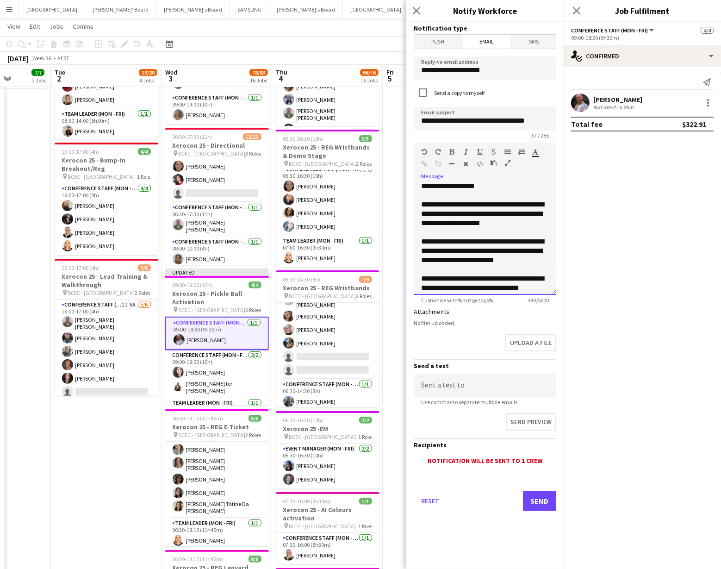
scroll to position [26, 0]
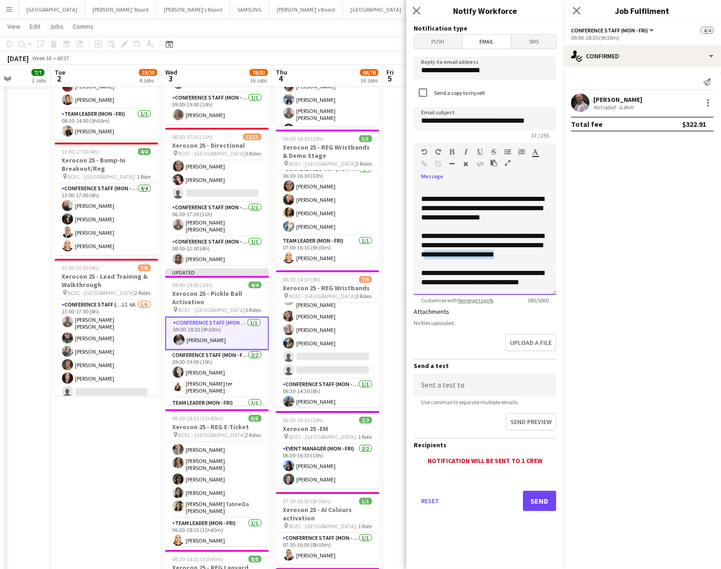
drag, startPoint x: 459, startPoint y: 256, endPoint x: 535, endPoint y: 254, distance: 76.9
click at [535, 254] on div "**********" at bounding box center [485, 245] width 128 height 28
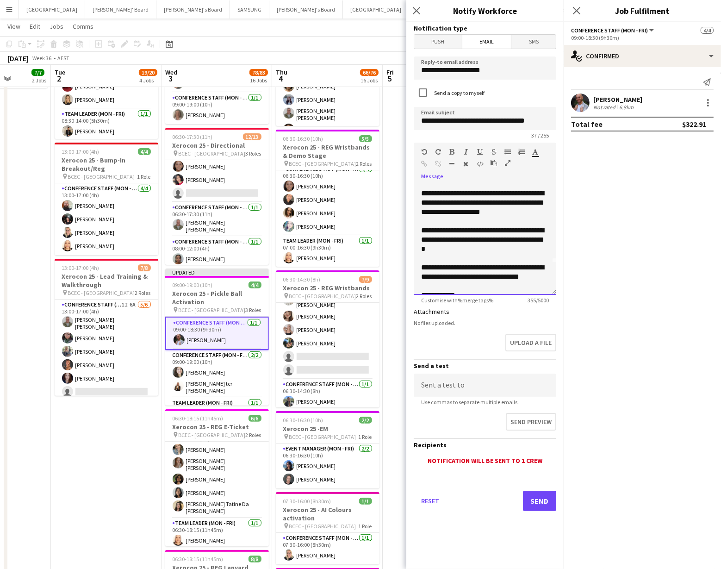
scroll to position [31, 0]
click at [545, 276] on div "**********" at bounding box center [485, 273] width 128 height 19
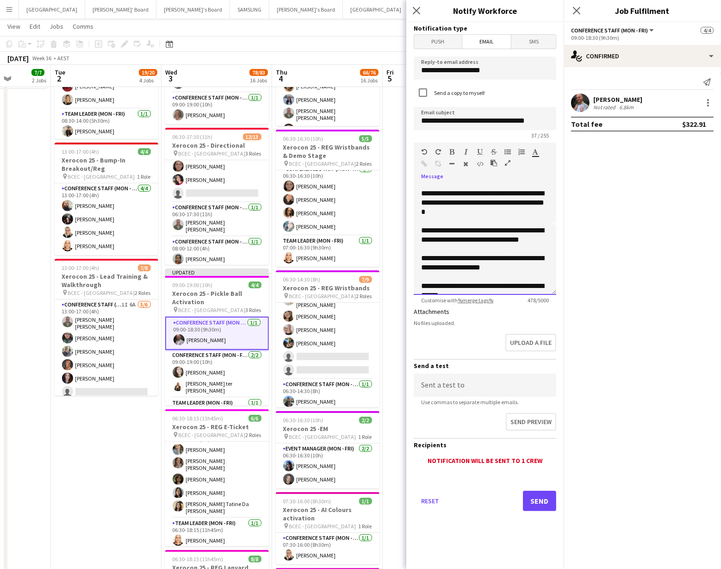
scroll to position [63, 0]
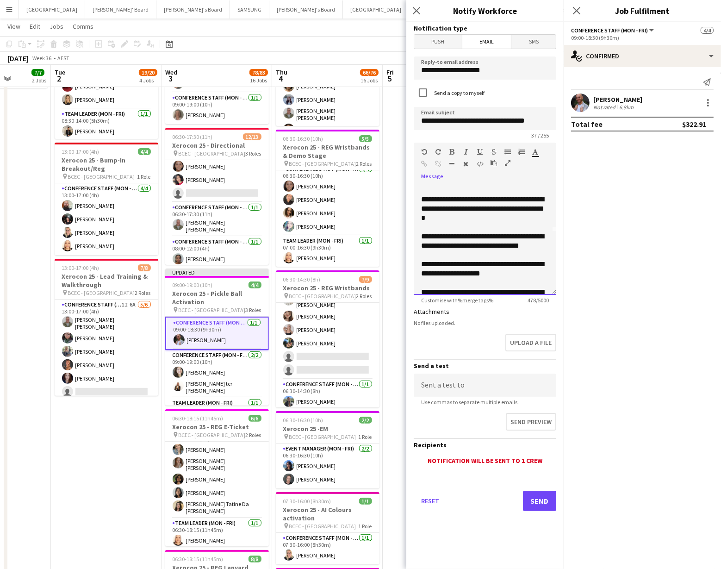
click at [499, 209] on div "**********" at bounding box center [485, 209] width 128 height 28
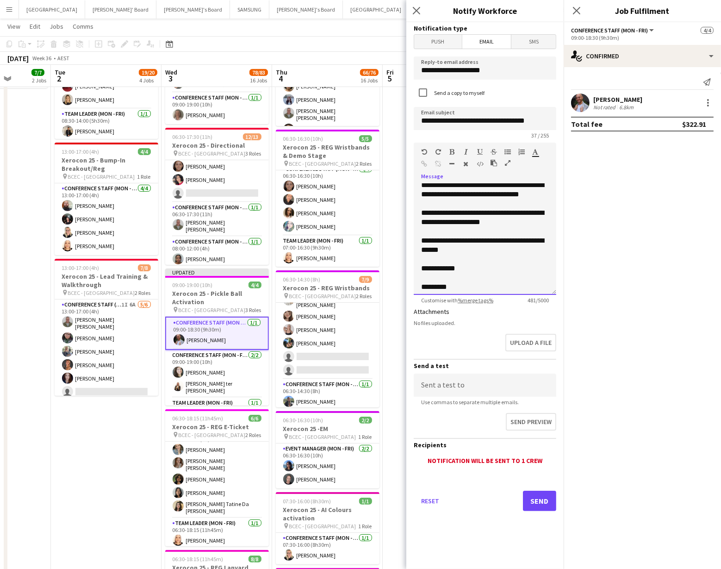
scroll to position [118, 0]
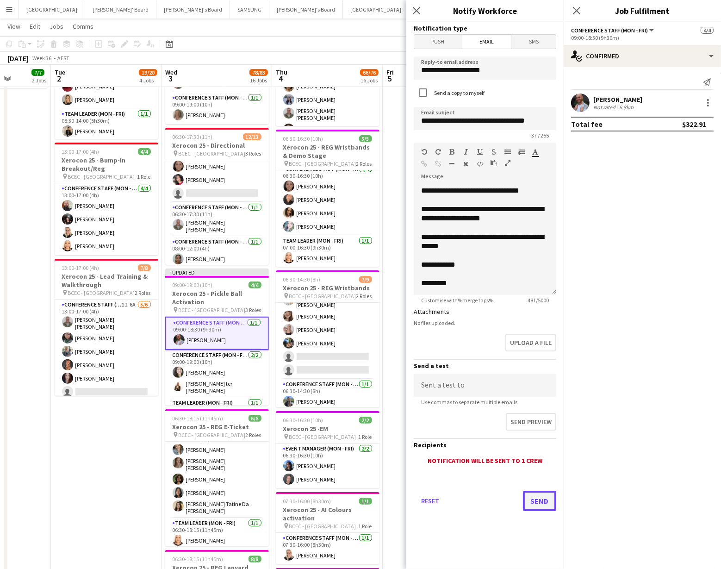
click at [535, 497] on button "Send" at bounding box center [539, 500] width 33 height 20
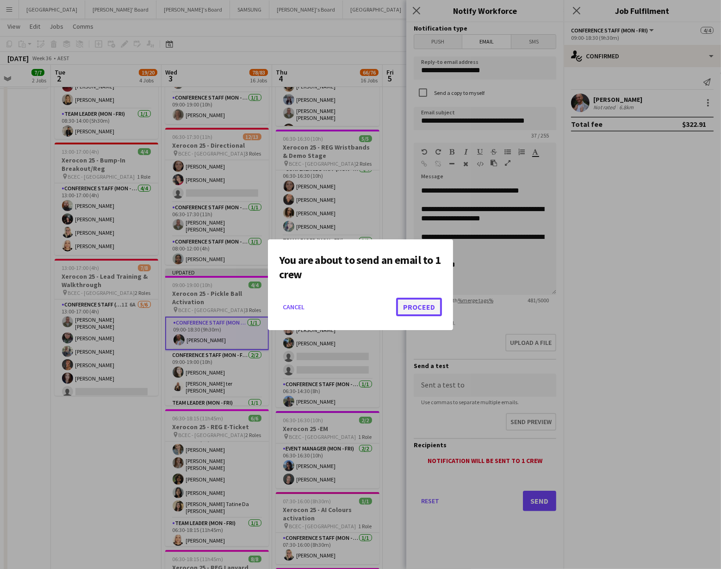
click at [417, 307] on button "Proceed" at bounding box center [419, 307] width 46 height 19
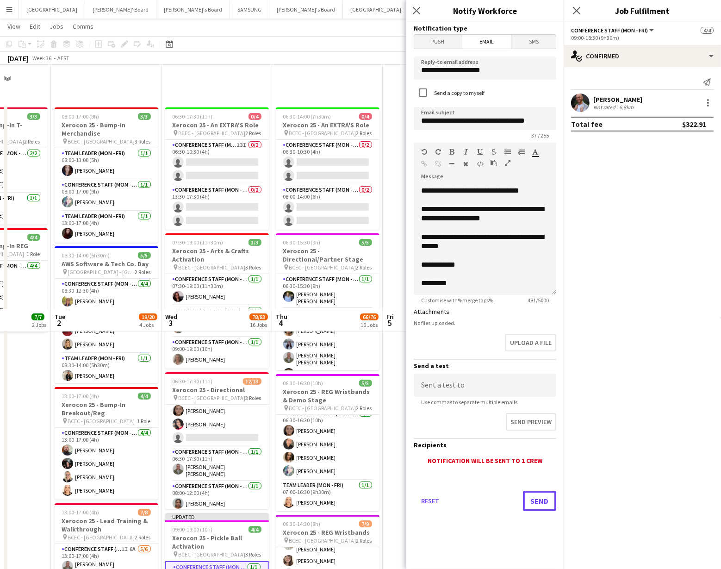
scroll to position [244, 0]
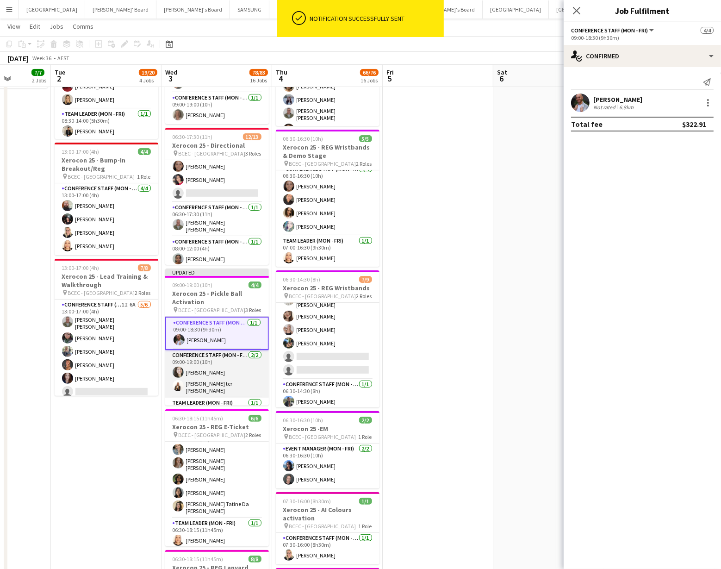
click at [241, 378] on app-card-role "Conference Staff (Mon - Fri) 2/2 09:00-19:00 (10h) Tessa Cowan Raquel ter Haar" at bounding box center [217, 374] width 104 height 48
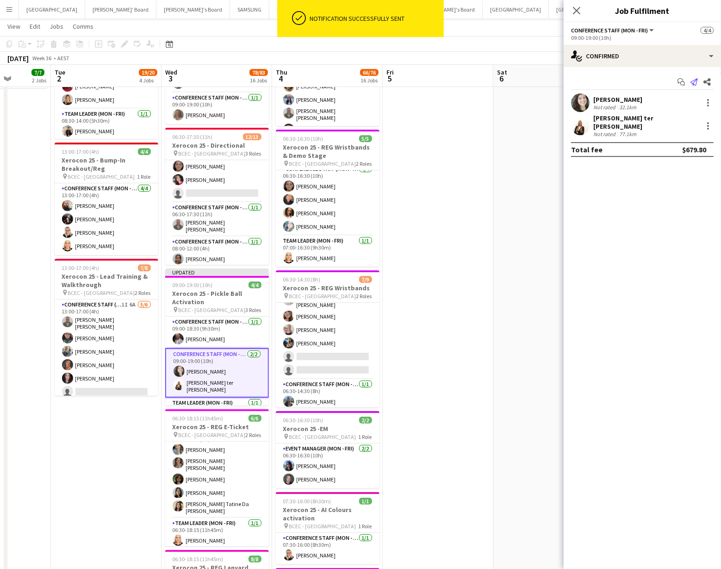
click at [694, 81] on icon at bounding box center [693, 81] width 7 height 7
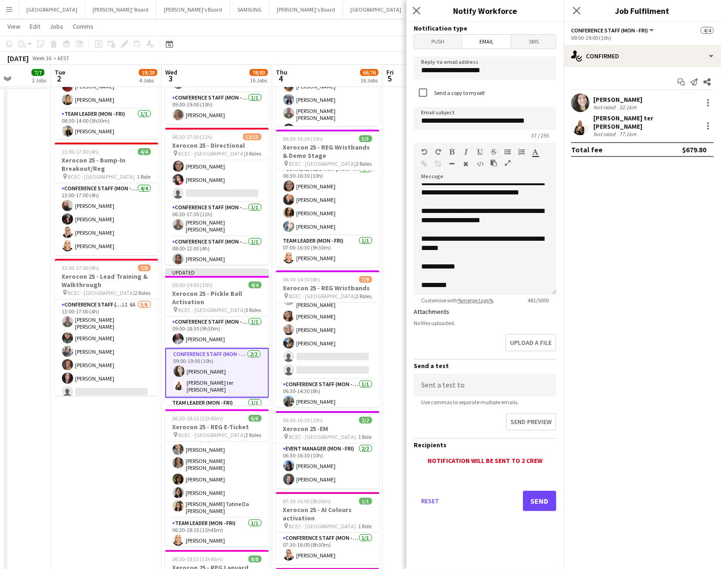
scroll to position [118, 0]
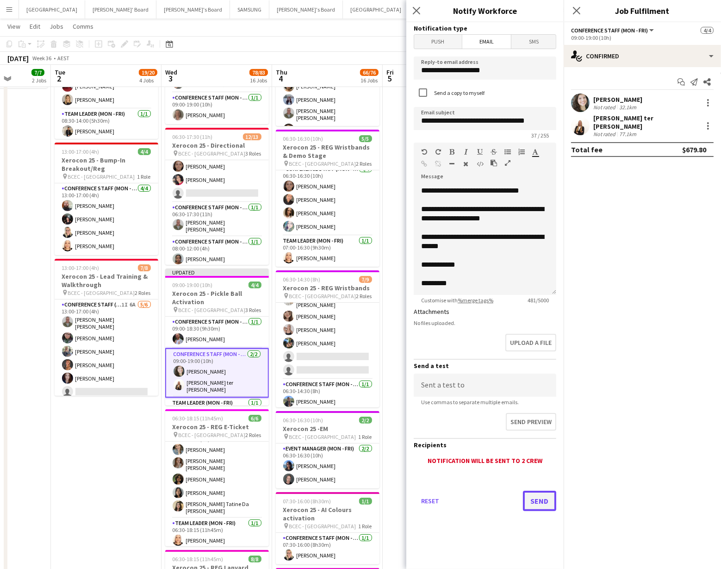
click at [532, 496] on button "Send" at bounding box center [539, 500] width 33 height 20
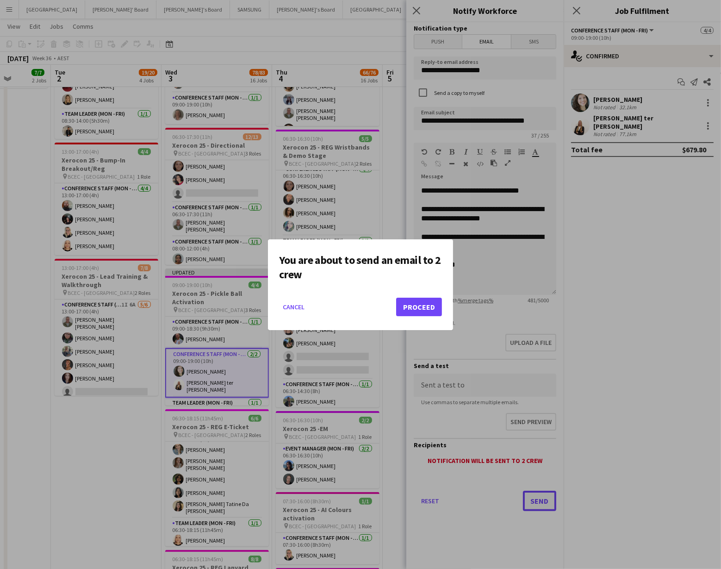
scroll to position [0, 0]
click at [416, 308] on button "Proceed" at bounding box center [419, 307] width 46 height 19
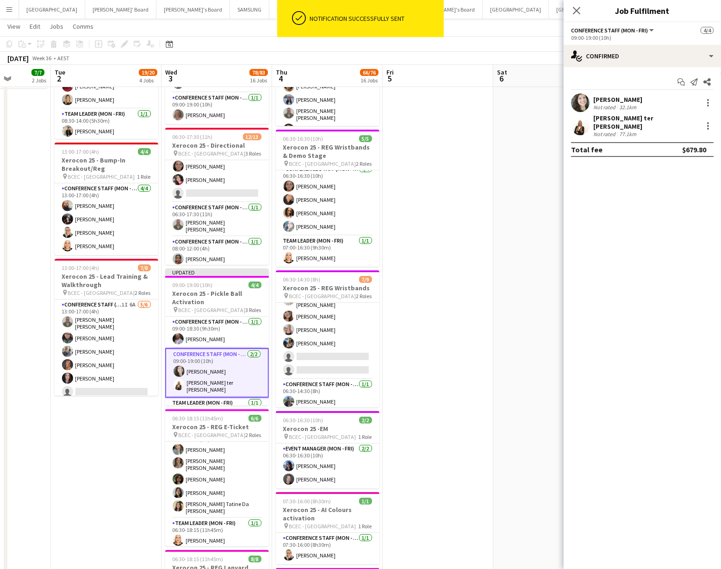
scroll to position [20, 0]
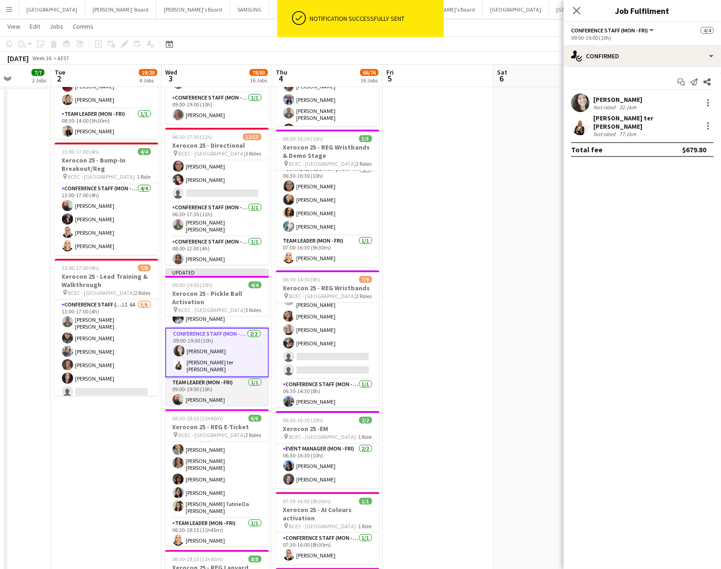
click at [230, 389] on app-card-role "Team Leader (Mon - Fri) 1/1 09:00-19:00 (10h) Ricky Chaplin" at bounding box center [217, 392] width 104 height 31
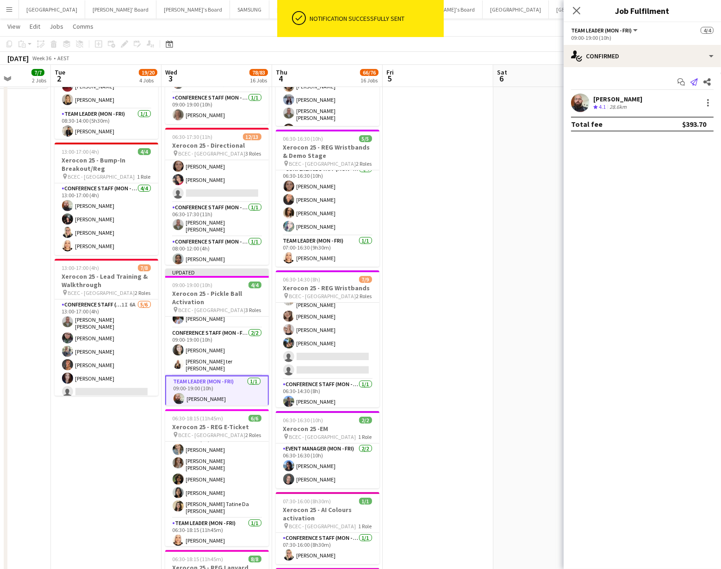
click at [693, 80] on icon at bounding box center [693, 81] width 7 height 7
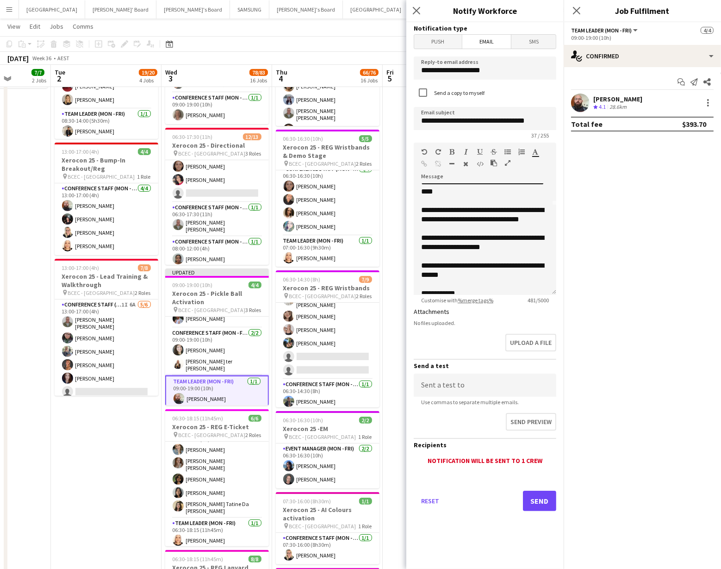
scroll to position [118, 0]
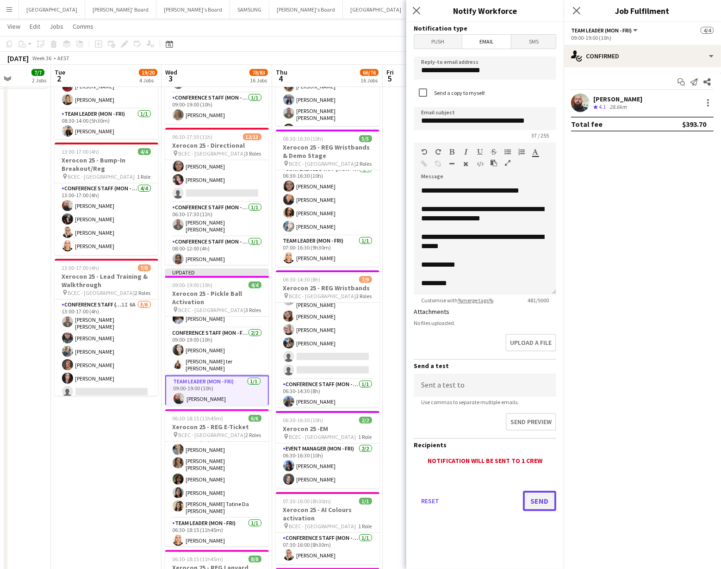
click at [539, 502] on button "Send" at bounding box center [539, 500] width 33 height 20
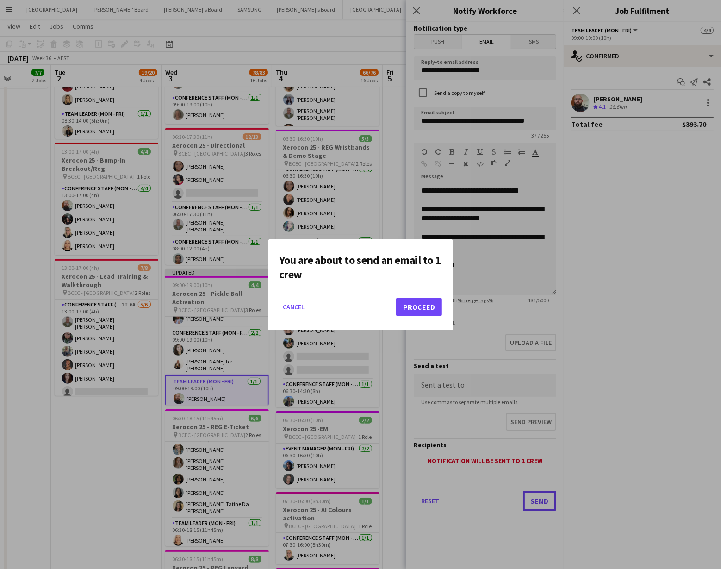
scroll to position [0, 0]
click at [419, 307] on button "Proceed" at bounding box center [419, 307] width 46 height 19
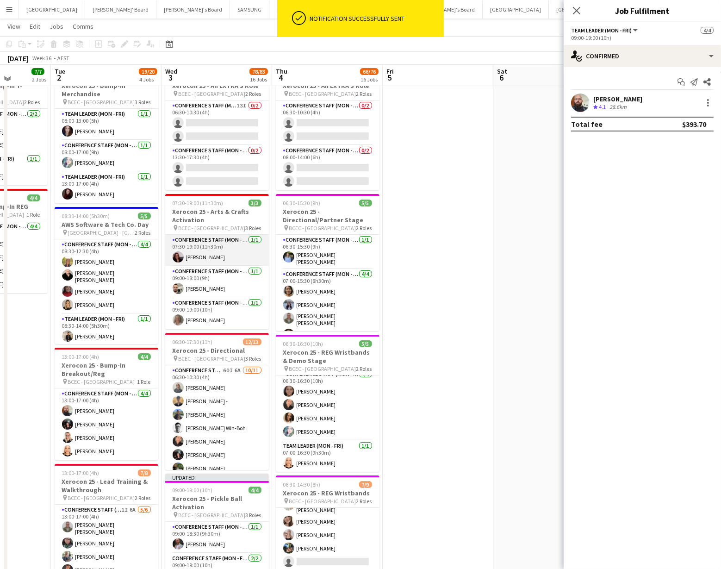
scroll to position [38, 0]
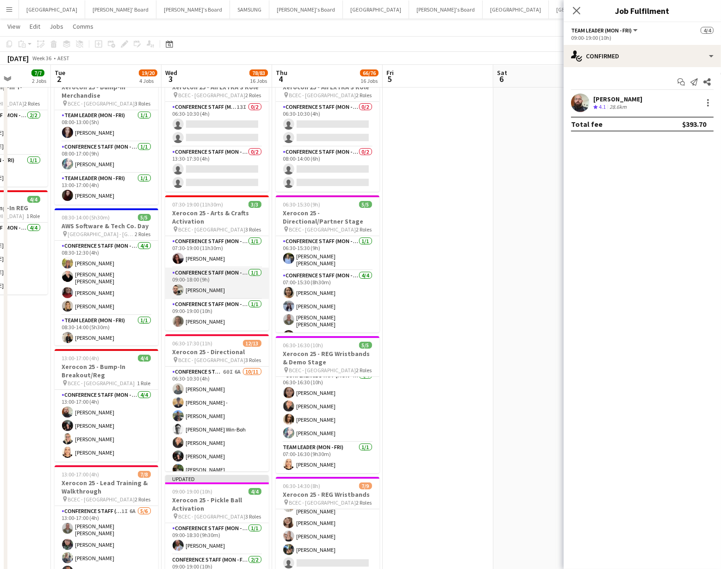
click at [231, 288] on app-card-role "Conference Staff (Mon - Fri) 1/1 09:00-18:00 (9h) Daniel Kiss" at bounding box center [217, 282] width 104 height 31
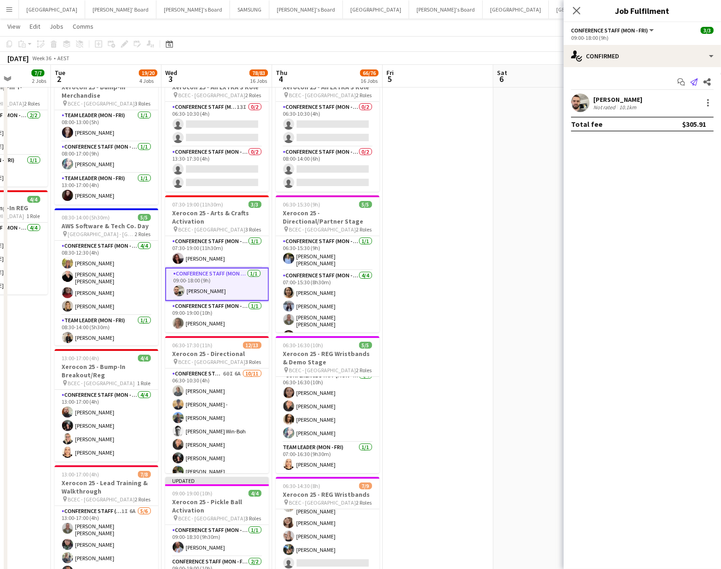
click at [691, 83] on icon "Send notification" at bounding box center [693, 81] width 7 height 7
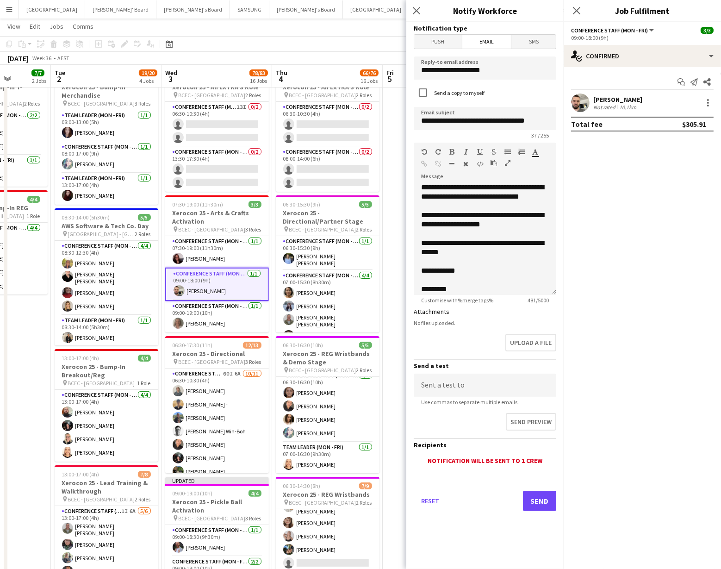
scroll to position [118, 0]
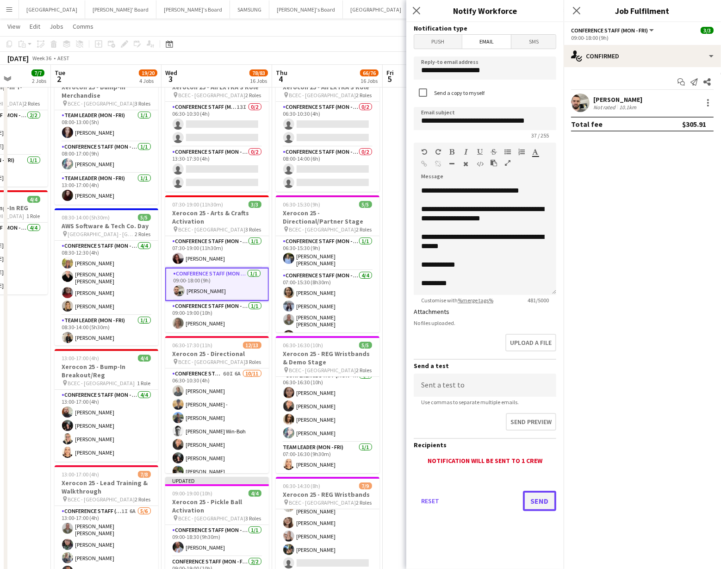
click at [539, 501] on button "Send" at bounding box center [539, 500] width 33 height 20
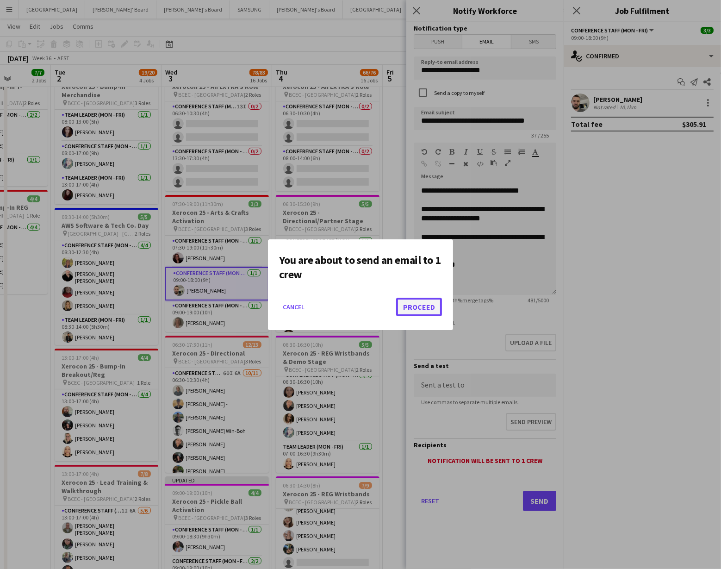
click at [413, 306] on button "Proceed" at bounding box center [419, 307] width 46 height 19
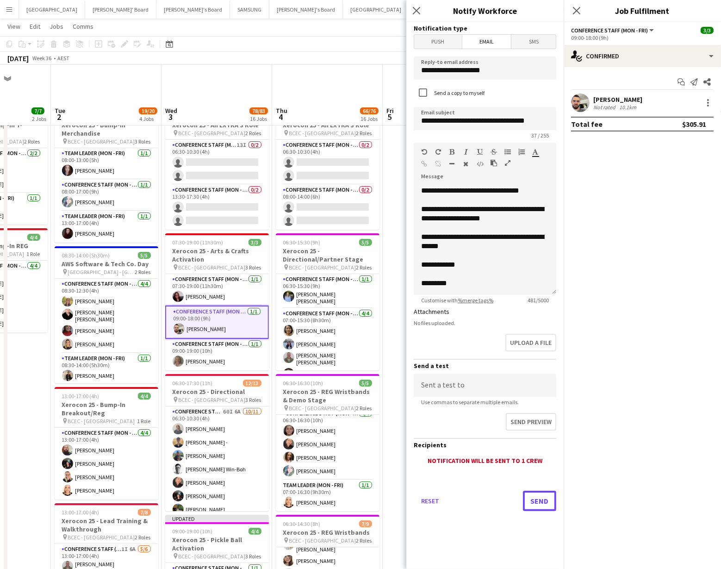
scroll to position [38, 0]
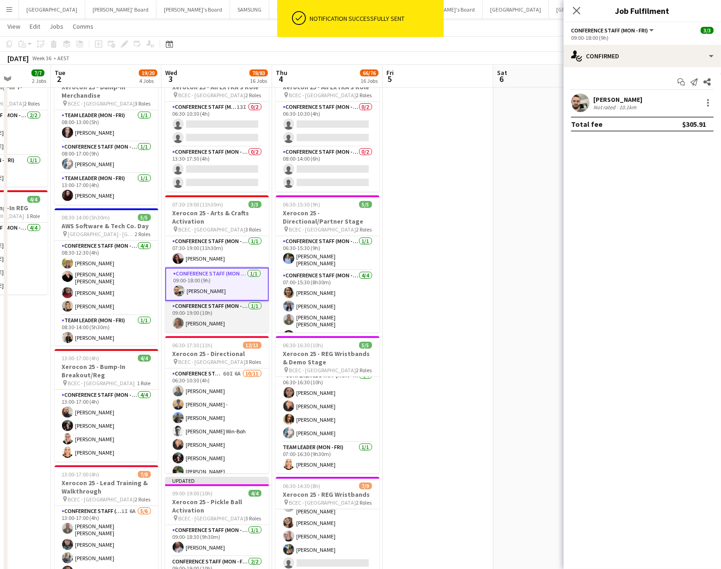
click at [219, 319] on app-card-role "Conference Staff (Mon - Fri) 1/1 09:00-19:00 (10h) Lesley Merriman" at bounding box center [217, 316] width 104 height 31
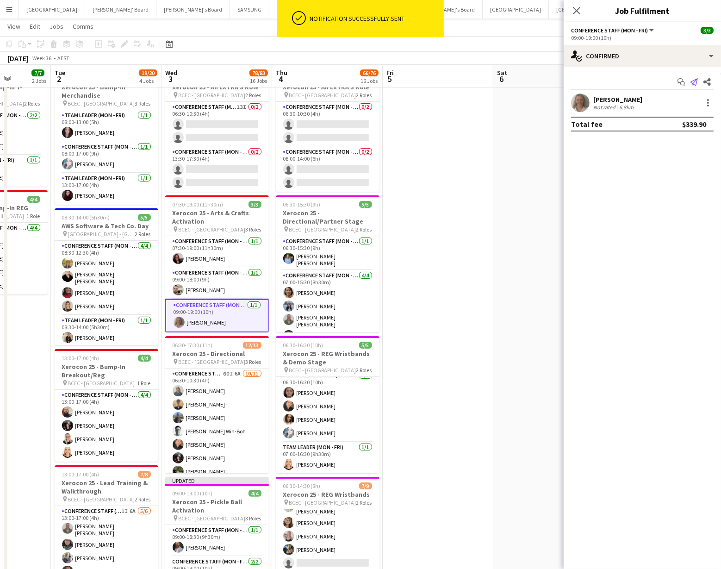
click at [694, 83] on icon "Send notification" at bounding box center [693, 81] width 7 height 7
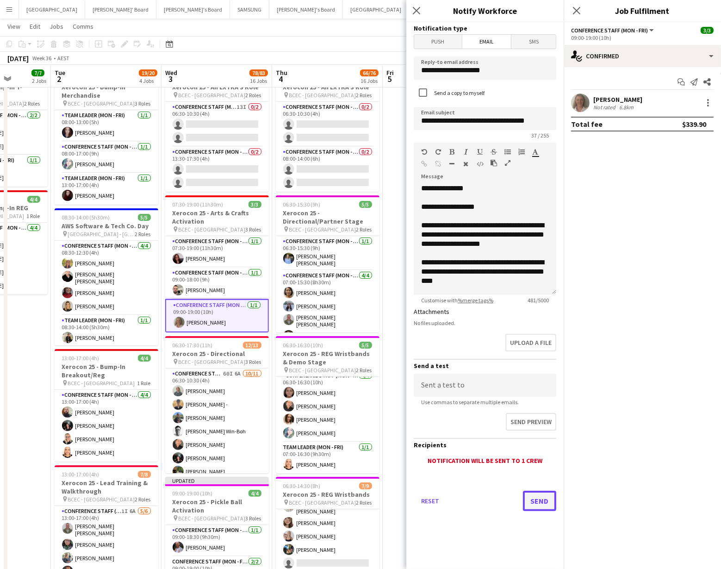
click at [534, 505] on button "Send" at bounding box center [539, 500] width 33 height 20
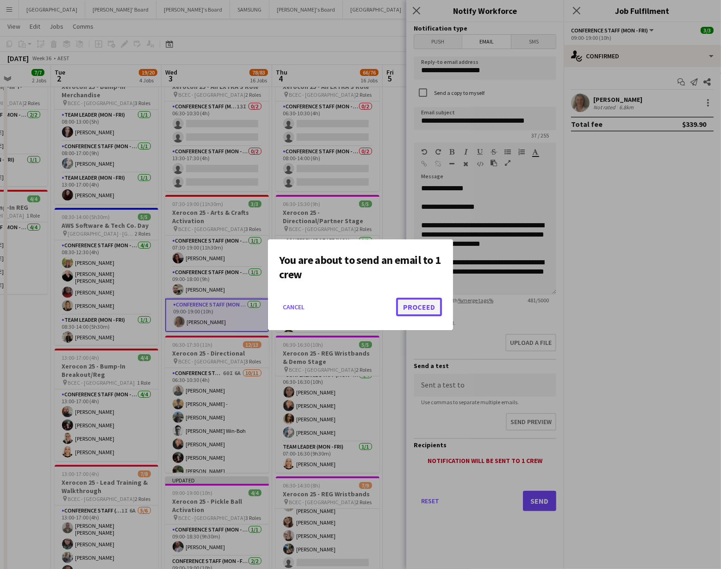
click at [415, 307] on button "Proceed" at bounding box center [419, 307] width 46 height 19
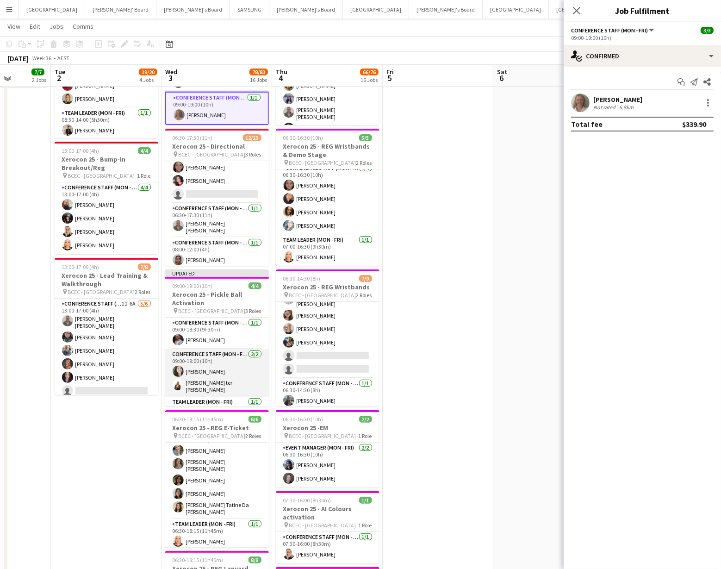
scroll to position [246, 0]
drag, startPoint x: 487, startPoint y: 207, endPoint x: 478, endPoint y: 200, distance: 10.6
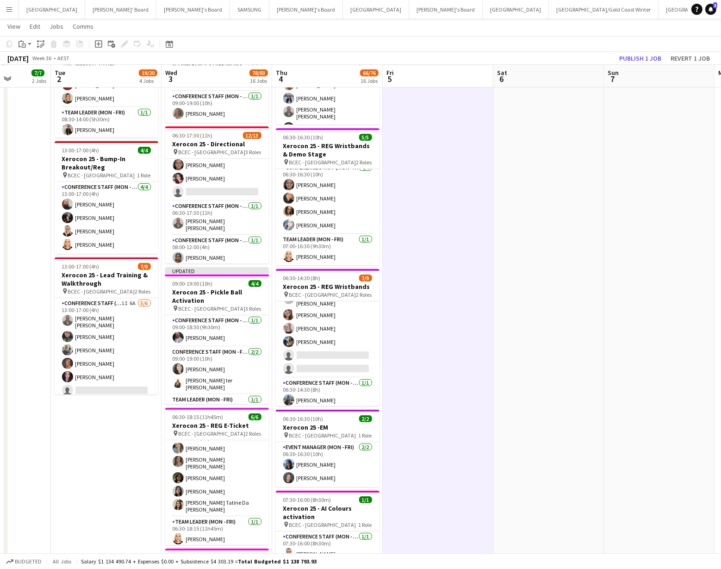
scroll to position [0, 392]
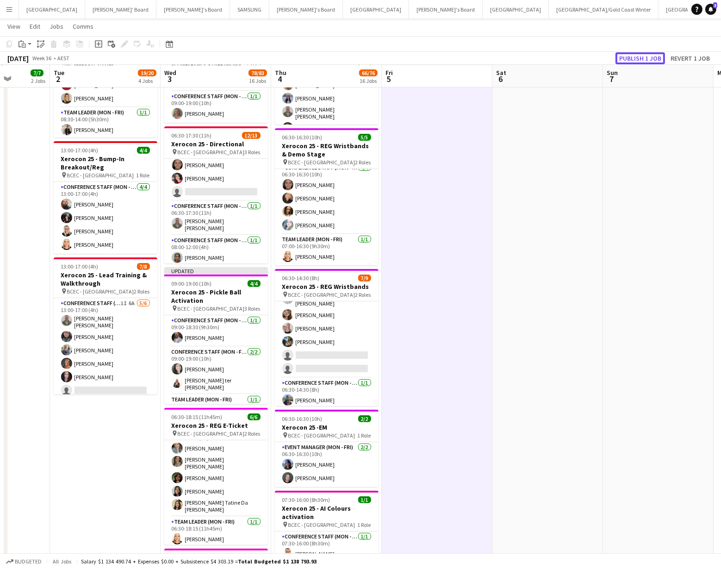
drag, startPoint x: 635, startPoint y: 58, endPoint x: 628, endPoint y: 64, distance: 9.5
click at [635, 59] on button "Publish 1 job" at bounding box center [640, 58] width 50 height 12
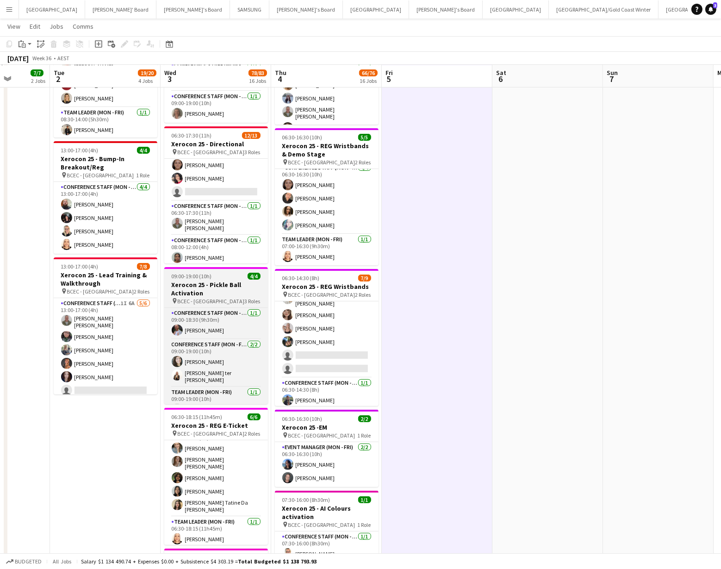
click at [186, 285] on h3 "Xerocon 25 - Pickle Ball Activation" at bounding box center [216, 288] width 104 height 17
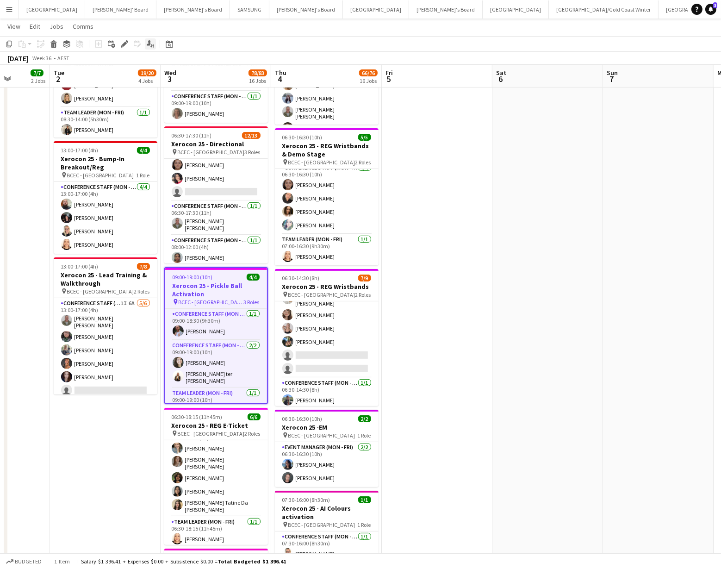
click at [152, 44] on icon "Applicants" at bounding box center [150, 43] width 7 height 7
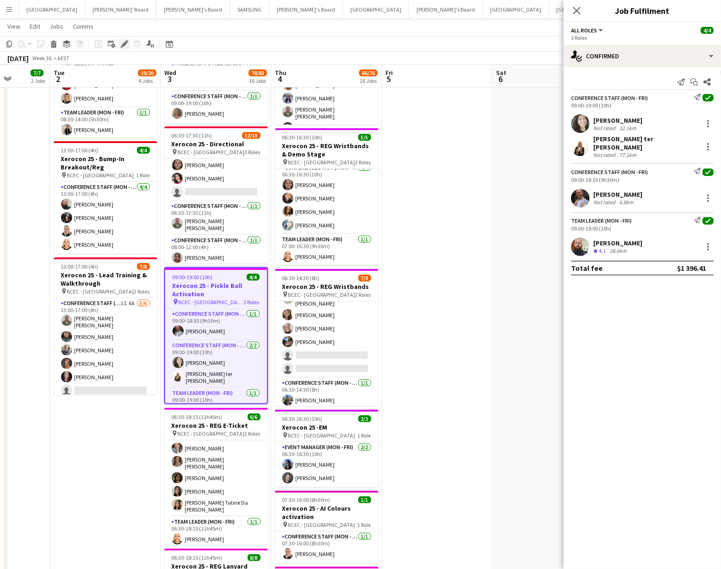
click at [124, 45] on icon at bounding box center [124, 44] width 5 height 5
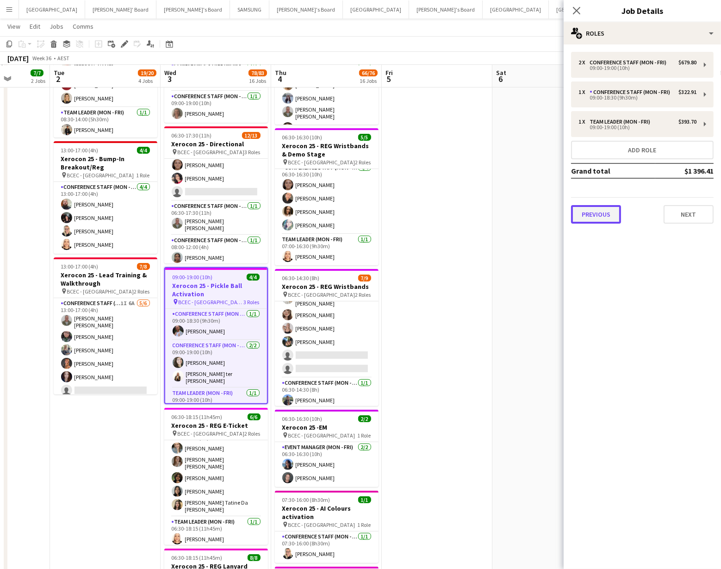
click at [604, 216] on button "Previous" at bounding box center [596, 214] width 50 height 19
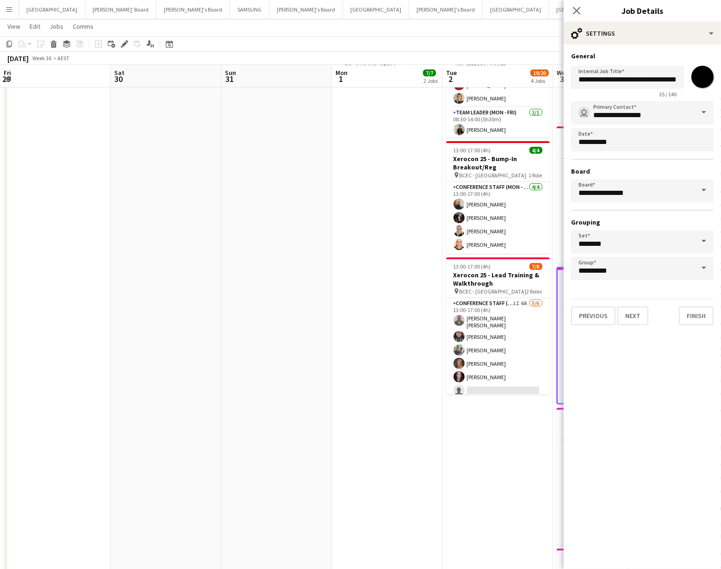
scroll to position [52, 0]
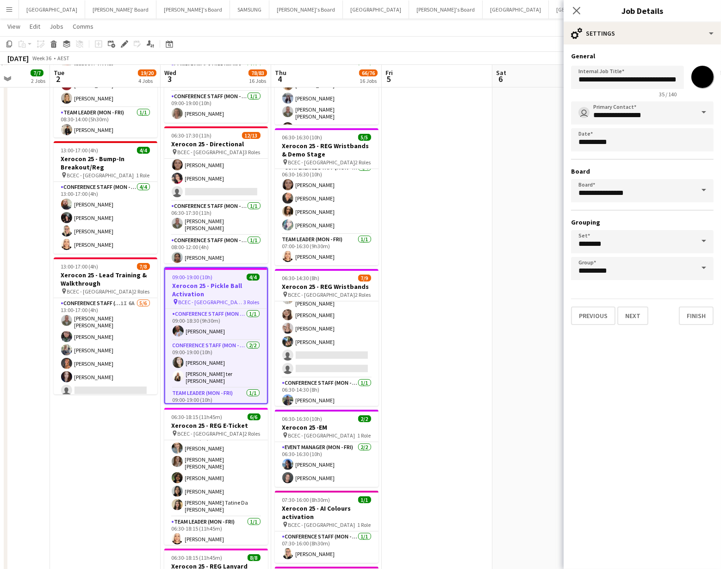
type input "*******"
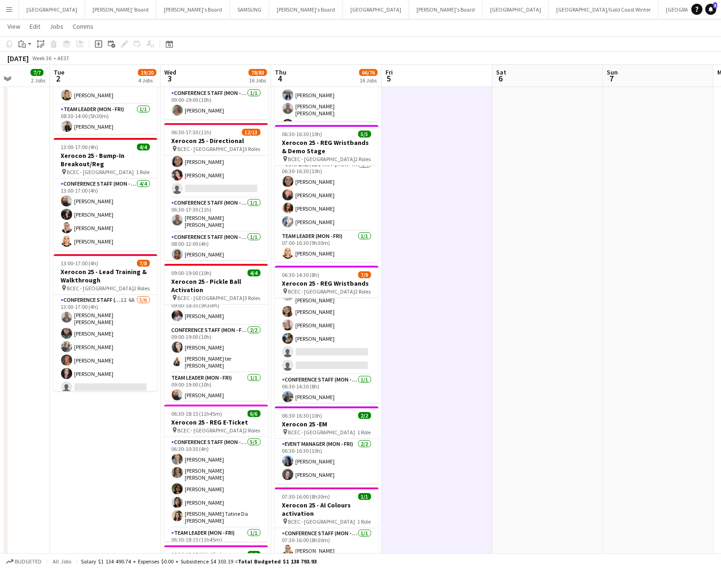
scroll to position [0, 0]
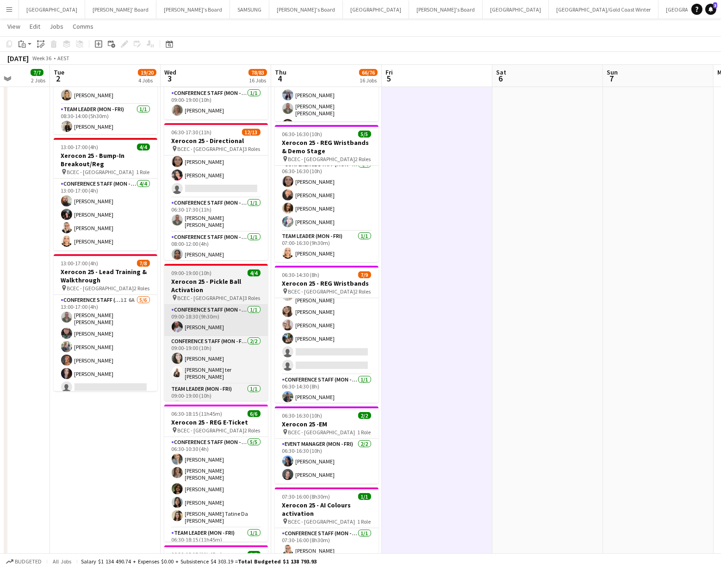
click at [211, 325] on app-card-role "Conference Staff (Mon - Fri) 1/1 09:00-18:30 (9h30m) Michael Anderson" at bounding box center [216, 319] width 104 height 31
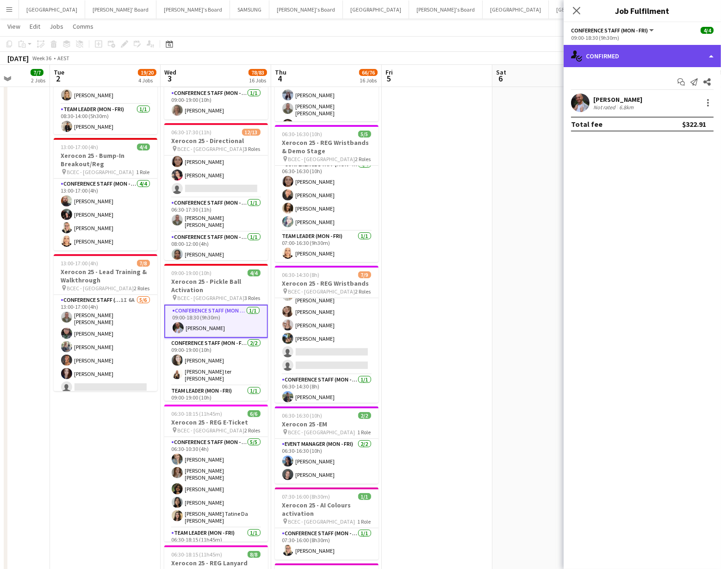
click at [699, 65] on div "single-neutral-actions-check-2 Confirmed" at bounding box center [642, 56] width 157 height 22
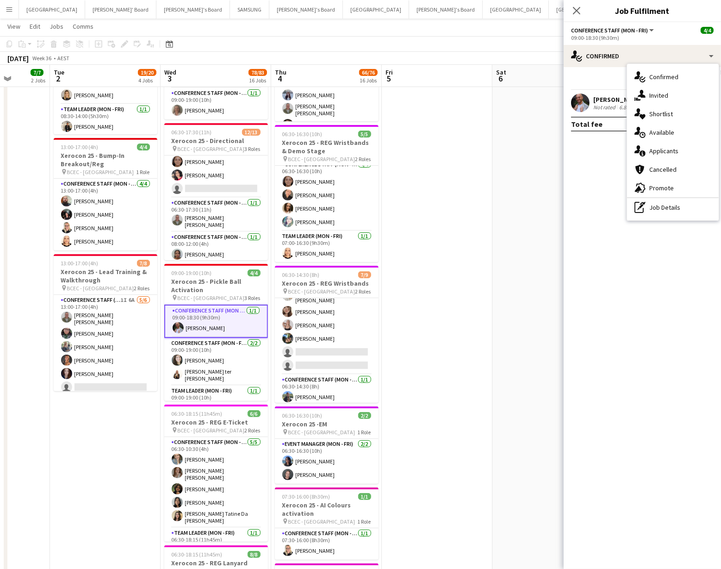
click at [668, 209] on div "pen-write Job Details" at bounding box center [673, 207] width 92 height 19
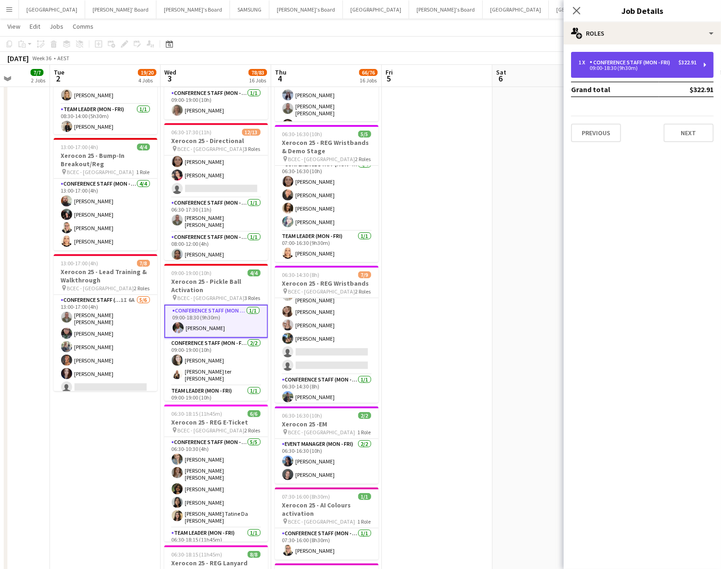
click at [651, 67] on div "09:00-18:30 (9h30m)" at bounding box center [637, 68] width 118 height 5
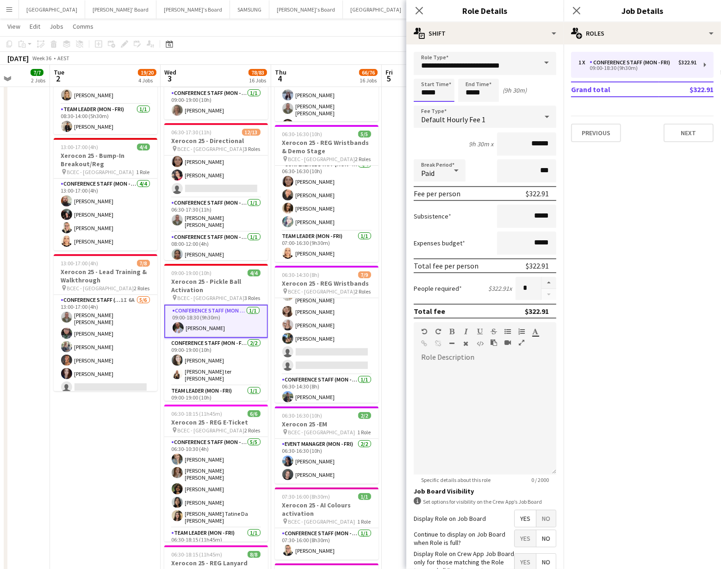
click at [447, 94] on input "*****" at bounding box center [434, 90] width 41 height 23
click at [427, 105] on div at bounding box center [424, 106] width 19 height 9
click at [443, 73] on div at bounding box center [443, 73] width 19 height 9
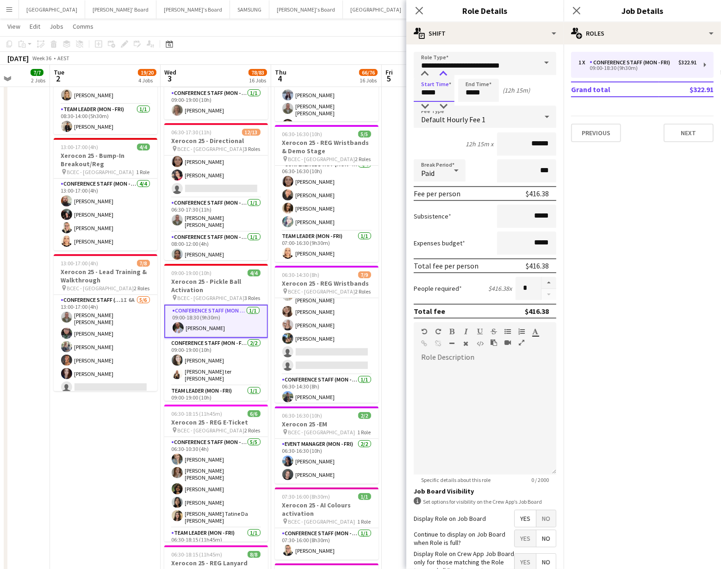
type input "*****"
click at [443, 73] on div at bounding box center [443, 73] width 19 height 9
click at [210, 367] on app-card-role "Conference Staff (Mon - Fri) 2/2 09:00-19:00 (10h) Tessa Cowan Raquel ter Haar" at bounding box center [216, 362] width 104 height 48
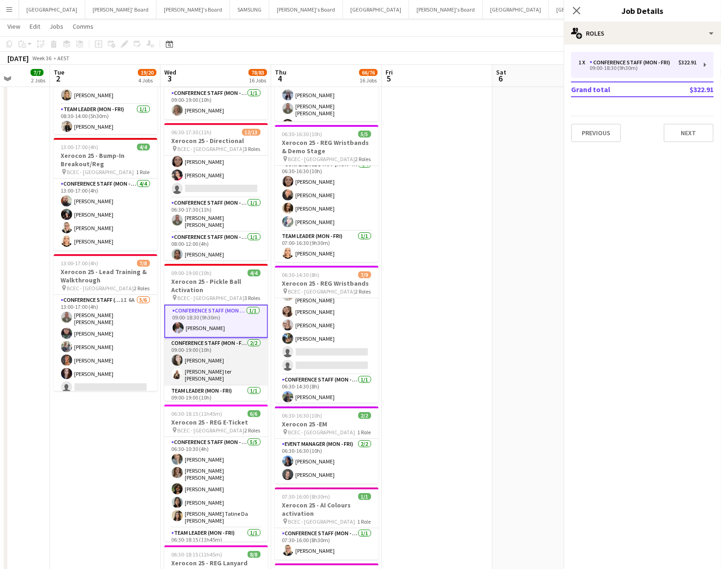
scroll to position [0, 392]
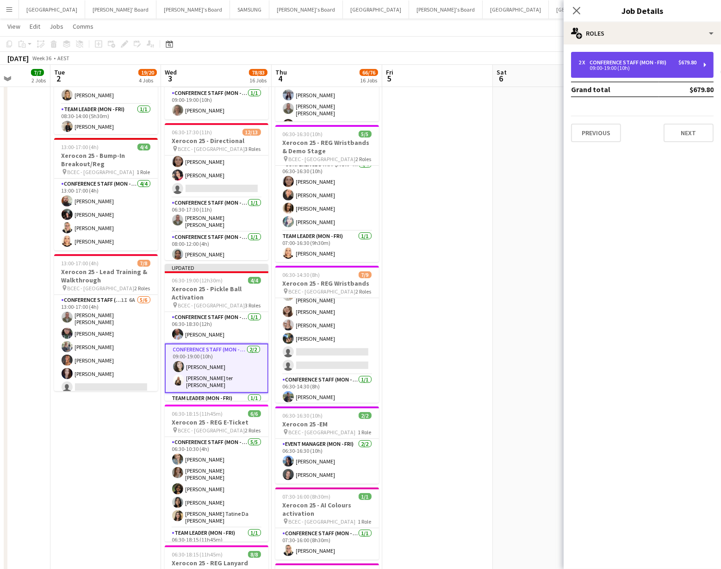
click at [614, 68] on div "09:00-19:00 (10h)" at bounding box center [637, 68] width 118 height 5
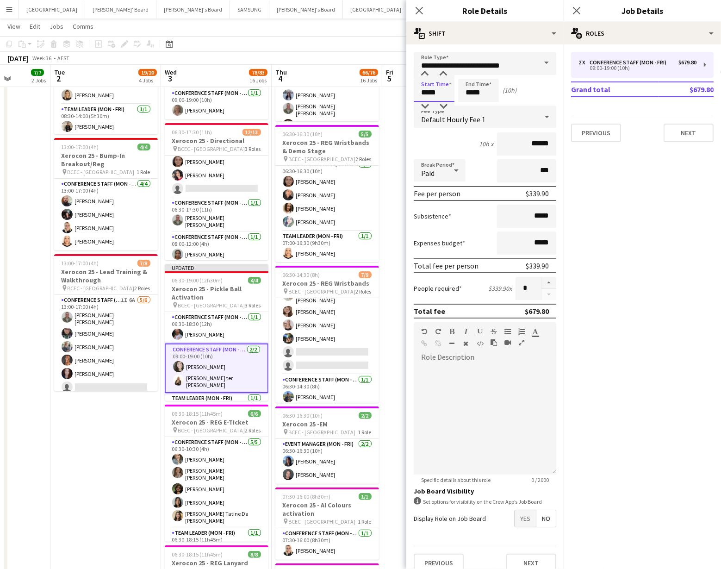
click at [428, 93] on input "*****" at bounding box center [434, 90] width 41 height 23
click at [429, 103] on div at bounding box center [424, 106] width 19 height 9
click at [428, 104] on div at bounding box center [424, 106] width 19 height 9
click at [426, 105] on div at bounding box center [424, 106] width 19 height 9
click at [442, 76] on div at bounding box center [443, 73] width 19 height 9
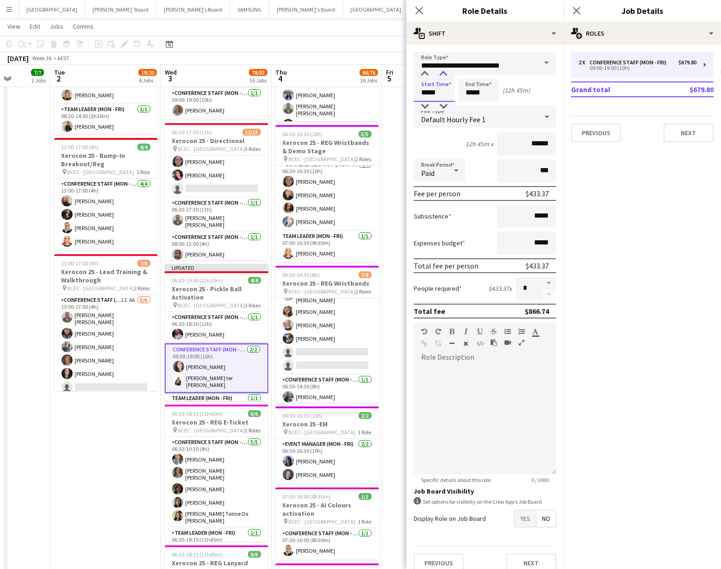
type input "*****"
click at [442, 76] on div at bounding box center [443, 73] width 19 height 9
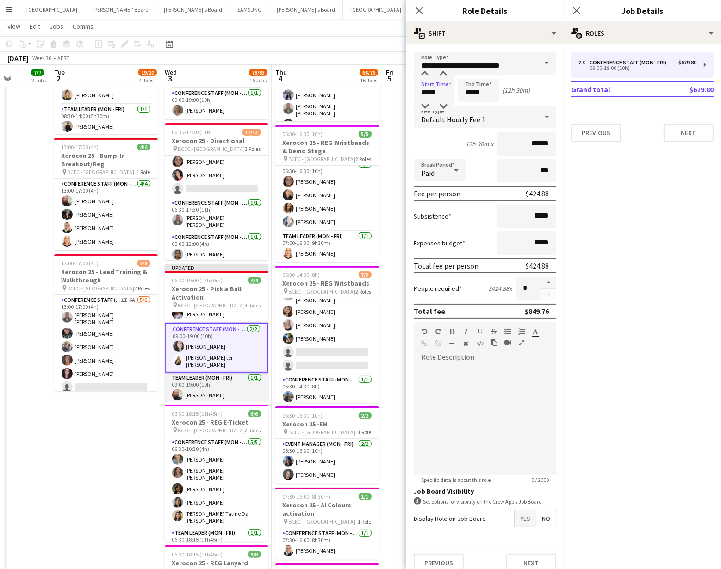
click at [210, 384] on app-card-role "Team Leader (Mon - Fri) 1/1 09:00-19:00 (10h) Ricky Chaplin" at bounding box center [217, 387] width 104 height 31
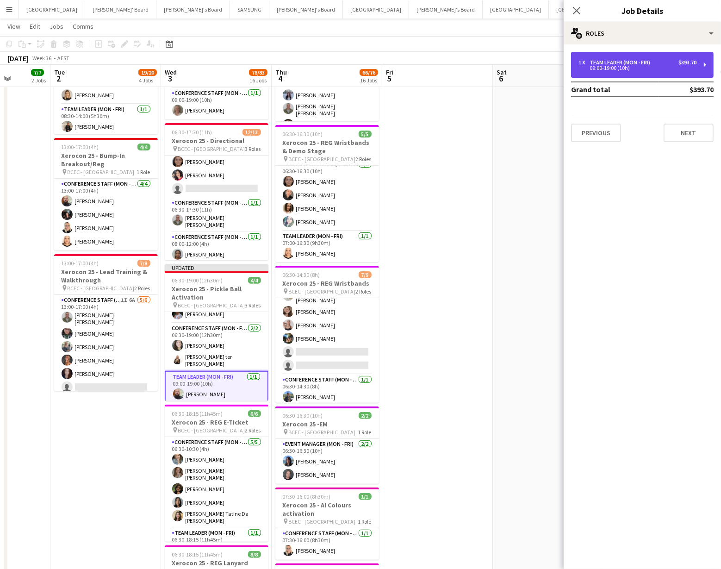
click at [601, 73] on div "1 x Team Leader (Mon - Fri) $393.70 09:00-19:00 (10h)" at bounding box center [642, 65] width 143 height 26
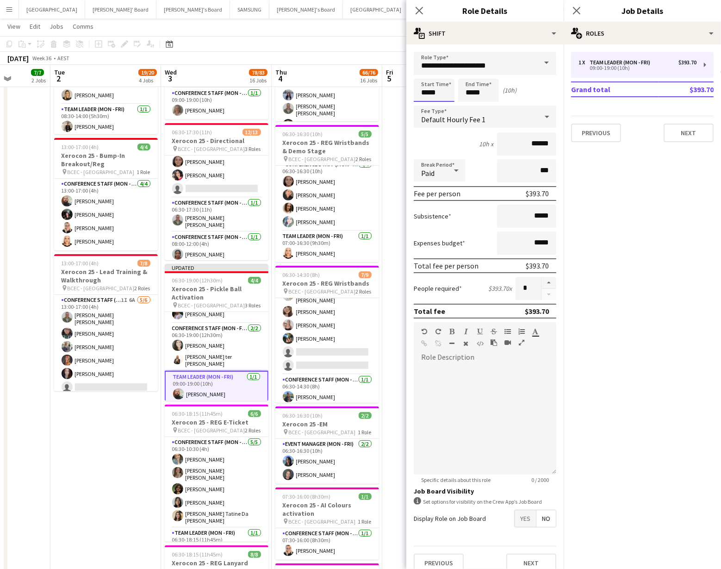
click at [447, 95] on input "*****" at bounding box center [434, 90] width 41 height 23
click at [427, 105] on div at bounding box center [424, 106] width 19 height 9
click at [446, 74] on div at bounding box center [443, 73] width 19 height 9
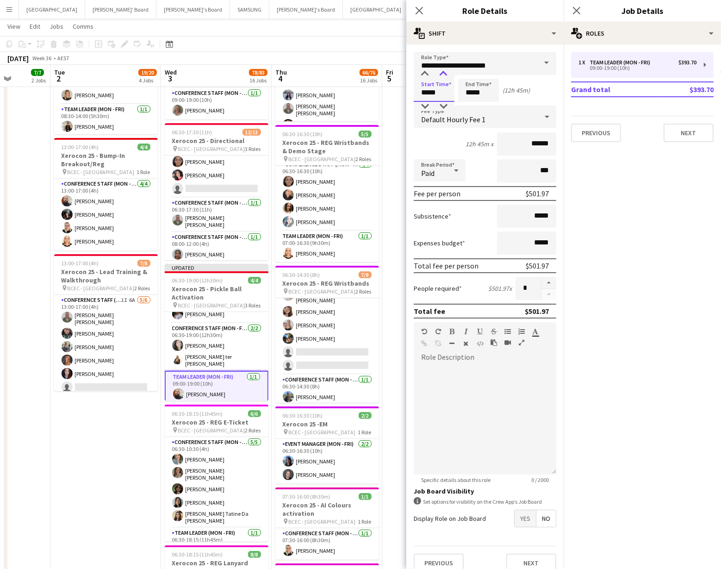
type input "*****"
click at [446, 74] on div at bounding box center [443, 73] width 19 height 9
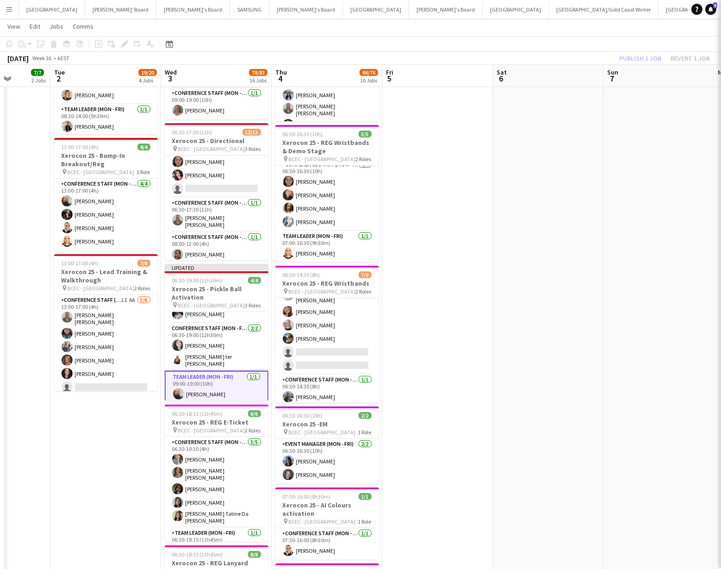
scroll to position [19, 0]
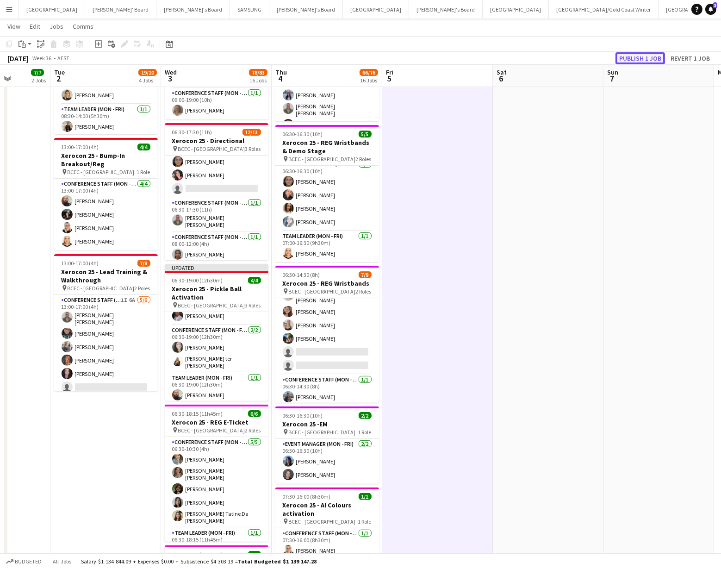
click at [647, 55] on button "Publish 1 job" at bounding box center [640, 58] width 50 height 12
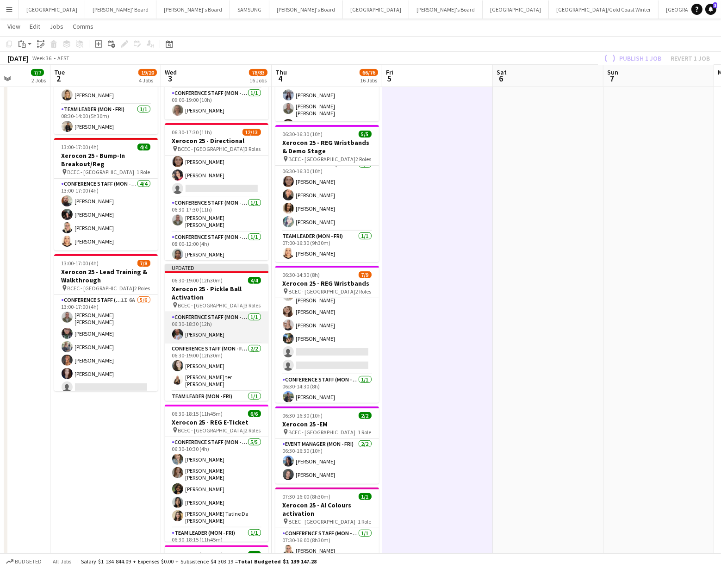
click at [223, 332] on app-card-role "Conference Staff (Mon - Fri) 1/1 06:30-18:30 (12h) Michael Anderson" at bounding box center [217, 327] width 104 height 31
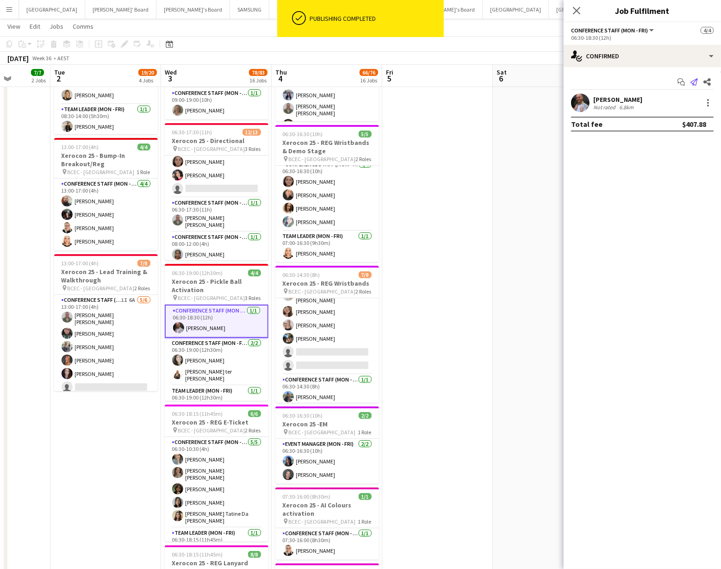
click at [693, 83] on icon at bounding box center [693, 81] width 7 height 7
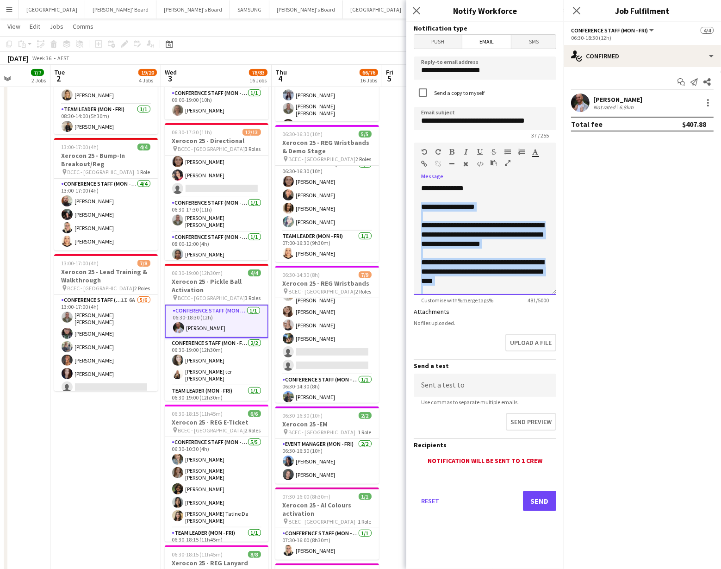
scroll to position [118, 0]
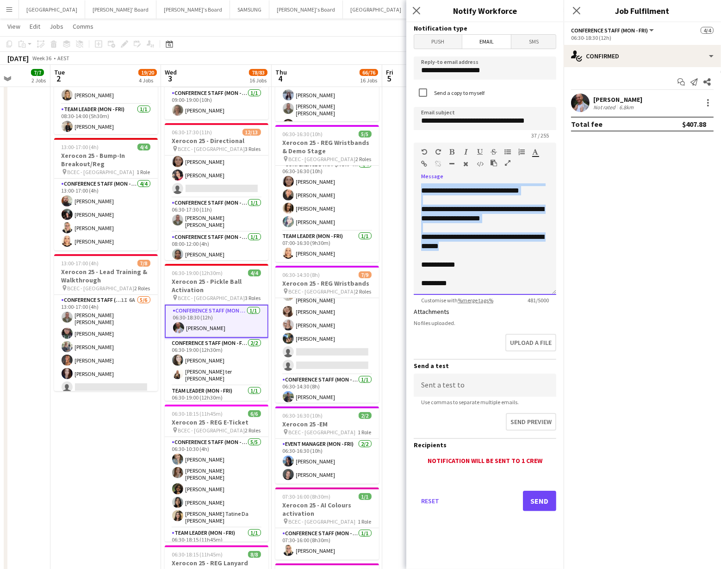
drag, startPoint x: 422, startPoint y: 208, endPoint x: 466, endPoint y: 246, distance: 58.4
click at [466, 246] on div "**********" at bounding box center [485, 239] width 143 height 111
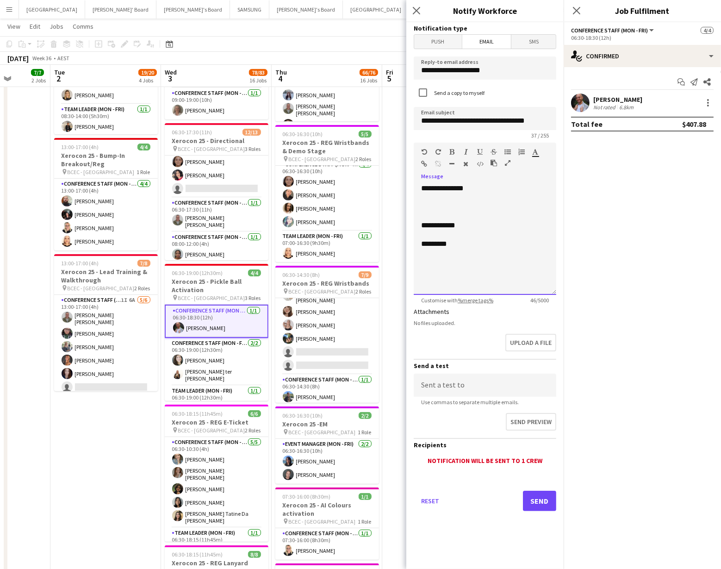
scroll to position [0, 0]
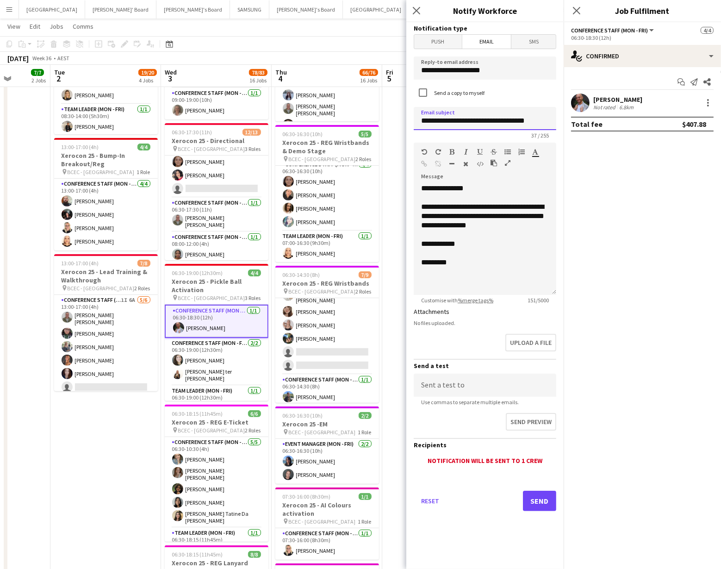
drag, startPoint x: 544, startPoint y: 122, endPoint x: 419, endPoint y: 124, distance: 124.5
click at [419, 124] on input "**********" at bounding box center [485, 118] width 143 height 23
type input "**********"
click at [360, 56] on div "September 2025 Week 36 • AEST" at bounding box center [360, 58] width 721 height 13
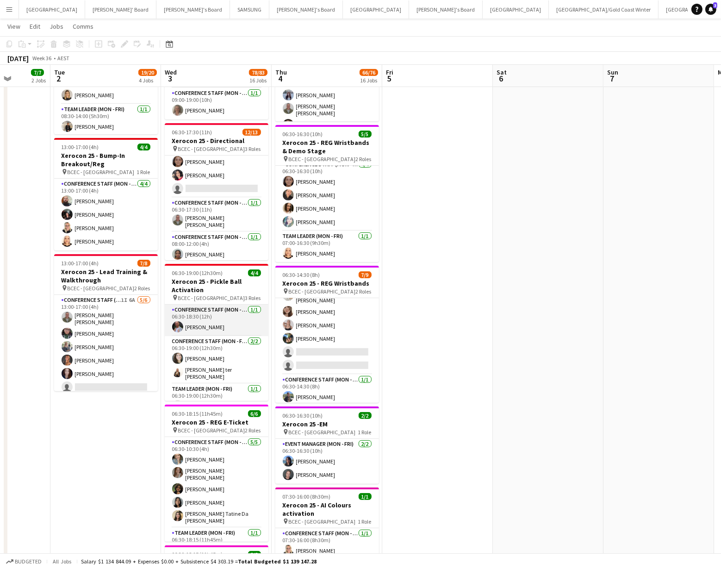
click at [241, 322] on app-card-role "Conference Staff (Mon - Fri) 1/1 06:30-18:30 (12h) Michael Anderson" at bounding box center [217, 319] width 104 height 31
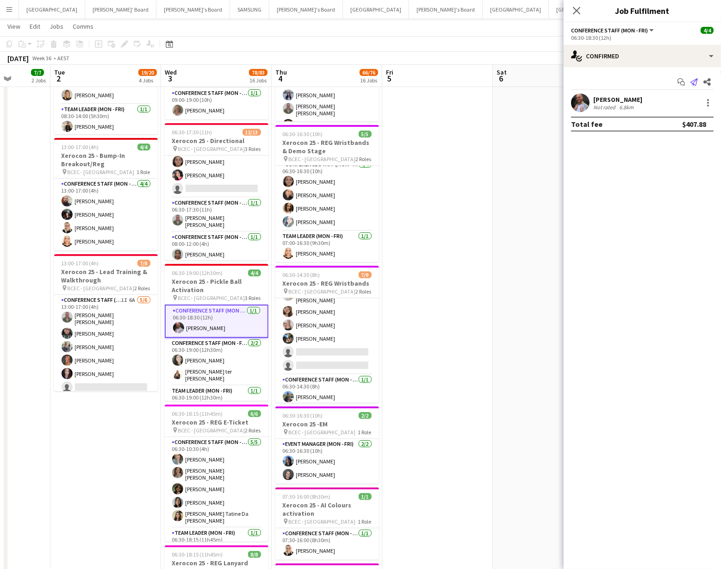
click at [694, 83] on icon "Send notification" at bounding box center [693, 81] width 7 height 7
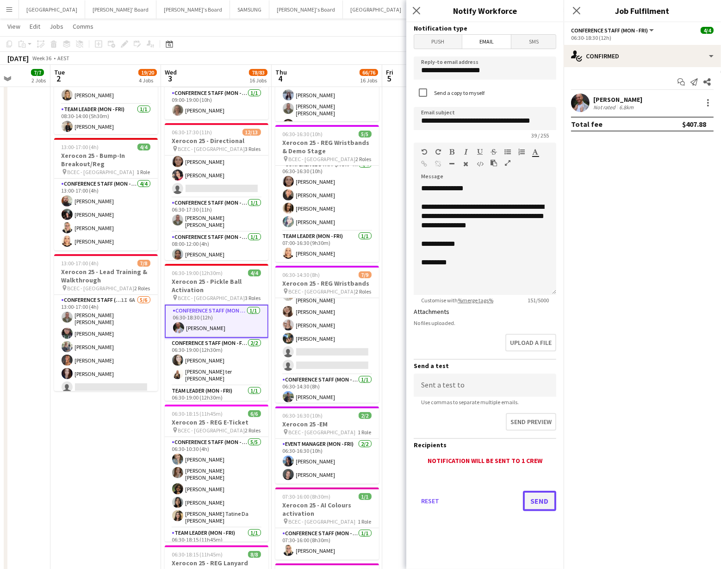
click at [537, 503] on button "Send" at bounding box center [539, 500] width 33 height 20
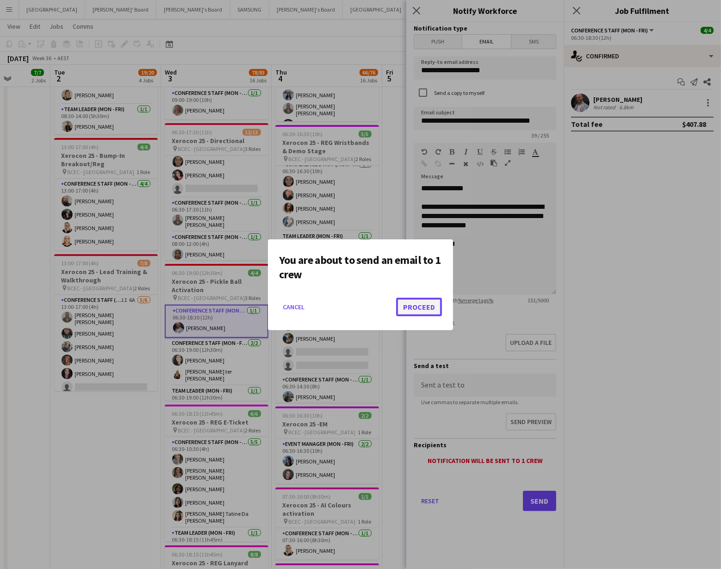
click at [415, 301] on button "Proceed" at bounding box center [419, 307] width 46 height 19
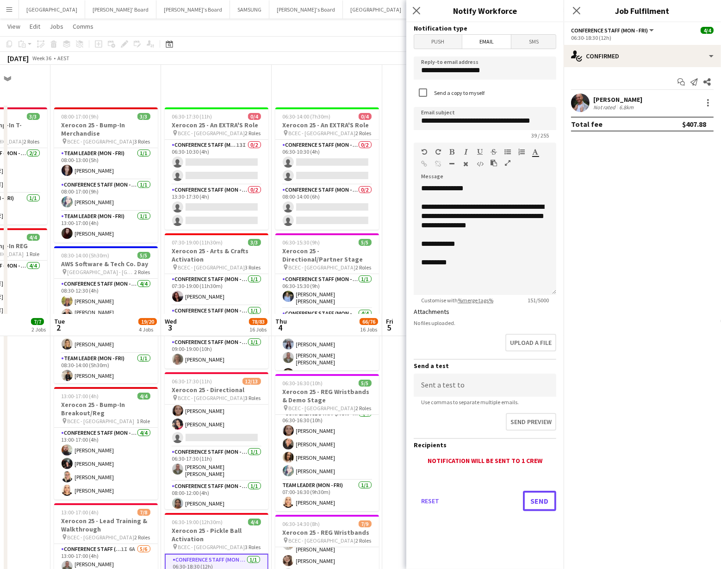
scroll to position [249, 0]
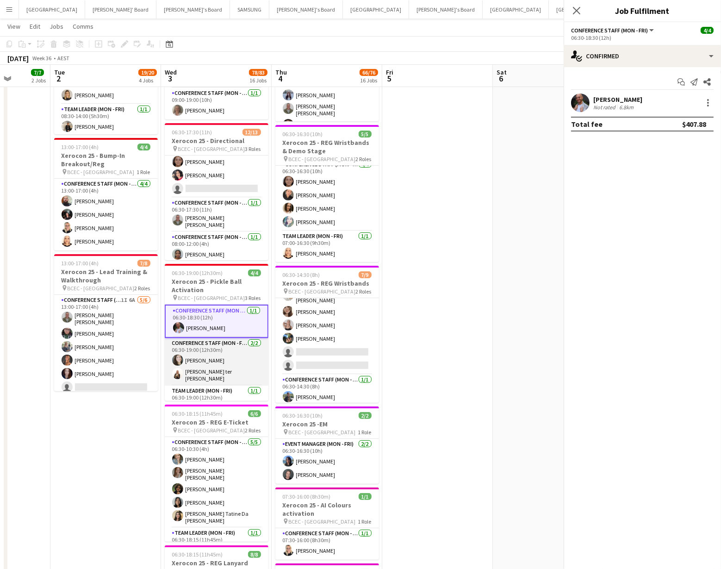
click at [208, 360] on app-card-role "Conference Staff (Mon - Fri) 2/2 06:30-19:00 (12h30m) Tessa Cowan Raquel ter Ha…" at bounding box center [217, 362] width 104 height 48
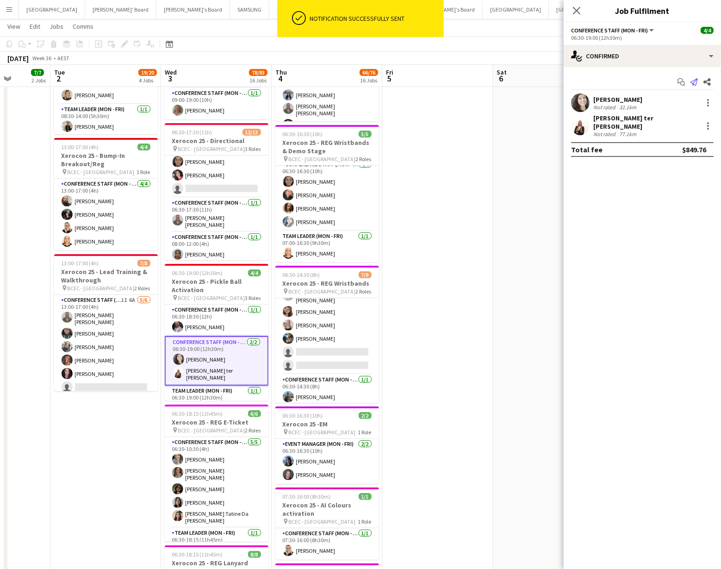
click at [692, 79] on icon "Send notification" at bounding box center [693, 81] width 7 height 7
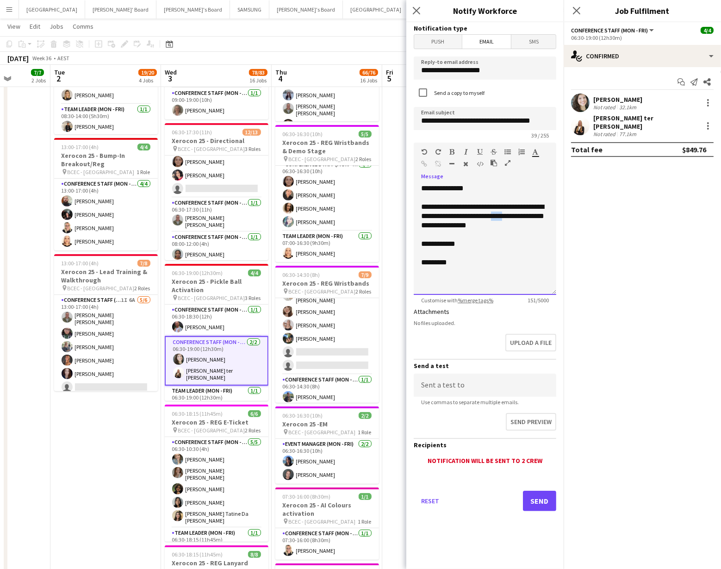
drag, startPoint x: 521, startPoint y: 217, endPoint x: 530, endPoint y: 217, distance: 9.7
click at [530, 217] on div "**********" at bounding box center [485, 216] width 128 height 28
click at [347, 51] on app-toolbar "Copy Paste Paste Command V Paste with crew Command Shift V Paste linked Job Del…" at bounding box center [360, 44] width 721 height 16
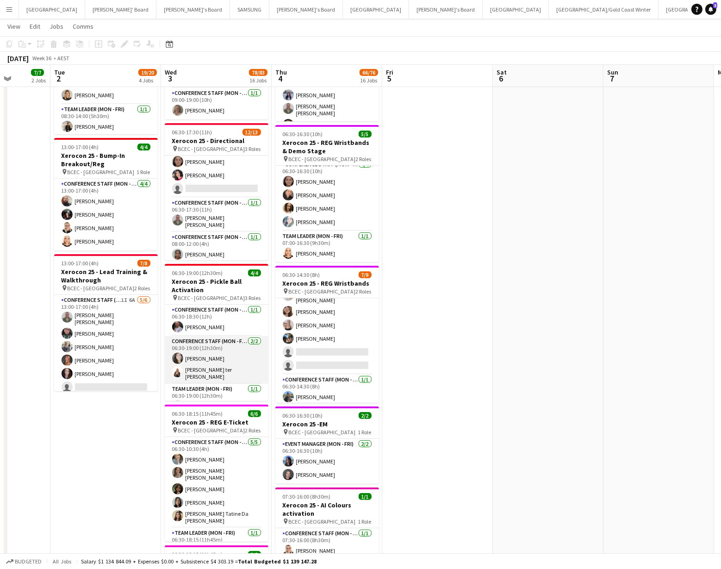
click at [213, 359] on app-card-role "Conference Staff (Mon - Fri) 2/2 06:30-19:00 (12h30m) Tessa Cowan Raquel ter Ha…" at bounding box center [217, 360] width 104 height 48
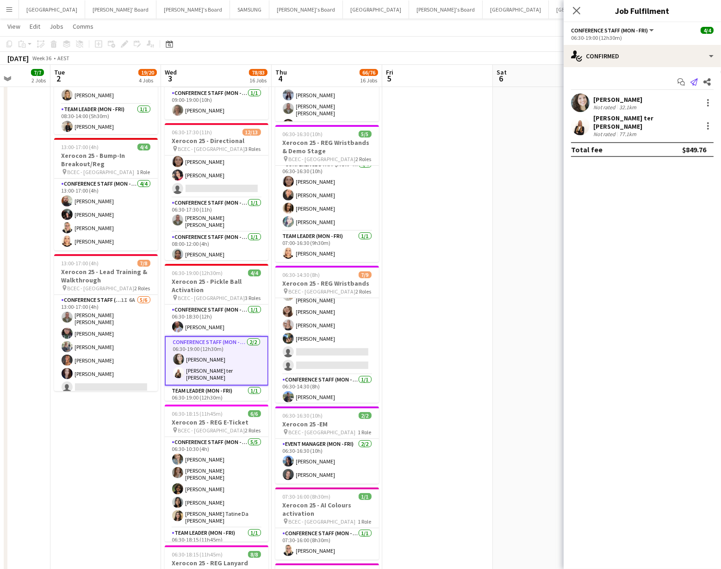
click at [692, 82] on icon "Send notification" at bounding box center [693, 81] width 7 height 7
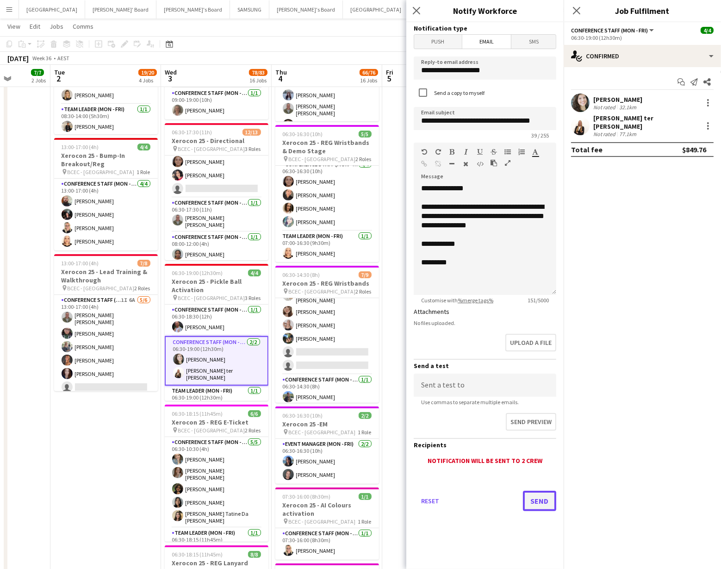
click at [536, 498] on button "Send" at bounding box center [539, 500] width 33 height 20
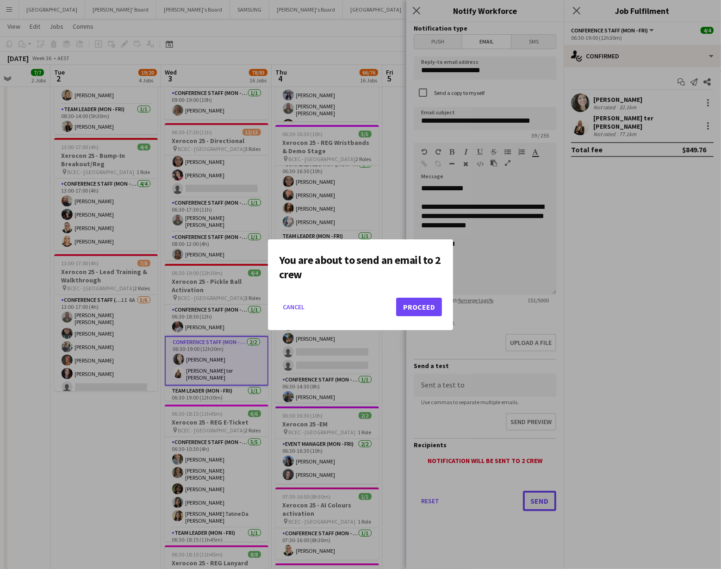
scroll to position [0, 0]
click at [421, 306] on button "Proceed" at bounding box center [419, 307] width 46 height 19
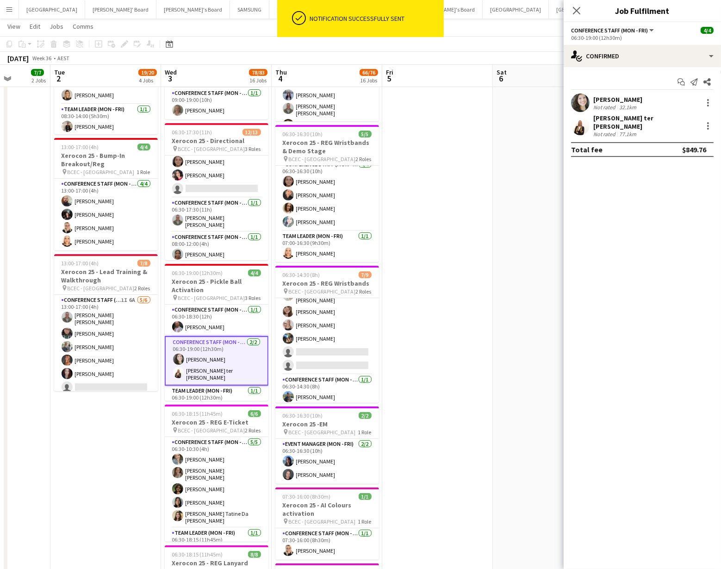
scroll to position [13, 0]
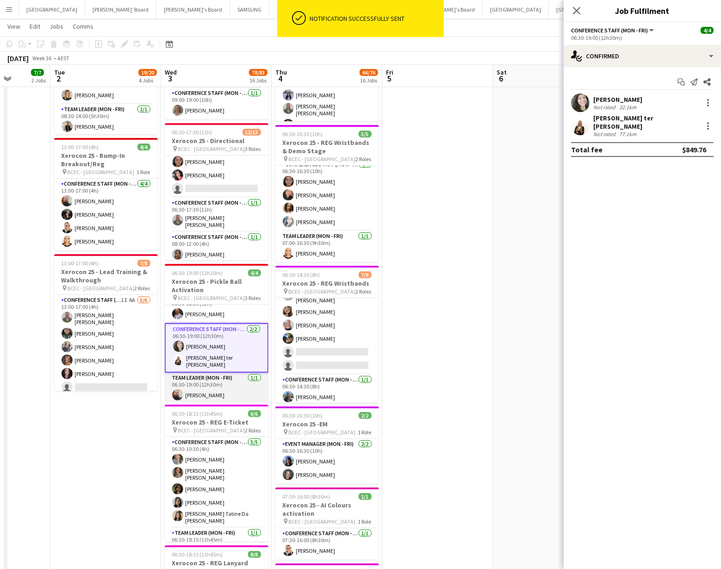
click at [209, 385] on app-card-role "Team Leader (Mon - Fri) 1/1 06:30-19:00 (12h30m) Ricky Chaplin" at bounding box center [217, 387] width 104 height 31
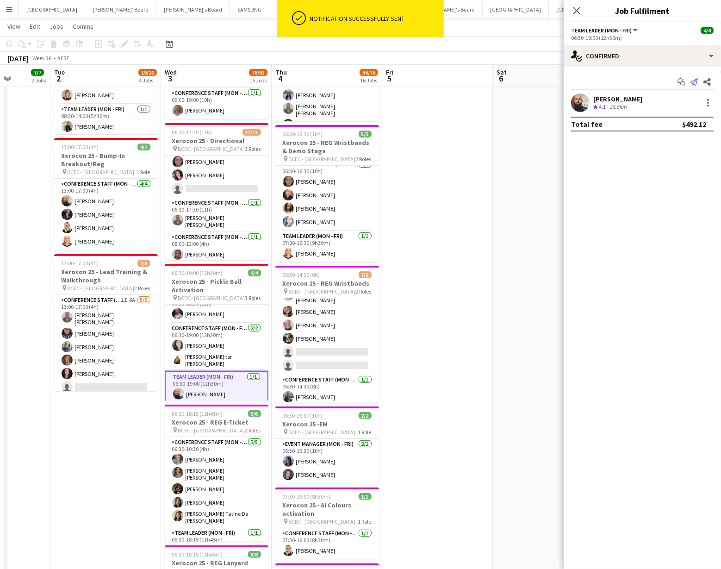
click at [694, 81] on icon "Send notification" at bounding box center [693, 81] width 7 height 7
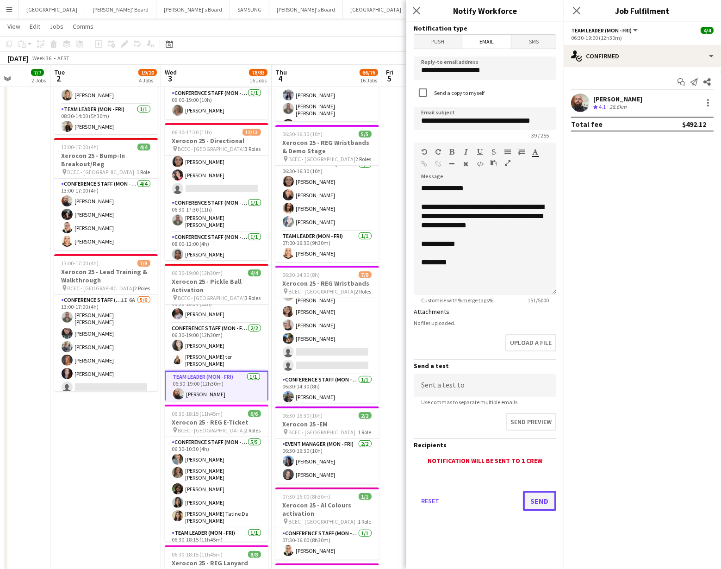
click at [538, 499] on button "Send" at bounding box center [539, 500] width 33 height 20
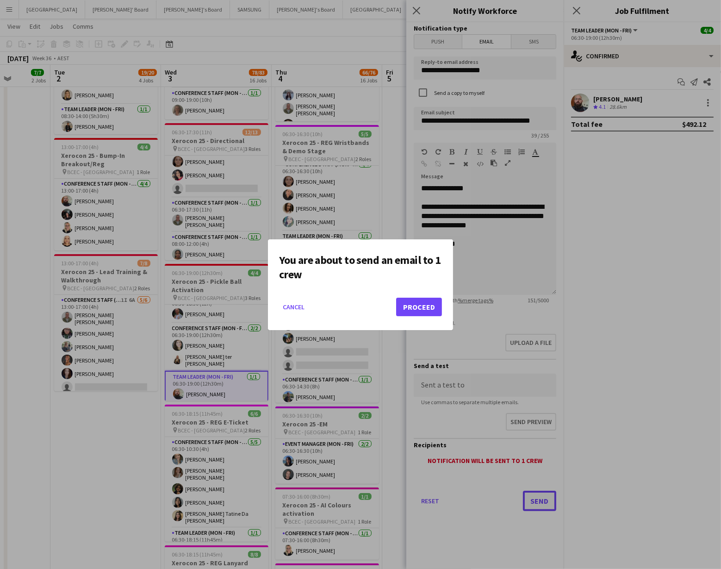
scroll to position [0, 0]
click at [418, 308] on button "Proceed" at bounding box center [419, 307] width 46 height 19
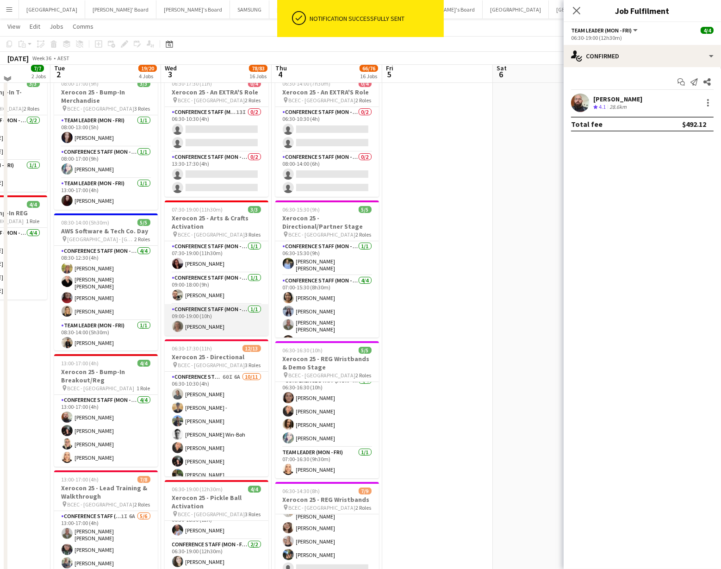
scroll to position [28, 0]
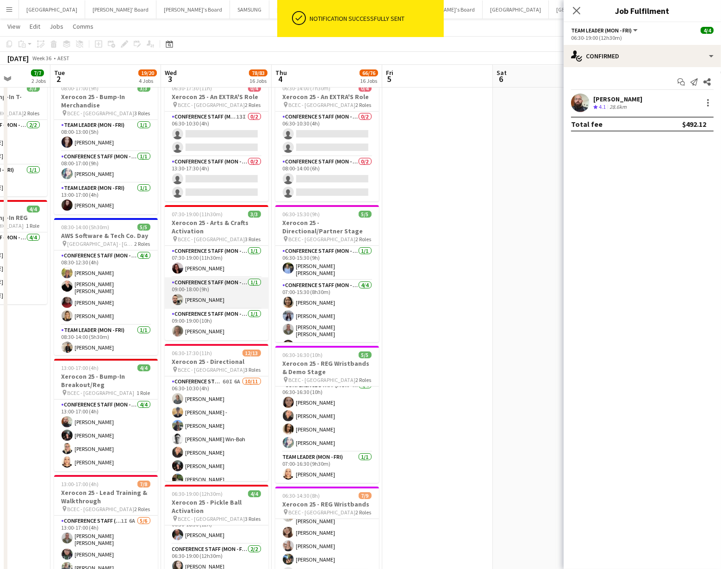
click at [207, 300] on app-card-role "Conference Staff (Mon - Fri) 1/1 09:00-18:00 (9h) Daniel Kiss" at bounding box center [217, 292] width 104 height 31
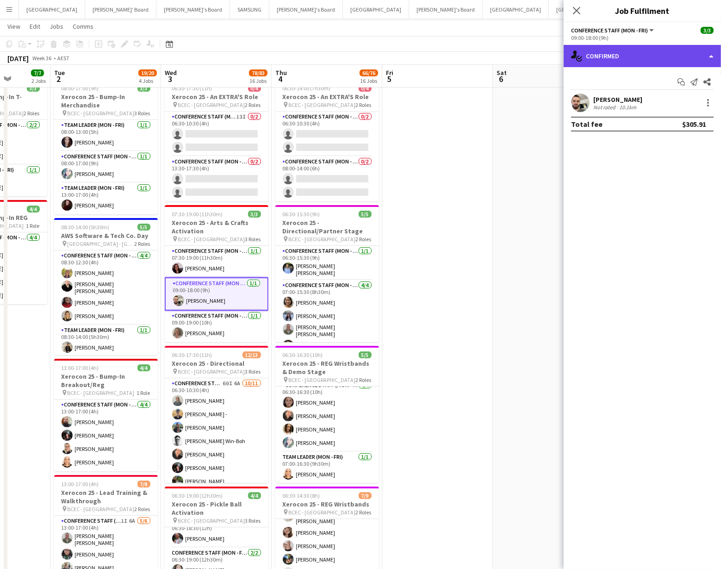
click at [688, 54] on div "single-neutral-actions-check-2 Confirmed" at bounding box center [642, 56] width 157 height 22
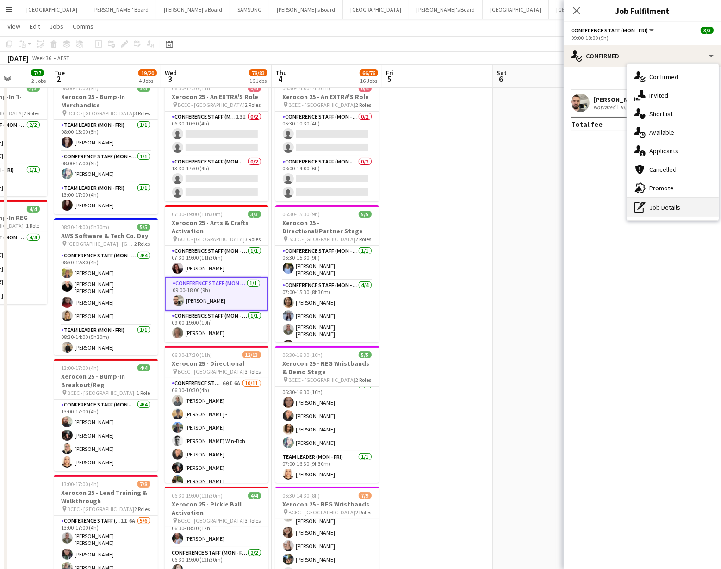
click at [680, 209] on div "pen-write Job Details" at bounding box center [673, 207] width 92 height 19
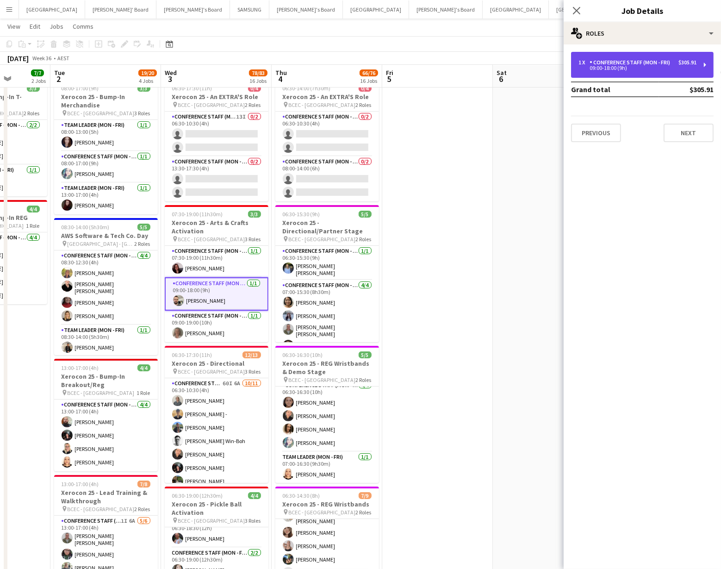
click at [639, 68] on div "09:00-18:00 (9h)" at bounding box center [637, 68] width 118 height 5
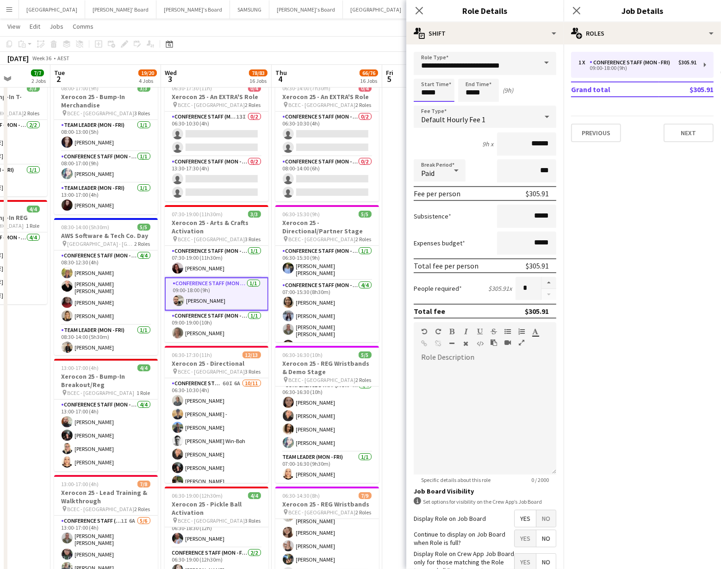
click at [441, 95] on input "*****" at bounding box center [434, 90] width 41 height 23
click at [428, 106] on div at bounding box center [424, 106] width 19 height 9
click at [444, 78] on div at bounding box center [443, 73] width 19 height 9
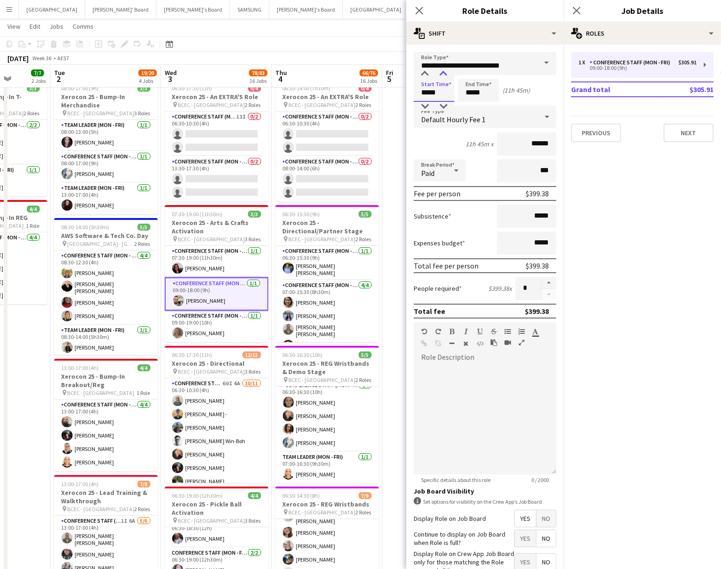
type input "*****"
click at [444, 78] on div at bounding box center [443, 73] width 19 height 9
click at [205, 331] on app-card-role "Conference Staff (Mon - Fri) 1/1 09:00-19:00 (10h) Lesley Merriman" at bounding box center [217, 325] width 104 height 31
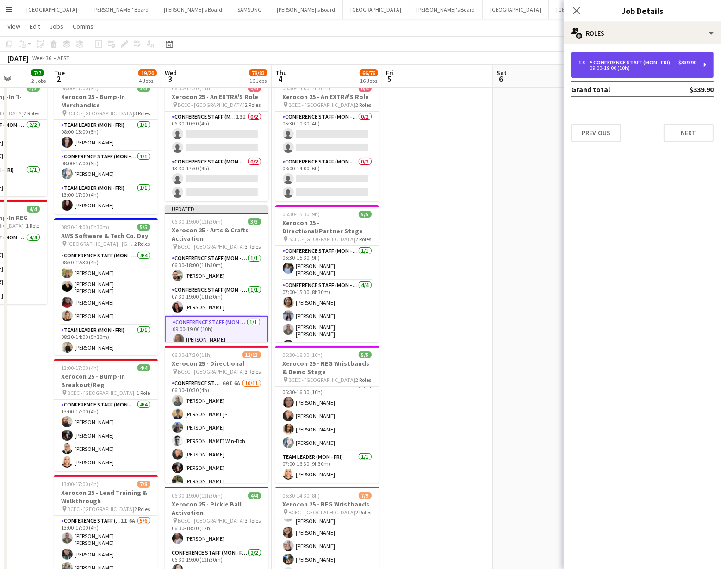
click at [595, 72] on div "1 x Conference Staff (Mon - Fri) $339.90 09:00-19:00 (10h)" at bounding box center [642, 65] width 143 height 26
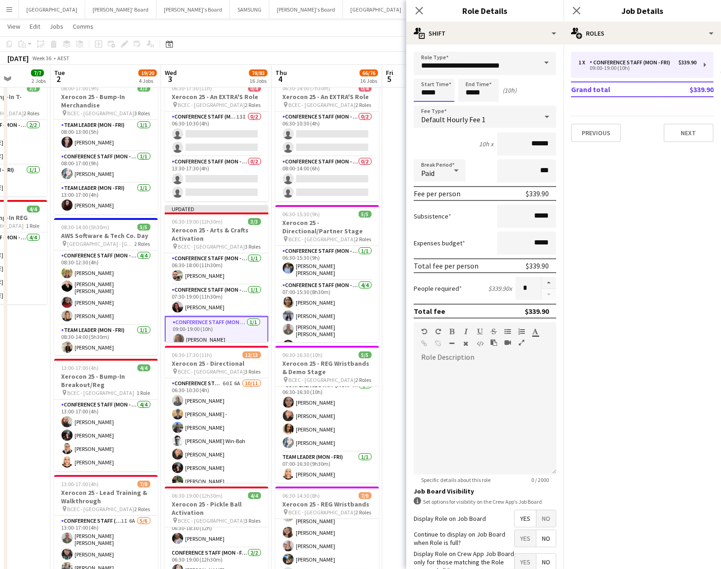
click at [436, 101] on input "*****" at bounding box center [434, 90] width 41 height 23
click at [426, 105] on div at bounding box center [424, 106] width 19 height 9
click at [445, 73] on div at bounding box center [443, 73] width 19 height 9
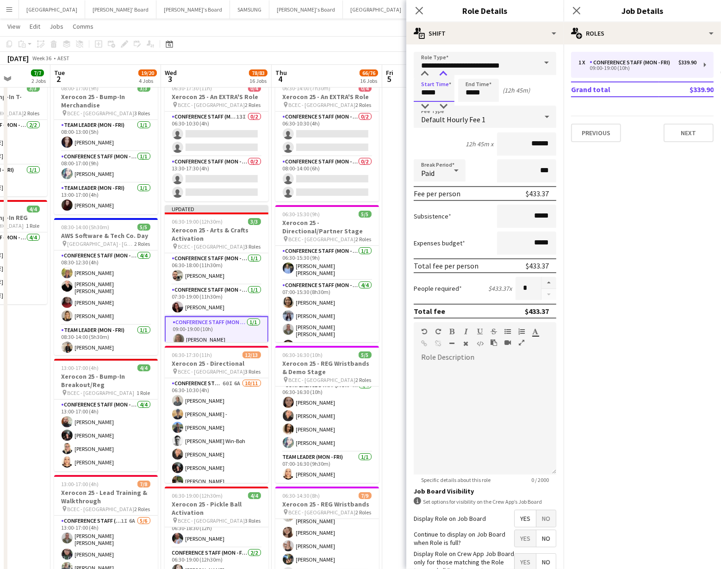
type input "*****"
click at [445, 73] on div at bounding box center [443, 73] width 19 height 9
click at [352, 54] on div "September 2025 Week 36 • AEST Publish 1 job Revert 1 job" at bounding box center [360, 58] width 721 height 13
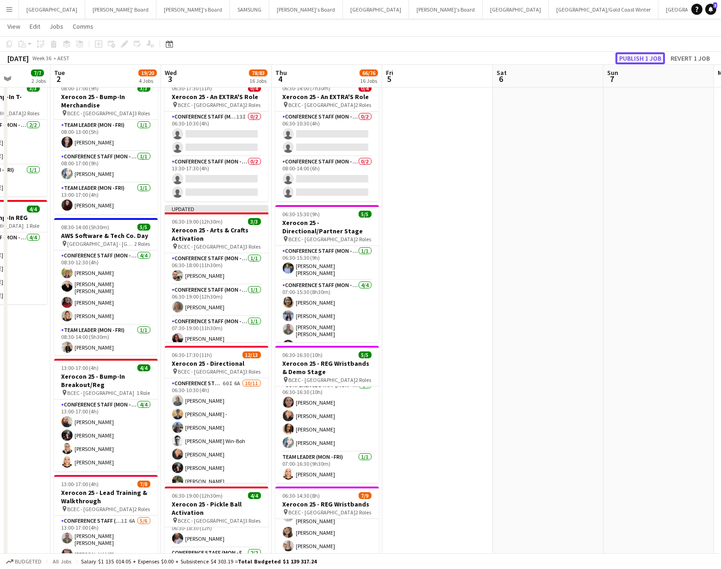
click at [635, 59] on button "Publish 1 job" at bounding box center [640, 58] width 50 height 12
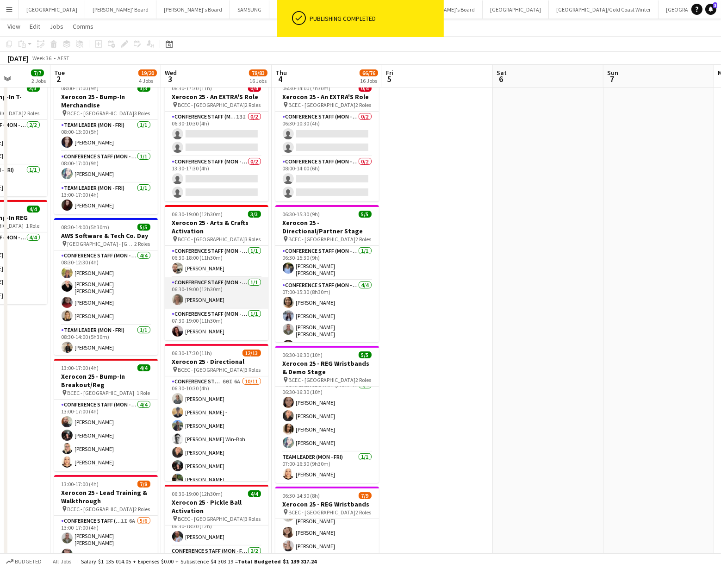
click at [211, 284] on app-card-role "Conference Staff (Mon - Fri) 1/1 06:30-19:00 (12h30m) Lesley Merriman" at bounding box center [217, 292] width 104 height 31
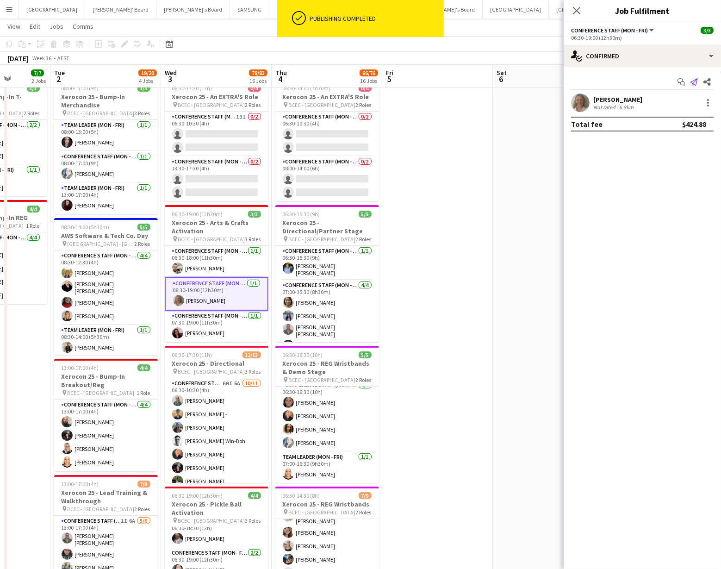
click at [697, 80] on icon at bounding box center [693, 81] width 7 height 7
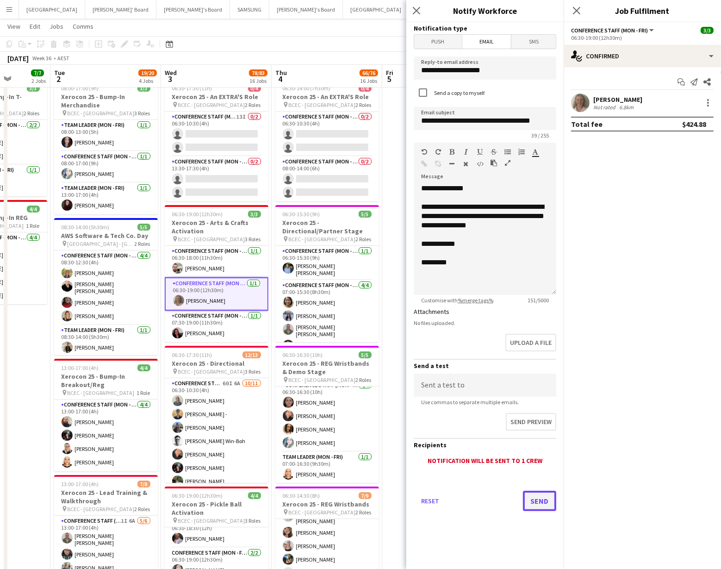
click at [539, 496] on button "Send" at bounding box center [539, 500] width 33 height 20
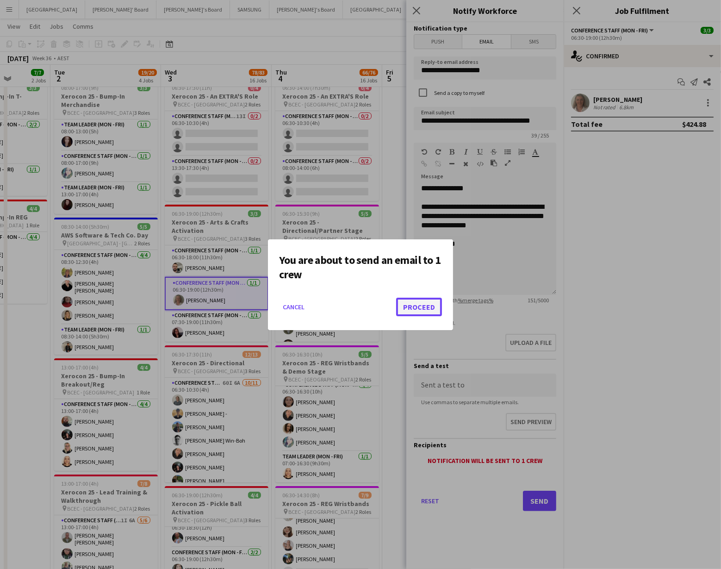
click at [411, 311] on button "Proceed" at bounding box center [419, 307] width 46 height 19
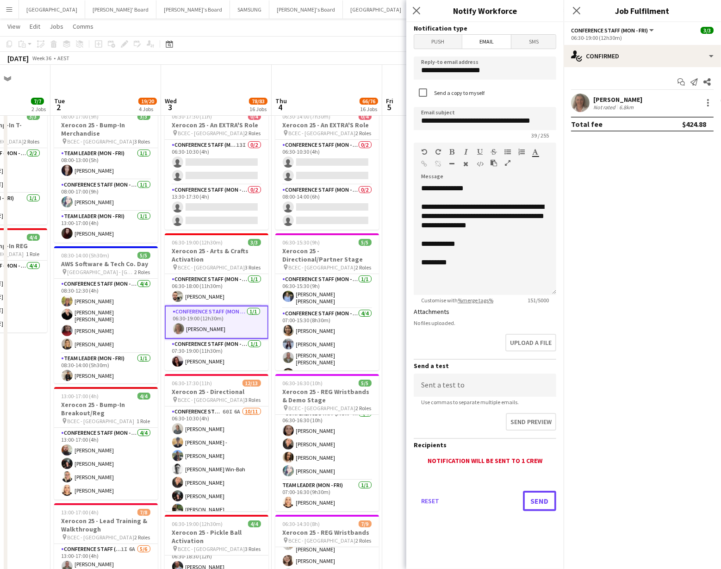
scroll to position [28, 0]
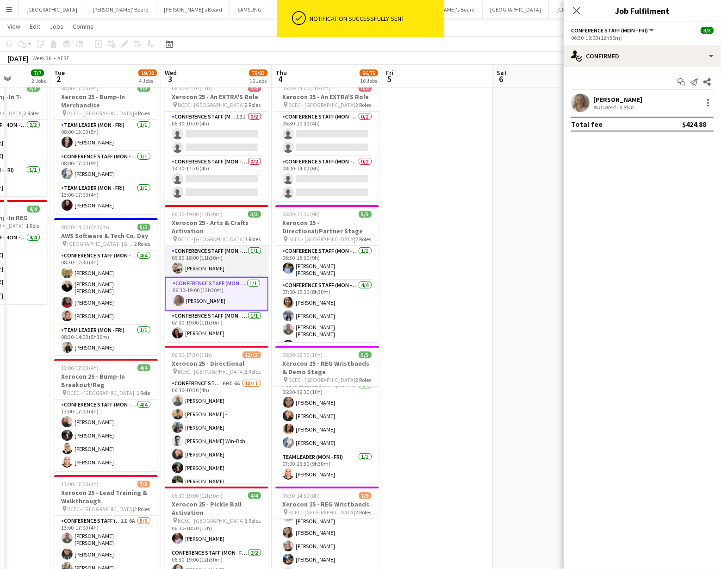
click at [208, 267] on app-card-role "Conference Staff (Mon - Fri) 1/1 06:30-18:00 (11h30m) Daniel Kiss" at bounding box center [217, 261] width 104 height 31
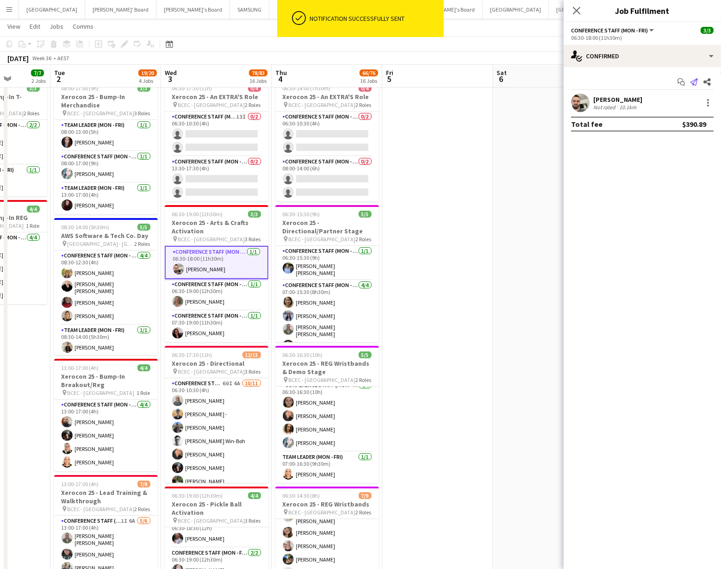
click at [697, 82] on icon "Send notification" at bounding box center [693, 81] width 7 height 7
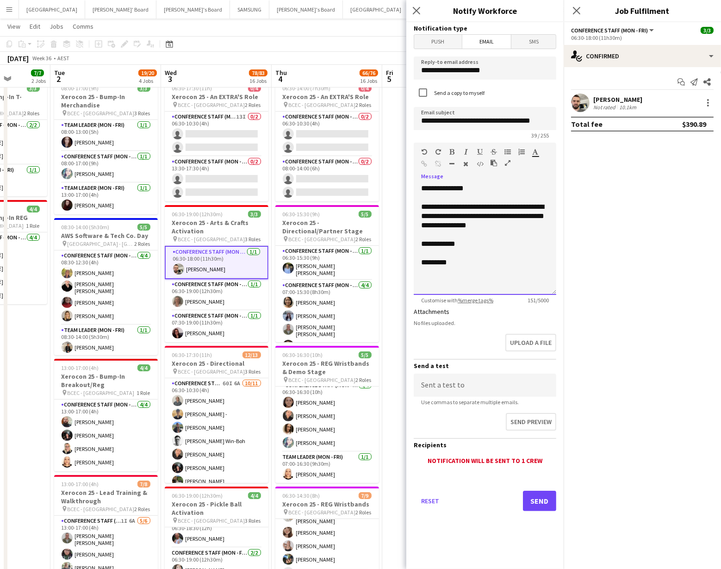
click at [522, 217] on div "**********" at bounding box center [485, 216] width 128 height 28
click at [337, 47] on app-toolbar "Copy Paste Paste Command V Paste with crew Command Shift V Paste linked Job Del…" at bounding box center [360, 44] width 721 height 16
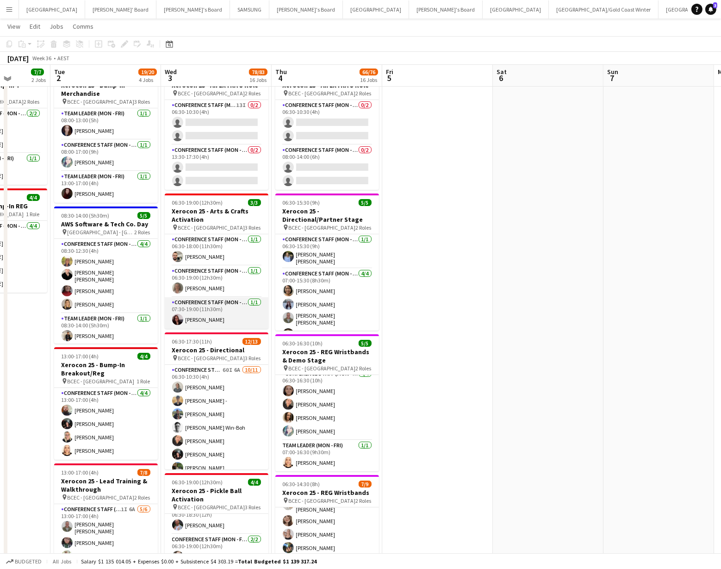
scroll to position [41, 0]
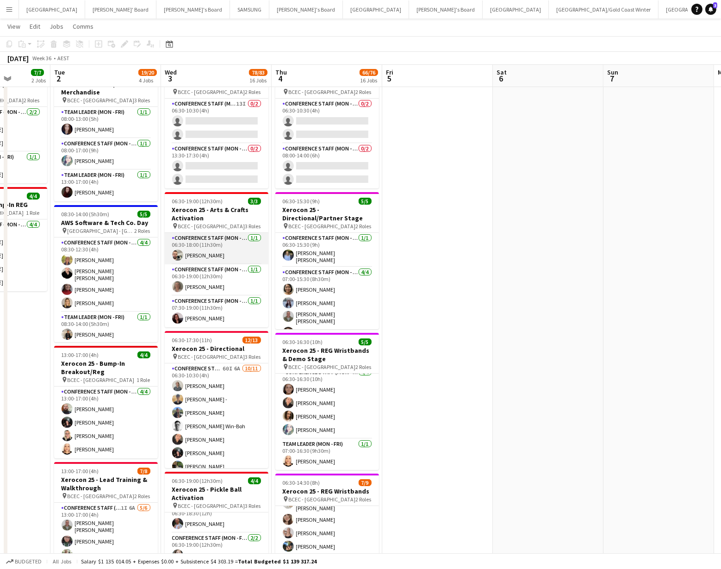
click at [218, 257] on app-card-role "Conference Staff (Mon - Fri) 1/1 06:30-18:00 (11h30m) Daniel Kiss" at bounding box center [217, 248] width 104 height 31
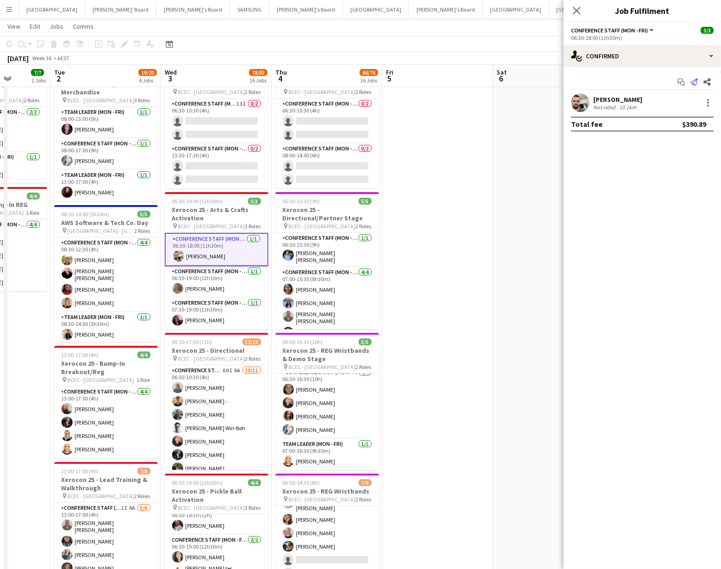
click at [691, 80] on icon "Send notification" at bounding box center [693, 81] width 7 height 7
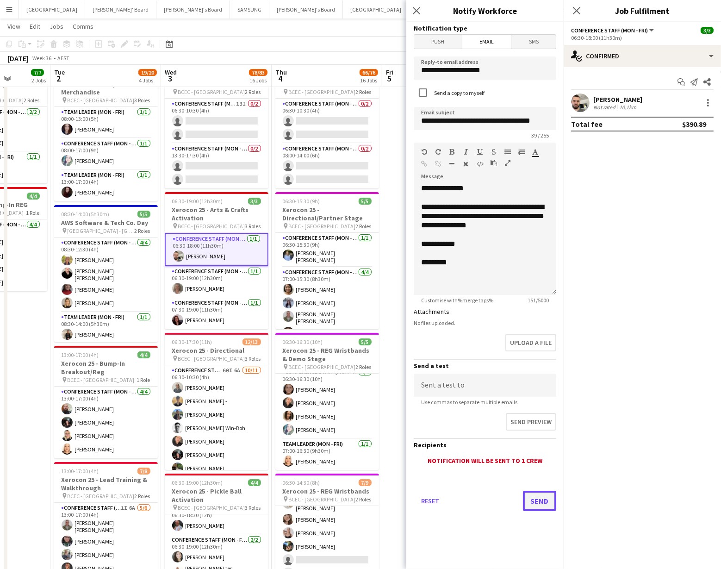
click at [536, 502] on button "Send" at bounding box center [539, 500] width 33 height 20
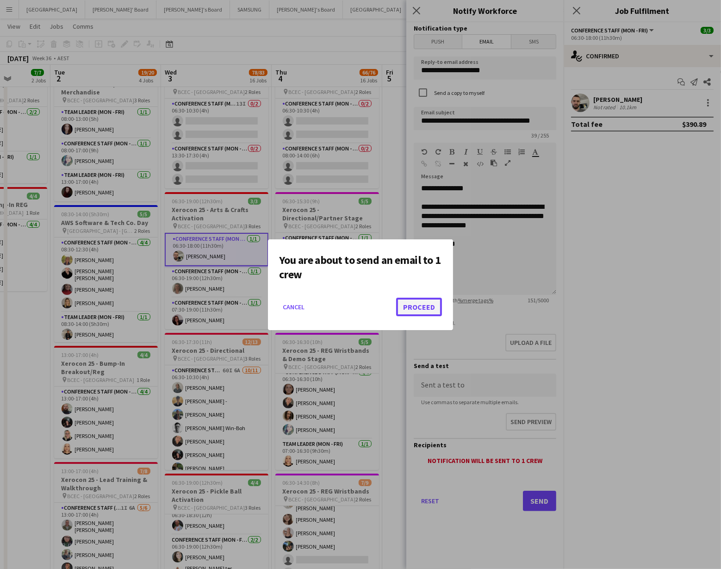
click at [423, 304] on button "Proceed" at bounding box center [419, 307] width 46 height 19
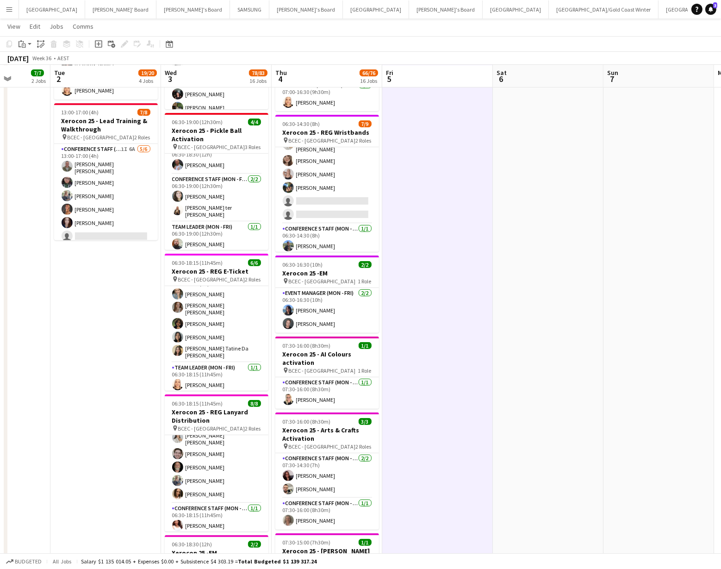
scroll to position [14, 0]
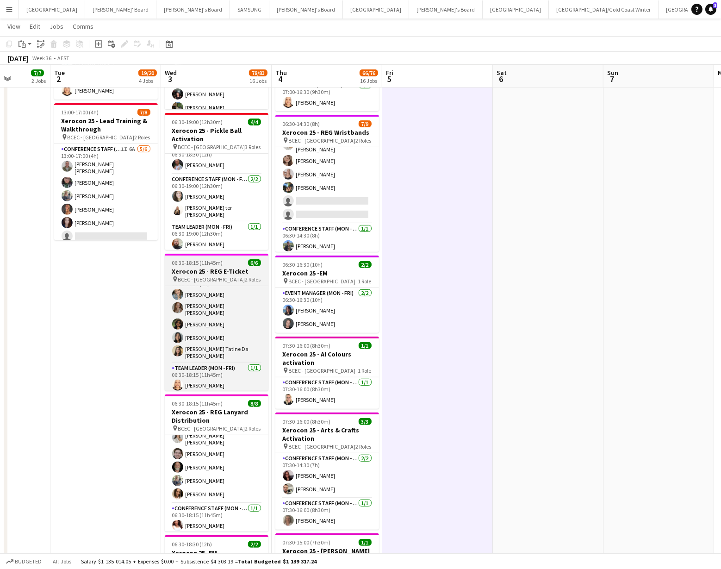
click at [210, 279] on span "BCEC - [GEOGRAPHIC_DATA]" at bounding box center [211, 279] width 67 height 7
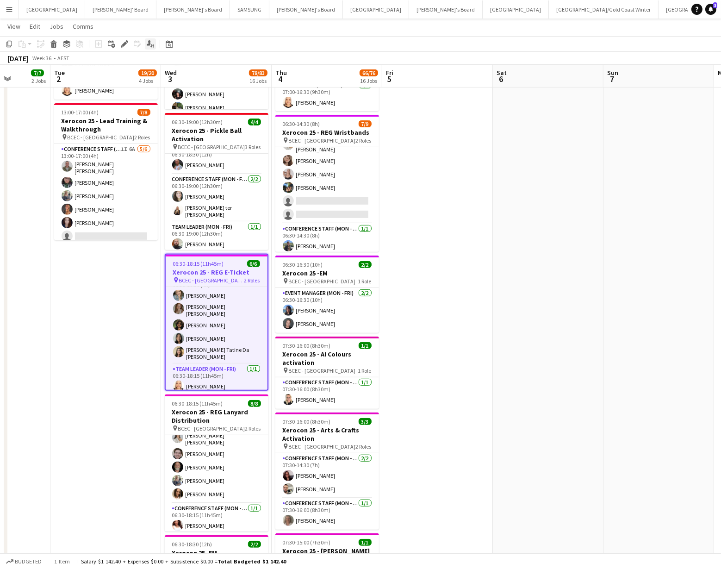
click at [145, 46] on div "Applicants" at bounding box center [150, 43] width 11 height 11
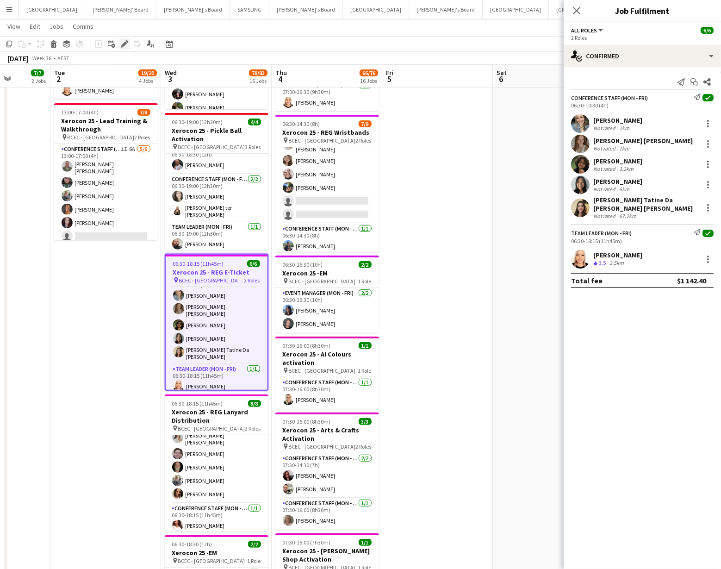
click at [123, 45] on icon at bounding box center [124, 44] width 5 height 5
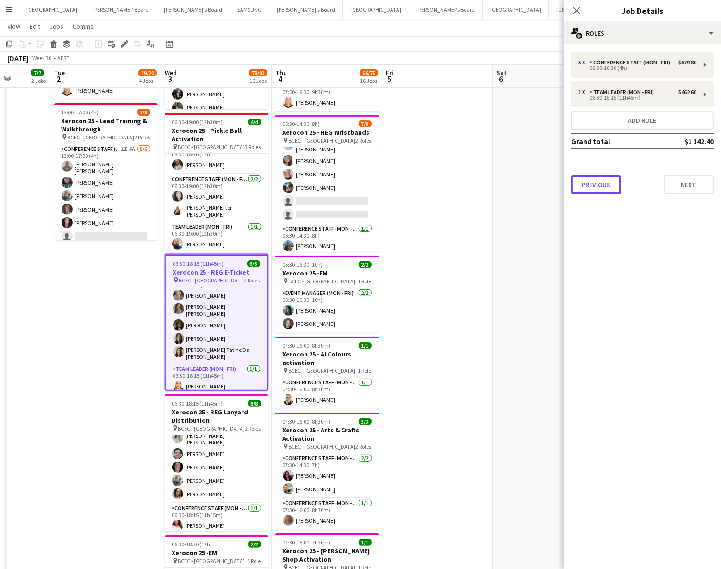
drag, startPoint x: 579, startPoint y: 185, endPoint x: 574, endPoint y: 185, distance: 5.1
click at [579, 185] on button "Previous" at bounding box center [596, 184] width 50 height 19
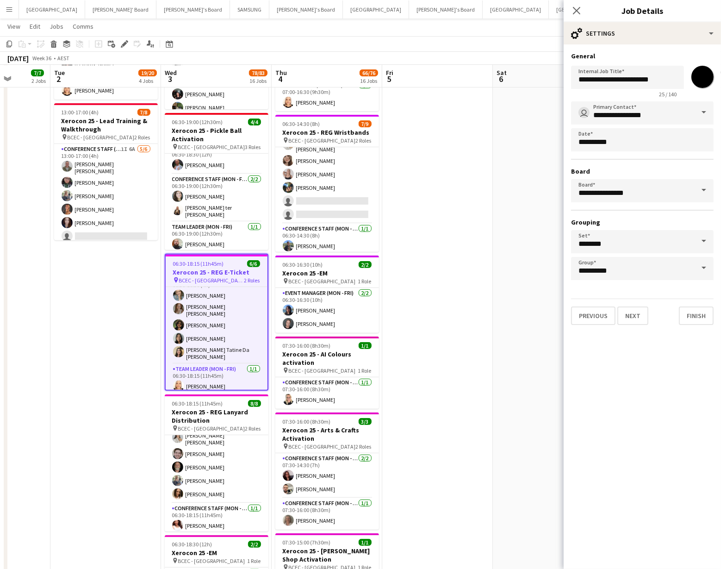
click at [700, 81] on input "*******" at bounding box center [702, 76] width 33 height 33
type input "*******"
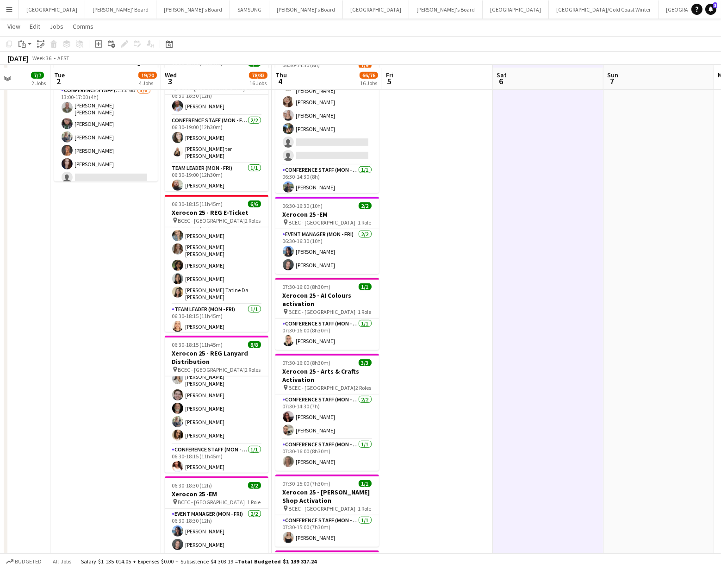
scroll to position [466, 0]
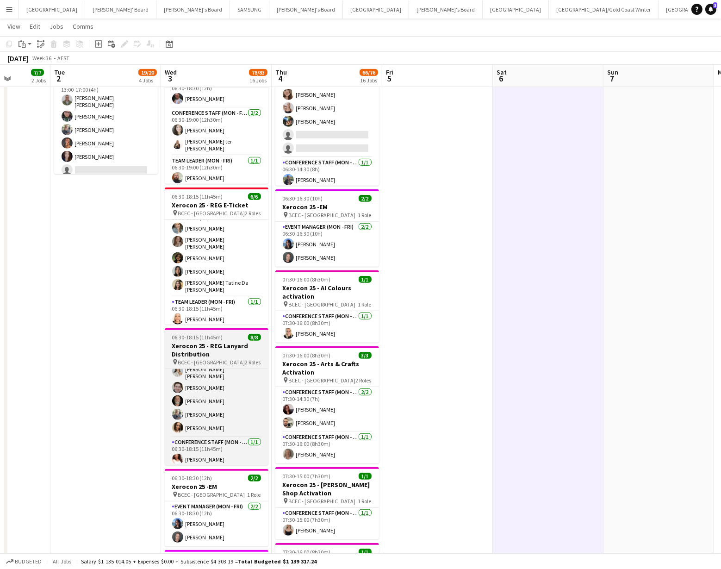
click at [229, 352] on h3 "Xerocon 25 - REG Lanyard Distribution" at bounding box center [217, 349] width 104 height 17
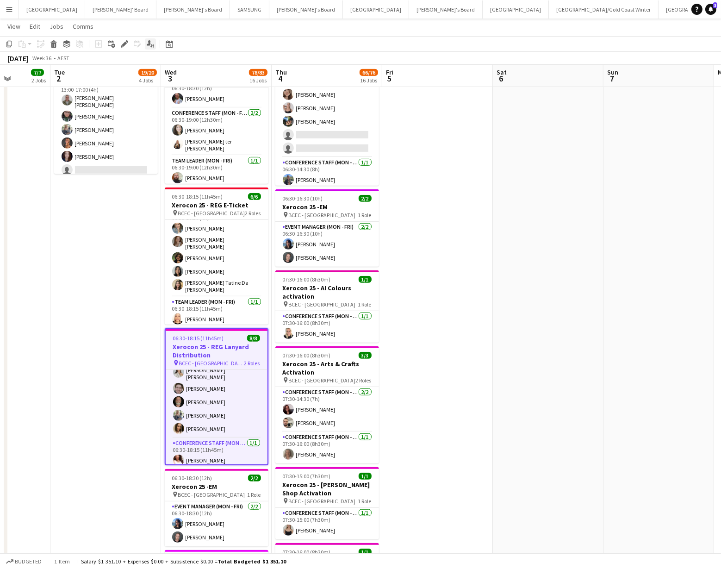
click at [152, 45] on icon at bounding box center [153, 45] width 2 height 3
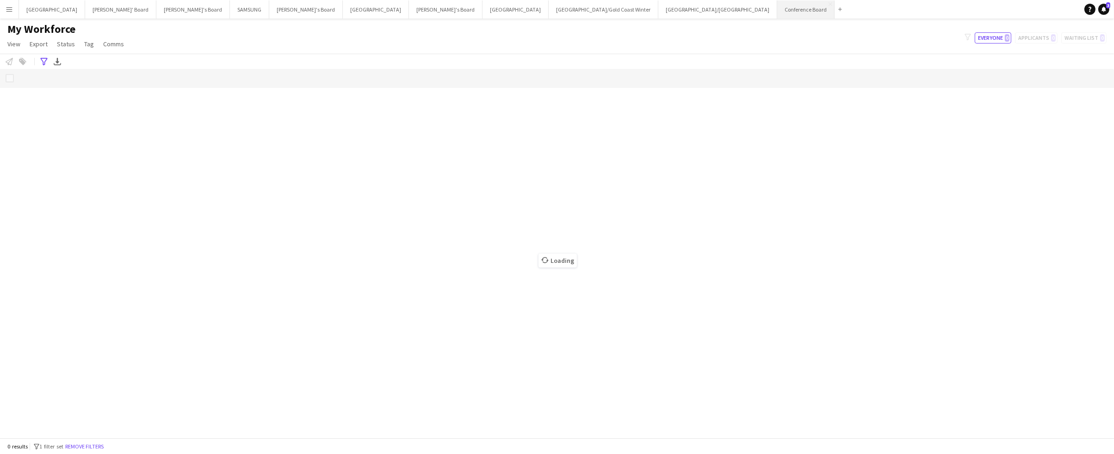
click at [777, 8] on button "Conference Board Close" at bounding box center [805, 9] width 57 height 18
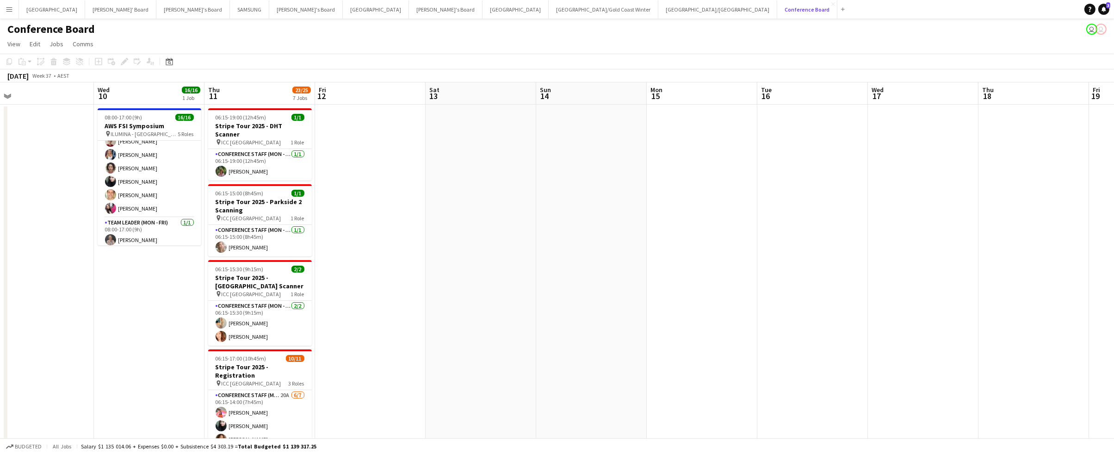
scroll to position [200, 0]
click at [140, 234] on app-card-role "Team Leader (Mon - Fri) 1/1 08:00-17:00 (9h) Kathryn Molloy" at bounding box center [150, 229] width 104 height 31
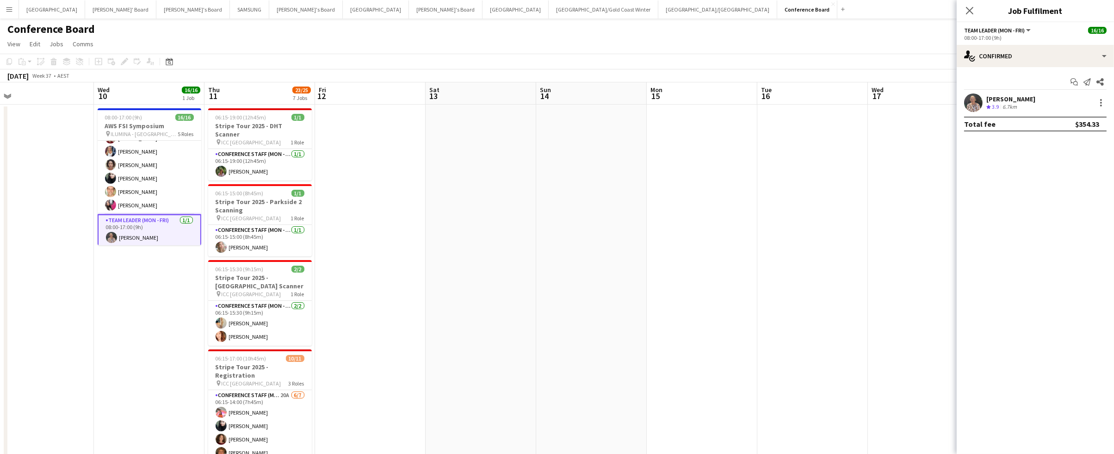
click at [149, 232] on app-card-role "Team Leader (Mon - Fri) 1/1 08:00-17:00 (9h) Kathryn Molloy" at bounding box center [150, 230] width 104 height 33
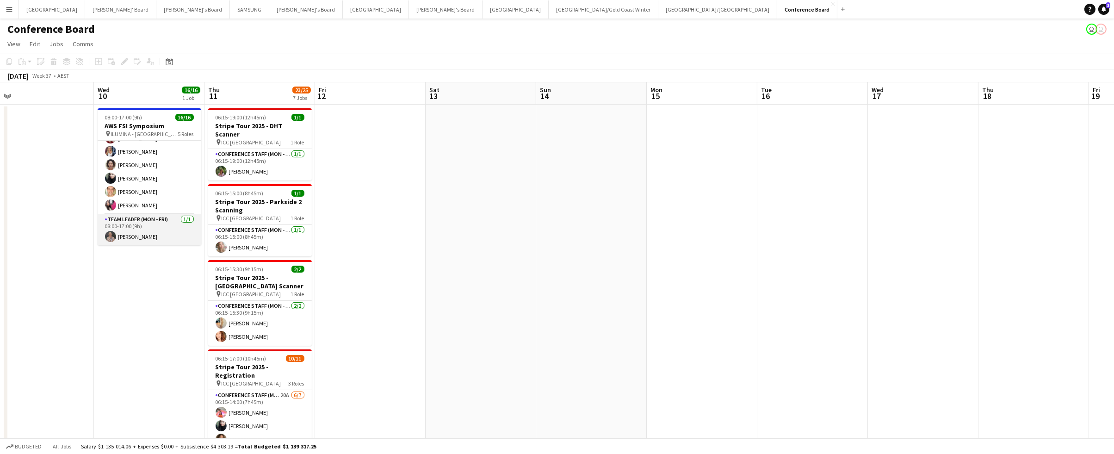
click at [129, 229] on app-card-role "Team Leader (Mon - Fri) 1/1 08:00-17:00 (9h) Kathryn Molloy" at bounding box center [150, 229] width 104 height 31
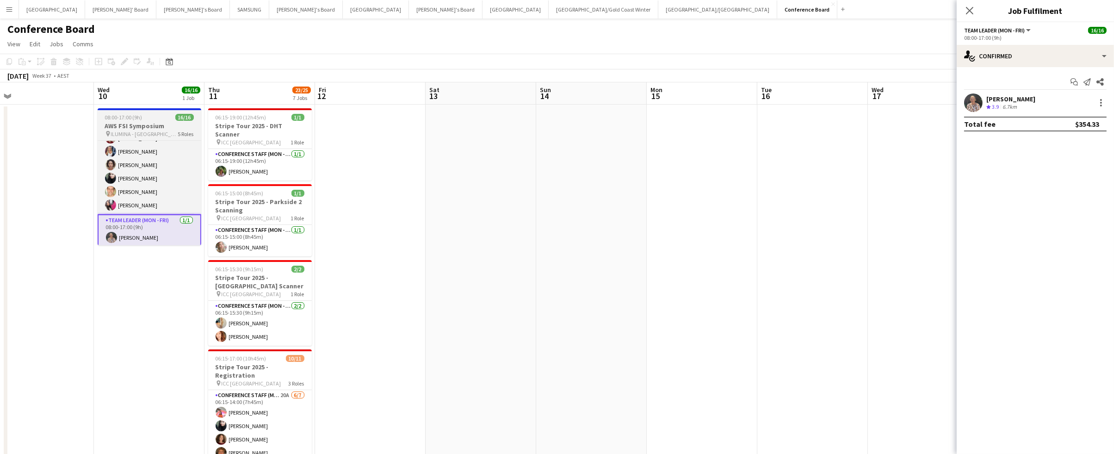
click at [159, 129] on h3 "AWS FSI Symposium" at bounding box center [150, 126] width 104 height 8
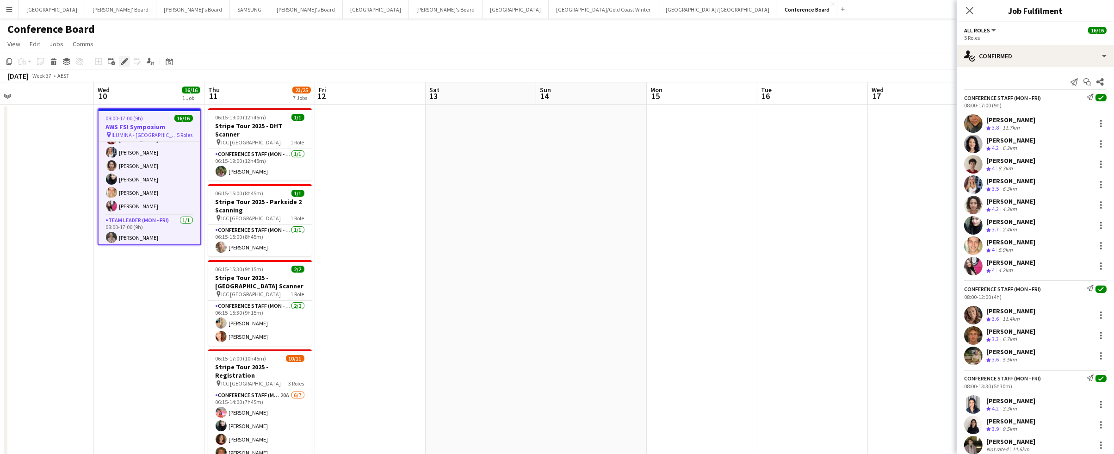
click at [123, 62] on icon at bounding box center [124, 61] width 5 height 5
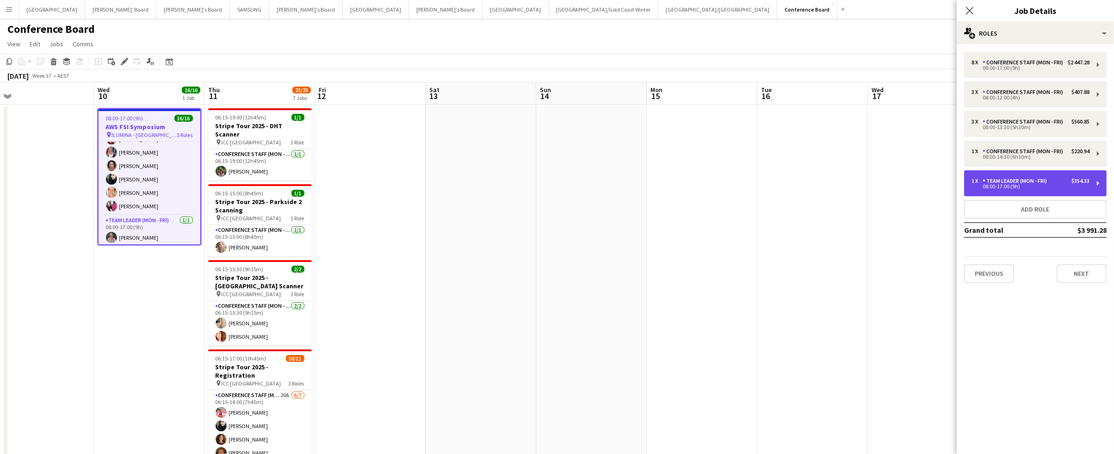
click at [1031, 179] on div "Team Leader (Mon - Fri)" at bounding box center [1017, 181] width 68 height 6
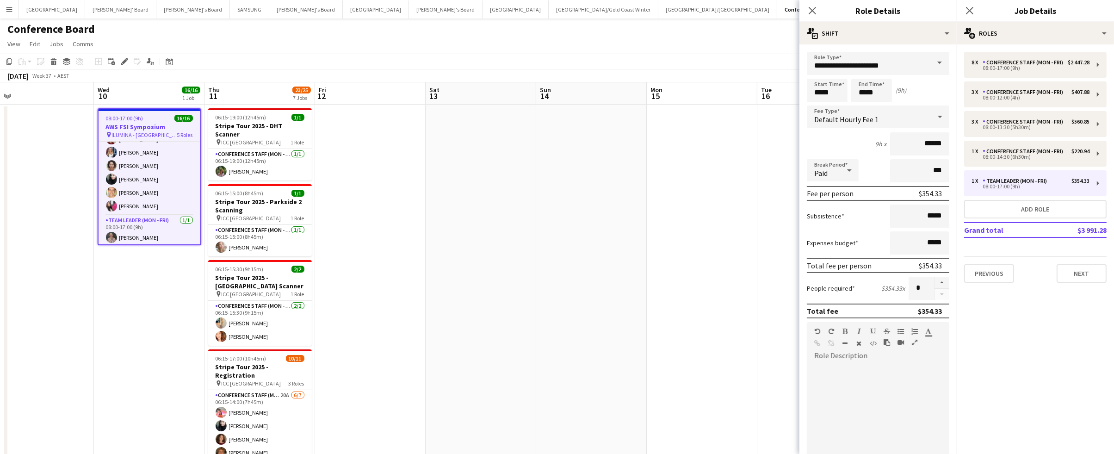
drag, startPoint x: 835, startPoint y: 102, endPoint x: 830, endPoint y: 101, distance: 5.1
click at [835, 102] on form "**********" at bounding box center [878, 339] width 157 height 575
drag, startPoint x: 830, startPoint y: 96, endPoint x: 822, endPoint y: 102, distance: 9.5
click at [830, 96] on input "*****" at bounding box center [827, 90] width 41 height 23
click at [821, 105] on div at bounding box center [818, 106] width 19 height 9
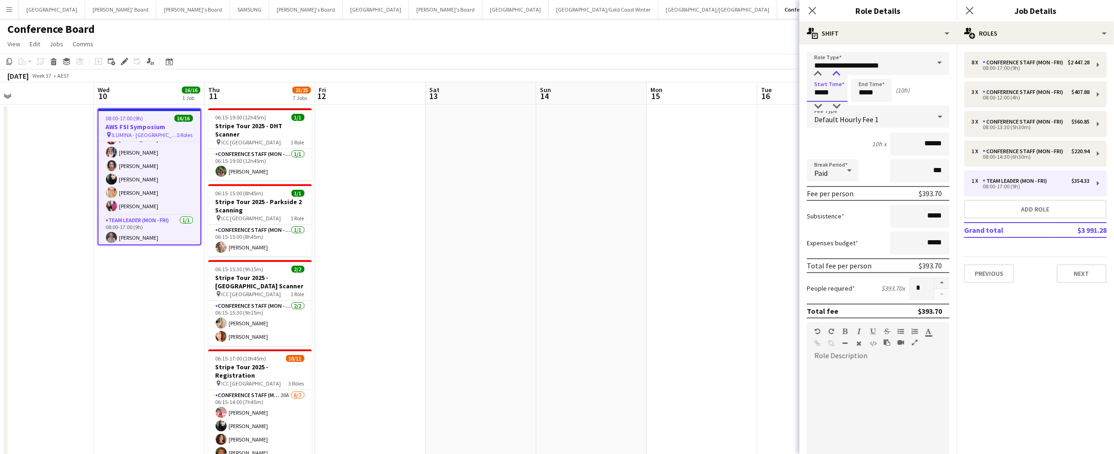
click at [834, 75] on div at bounding box center [836, 73] width 19 height 9
type input "*****"
click at [834, 75] on div at bounding box center [836, 73] width 19 height 9
click at [867, 93] on input "*****" at bounding box center [871, 90] width 41 height 23
click at [865, 102] on div at bounding box center [862, 106] width 19 height 9
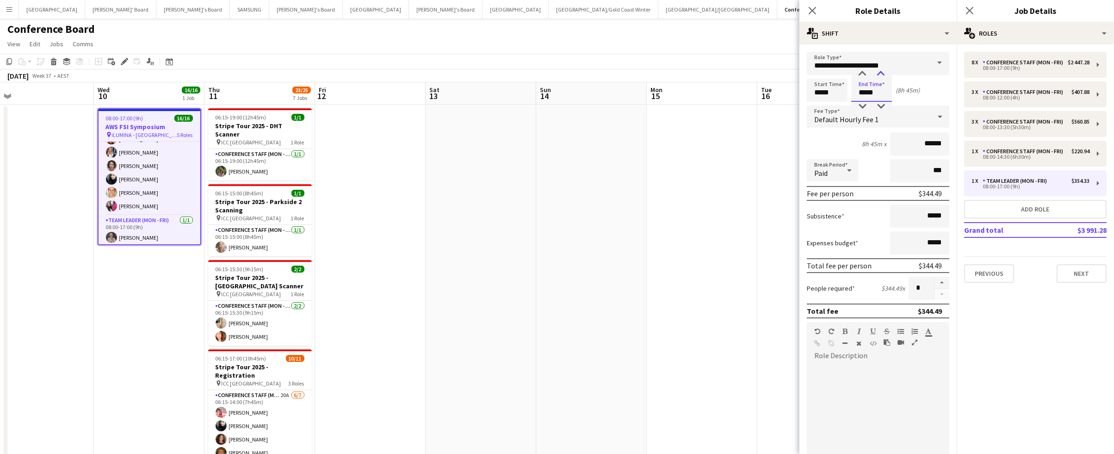
click at [880, 76] on div at bounding box center [881, 73] width 19 height 9
type input "*****"
click at [880, 76] on div at bounding box center [881, 73] width 19 height 9
click at [996, 71] on div "8 x Conference Staff (Mon - Fri) $2 447.28 08:00-17:00 (9h)" at bounding box center [1035, 65] width 143 height 26
type input "**********"
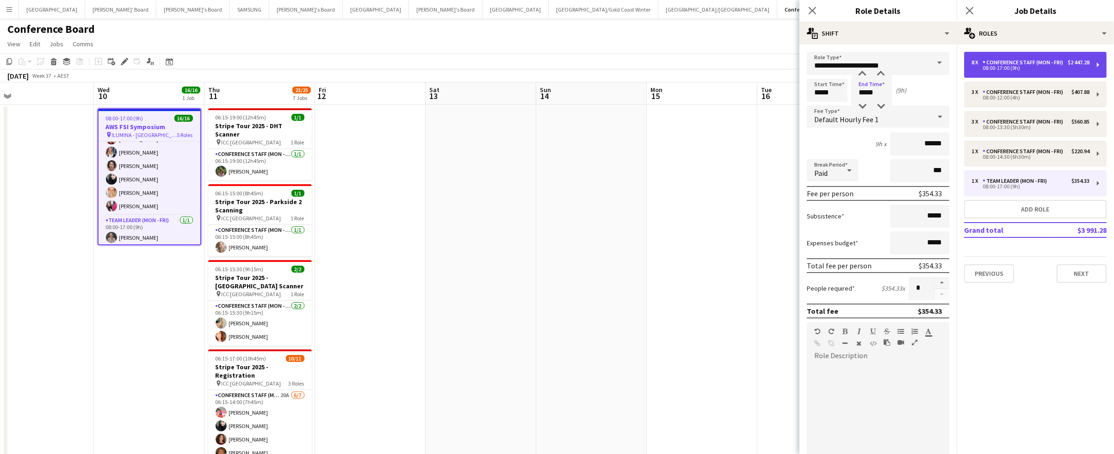
type input "*****"
type input "******"
type input "*"
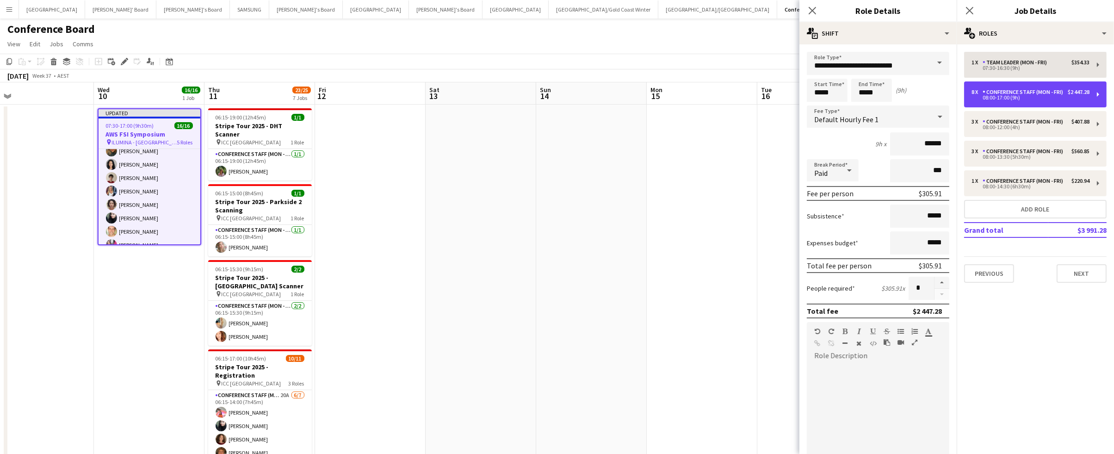
scroll to position [209, 0]
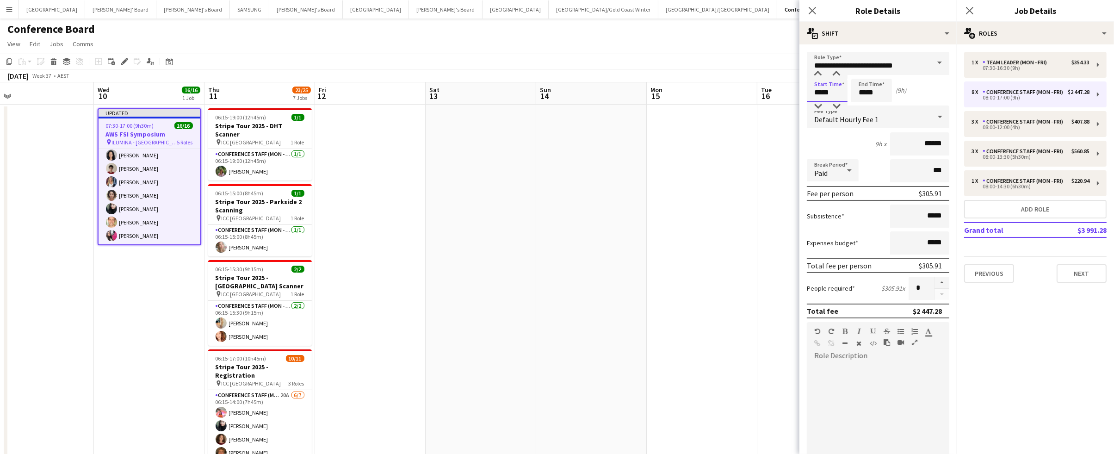
click at [836, 95] on input "*****" at bounding box center [827, 90] width 41 height 23
click at [823, 105] on div at bounding box center [818, 106] width 19 height 9
click at [836, 73] on div at bounding box center [836, 73] width 19 height 9
type input "*****"
click at [836, 73] on div at bounding box center [836, 73] width 19 height 9
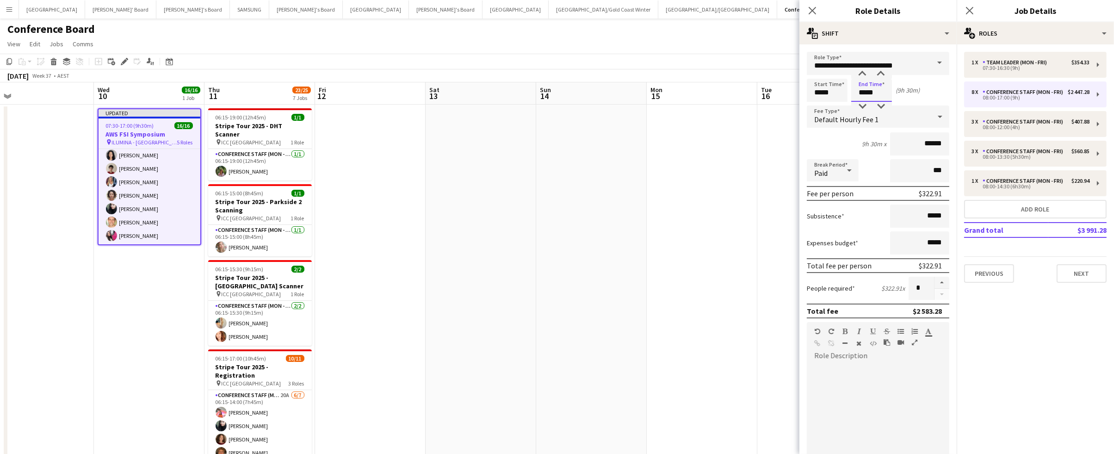
click at [872, 97] on input "*****" at bounding box center [871, 90] width 41 height 23
click at [864, 103] on div at bounding box center [862, 106] width 19 height 9
click at [880, 74] on div at bounding box center [881, 73] width 19 height 9
type input "*****"
click at [880, 74] on div at bounding box center [881, 73] width 19 height 9
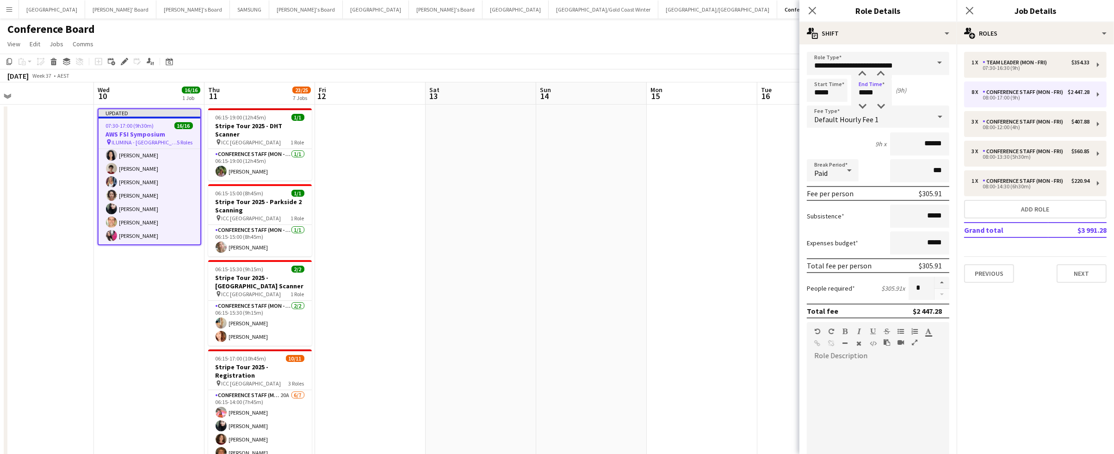
click at [693, 63] on app-toolbar "Copy Paste Paste Command V Paste with crew Command Shift V Paste linked Job [GE…" at bounding box center [557, 62] width 1114 height 16
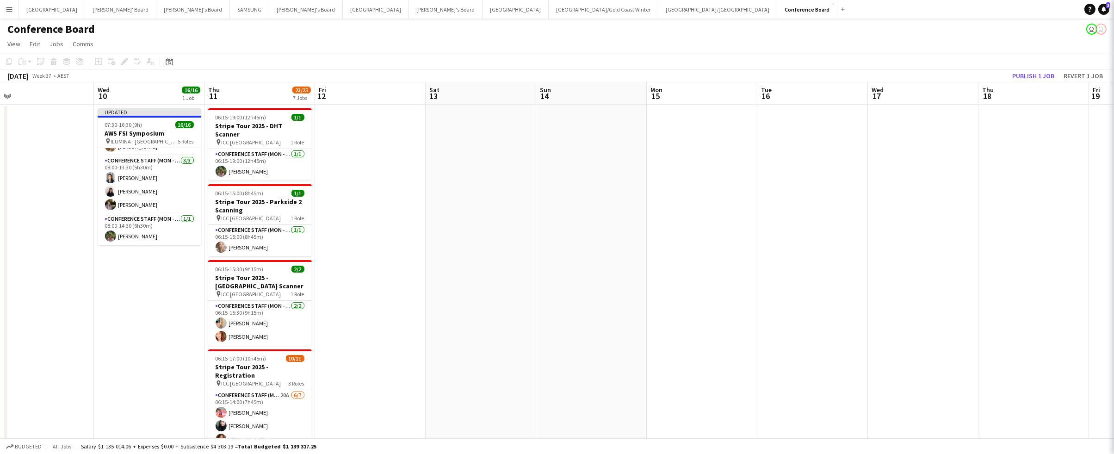
scroll to position [208, 0]
click at [1025, 76] on button "Publish 1 job" at bounding box center [1034, 76] width 50 height 12
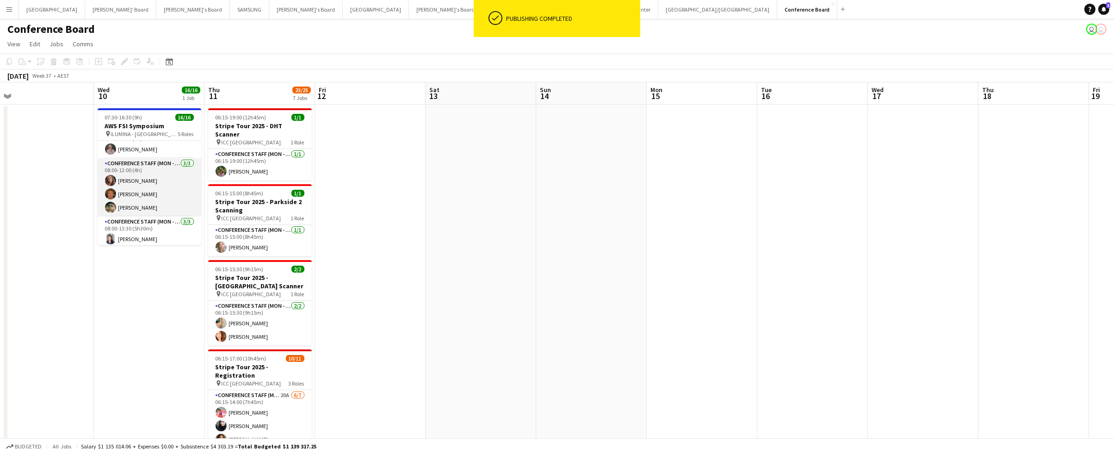
scroll to position [141, 0]
click at [132, 197] on app-card-role "Conference Staff (Mon - Fri) 3/3 08:00-12:00 (4h) Rachel Zappia Adam Katz Tom E…" at bounding box center [150, 186] width 104 height 58
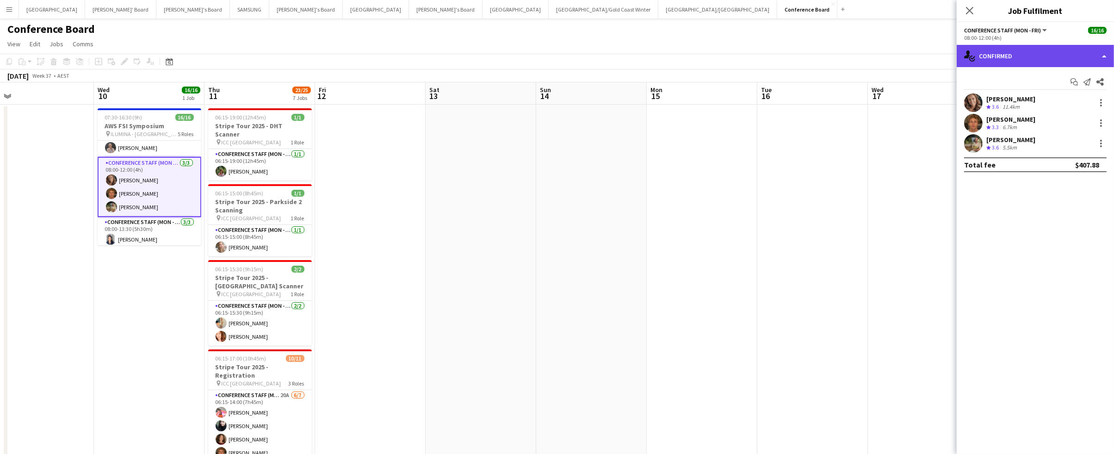
click at [1078, 55] on div "single-neutral-actions-check-2 Confirmed" at bounding box center [1035, 56] width 157 height 22
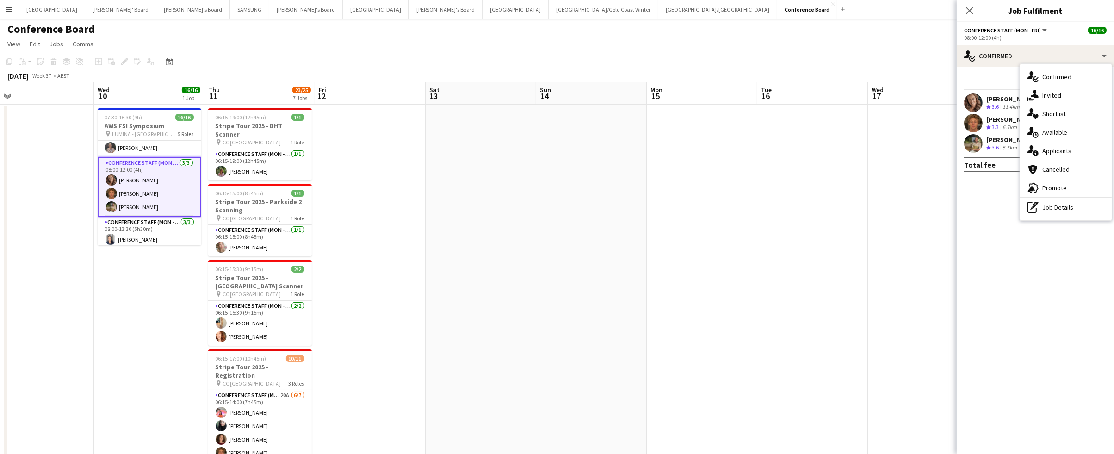
drag, startPoint x: 1068, startPoint y: 207, endPoint x: 1065, endPoint y: 197, distance: 10.4
click at [1068, 206] on div "pen-write Job Details" at bounding box center [1066, 207] width 92 height 19
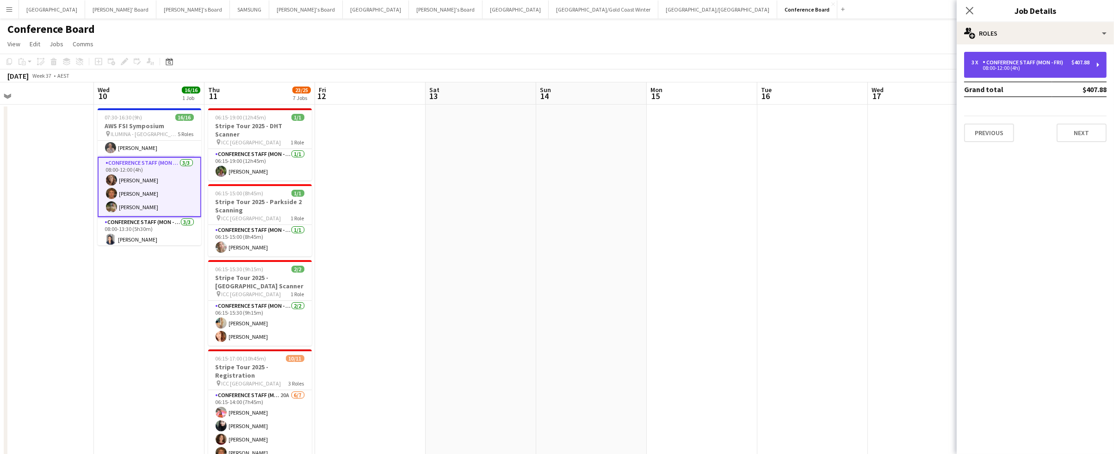
click at [1038, 64] on div "Conference Staff (Mon - Fri)" at bounding box center [1025, 62] width 84 height 6
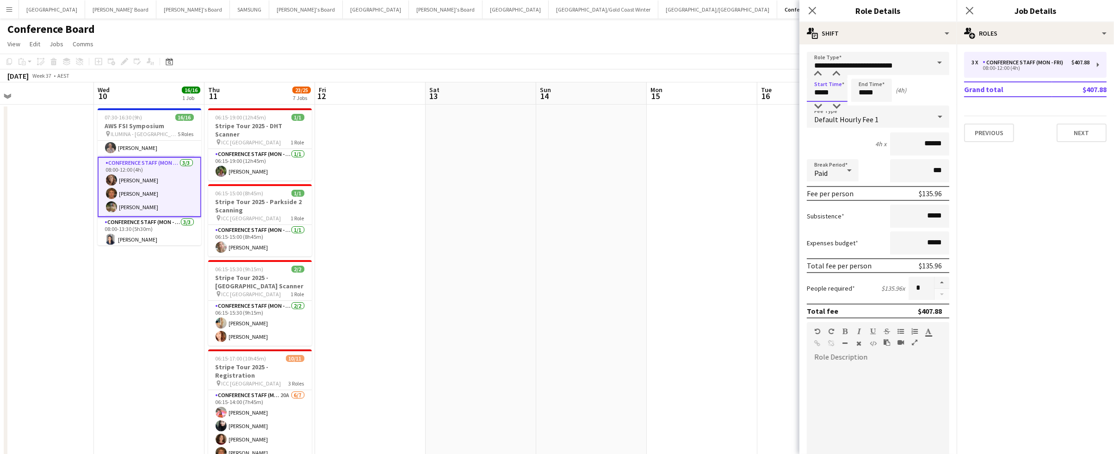
click at [834, 100] on input "*****" at bounding box center [827, 90] width 41 height 23
click at [817, 104] on div at bounding box center [818, 106] width 19 height 9
click at [840, 74] on div at bounding box center [836, 73] width 19 height 9
type input "*****"
click at [840, 74] on div at bounding box center [836, 73] width 19 height 9
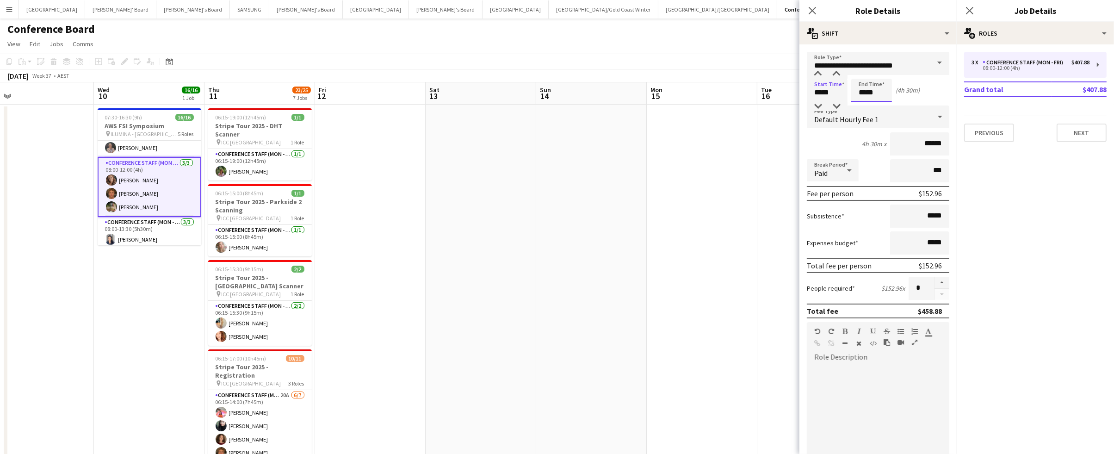
click at [869, 100] on input "*****" at bounding box center [871, 90] width 41 height 23
click at [864, 104] on div at bounding box center [862, 106] width 19 height 9
click at [882, 71] on div at bounding box center [881, 73] width 19 height 9
type input "*****"
click at [882, 71] on div at bounding box center [881, 73] width 19 height 9
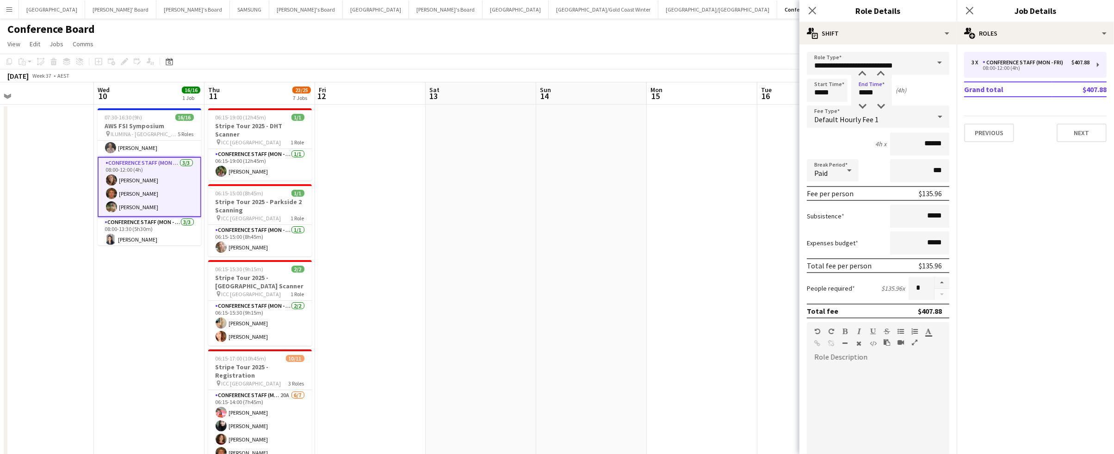
click at [704, 46] on app-page-menu "View Day view expanded Day view collapsed Month view Date picker Jump to today …" at bounding box center [557, 45] width 1114 height 18
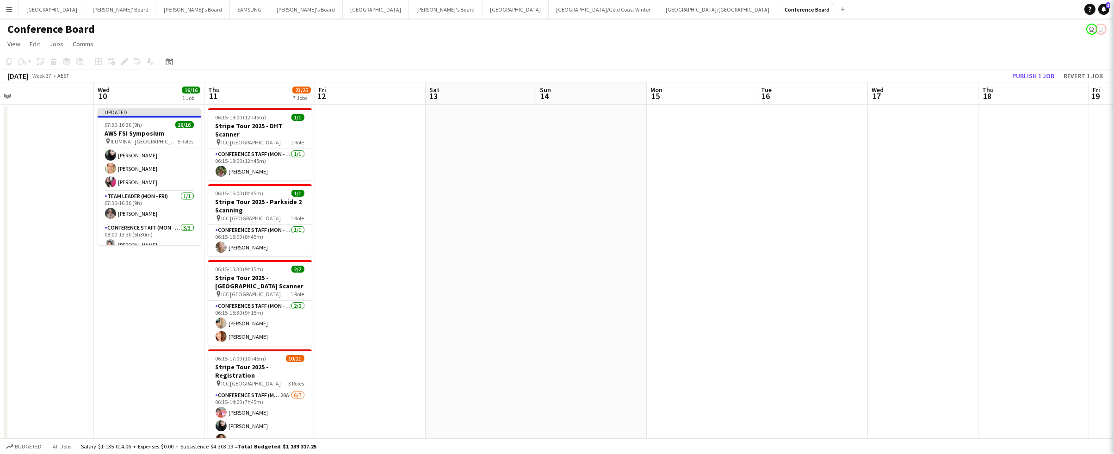
scroll to position [199, 0]
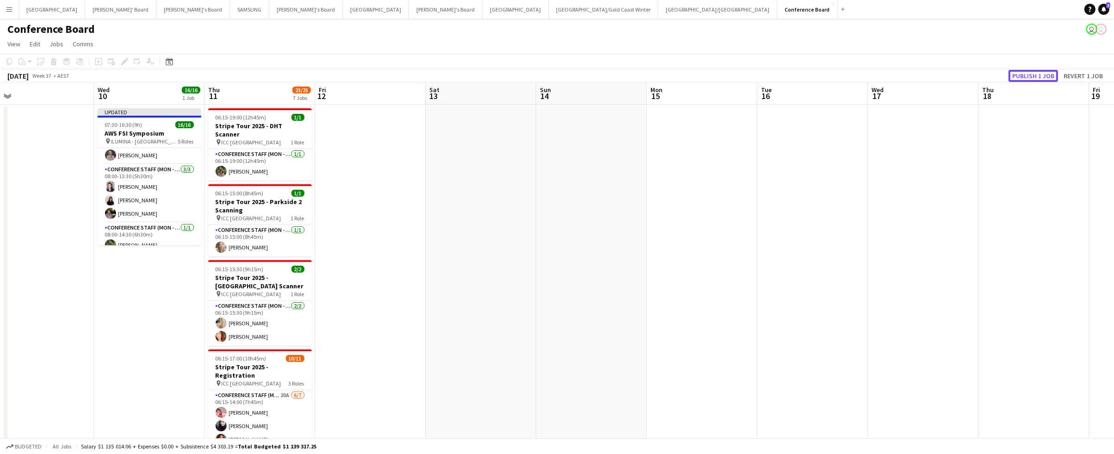
click at [1035, 75] on button "Publish 1 job" at bounding box center [1034, 76] width 50 height 12
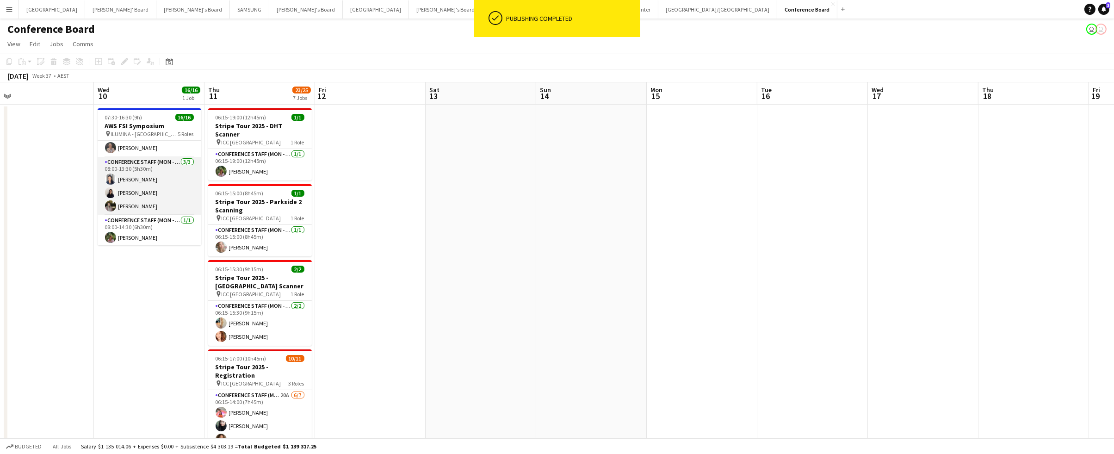
click at [123, 186] on app-card-role "Conference Staff (Mon - Fri) 3/3 08:00-13:30 (5h30m) Vanessa Flauzino Chen Qiu …" at bounding box center [150, 186] width 104 height 58
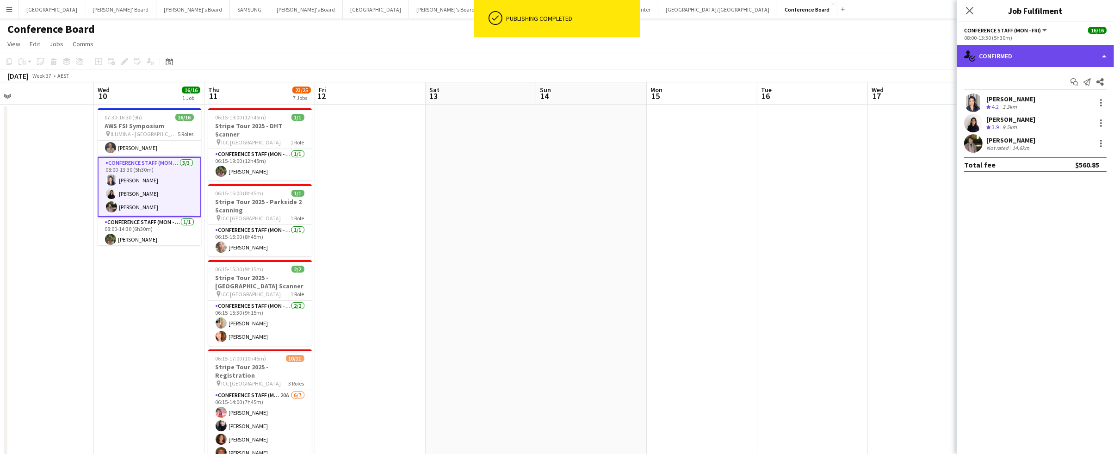
click at [1020, 62] on div "single-neutral-actions-check-2 Confirmed" at bounding box center [1035, 56] width 157 height 22
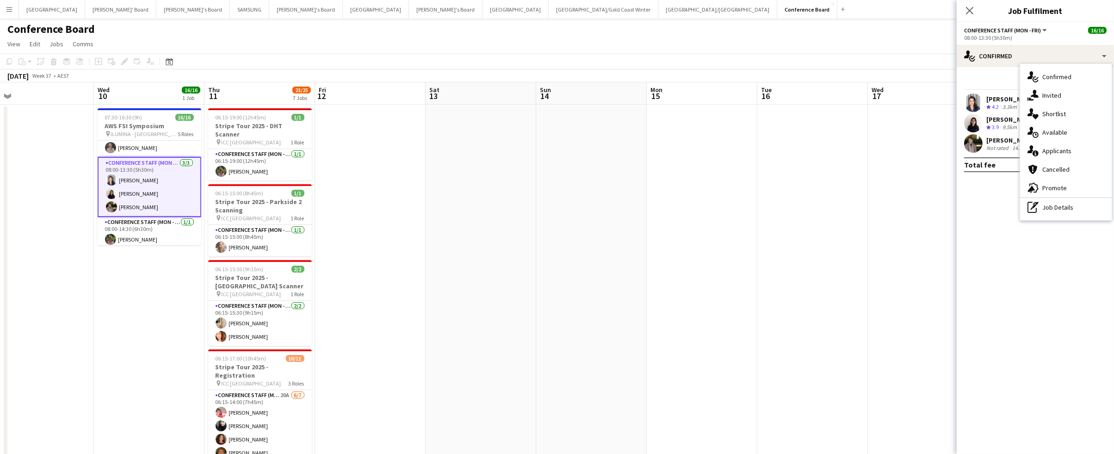
click at [1055, 204] on div "pen-write Job Details" at bounding box center [1066, 207] width 92 height 19
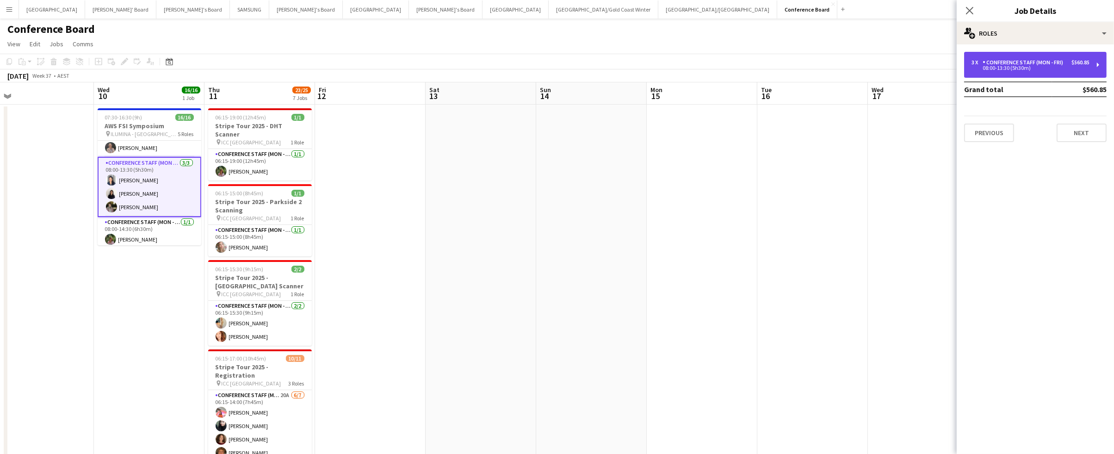
click at [999, 69] on div "08:00-13:30 (5h30m)" at bounding box center [1031, 68] width 118 height 5
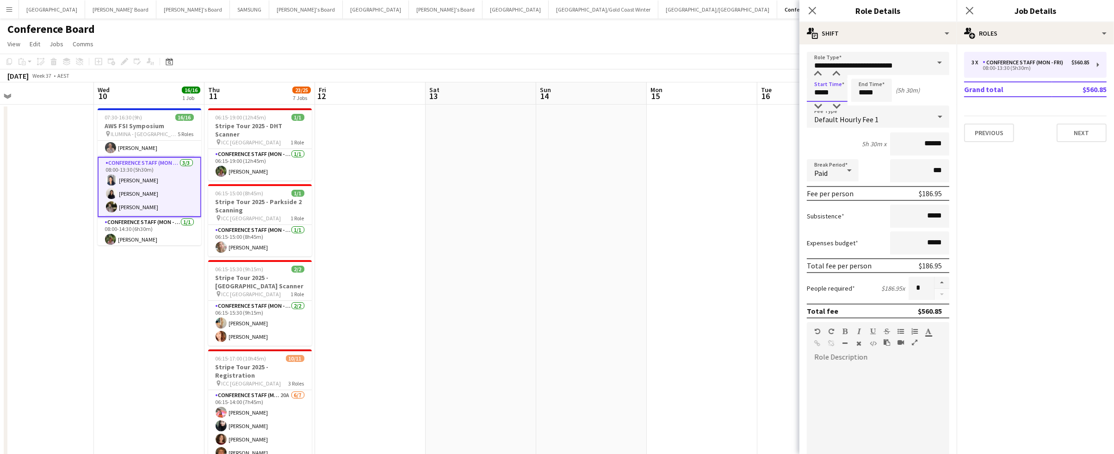
click at [832, 96] on input "*****" at bounding box center [827, 90] width 41 height 23
click at [818, 105] on div at bounding box center [818, 106] width 19 height 9
click at [838, 74] on div at bounding box center [836, 73] width 19 height 9
type input "*****"
click at [838, 74] on div at bounding box center [836, 73] width 19 height 9
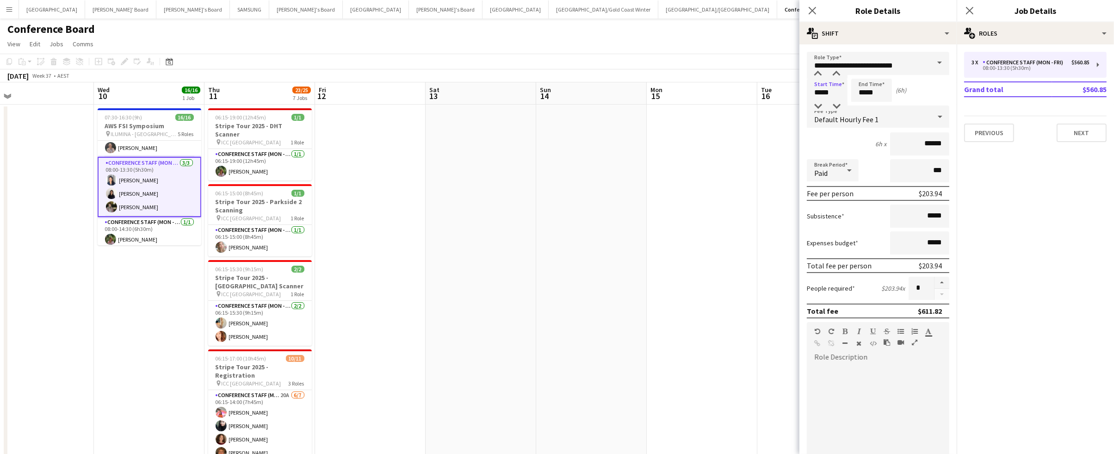
drag, startPoint x: 861, startPoint y: 102, endPoint x: 878, endPoint y: 101, distance: 17.1
click at [861, 102] on form "**********" at bounding box center [878, 339] width 157 height 575
click at [877, 92] on input "*****" at bounding box center [871, 90] width 41 height 23
click at [880, 105] on div at bounding box center [881, 106] width 19 height 9
type input "*****"
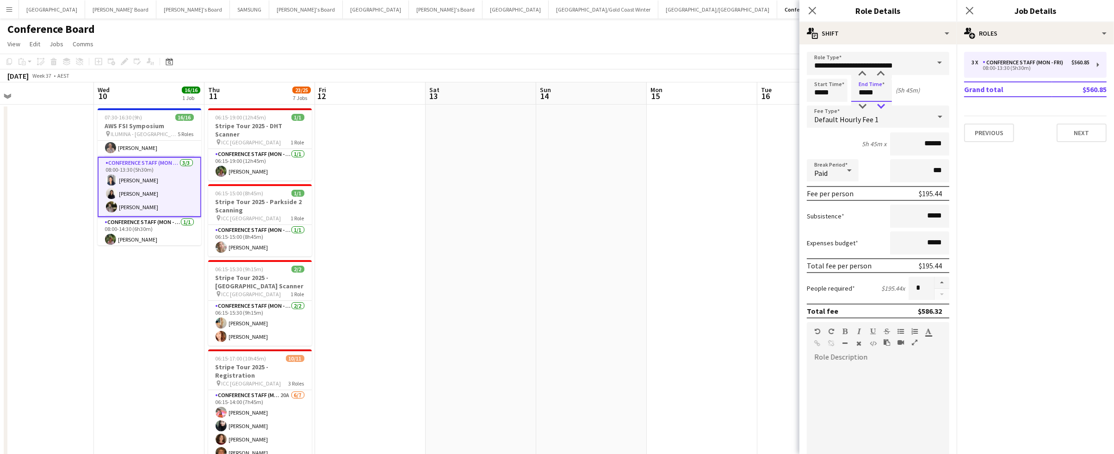
click at [880, 104] on div at bounding box center [881, 106] width 19 height 9
click at [708, 36] on app-page-menu "View Day view expanded Day view collapsed Month view Date picker Jump to today …" at bounding box center [557, 45] width 1114 height 18
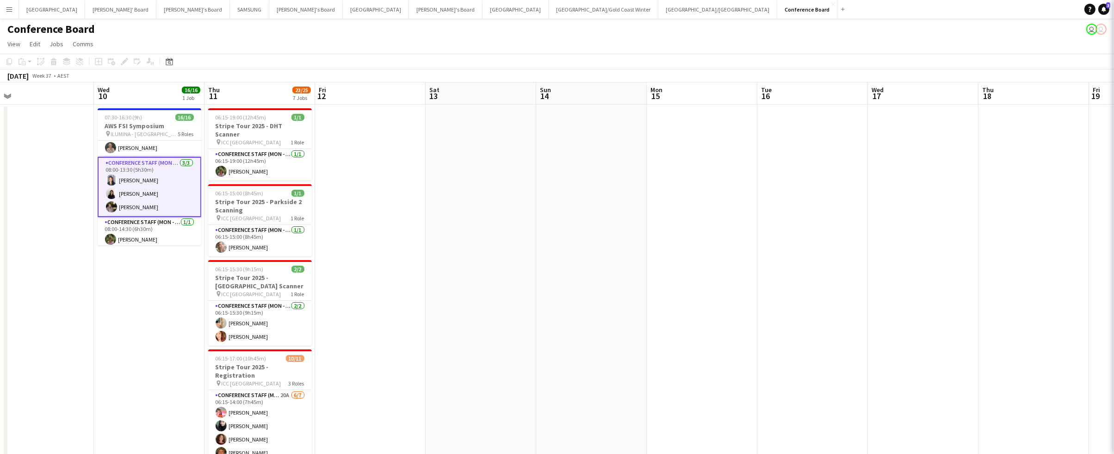
scroll to position [208, 0]
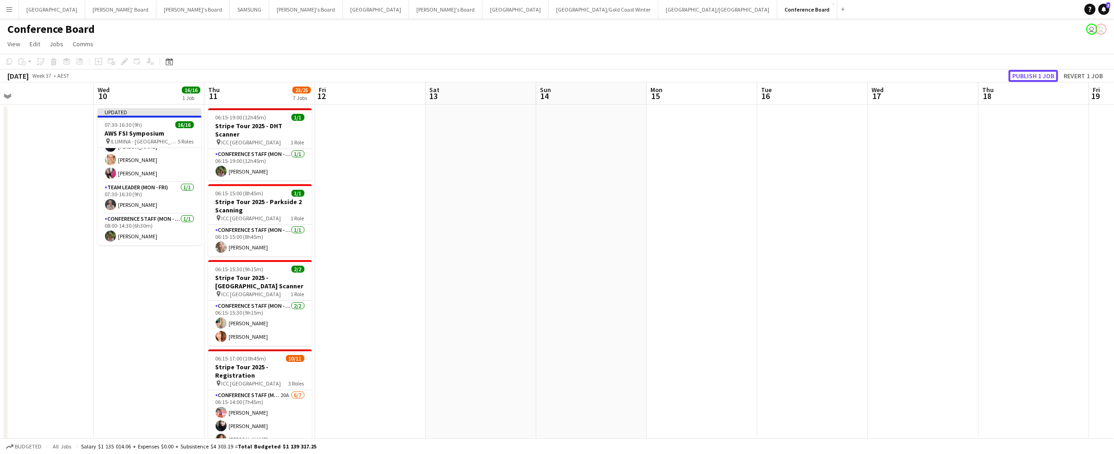
click at [1036, 73] on button "Publish 1 job" at bounding box center [1034, 76] width 50 height 12
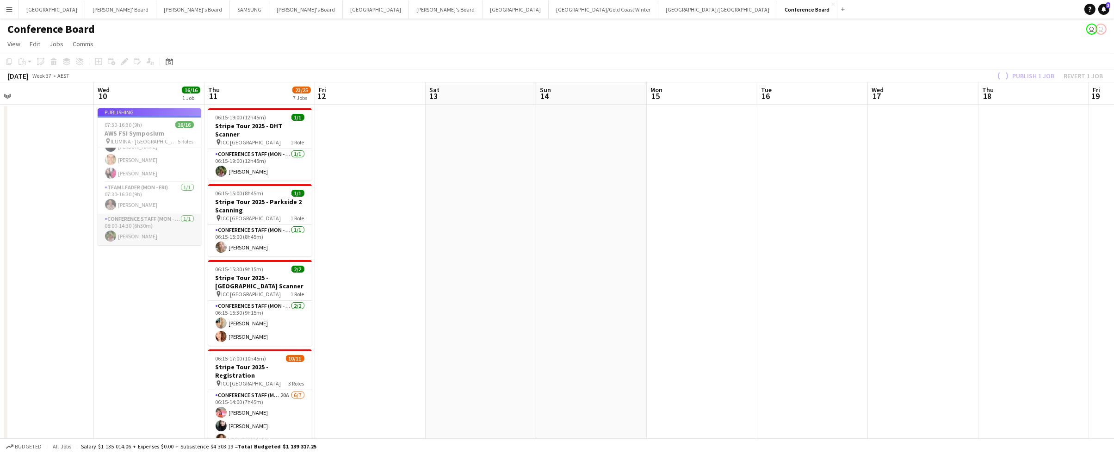
scroll to position [200, 0]
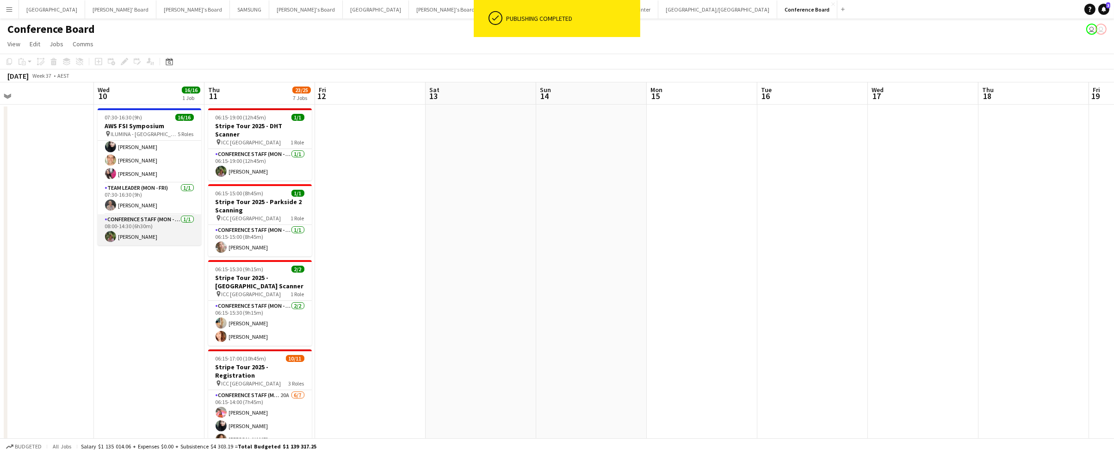
click at [155, 236] on app-card-role "Conference Staff (Mon - Fri) 1/1 08:00-14:30 (6h30m) Laura Sanchidrian-Martinez" at bounding box center [150, 229] width 104 height 31
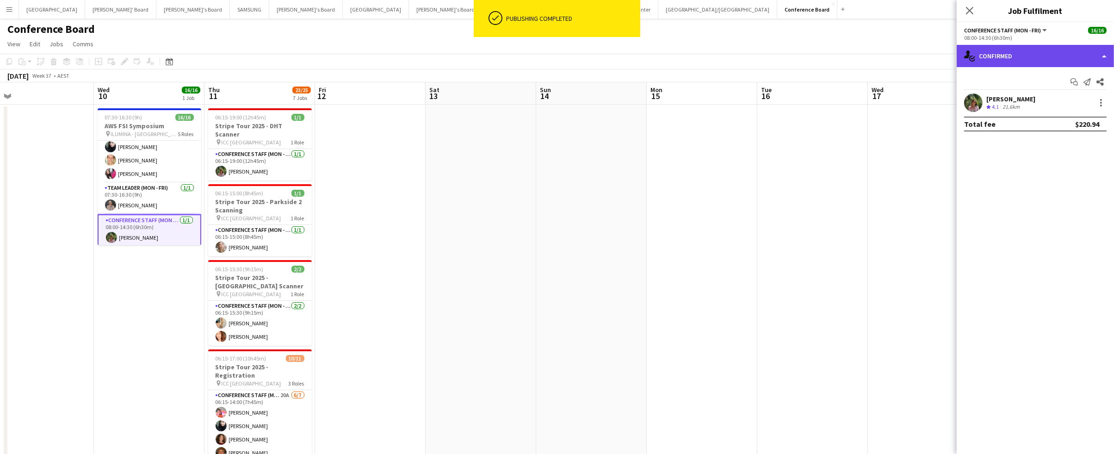
click at [1096, 58] on div "single-neutral-actions-check-2 Confirmed" at bounding box center [1035, 56] width 157 height 22
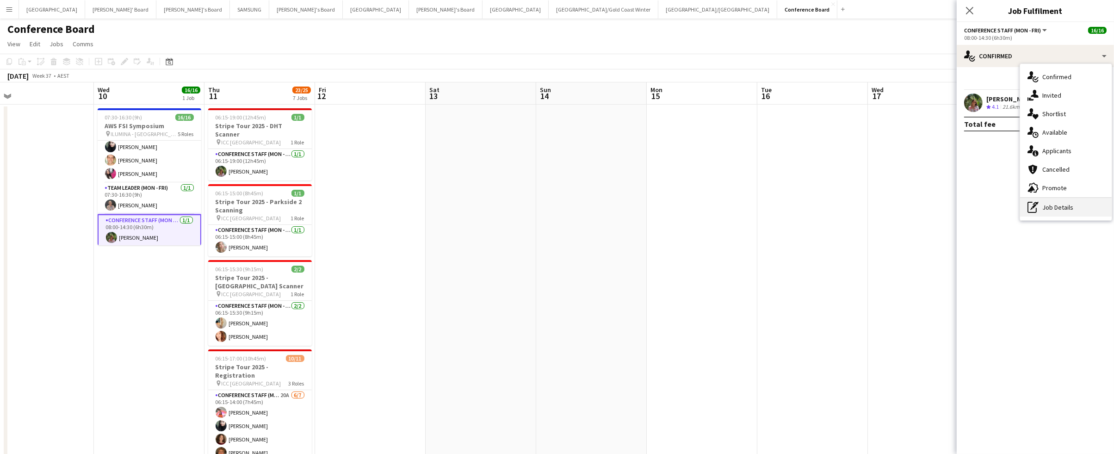
click at [1072, 210] on div "pen-write Job Details" at bounding box center [1066, 207] width 92 height 19
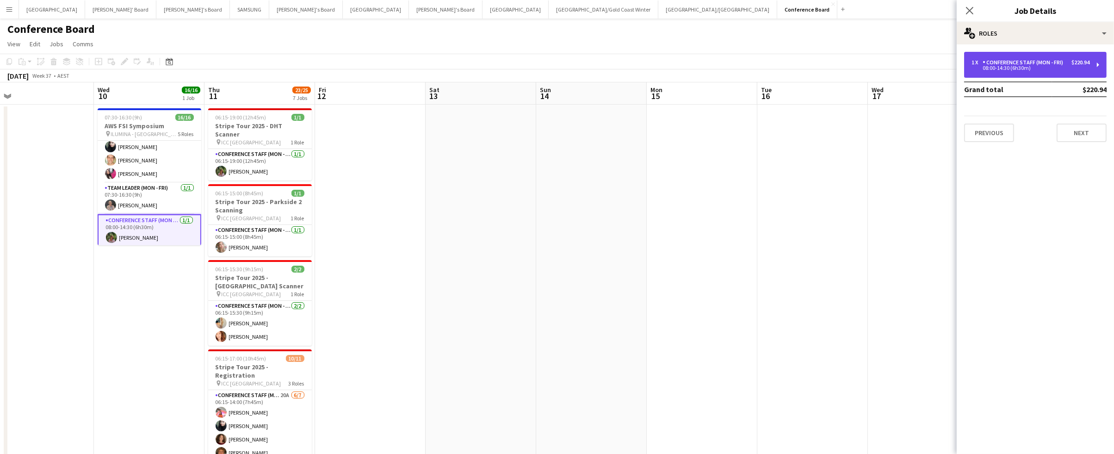
click at [1036, 64] on div "Conference Staff (Mon - Fri)" at bounding box center [1025, 62] width 84 height 6
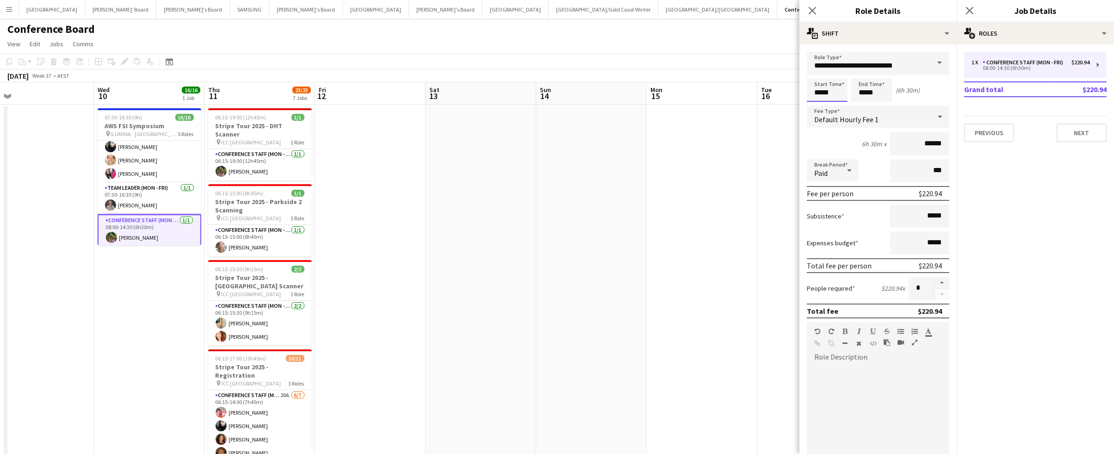
click at [830, 93] on input "*****" at bounding box center [827, 90] width 41 height 23
click at [819, 104] on div at bounding box center [818, 106] width 19 height 9
click at [839, 74] on div at bounding box center [836, 73] width 19 height 9
type input "*****"
click at [839, 74] on div at bounding box center [836, 73] width 19 height 9
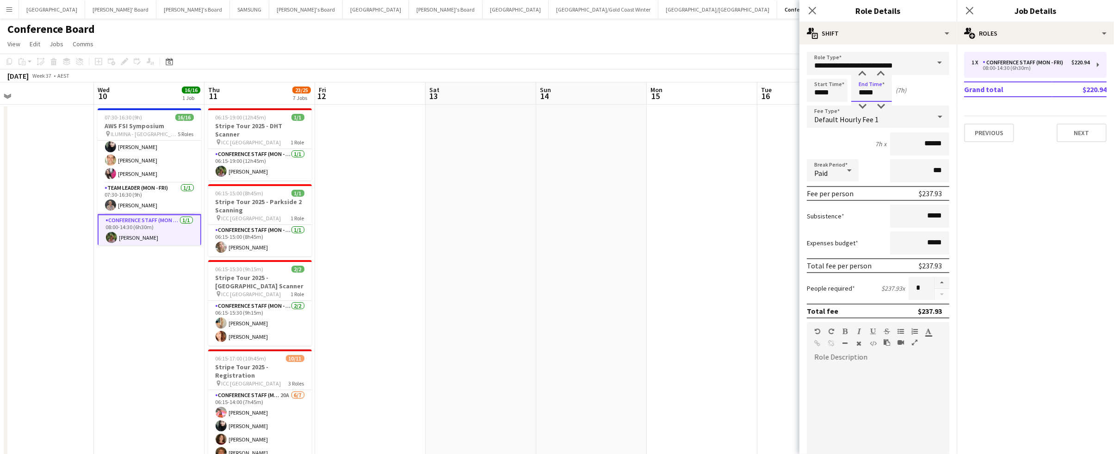
click at [871, 97] on input "*****" at bounding box center [871, 90] width 41 height 23
click at [881, 102] on div at bounding box center [881, 106] width 19 height 9
type input "*****"
click at [881, 102] on div at bounding box center [881, 106] width 19 height 9
drag, startPoint x: 724, startPoint y: 151, endPoint x: 736, endPoint y: 135, distance: 19.8
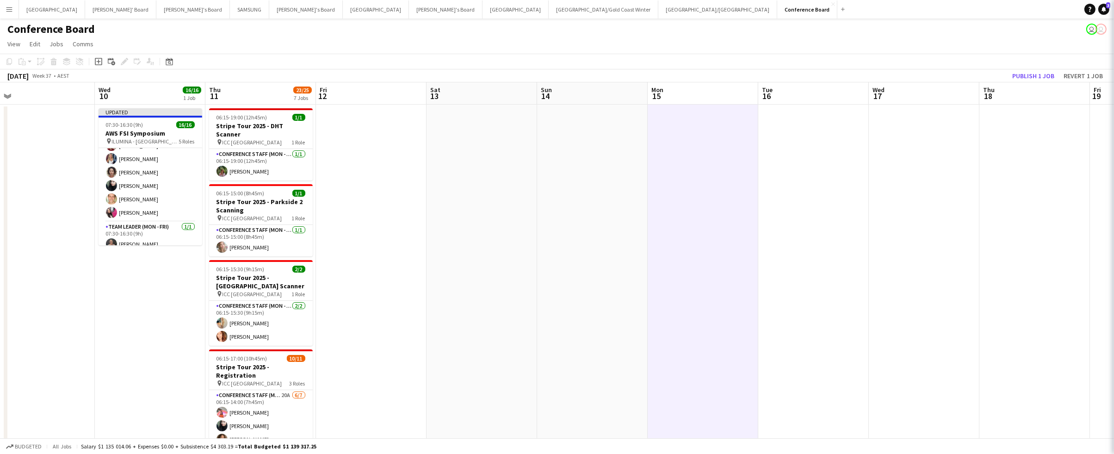
scroll to position [208, 0]
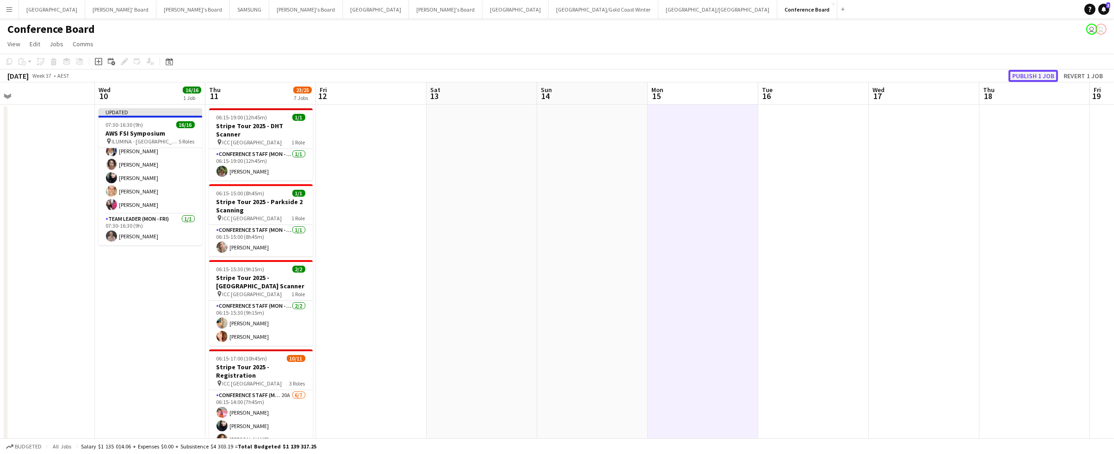
click at [1038, 71] on button "Publish 1 job" at bounding box center [1034, 76] width 50 height 12
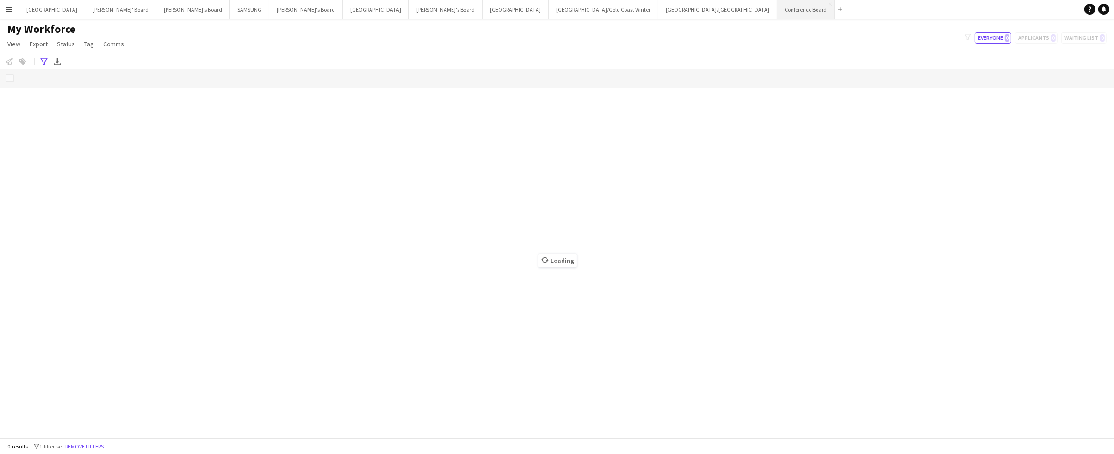
click at [777, 8] on button "Conference Board Close" at bounding box center [805, 9] width 57 height 18
